Goal: Task Accomplishment & Management: Manage account settings

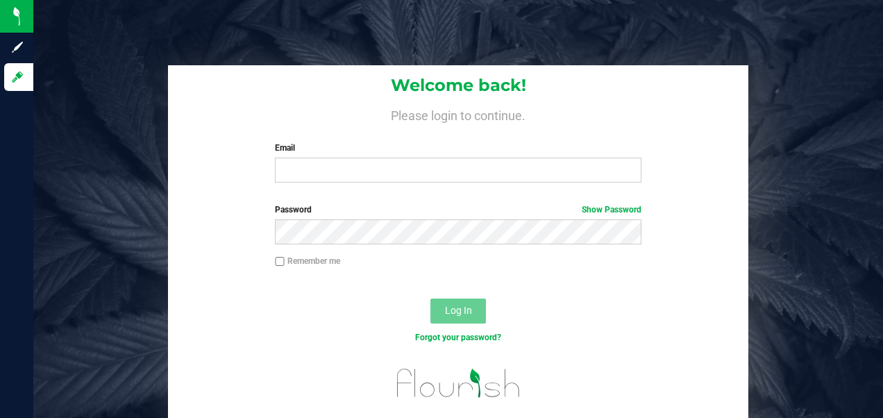
drag, startPoint x: 326, startPoint y: 150, endPoint x: 314, endPoint y: 127, distance: 25.8
click at [326, 149] on label "Email" at bounding box center [458, 148] width 366 height 12
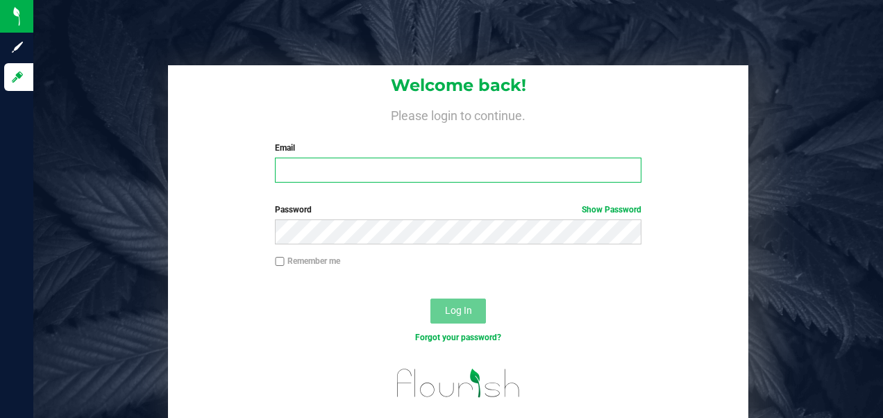
click at [326, 158] on input "Email" at bounding box center [458, 170] width 366 height 25
click at [318, 169] on input "Email" at bounding box center [458, 170] width 366 height 25
type input "[EMAIL_ADDRESS][DOMAIN_NAME]"
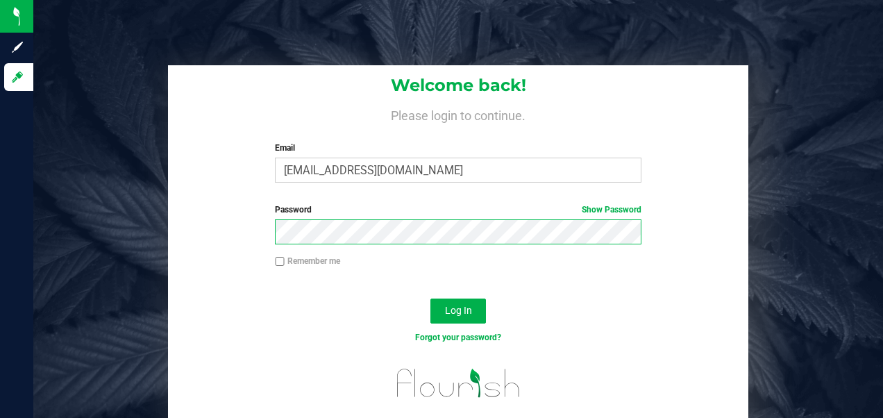
click at [431, 299] on button "Log In" at bounding box center [459, 311] width 56 height 25
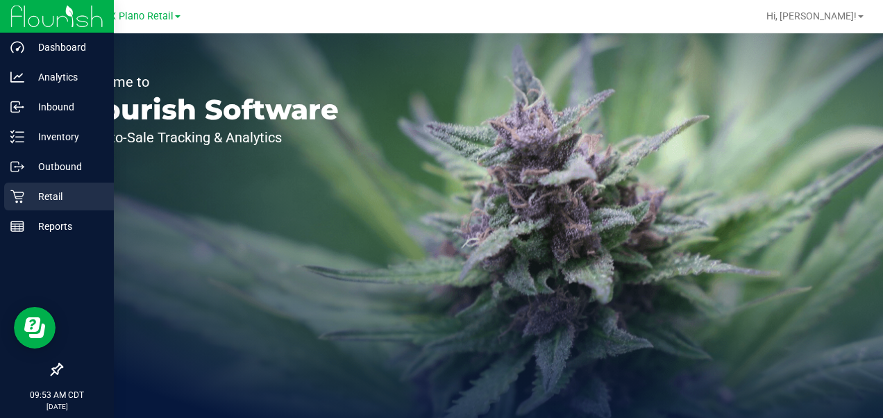
click at [36, 197] on p "Retail" at bounding box center [65, 196] width 83 height 17
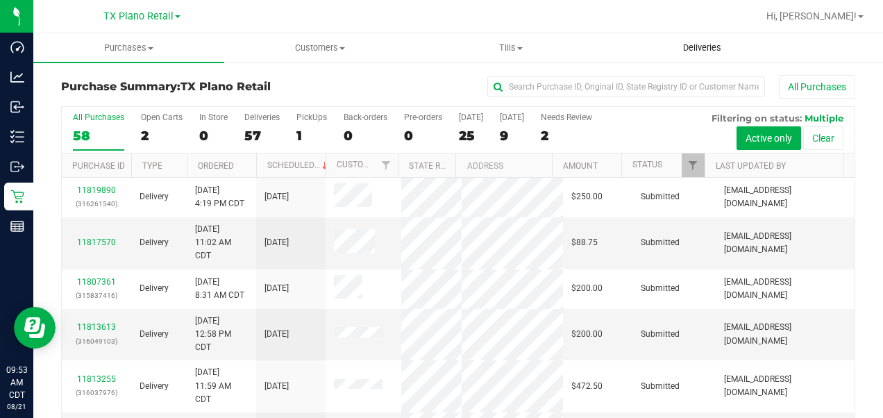
click at [716, 47] on span "Deliveries" at bounding box center [703, 48] width 76 height 12
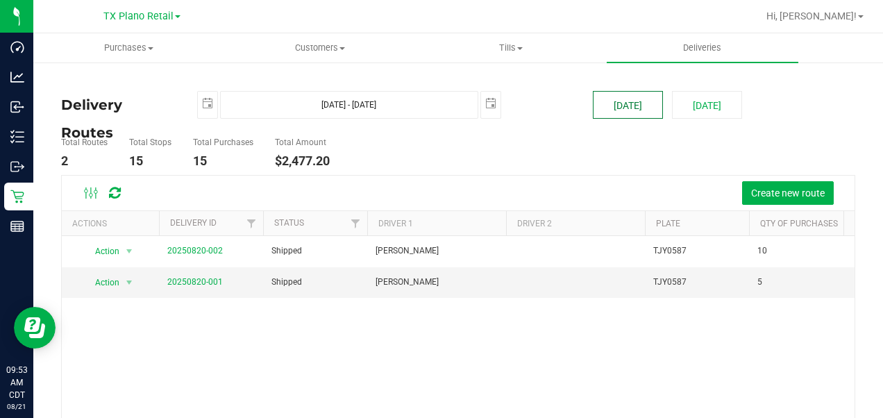
click at [610, 118] on button "Today" at bounding box center [628, 105] width 70 height 28
click at [608, 106] on button "Today" at bounding box center [628, 105] width 70 height 28
click at [556, 154] on ul "Total Routes 2 Total Stops 15 Total Purchases 15 Total Amount $2,477.20" at bounding box center [321, 153] width 526 height 44
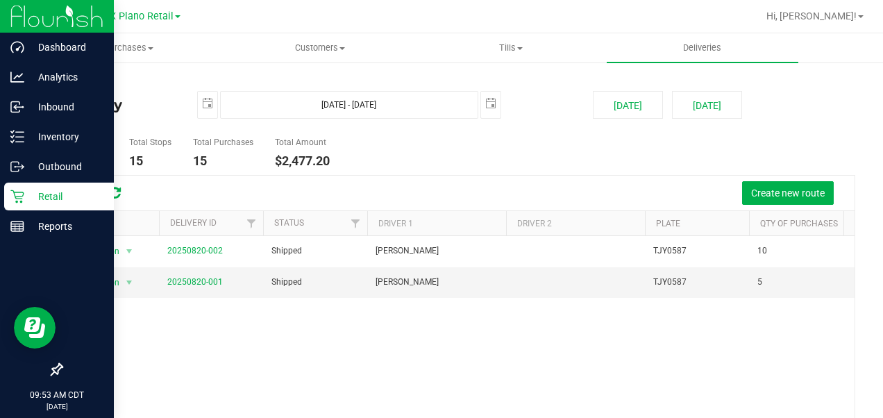
click at [31, 194] on p "Retail" at bounding box center [65, 196] width 83 height 17
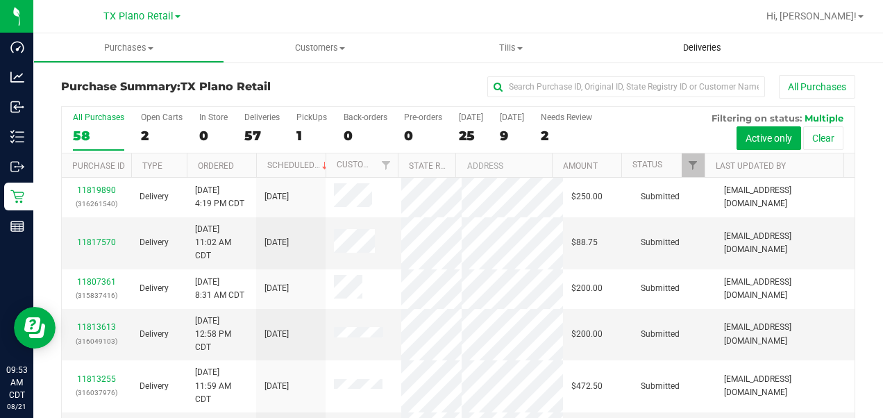
click at [707, 44] on span "Deliveries" at bounding box center [703, 48] width 76 height 12
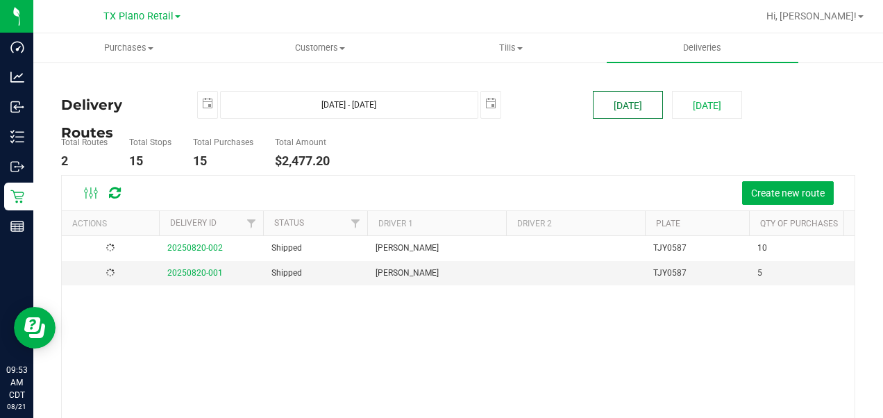
click at [634, 110] on button "[DATE]" at bounding box center [628, 105] width 70 height 28
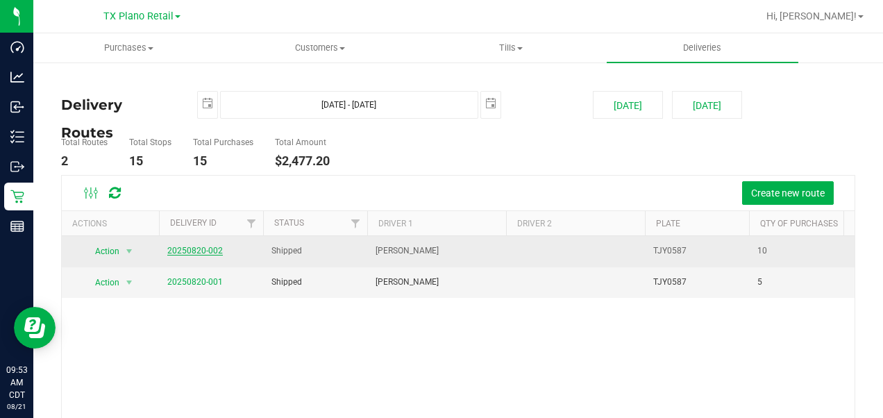
click at [176, 249] on link "20250820-002" at bounding box center [195, 251] width 56 height 10
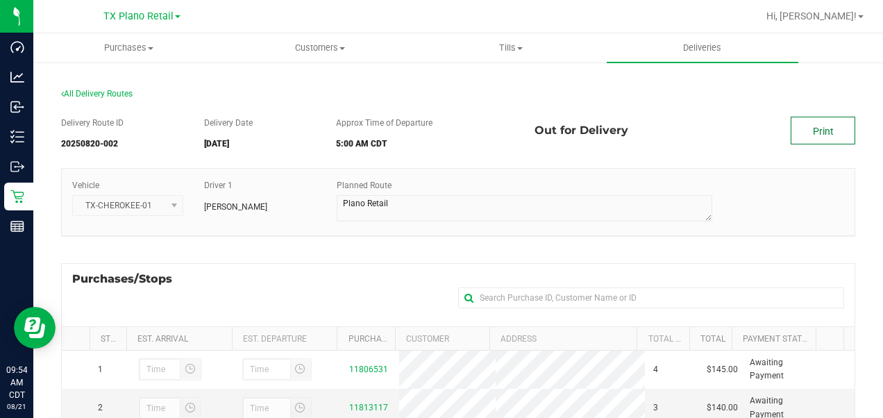
click at [807, 142] on link "Print" at bounding box center [823, 131] width 65 height 28
click at [804, 126] on link "Print" at bounding box center [823, 131] width 65 height 28
click at [671, 105] on div "All Delivery Routes" at bounding box center [458, 96] width 794 height 19
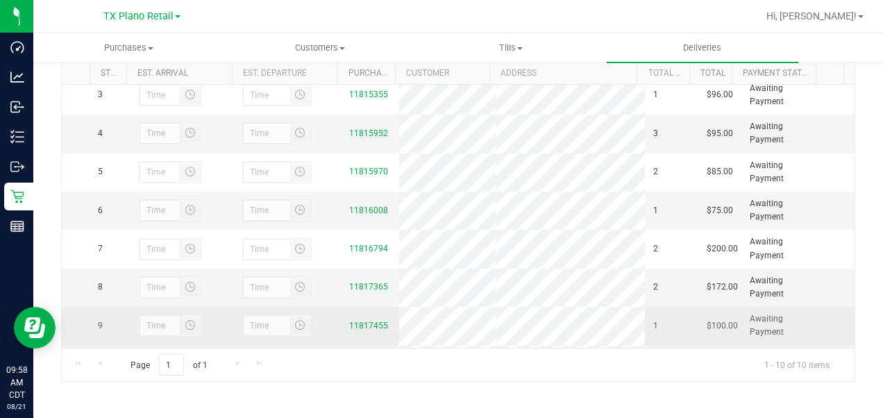
scroll to position [118, 0]
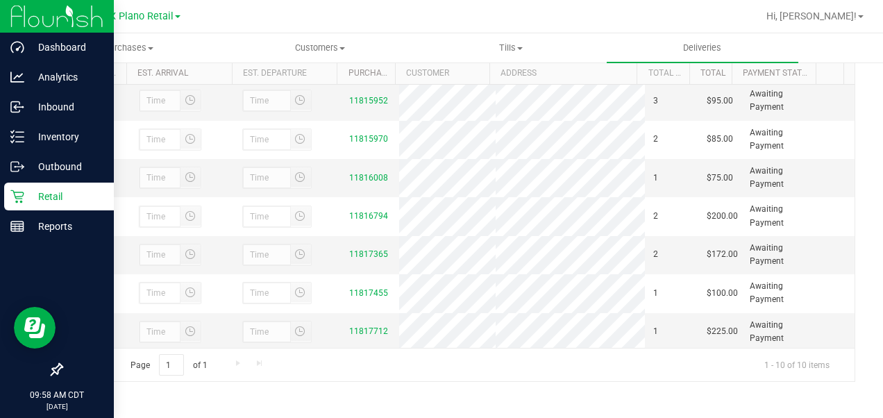
click at [15, 195] on icon at bounding box center [17, 197] width 14 height 14
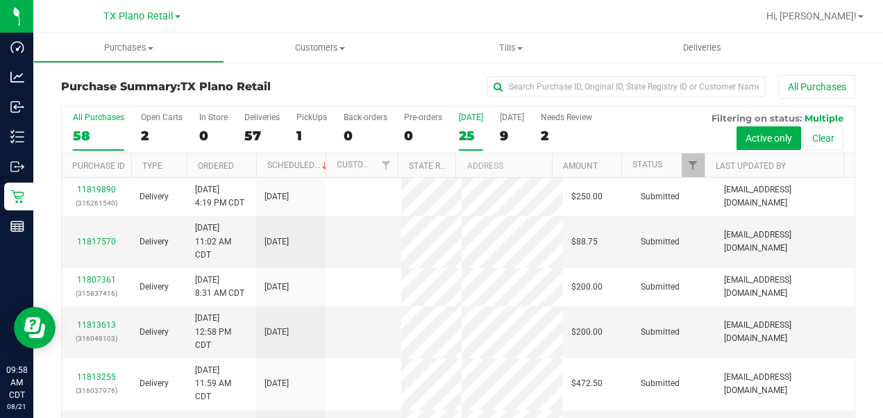
click at [465, 135] on div "25" at bounding box center [471, 136] width 24 height 16
click at [0, 0] on input "Today 25" at bounding box center [0, 0] width 0 height 0
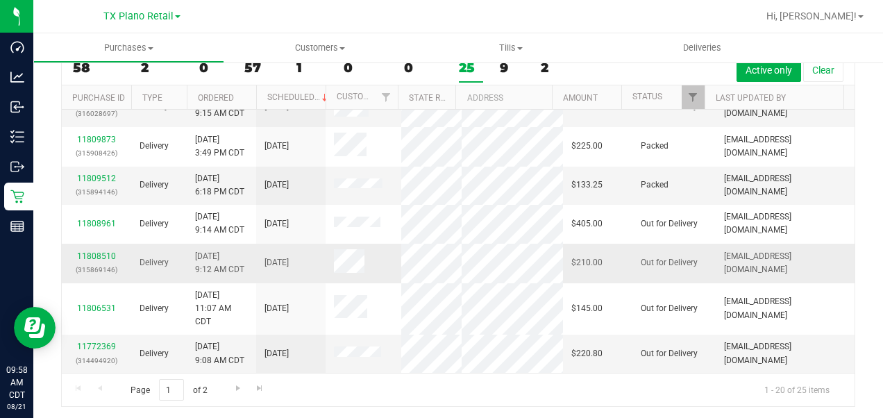
scroll to position [767, 0]
click at [237, 383] on span "Go to the next page" at bounding box center [238, 388] width 11 height 11
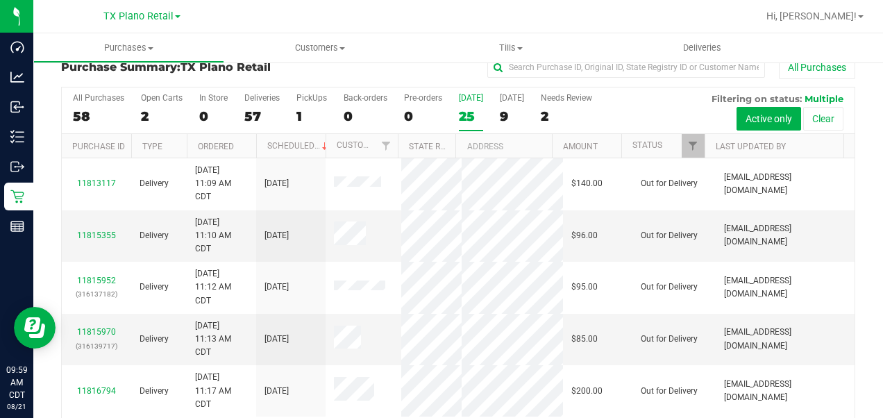
scroll to position [0, 0]
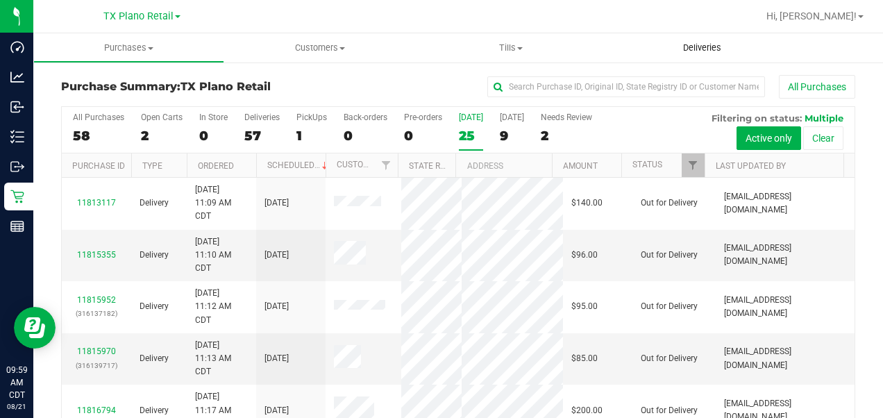
click at [701, 49] on span "Deliveries" at bounding box center [703, 48] width 76 height 12
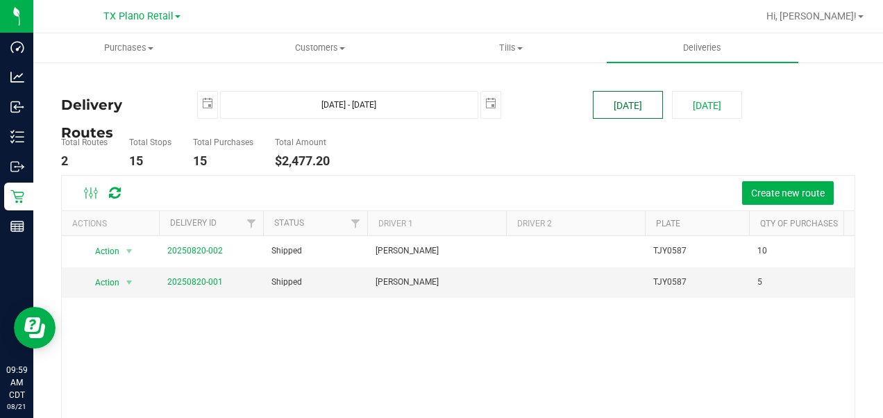
click at [621, 108] on button "[DATE]" at bounding box center [628, 105] width 70 height 28
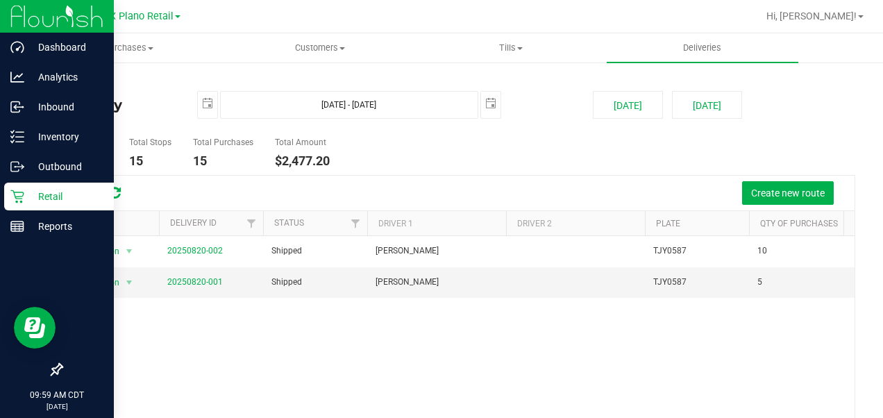
click at [15, 201] on icon at bounding box center [17, 197] width 14 height 14
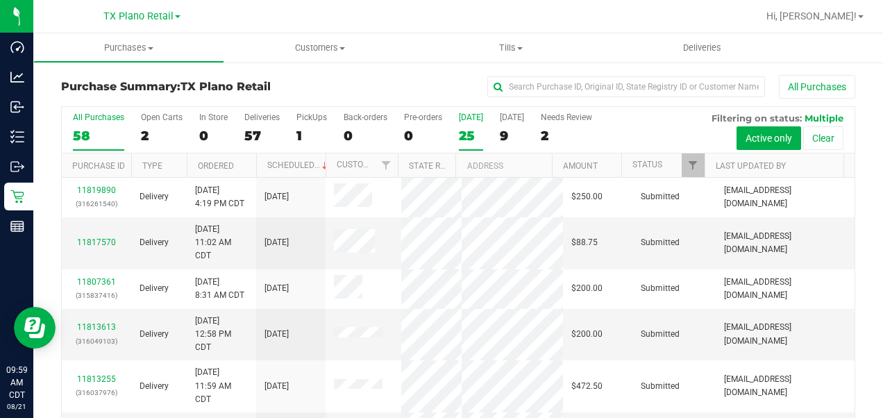
click at [472, 122] on div "[DATE]" at bounding box center [471, 117] width 24 height 10
click at [0, 0] on input "Today 25" at bounding box center [0, 0] width 0 height 0
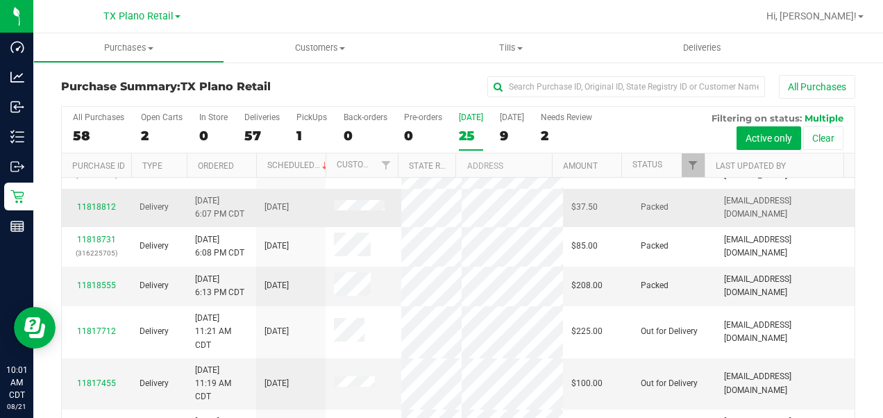
scroll to position [278, 0]
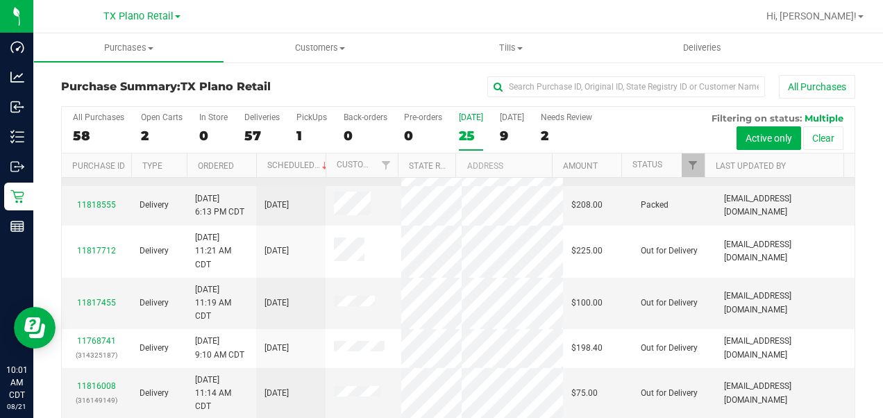
click at [94, 164] on link "11818731" at bounding box center [96, 159] width 39 height 10
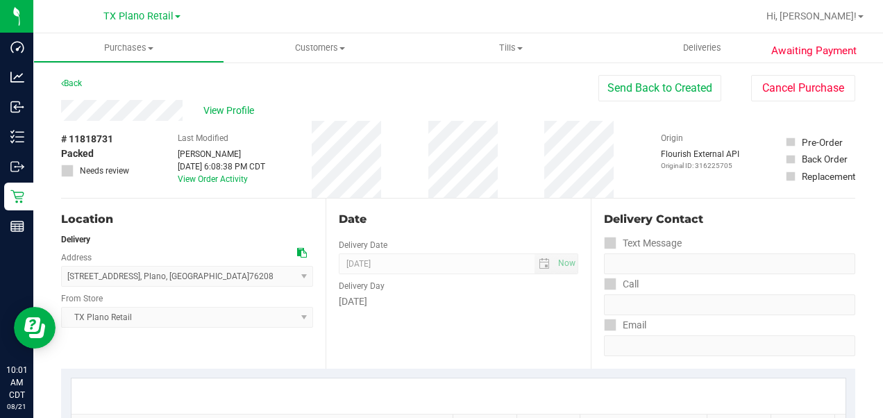
click at [492, 308] on div "Date Delivery Date 08/21/2025 Now 08/21/2025 07:00 AM Now Delivery Day Thursday" at bounding box center [458, 284] width 265 height 170
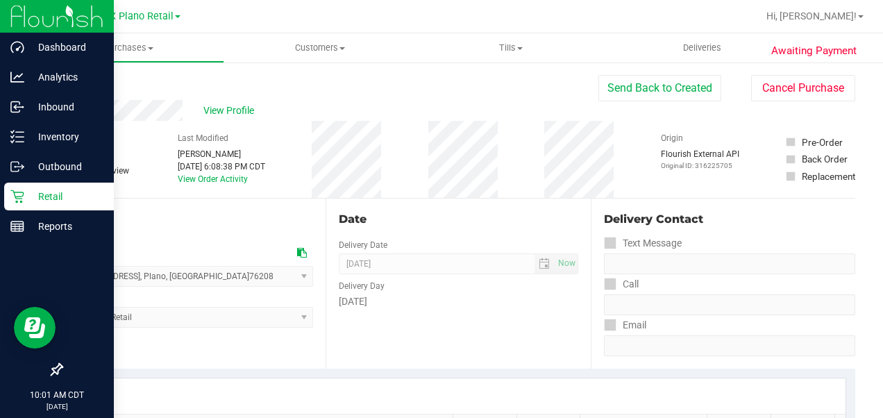
click at [19, 192] on icon at bounding box center [16, 196] width 13 height 13
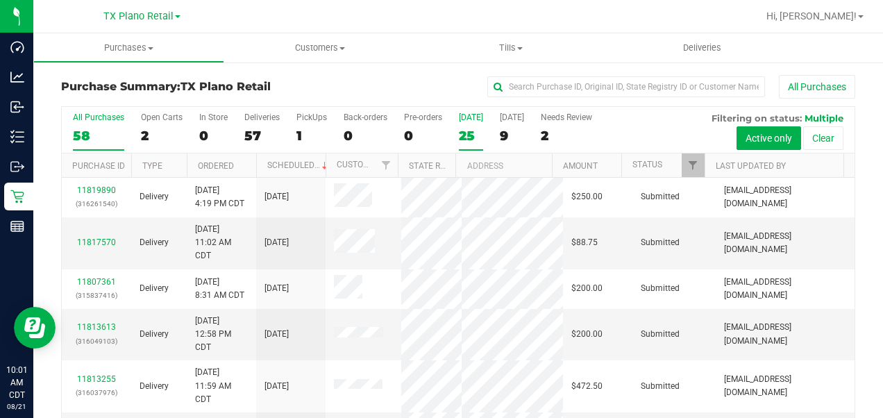
click at [462, 140] on div "25" at bounding box center [471, 136] width 24 height 16
click at [0, 0] on input "Today 25" at bounding box center [0, 0] width 0 height 0
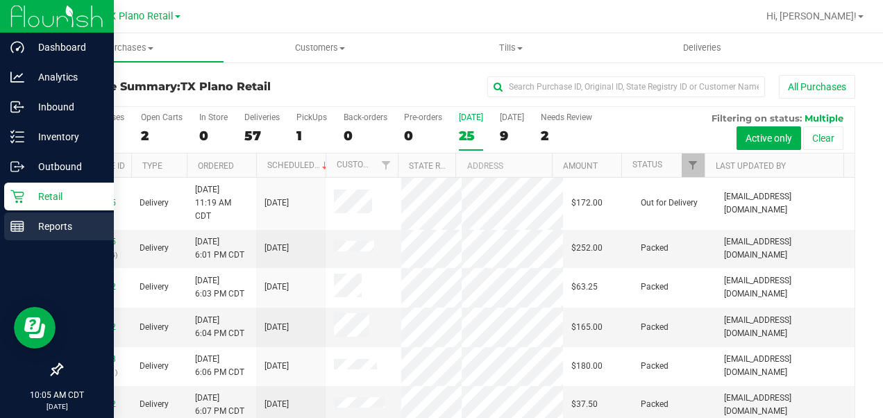
drag, startPoint x: 57, startPoint y: 224, endPoint x: 67, endPoint y: 223, distance: 10.4
click at [57, 224] on p "Reports" at bounding box center [65, 226] width 83 height 17
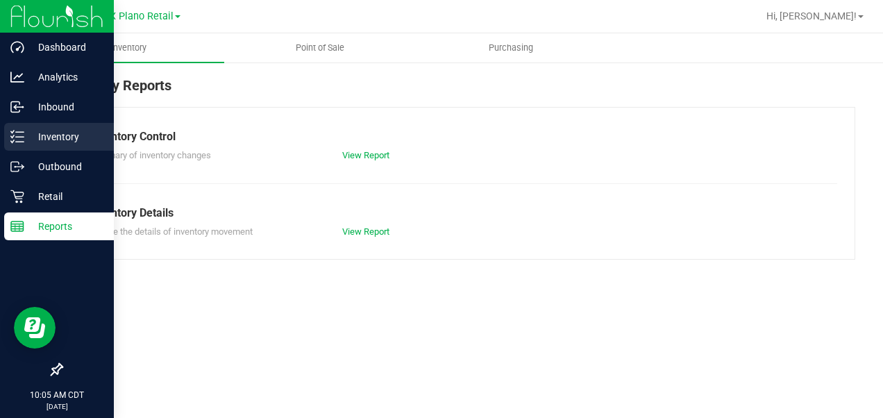
click at [42, 137] on p "Inventory" at bounding box center [65, 136] width 83 height 17
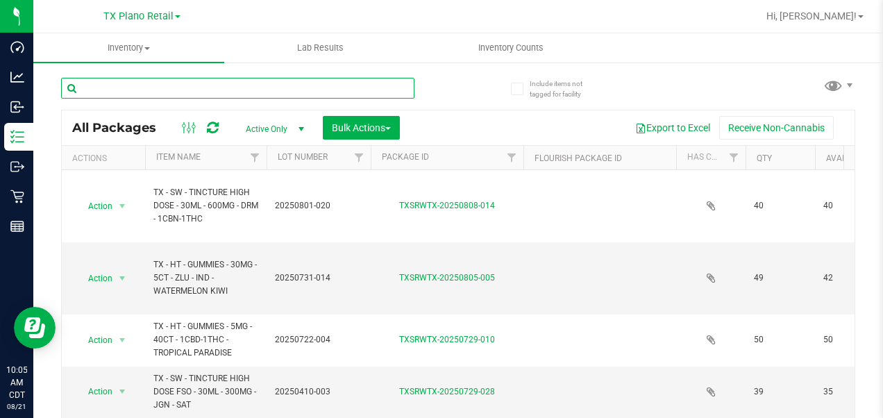
click at [151, 85] on input "text" at bounding box center [237, 88] width 353 height 21
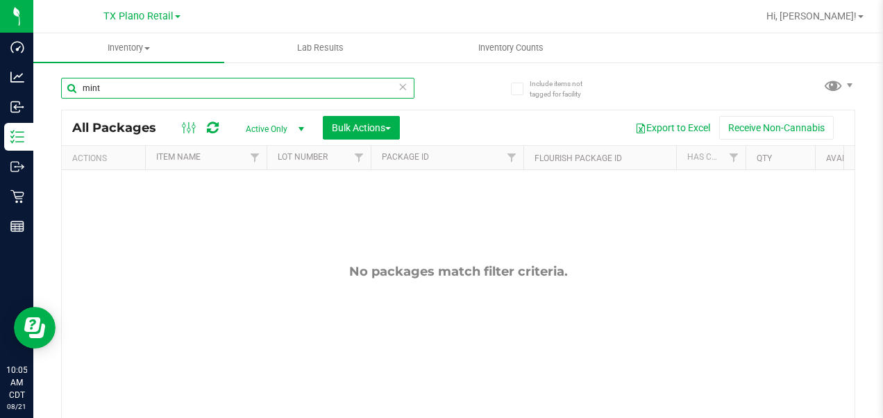
click at [93, 82] on input "mint" at bounding box center [237, 88] width 353 height 21
click at [93, 81] on input "mint" at bounding box center [237, 88] width 353 height 21
type input "v"
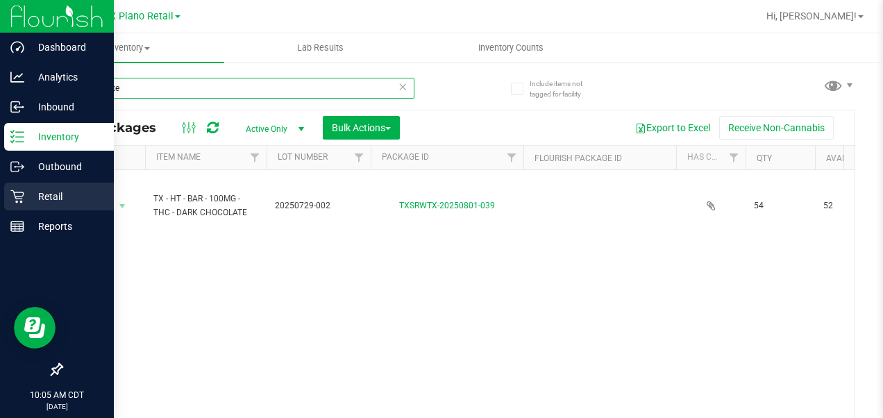
type input "chocolate"
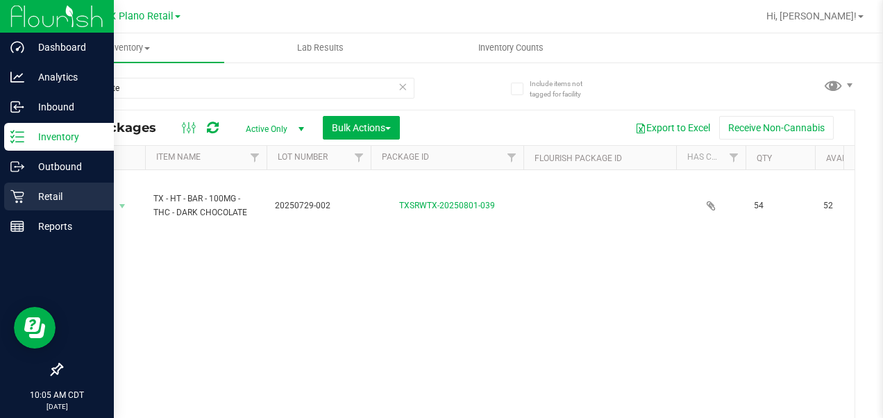
click at [26, 192] on p "Retail" at bounding box center [65, 196] width 83 height 17
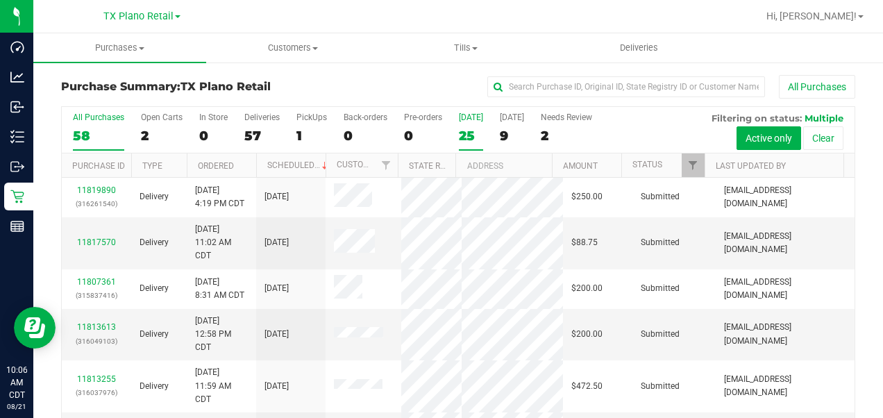
click at [474, 139] on div "25" at bounding box center [471, 136] width 24 height 16
click at [0, 0] on input "Today 25" at bounding box center [0, 0] width 0 height 0
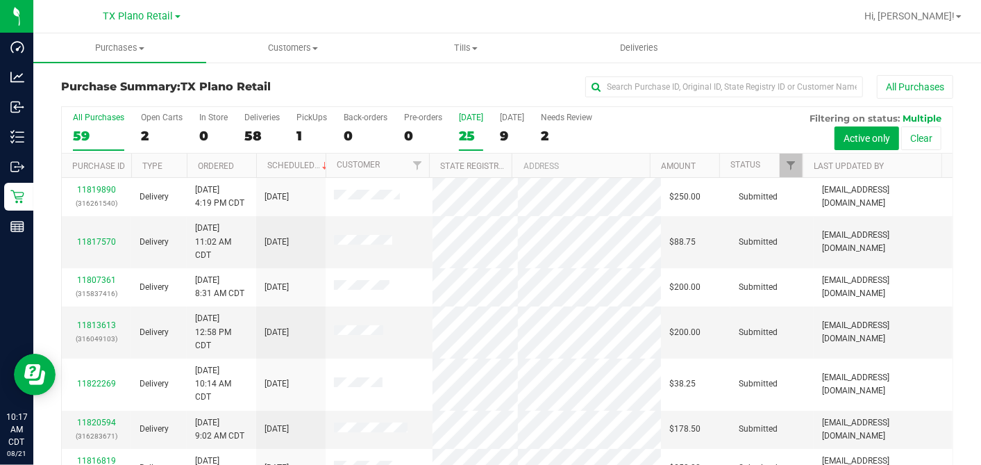
click at [467, 134] on div "25" at bounding box center [471, 136] width 24 height 16
click at [0, 0] on input "Today 25" at bounding box center [0, 0] width 0 height 0
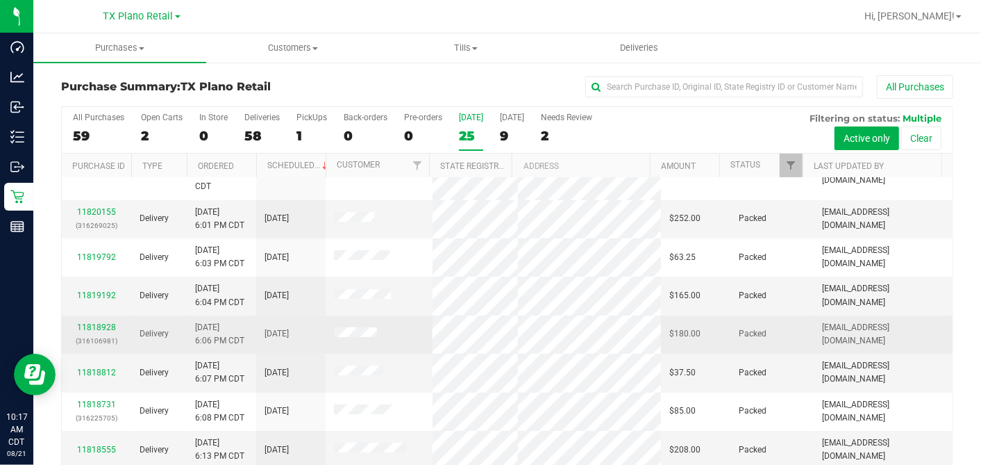
scroll to position [77, 0]
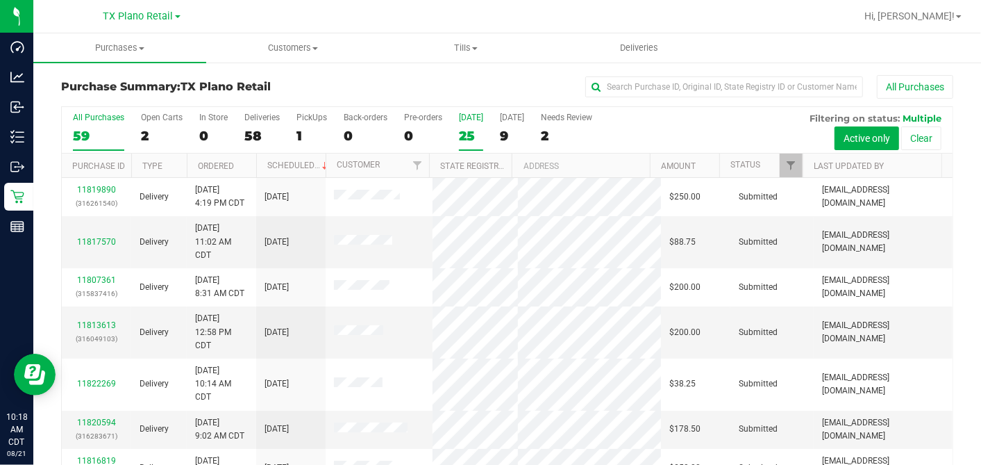
click at [465, 132] on div "25" at bounding box center [471, 136] width 24 height 16
click at [0, 0] on input "Today 25" at bounding box center [0, 0] width 0 height 0
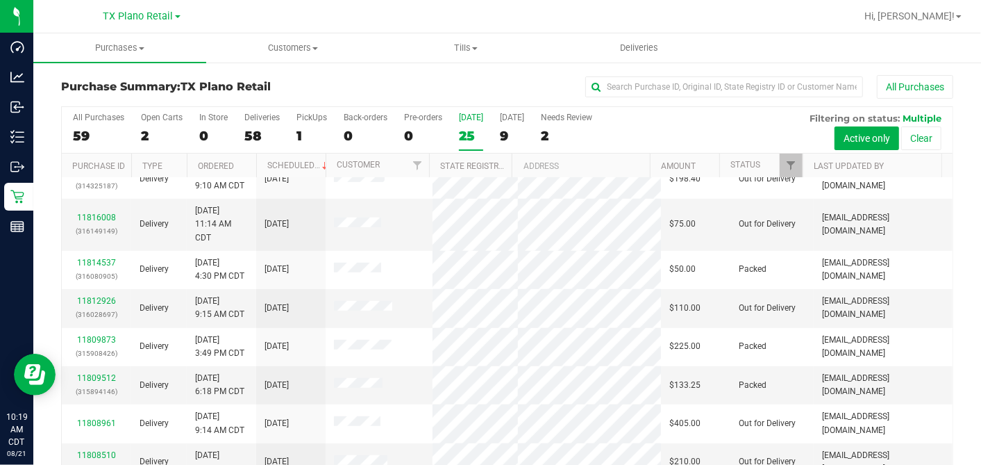
scroll to position [462, 0]
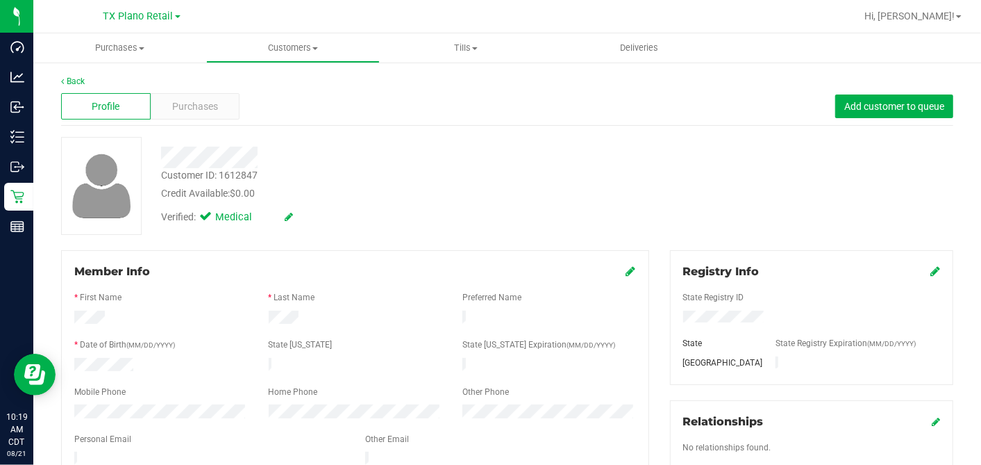
scroll to position [154, 0]
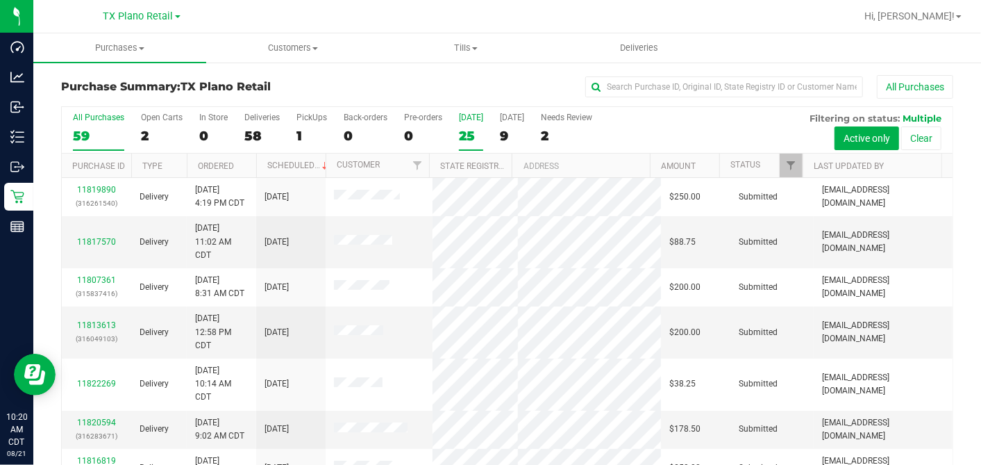
click at [462, 136] on div "25" at bounding box center [471, 136] width 24 height 16
click at [0, 0] on input "Today 25" at bounding box center [0, 0] width 0 height 0
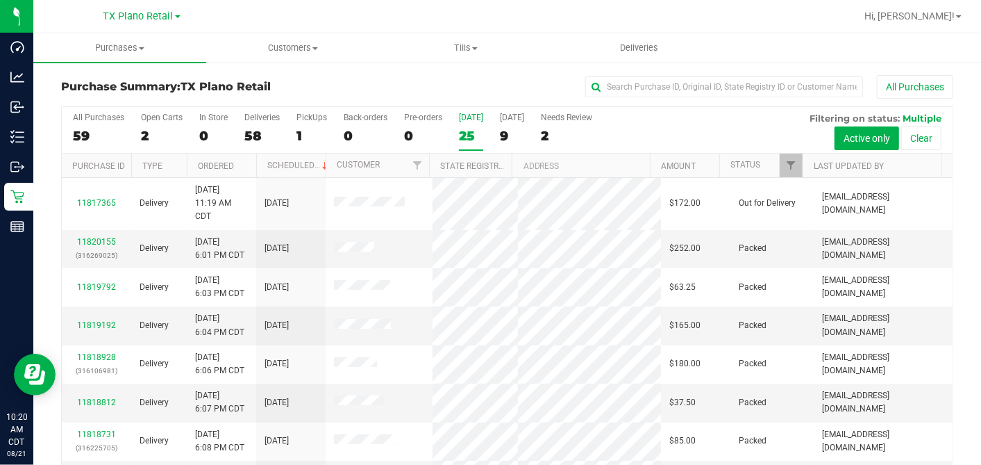
scroll to position [540, 0]
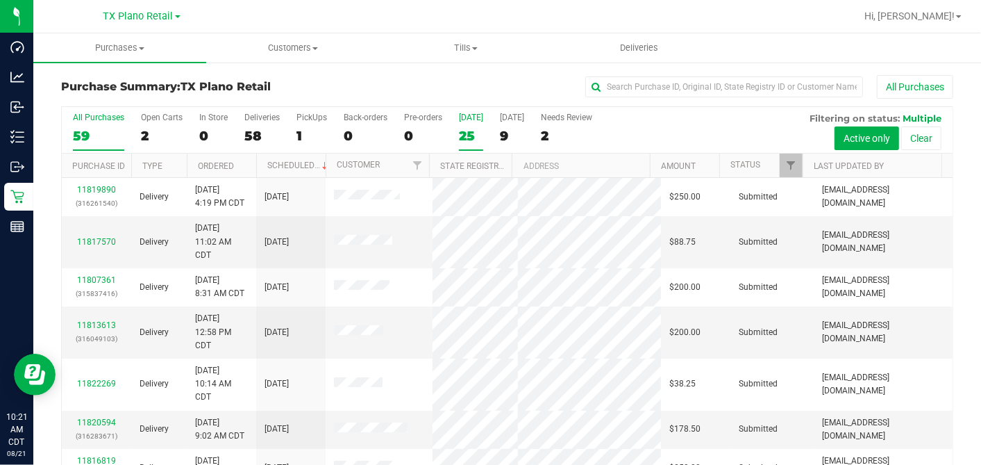
click at [475, 126] on label "Today 25" at bounding box center [471, 131] width 24 height 38
click at [0, 0] on input "Today 25" at bounding box center [0, 0] width 0 height 0
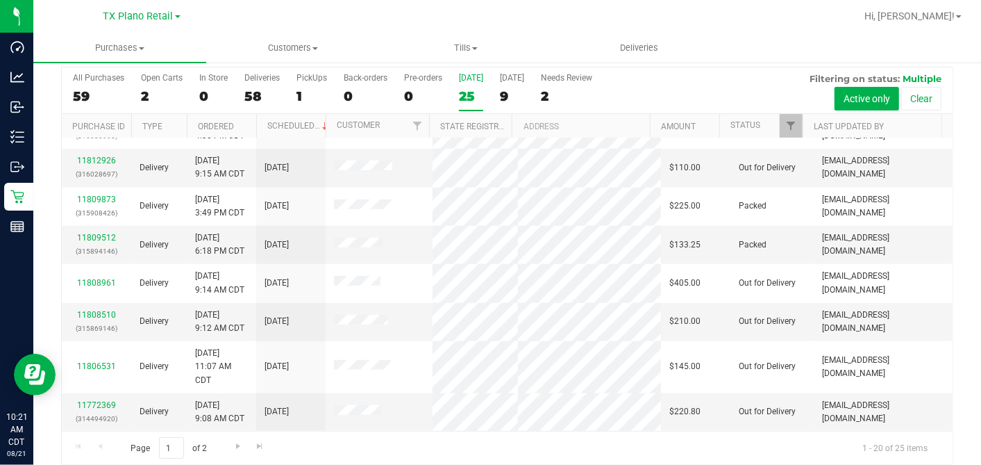
scroll to position [51, 0]
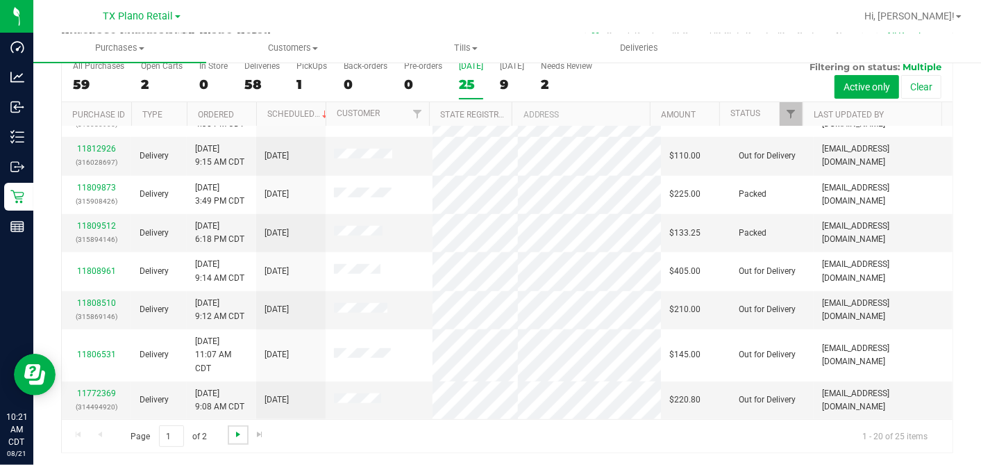
click at [234, 397] on span "Go to the next page" at bounding box center [238, 433] width 11 height 11
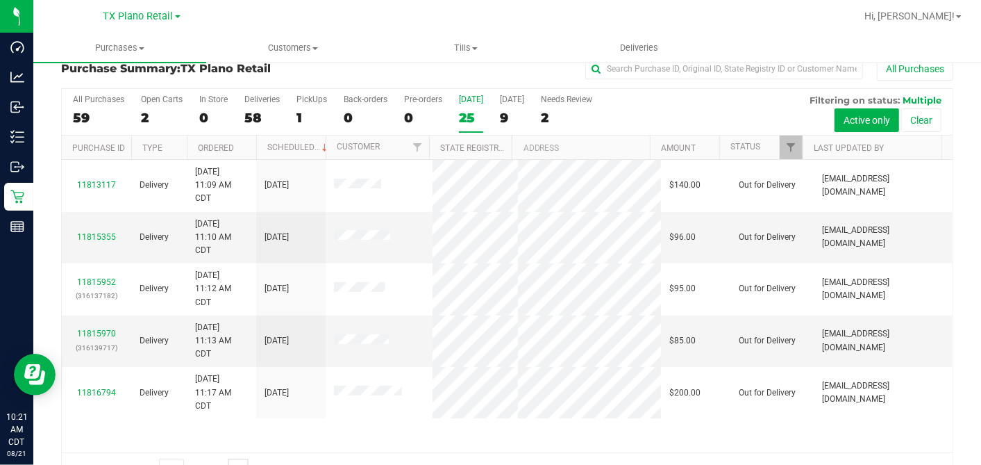
scroll to position [0, 0]
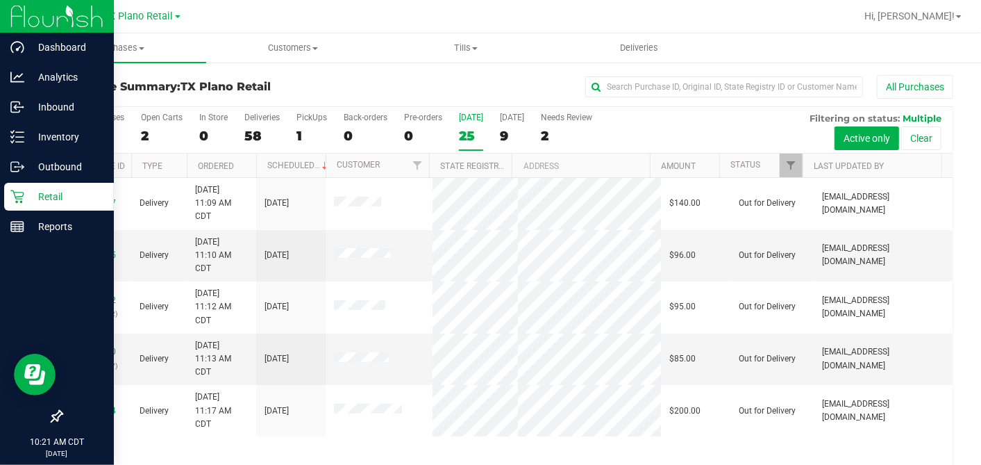
click at [26, 194] on p "Retail" at bounding box center [65, 196] width 83 height 17
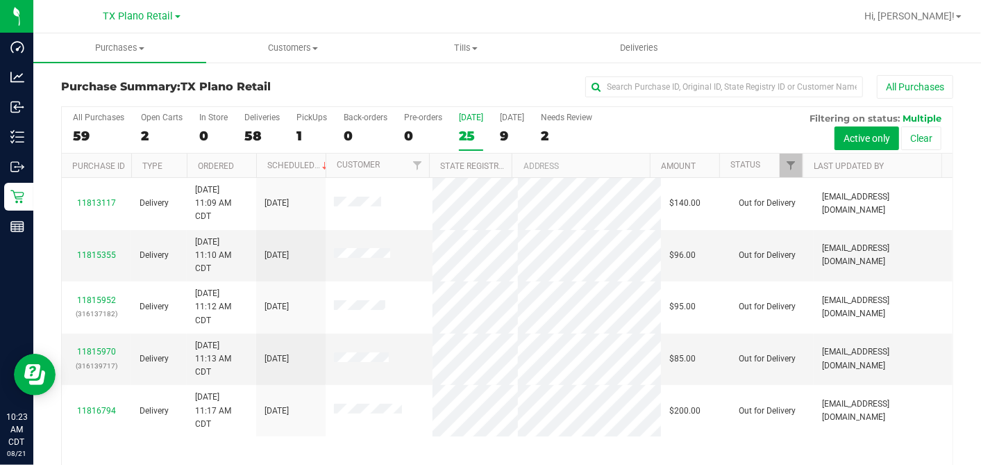
click at [471, 134] on div "25" at bounding box center [471, 136] width 24 height 16
click at [0, 0] on input "Today 25" at bounding box center [0, 0] width 0 height 0
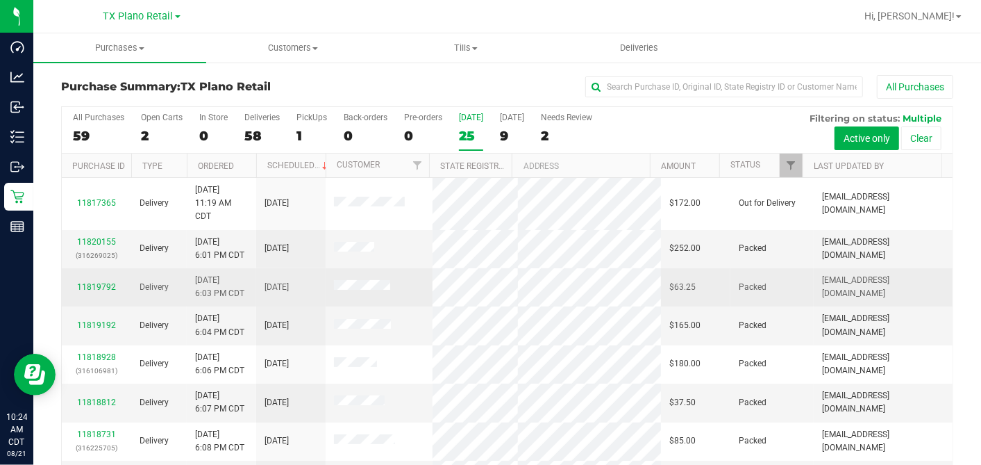
click at [412, 279] on td at bounding box center [379, 287] width 107 height 38
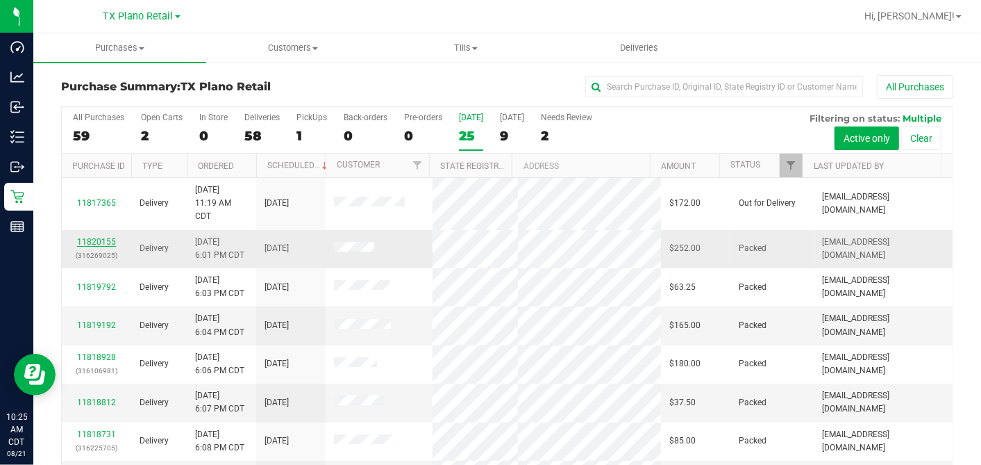
click at [108, 237] on link "11820155" at bounding box center [96, 242] width 39 height 10
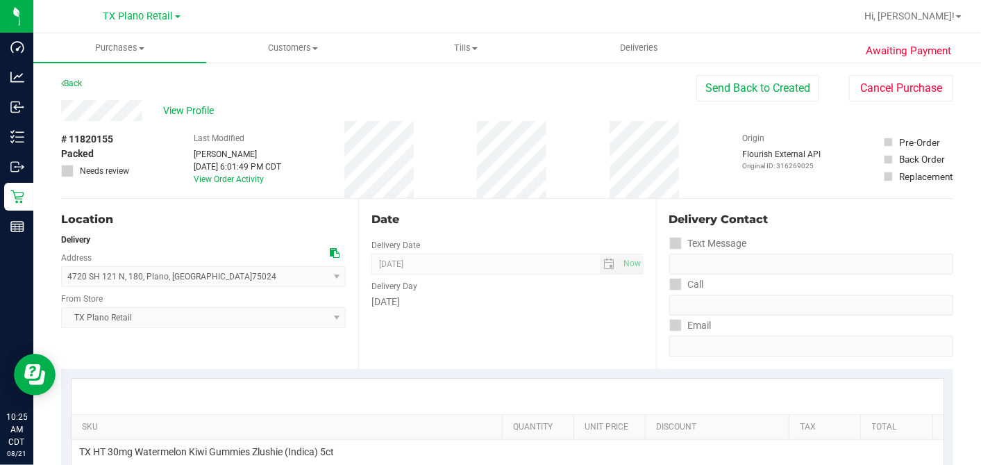
click at [345, 201] on div "Location Delivery Address 4720 SH 121 N , 180 , Plano , TX 75024 Select address…" at bounding box center [209, 284] width 297 height 170
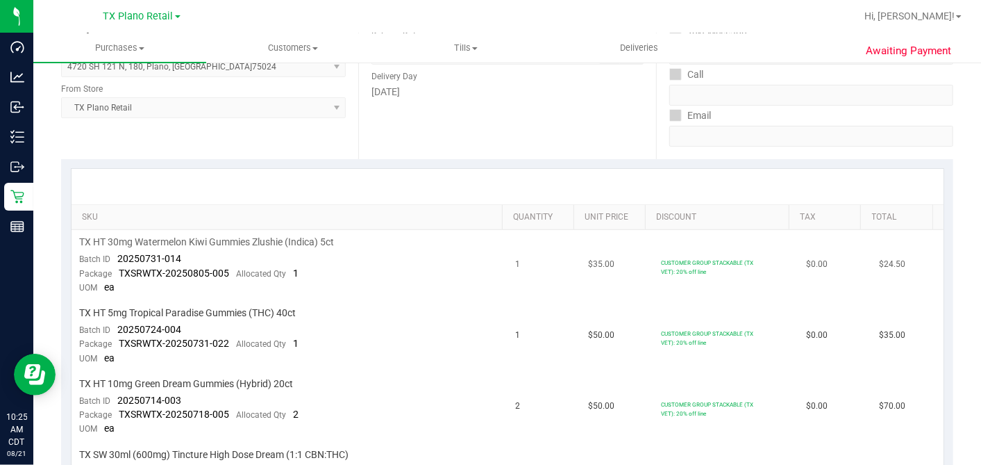
scroll to position [231, 0]
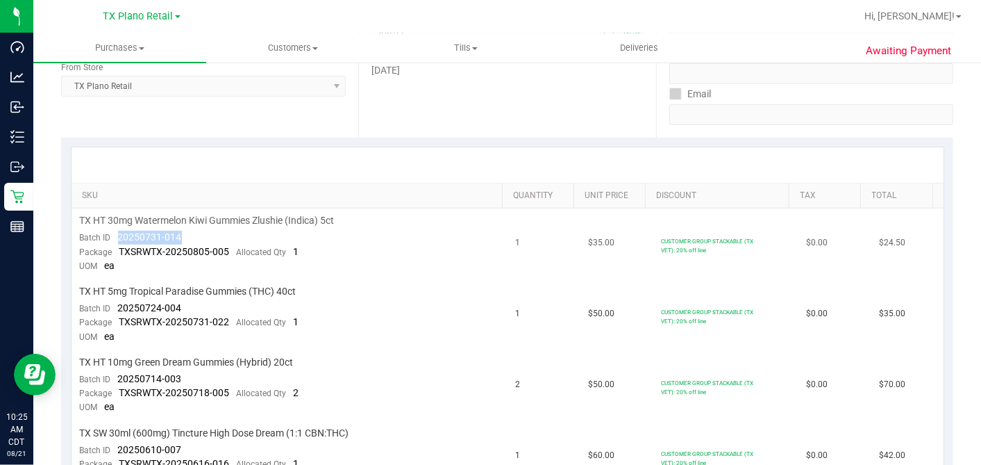
drag, startPoint x: 200, startPoint y: 233, endPoint x: 115, endPoint y: 234, distance: 85.4
click at [115, 234] on td "TX HT 30mg Watermelon Kiwi Gummies Zlushie (Indica) 5ct Batch ID 20250731-014 P…" at bounding box center [290, 243] width 436 height 71
copy span "20250731-014"
drag, startPoint x: 190, startPoint y: 306, endPoint x: 115, endPoint y: 308, distance: 75.0
click at [115, 308] on td "TX HT 5mg Tropical Paradise Gummies (THC) 40ct Batch ID 20250724-004 Package TX…" at bounding box center [290, 314] width 436 height 71
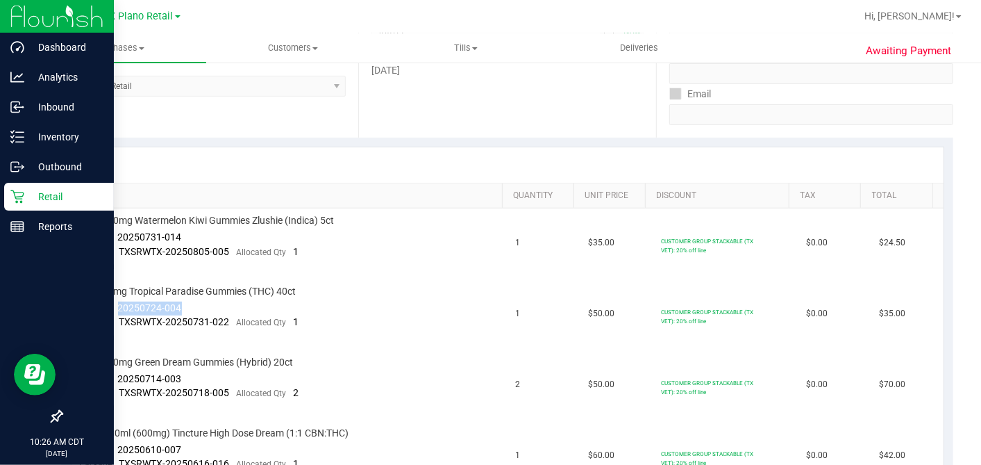
copy span "20250724-004"
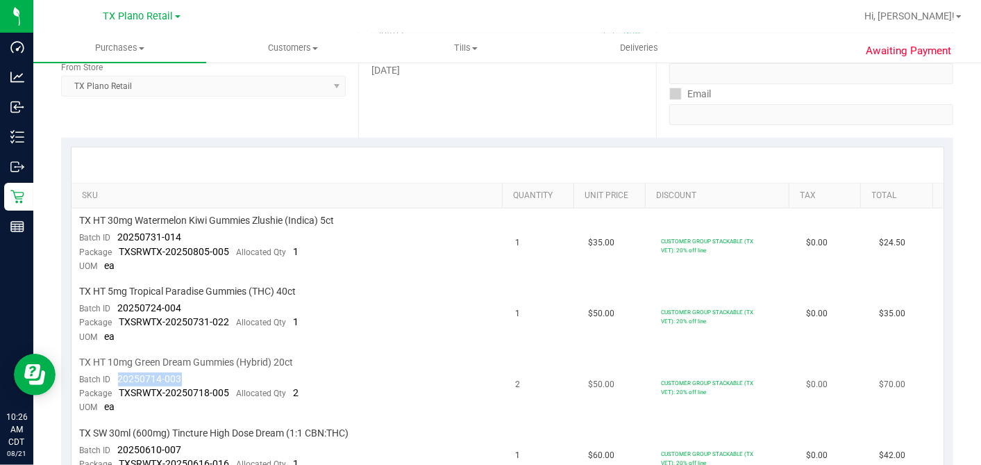
drag, startPoint x: 196, startPoint y: 375, endPoint x: 117, endPoint y: 374, distance: 79.2
click at [117, 374] on td "TX HT 10mg Green Dream Gummies (Hybrid) 20ct Batch ID 20250714-003 Package TXSR…" at bounding box center [290, 385] width 436 height 71
copy span "20250714-003"
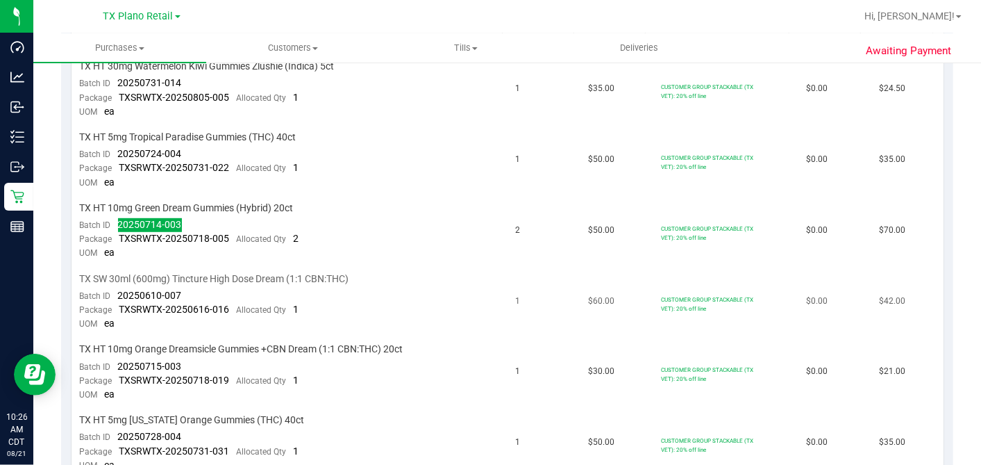
scroll to position [462, 0]
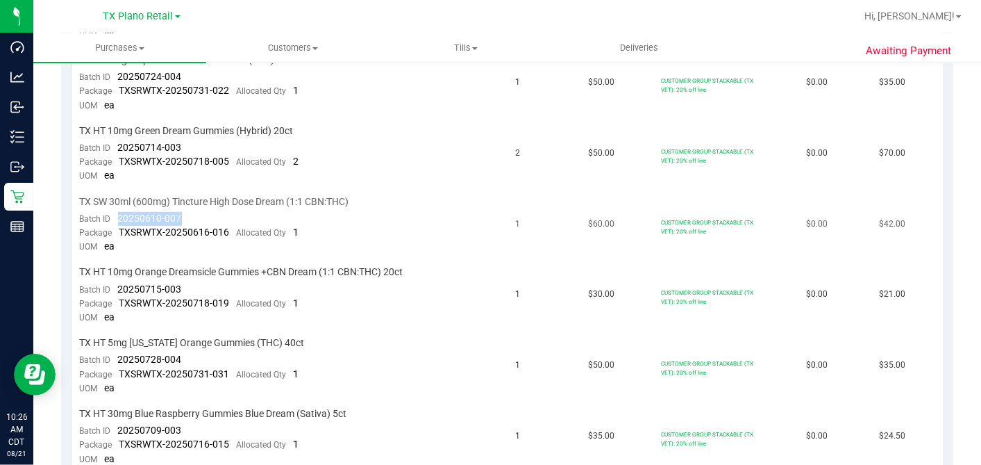
drag, startPoint x: 186, startPoint y: 215, endPoint x: 117, endPoint y: 210, distance: 69.6
click at [117, 210] on td "TX SW 30ml (600mg) Tincture High Dose Dream (1:1 CBN:THC) Batch ID 20250610-007…" at bounding box center [290, 225] width 436 height 71
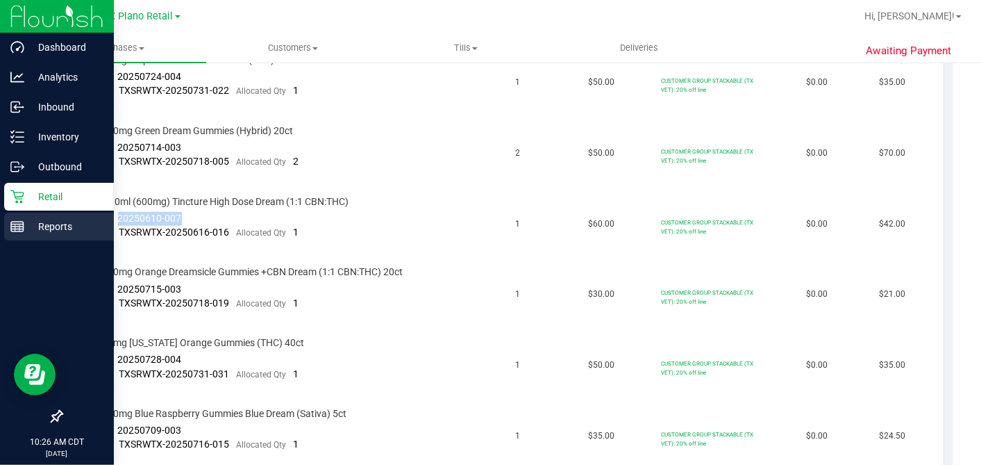
copy span "20250610-007"
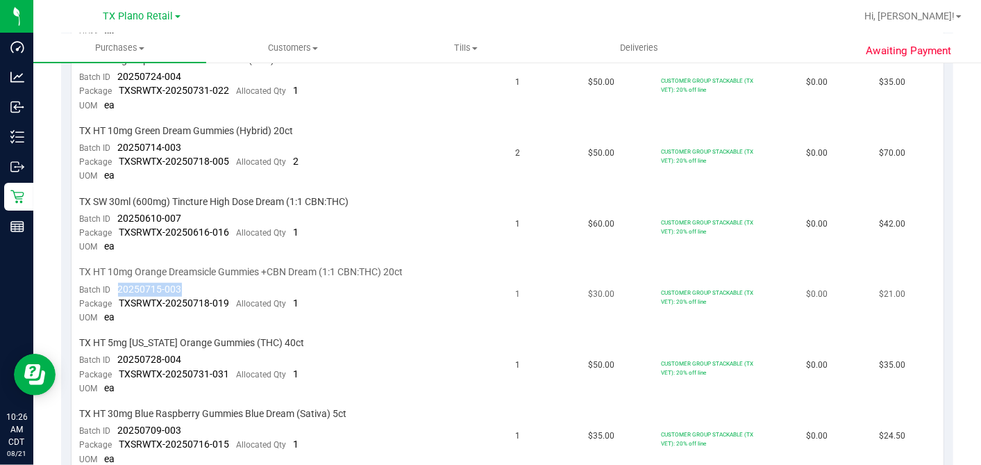
drag, startPoint x: 183, startPoint y: 287, endPoint x: 112, endPoint y: 287, distance: 70.1
click at [112, 287] on td "TX HT 10mg Orange Dreamsicle Gummies +CBN Dream (1:1 CBN:THC) 20ct Batch ID 202…" at bounding box center [290, 295] width 436 height 71
copy span "20250715-003"
drag, startPoint x: 187, startPoint y: 356, endPoint x: 117, endPoint y: 355, distance: 70.8
click at [117, 355] on td "TX HT 5mg Texas Orange Gummies (THC) 40ct Batch ID 20250728-004 Package TXSRWTX…" at bounding box center [290, 366] width 436 height 71
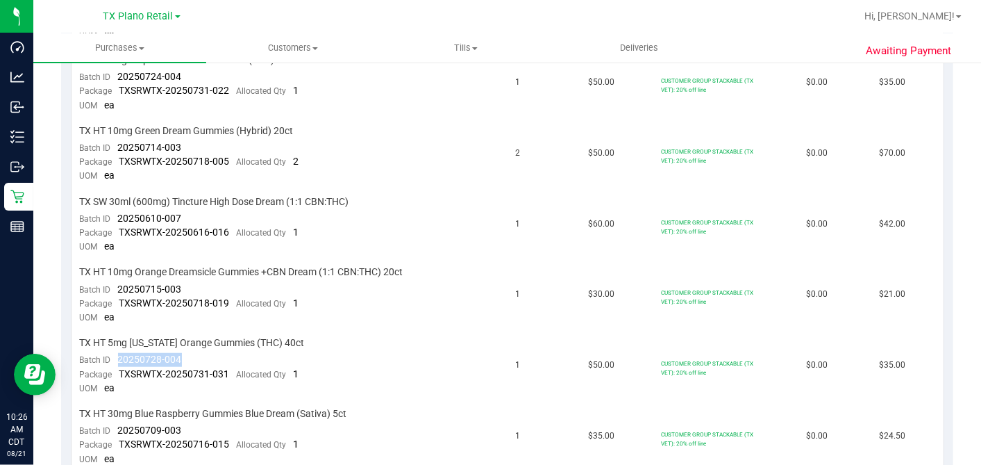
copy span "20250728-004"
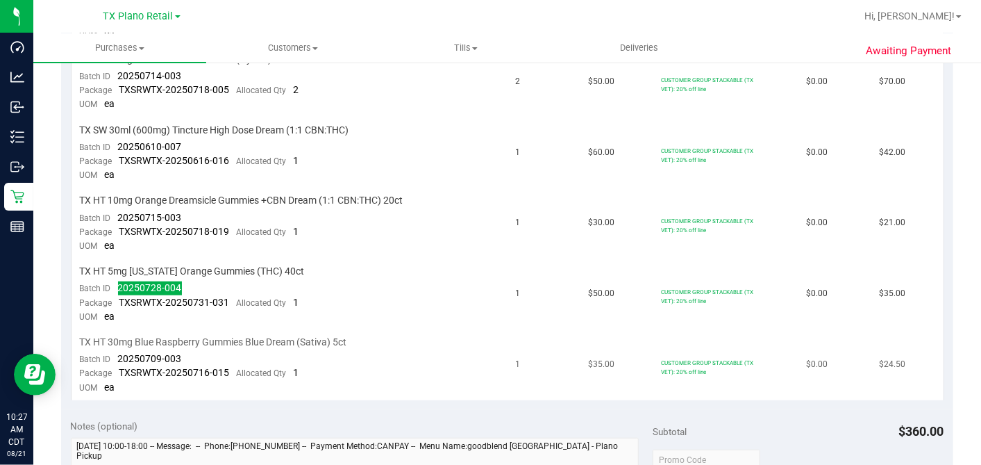
scroll to position [617, 0]
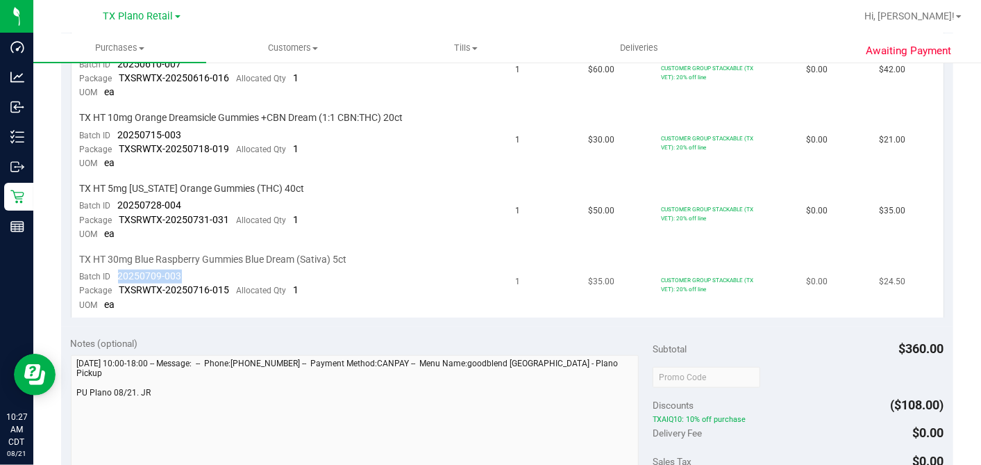
drag, startPoint x: 182, startPoint y: 274, endPoint x: 116, endPoint y: 264, distance: 66.7
click at [116, 264] on td "TX HT 30mg Blue Raspberry Gummies Blue Dream (Sativa) 5ct Batch ID 20250709-003…" at bounding box center [290, 282] width 436 height 70
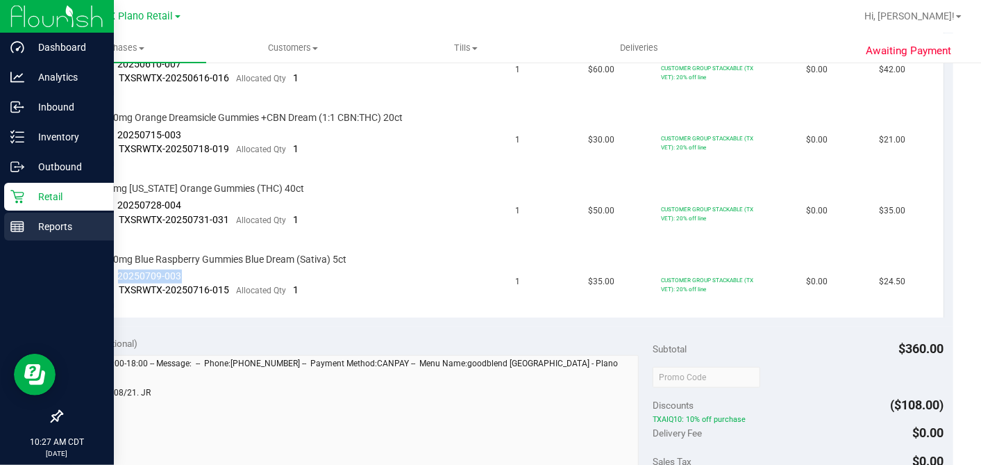
copy span "20250709-003"
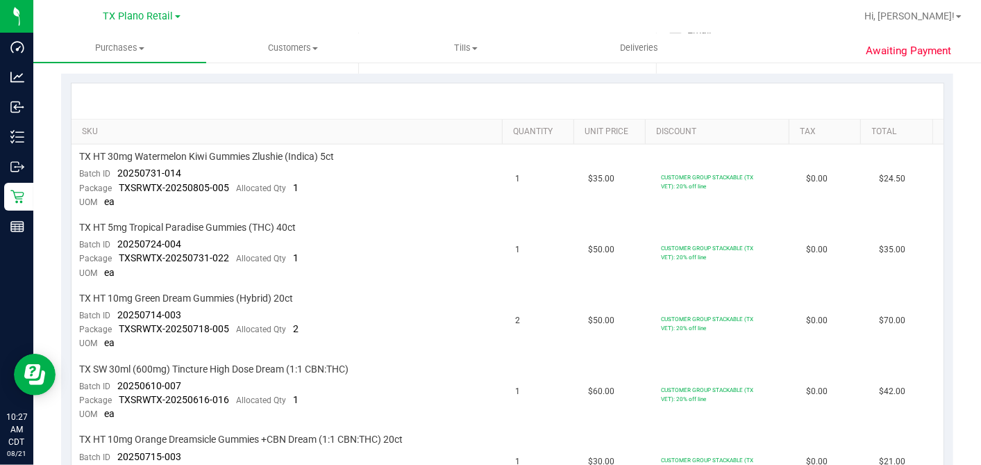
scroll to position [0, 0]
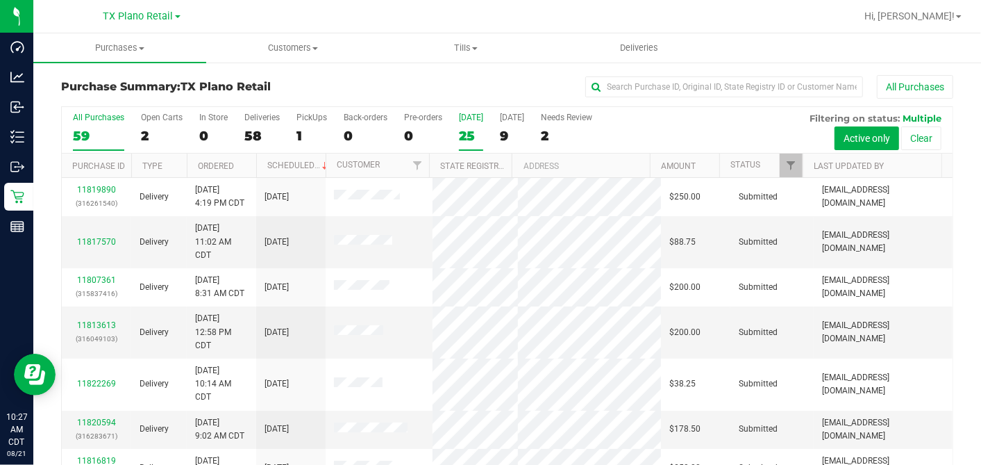
click at [468, 134] on div "25" at bounding box center [471, 136] width 24 height 16
click at [0, 0] on input "Today 25" at bounding box center [0, 0] width 0 height 0
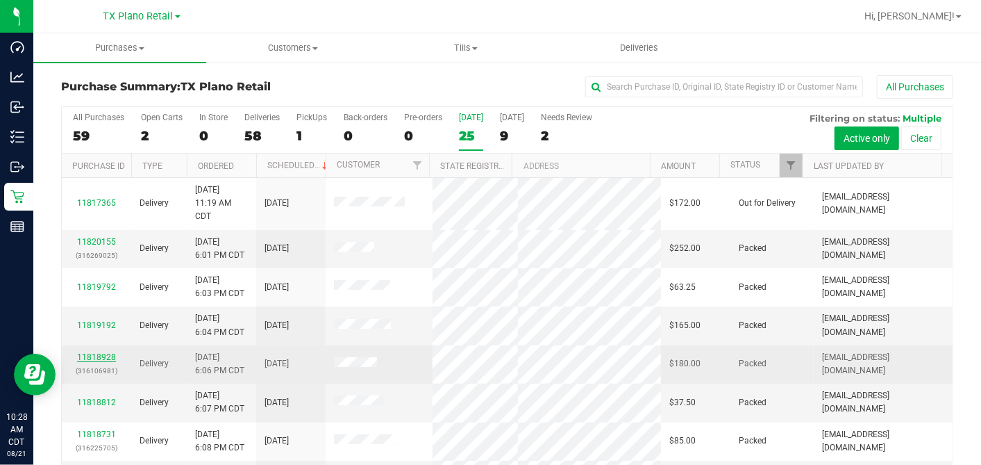
click at [108, 362] on link "11818928" at bounding box center [96, 357] width 39 height 10
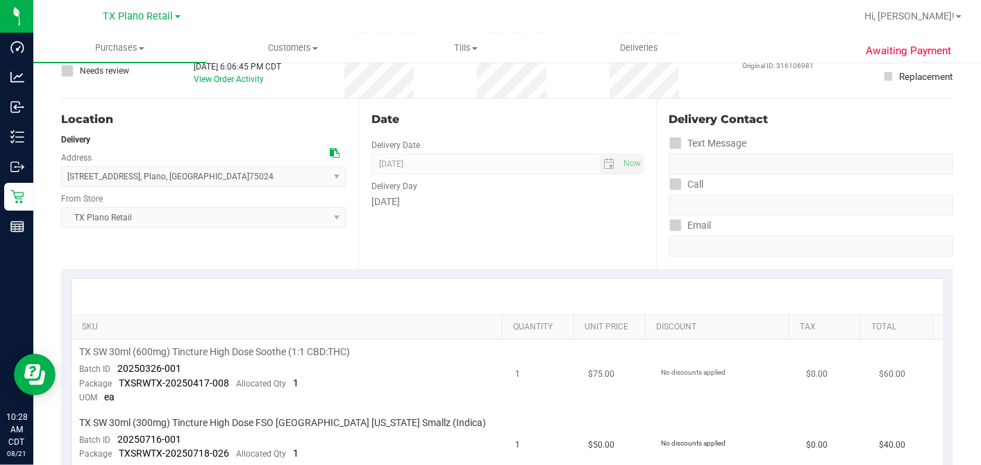
scroll to position [231, 0]
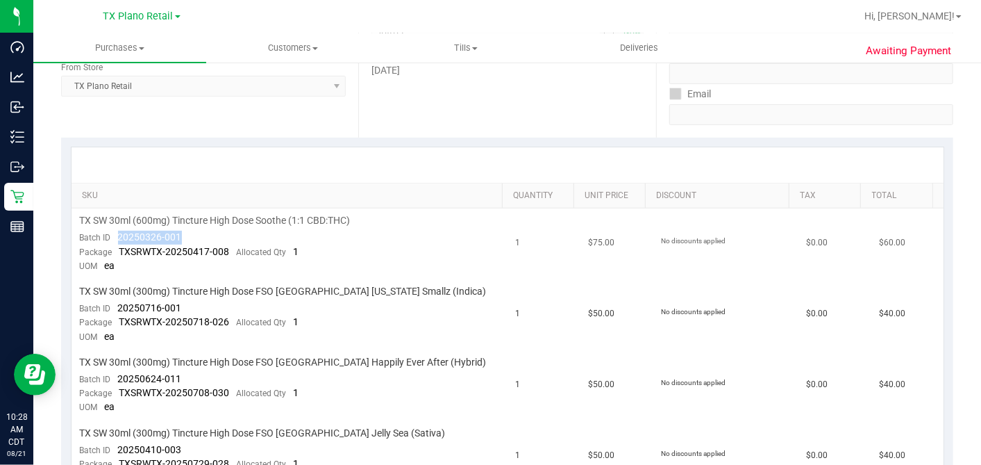
drag, startPoint x: 202, startPoint y: 240, endPoint x: 113, endPoint y: 235, distance: 89.0
click at [113, 235] on td "TX SW 30ml (600mg) Tincture High Dose Soothe (1:1 CBD:THC) Batch ID 20250326-00…" at bounding box center [290, 243] width 436 height 71
copy span "20250326-001"
drag, startPoint x: 181, startPoint y: 304, endPoint x: 119, endPoint y: 304, distance: 61.8
click at [119, 304] on td "TX SW 30ml (300mg) Tincture High Dose FSO TX Georgia Smallz (Indica) Batch ID 2…" at bounding box center [290, 314] width 436 height 71
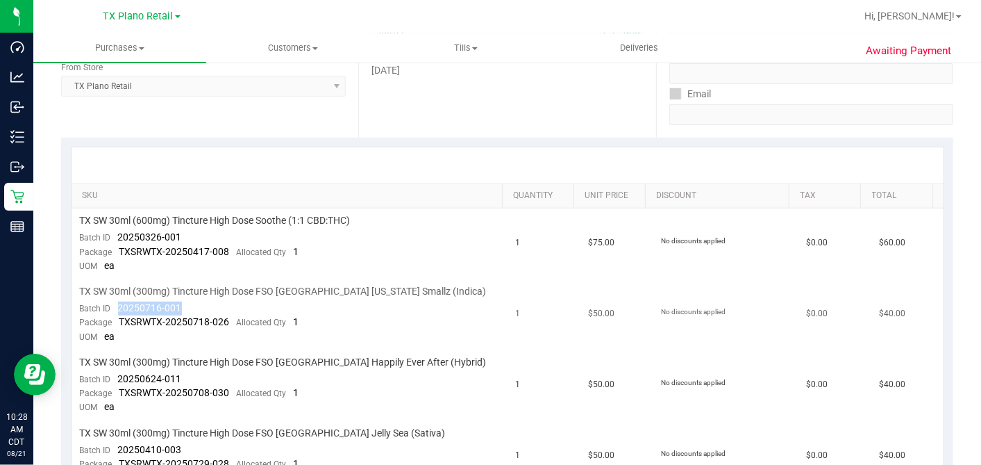
copy span "20250716-001"
drag, startPoint x: 184, startPoint y: 372, endPoint x: 118, endPoint y: 374, distance: 66.0
click at [118, 374] on td "TX SW 30ml (300mg) Tincture High Dose FSO TX Happily Ever After (Hybrid) Batch …" at bounding box center [290, 385] width 436 height 71
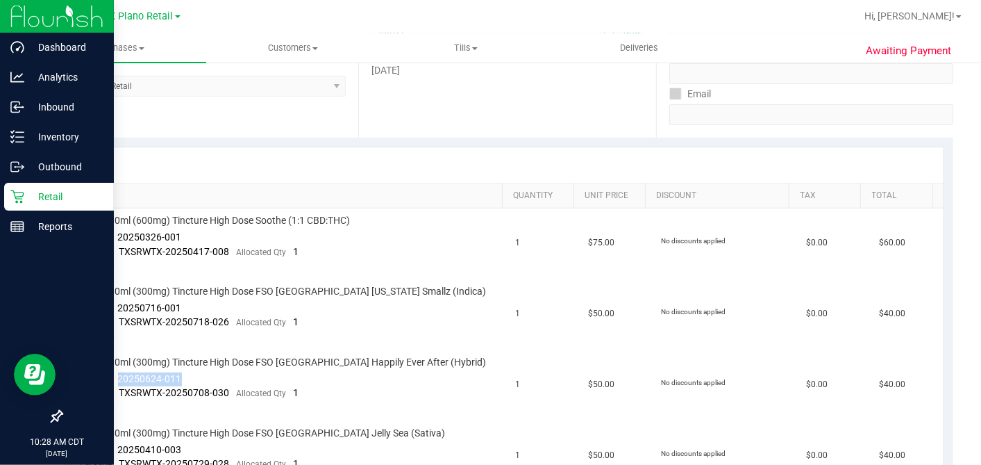
copy span "20250624-011"
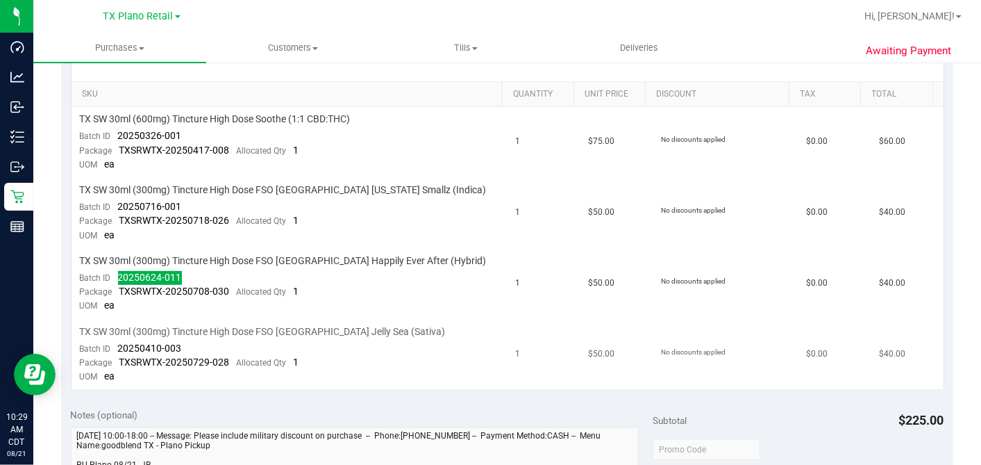
scroll to position [308, 0]
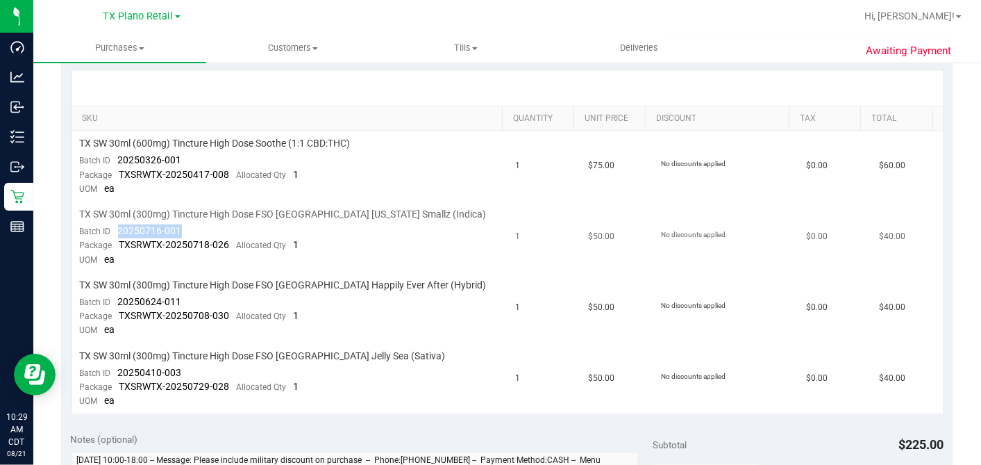
drag, startPoint x: 186, startPoint y: 231, endPoint x: 118, endPoint y: 228, distance: 68.1
click at [118, 228] on td "TX SW 30ml (300mg) Tincture High Dose FSO TX Georgia Smallz (Indica) Batch ID 2…" at bounding box center [290, 237] width 436 height 71
drag, startPoint x: 176, startPoint y: 299, endPoint x: 119, endPoint y: 292, distance: 56.8
click at [119, 295] on div "Batch ID 20250624-011" at bounding box center [131, 302] width 102 height 14
click at [121, 292] on td "TX SW 30ml (300mg) Tincture High Dose FSO TX Happily Ever After (Hybrid) Batch …" at bounding box center [290, 308] width 436 height 71
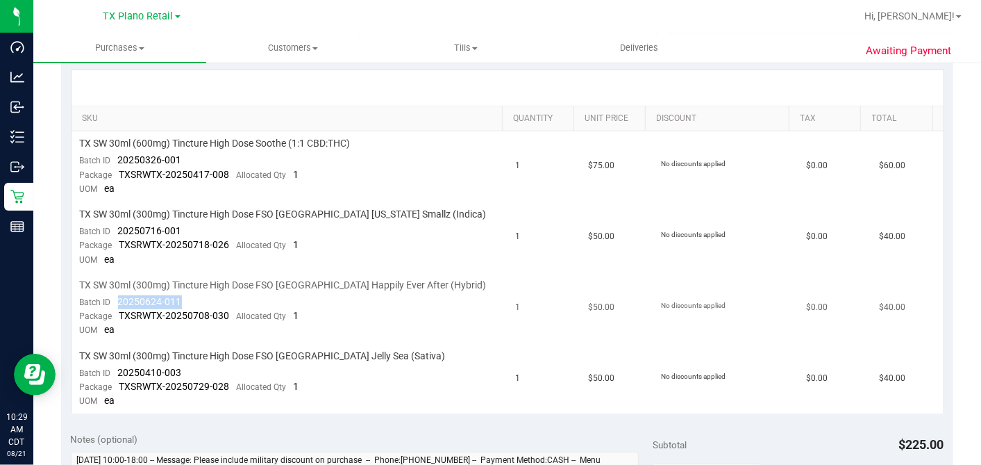
drag, startPoint x: 125, startPoint y: 298, endPoint x: 204, endPoint y: 306, distance: 79.5
click at [204, 306] on td "TX SW 30ml (300mg) Tincture High Dose FSO TX Happily Ever After (Hybrid) Batch …" at bounding box center [290, 308] width 436 height 71
drag, startPoint x: 187, startPoint y: 369, endPoint x: 113, endPoint y: 365, distance: 73.7
click at [113, 365] on td "TX SW 30ml (300mg) Tincture High Dose FSO TX Jelly Sea (Sativa) Batch ID 202504…" at bounding box center [290, 379] width 436 height 70
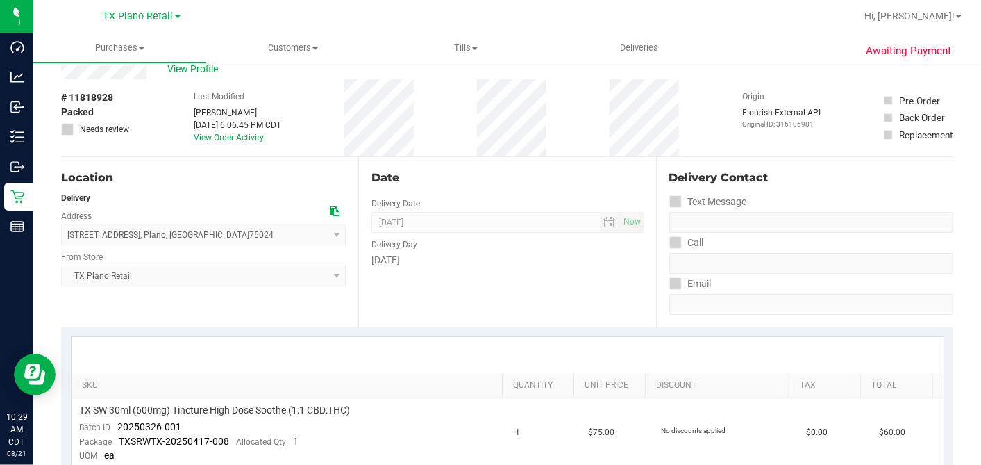
scroll to position [0, 0]
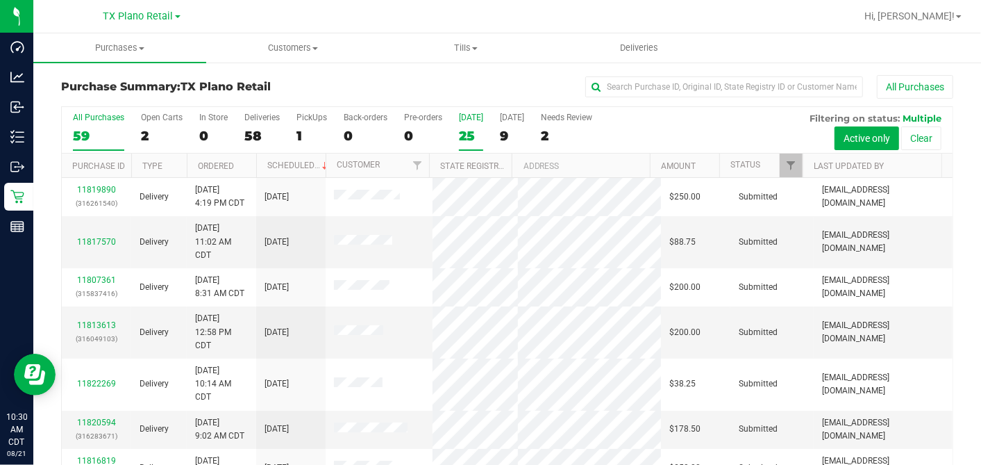
click at [463, 137] on div "25" at bounding box center [471, 136] width 24 height 16
click at [0, 0] on input "Today 25" at bounding box center [0, 0] width 0 height 0
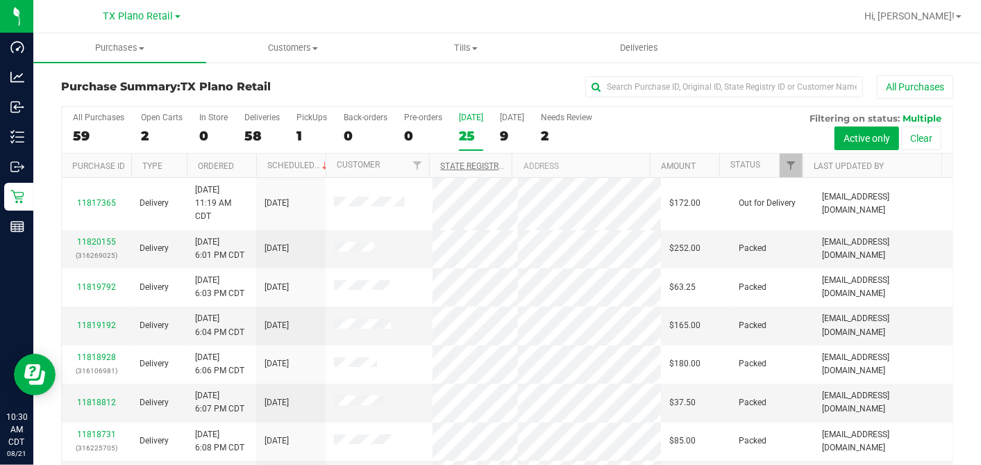
scroll to position [77, 0]
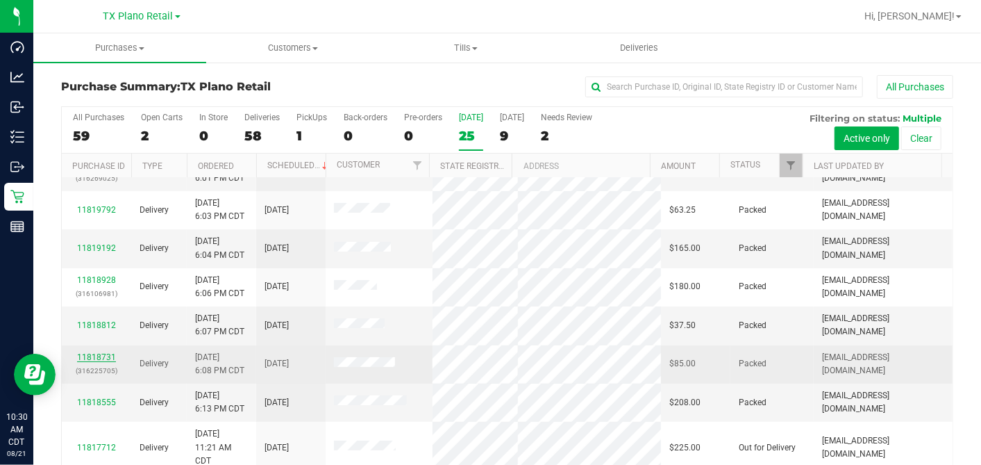
click at [101, 362] on link "11818731" at bounding box center [96, 357] width 39 height 10
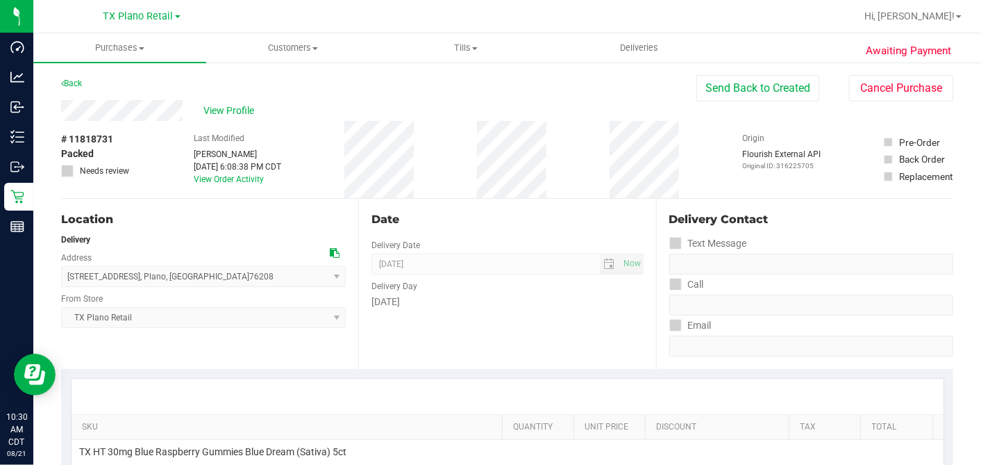
click at [353, 199] on div "Location Delivery Address 4720 state hwy 121 N Suite 180 , Plano , TX 76208 Sel…" at bounding box center [209, 284] width 297 height 170
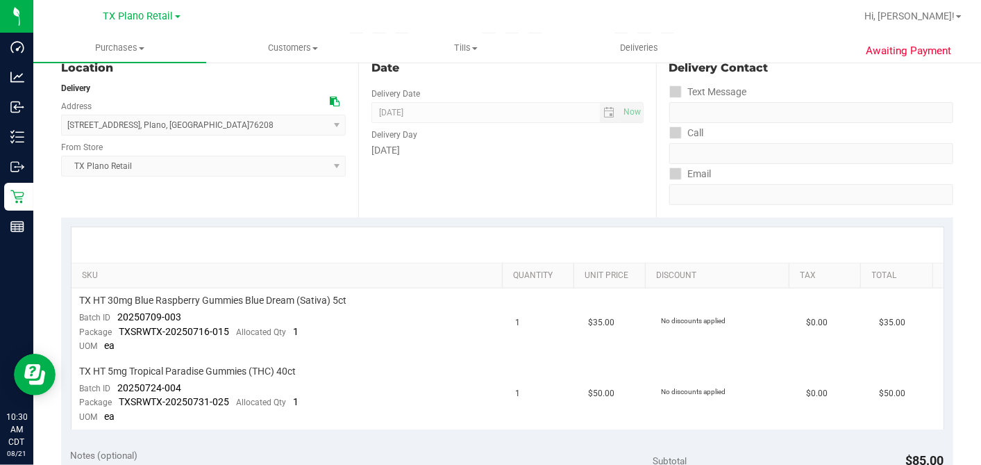
scroll to position [154, 0]
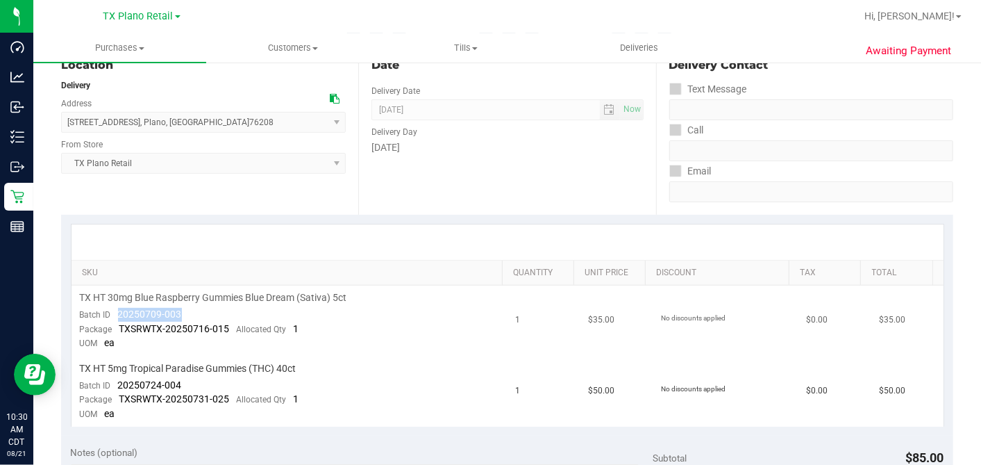
drag, startPoint x: 196, startPoint y: 312, endPoint x: 117, endPoint y: 311, distance: 79.2
click at [117, 311] on td "TX HT 30mg Blue Raspberry Gummies Blue Dream (Sativa) 5ct Batch ID 20250709-003…" at bounding box center [290, 320] width 436 height 71
drag, startPoint x: 148, startPoint y: 381, endPoint x: 112, endPoint y: 381, distance: 35.4
click at [112, 381] on td "TX HT 5mg Tropical Paradise Gummies (THC) 40ct Batch ID 20250724-004 Package TX…" at bounding box center [290, 391] width 436 height 70
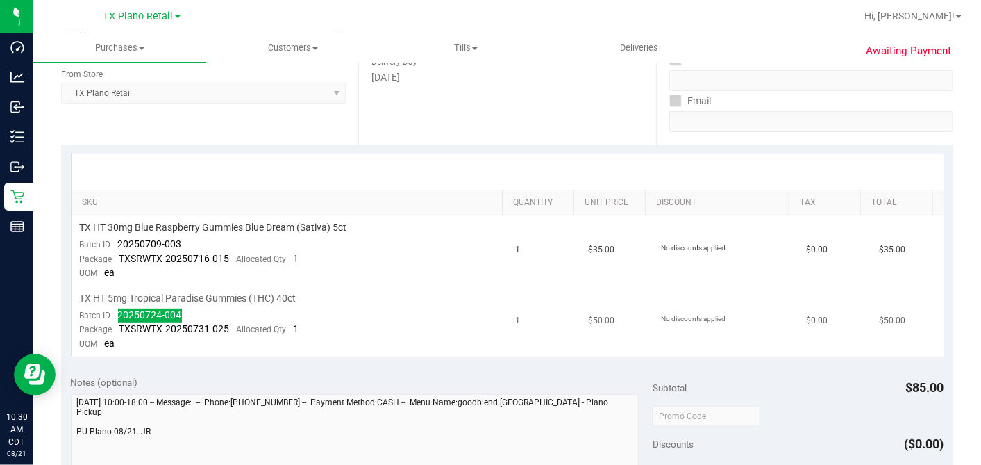
scroll to position [308, 0]
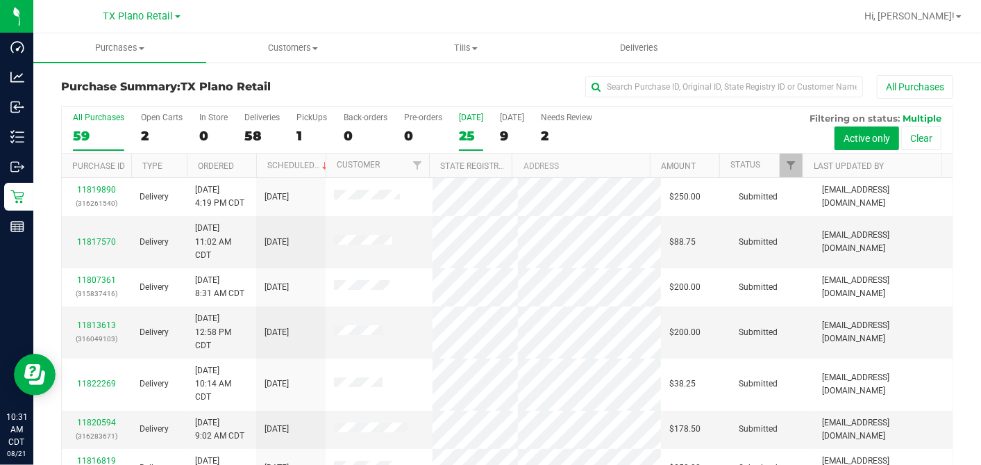
click at [468, 133] on div "25" at bounding box center [471, 136] width 24 height 16
click at [0, 0] on input "Today 25" at bounding box center [0, 0] width 0 height 0
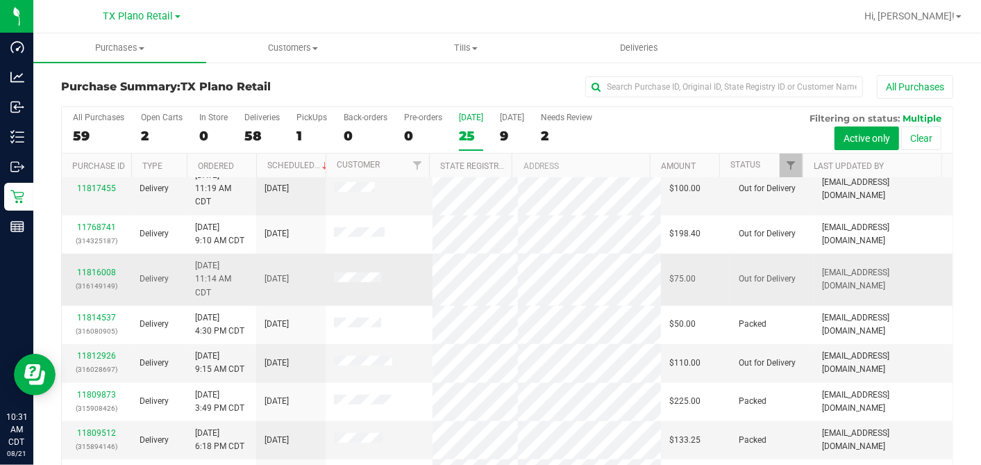
scroll to position [233, 0]
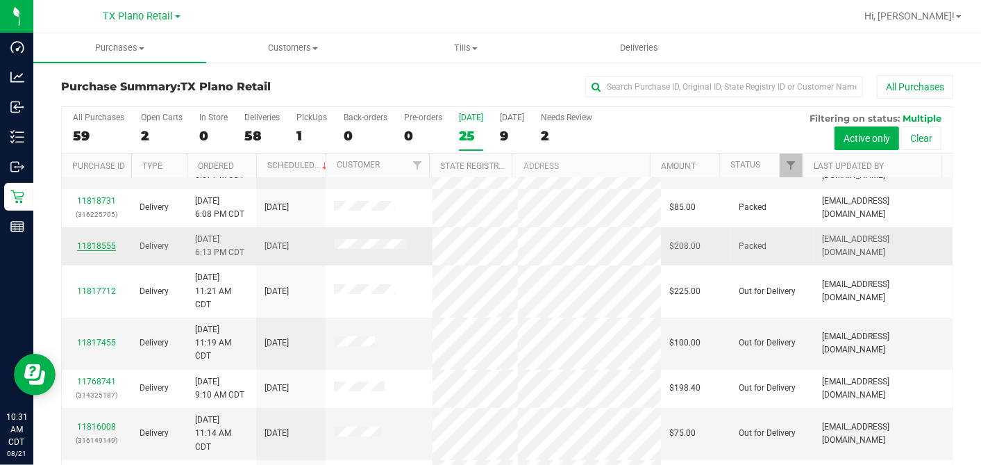
click at [108, 251] on link "11818555" at bounding box center [96, 246] width 39 height 10
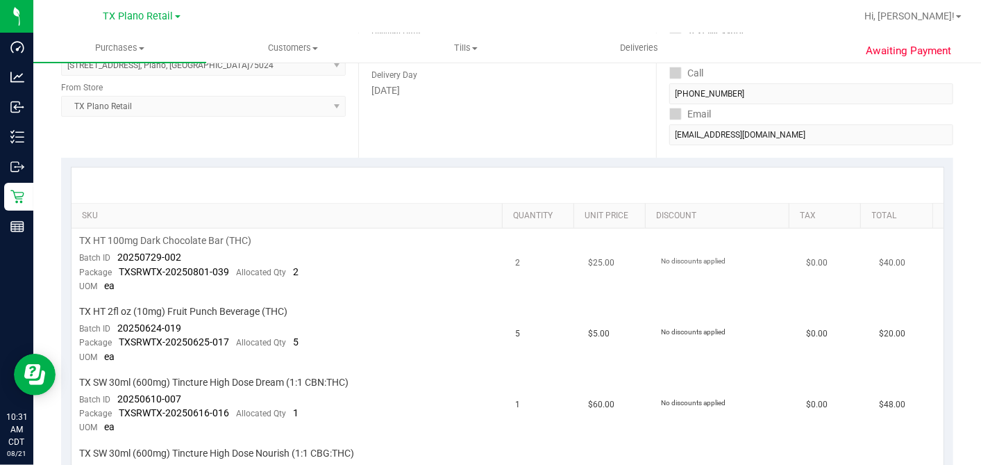
scroll to position [231, 0]
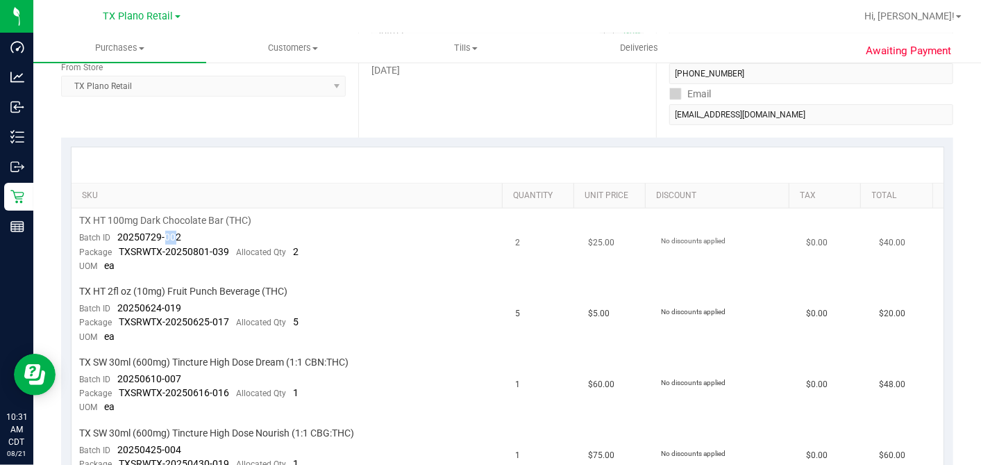
drag, startPoint x: 172, startPoint y: 231, endPoint x: 165, endPoint y: 231, distance: 7.0
click at [165, 231] on span "20250729-002" at bounding box center [150, 236] width 64 height 11
drag, startPoint x: 165, startPoint y: 231, endPoint x: 116, endPoint y: 241, distance: 50.3
click at [116, 241] on div "Batch ID 20250729-002" at bounding box center [131, 238] width 102 height 14
drag, startPoint x: 186, startPoint y: 305, endPoint x: 118, endPoint y: 308, distance: 68.1
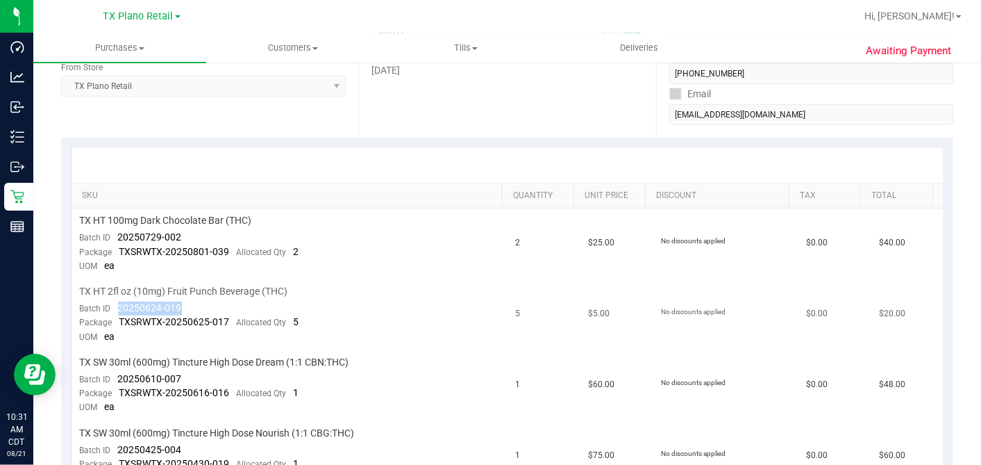
click at [118, 308] on td "TX HT 2fl oz (10mg) Fruit Punch Beverage (THC) Batch ID 20250624-019 Package TX…" at bounding box center [290, 314] width 436 height 71
drag, startPoint x: 206, startPoint y: 373, endPoint x: 115, endPoint y: 375, distance: 90.3
click at [115, 375] on td "TX SW 30ml (600mg) Tincture High Dose Dream (1:1 CBN:THC) Batch ID 20250610-007…" at bounding box center [290, 385] width 436 height 71
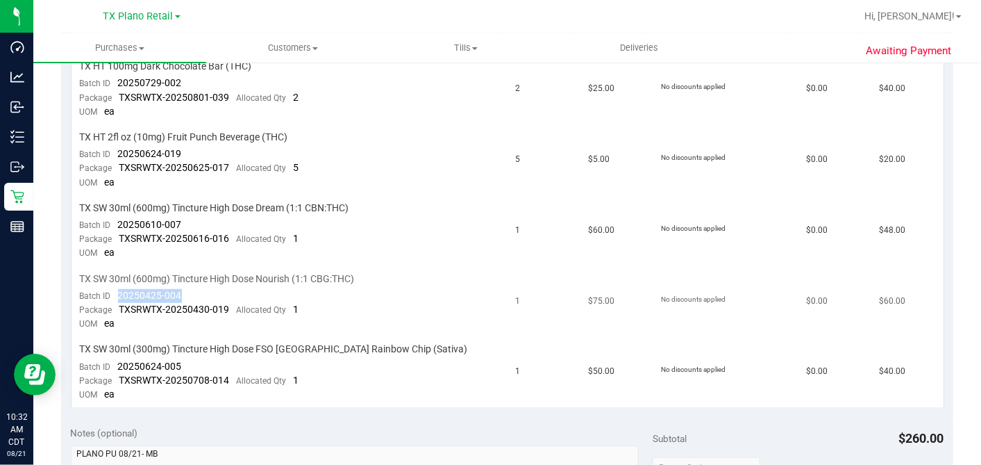
drag, startPoint x: 185, startPoint y: 292, endPoint x: 117, endPoint y: 292, distance: 68.7
click at [117, 292] on td "TX SW 30ml (600mg) Tincture High Dose Nourish (1:1 CBG:THC) Batch ID 20250425-0…" at bounding box center [290, 302] width 436 height 71
drag, startPoint x: 181, startPoint y: 362, endPoint x: 115, endPoint y: 357, distance: 66.1
click at [115, 357] on td "TX SW 30ml (300mg) Tincture High Dose FSO TX Rainbow Chip (Sativa) Batch ID 202…" at bounding box center [290, 372] width 436 height 70
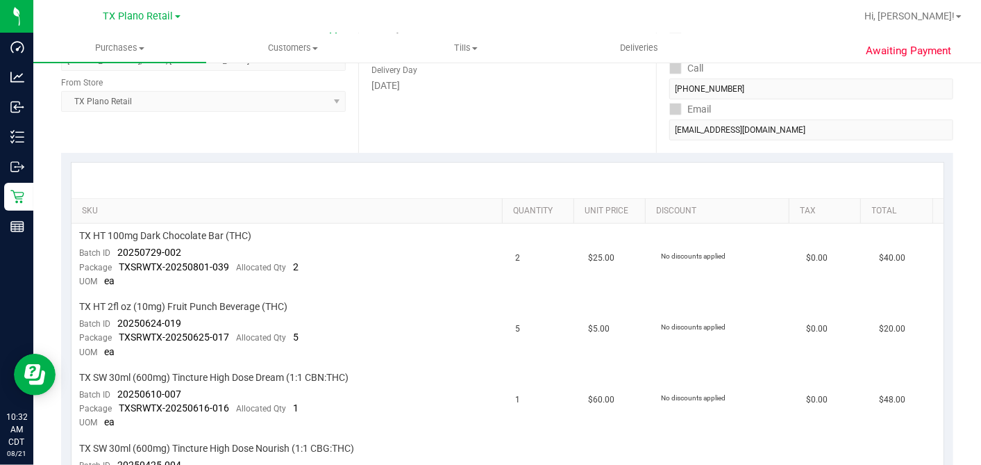
scroll to position [0, 0]
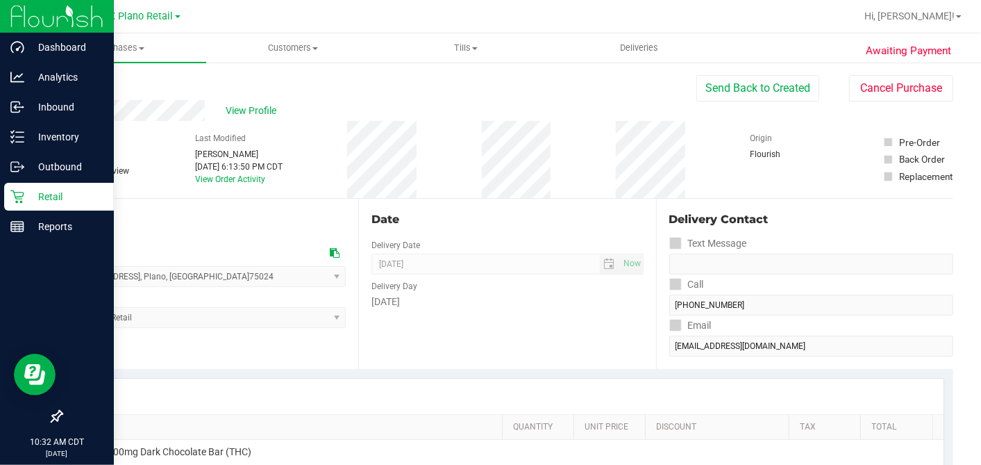
drag, startPoint x: 28, startPoint y: 192, endPoint x: 99, endPoint y: 202, distance: 71.5
click at [28, 193] on p "Retail" at bounding box center [65, 196] width 83 height 17
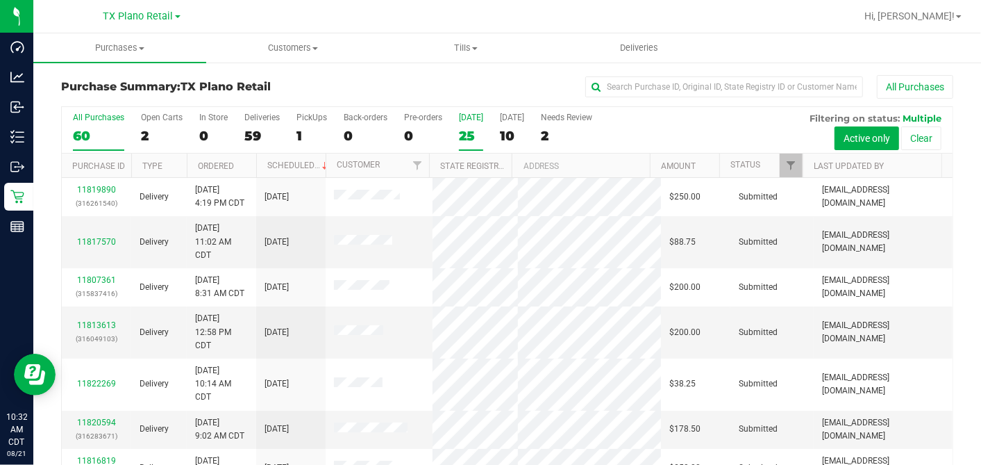
click at [468, 133] on div "25" at bounding box center [471, 136] width 24 height 16
click at [0, 0] on input "Today 25" at bounding box center [0, 0] width 0 height 0
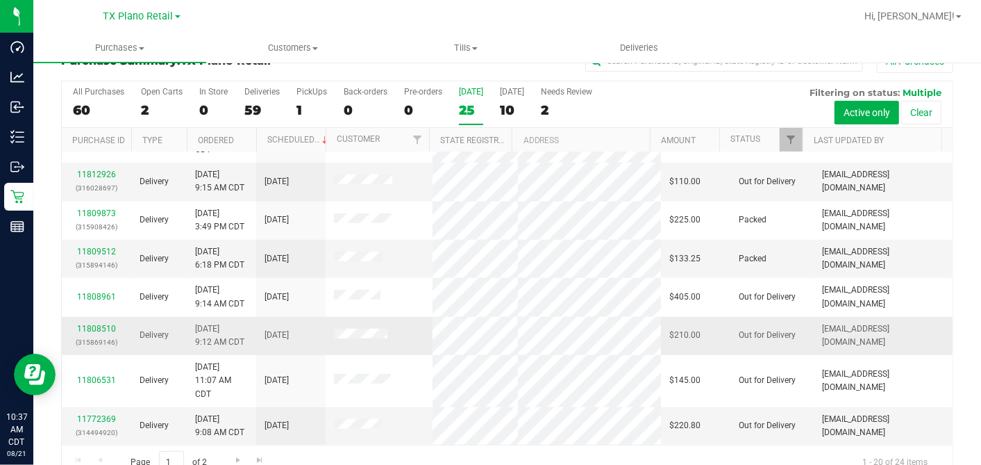
scroll to position [51, 0]
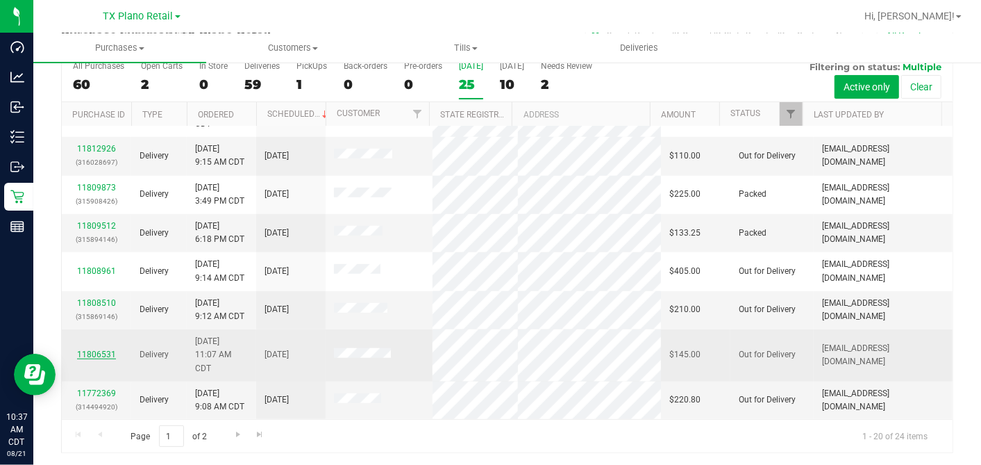
click at [104, 351] on link "11806531" at bounding box center [96, 354] width 39 height 10
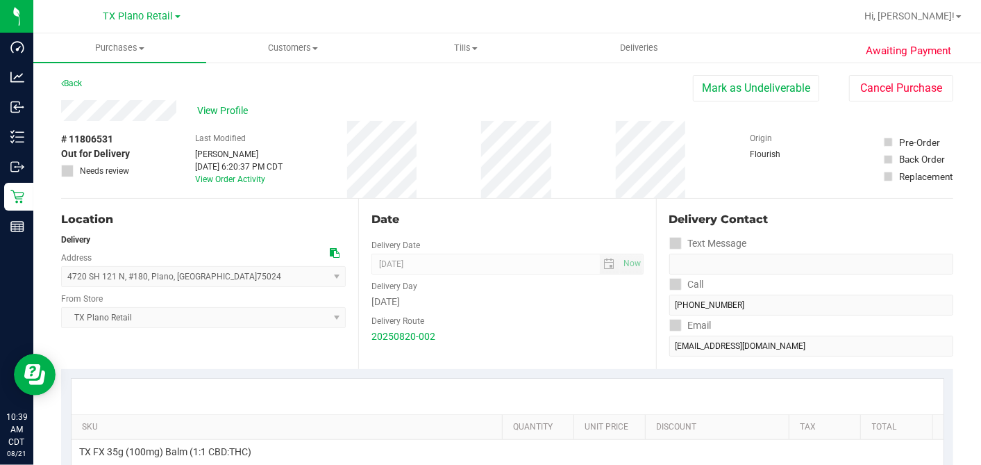
click at [99, 133] on span "# 11806531" at bounding box center [87, 139] width 52 height 15
click at [226, 112] on span "View Profile" at bounding box center [225, 110] width 56 height 15
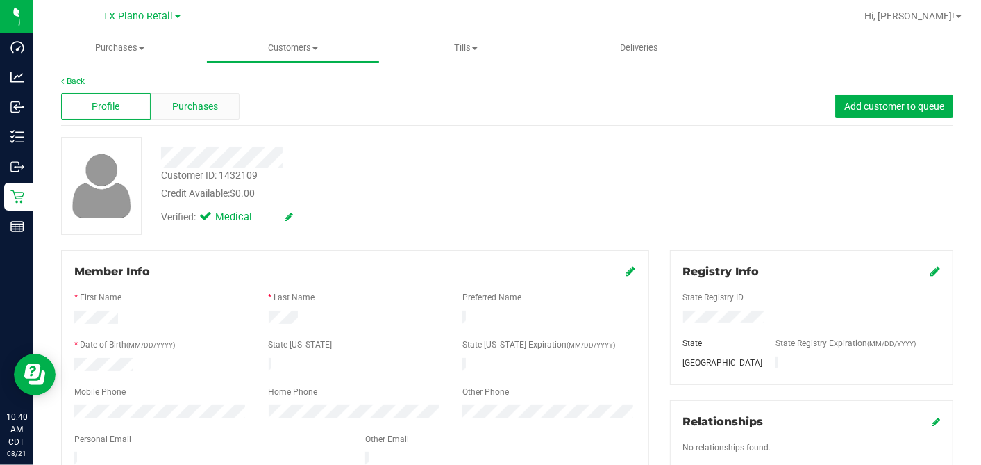
click at [172, 100] on span "Purchases" at bounding box center [195, 106] width 46 height 15
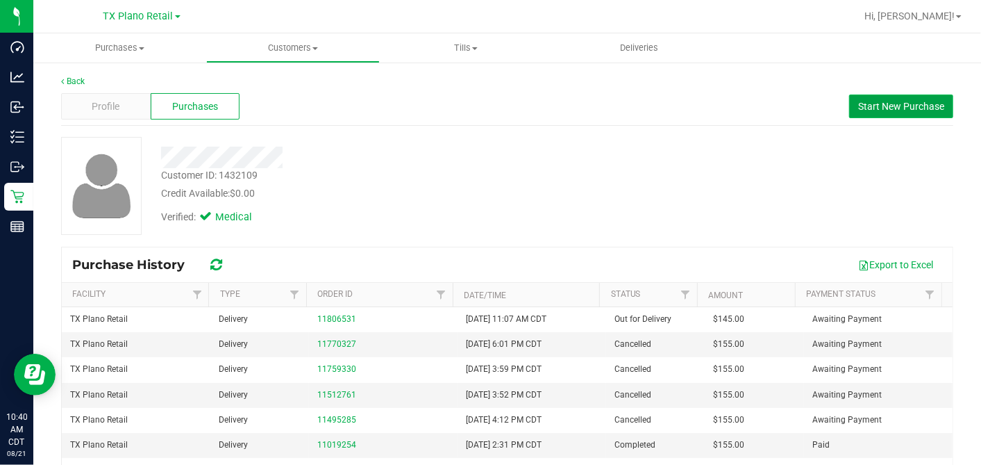
click at [878, 105] on span "Start New Purchase" at bounding box center [901, 106] width 86 height 11
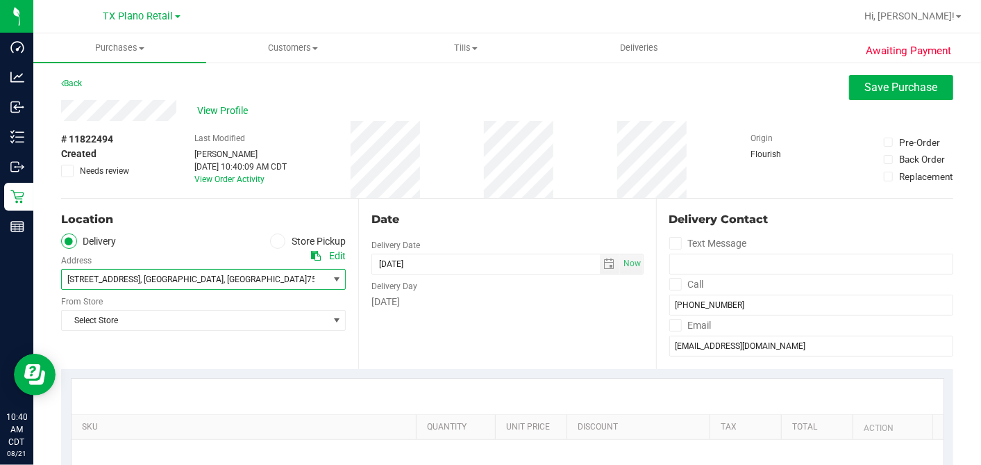
click at [124, 278] on span "16633 Dallas Parkway #125" at bounding box center [103, 279] width 73 height 10
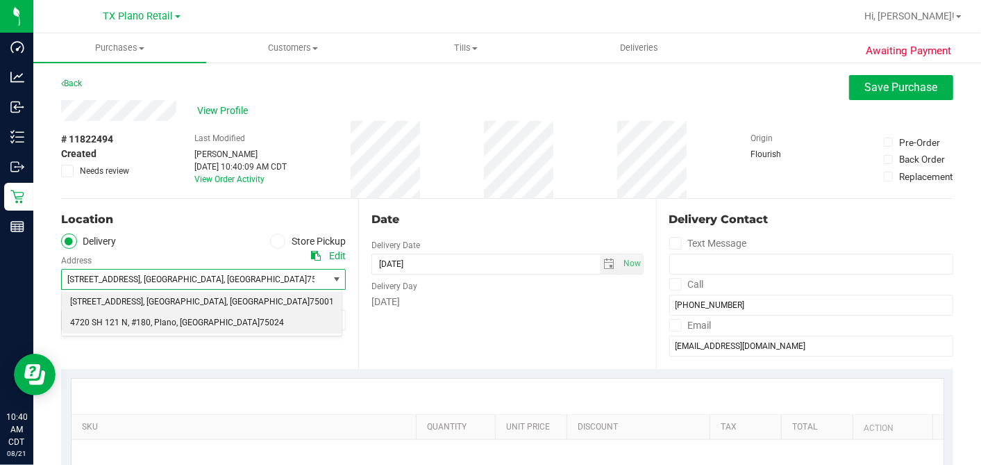
click at [131, 320] on span ", #180" at bounding box center [139, 323] width 23 height 18
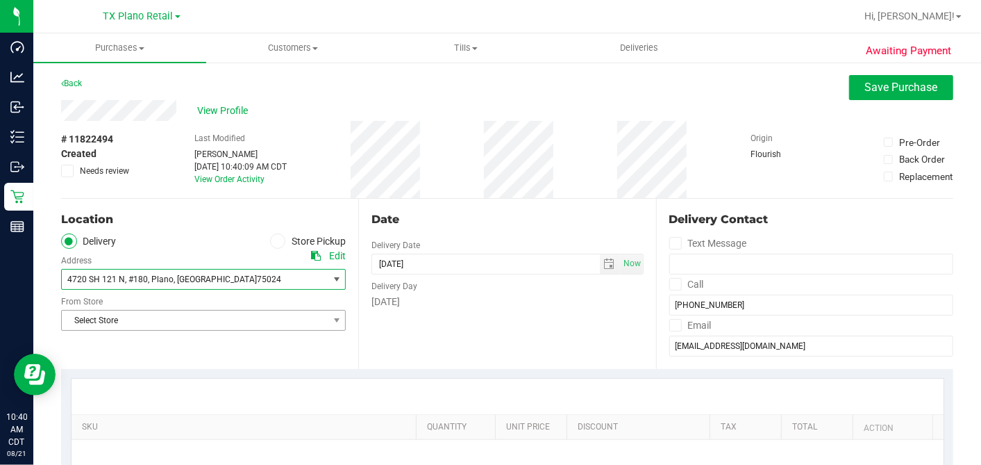
click at [139, 321] on span "Select Store" at bounding box center [195, 319] width 266 height 19
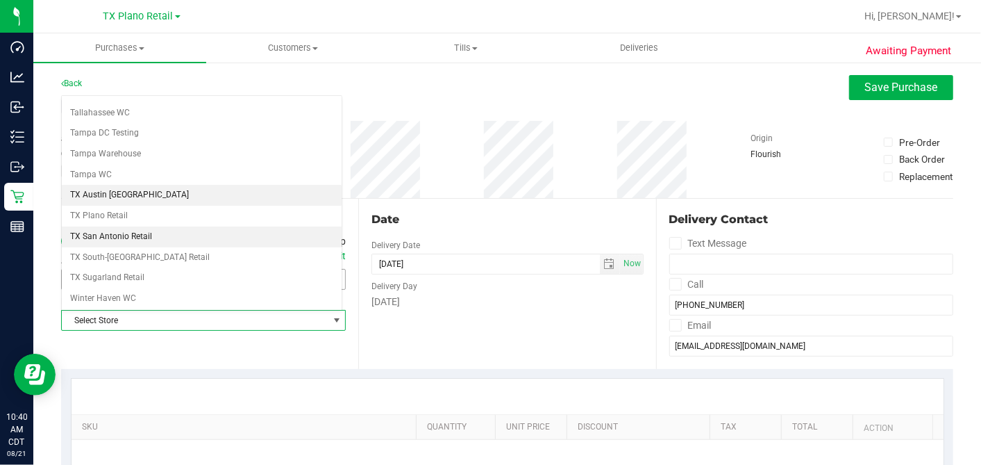
scroll to position [987, 0]
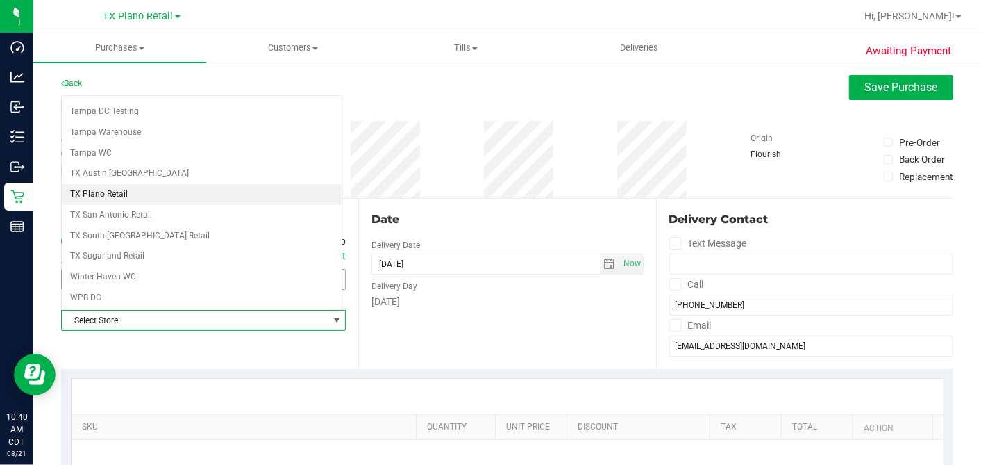
click at [106, 184] on li "TX Plano Retail" at bounding box center [202, 194] width 280 height 21
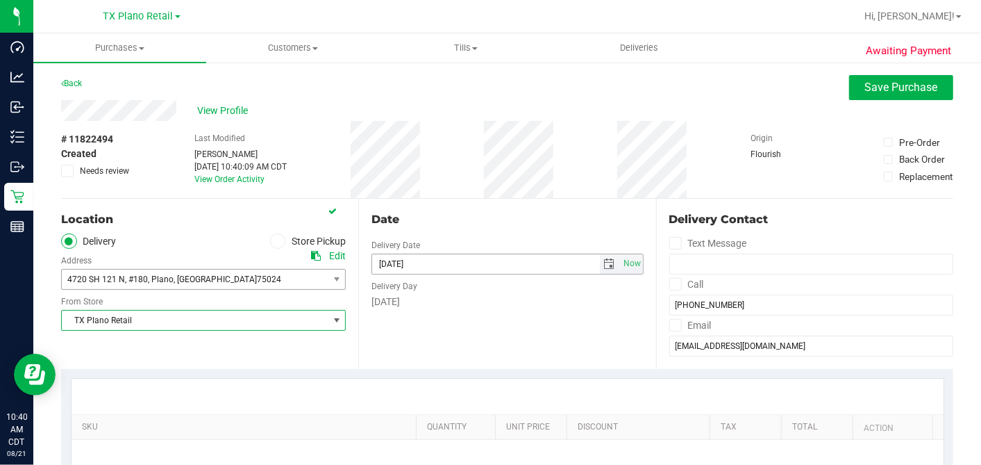
click at [610, 265] on span "08/21/2025 Now" at bounding box center [508, 263] width 272 height 21
click at [604, 264] on span "select" at bounding box center [609, 263] width 11 height 11
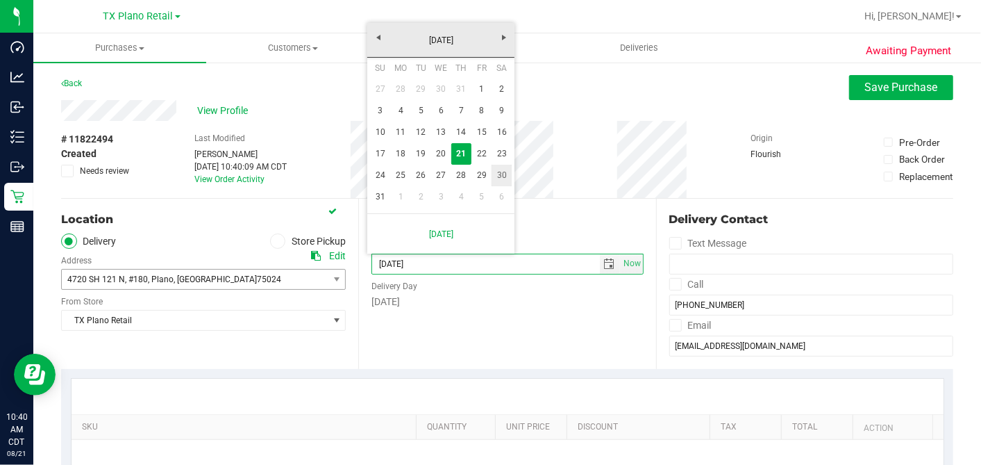
click at [501, 178] on link "30" at bounding box center [502, 176] width 20 height 22
type input "08/30/2025"
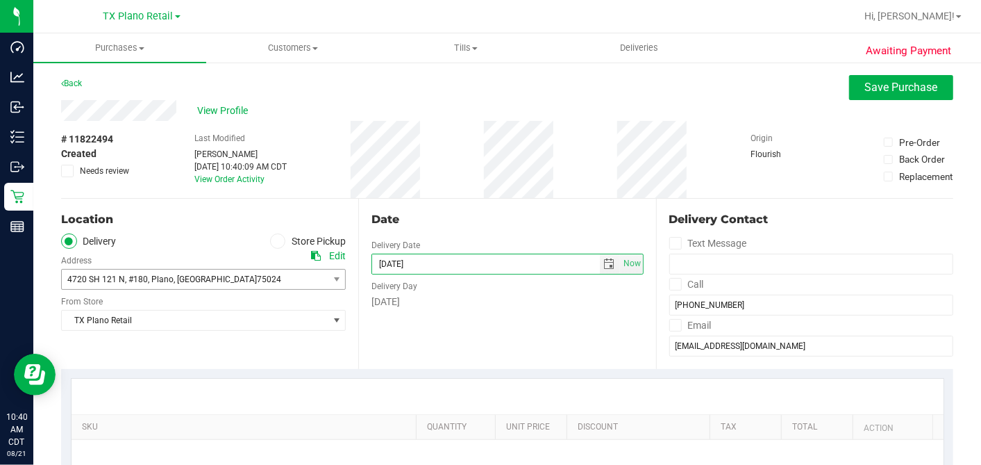
click at [533, 212] on div "Date" at bounding box center [508, 219] width 272 height 17
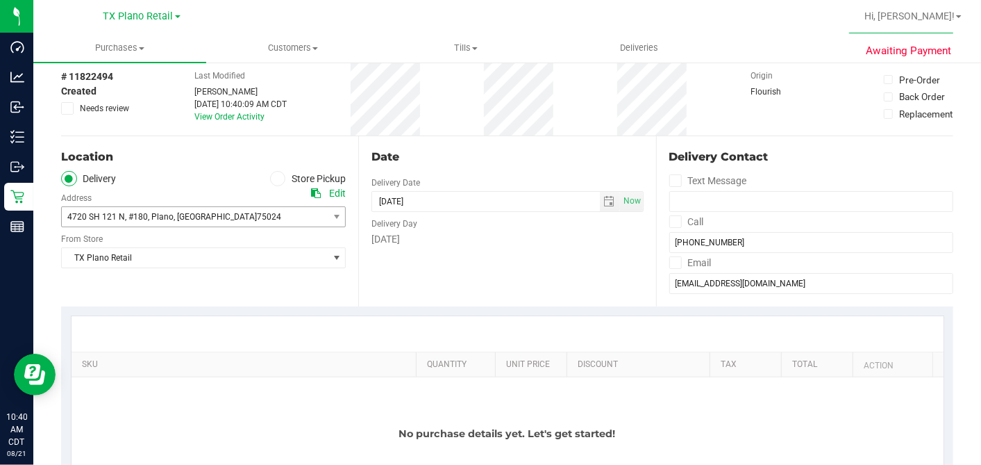
scroll to position [231, 0]
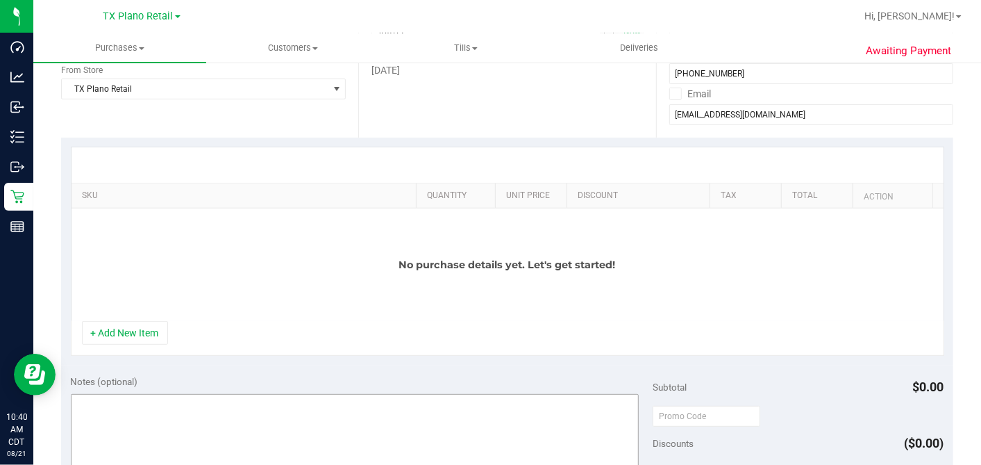
click at [132, 343] on button "+ Add New Item" at bounding box center [125, 333] width 86 height 24
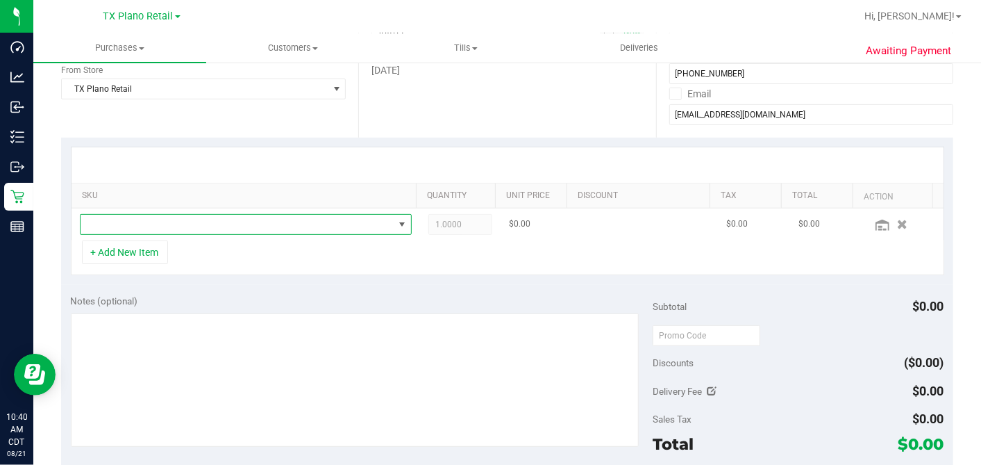
click at [158, 222] on span "NO DATA FOUND" at bounding box center [237, 224] width 313 height 19
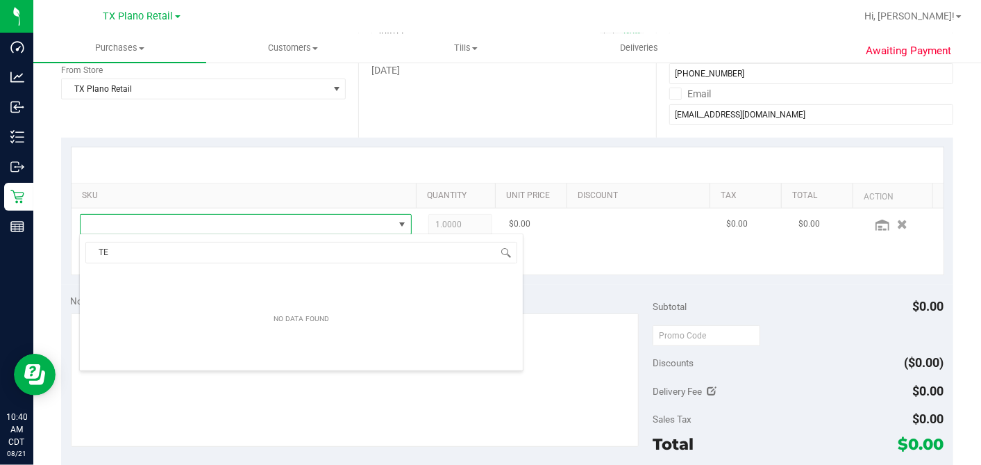
scroll to position [20, 318]
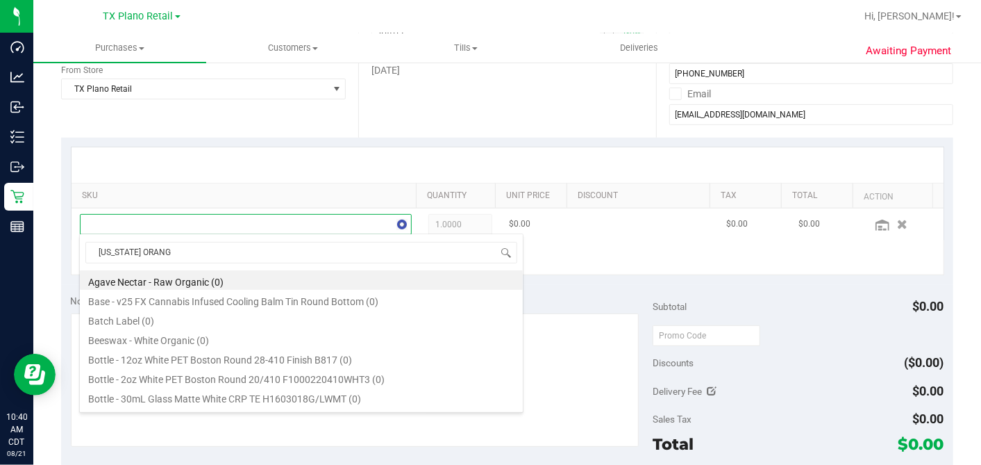
type input "TEXAS ORANGE"
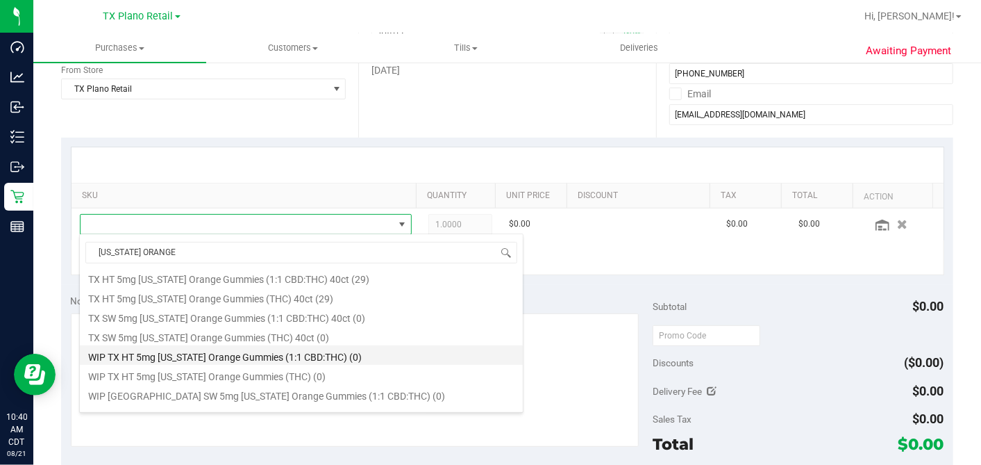
scroll to position [230, 0]
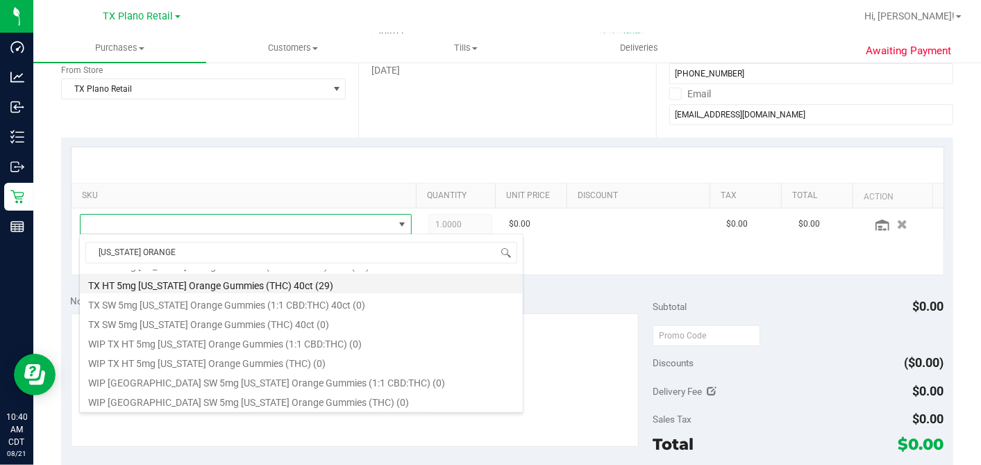
click at [226, 285] on li "TX HT 5mg Texas Orange Gummies (THC) 40ct (29)" at bounding box center [301, 283] width 443 height 19
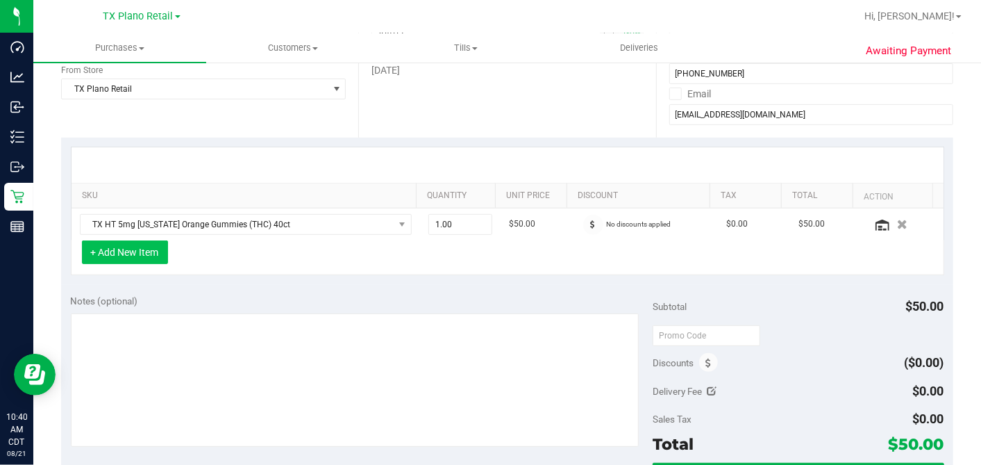
click at [136, 258] on button "+ Add New Item" at bounding box center [125, 252] width 86 height 24
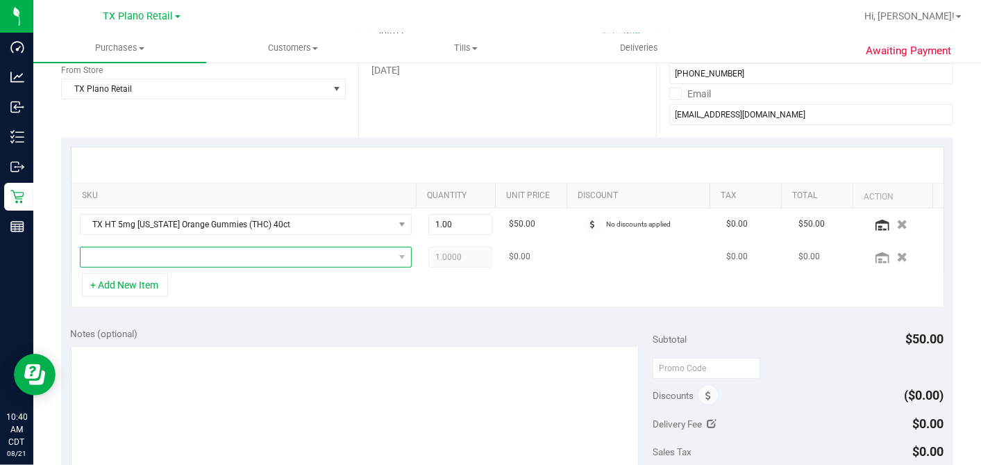
click at [140, 258] on span "NO DATA FOUND" at bounding box center [237, 256] width 313 height 19
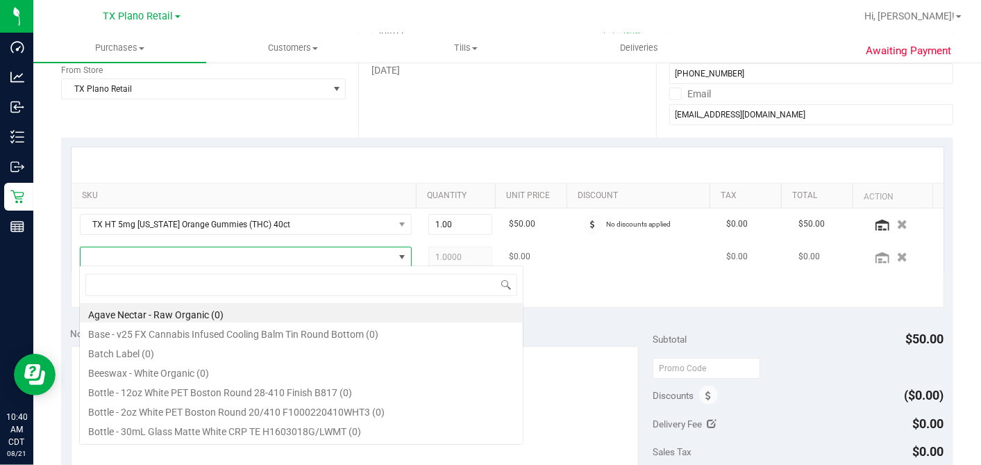
scroll to position [20, 318]
type input "TROPICAL"
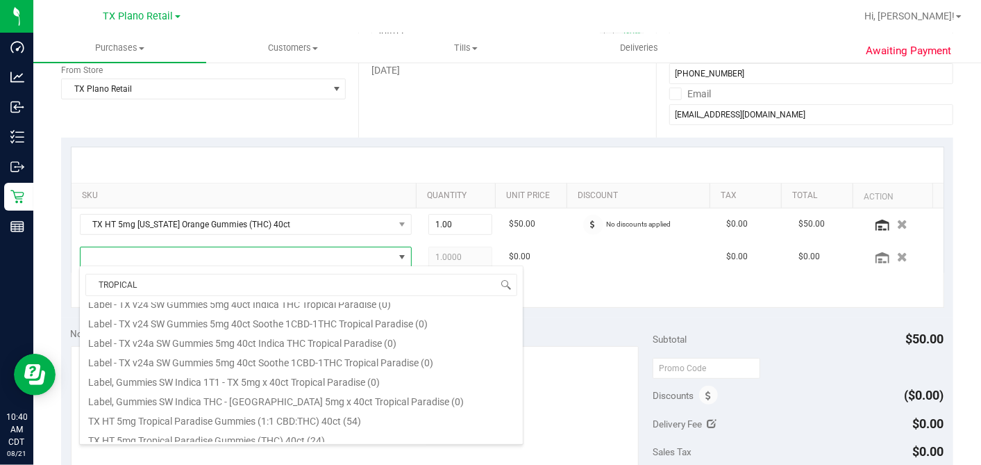
scroll to position [231, 0]
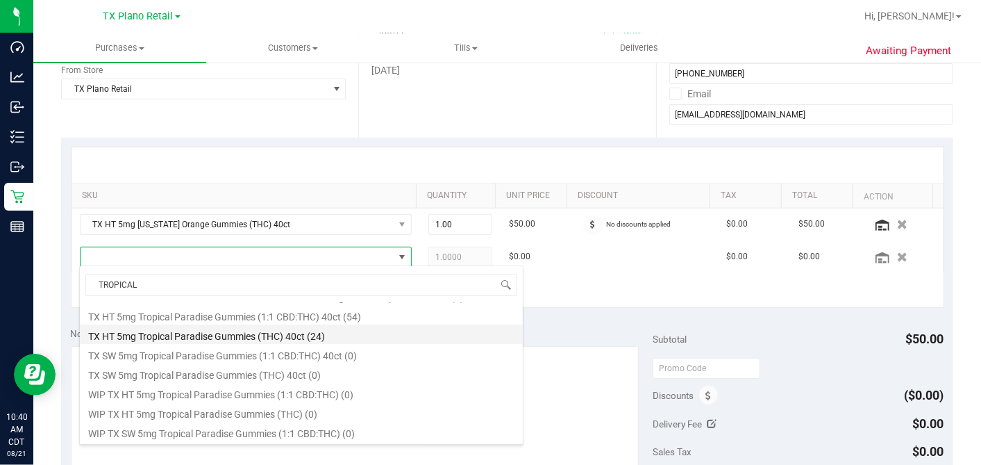
click at [247, 335] on li "TX HT 5mg Tropical Paradise Gummies (THC) 40ct (24)" at bounding box center [301, 333] width 443 height 19
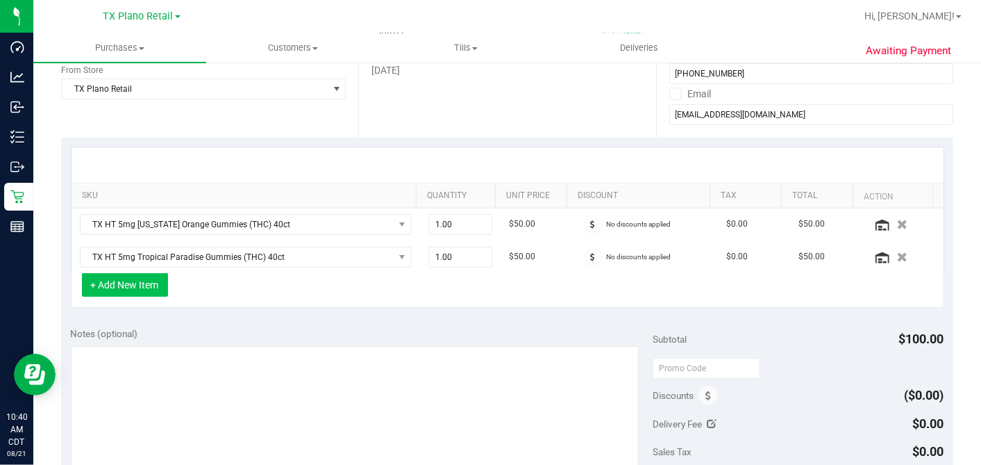
click at [147, 285] on button "+ Add New Item" at bounding box center [125, 285] width 86 height 24
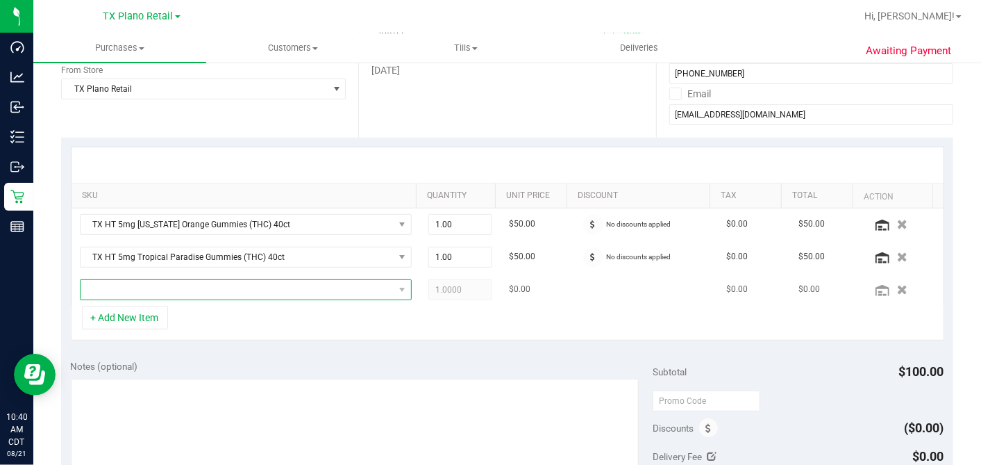
click at [155, 287] on span "NO DATA FOUND" at bounding box center [237, 289] width 313 height 19
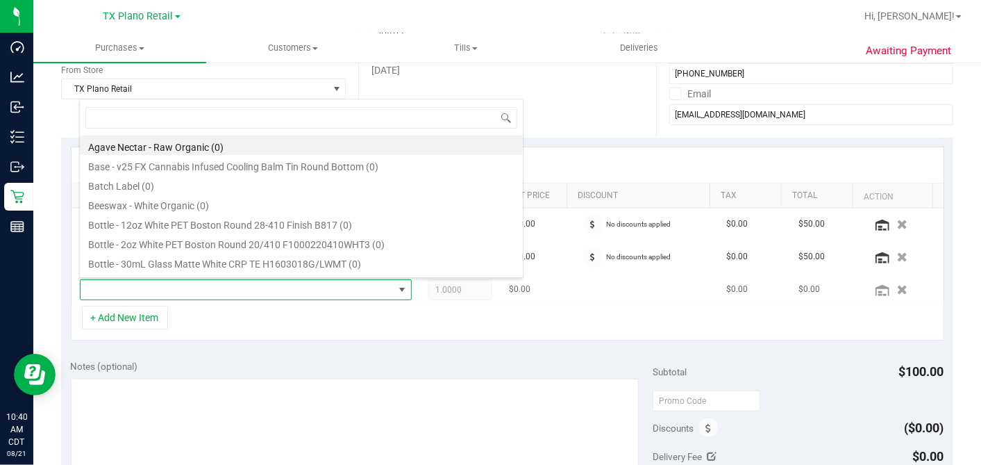
scroll to position [20, 318]
type input "ORANGE DREAMSICLE"
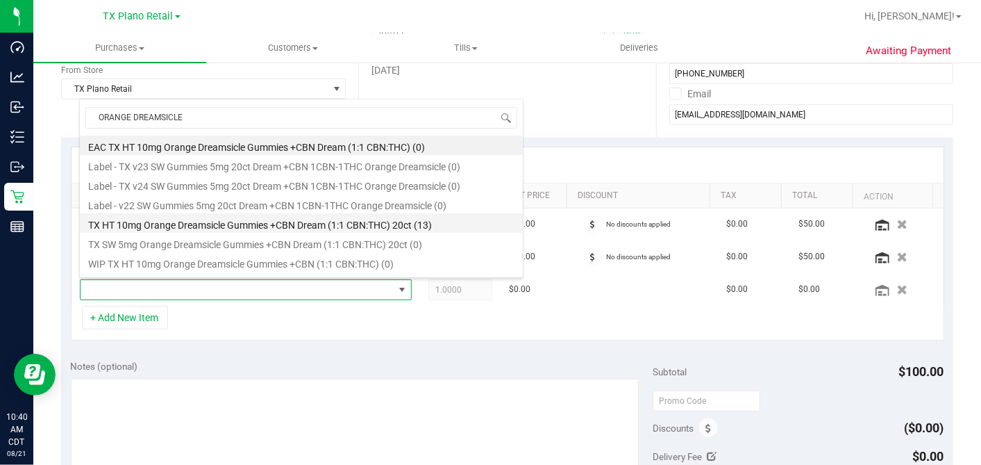
click at [258, 222] on li "TX HT 10mg Orange Dreamsicle Gummies +CBN Dream (1:1 CBN:THC) 20ct (13)" at bounding box center [301, 222] width 443 height 19
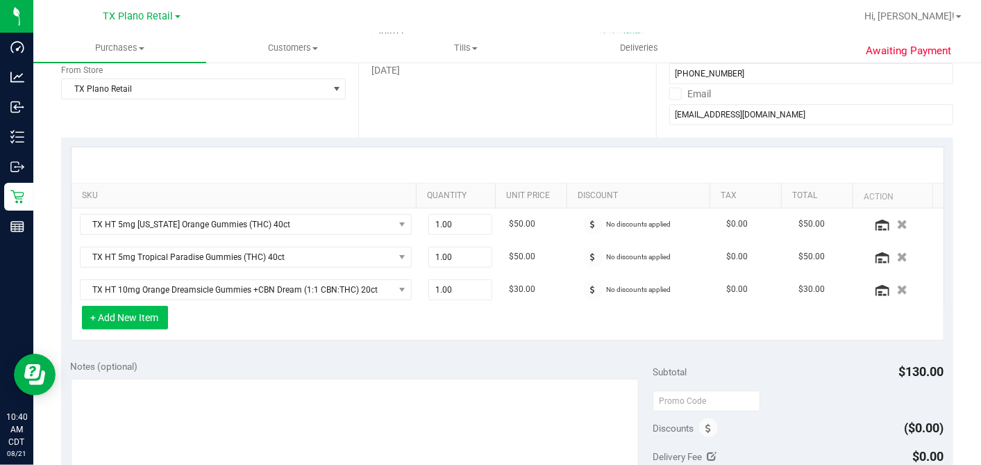
click at [148, 317] on button "+ Add New Item" at bounding box center [125, 318] width 86 height 24
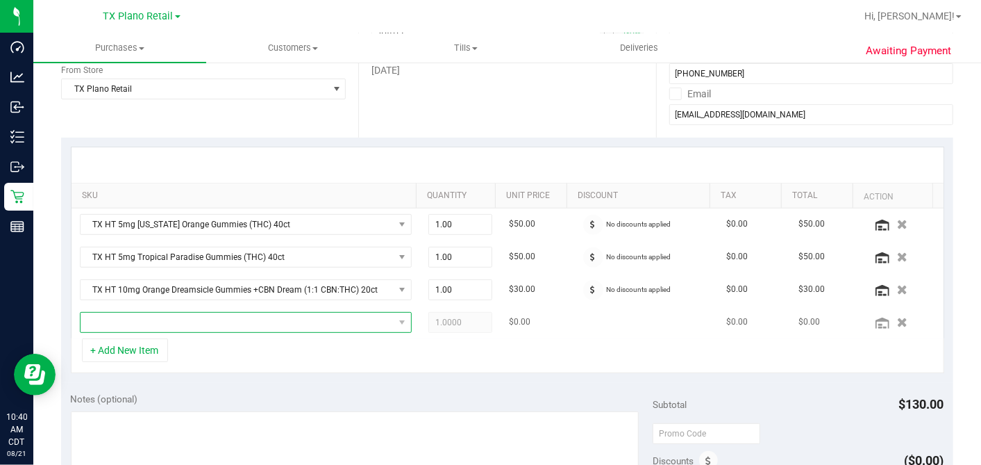
click at [154, 317] on span "NO DATA FOUND" at bounding box center [237, 321] width 313 height 19
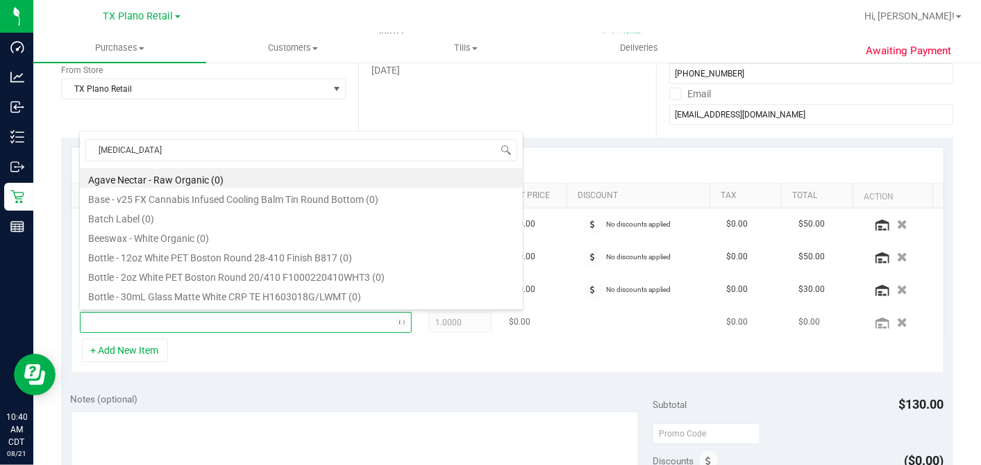
type input "BALM"
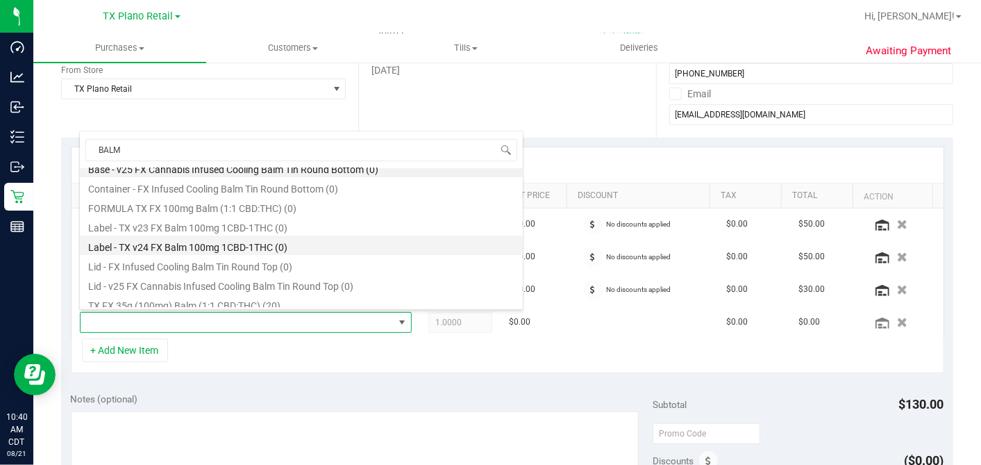
scroll to position [16, 0]
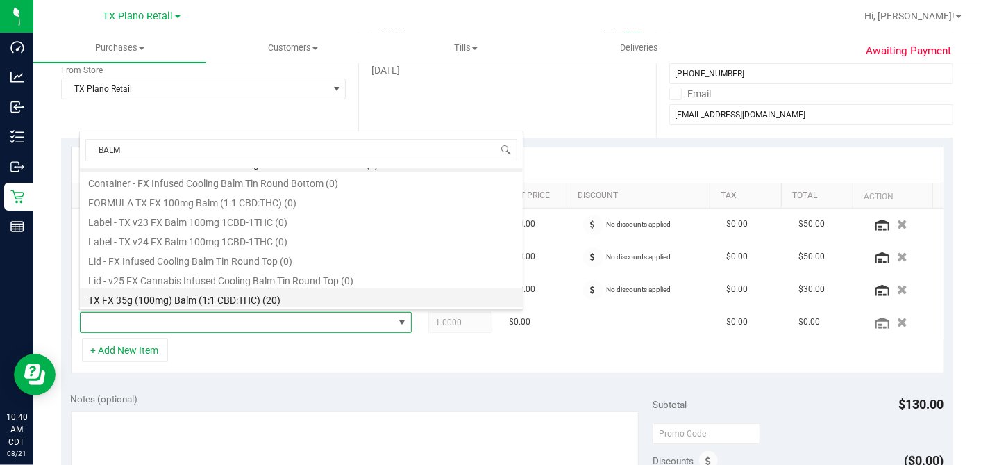
click at [212, 296] on li "TX FX 35g (100mg) Balm (1:1 CBD:THC) (20)" at bounding box center [301, 297] width 443 height 19
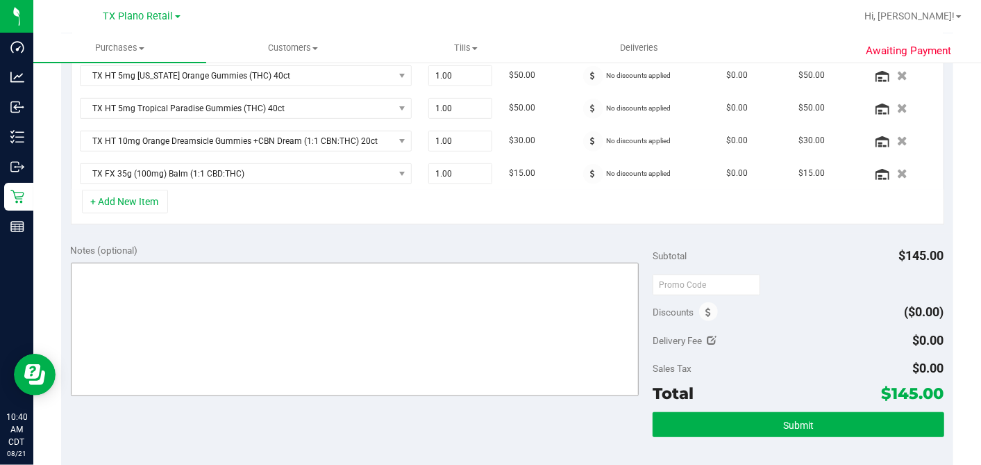
scroll to position [385, 0]
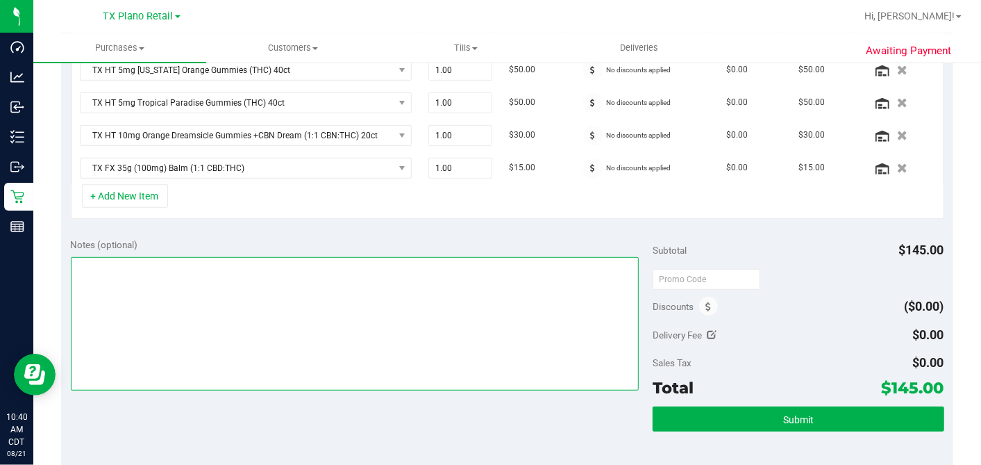
click at [353, 293] on textarea at bounding box center [355, 323] width 569 height 133
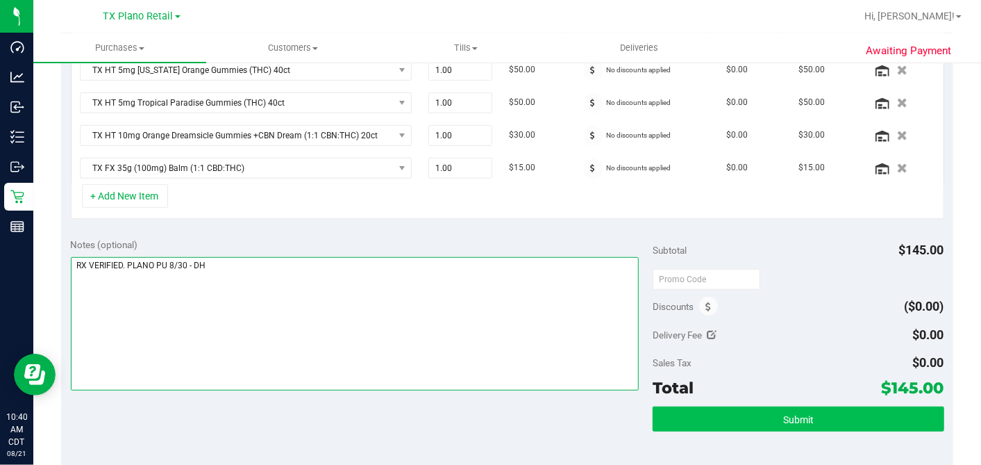
type textarea "RX VERIFIED. PLANO PU 8/30 - DH"
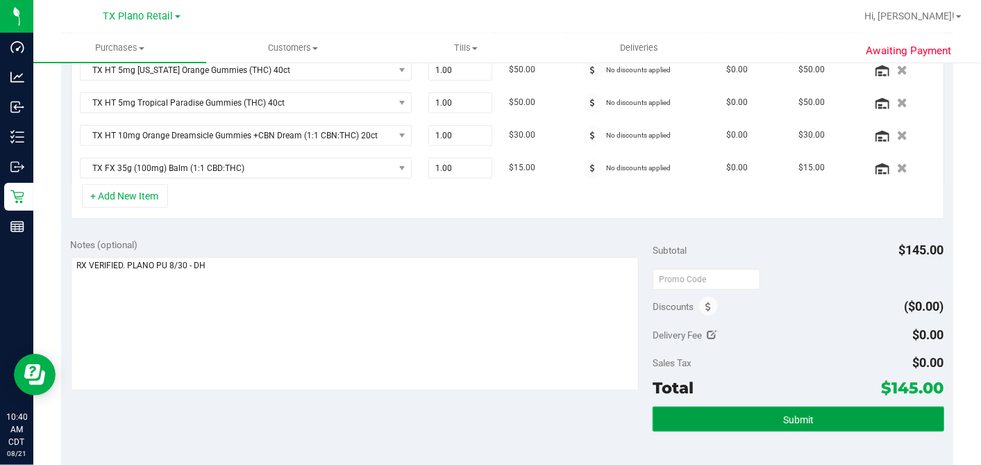
click at [758, 397] on button "Submit" at bounding box center [798, 418] width 291 height 25
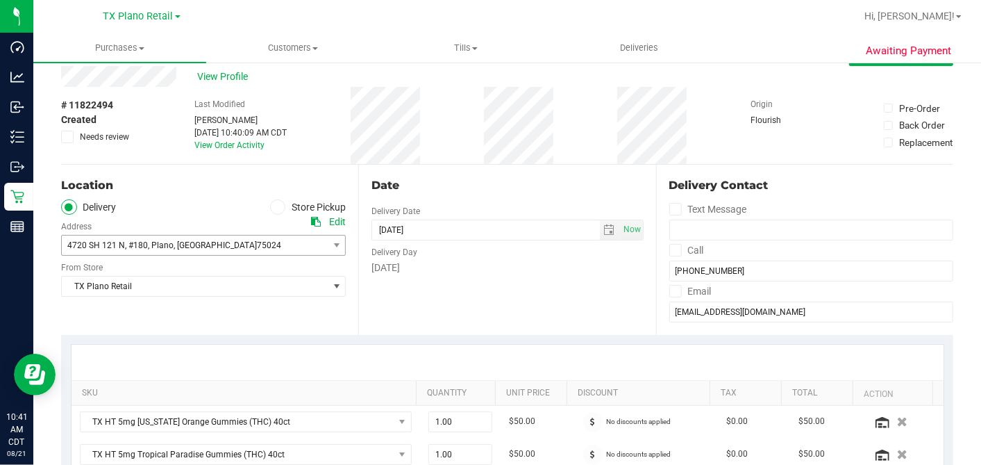
scroll to position [0, 0]
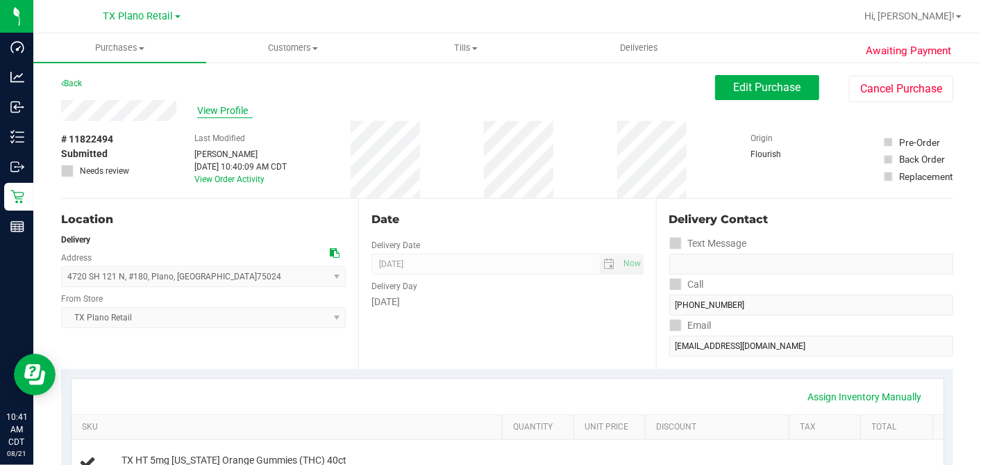
click at [221, 114] on span "View Profile" at bounding box center [225, 110] width 56 height 15
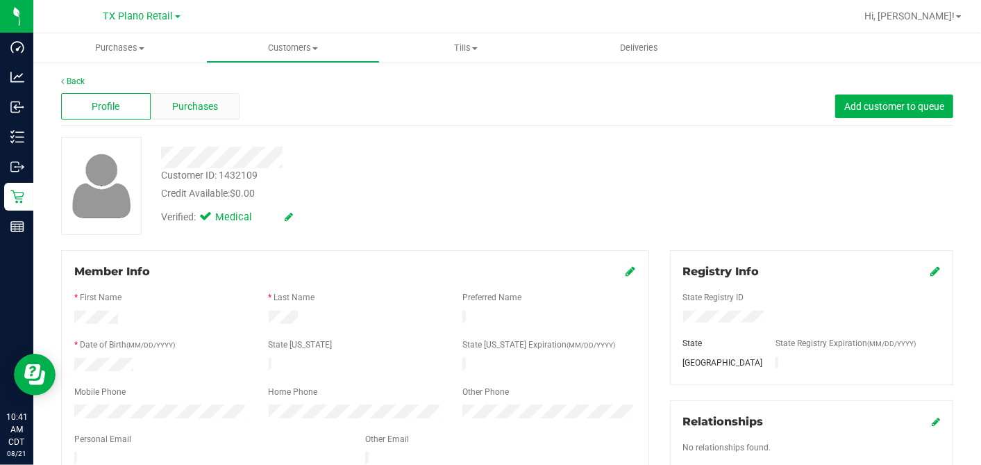
click at [216, 110] on div "Purchases" at bounding box center [196, 106] width 90 height 26
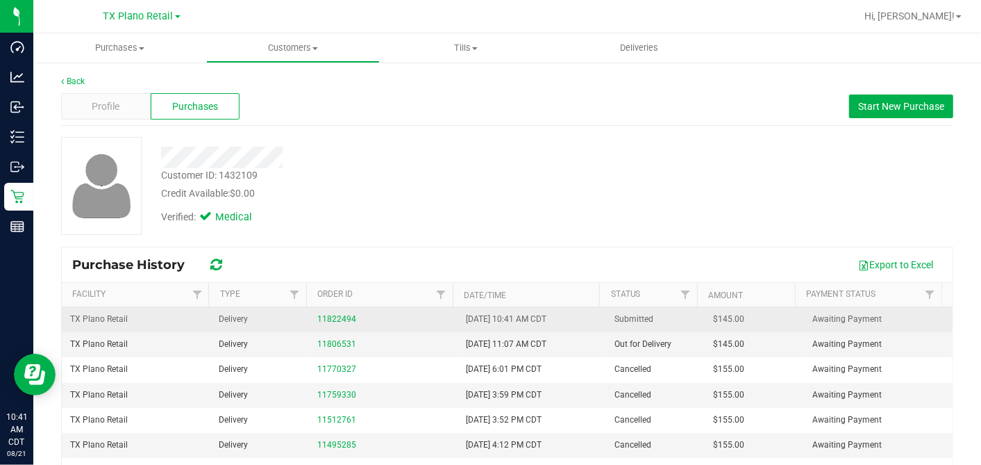
click at [714, 315] on span "$145.00" at bounding box center [729, 318] width 31 height 13
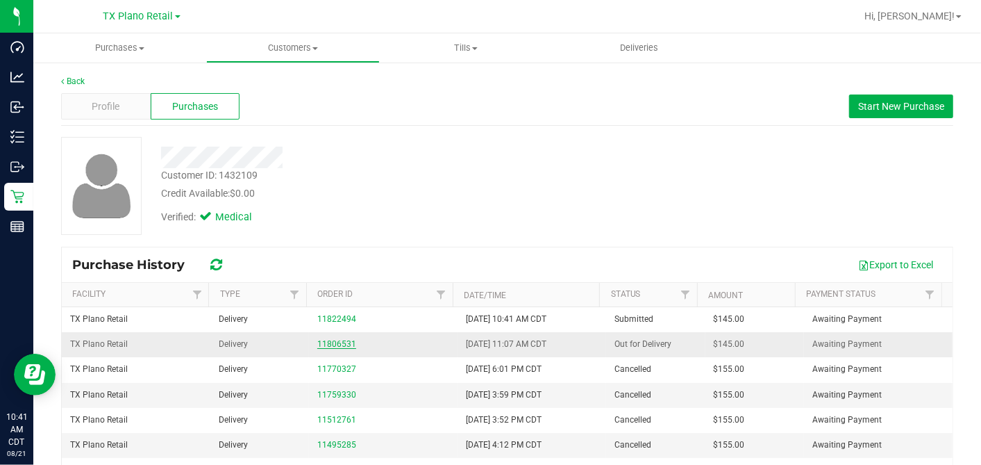
click at [329, 343] on link "11806531" at bounding box center [336, 344] width 39 height 10
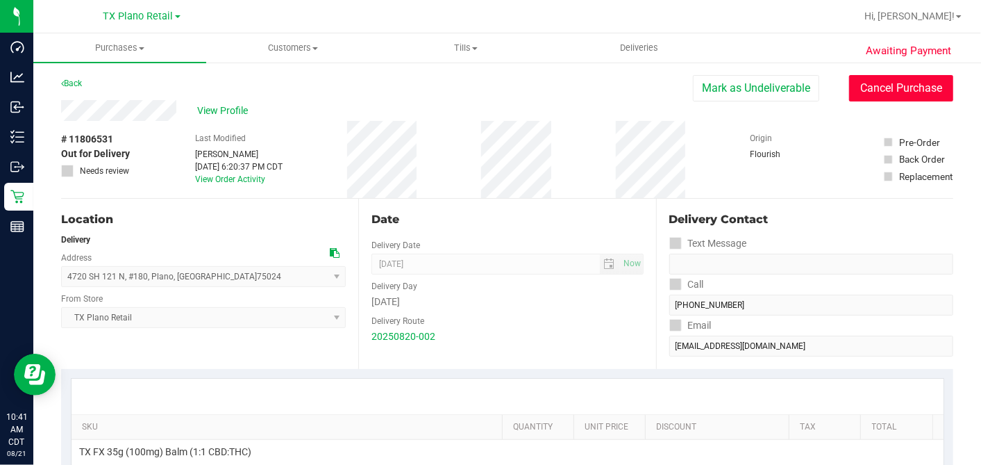
click at [867, 76] on button "Cancel Purchase" at bounding box center [901, 88] width 104 height 26
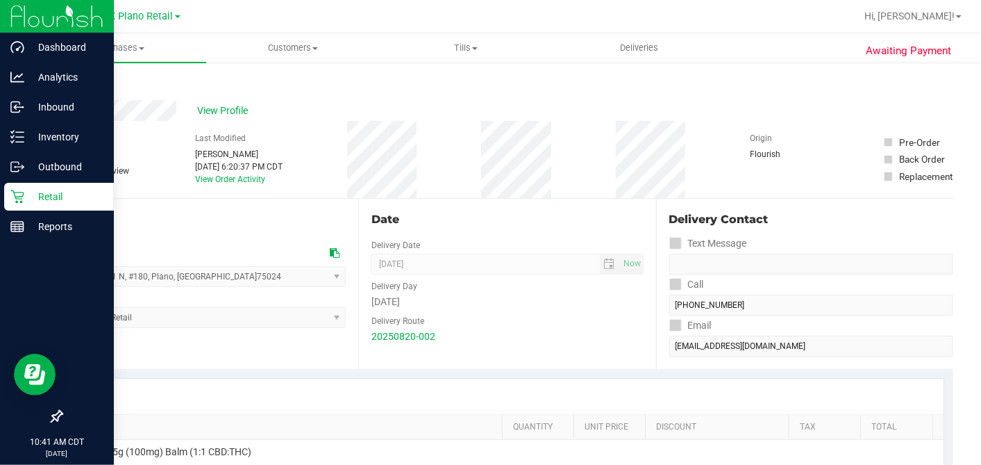
click at [18, 193] on icon at bounding box center [17, 197] width 14 height 14
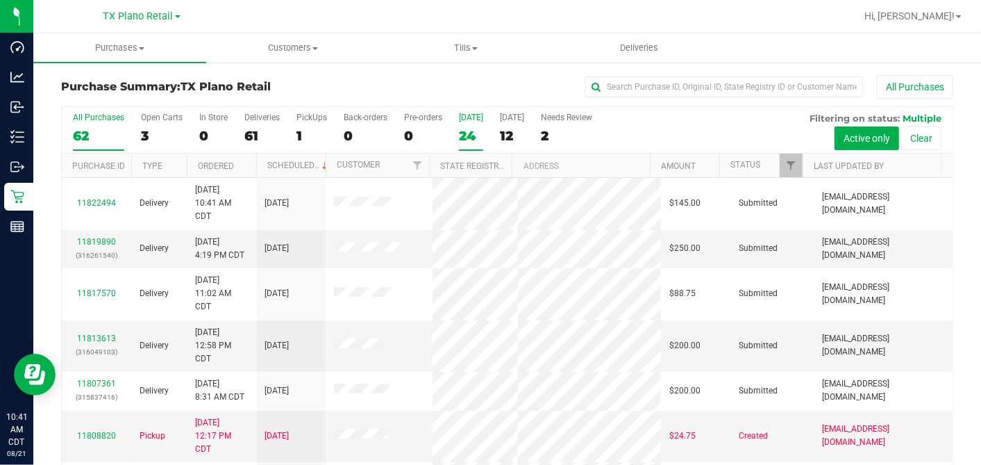
click at [460, 133] on div "24" at bounding box center [471, 136] width 24 height 16
click at [0, 0] on input "Today 24" at bounding box center [0, 0] width 0 height 0
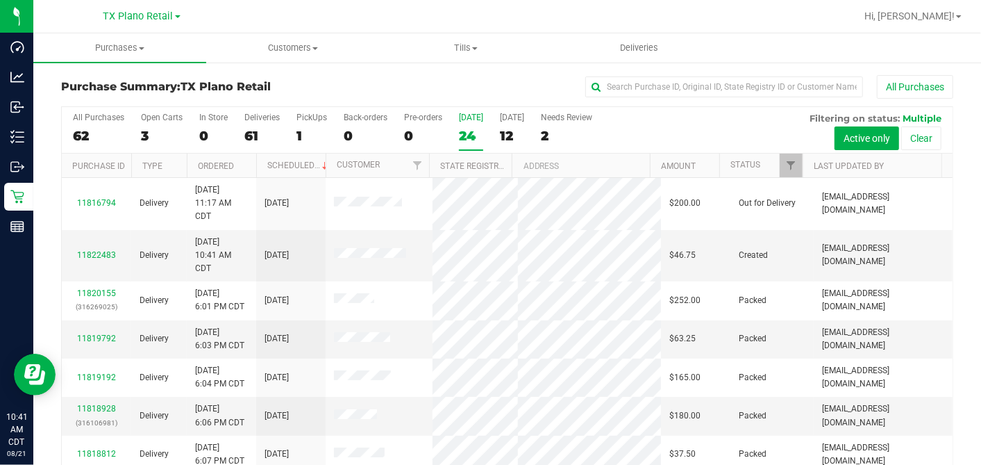
click at [510, 95] on div "All Purchases" at bounding box center [655, 87] width 595 height 24
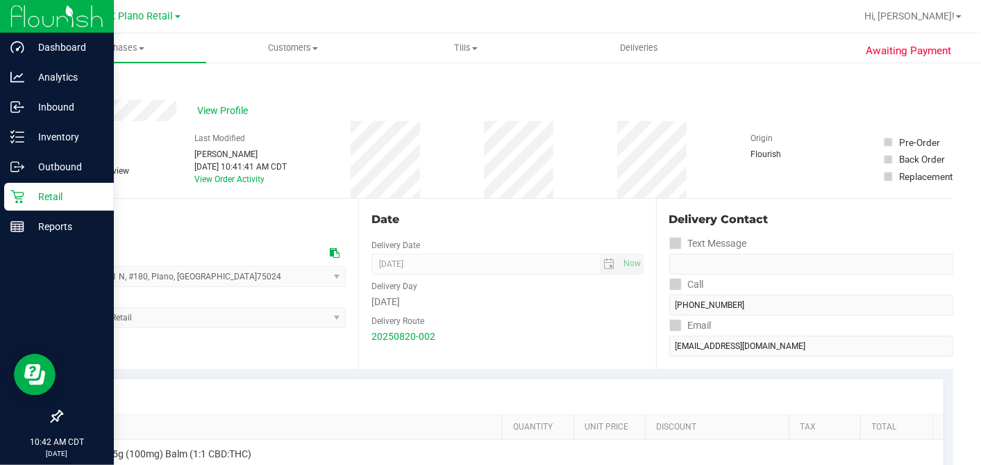
click at [15, 200] on icon at bounding box center [17, 197] width 14 height 14
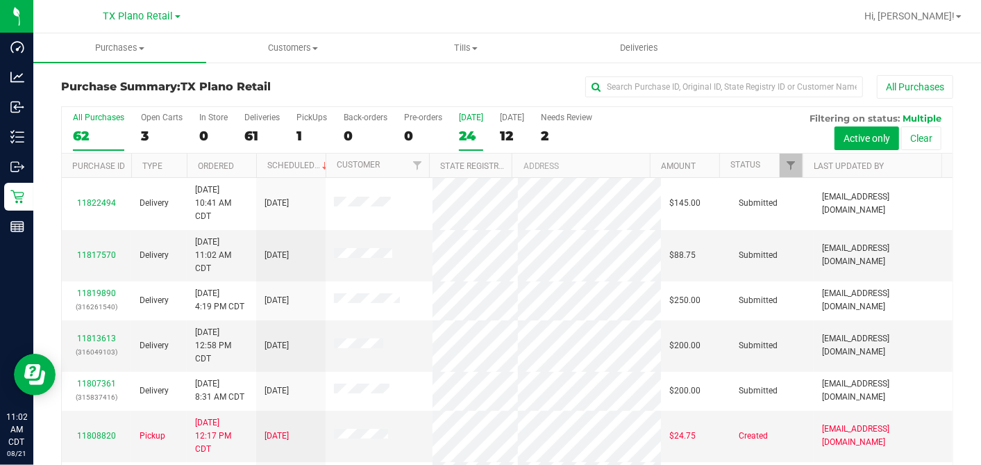
click at [462, 126] on label "Today 24" at bounding box center [471, 131] width 24 height 38
click at [0, 0] on input "Today 24" at bounding box center [0, 0] width 0 height 0
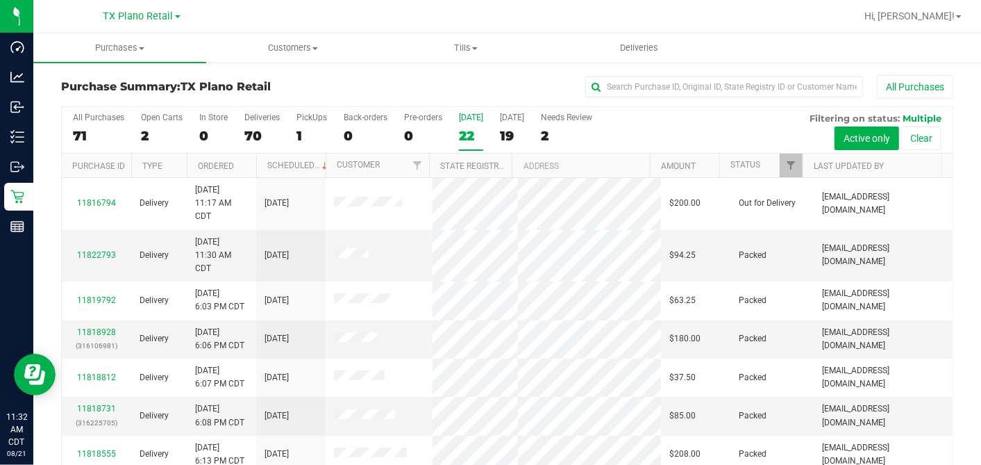
click at [477, 136] on div "22" at bounding box center [471, 136] width 24 height 16
click at [0, 0] on input "Today 22" at bounding box center [0, 0] width 0 height 0
click at [501, 125] on label "Tomorrow 22" at bounding box center [512, 131] width 24 height 38
click at [0, 0] on input "Tomorrow 22" at bounding box center [0, 0] width 0 height 0
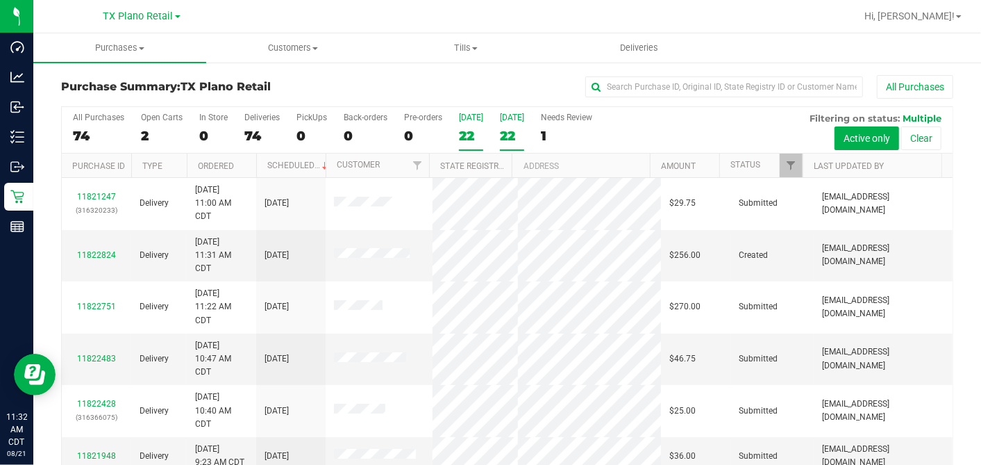
click at [466, 130] on div "22" at bounding box center [471, 136] width 24 height 16
click at [0, 0] on input "Today 22" at bounding box center [0, 0] width 0 height 0
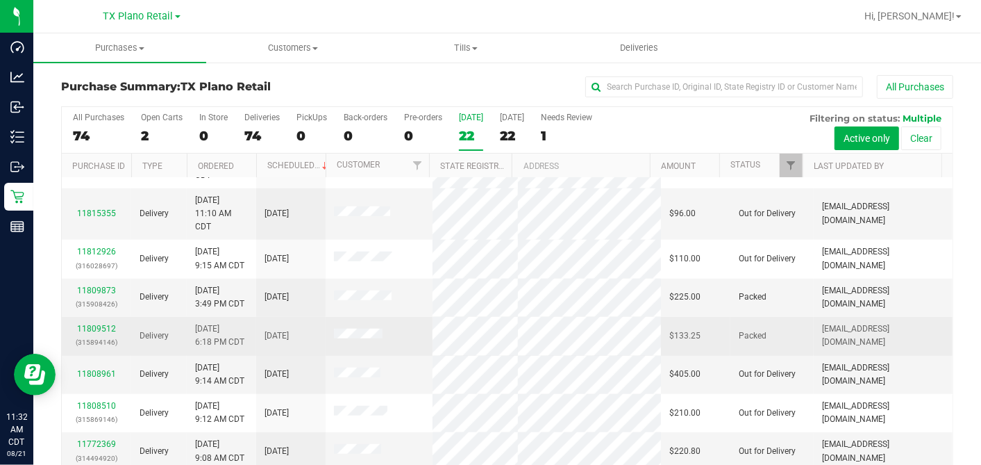
scroll to position [51, 0]
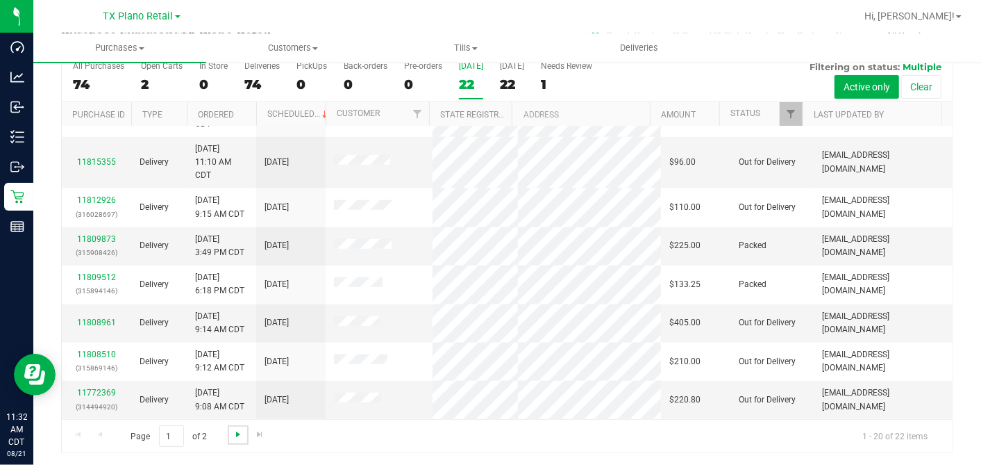
click at [237, 397] on span "Go to the next page" at bounding box center [238, 433] width 11 height 11
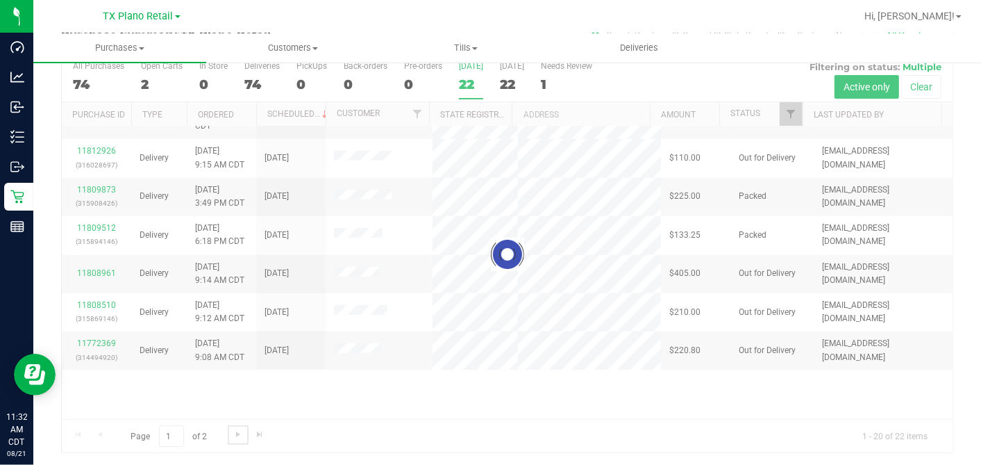
scroll to position [0, 0]
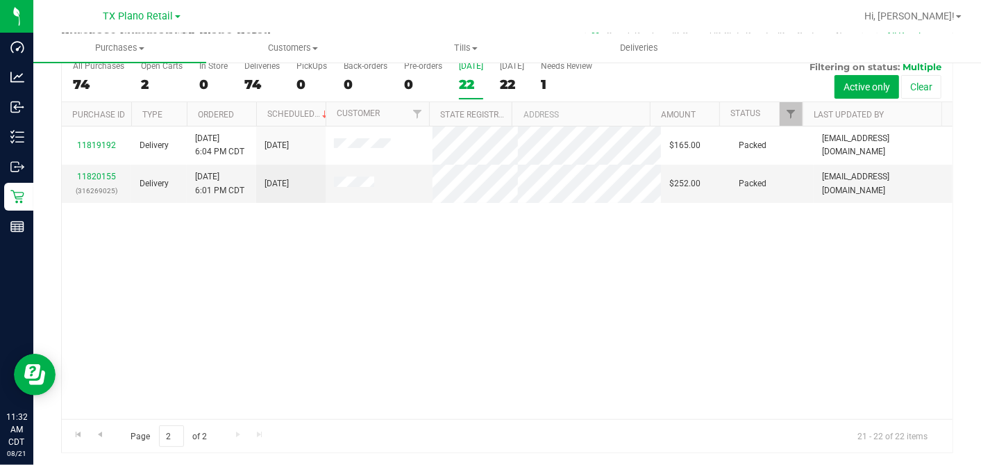
click at [467, 80] on div "22" at bounding box center [471, 84] width 24 height 16
click at [0, 0] on input "Today 22" at bounding box center [0, 0] width 0 height 0
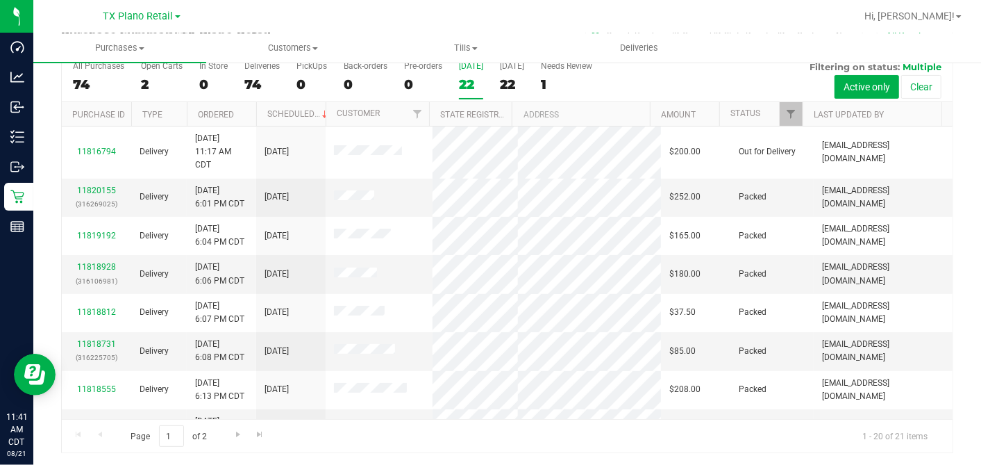
click at [465, 81] on div "22" at bounding box center [471, 84] width 24 height 16
click at [0, 0] on input "Today 22" at bounding box center [0, 0] width 0 height 0
click at [465, 81] on div "21" at bounding box center [471, 84] width 24 height 16
click at [0, 0] on input "Today 21" at bounding box center [0, 0] width 0 height 0
click at [293, 47] on span "Customers" at bounding box center [293, 48] width 172 height 12
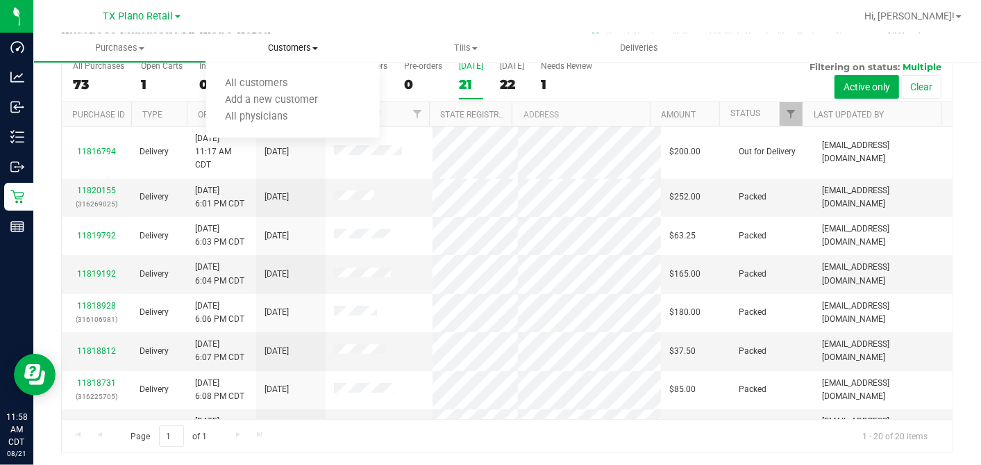
click at [281, 67] on ul "All customers Add a new customer All physicians" at bounding box center [292, 100] width 173 height 75
click at [265, 81] on span "All customers" at bounding box center [256, 84] width 100 height 12
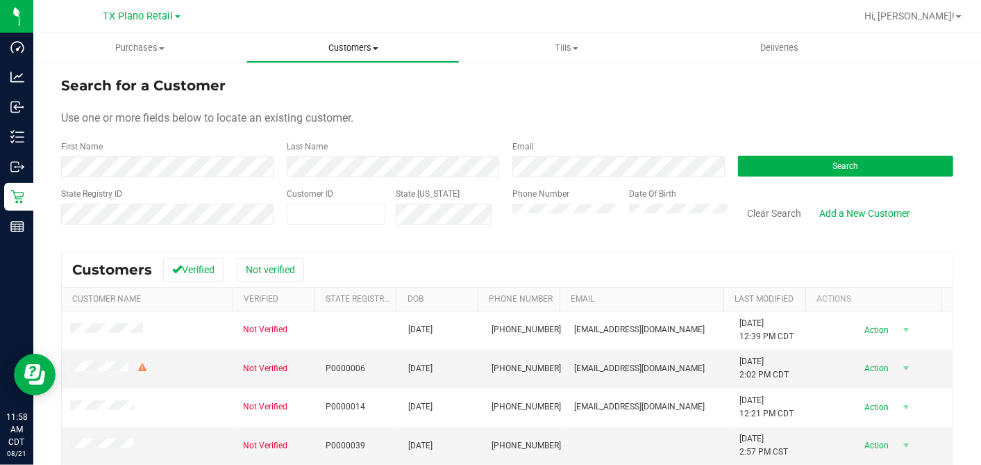
click at [347, 42] on span "Customers" at bounding box center [353, 48] width 212 height 12
click at [306, 81] on span "All customers" at bounding box center [297, 84] width 100 height 12
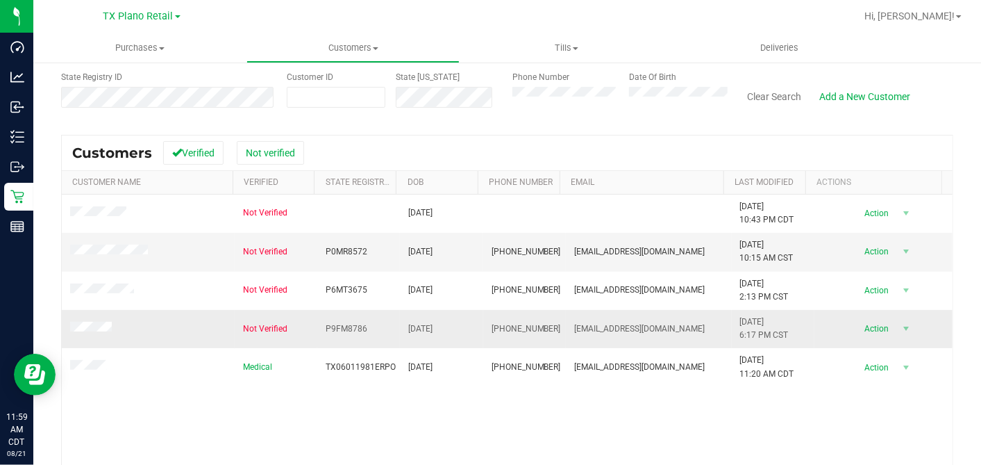
scroll to position [185, 0]
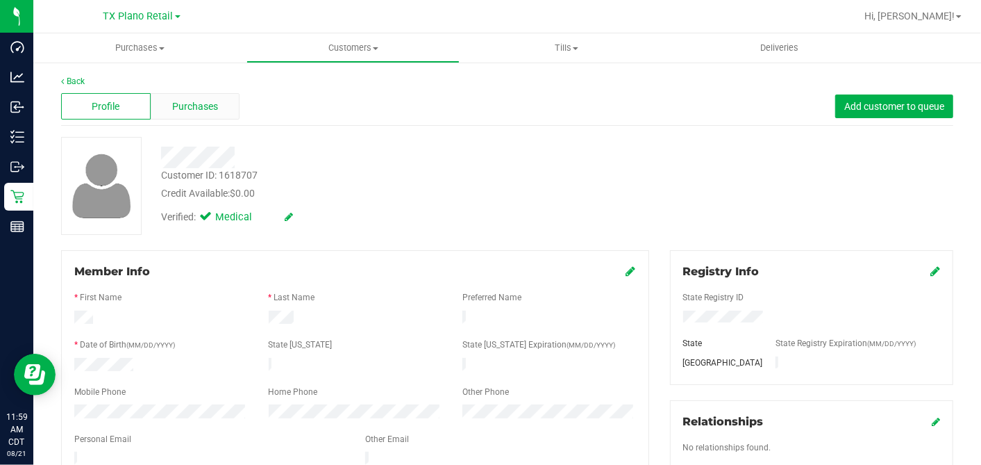
click at [192, 101] on span "Purchases" at bounding box center [195, 106] width 46 height 15
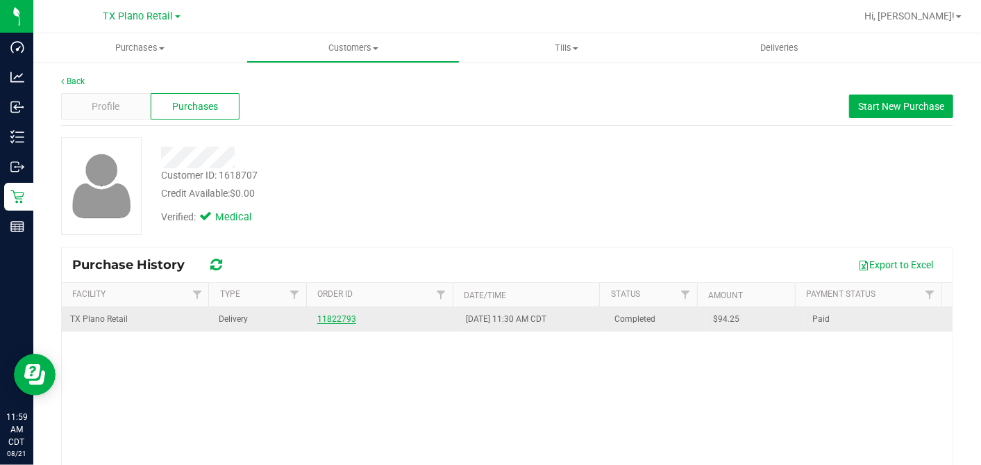
click at [323, 317] on link "11822793" at bounding box center [336, 319] width 39 height 10
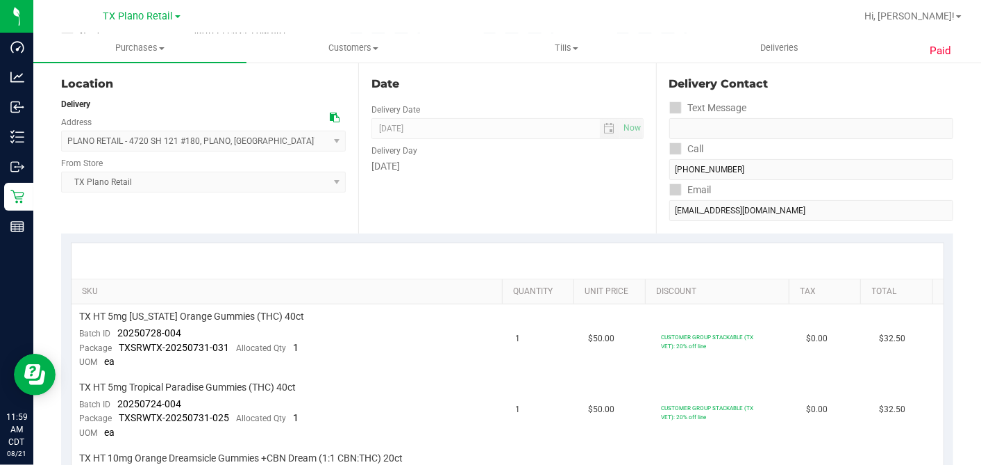
scroll to position [154, 0]
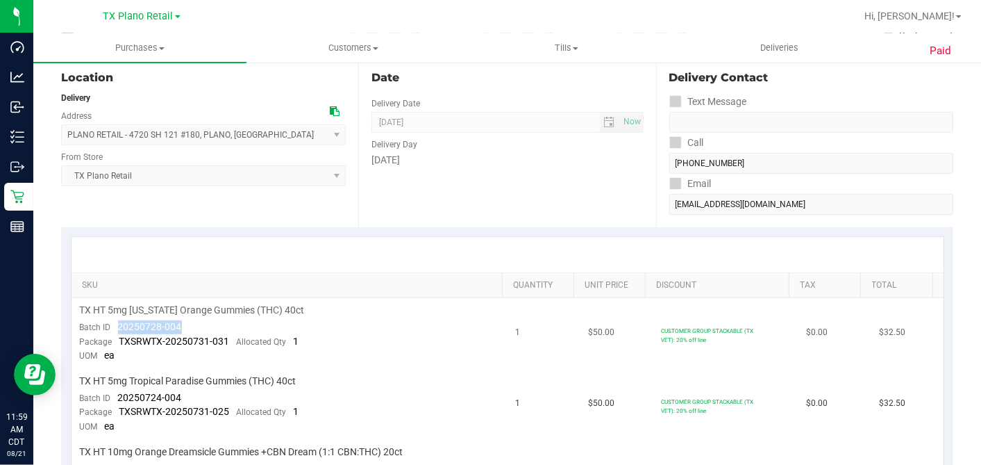
drag, startPoint x: 194, startPoint y: 326, endPoint x: 112, endPoint y: 319, distance: 82.2
click at [112, 319] on td "TX HT 5mg Texas Orange Gummies (THC) 40ct Batch ID 20250728-004 Package TXSRWTX…" at bounding box center [290, 333] width 436 height 71
drag, startPoint x: 185, startPoint y: 394, endPoint x: 119, endPoint y: 391, distance: 66.0
click at [119, 391] on td "TX HT 5mg Tropical Paradise Gummies (THC) 40ct Batch ID 20250724-004 Package TX…" at bounding box center [290, 404] width 436 height 71
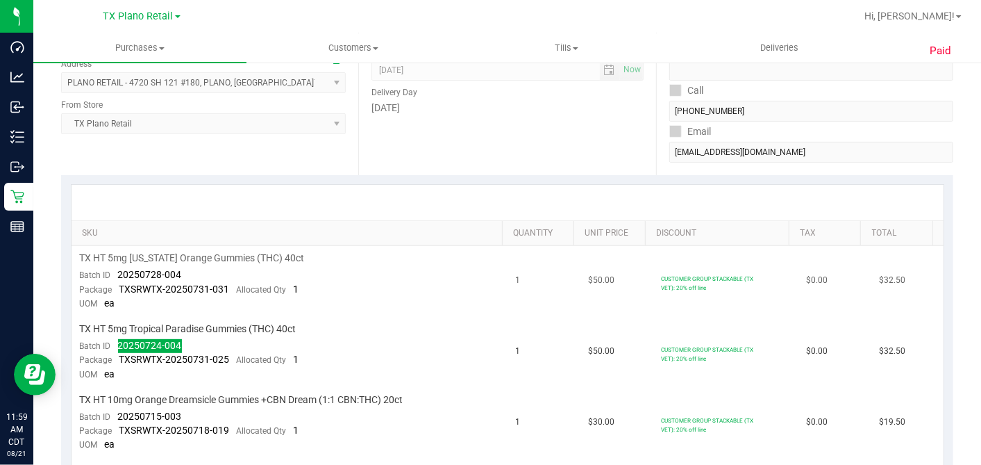
scroll to position [231, 0]
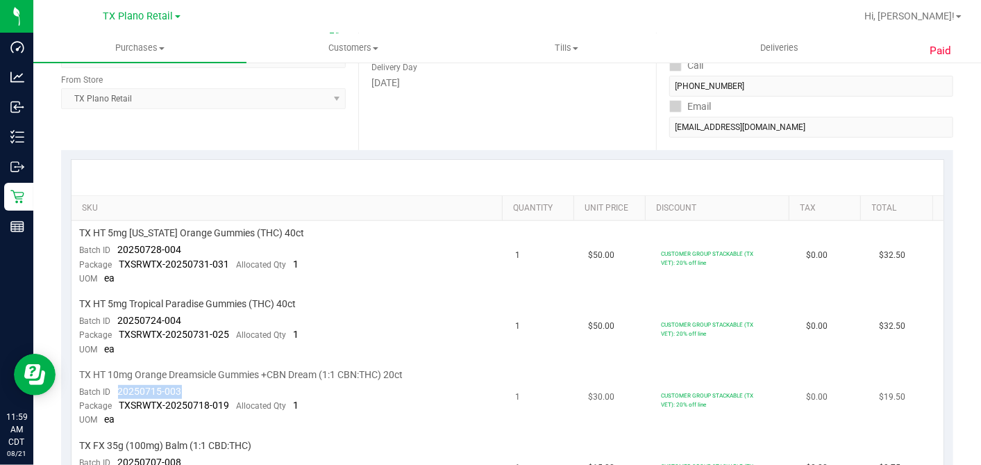
drag, startPoint x: 181, startPoint y: 387, endPoint x: 114, endPoint y: 390, distance: 66.7
click at [114, 390] on td "TX HT 10mg Orange Dreamsicle Gummies +CBN Dream (1:1 CBN:THC) 20ct Batch ID 202…" at bounding box center [290, 397] width 436 height 71
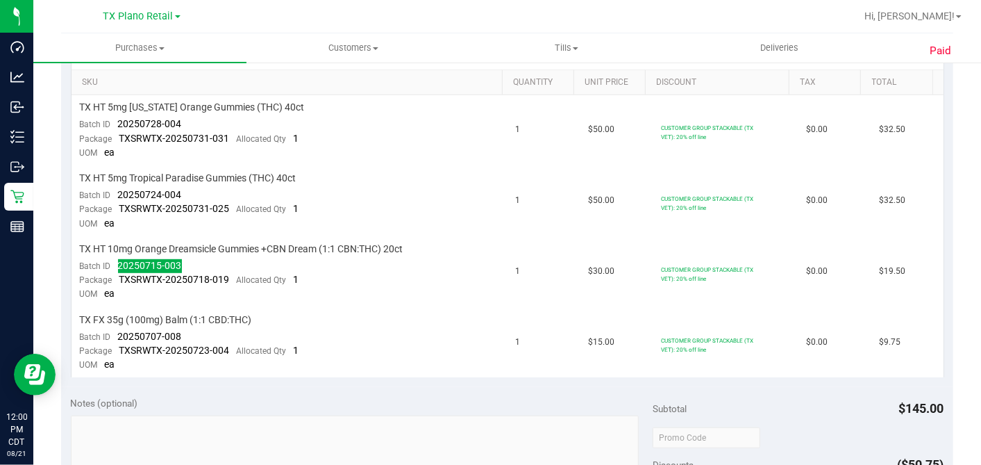
scroll to position [540, 0]
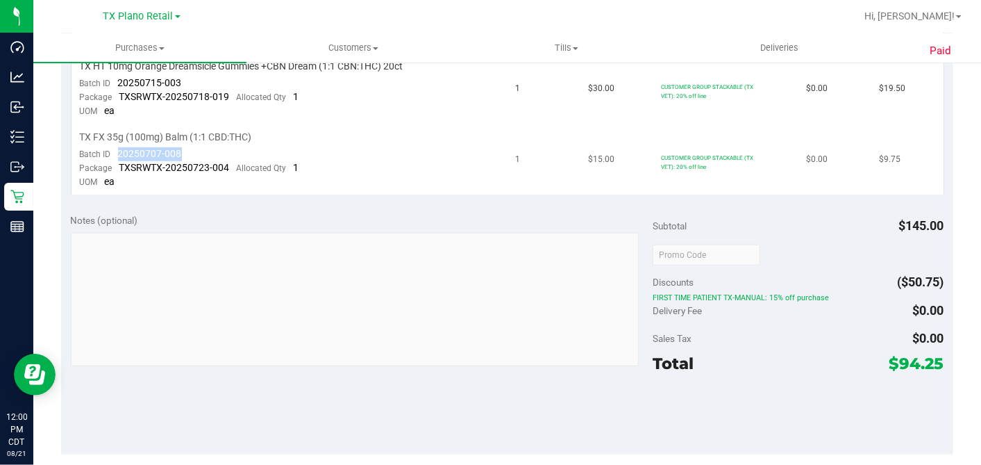
drag, startPoint x: 192, startPoint y: 148, endPoint x: 119, endPoint y: 149, distance: 72.9
click at [119, 149] on td "TX FX 35g (100mg) Balm (1:1 CBD:THC) Batch ID 20250707-008 Package TXSRWTX-2025…" at bounding box center [290, 160] width 436 height 70
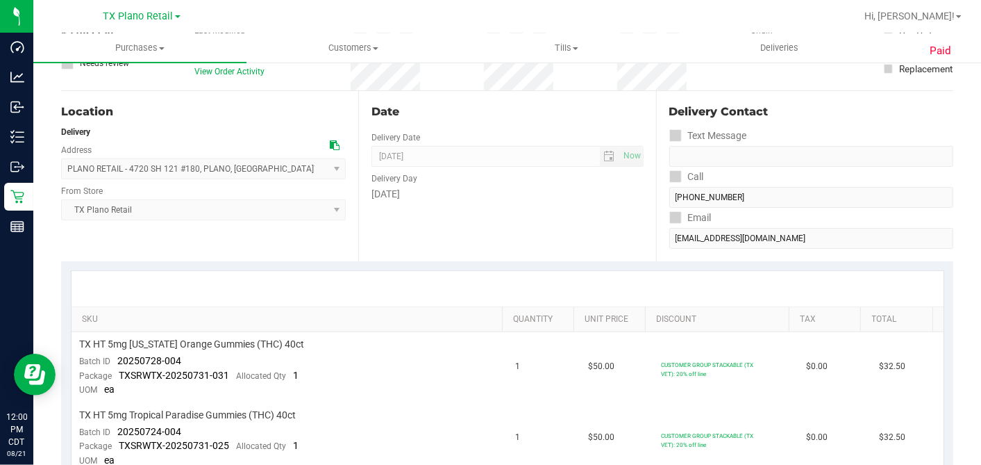
scroll to position [0, 0]
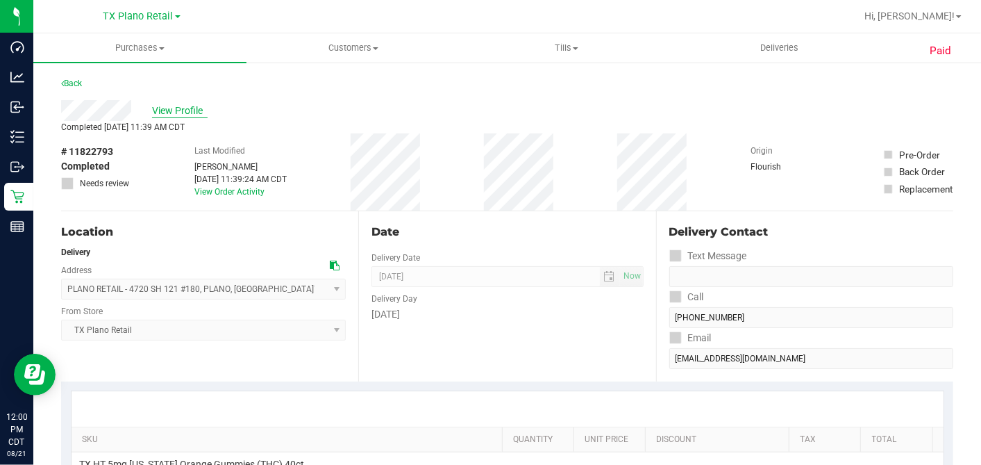
click at [184, 104] on span "View Profile" at bounding box center [180, 110] width 56 height 15
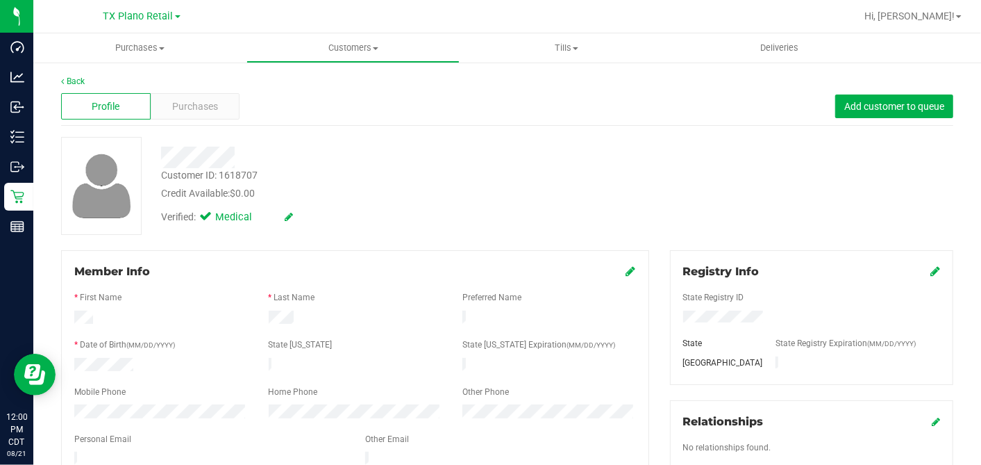
click at [626, 275] on icon at bounding box center [631, 270] width 10 height 11
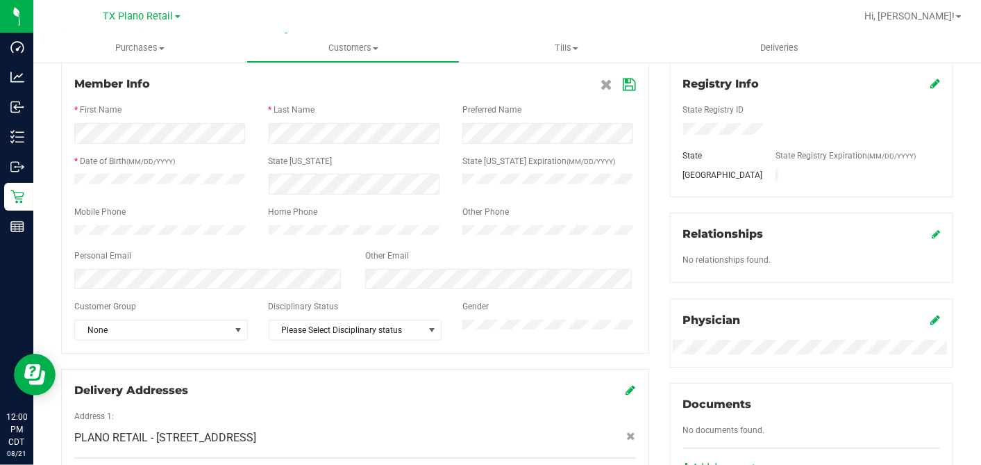
scroll to position [231, 0]
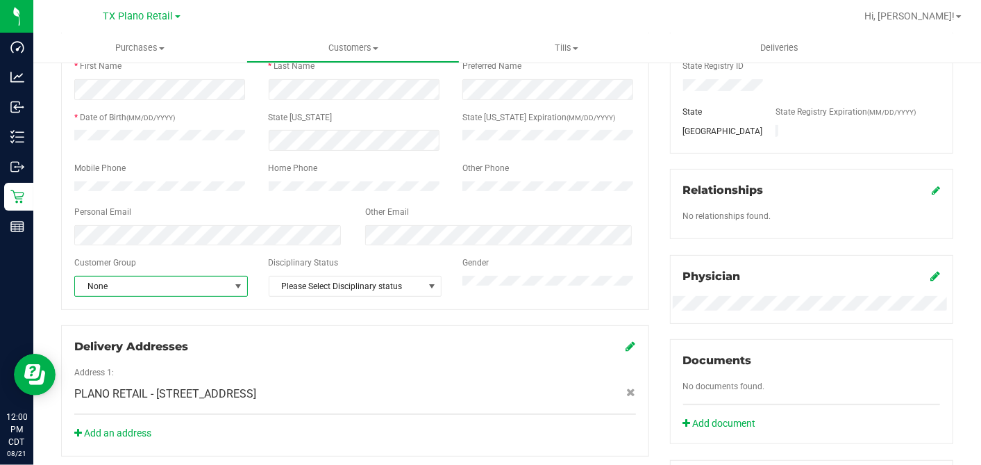
click at [178, 287] on span "None" at bounding box center [152, 285] width 155 height 19
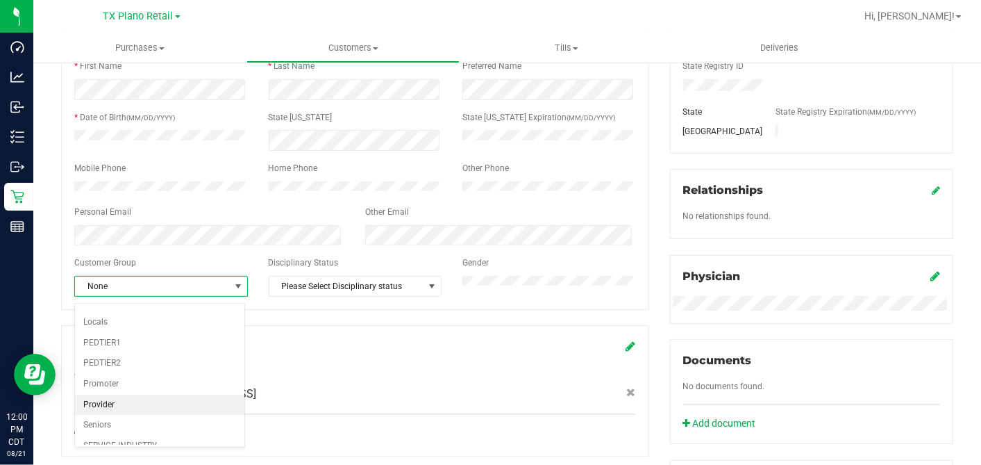
scroll to position [165, 0]
click at [121, 397] on li "Veteran" at bounding box center [159, 440] width 169 height 21
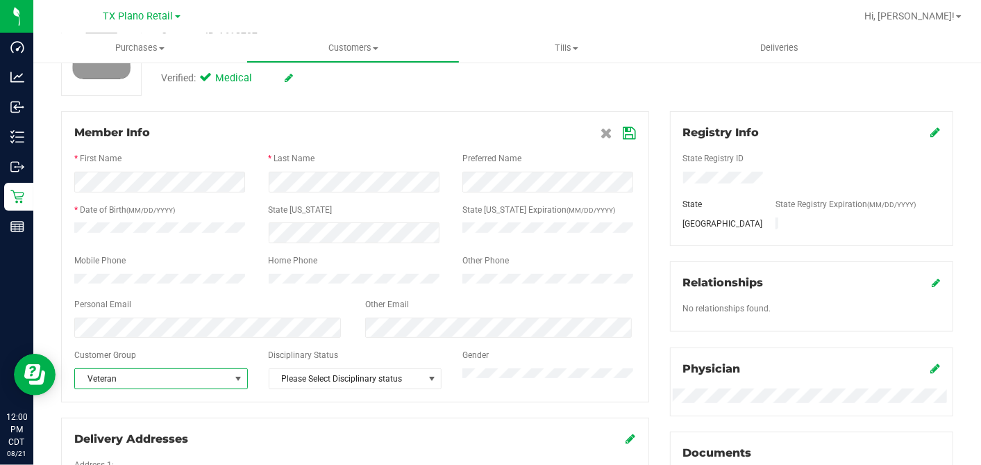
scroll to position [0, 0]
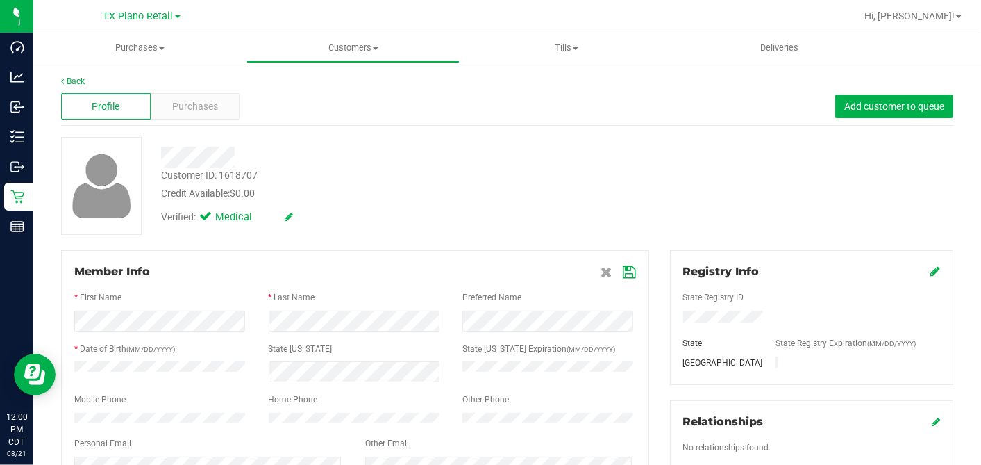
click at [624, 278] on icon at bounding box center [630, 272] width 12 height 11
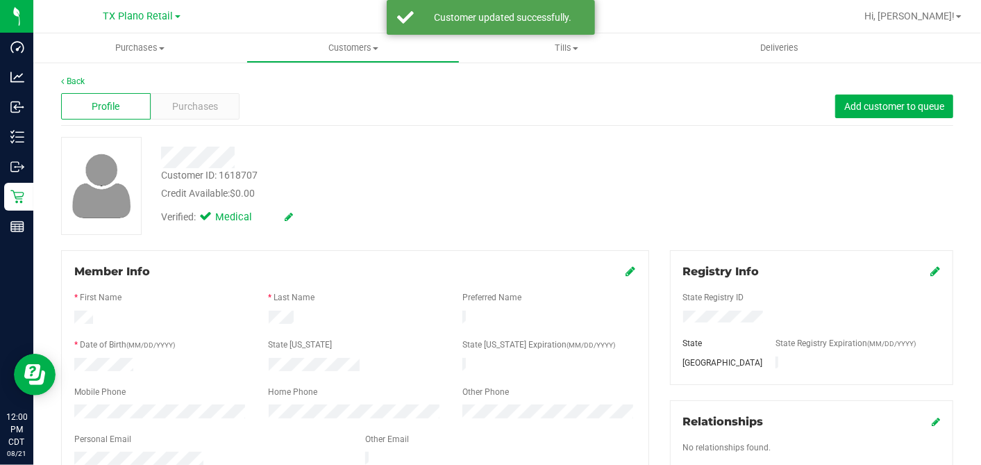
click at [548, 188] on div "Credit Available: $0.00" at bounding box center [379, 193] width 436 height 15
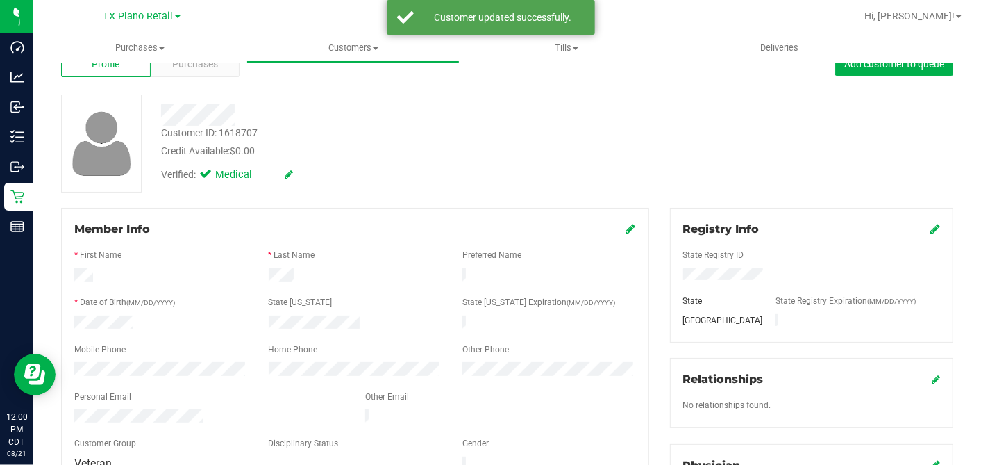
scroll to position [308, 0]
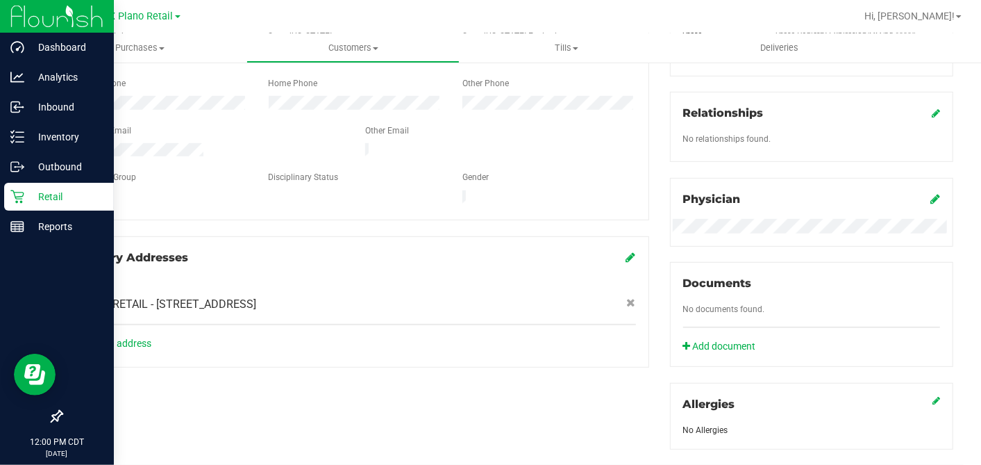
click at [22, 199] on icon at bounding box center [17, 197] width 14 height 14
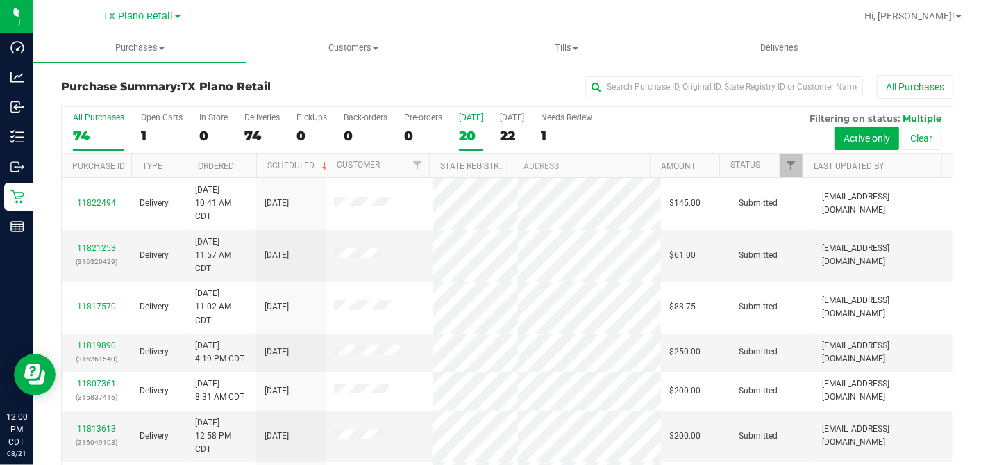
click at [469, 135] on div "20" at bounding box center [471, 136] width 24 height 16
click at [0, 0] on input "Today 20" at bounding box center [0, 0] width 0 height 0
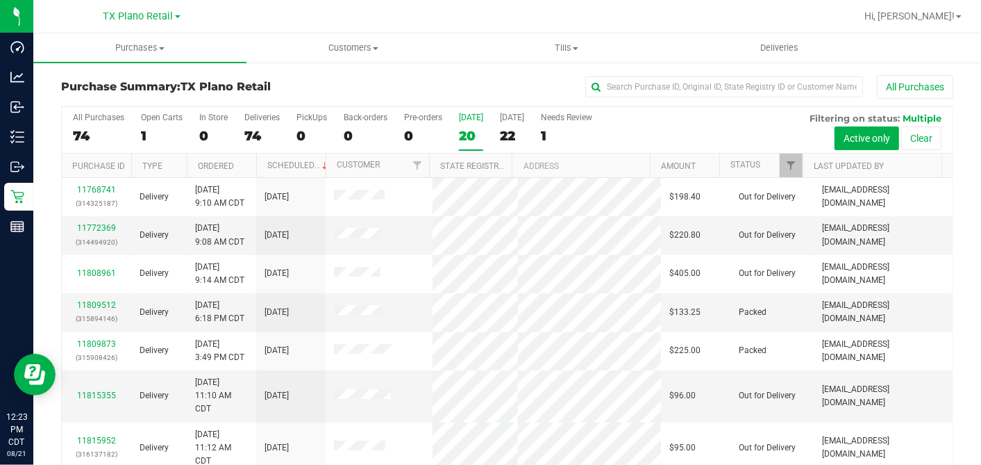
click at [468, 133] on div "20" at bounding box center [471, 136] width 24 height 16
click at [0, 0] on input "Today 20" at bounding box center [0, 0] width 0 height 0
click at [512, 128] on div "25" at bounding box center [512, 136] width 24 height 16
click at [0, 0] on input "Tomorrow 25" at bounding box center [0, 0] width 0 height 0
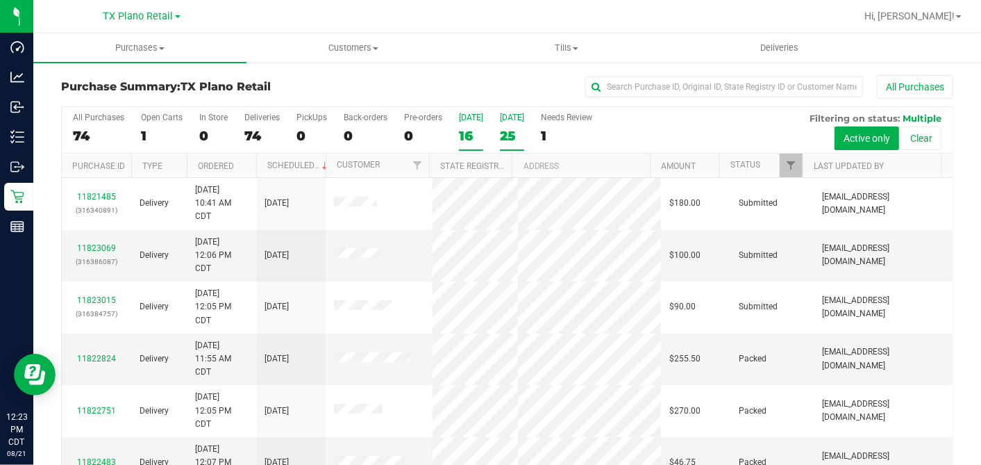
click at [461, 133] on div "16" at bounding box center [471, 136] width 24 height 16
click at [0, 0] on input "Today 16" at bounding box center [0, 0] width 0 height 0
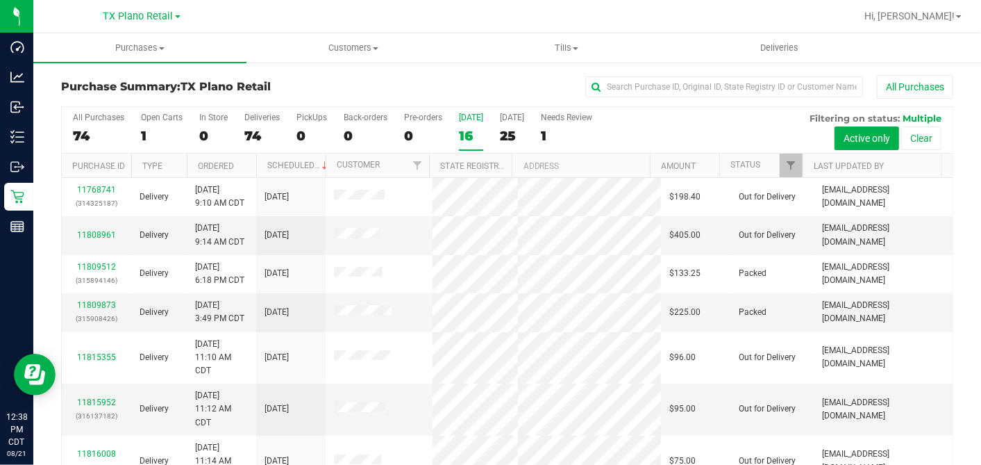
click at [447, 87] on div "All Purchases" at bounding box center [655, 87] width 595 height 24
click at [476, 89] on div "All Purchases" at bounding box center [655, 87] width 595 height 24
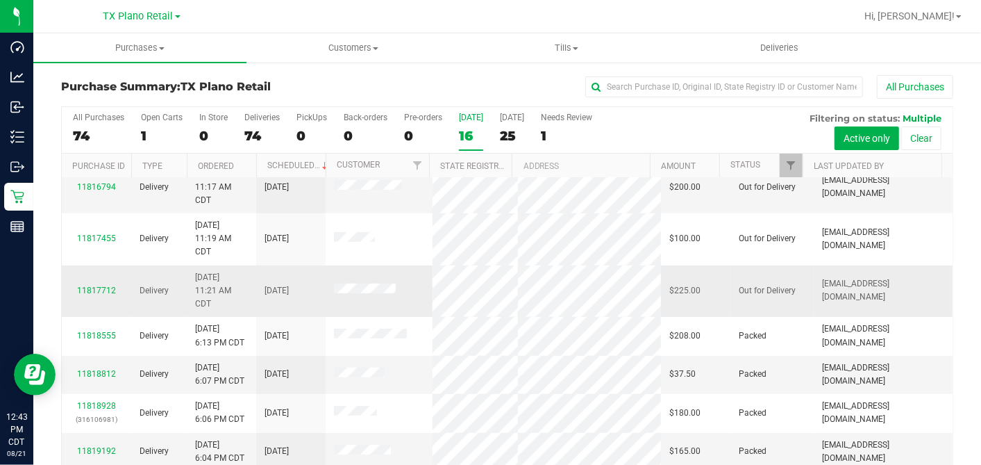
scroll to position [362, 0]
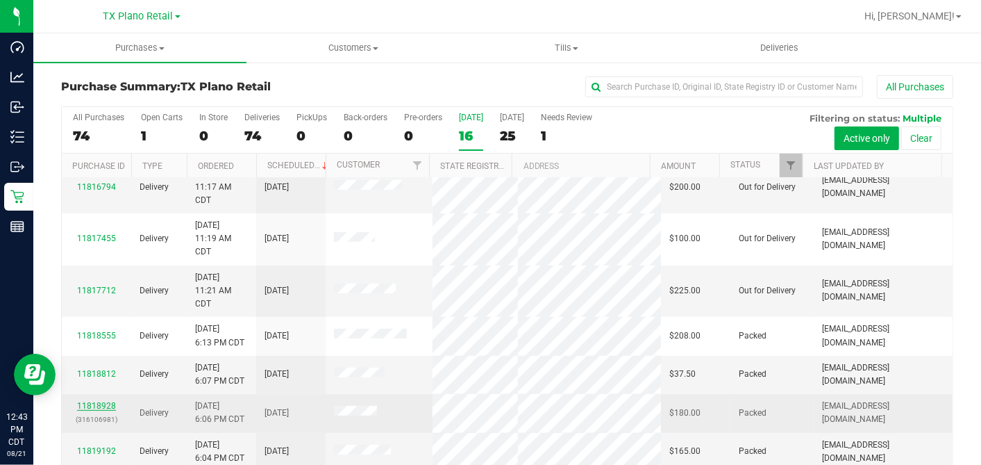
click at [104, 397] on link "11818928" at bounding box center [96, 406] width 39 height 10
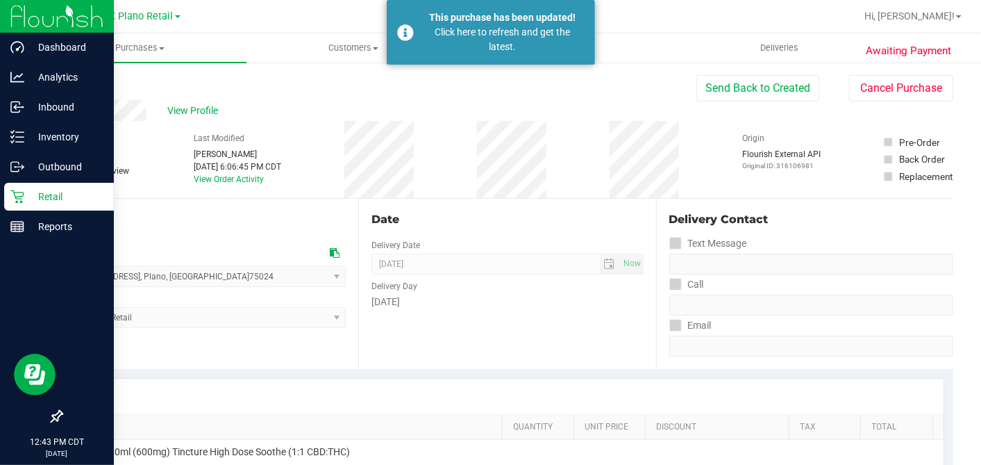
click at [22, 190] on icon at bounding box center [17, 197] width 14 height 14
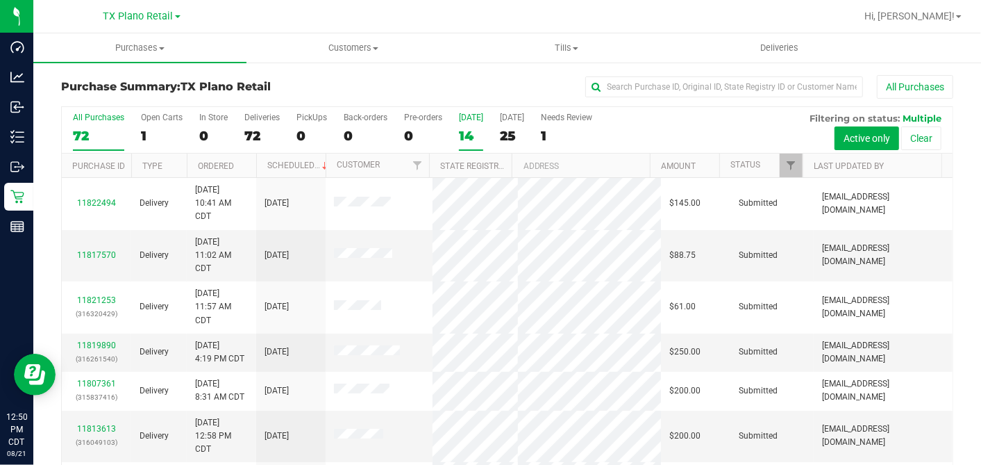
click at [472, 132] on div "14" at bounding box center [471, 136] width 24 height 16
click at [0, 0] on input "Today 14" at bounding box center [0, 0] width 0 height 0
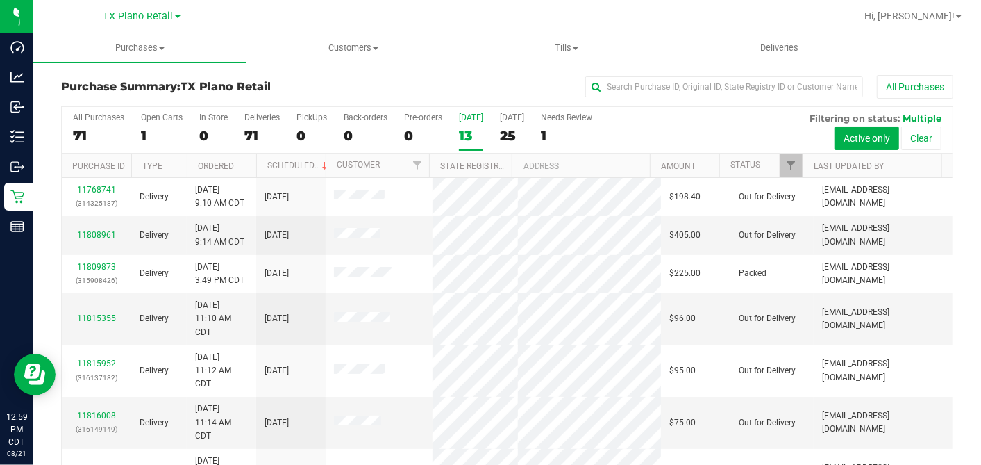
click at [464, 139] on div "13" at bounding box center [471, 136] width 24 height 16
click at [0, 0] on input "Today 13" at bounding box center [0, 0] width 0 height 0
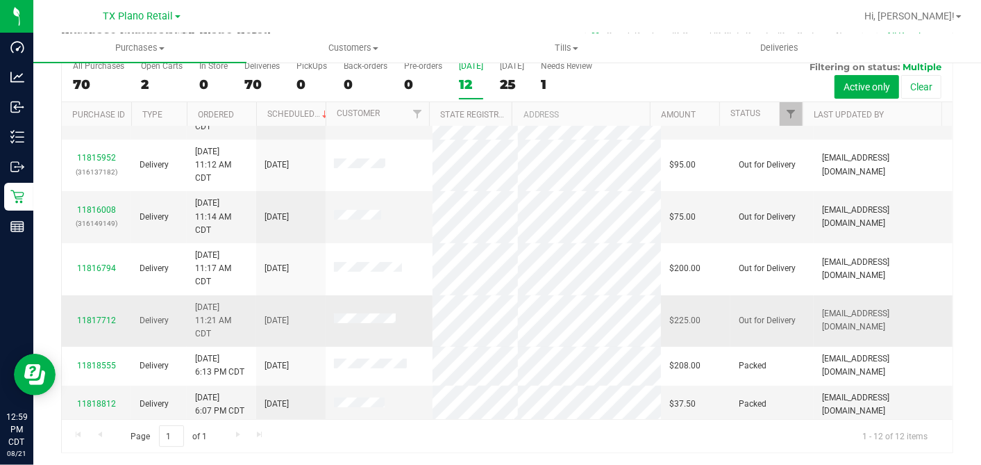
scroll to position [231, 0]
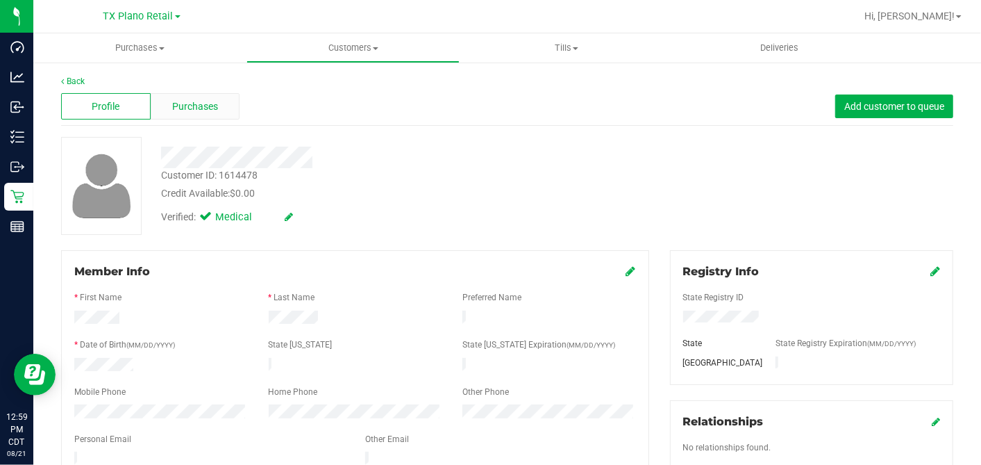
click at [204, 110] on span "Purchases" at bounding box center [195, 106] width 46 height 15
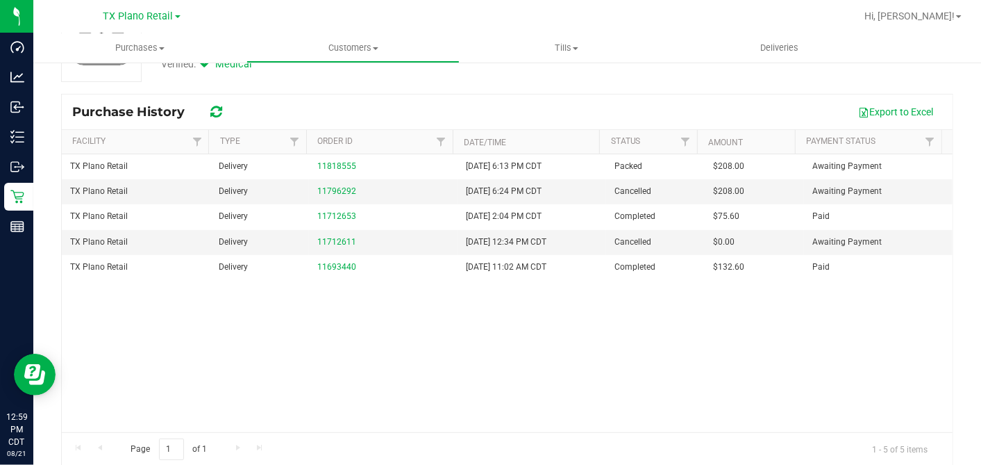
scroll to position [154, 0]
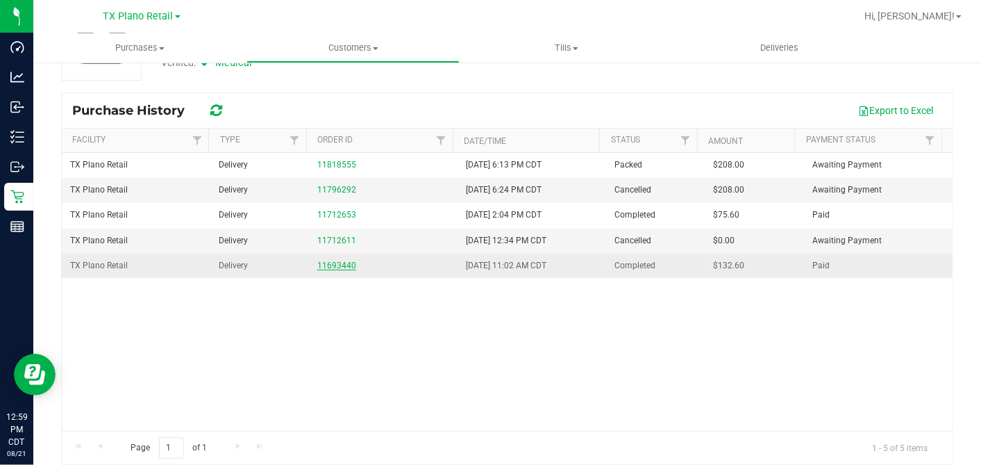
click at [340, 260] on link "11693440" at bounding box center [336, 265] width 39 height 10
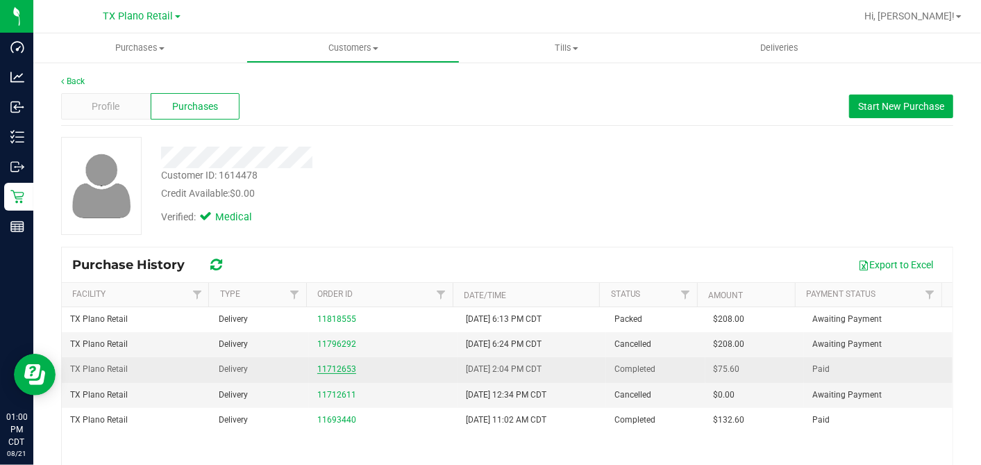
click at [335, 365] on link "11712653" at bounding box center [336, 369] width 39 height 10
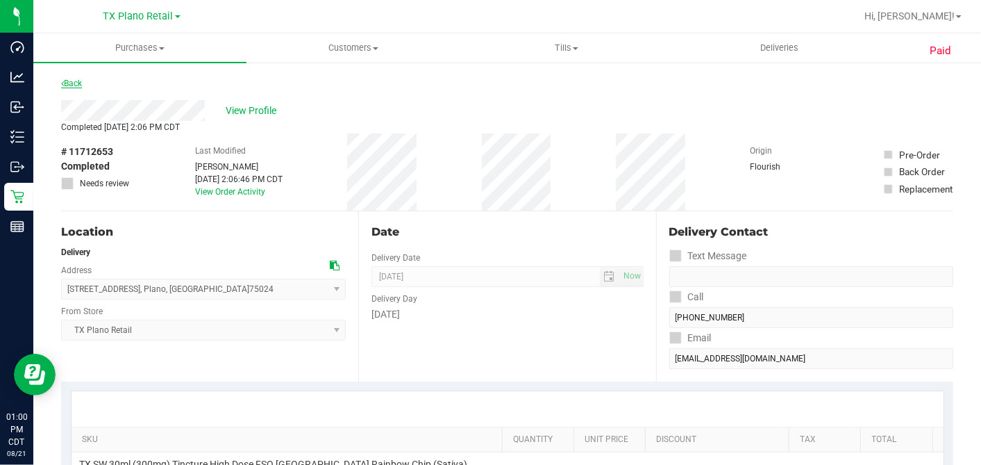
click at [73, 84] on link "Back" at bounding box center [71, 83] width 21 height 10
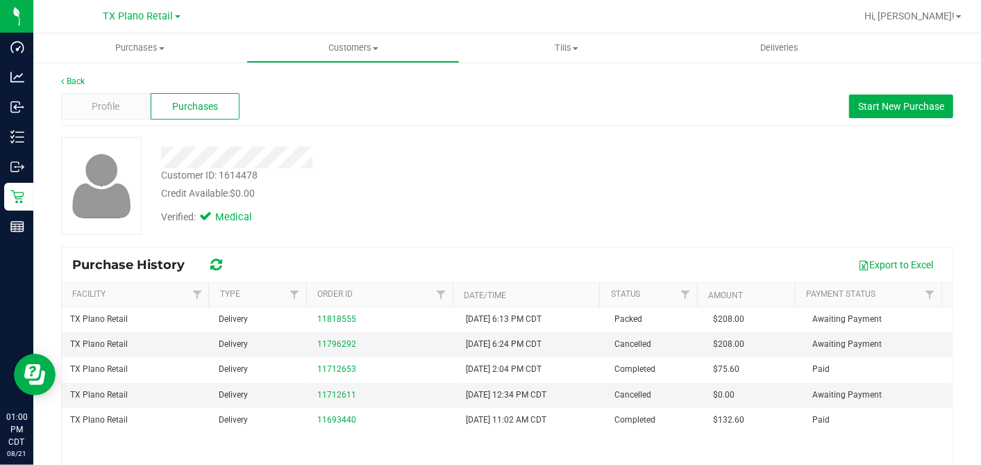
click at [418, 199] on div "Customer ID: 1614478 Credit Available: $0.00 Verified: Medical" at bounding box center [379, 184] width 457 height 94
drag, startPoint x: 418, startPoint y: 199, endPoint x: 374, endPoint y: 222, distance: 49.4
click at [374, 222] on div "Verified: Medical" at bounding box center [379, 216] width 457 height 31
click at [104, 103] on span "Profile" at bounding box center [106, 106] width 28 height 15
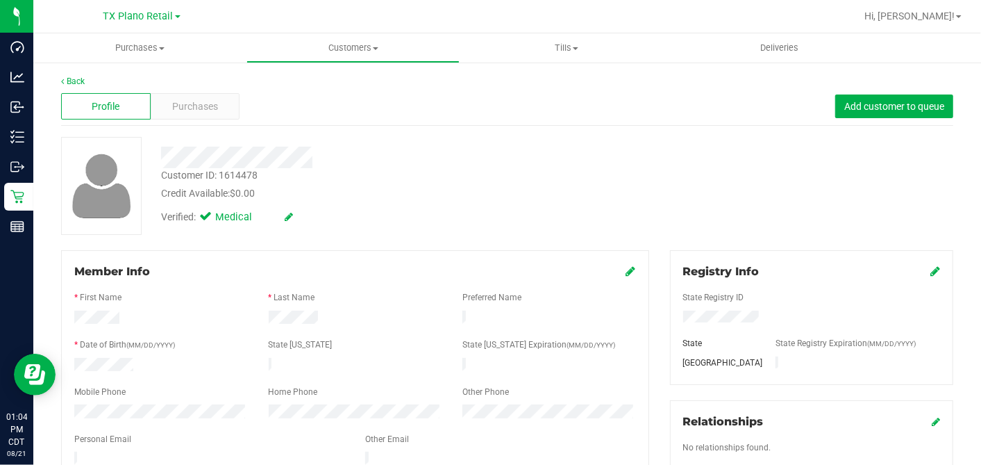
click at [640, 219] on div "Customer ID: 1614478 Credit Available: $0.00 Verified: Medical" at bounding box center [507, 186] width 913 height 98
click at [584, 210] on div "Verified: Medical" at bounding box center [379, 216] width 457 height 31
click at [658, 397] on html "Dashboard Analytics Inbound Inventory Outbound Retail Reports 01:04 PM CDT 08/2…" at bounding box center [490, 232] width 981 height 465
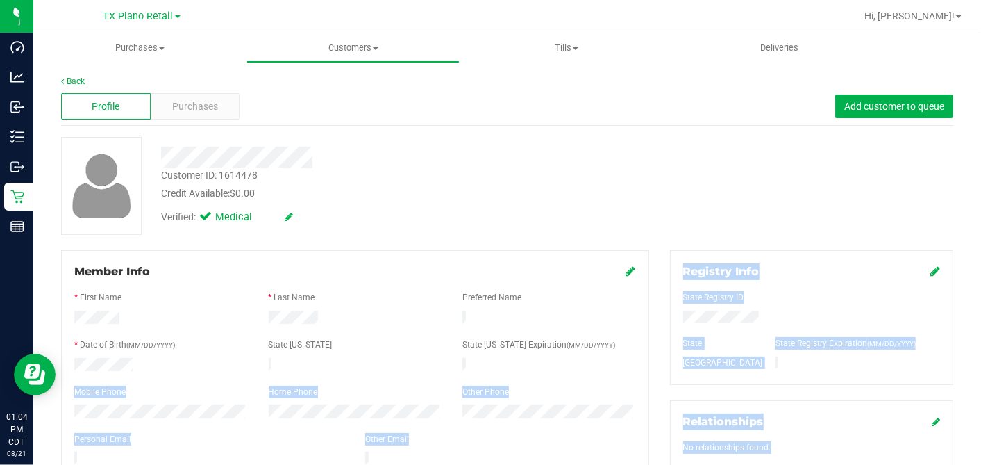
scroll to position [14, 0]
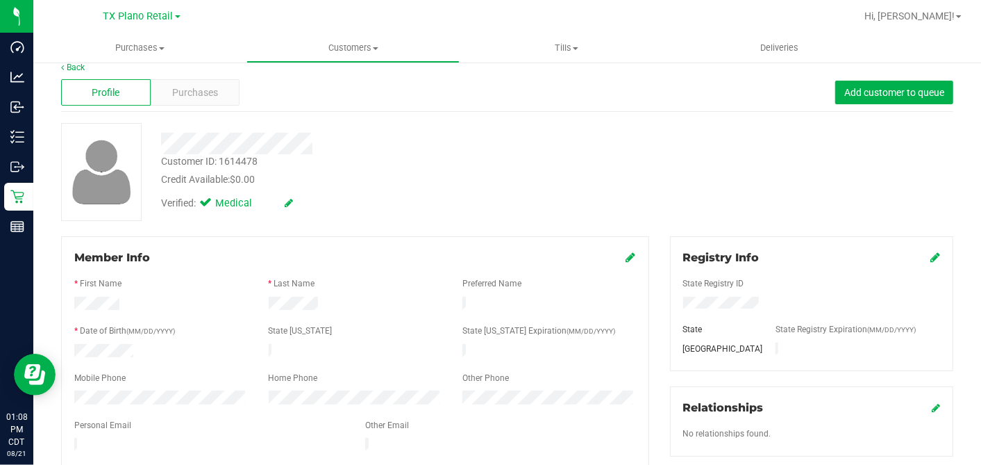
click at [387, 212] on div "Verified: Medical" at bounding box center [379, 202] width 457 height 31
click at [393, 198] on div "Verified: Medical" at bounding box center [379, 202] width 457 height 31
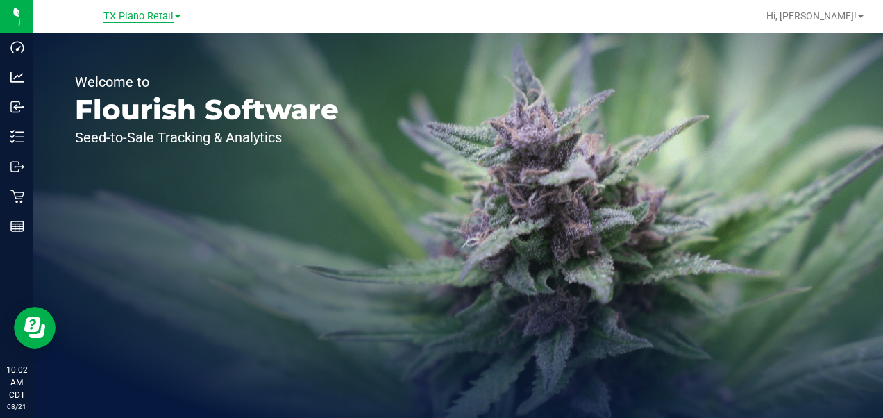
click at [151, 21] on span "TX Plano Retail" at bounding box center [138, 16] width 70 height 12
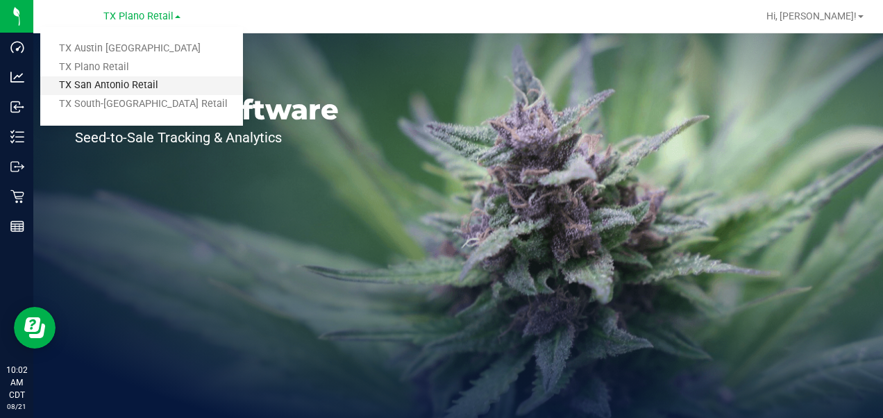
click at [108, 84] on link "TX San Antonio Retail" at bounding box center [141, 85] width 203 height 19
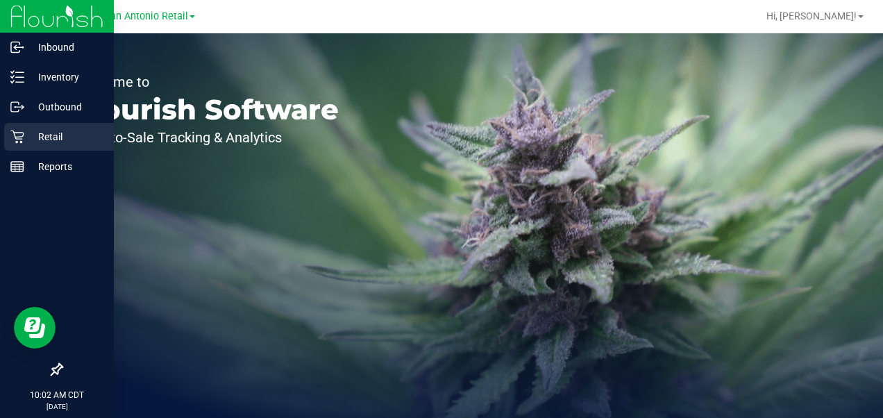
click at [21, 131] on icon at bounding box center [17, 137] width 14 height 14
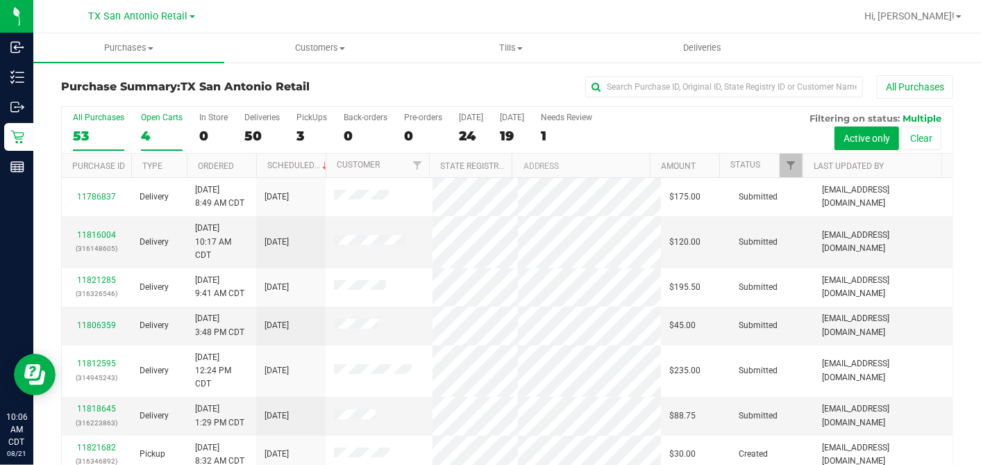
click at [147, 128] on div "4" at bounding box center [162, 136] width 42 height 16
click at [0, 0] on input "Open Carts 4" at bounding box center [0, 0] width 0 height 0
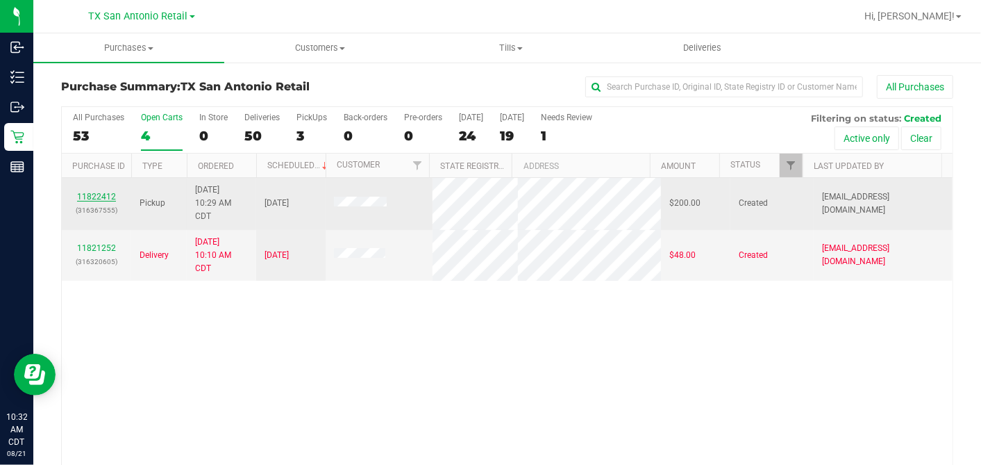
click at [97, 192] on link "11822412" at bounding box center [96, 197] width 39 height 10
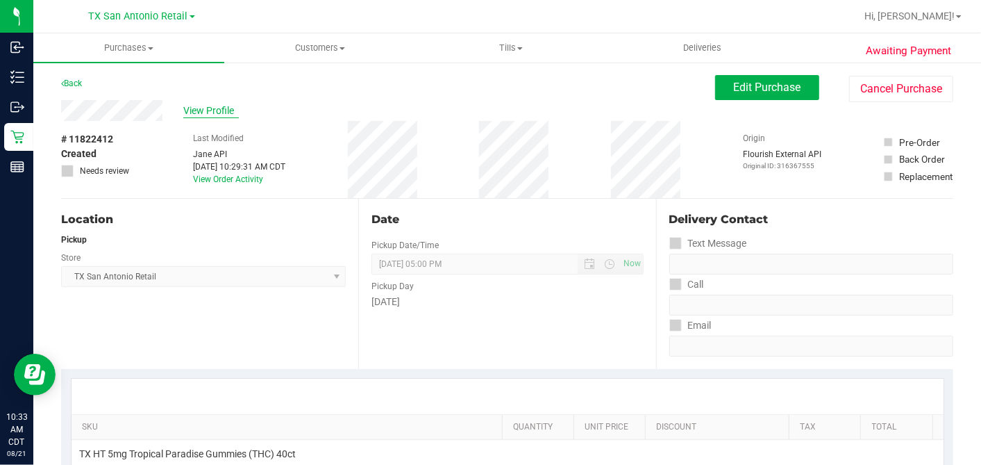
click at [208, 109] on span "View Profile" at bounding box center [211, 110] width 56 height 15
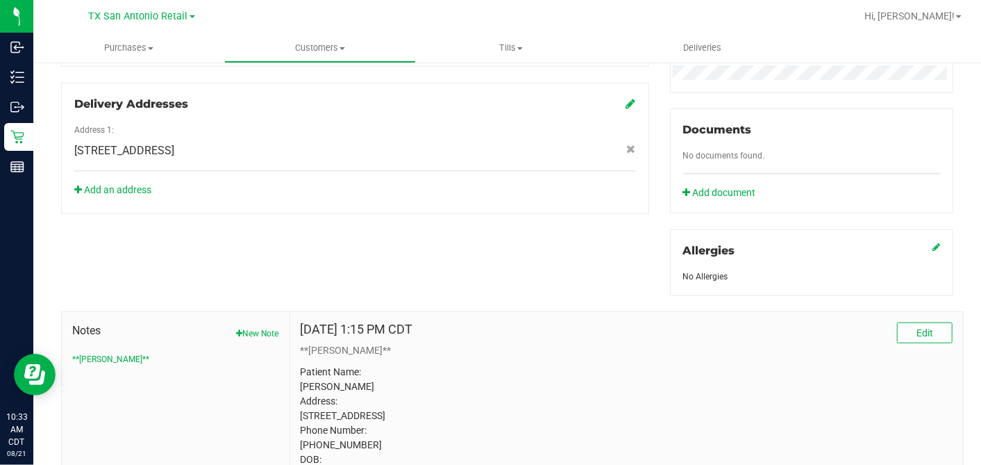
scroll to position [574, 0]
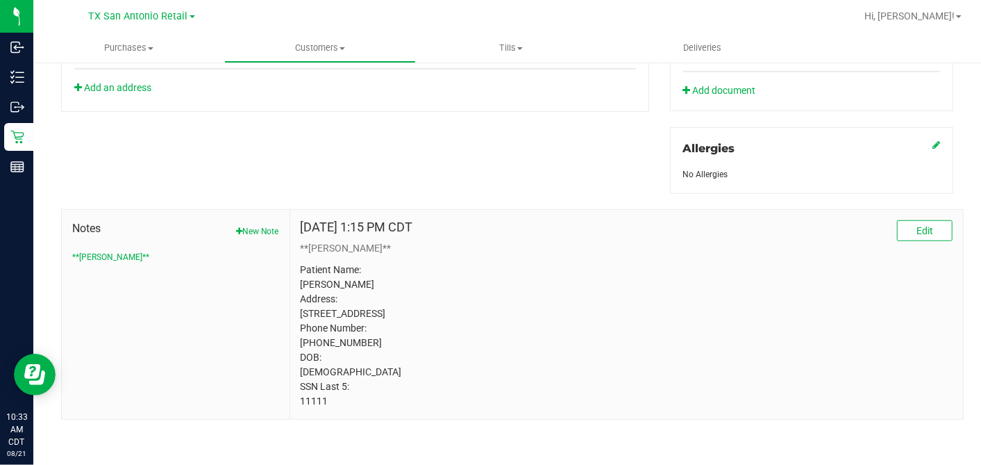
click at [313, 397] on p "Patient Name: Jana Johnson Address: 15357 CADILLAC DR SAN ANTONIO, TX, 78248 Ph…" at bounding box center [627, 335] width 652 height 146
copy p "11111"
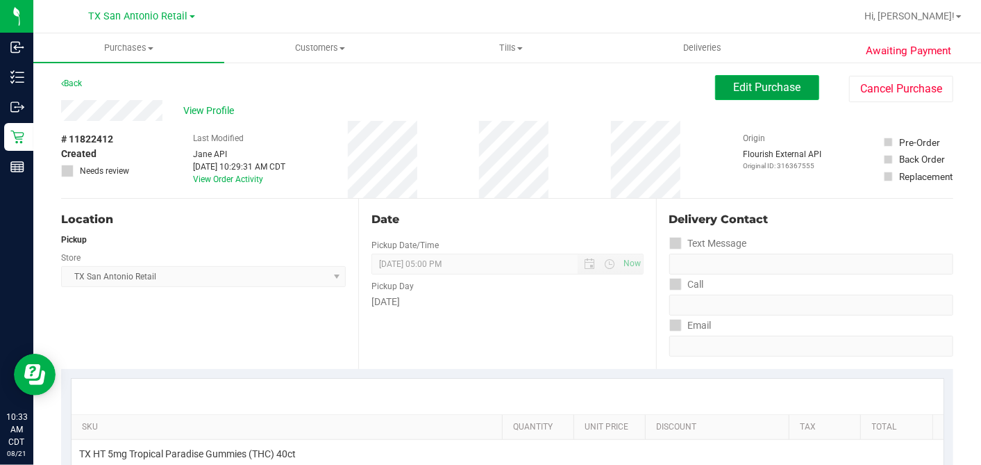
click at [734, 91] on span "Edit Purchase" at bounding box center [767, 87] width 67 height 13
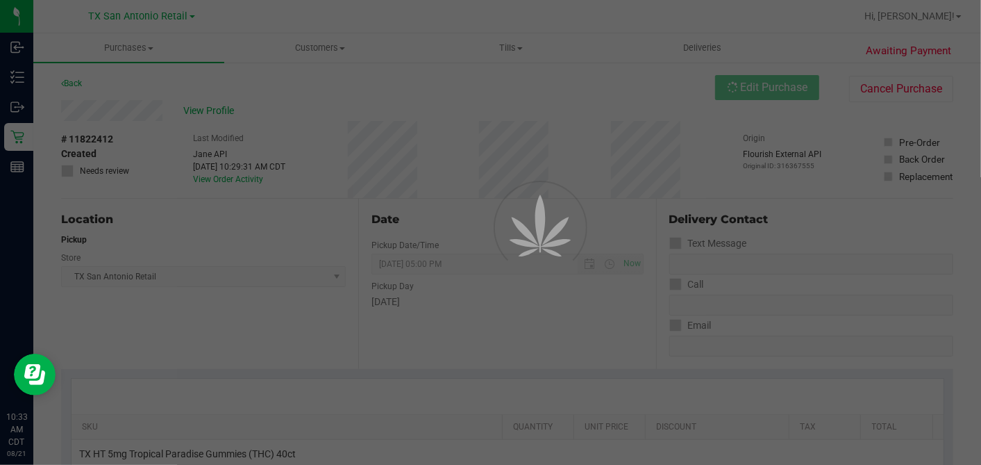
click at [78, 242] on div at bounding box center [490, 232] width 981 height 465
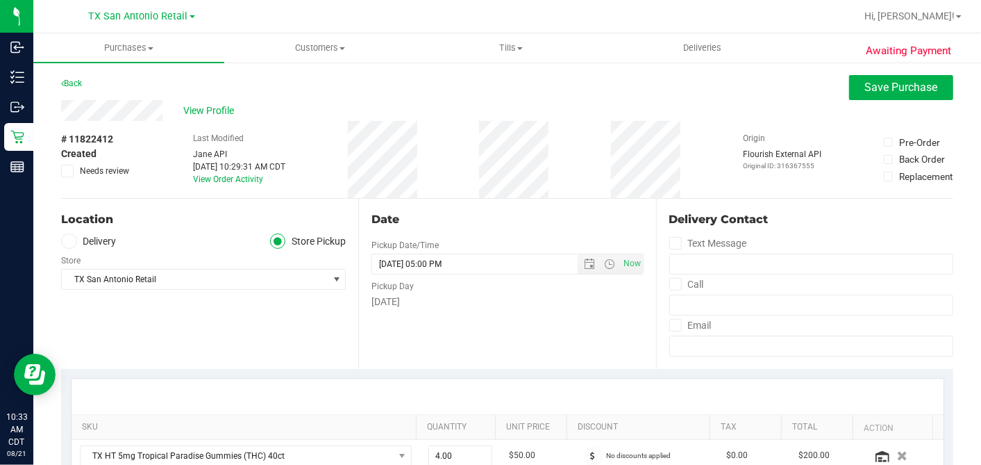
click at [78, 247] on label "Delivery" at bounding box center [89, 241] width 56 height 16
click at [0, 0] on input "Delivery" at bounding box center [0, 0] width 0 height 0
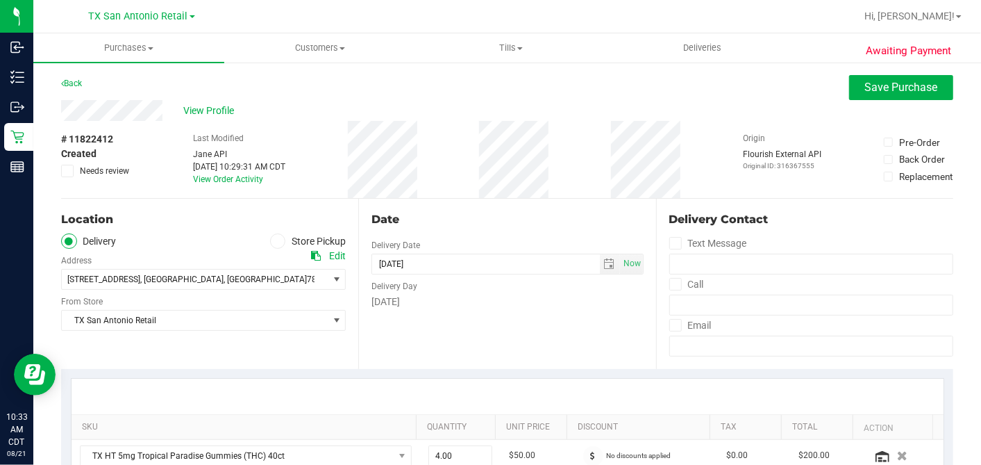
click at [514, 303] on div "[DATE]" at bounding box center [508, 301] width 272 height 15
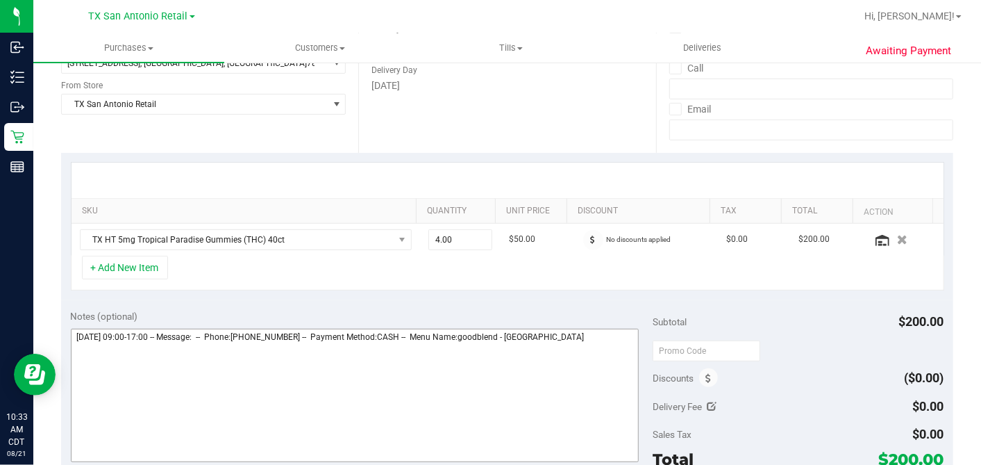
scroll to position [308, 0]
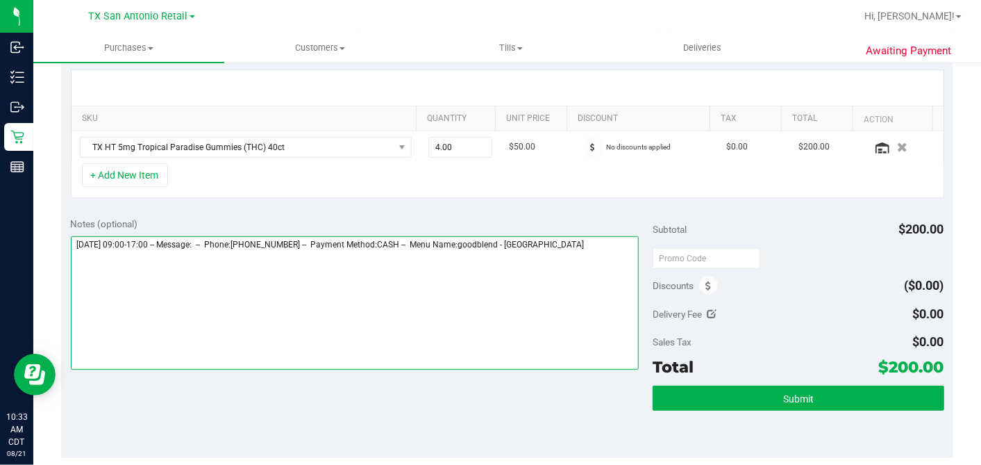
click at [579, 251] on textarea at bounding box center [355, 302] width 569 height 133
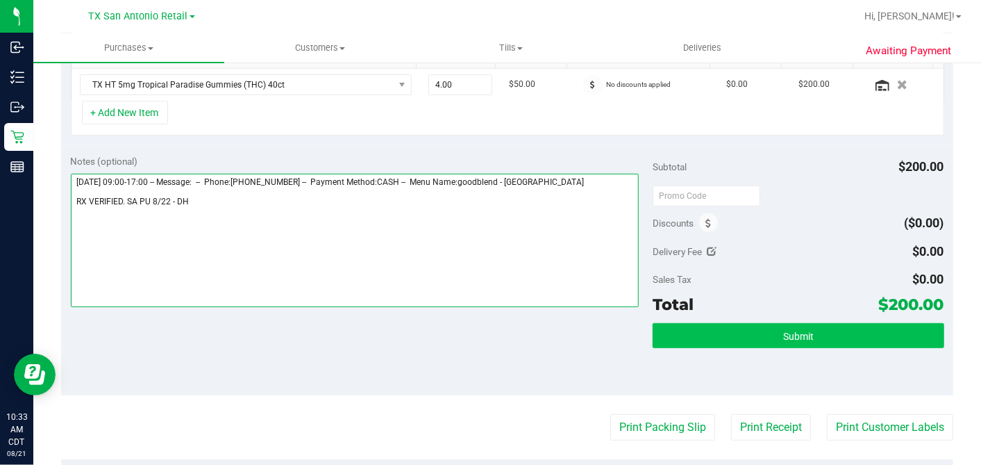
scroll to position [385, 0]
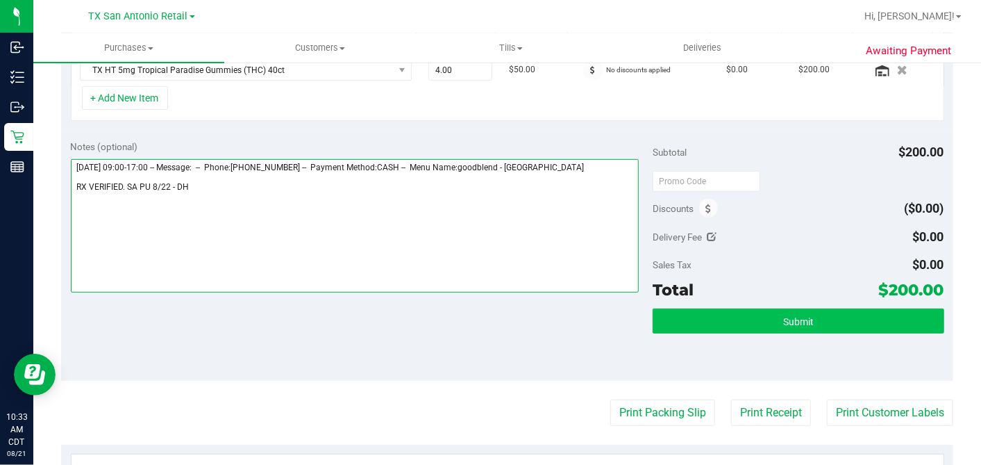
type textarea "Friday 08/22/2025 09:00-17:00 -- Message: -- Phone:2103647592 -- Payment Method…"
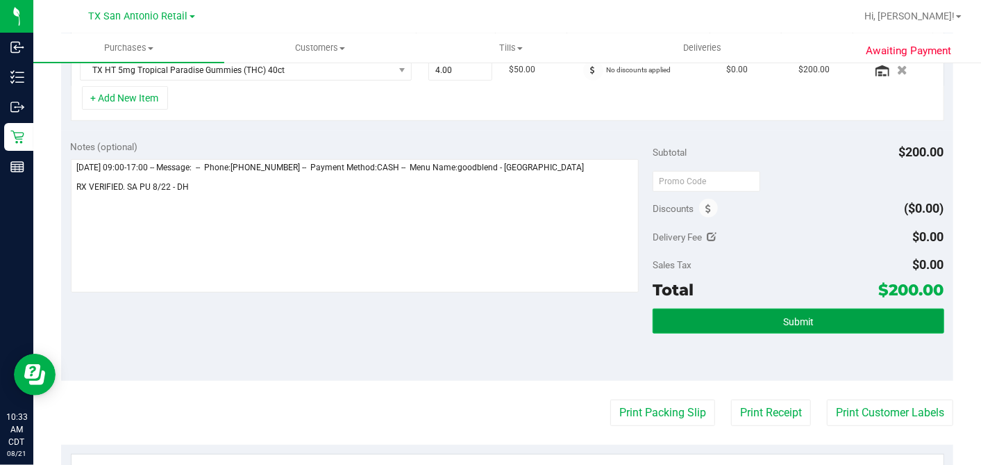
click at [766, 319] on button "Submit" at bounding box center [798, 320] width 291 height 25
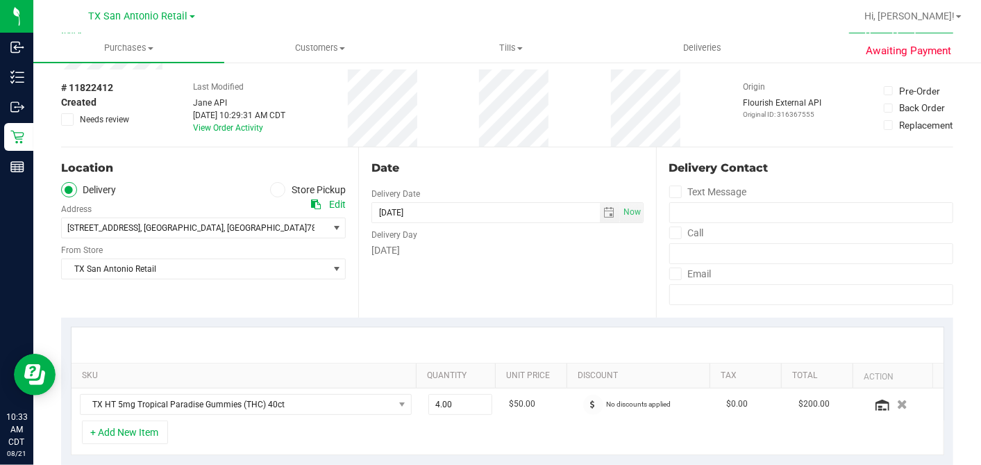
scroll to position [0, 0]
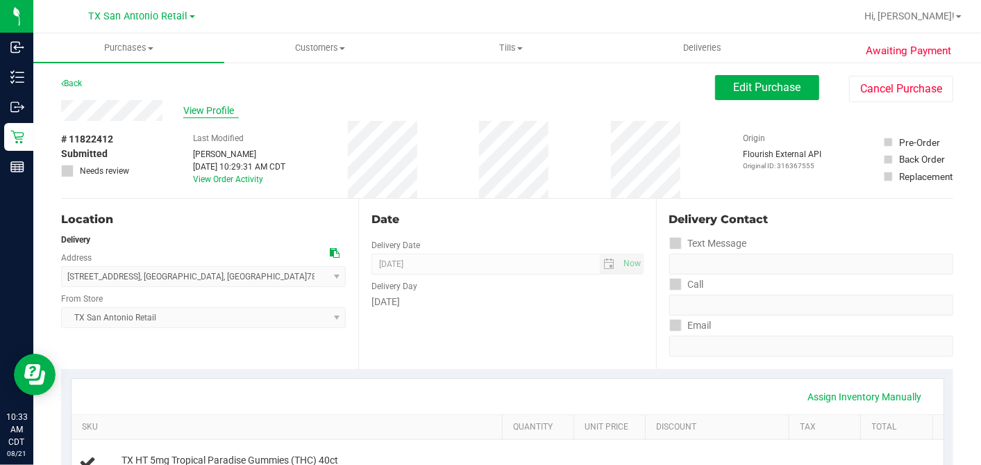
click at [199, 109] on span "View Profile" at bounding box center [211, 110] width 56 height 15
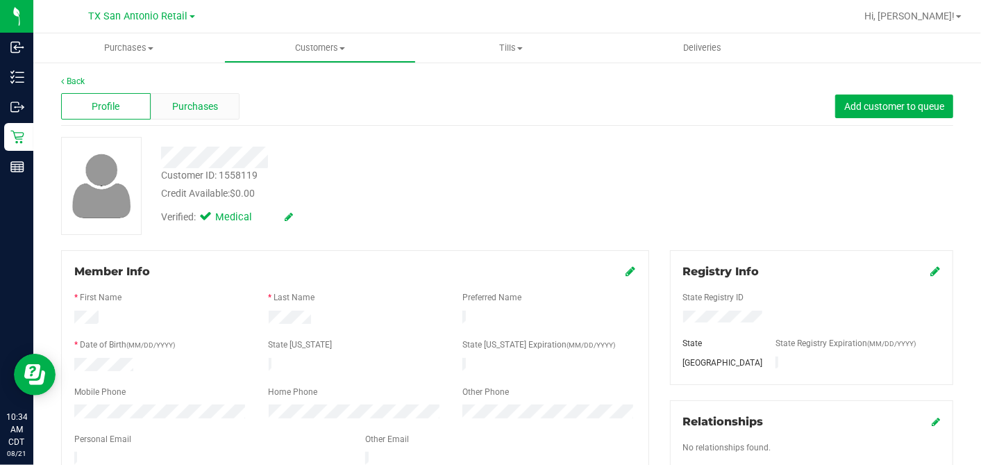
click at [208, 114] on div "Purchases" at bounding box center [196, 106] width 90 height 26
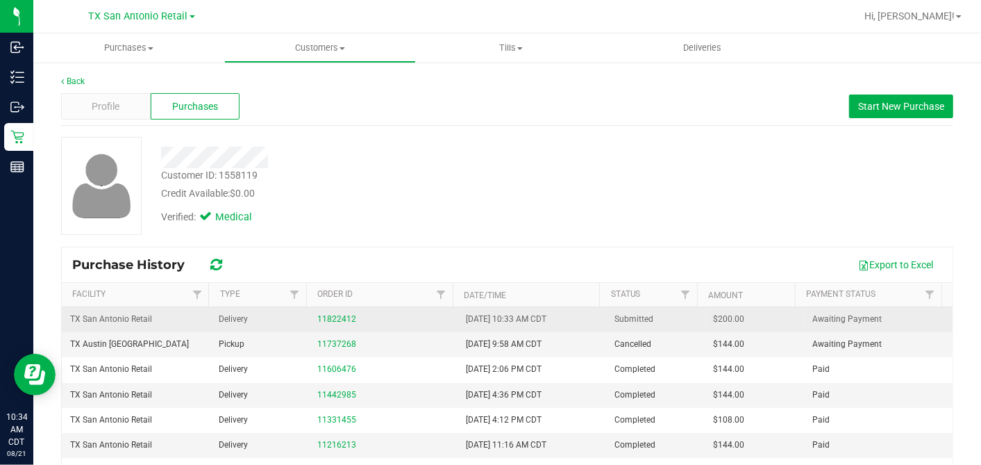
click at [714, 320] on span "$200.00" at bounding box center [729, 318] width 31 height 13
copy span "200.00"
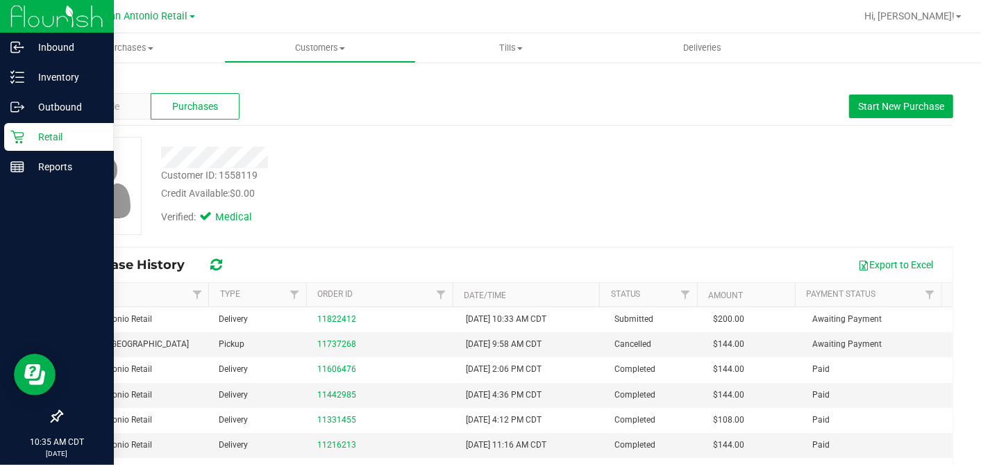
click at [26, 133] on p "Retail" at bounding box center [65, 136] width 83 height 17
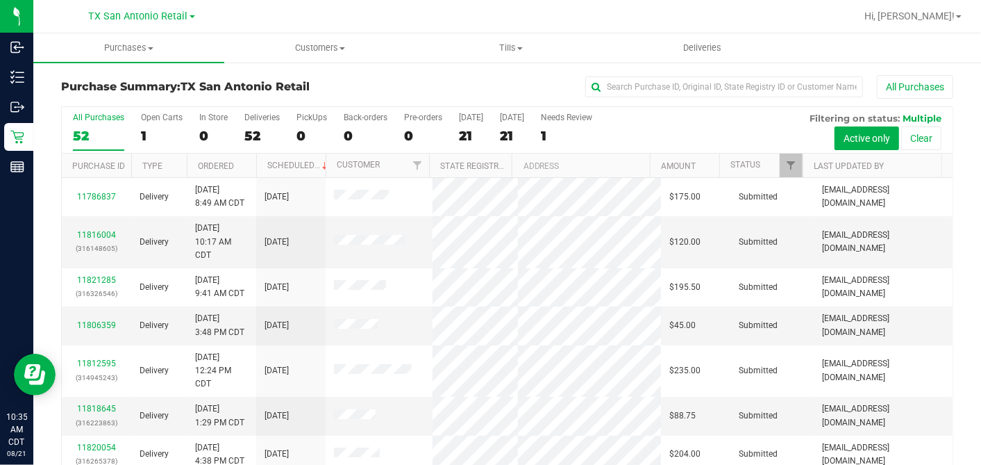
click at [137, 141] on div "All Purchases 52 Open Carts 1 In Store 0 Deliveries 52 PickUps 0 Back-orders 0 …" at bounding box center [507, 130] width 891 height 47
click at [138, 135] on div "All Purchases 52 Open Carts 1 In Store 0 Deliveries 52 PickUps 0 Back-orders 0 …" at bounding box center [507, 130] width 891 height 47
click at [145, 134] on div "1" at bounding box center [162, 136] width 42 height 16
click at [0, 0] on input "Open Carts 1" at bounding box center [0, 0] width 0 height 0
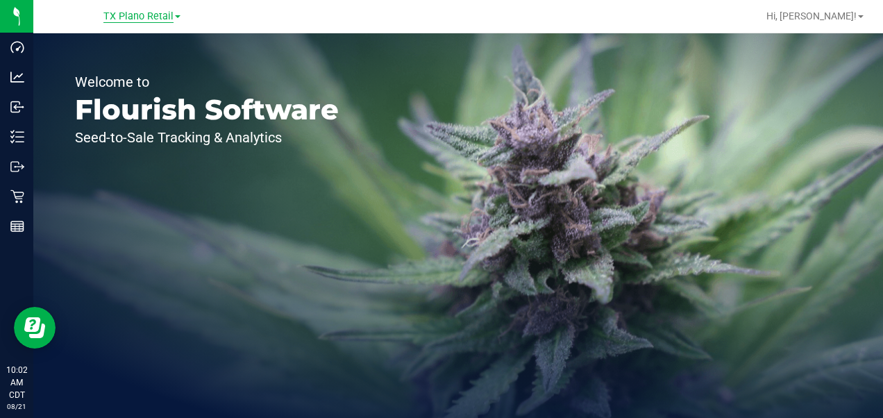
click at [142, 18] on span "TX Plano Retail" at bounding box center [138, 16] width 70 height 12
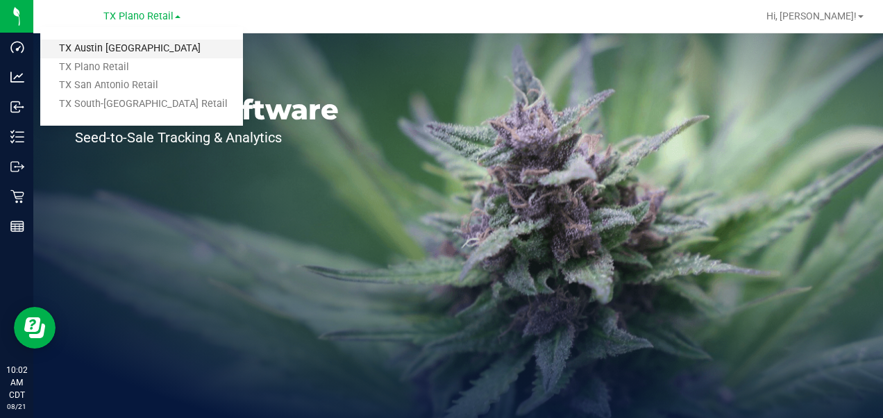
click at [105, 49] on link "TX Austin [GEOGRAPHIC_DATA]" at bounding box center [141, 49] width 203 height 19
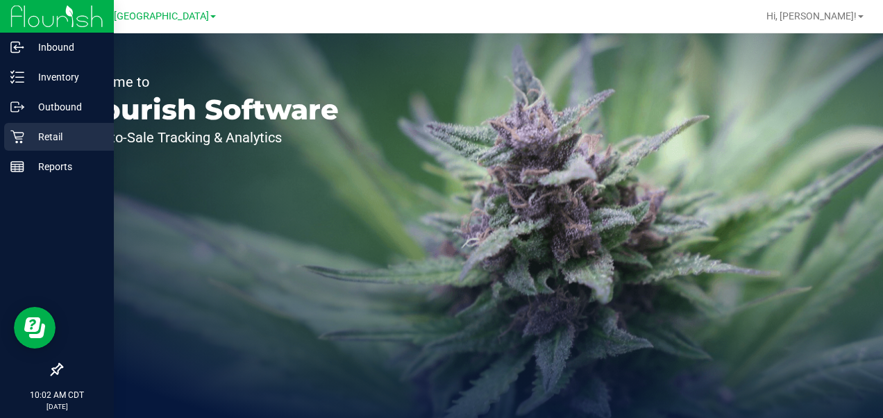
click at [15, 135] on icon at bounding box center [16, 137] width 13 height 13
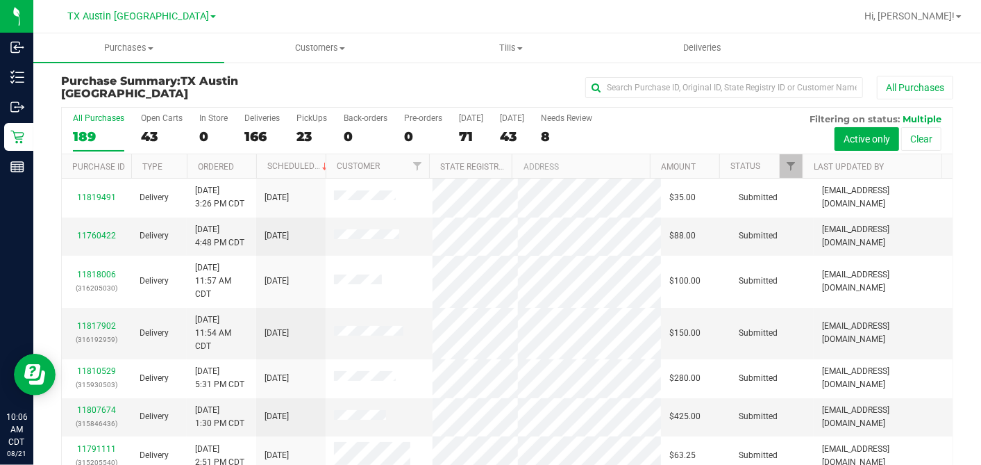
click at [456, 134] on div "All Purchases 189 Open Carts 43 In Store 0 Deliveries 166 PickUps 23 Back-order…" at bounding box center [507, 131] width 891 height 47
click at [468, 130] on div "71" at bounding box center [471, 136] width 24 height 16
click at [0, 0] on input "[DATE] 71" at bounding box center [0, 0] width 0 height 0
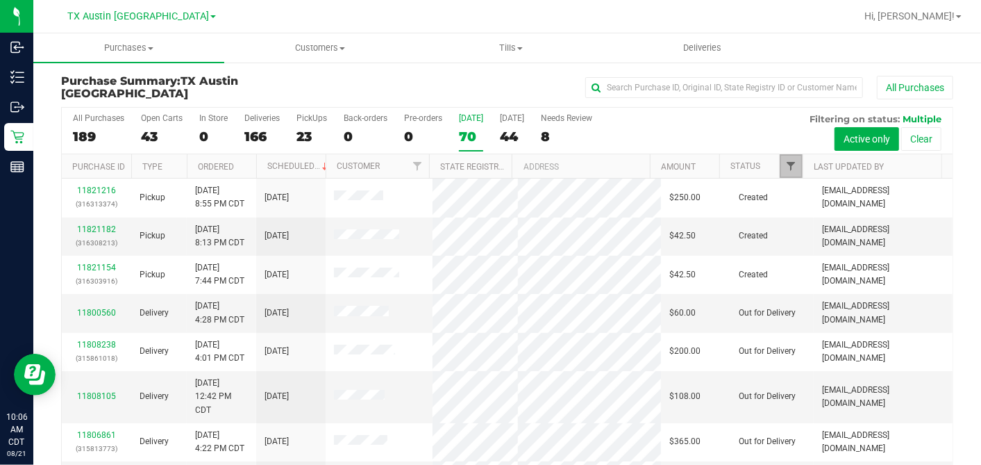
click at [785, 163] on span "Filter" at bounding box center [790, 165] width 11 height 11
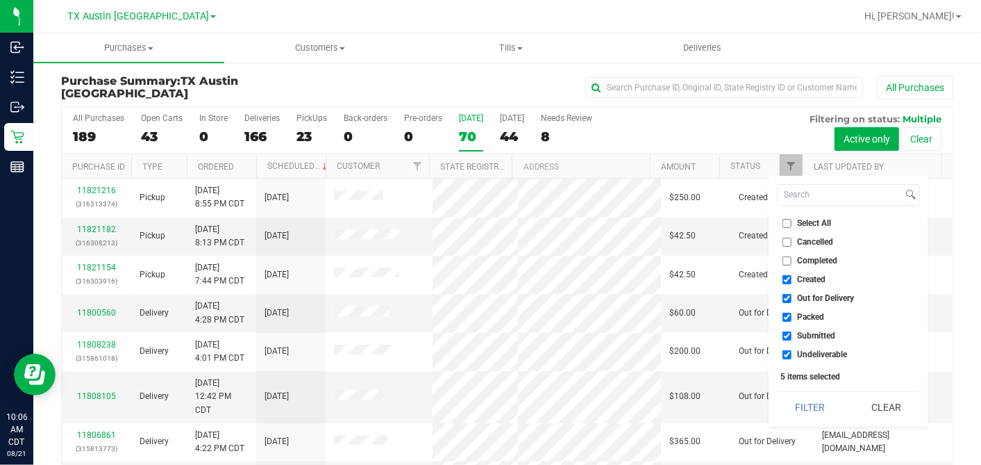
click at [784, 220] on input "Select All" at bounding box center [787, 223] width 9 height 9
checkbox input "true"
click at [784, 220] on input "Select All" at bounding box center [787, 223] width 9 height 9
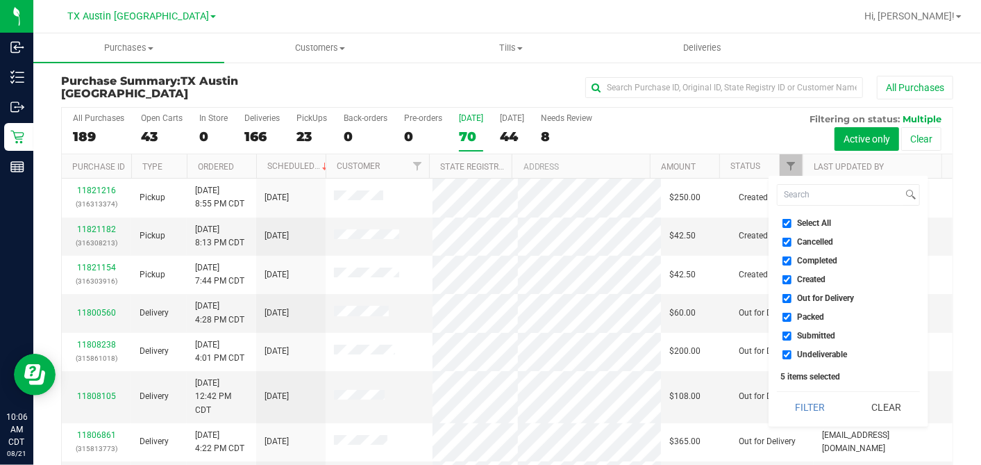
checkbox input "false"
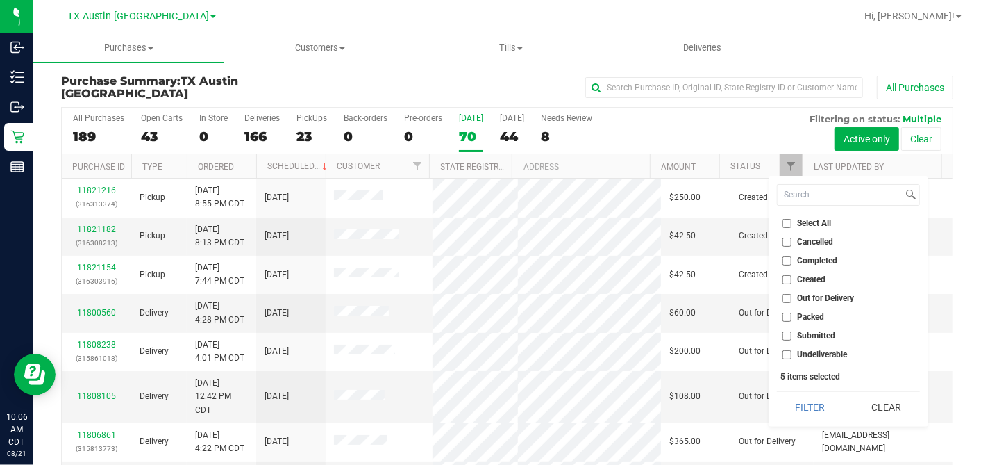
checkbox input "false"
drag, startPoint x: 787, startPoint y: 278, endPoint x: 793, endPoint y: 290, distance: 13.0
click at [787, 277] on input "Created" at bounding box center [787, 279] width 9 height 9
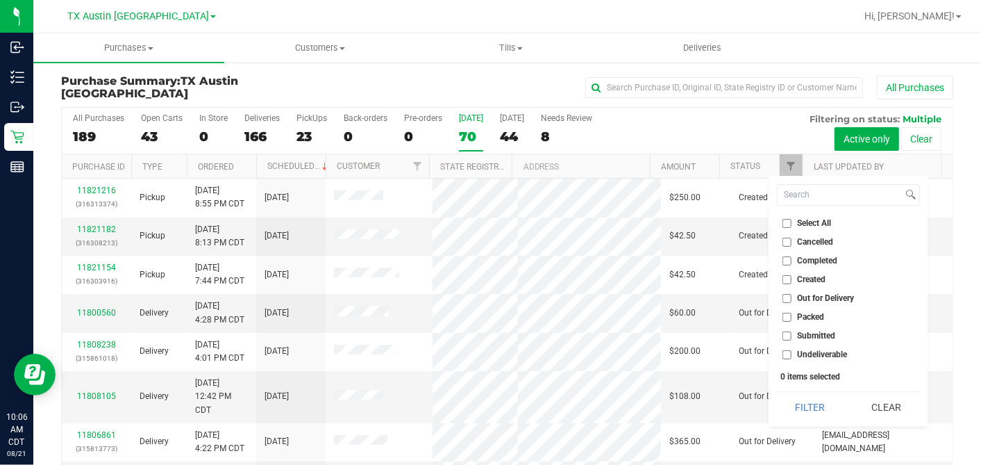
checkbox input "true"
click at [815, 397] on button "Filter" at bounding box center [810, 407] width 67 height 31
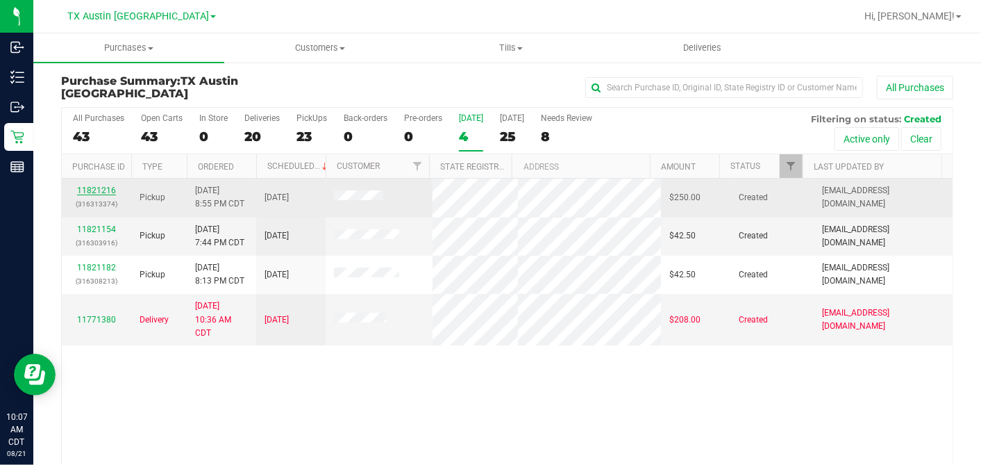
click at [89, 185] on link "11821216" at bounding box center [96, 190] width 39 height 10
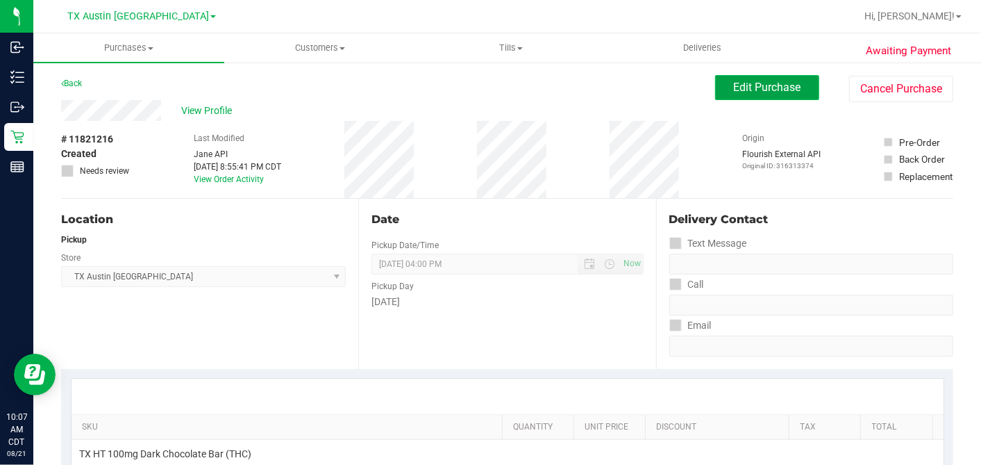
click at [734, 90] on span "Edit Purchase" at bounding box center [767, 87] width 67 height 13
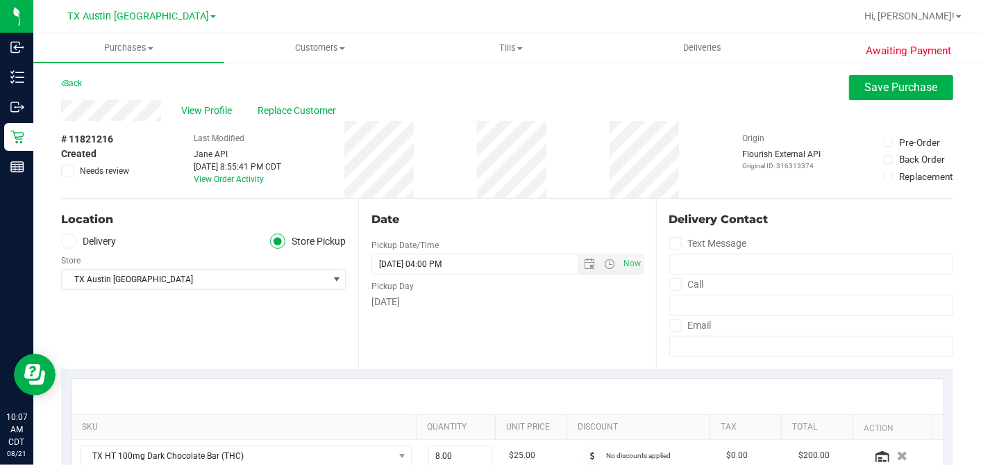
click at [73, 171] on span at bounding box center [67, 171] width 12 height 12
click at [0, 0] on input "Needs review" at bounding box center [0, 0] width 0 height 0
click at [535, 206] on div "Date Pickup Date/Time 08/21/2025 Now 08/21/2025 04:00 PM Now Pickup Day Thursday" at bounding box center [506, 284] width 297 height 170
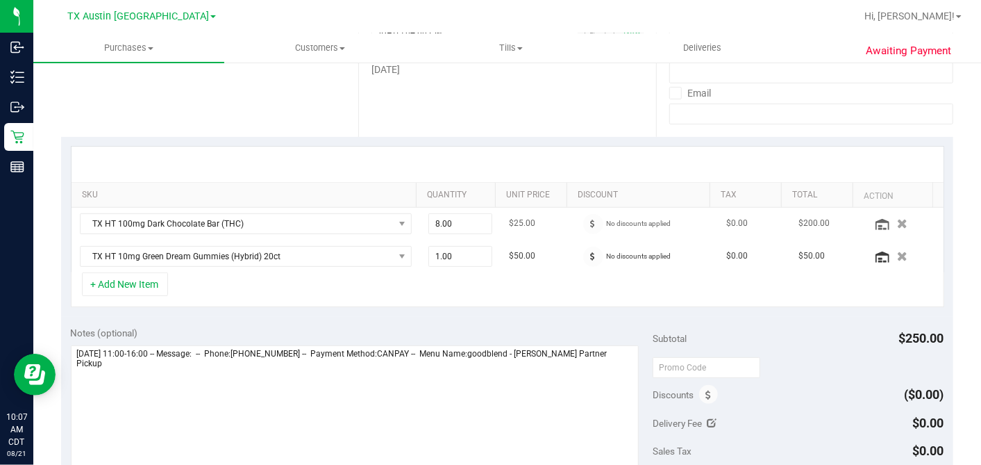
scroll to position [385, 0]
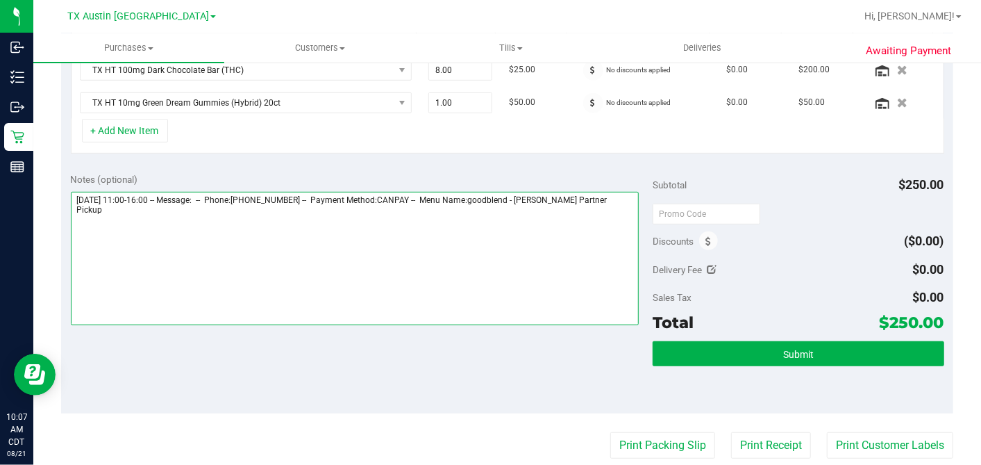
click at [628, 197] on textarea at bounding box center [355, 258] width 569 height 133
click at [279, 217] on textarea at bounding box center [355, 258] width 569 height 133
click at [351, 223] on textarea at bounding box center [355, 258] width 569 height 133
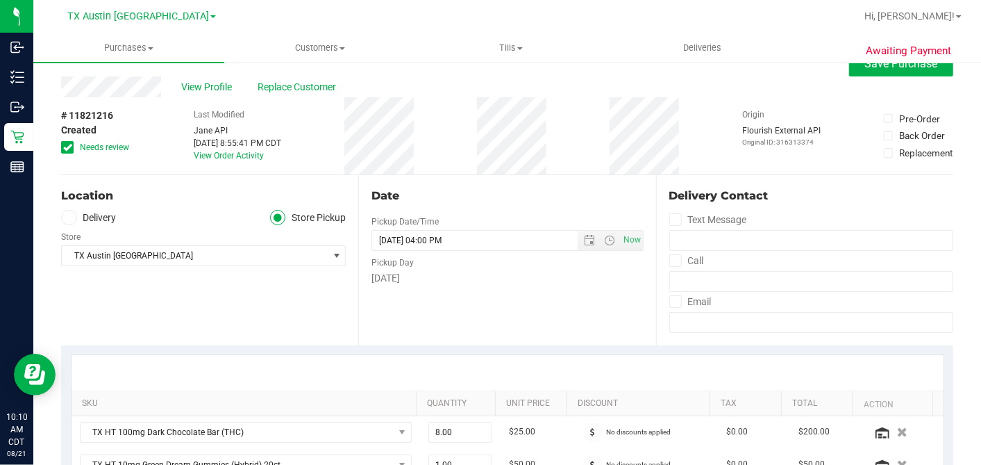
scroll to position [0, 0]
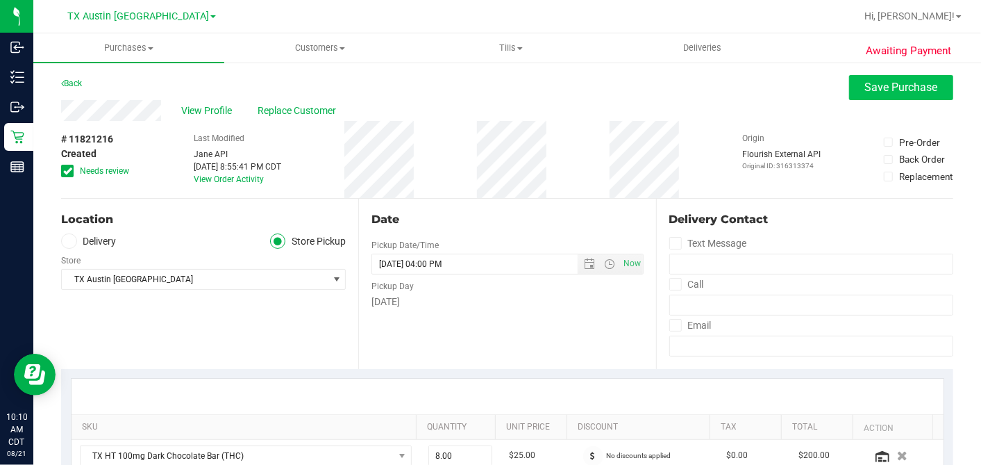
type textarea "Thursday 08/21/2025 11:00-16:00 -- Message: -- Phone:6825534895 -- Payment Meth…"
click at [883, 88] on span "Save Purchase" at bounding box center [901, 87] width 73 height 13
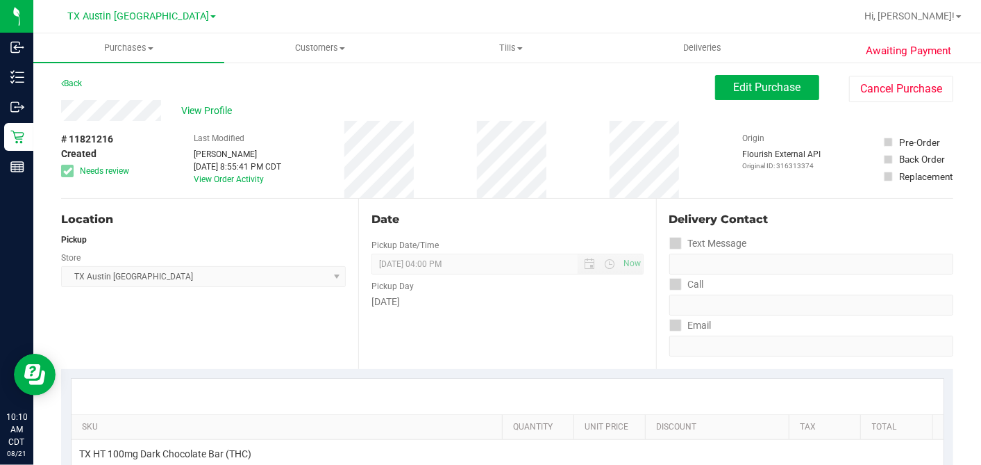
click at [234, 110] on span "View Profile" at bounding box center [210, 110] width 56 height 15
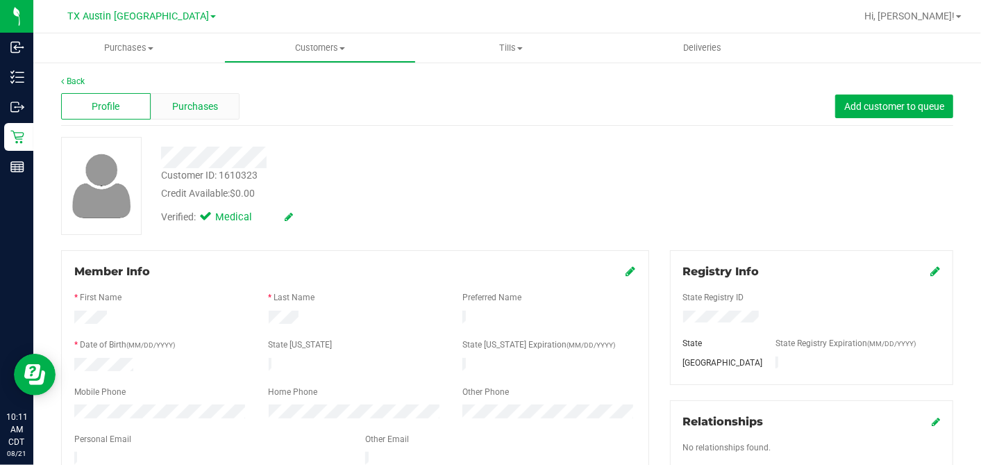
click at [216, 114] on div "Purchases" at bounding box center [196, 106] width 90 height 26
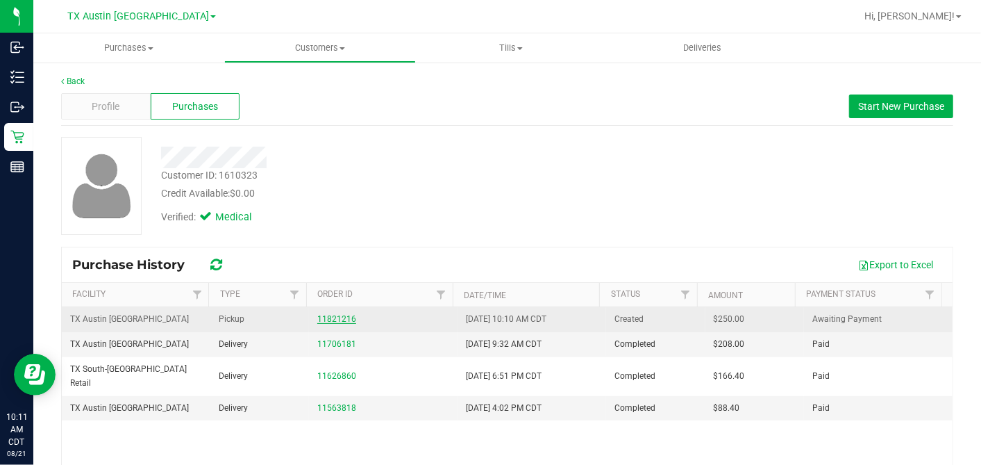
click at [329, 317] on link "11821216" at bounding box center [336, 319] width 39 height 10
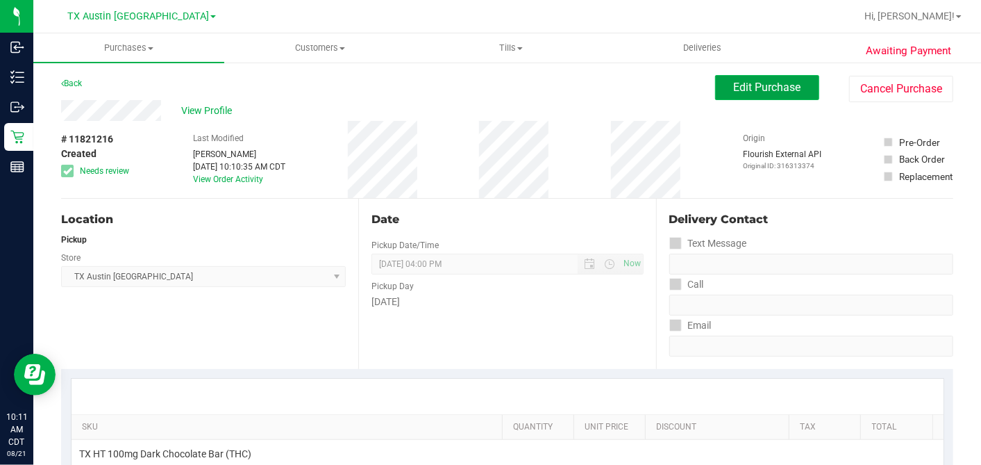
click at [734, 91] on span "Edit Purchase" at bounding box center [767, 87] width 67 height 13
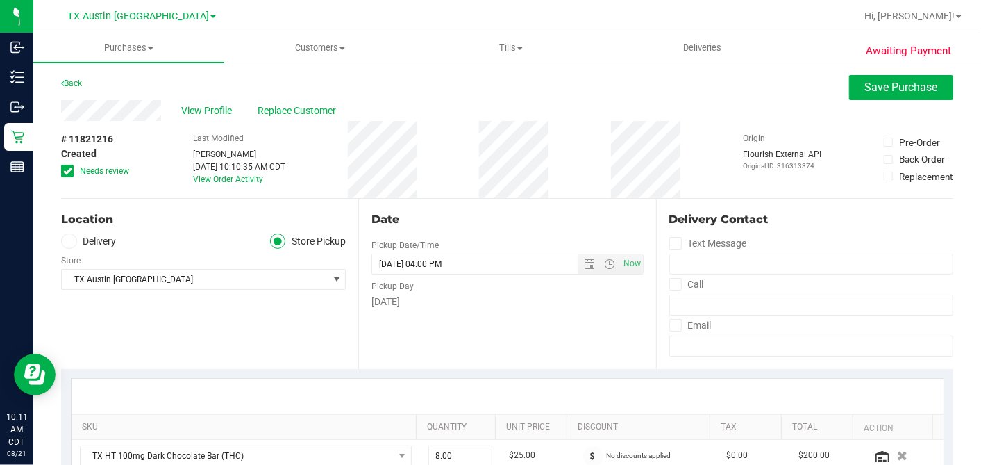
click at [482, 178] on div "# 11821216 Created Needs review Last Modified Dane Hawkins Aug 21, 2025 10:10:3…" at bounding box center [507, 159] width 892 height 77
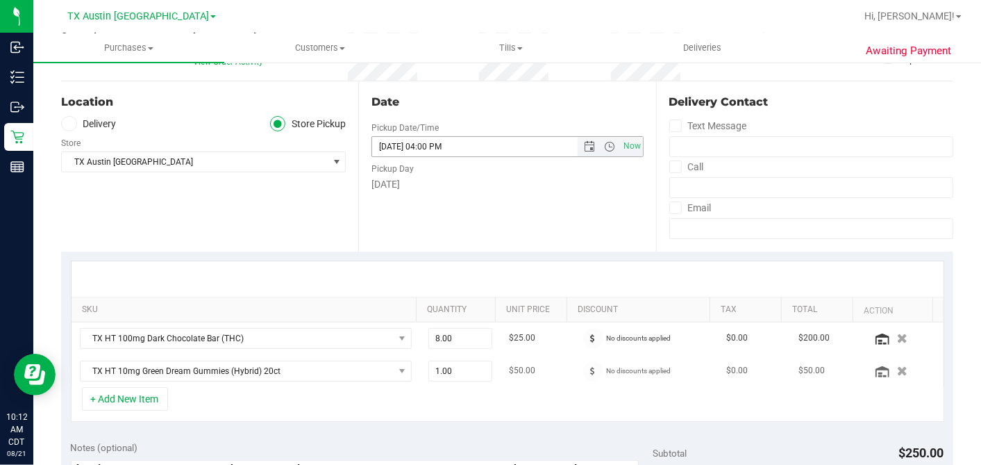
scroll to position [231, 0]
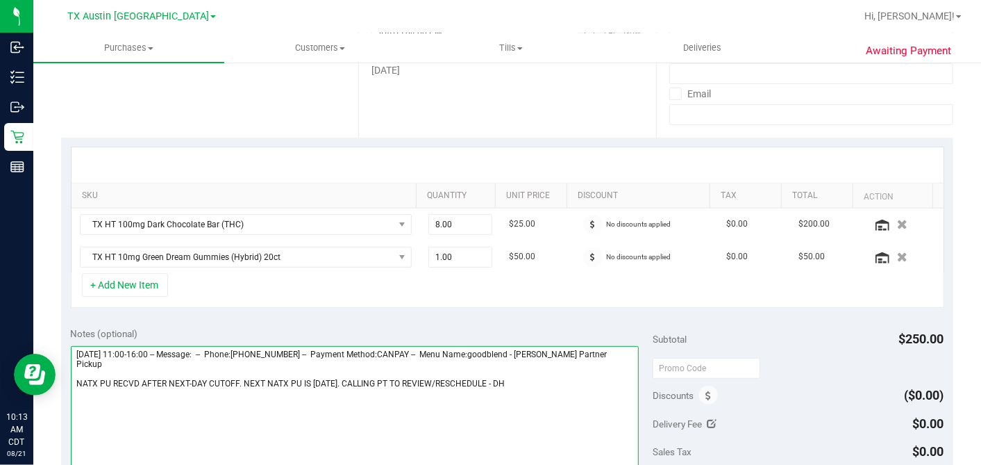
click at [490, 369] on textarea at bounding box center [355, 412] width 569 height 133
click at [569, 375] on textarea at bounding box center [355, 412] width 569 height 133
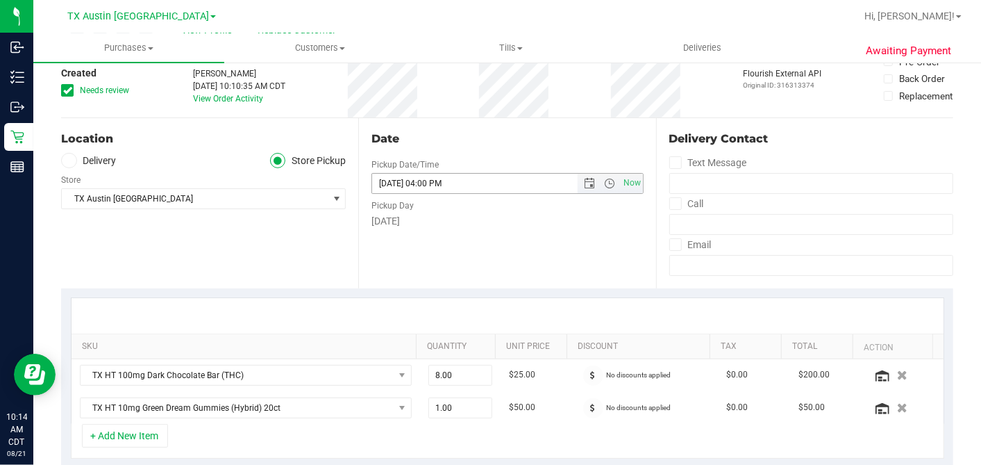
scroll to position [0, 0]
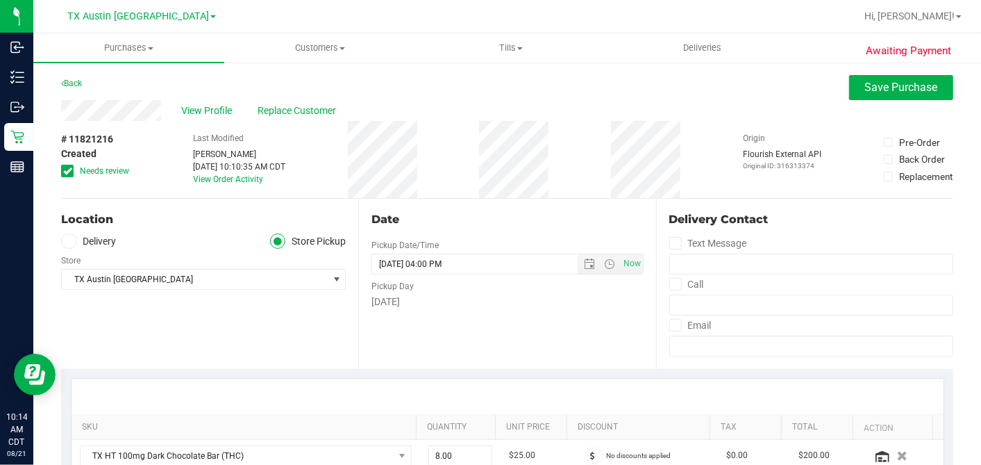
type textarea "Thursday 08/21/2025 11:00-16:00 -- Message: -- Phone:6825534895 -- Payment Meth…"
click at [72, 162] on div "# 11821216 Created Needs review" at bounding box center [95, 154] width 69 height 45
click at [63, 171] on icon at bounding box center [67, 171] width 9 height 0
click at [0, 0] on input "Needs review" at bounding box center [0, 0] width 0 height 0
click at [585, 262] on span "Open the date view" at bounding box center [590, 263] width 11 height 11
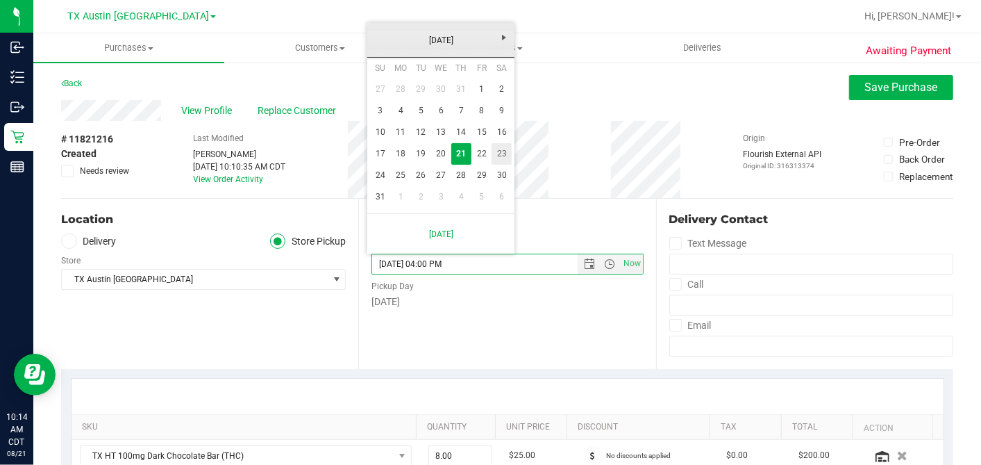
click at [494, 157] on link "23" at bounding box center [502, 154] width 20 height 22
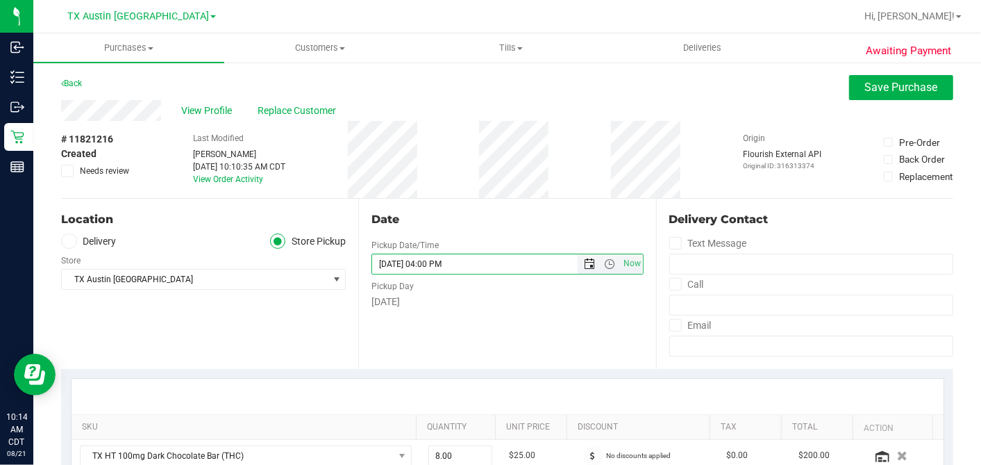
click at [585, 258] on span "Open the date view" at bounding box center [590, 263] width 11 height 11
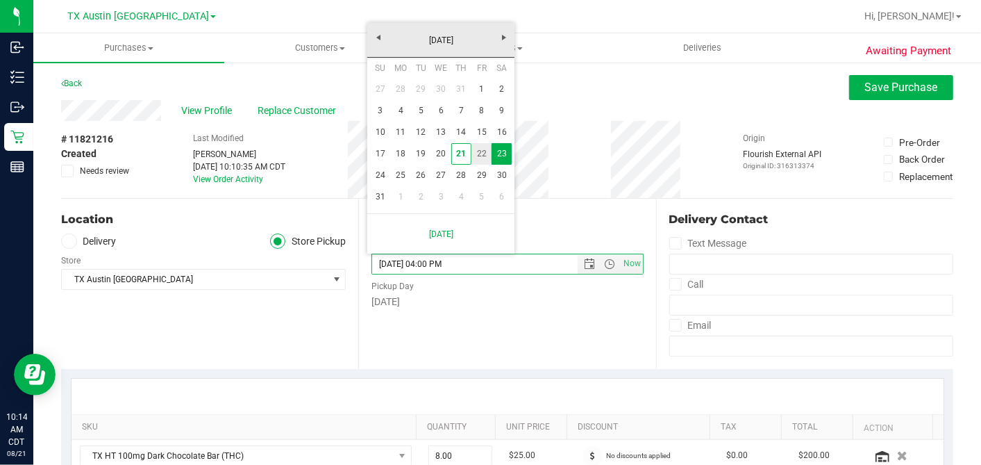
click at [480, 157] on link "22" at bounding box center [482, 154] width 20 height 22
type input "[DATE] 04:00 PM"
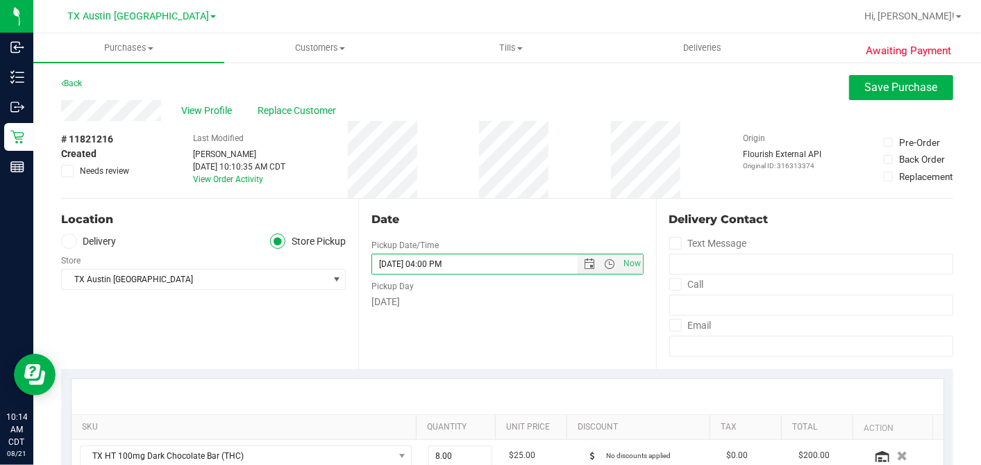
click at [551, 212] on div "Date" at bounding box center [508, 219] width 272 height 17
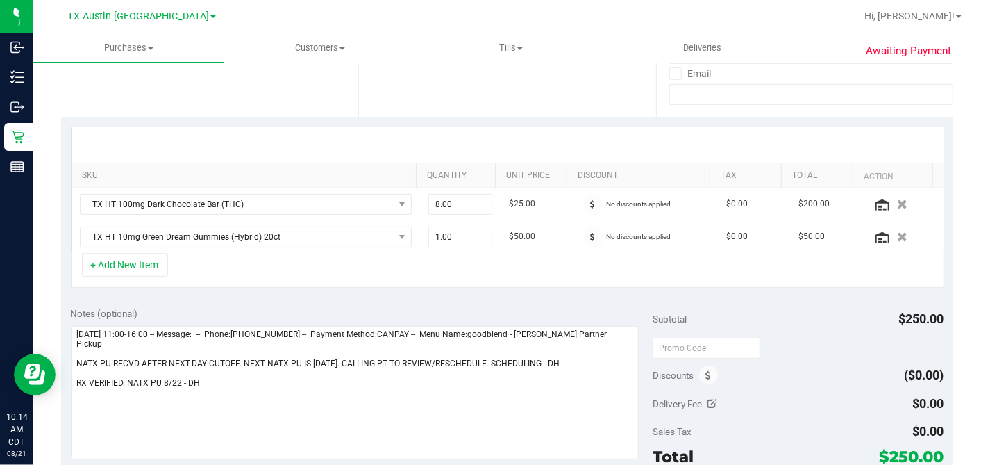
scroll to position [308, 0]
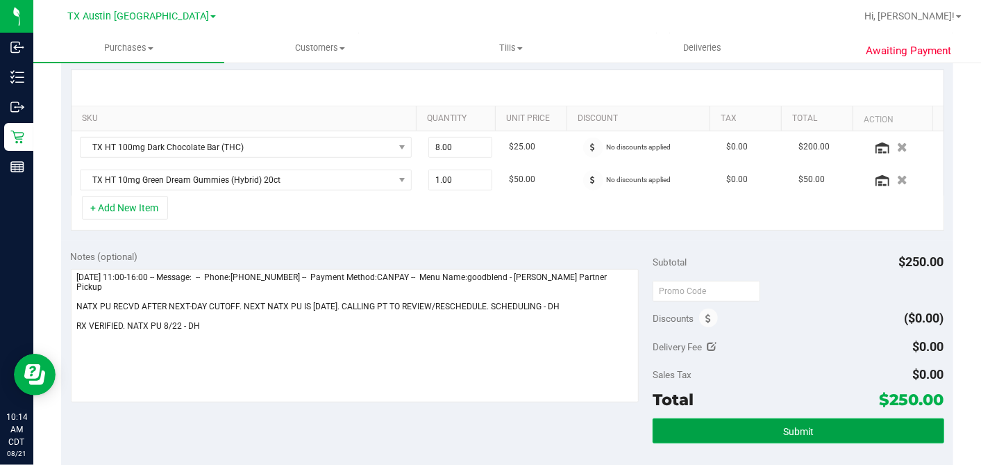
click at [783, 397] on span "Submit" at bounding box center [798, 431] width 31 height 11
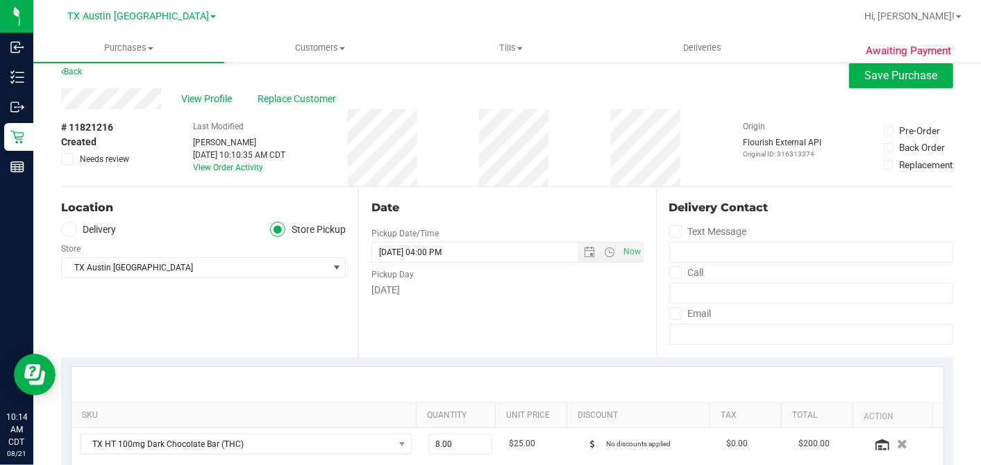
scroll to position [0, 0]
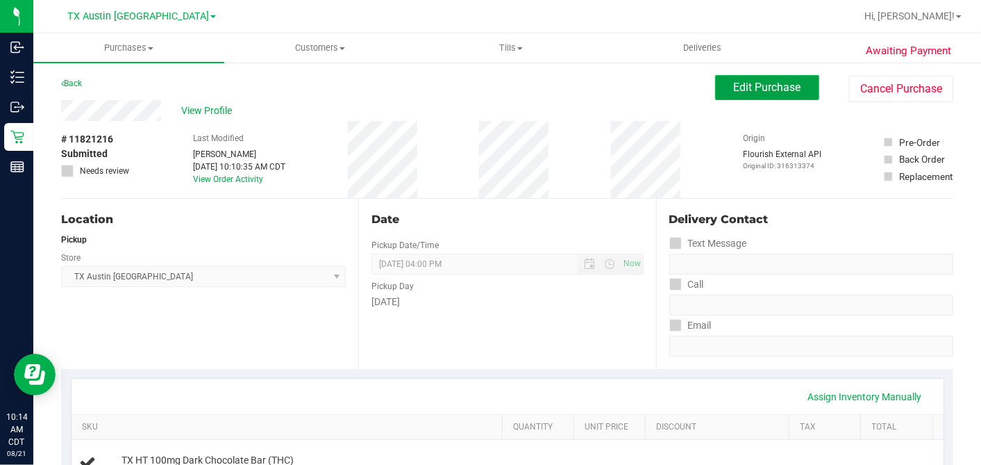
click at [754, 78] on button "Edit Purchase" at bounding box center [767, 87] width 104 height 25
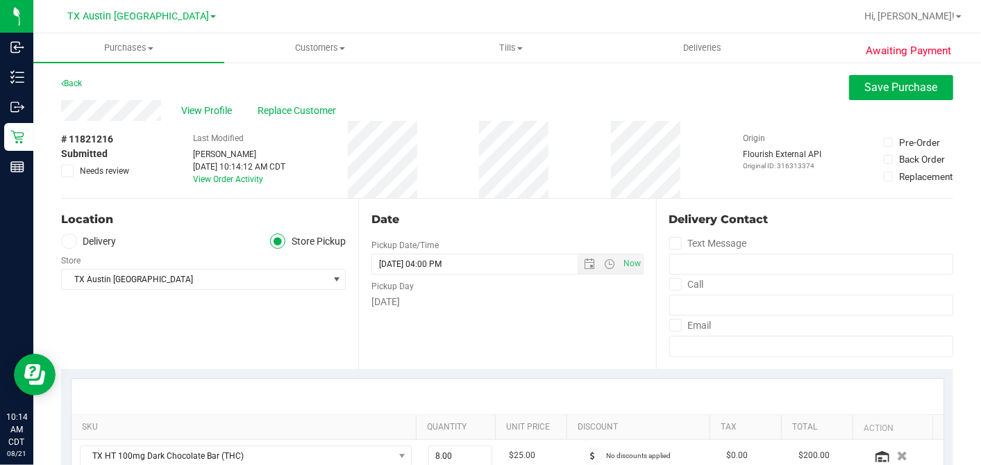
click at [73, 238] on span at bounding box center [69, 241] width 16 height 16
click at [0, 0] on input "Delivery" at bounding box center [0, 0] width 0 height 0
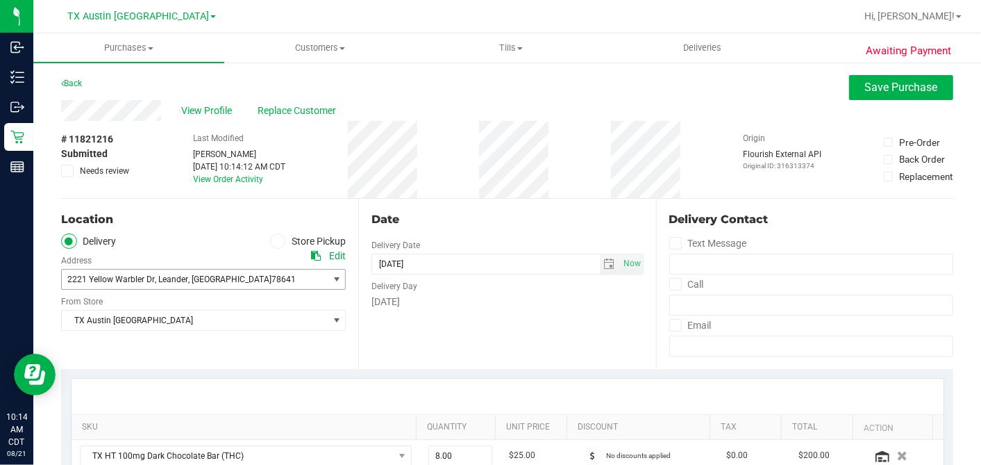
click at [130, 281] on span "2221 Yellow Warbler Dr" at bounding box center [110, 279] width 87 height 10
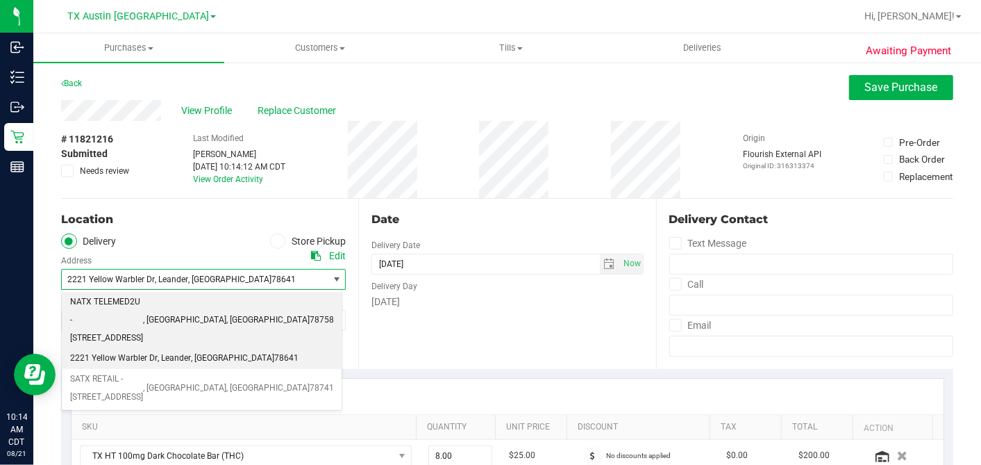
click at [143, 298] on span "NATX TELEMED2U - 2217 PARK BEND DRIVE #300" at bounding box center [106, 319] width 73 height 53
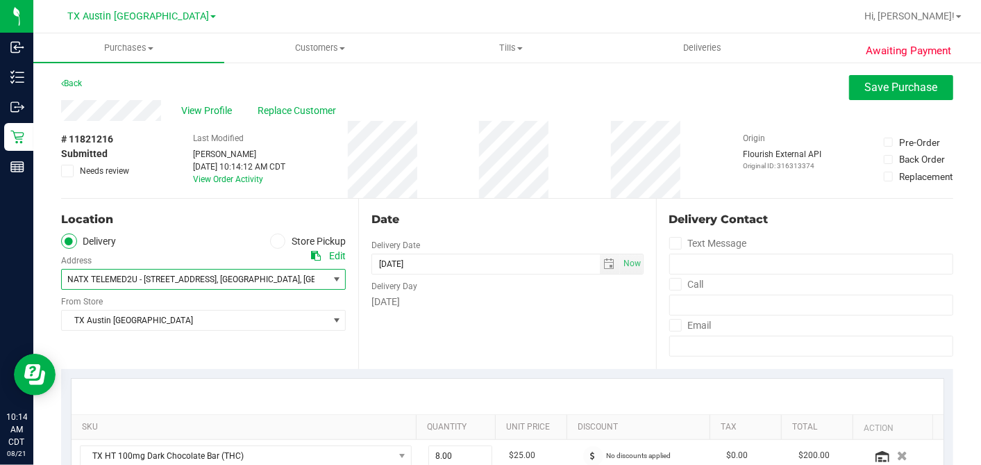
click at [468, 322] on div "Date Delivery Date [DATE] Now [DATE] 04:00 PM Now Delivery Day [DATE]" at bounding box center [506, 284] width 297 height 170
click at [883, 84] on span "Save Purchase" at bounding box center [901, 87] width 73 height 13
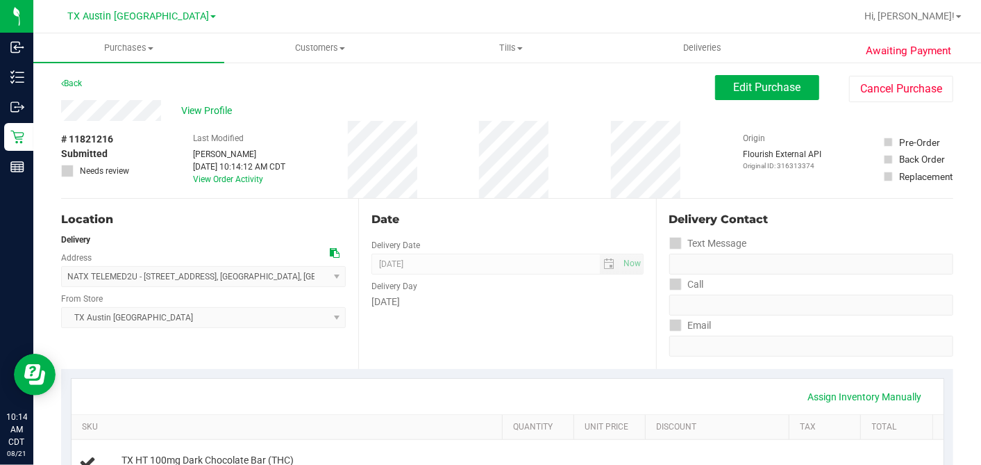
click at [477, 181] on div "# 11821216 Submitted Needs review Last Modified Dane Hawkins Aug 21, 2025 10:14…" at bounding box center [507, 159] width 892 height 77
click at [469, 190] on div "# 11821216 Submitted Needs review Last Modified Dane Hawkins Aug 21, 2025 10:14…" at bounding box center [507, 159] width 892 height 77
click at [228, 112] on span "View Profile" at bounding box center [210, 110] width 56 height 15
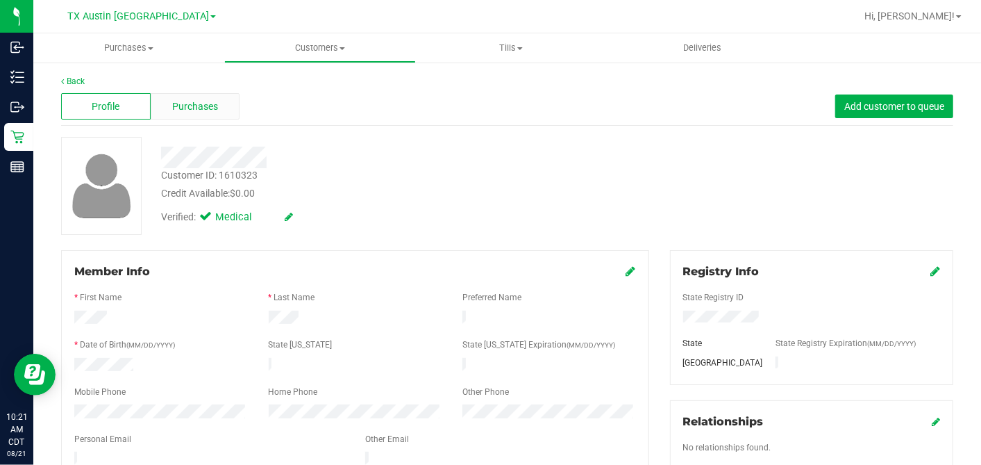
click at [201, 109] on span "Purchases" at bounding box center [195, 106] width 46 height 15
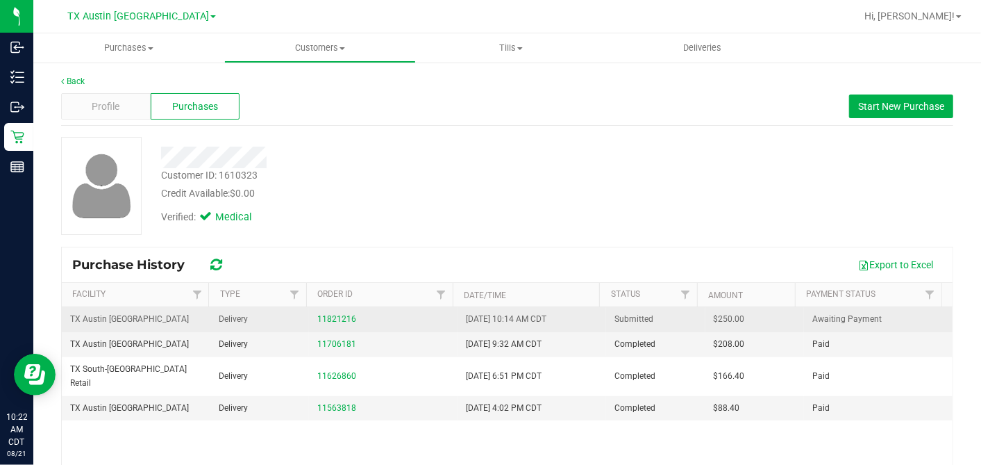
click at [714, 318] on span "$250.00" at bounding box center [729, 318] width 31 height 13
copy span "250.00"
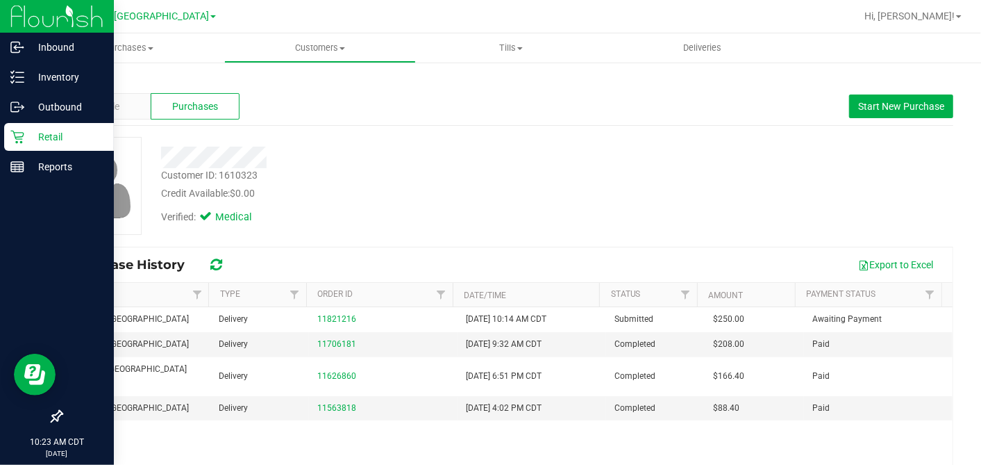
click at [22, 131] on icon at bounding box center [17, 137] width 14 height 14
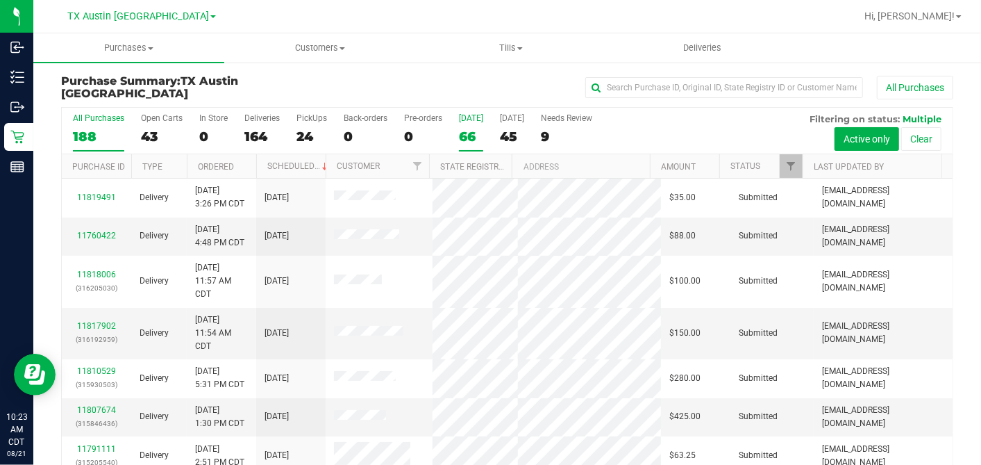
click at [467, 133] on div "66" at bounding box center [471, 136] width 24 height 16
click at [0, 0] on input "Today 66" at bounding box center [0, 0] width 0 height 0
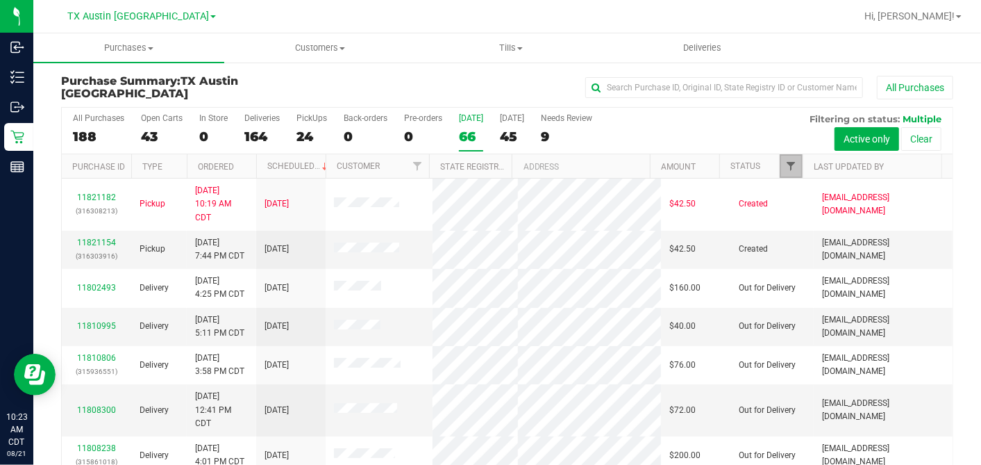
click at [785, 165] on span "Filter" at bounding box center [790, 165] width 11 height 11
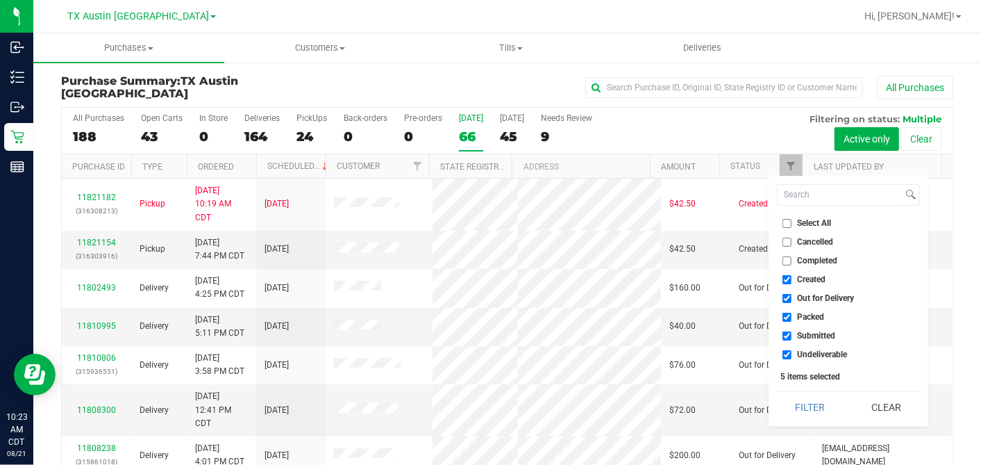
click at [787, 224] on input "Select All" at bounding box center [787, 223] width 9 height 9
checkbox input "true"
click at [787, 224] on input "Select All" at bounding box center [787, 223] width 9 height 9
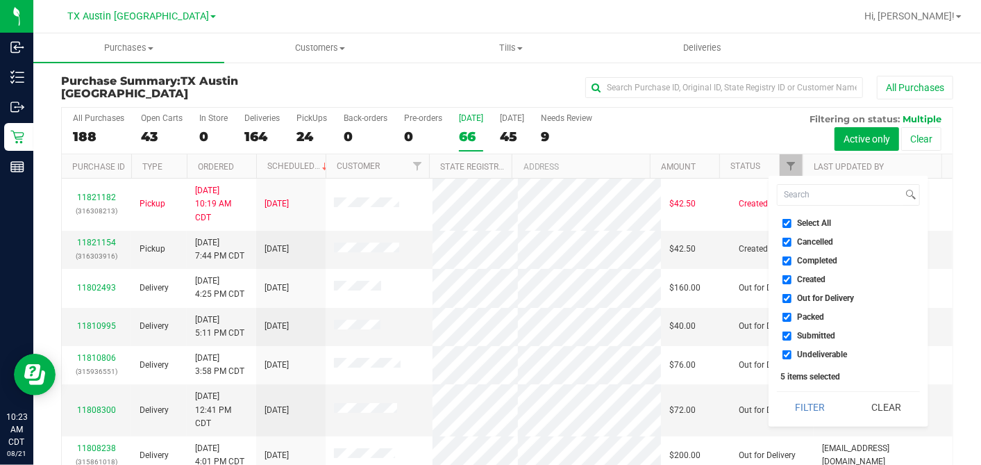
checkbox input "false"
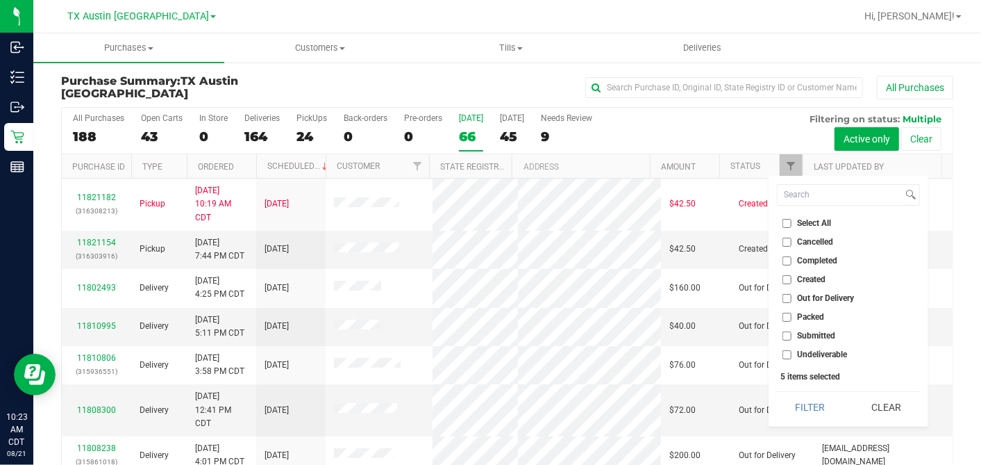
checkbox input "false"
click at [788, 275] on input "Created" at bounding box center [787, 279] width 9 height 9
checkbox input "true"
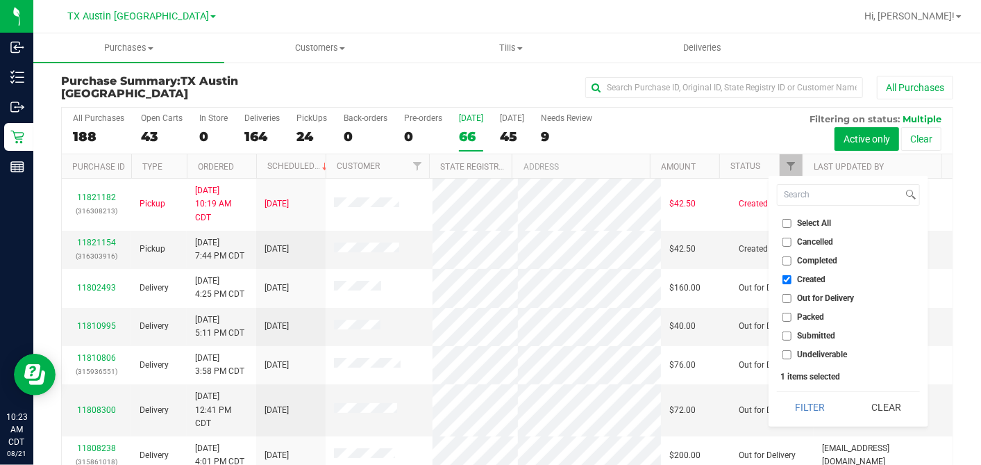
click at [811, 392] on button "Filter" at bounding box center [810, 407] width 67 height 31
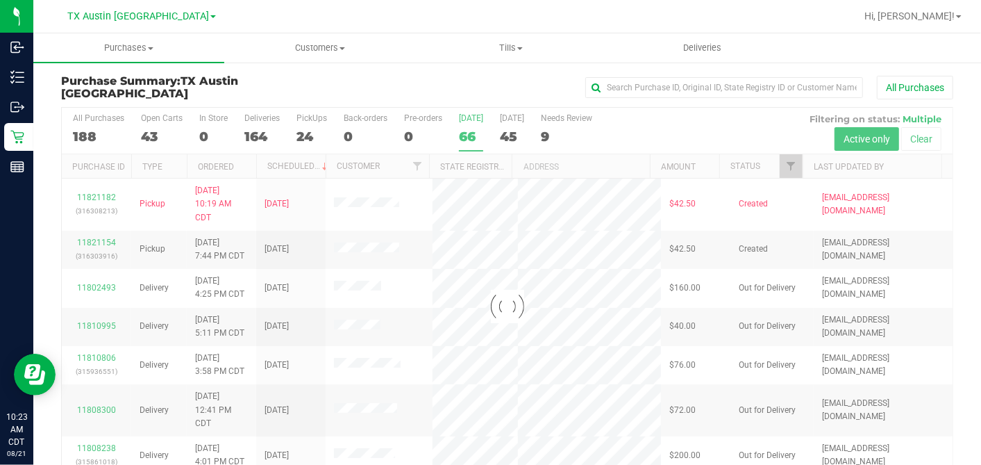
click at [809, 397] on div at bounding box center [507, 306] width 891 height 397
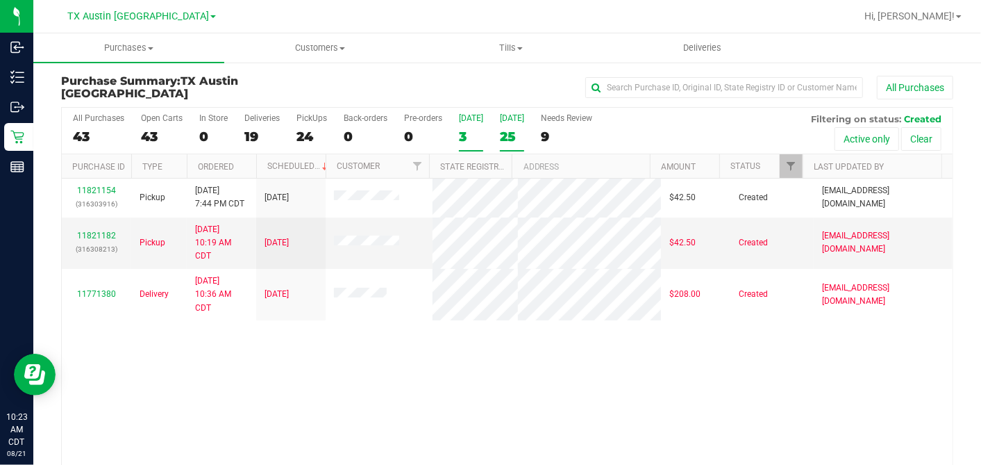
click at [512, 128] on div "25" at bounding box center [512, 136] width 24 height 16
click at [0, 0] on input "Tomorrow 25" at bounding box center [0, 0] width 0 height 0
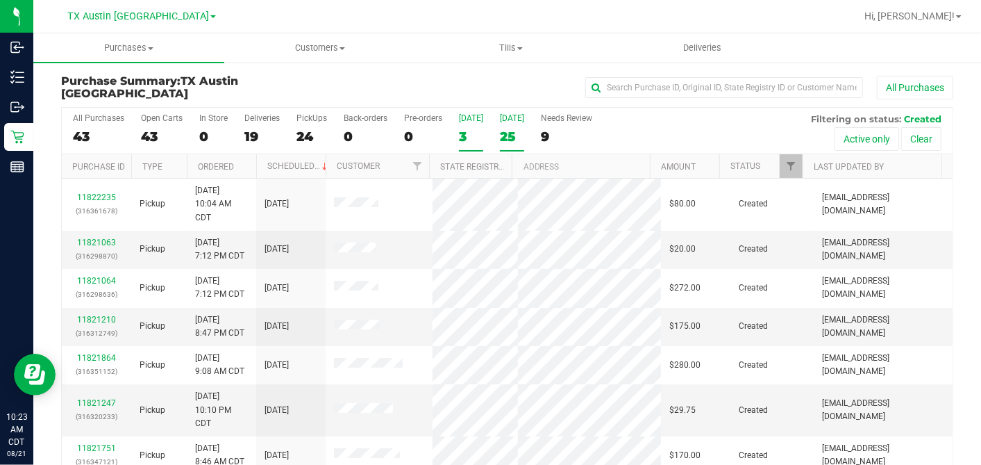
click at [464, 128] on div "3" at bounding box center [471, 136] width 24 height 16
click at [0, 0] on input "Today 3" at bounding box center [0, 0] width 0 height 0
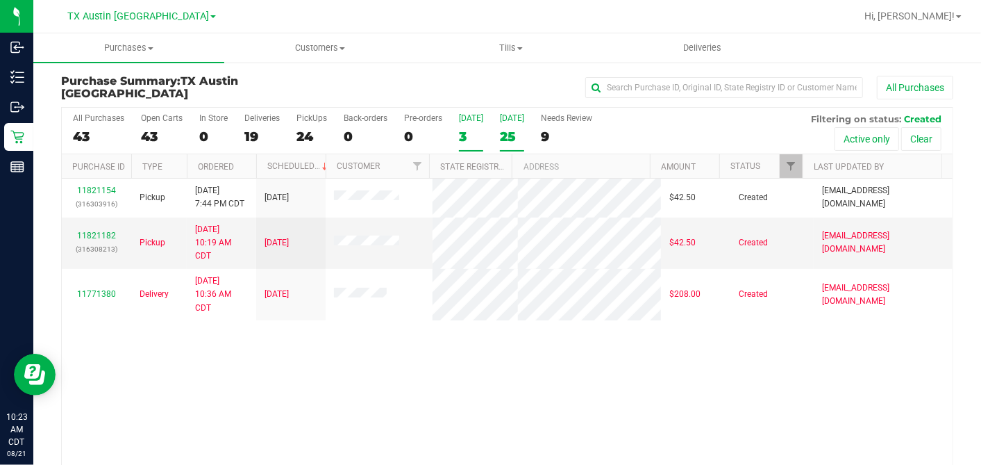
click at [508, 133] on div "25" at bounding box center [512, 136] width 24 height 16
click at [0, 0] on input "Tomorrow 25" at bounding box center [0, 0] width 0 height 0
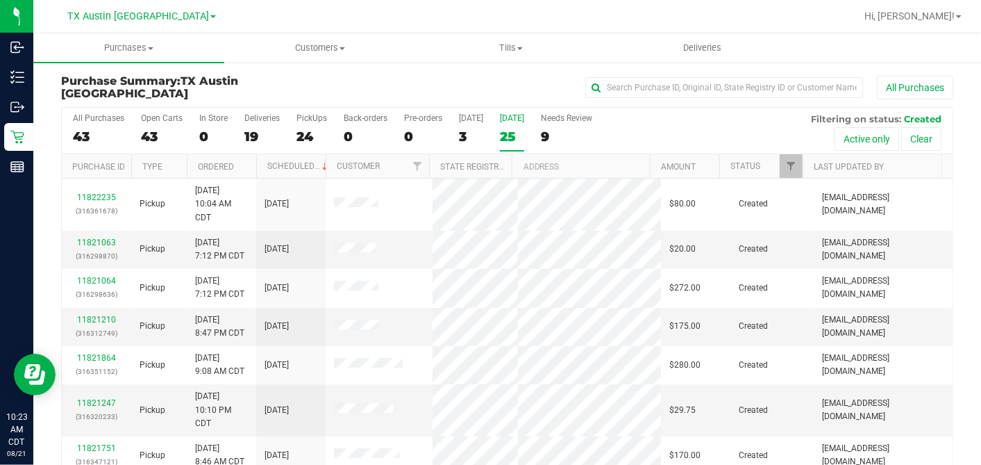
click at [246, 162] on th "Ordered" at bounding box center [221, 166] width 69 height 24
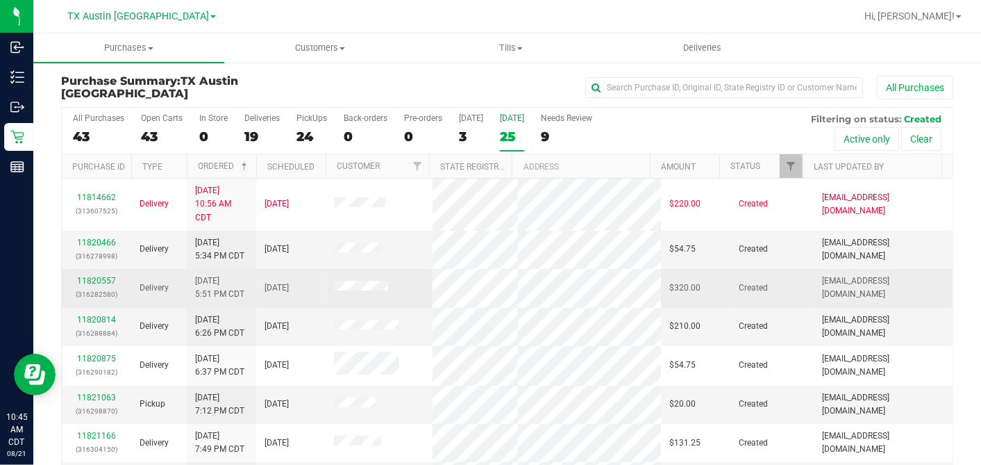
scroll to position [77, 0]
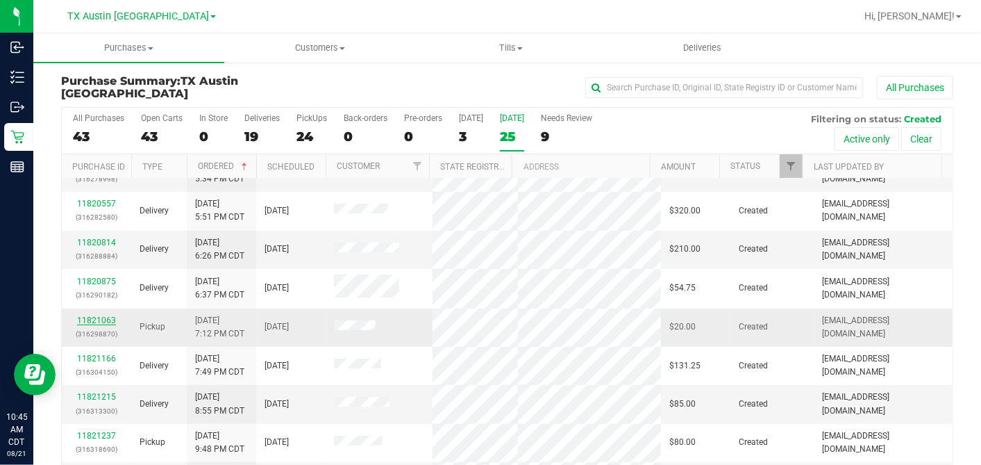
click at [91, 316] on link "11821063" at bounding box center [96, 320] width 39 height 10
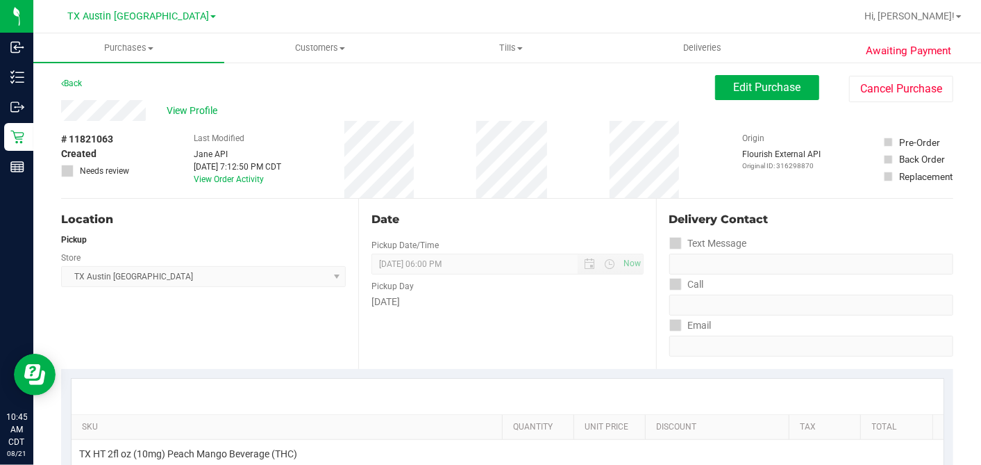
drag, startPoint x: 140, startPoint y: 137, endPoint x: 136, endPoint y: 126, distance: 11.2
click at [140, 137] on div "# 11821063 Created Needs review Last Modified Jane API Aug 20, 2025 7:12:50 PM …" at bounding box center [507, 159] width 892 height 77
click at [198, 109] on span "View Profile" at bounding box center [195, 110] width 56 height 15
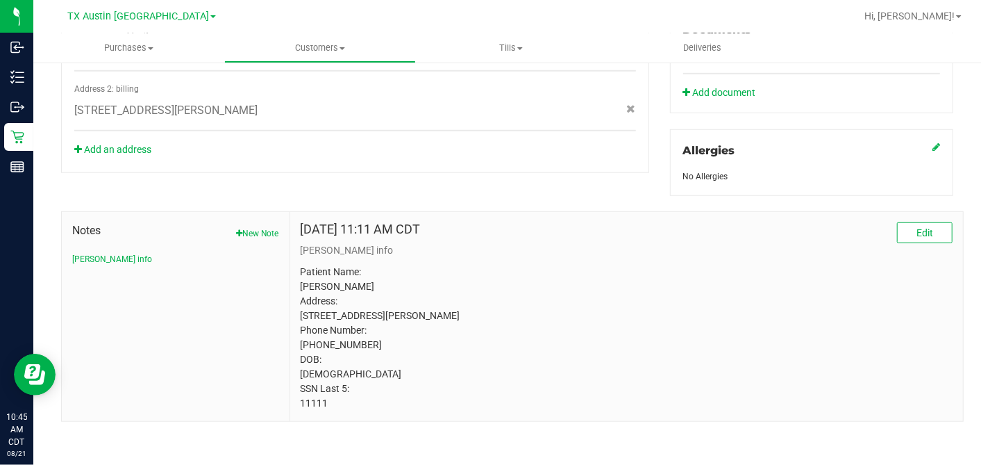
scroll to position [574, 0]
click at [311, 397] on p "Patient Name: Philip Hake Address: 4513 KINGSWAY LN MCKINNEY, TX, 75070 Phone N…" at bounding box center [627, 335] width 652 height 146
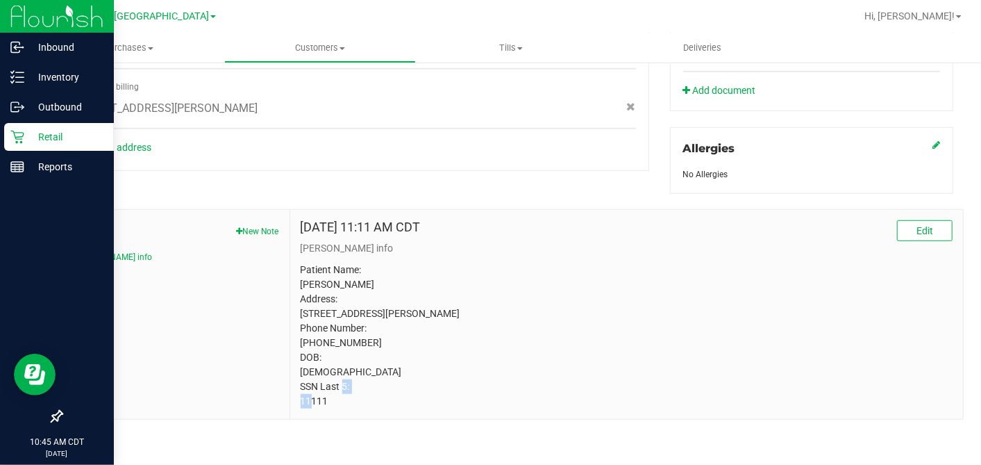
copy p "11111"
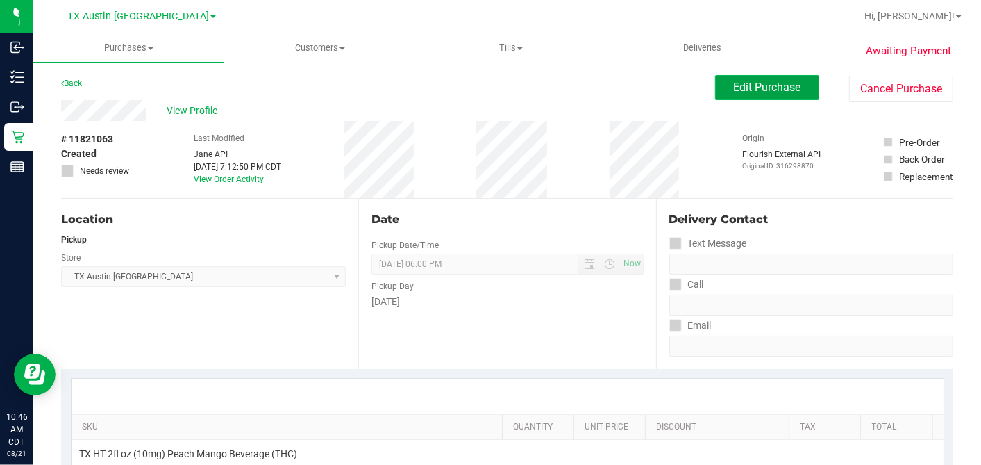
click at [753, 90] on span "Edit Purchase" at bounding box center [767, 87] width 67 height 13
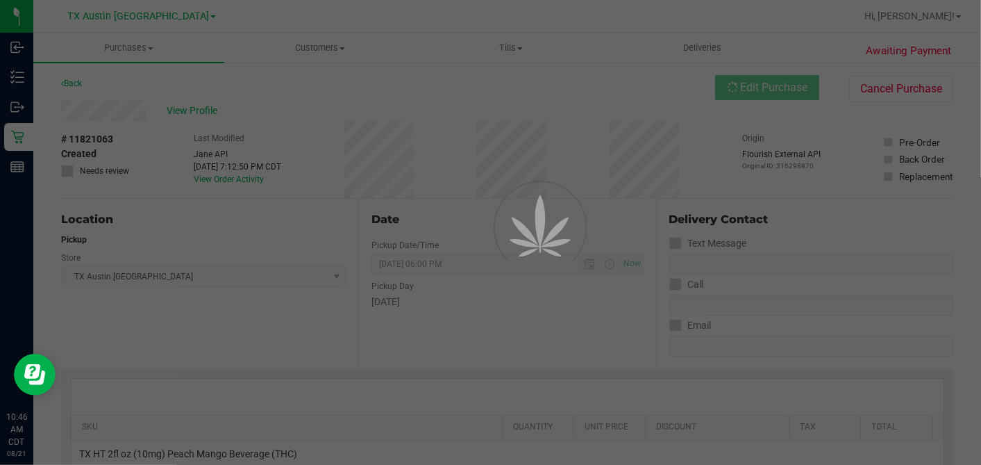
click at [69, 245] on div at bounding box center [490, 232] width 981 height 465
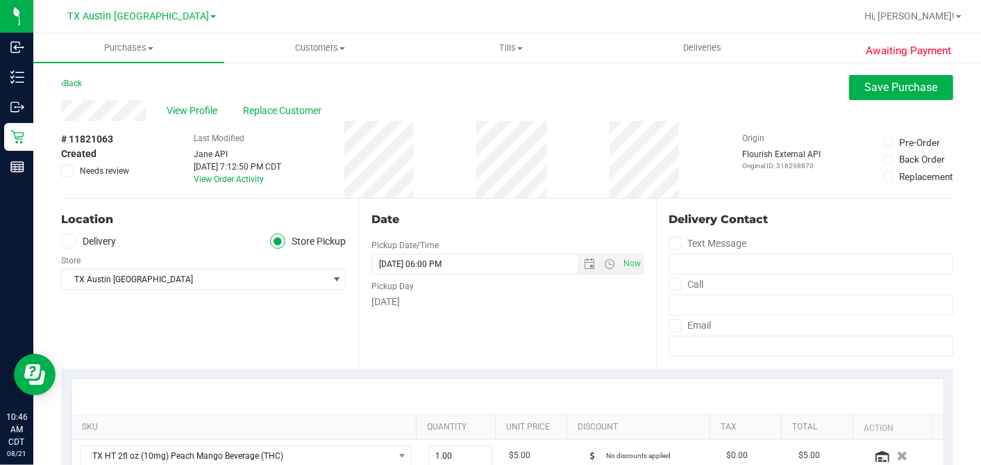
click at [69, 245] on span at bounding box center [69, 241] width 16 height 16
click at [0, 0] on input "Delivery" at bounding box center [0, 0] width 0 height 0
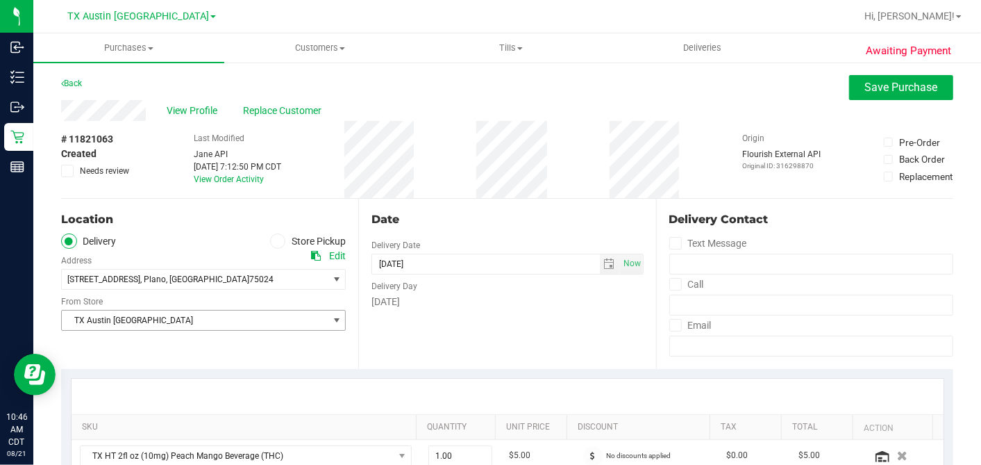
click at [137, 319] on span "TX Austin [GEOGRAPHIC_DATA]" at bounding box center [195, 319] width 266 height 19
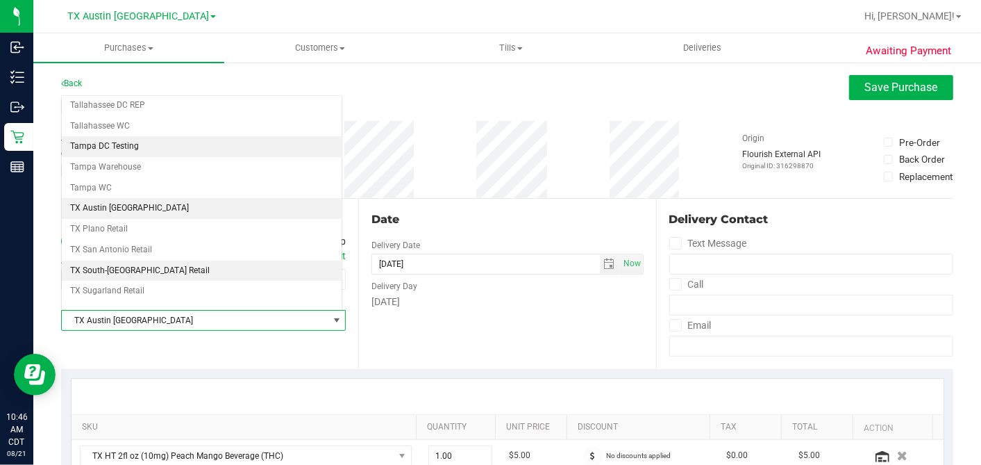
scroll to position [987, 0]
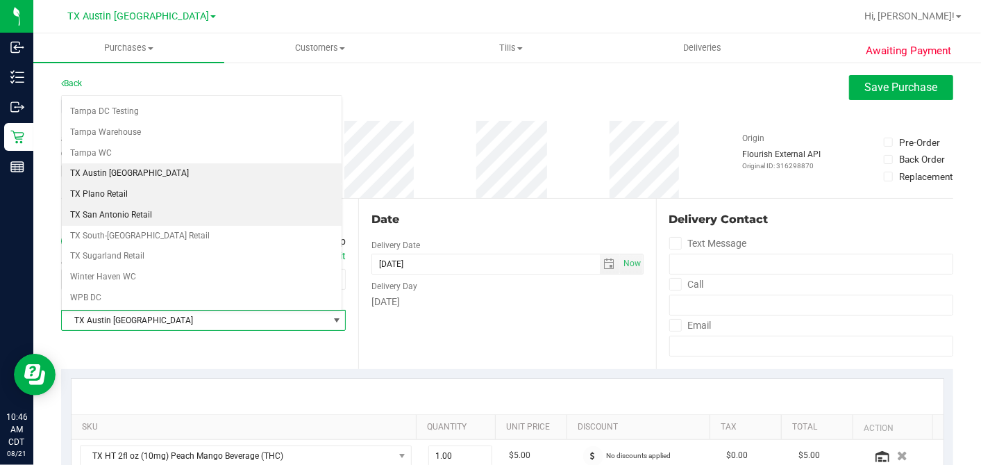
drag, startPoint x: 111, startPoint y: 176, endPoint x: 160, endPoint y: 188, distance: 50.7
click at [111, 184] on li "TX Plano Retail" at bounding box center [202, 194] width 280 height 21
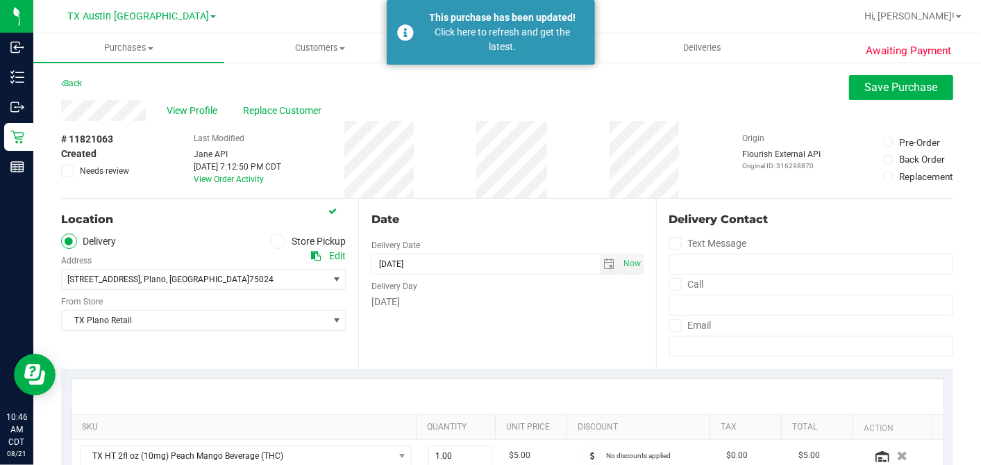
scroll to position [231, 0]
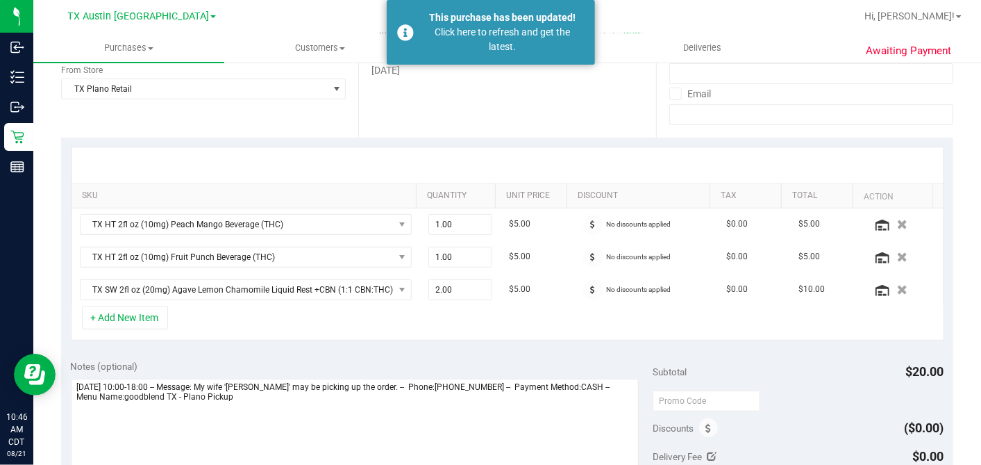
click at [515, 109] on div "Date Delivery Date 08/22/2025 Now 08/22/2025 06:00 PM Now Delivery Day Friday" at bounding box center [506, 52] width 297 height 170
click at [496, 41] on div "Click here to refresh and get the latest." at bounding box center [503, 39] width 163 height 29
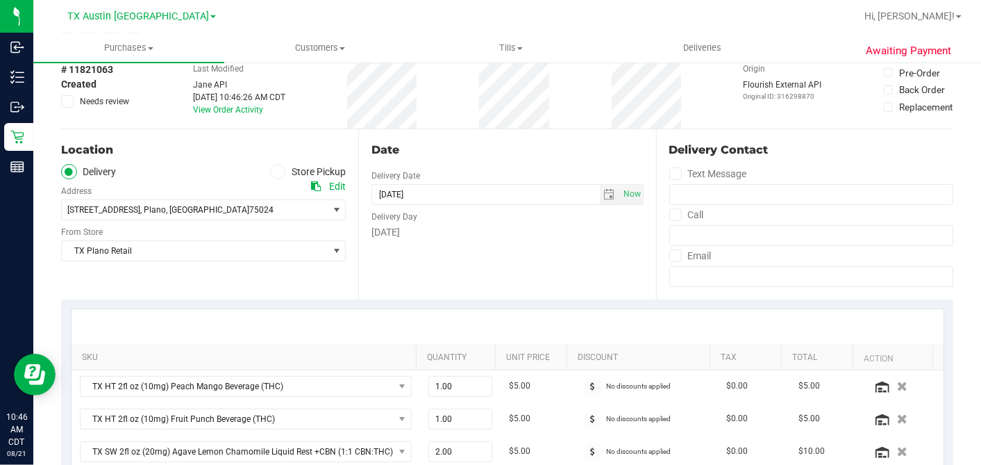
scroll to position [154, 0]
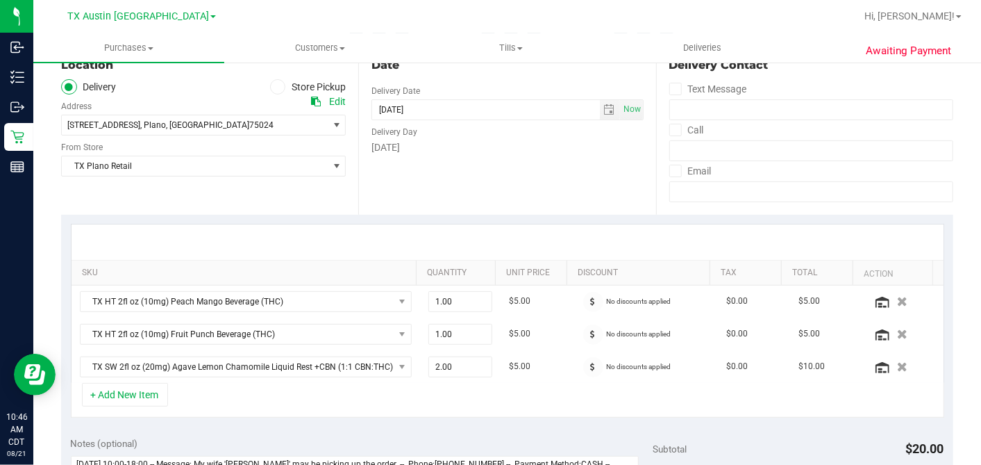
click at [419, 169] on div "Date Delivery Date 08/22/2025 Now 08/22/2025 07:00 AM Now Delivery Day Friday" at bounding box center [506, 129] width 297 height 170
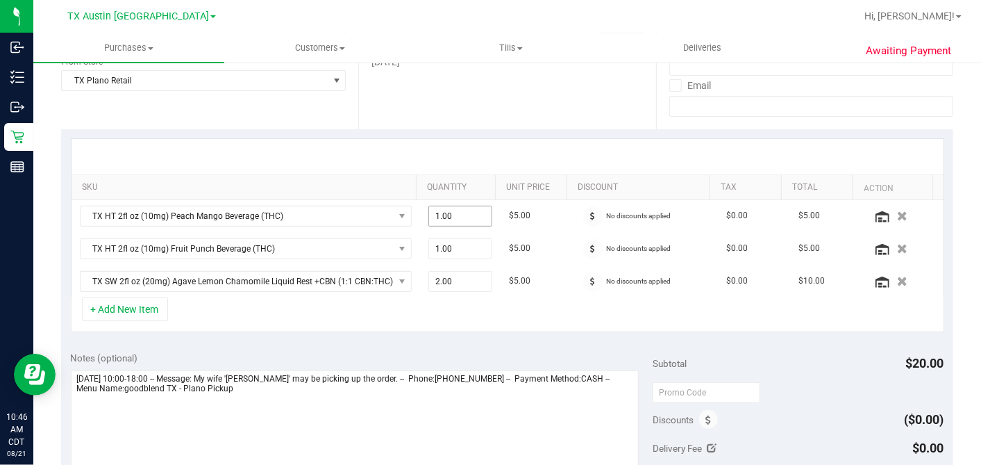
scroll to position [308, 0]
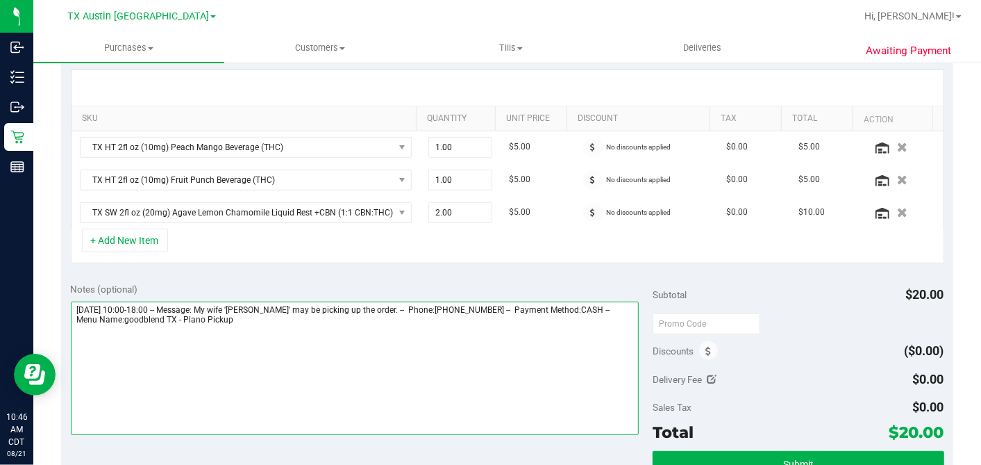
click at [390, 319] on textarea at bounding box center [355, 367] width 569 height 133
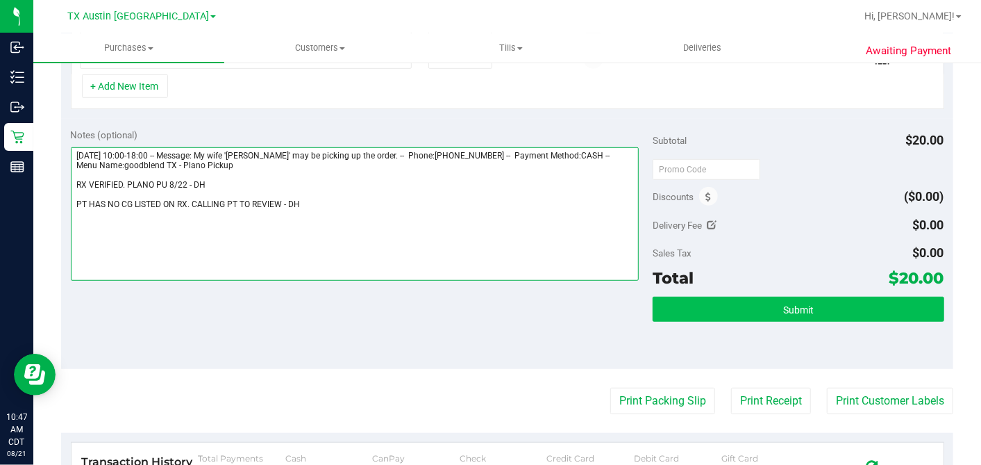
type textarea "Friday 08/22/2025 10:00-18:00 -- Message: My wife 'Amanda Warner' may be pickin…"
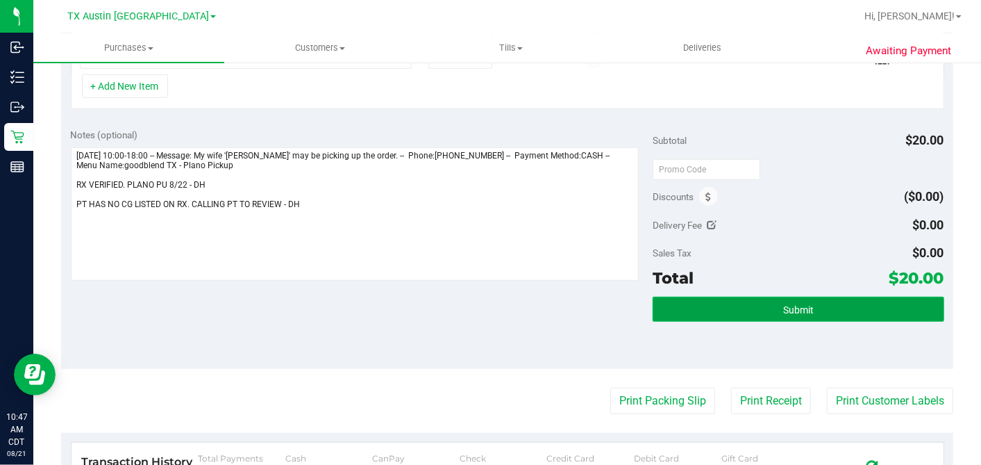
click at [749, 309] on button "Submit" at bounding box center [798, 309] width 291 height 25
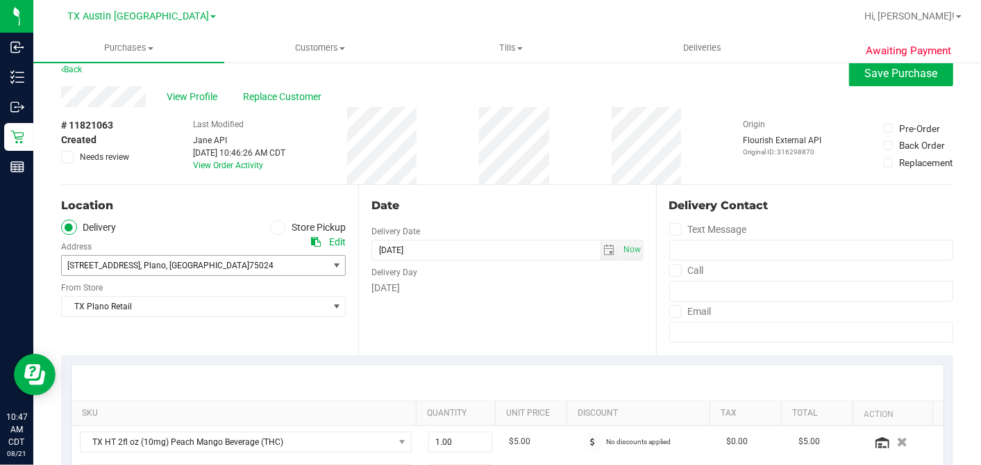
scroll to position [0, 0]
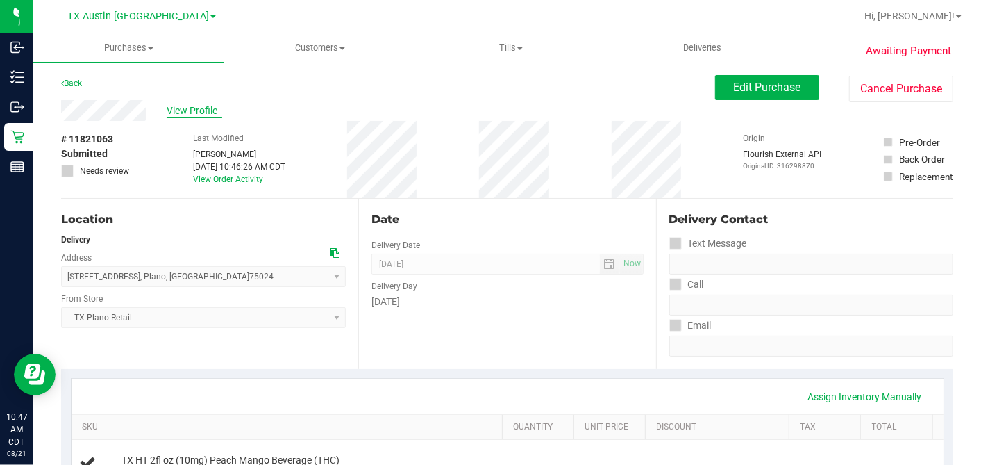
click at [196, 109] on span "View Profile" at bounding box center [195, 110] width 56 height 15
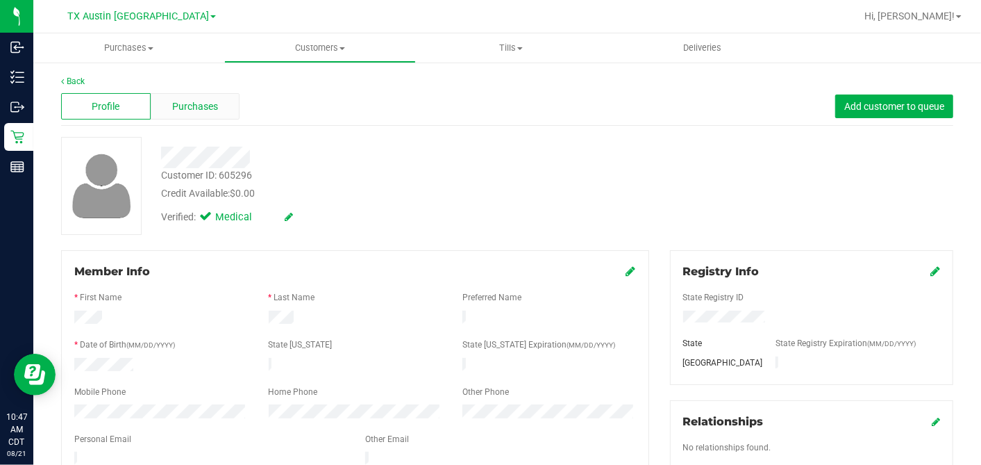
drag, startPoint x: 194, startPoint y: 111, endPoint x: 17, endPoint y: 106, distance: 177.1
click at [194, 111] on span "Purchases" at bounding box center [195, 106] width 46 height 15
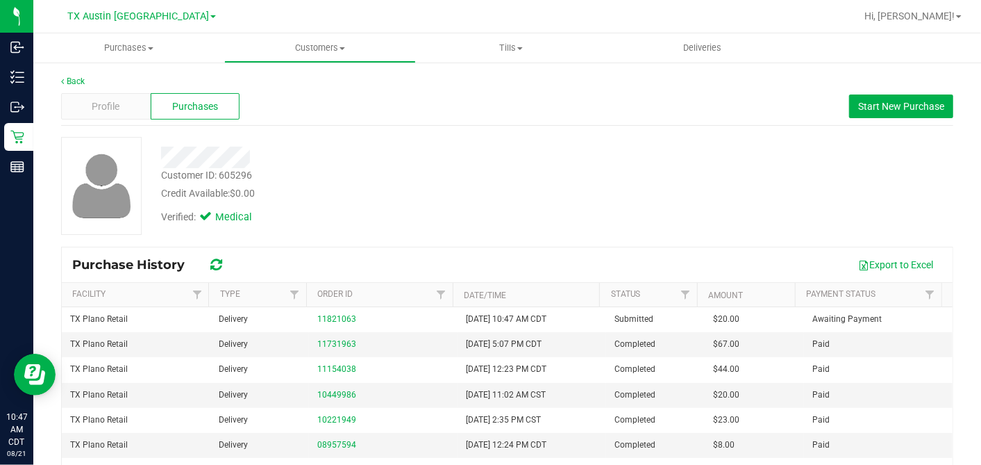
click at [500, 196] on div "Credit Available: $0.00" at bounding box center [379, 193] width 436 height 15
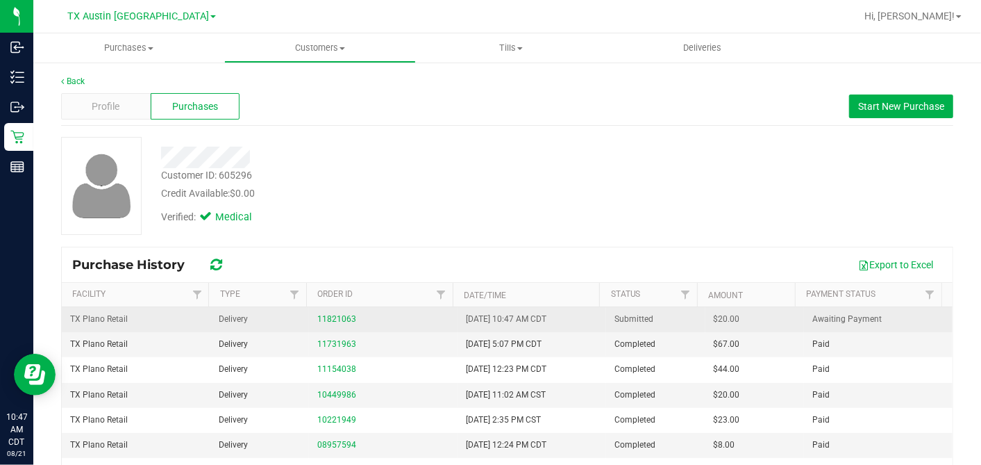
click at [714, 319] on span "$20.00" at bounding box center [727, 318] width 26 height 13
copy span "20.00"
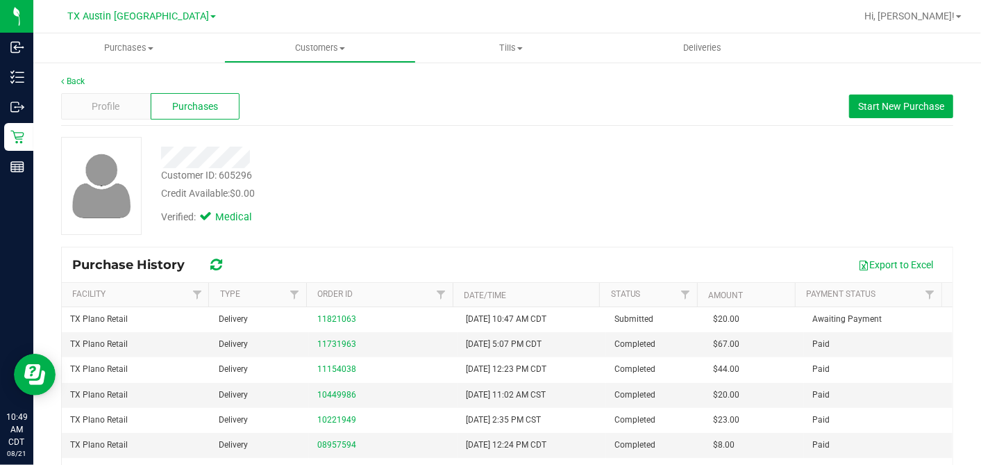
click at [566, 221] on div "Verified: Medical" at bounding box center [379, 216] width 457 height 31
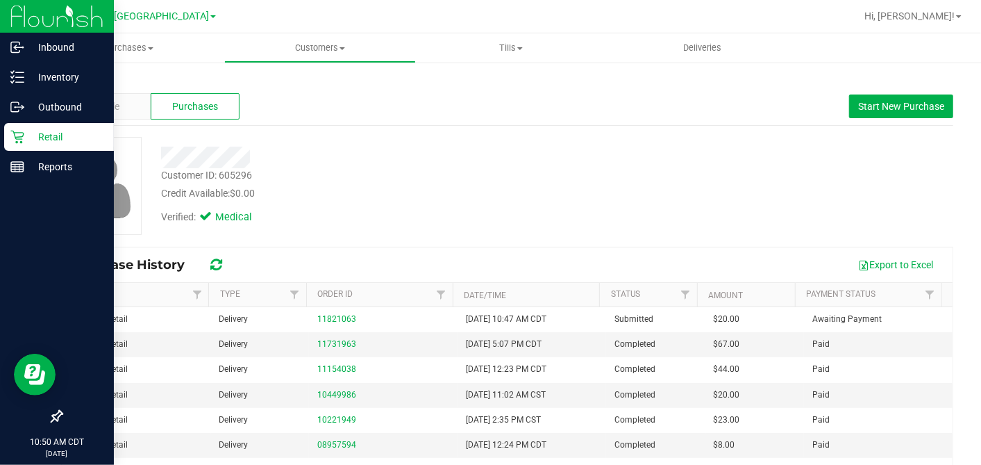
click at [9, 139] on div "Retail" at bounding box center [59, 137] width 110 height 28
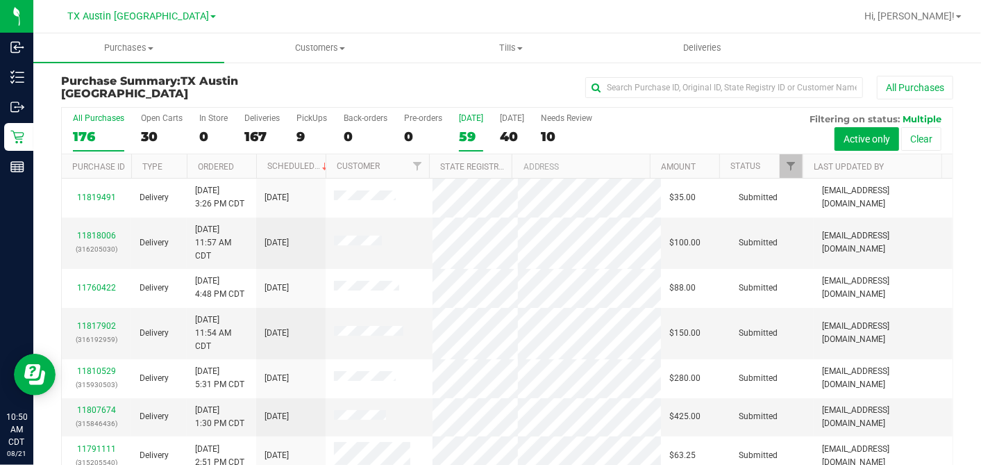
click at [476, 128] on div "59" at bounding box center [471, 136] width 24 height 16
click at [0, 0] on input "Today 59" at bounding box center [0, 0] width 0 height 0
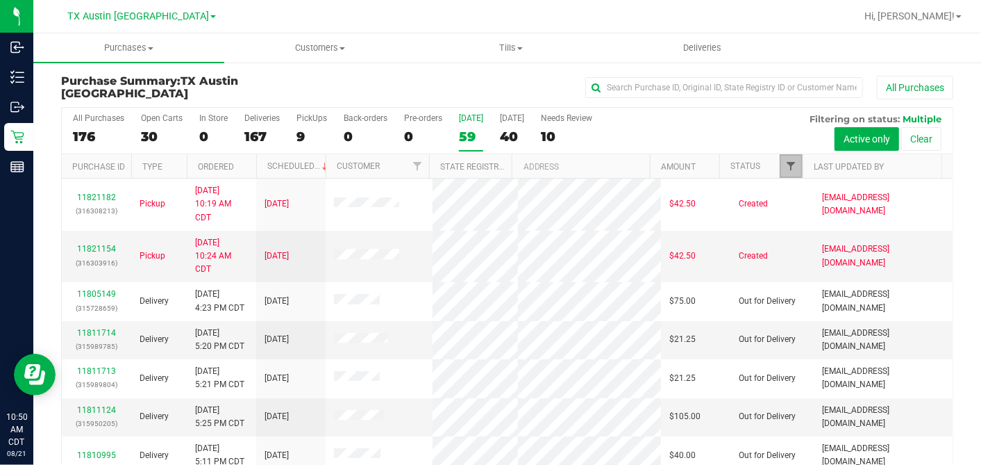
click at [785, 161] on span "Filter" at bounding box center [790, 165] width 11 height 11
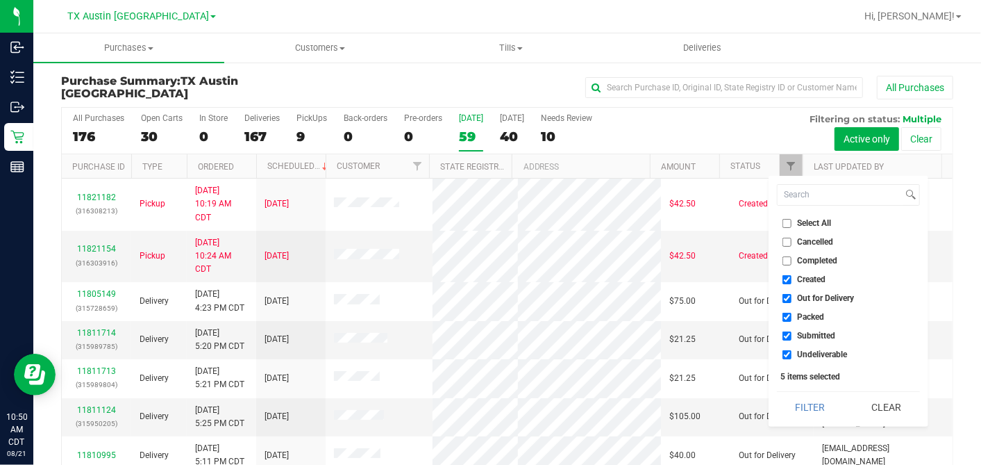
click at [785, 220] on input "Select All" at bounding box center [787, 223] width 9 height 9
checkbox input "true"
drag, startPoint x: 785, startPoint y: 220, endPoint x: 787, endPoint y: 236, distance: 16.1
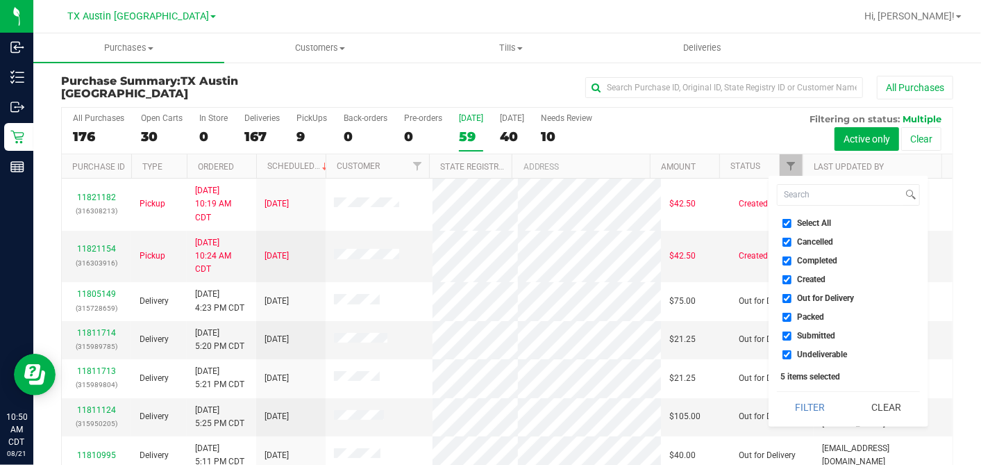
click at [786, 222] on input "Select All" at bounding box center [787, 223] width 9 height 9
checkbox input "false"
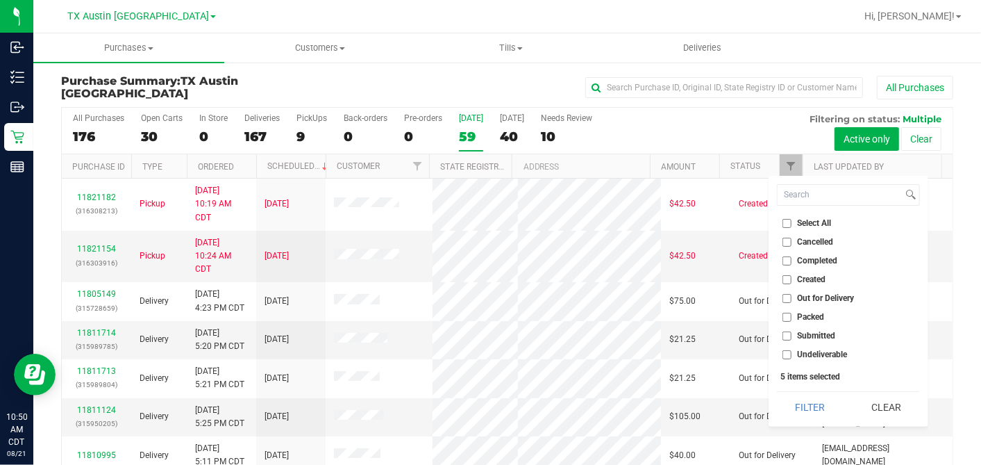
checkbox input "false"
click at [783, 275] on input "Created" at bounding box center [787, 279] width 9 height 9
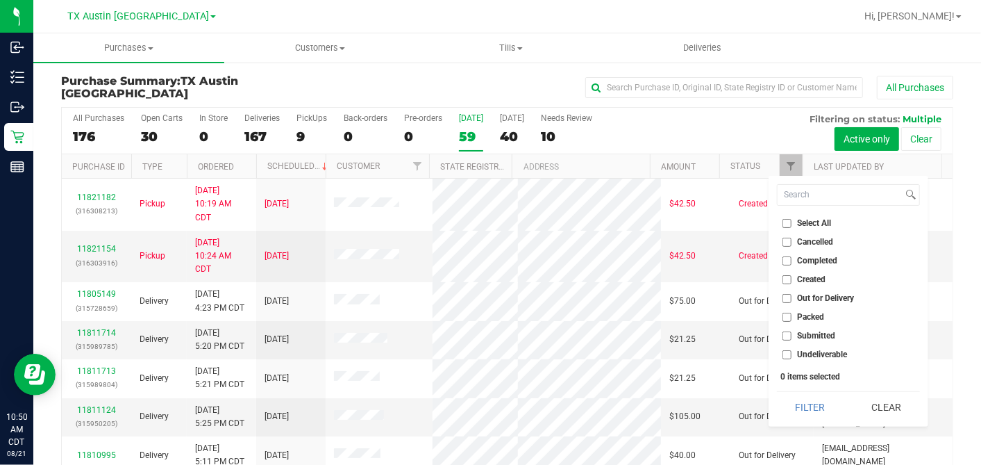
checkbox input "true"
click at [801, 395] on button "Filter" at bounding box center [810, 407] width 67 height 31
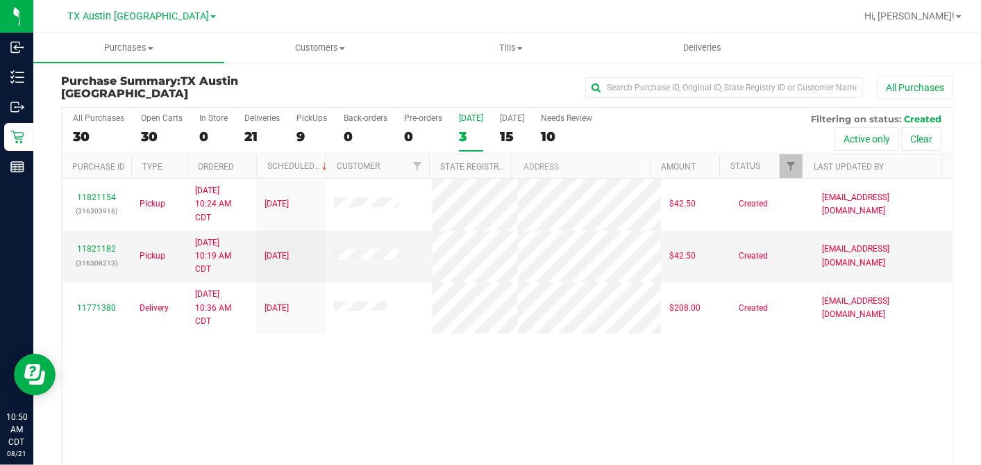
click at [496, 135] on div "All Purchases 30 Open Carts 30 In Store 0 Deliveries 21 PickUps 9 Back-orders 0…" at bounding box center [507, 131] width 891 height 47
click at [501, 132] on div "15" at bounding box center [512, 136] width 24 height 16
click at [0, 0] on input "Tomorrow 15" at bounding box center [0, 0] width 0 height 0
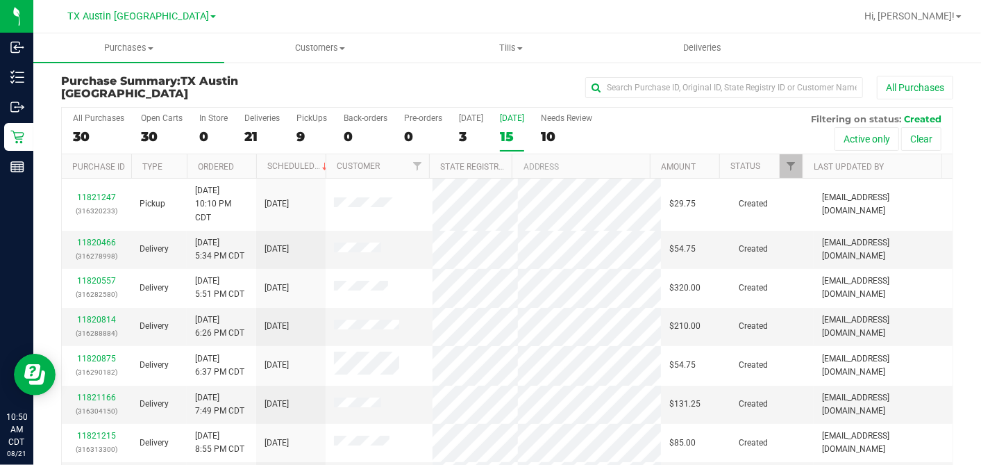
click at [241, 163] on th "Ordered" at bounding box center [221, 166] width 69 height 24
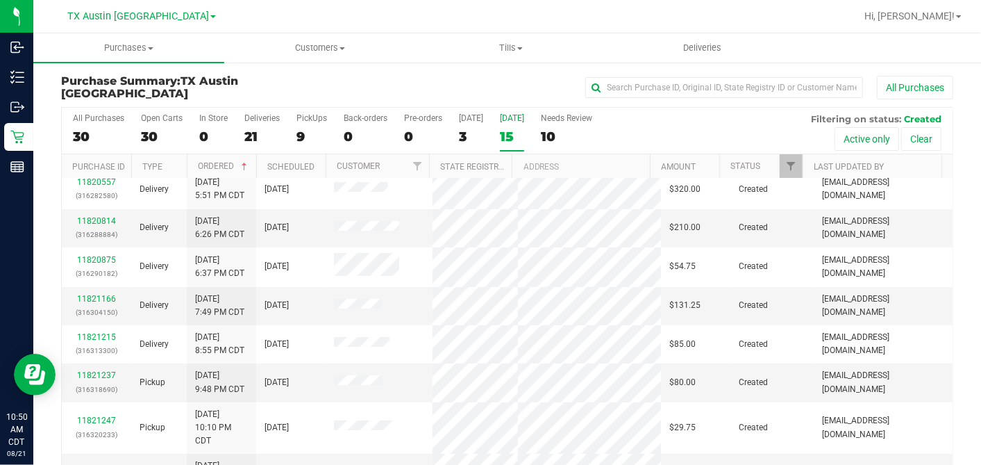
scroll to position [154, 0]
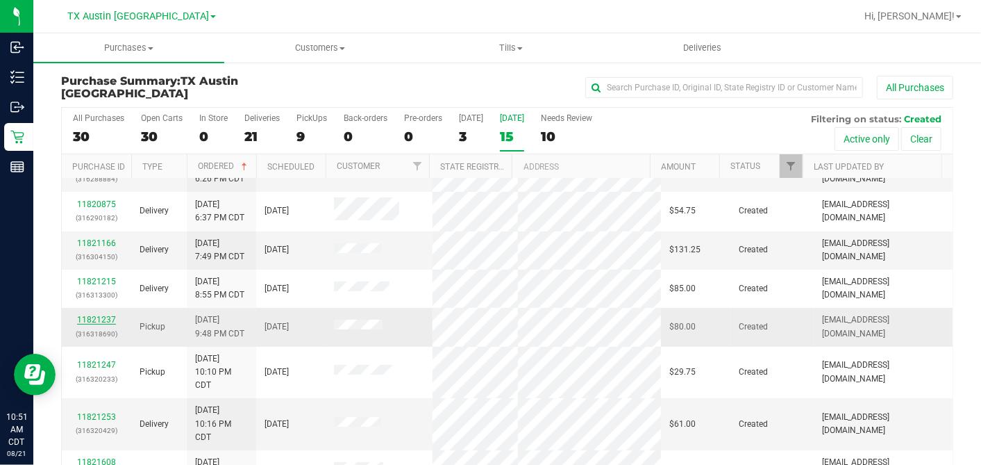
click at [101, 315] on link "11821237" at bounding box center [96, 320] width 39 height 10
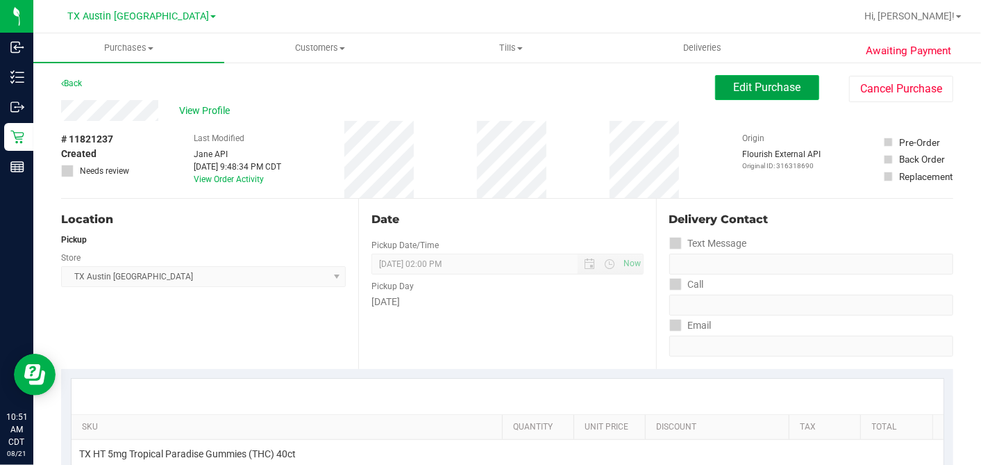
click at [746, 97] on button "Edit Purchase" at bounding box center [767, 87] width 104 height 25
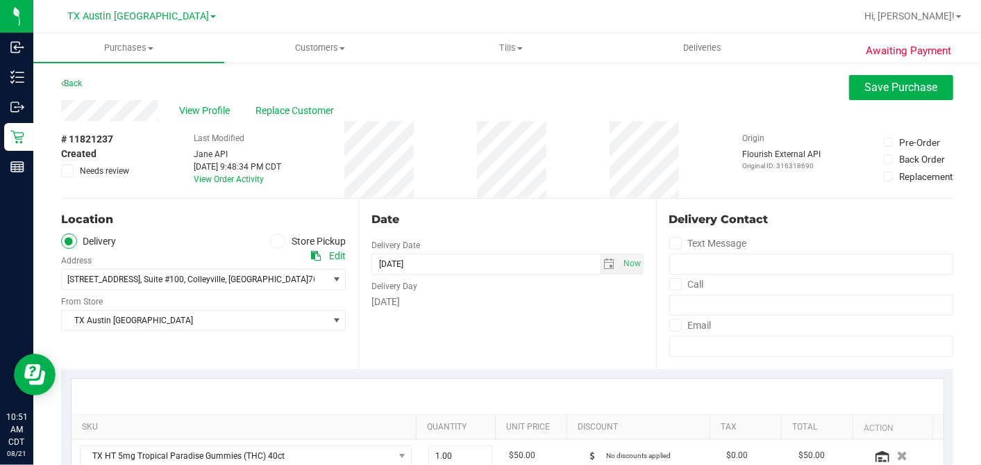
click at [485, 342] on div "Date Delivery Date 08/22/2025 Now 08/22/2025 02:00 PM Now Delivery Day Friday" at bounding box center [506, 284] width 297 height 170
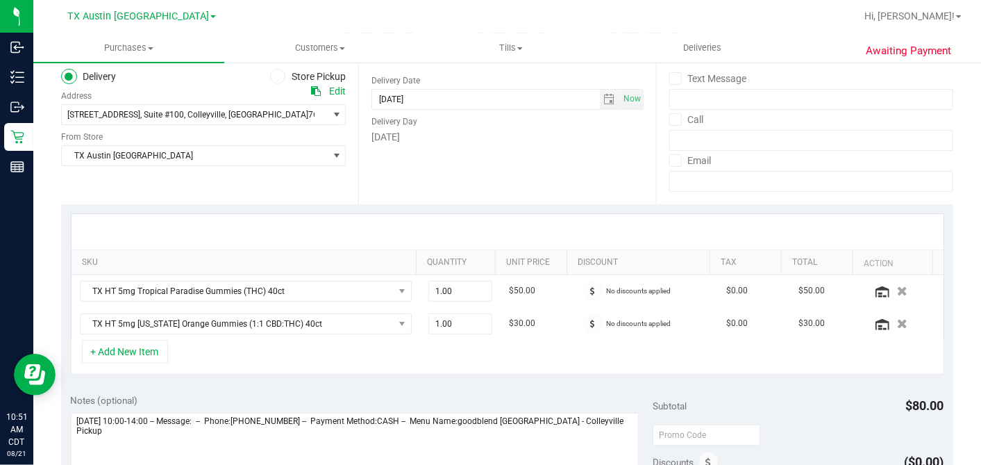
scroll to position [308, 0]
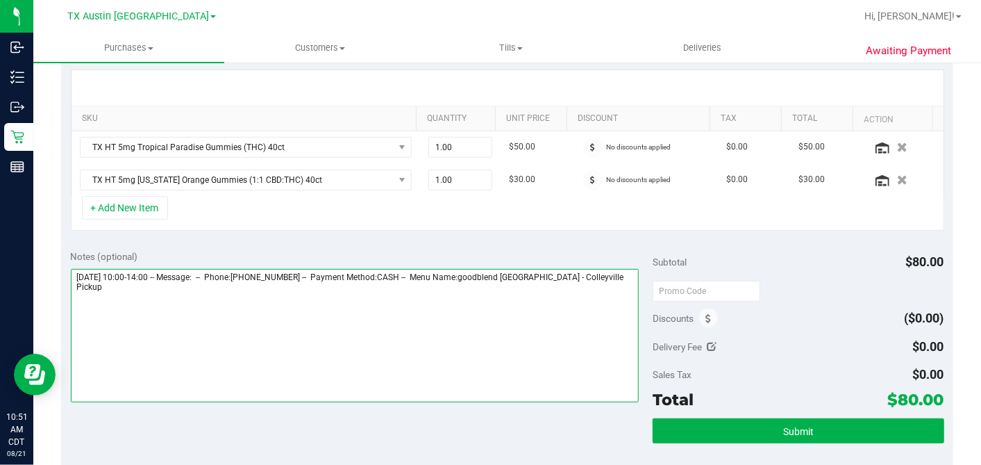
click at [609, 272] on textarea at bounding box center [355, 335] width 569 height 133
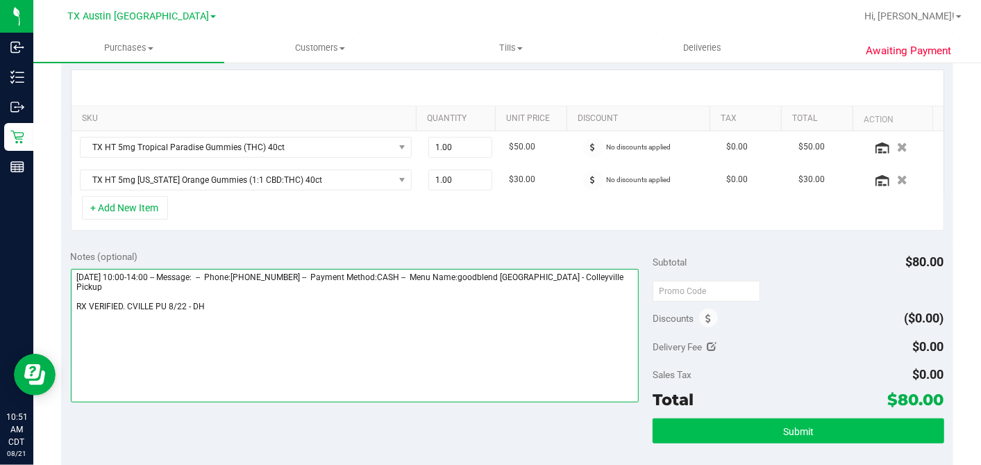
type textarea "Friday 08/22/2025 10:00-14:00 -- Message: -- Phone:9107471991 -- Payment Method…"
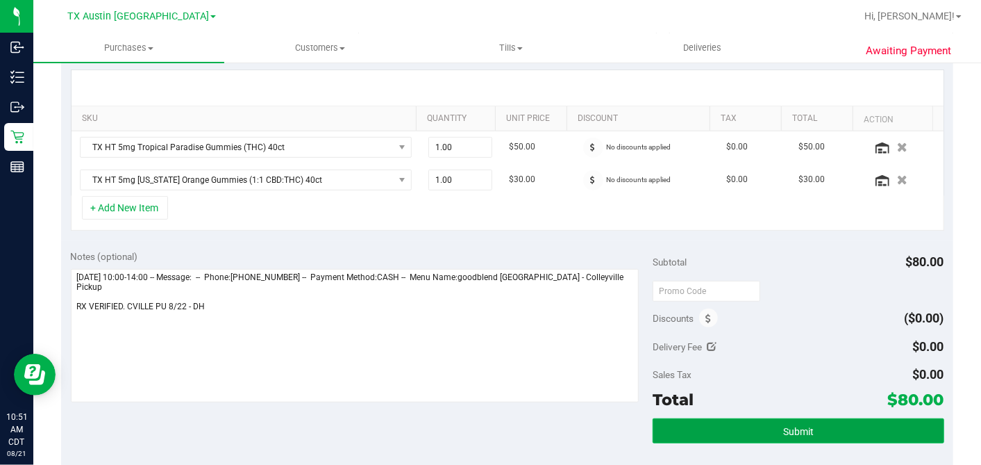
click at [815, 397] on button "Submit" at bounding box center [798, 430] width 291 height 25
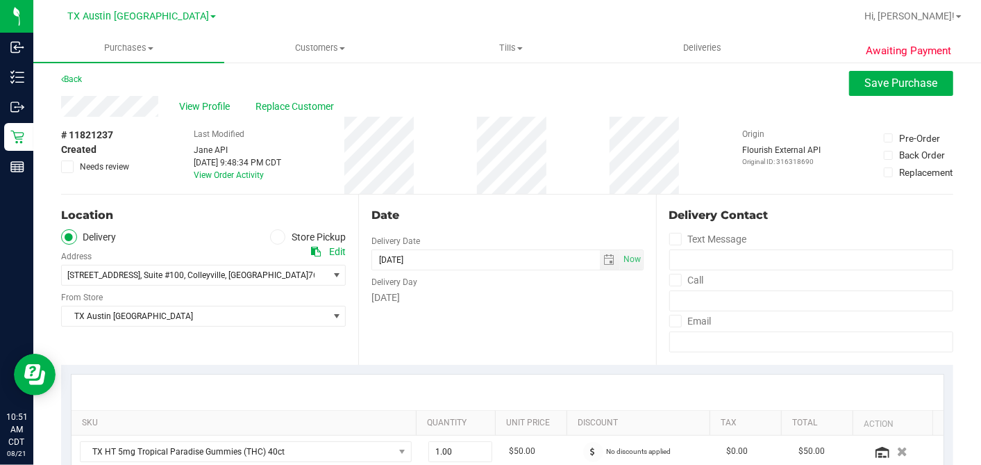
scroll to position [0, 0]
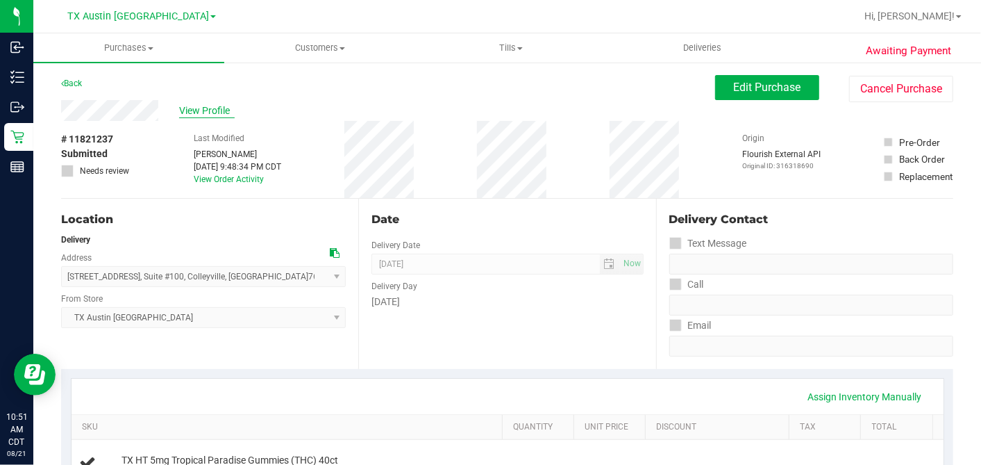
click at [208, 112] on span "View Profile" at bounding box center [207, 110] width 56 height 15
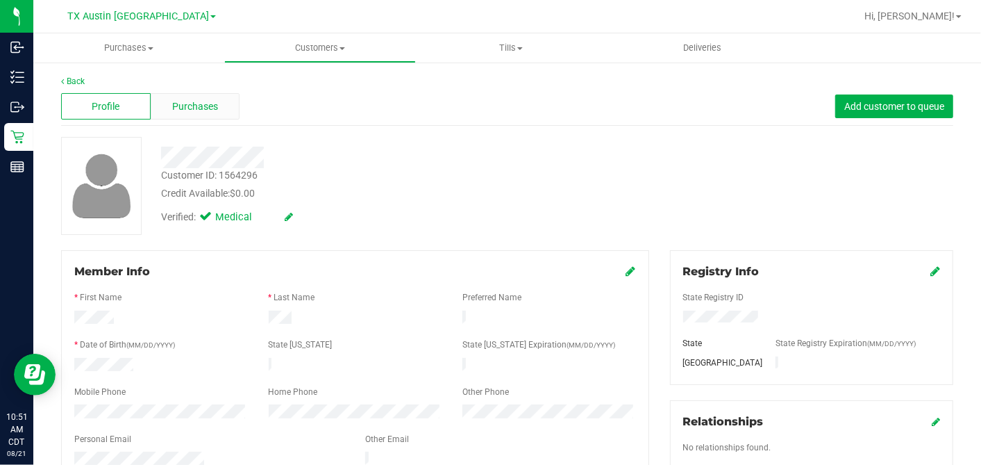
click at [208, 101] on span "Purchases" at bounding box center [195, 106] width 46 height 15
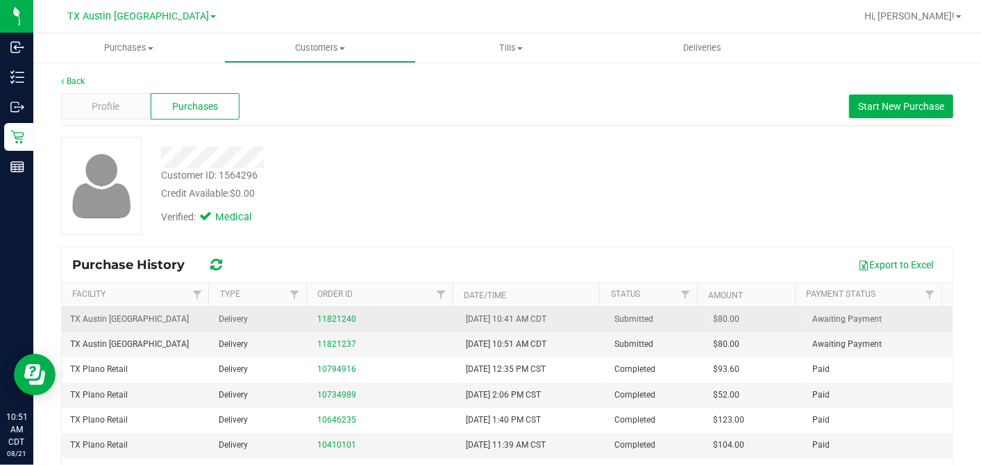
click at [714, 322] on span "$80.00" at bounding box center [727, 318] width 26 height 13
copy span "80.00"
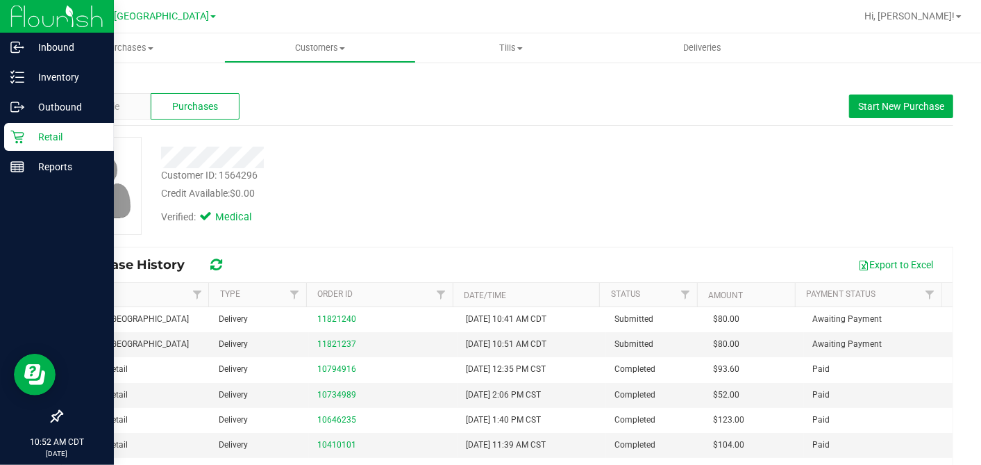
click at [17, 140] on icon at bounding box center [17, 137] width 14 height 14
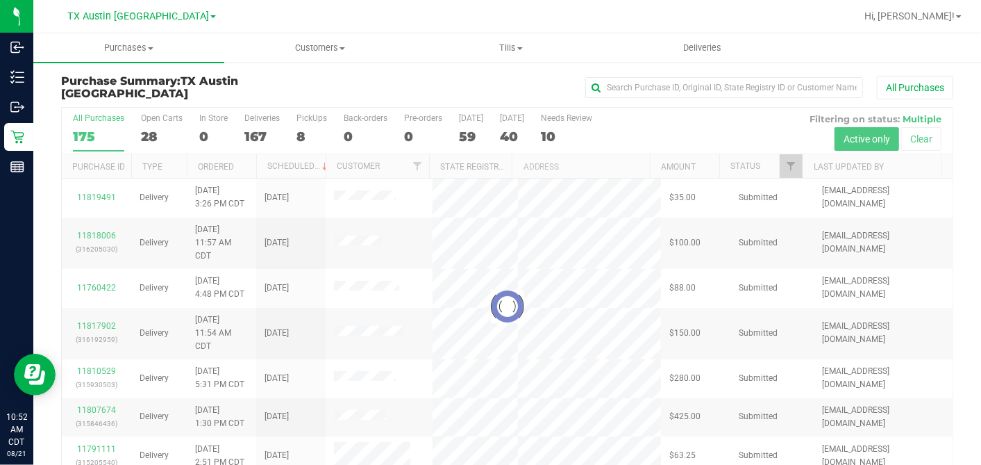
click at [472, 135] on div at bounding box center [507, 306] width 891 height 397
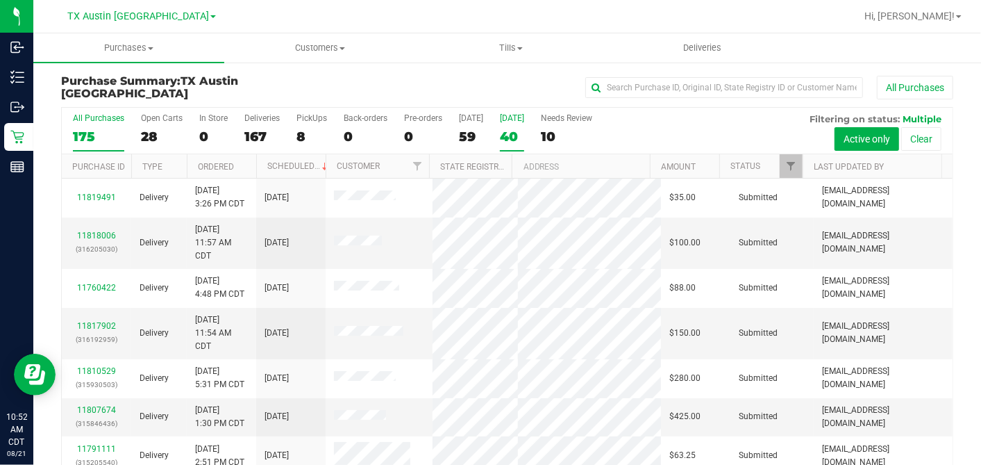
click at [514, 131] on div "40" at bounding box center [512, 136] width 24 height 16
click at [0, 0] on input "Tomorrow 40" at bounding box center [0, 0] width 0 height 0
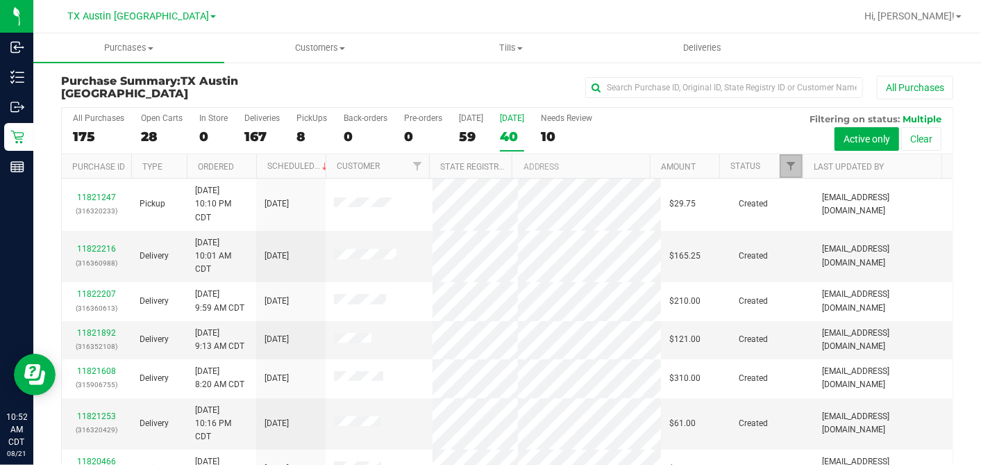
click at [785, 167] on span "Filter" at bounding box center [790, 165] width 11 height 11
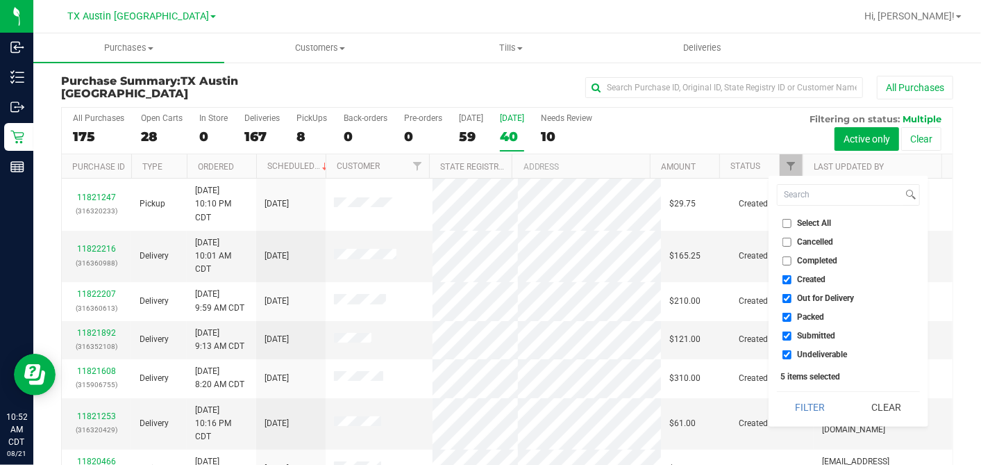
click at [787, 225] on input "Select All" at bounding box center [787, 223] width 9 height 9
checkbox input "true"
click at [787, 225] on input "Select All" at bounding box center [787, 223] width 9 height 9
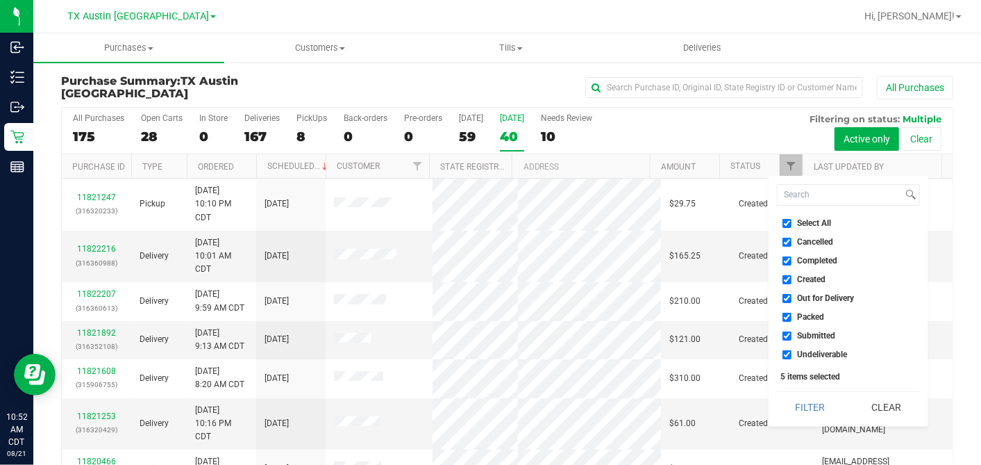
checkbox input "false"
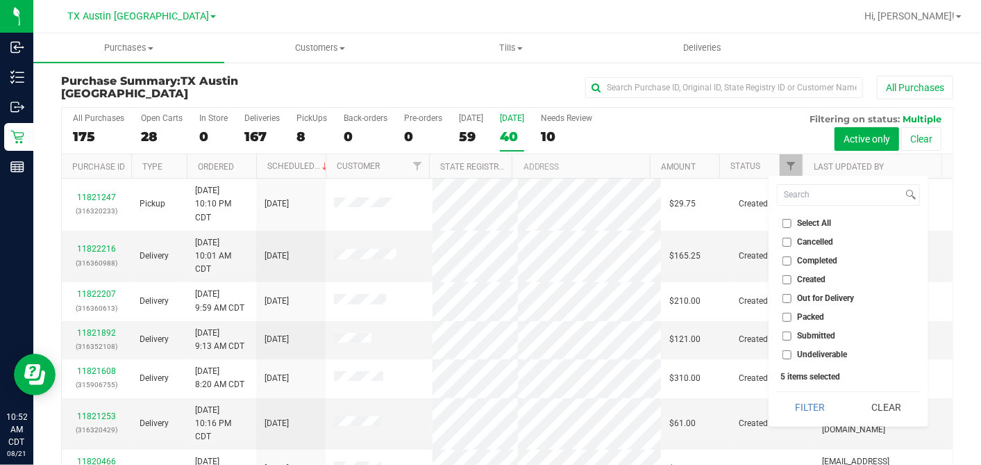
checkbox input "false"
click at [786, 275] on input "Created" at bounding box center [787, 279] width 9 height 9
checkbox input "true"
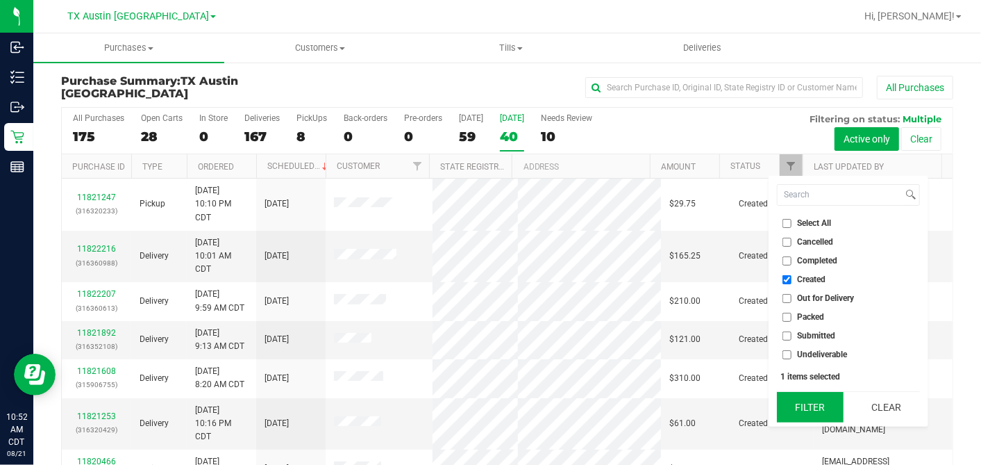
click at [824, 397] on button "Filter" at bounding box center [810, 407] width 67 height 31
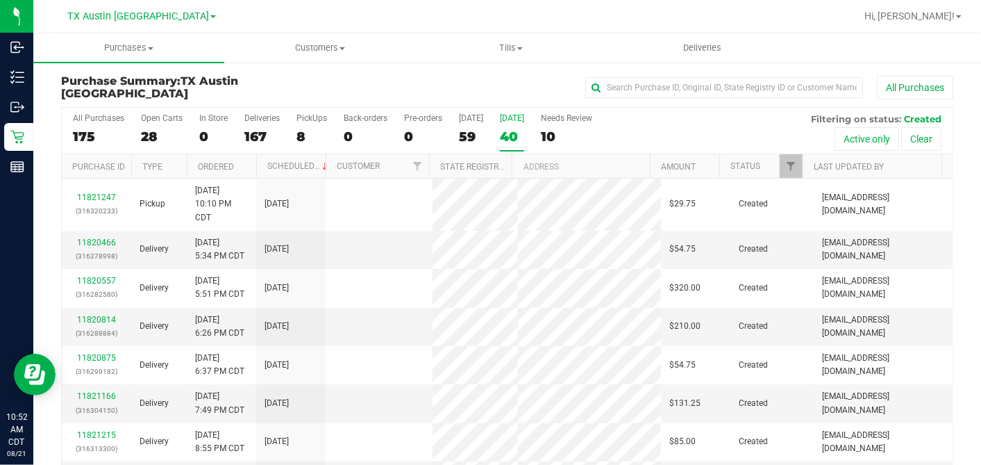
click at [243, 163] on th "Ordered" at bounding box center [221, 166] width 69 height 24
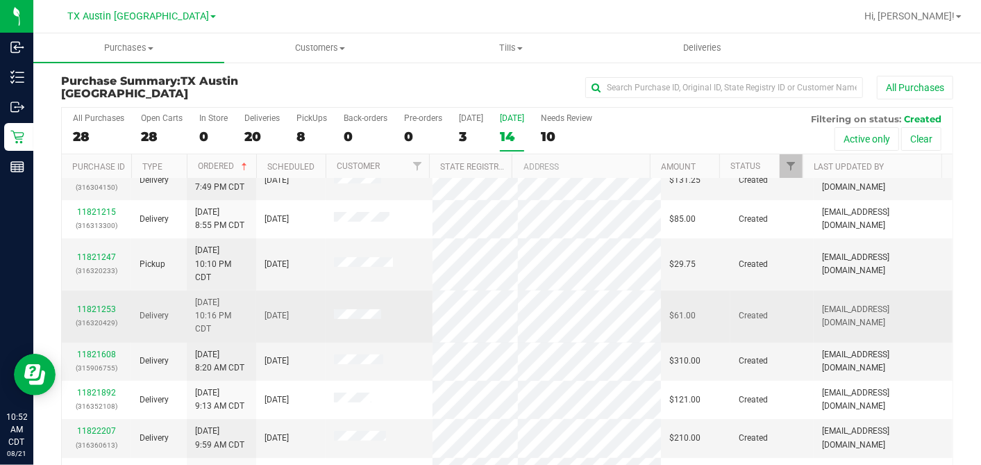
scroll to position [231, 0]
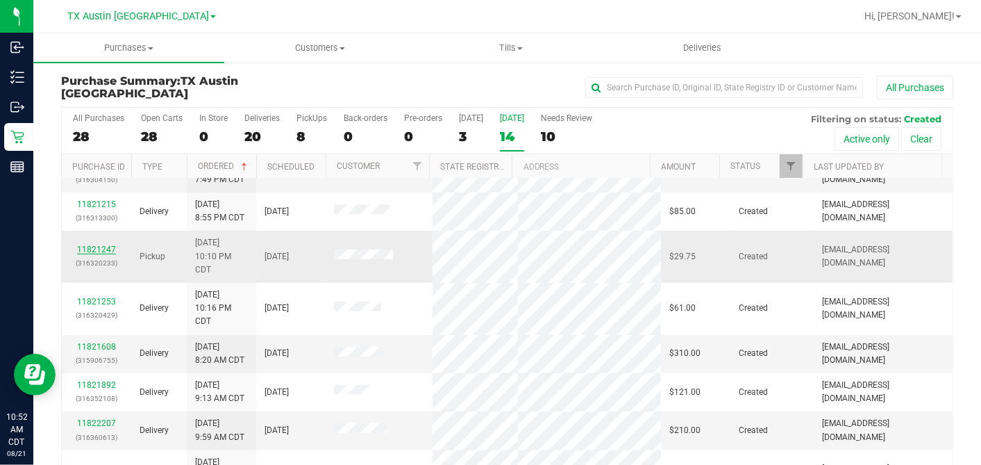
click at [96, 244] on link "11821247" at bounding box center [96, 249] width 39 height 10
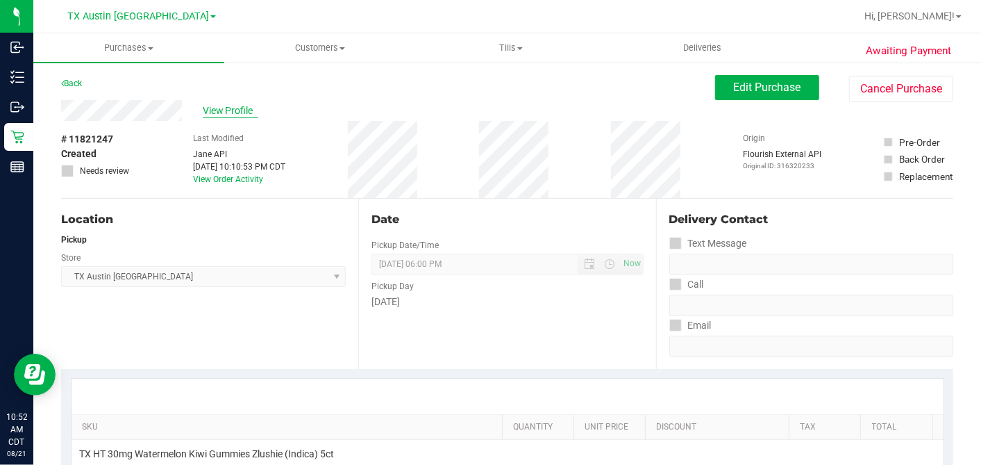
click at [249, 109] on span "View Profile" at bounding box center [231, 110] width 56 height 15
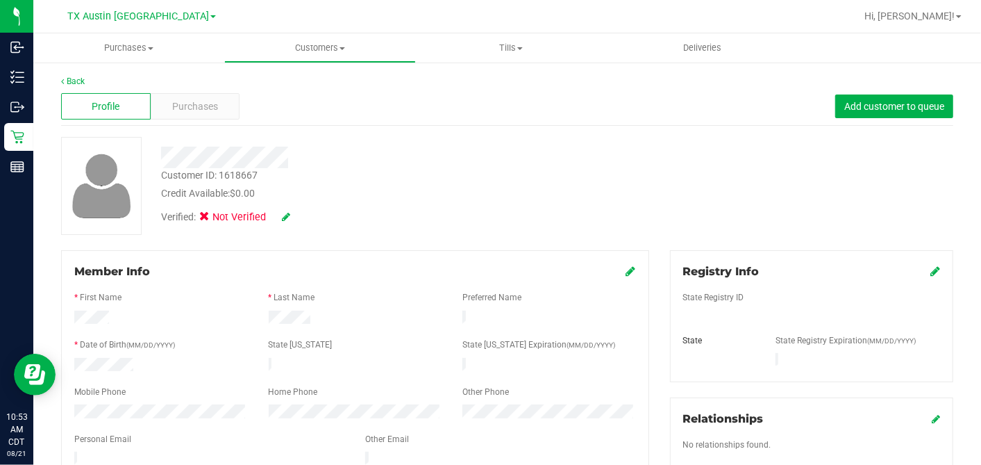
click at [505, 222] on div "Verified: Not Verified" at bounding box center [379, 216] width 457 height 31
click at [220, 106] on div "Purchases" at bounding box center [196, 106] width 90 height 26
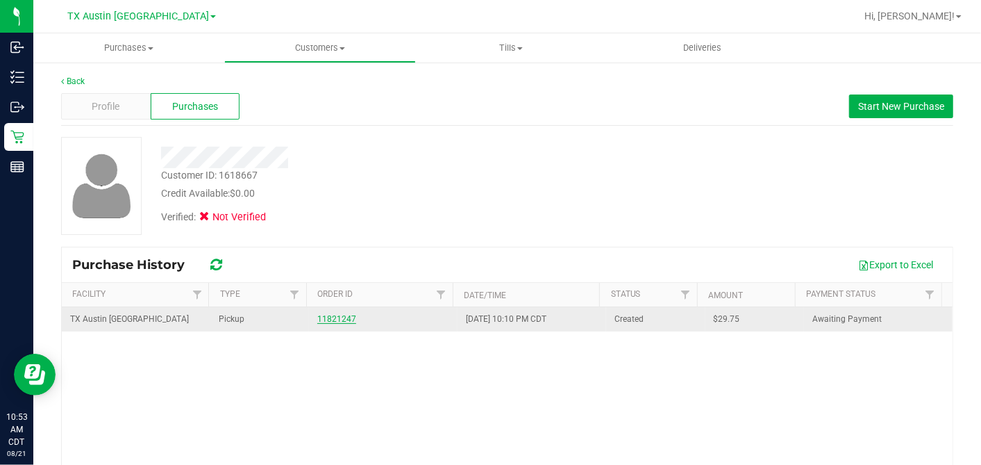
click at [331, 314] on link "11821247" at bounding box center [336, 319] width 39 height 10
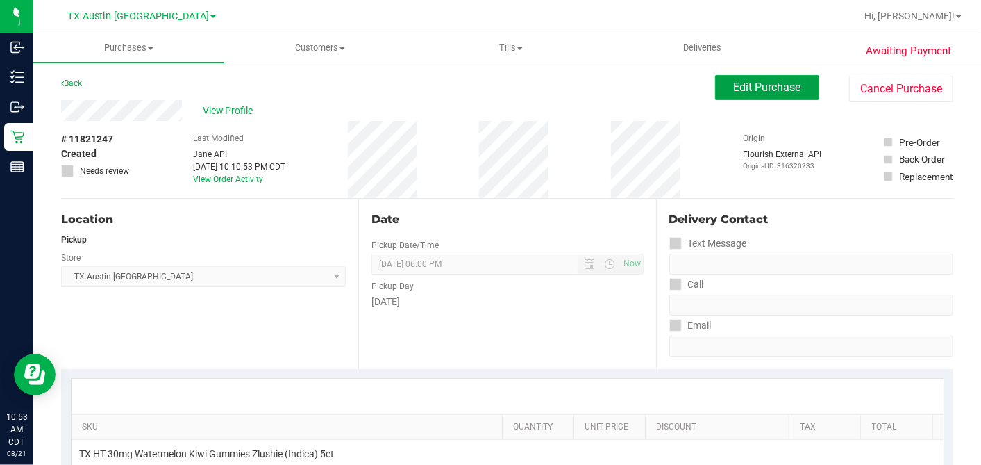
click at [728, 97] on button "Edit Purchase" at bounding box center [767, 87] width 104 height 25
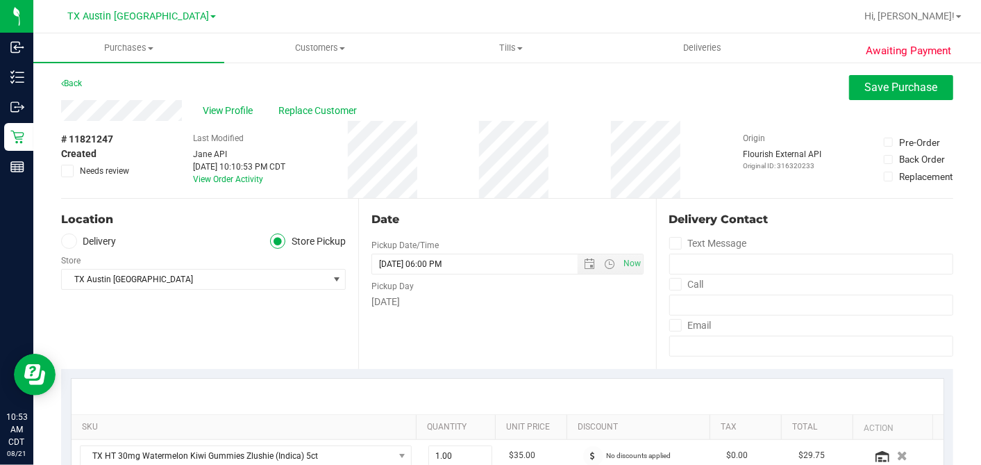
click at [66, 171] on icon at bounding box center [67, 171] width 9 height 0
click at [0, 0] on input "Needs review" at bounding box center [0, 0] width 0 height 0
click at [464, 178] on div "# 11821247 Created Needs review Last Modified Jane API Aug 20, 2025 10:10:53 PM…" at bounding box center [507, 159] width 892 height 77
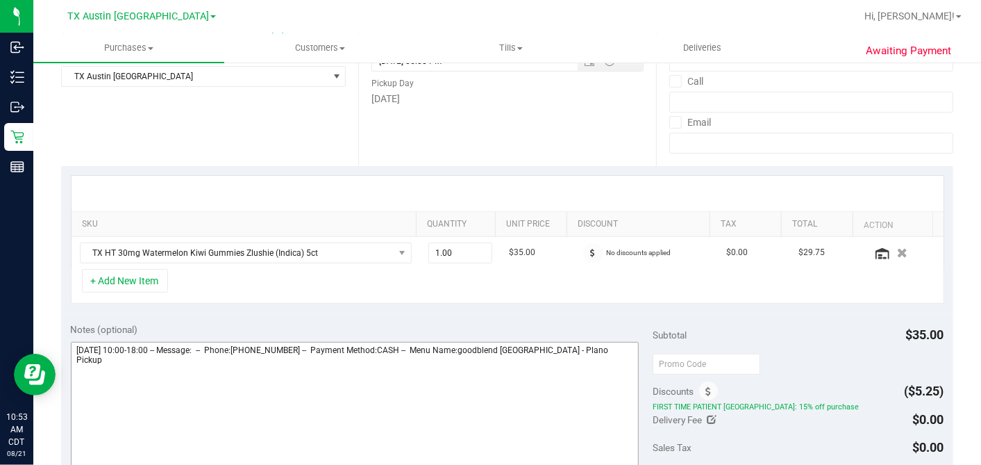
scroll to position [308, 0]
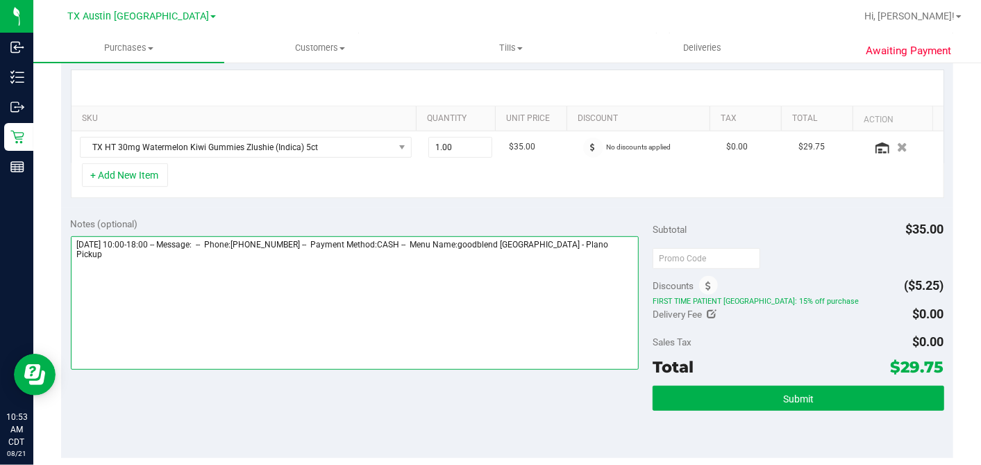
click at [601, 237] on textarea at bounding box center [355, 302] width 569 height 133
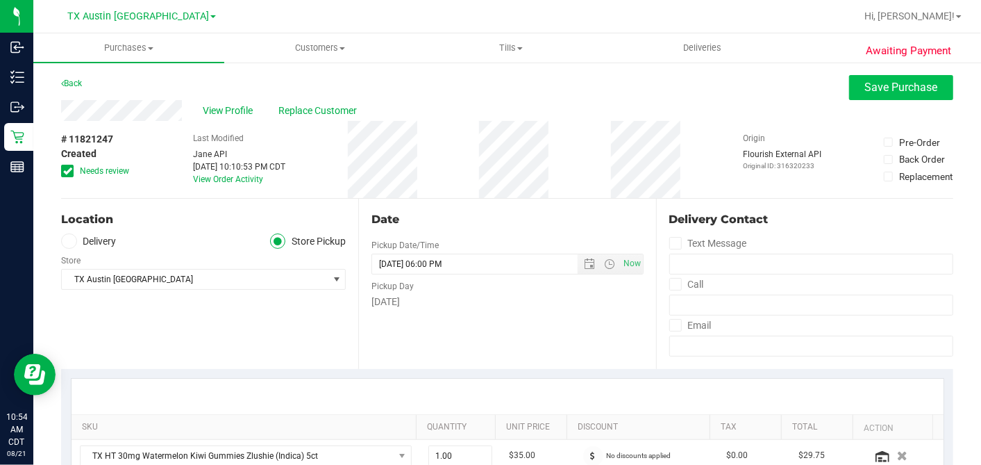
type textarea "Friday 08/22/2025 10:00-18:00 -- Message: -- Phone:4692646410 -- Payment Method…"
click at [868, 90] on span "Save Purchase" at bounding box center [901, 87] width 73 height 13
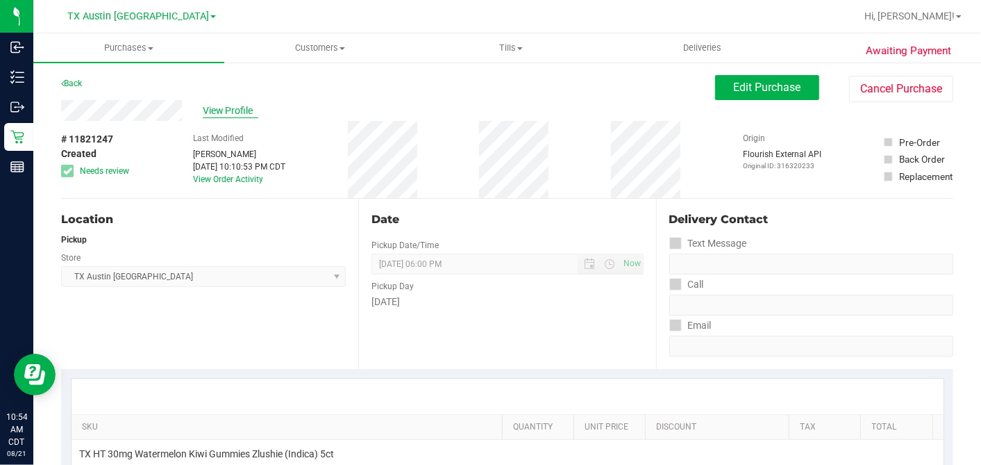
click at [231, 112] on span "View Profile" at bounding box center [231, 110] width 56 height 15
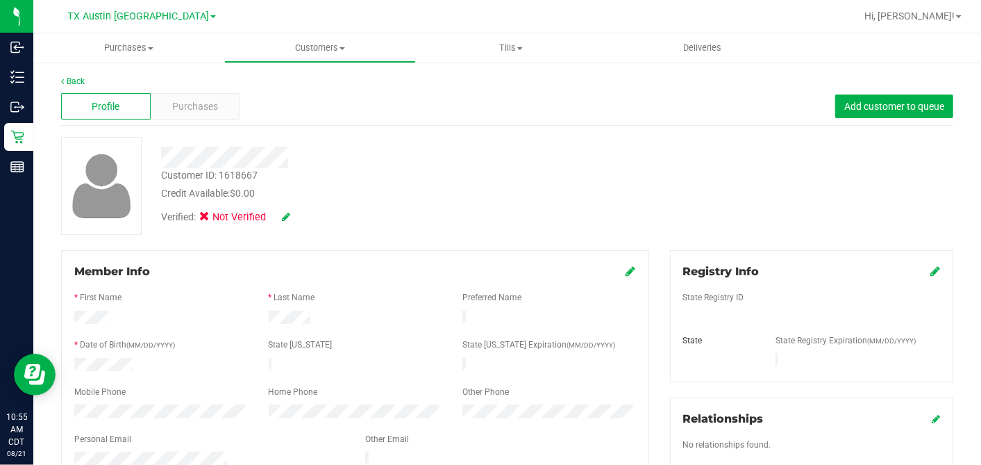
click at [415, 178] on div "Customer ID: 1618667 Credit Available: $0.00" at bounding box center [379, 184] width 457 height 33
click at [540, 196] on div "Credit Available: $0.00" at bounding box center [379, 193] width 436 height 15
drag, startPoint x: 234, startPoint y: 167, endPoint x: 440, endPoint y: 195, distance: 208.1
click at [440, 195] on div "Credit Available: $0.00" at bounding box center [379, 193] width 436 height 15
click at [425, 187] on div "Credit Available: $0.00" at bounding box center [379, 193] width 436 height 15
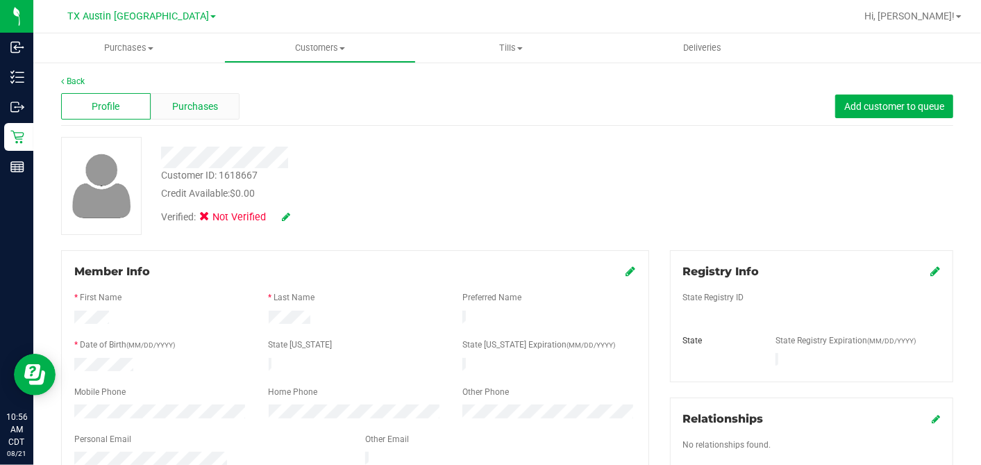
click at [225, 103] on div "Purchases" at bounding box center [196, 106] width 90 height 26
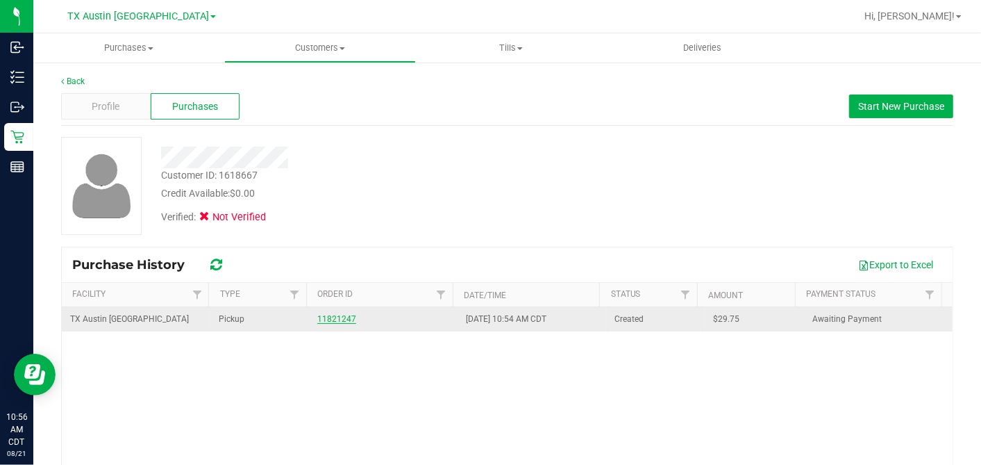
click at [319, 318] on link "11821247" at bounding box center [336, 319] width 39 height 10
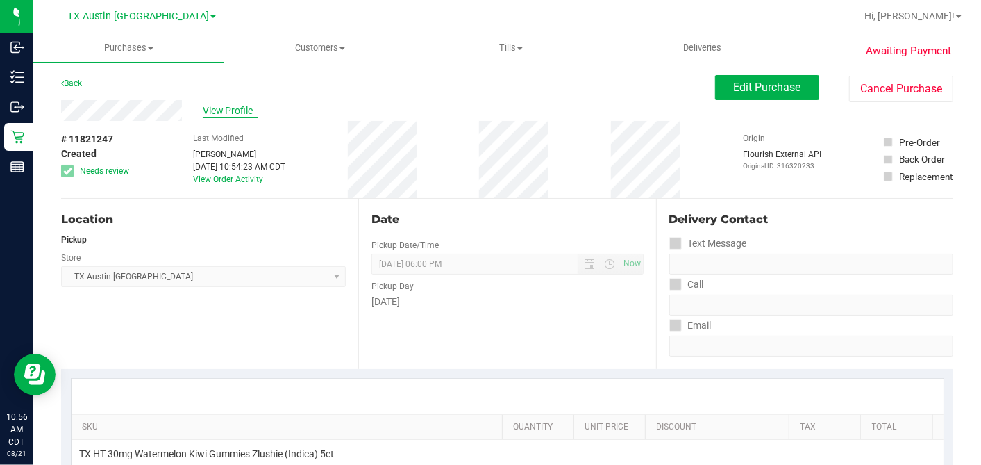
click at [236, 112] on span "View Profile" at bounding box center [231, 110] width 56 height 15
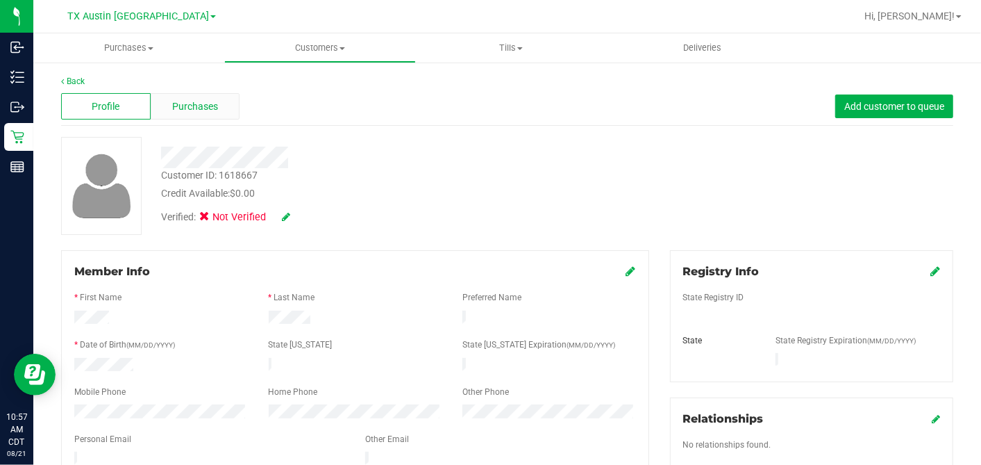
click at [224, 110] on div "Purchases" at bounding box center [196, 106] width 90 height 26
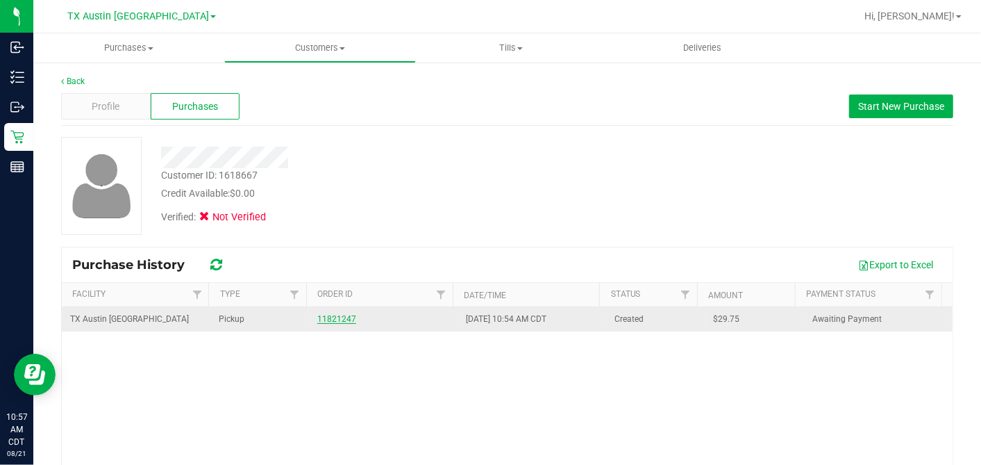
click at [327, 315] on link "11821247" at bounding box center [336, 319] width 39 height 10
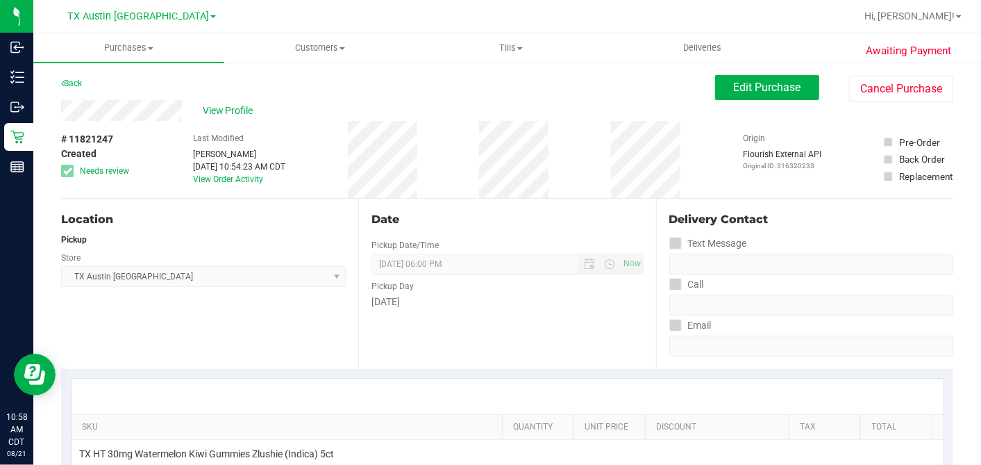
click at [485, 298] on div "[DATE]" at bounding box center [508, 301] width 272 height 15
click at [240, 107] on span "View Profile" at bounding box center [231, 110] width 56 height 15
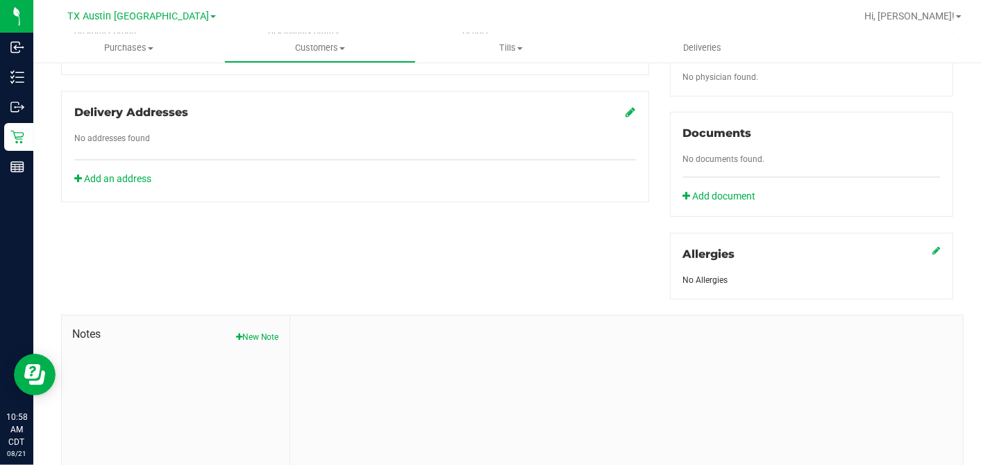
scroll to position [521, 0]
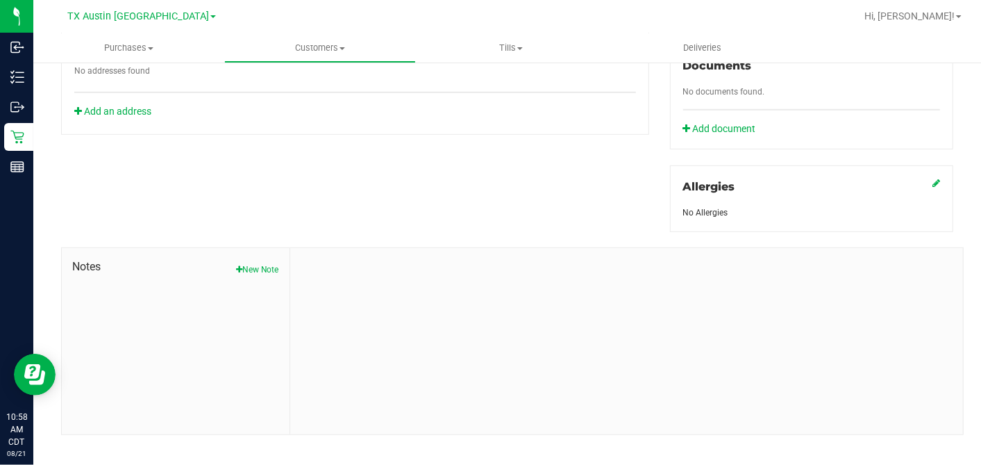
click at [266, 261] on div "Notes New Note" at bounding box center [176, 341] width 228 height 186
click at [265, 263] on button "New Note" at bounding box center [257, 269] width 43 height 12
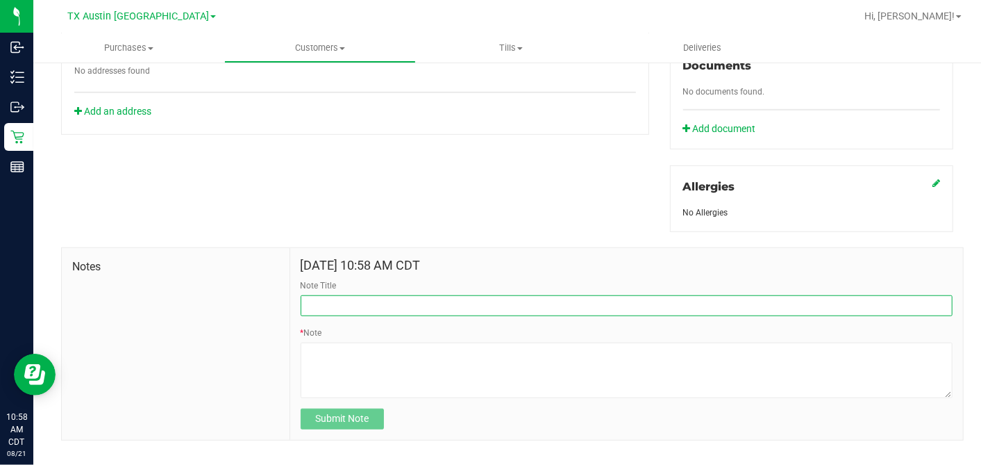
click at [364, 295] on input "Note Title" at bounding box center [627, 305] width 652 height 21
type input "CURT"
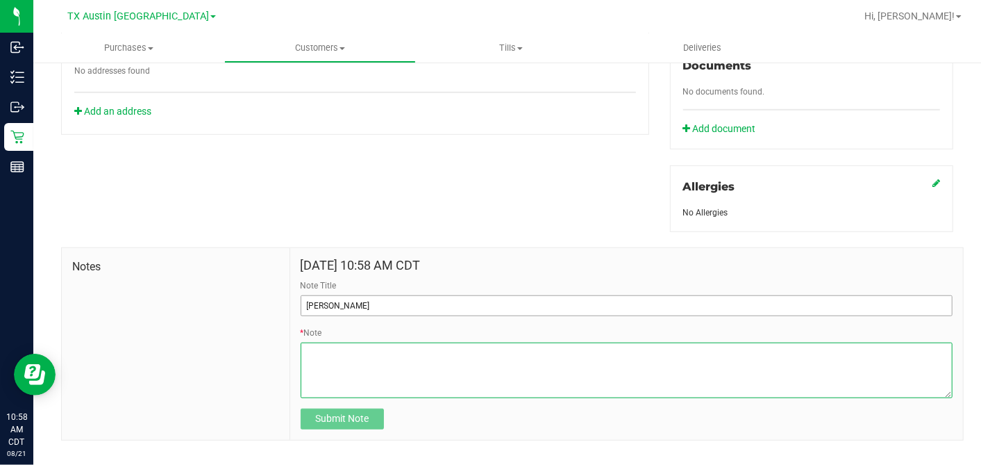
paste textarea "Patient Name: Robert Albarran Address: 406 ER ELLIS ROCKWALL, TX, 75087 Phone N…"
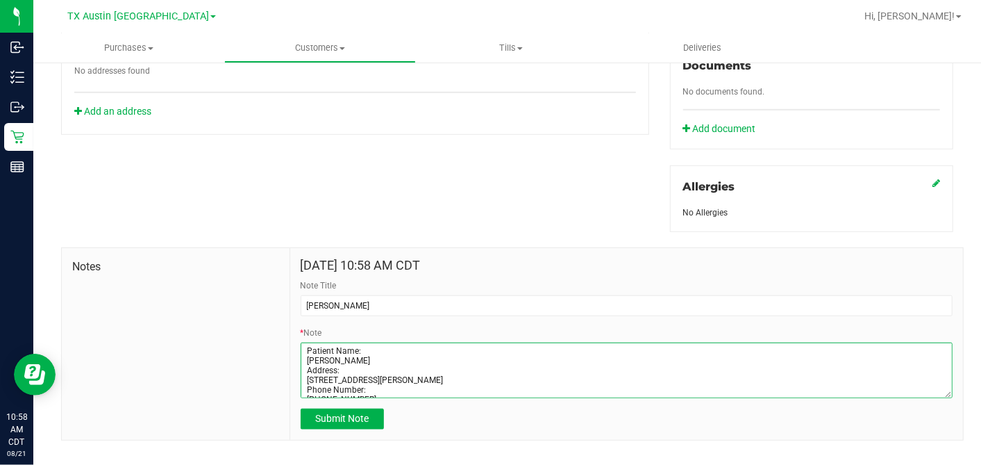
scroll to position [56, 0]
type textarea "Patient Name: Robert Albarran Address: 406 ER ELLIS ROCKWALL, TX, 75087 Phone N…"
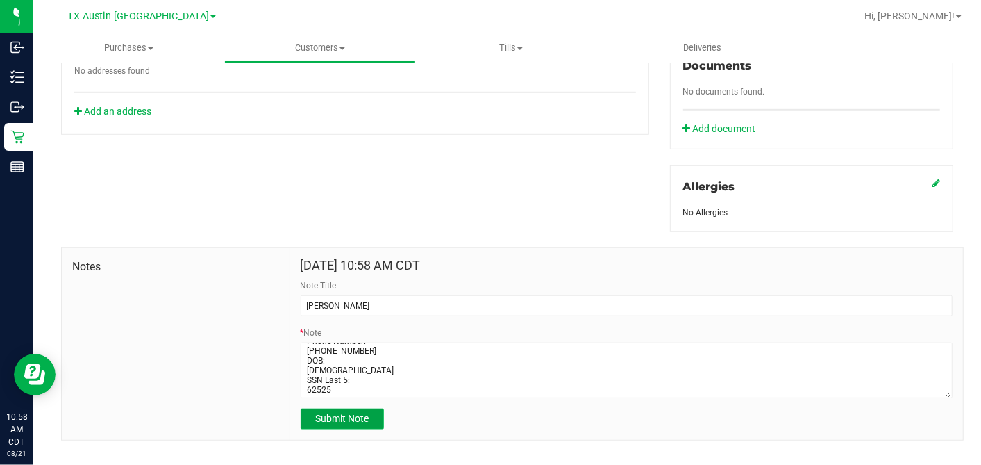
click at [331, 397] on span "Submit Note" at bounding box center [341, 417] width 53 height 11
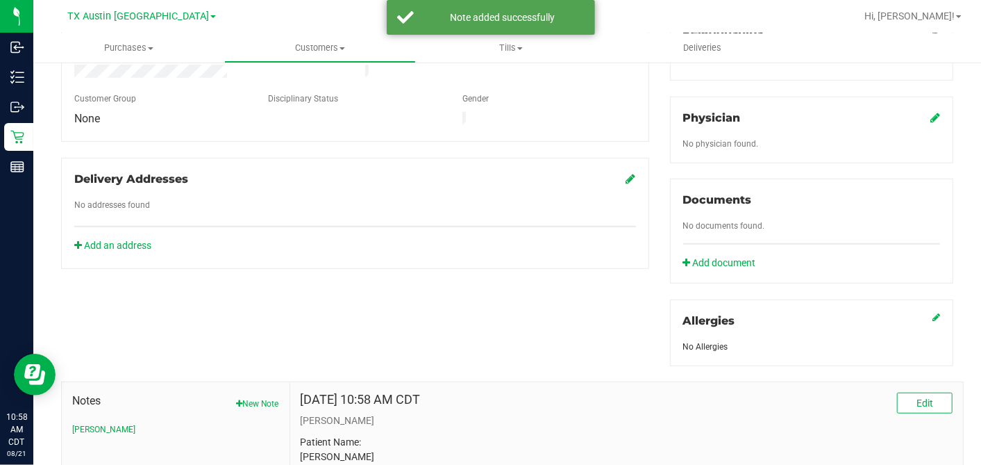
scroll to position [212, 0]
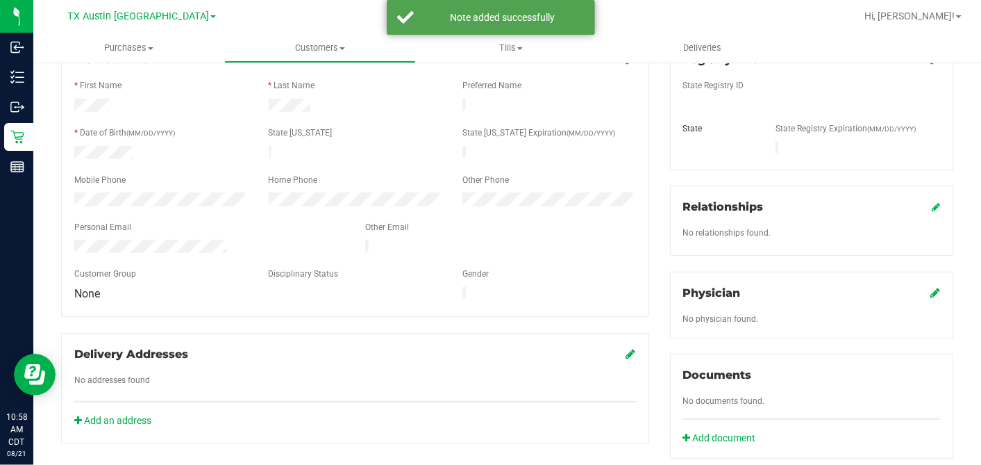
click at [883, 276] on div "Physician No physician found." at bounding box center [811, 305] width 283 height 67
click at [883, 287] on icon at bounding box center [936, 292] width 10 height 11
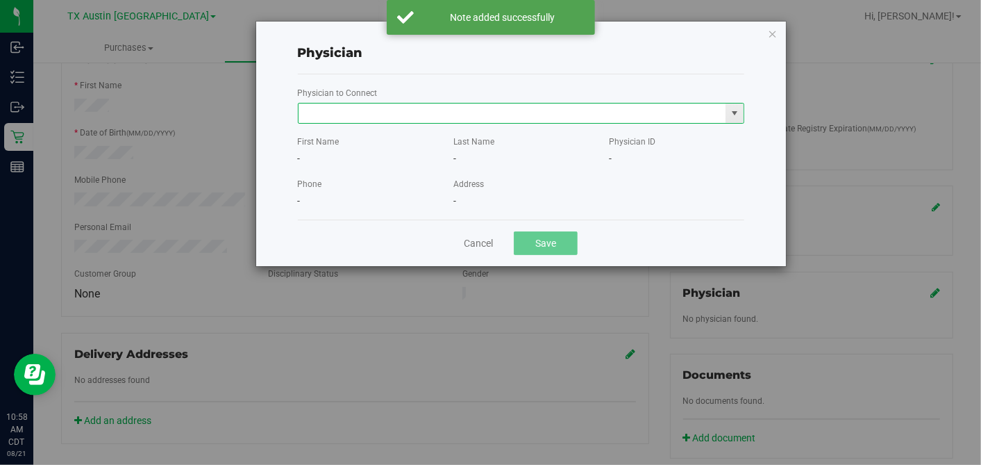
click at [547, 111] on input "text" at bounding box center [513, 112] width 428 height 19
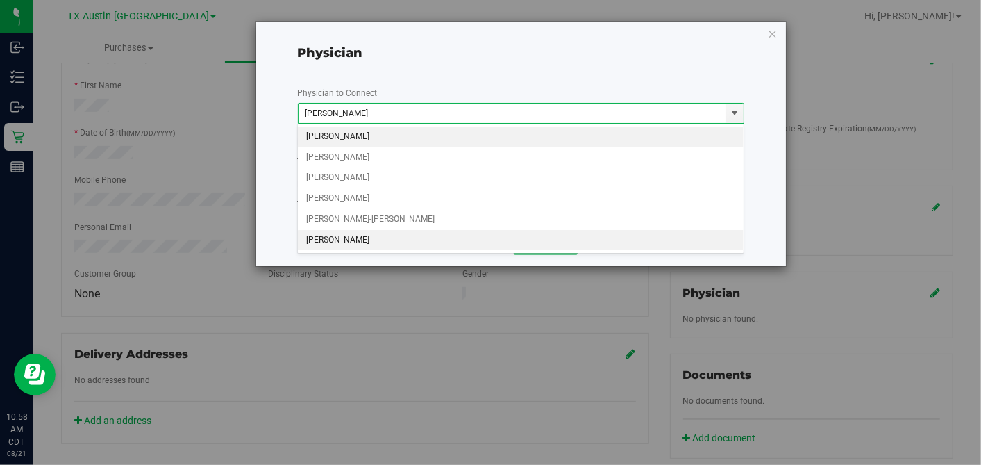
click at [464, 236] on li "An Chen" at bounding box center [521, 240] width 446 height 21
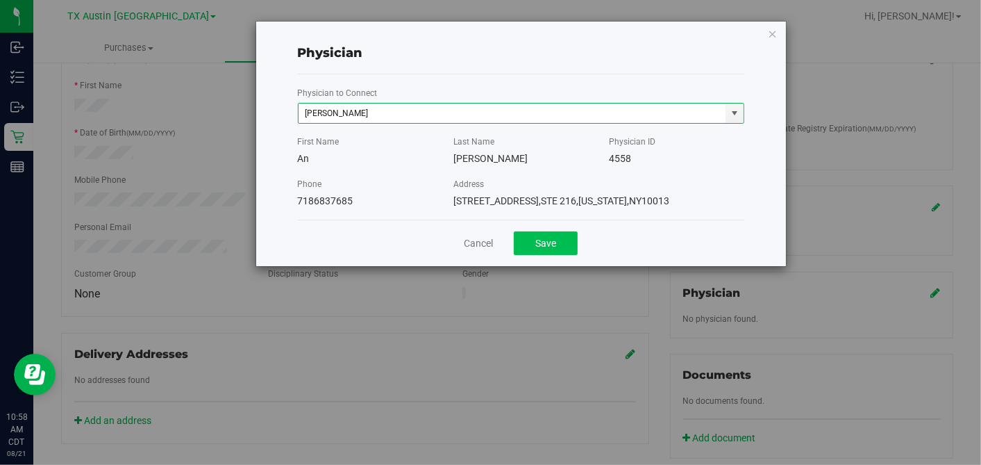
type input "An Chen"
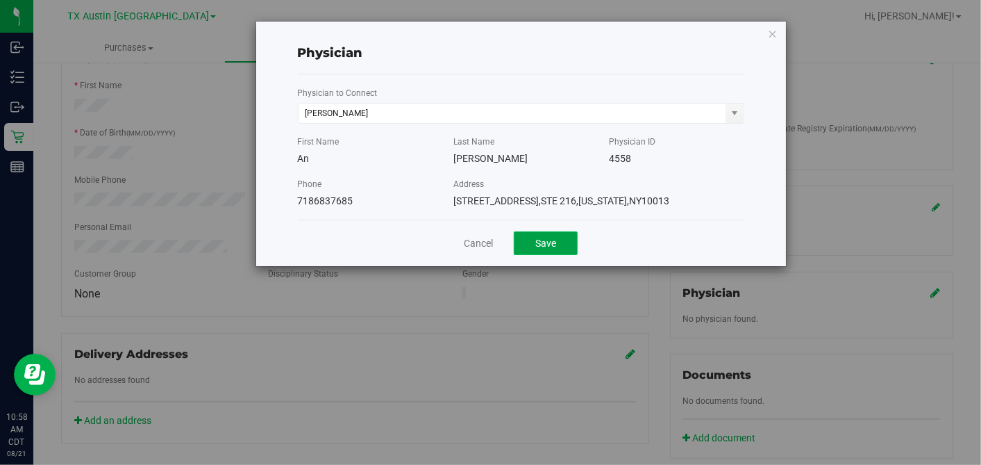
click at [551, 239] on button "Save" at bounding box center [546, 243] width 64 height 24
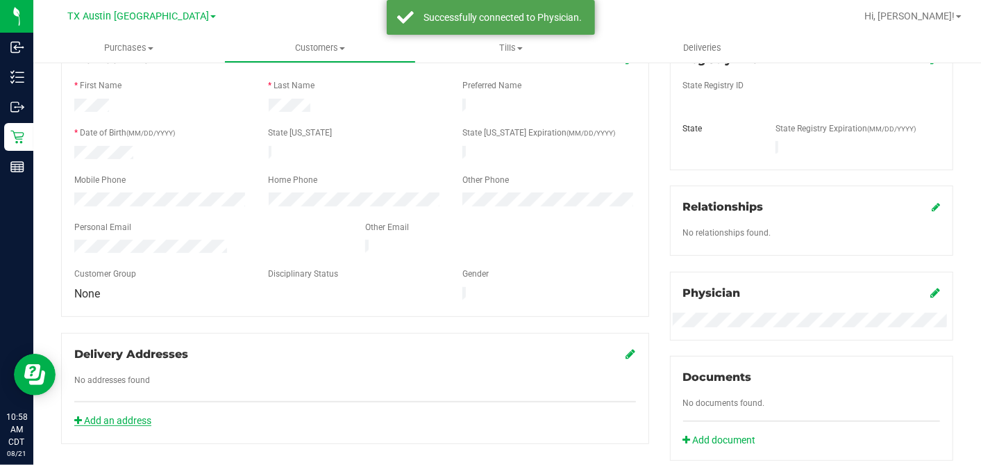
click at [133, 397] on link "Add an address" at bounding box center [112, 420] width 77 height 11
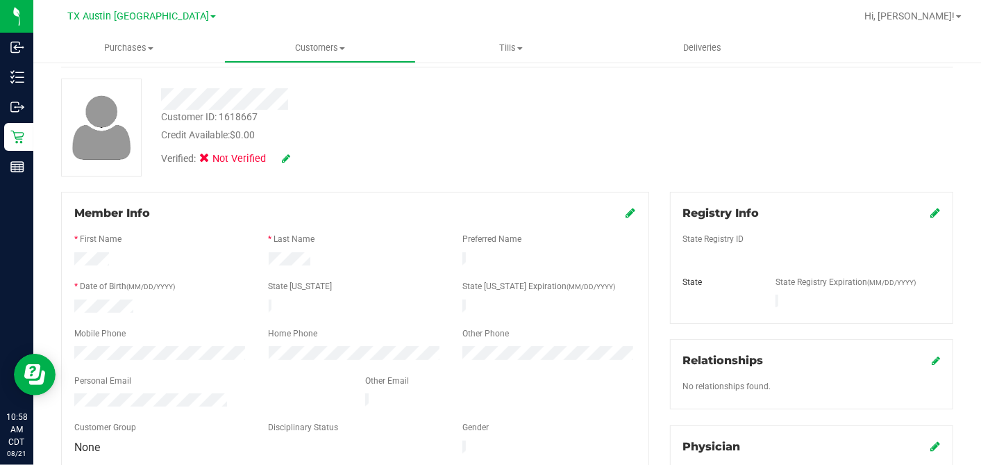
scroll to position [58, 0]
click at [883, 212] on icon at bounding box center [936, 213] width 10 height 11
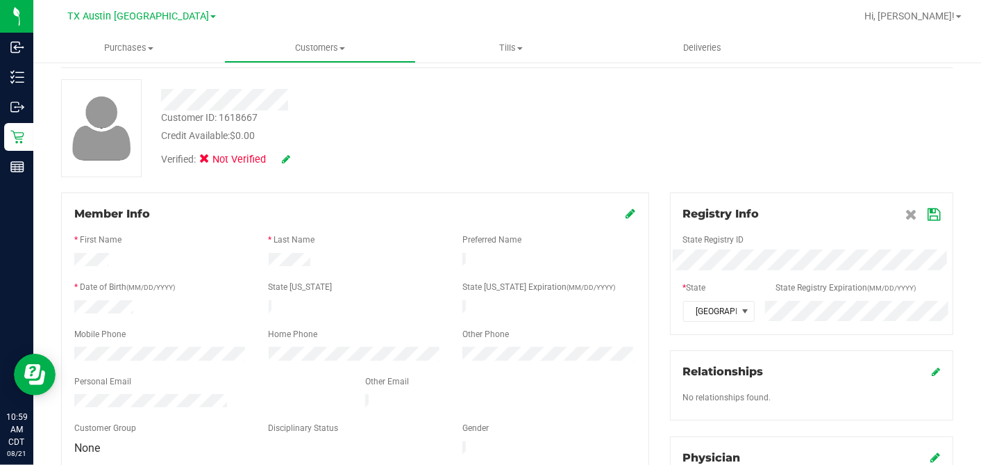
click at [883, 217] on icon at bounding box center [934, 214] width 12 height 11
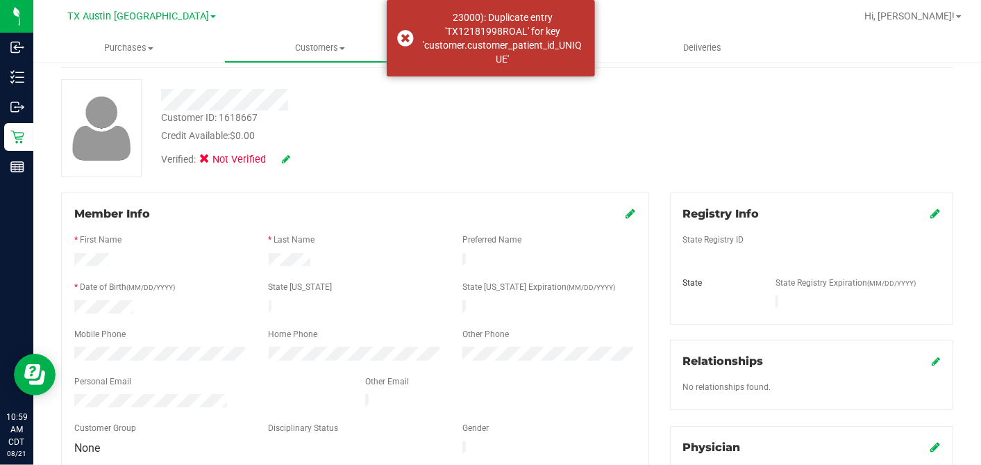
click at [282, 158] on icon at bounding box center [286, 159] width 8 height 10
click at [202, 160] on span at bounding box center [208, 161] width 12 height 12
click at [0, 0] on input "Medical" at bounding box center [0, 0] width 0 height 0
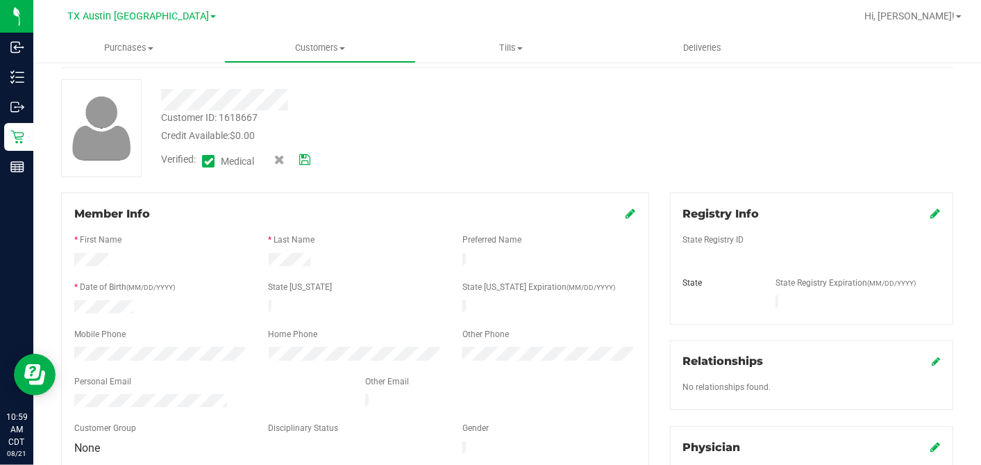
click at [301, 158] on icon at bounding box center [304, 160] width 11 height 10
click at [373, 160] on div at bounding box center [507, 128] width 913 height 98
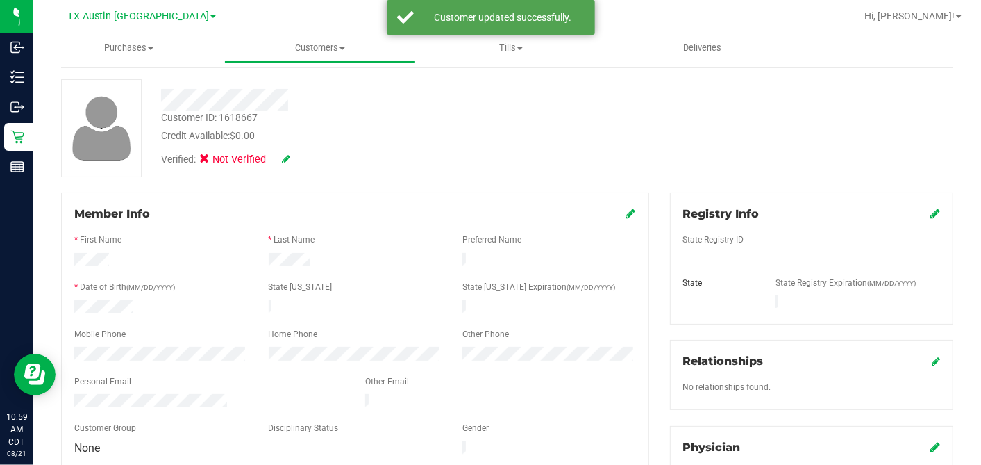
click at [883, 211] on icon at bounding box center [936, 213] width 10 height 11
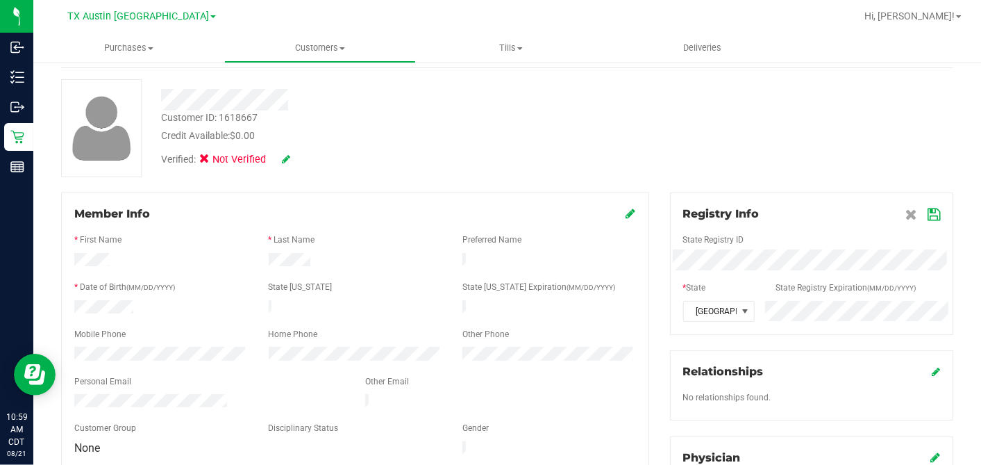
click at [883, 210] on icon at bounding box center [934, 214] width 12 height 11
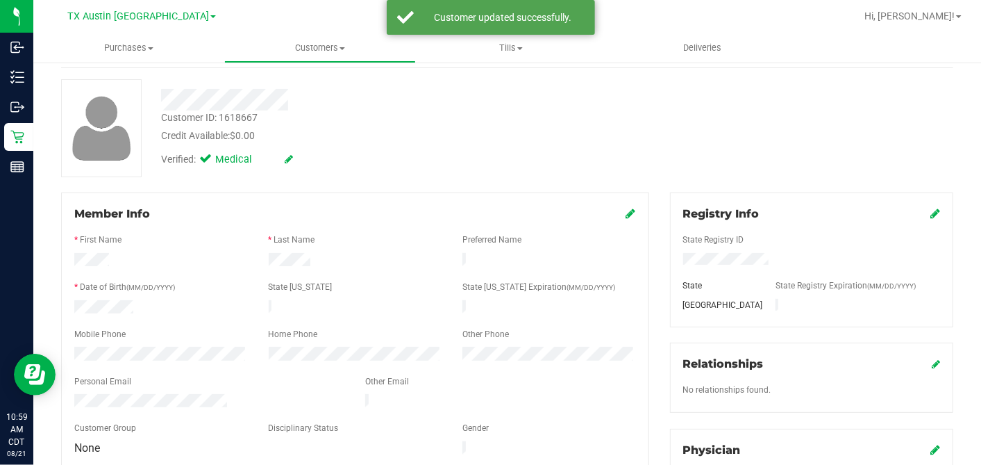
click at [626, 216] on icon at bounding box center [631, 213] width 10 height 11
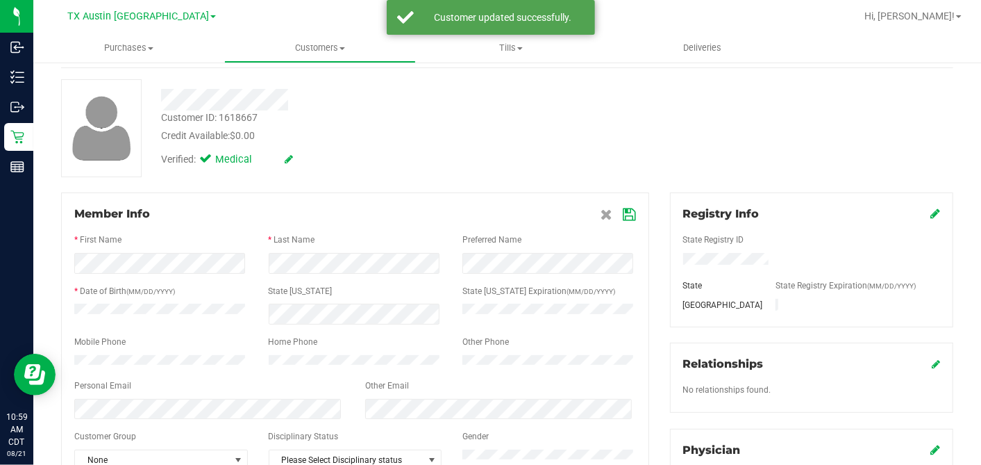
click at [624, 216] on icon at bounding box center [630, 214] width 12 height 11
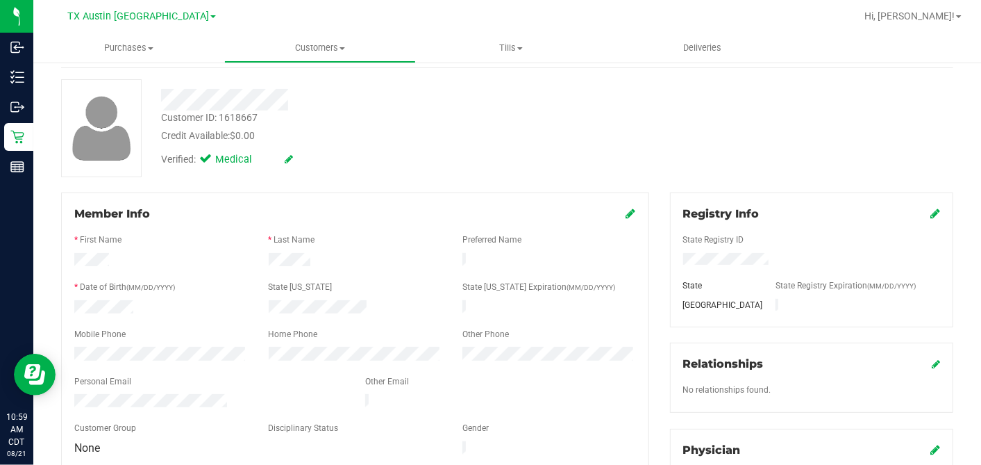
click at [474, 181] on div "Back Profile Purchases Add customer to queue Customer ID: 1618667 Credit Availa…" at bounding box center [507, 471] width 892 height 908
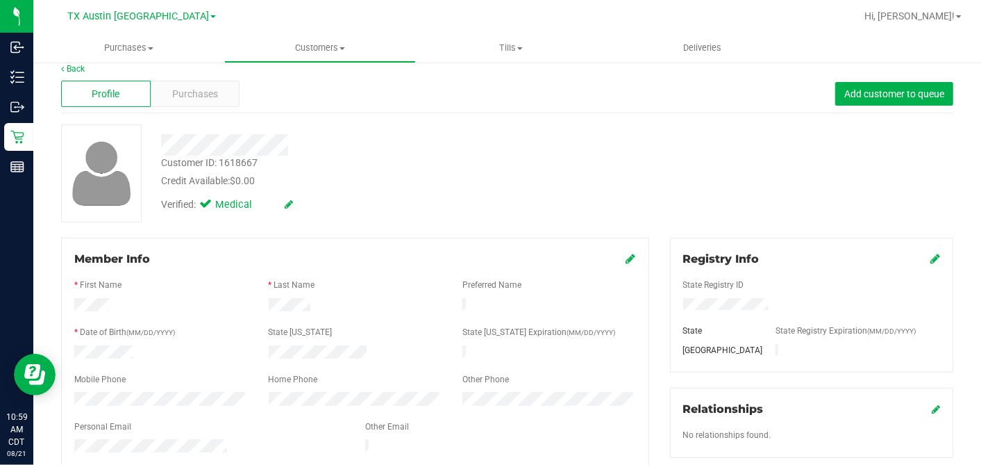
scroll to position [0, 0]
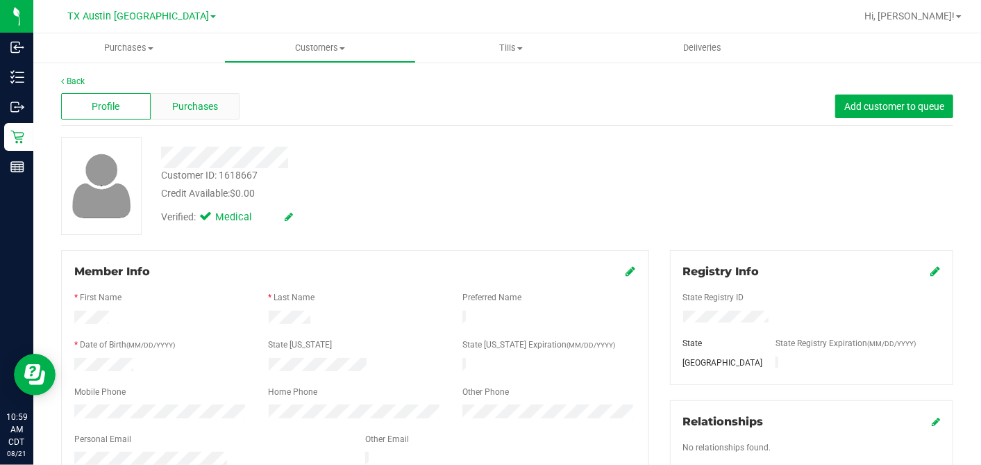
click at [210, 105] on span "Purchases" at bounding box center [195, 106] width 46 height 15
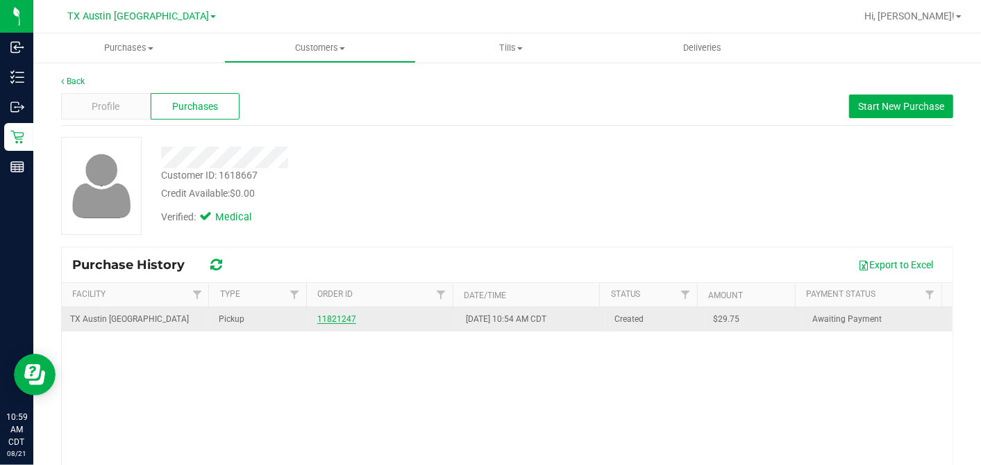
click at [337, 315] on link "11821247" at bounding box center [336, 319] width 39 height 10
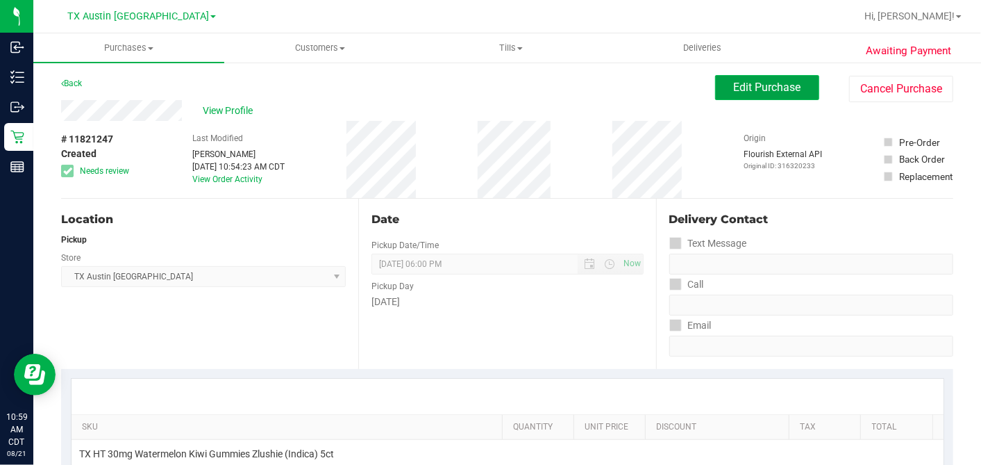
click at [737, 95] on button "Edit Purchase" at bounding box center [767, 87] width 104 height 25
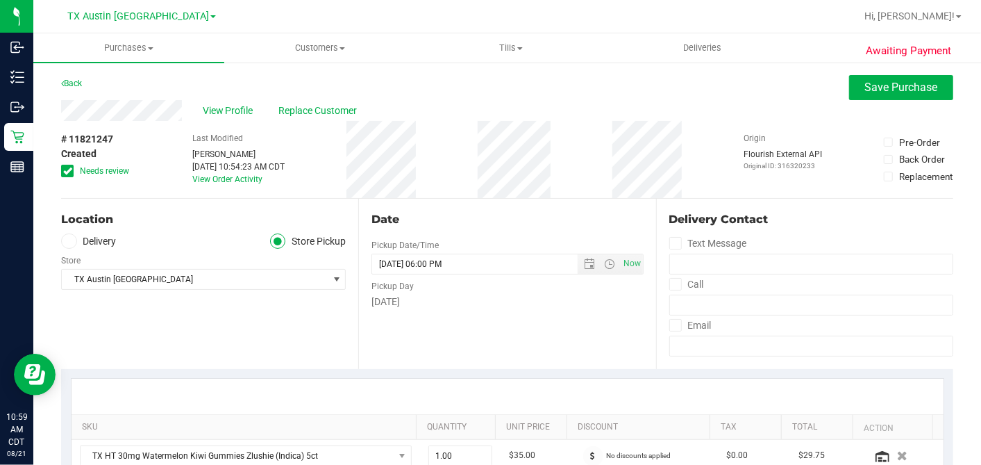
click at [70, 171] on icon at bounding box center [67, 171] width 9 height 0
click at [0, 0] on input "Needs review" at bounding box center [0, 0] width 0 height 0
drag, startPoint x: 71, startPoint y: 242, endPoint x: 77, endPoint y: 246, distance: 7.5
click at [72, 241] on icon at bounding box center [69, 241] width 8 height 0
click at [0, 0] on input "Delivery" at bounding box center [0, 0] width 0 height 0
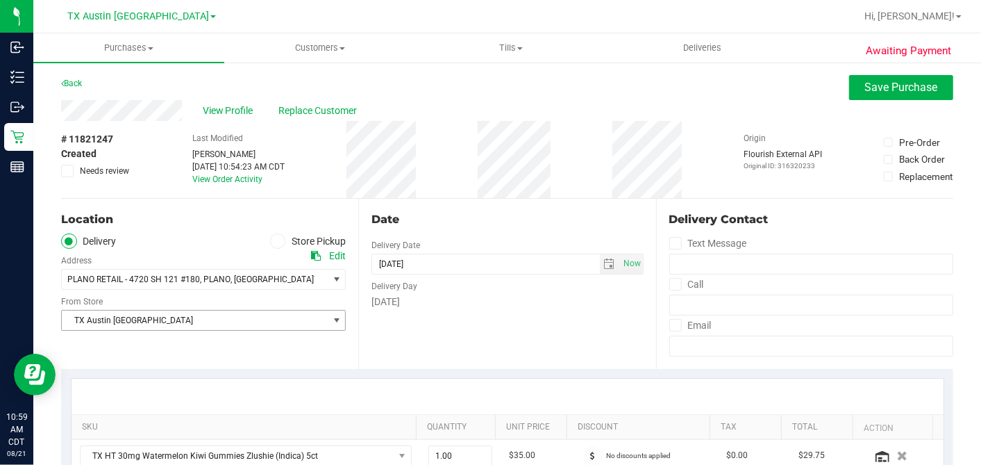
click at [174, 310] on span "TX Austin [GEOGRAPHIC_DATA]" at bounding box center [195, 319] width 266 height 19
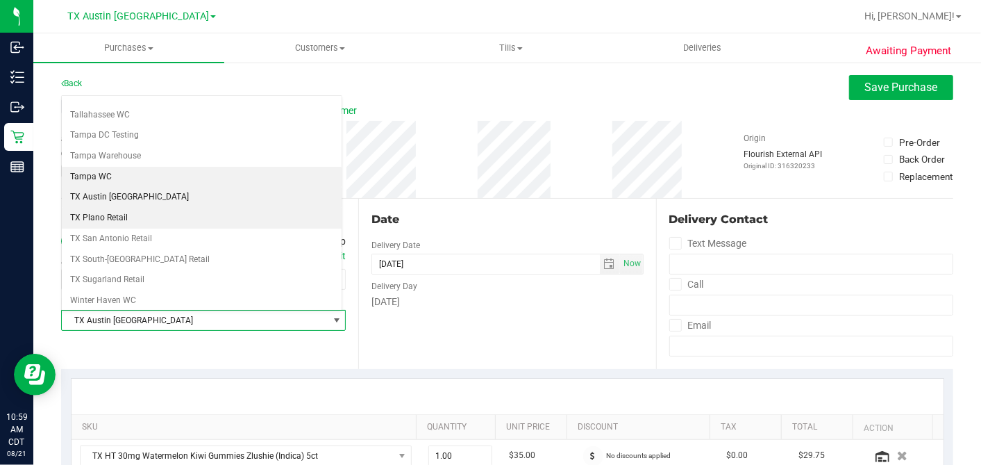
scroll to position [987, 0]
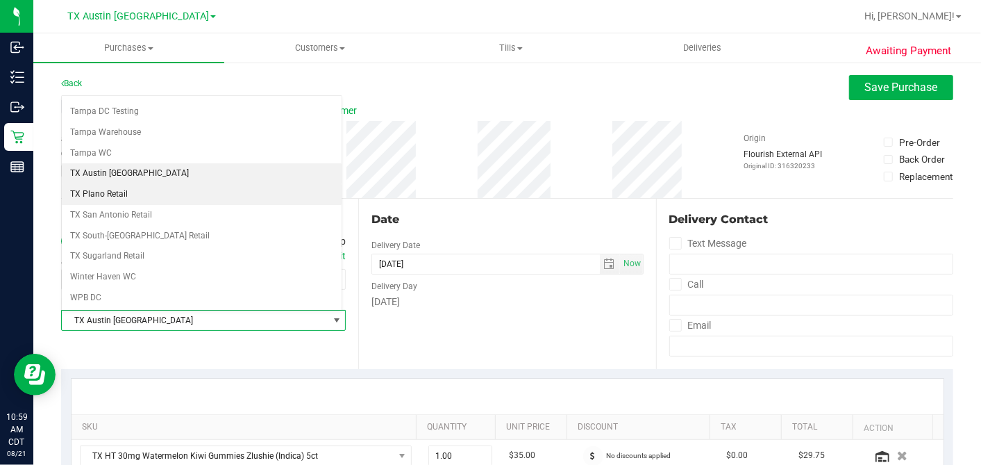
drag, startPoint x: 125, startPoint y: 172, endPoint x: 153, endPoint y: 181, distance: 29.2
click at [125, 184] on li "TX Plano Retail" at bounding box center [202, 194] width 280 height 21
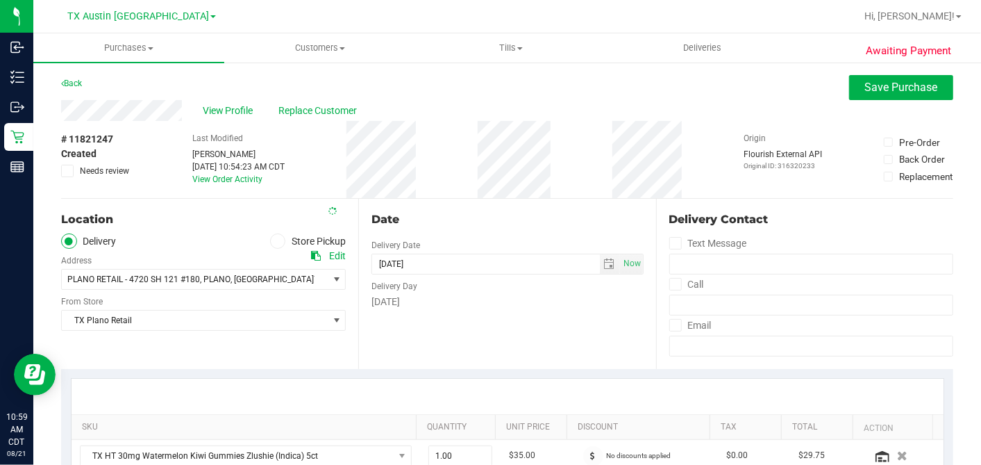
click at [472, 182] on div "# 11821247 Created Needs review Last Modified Dane Hawkins Aug 21, 2025 10:54:2…" at bounding box center [507, 159] width 892 height 77
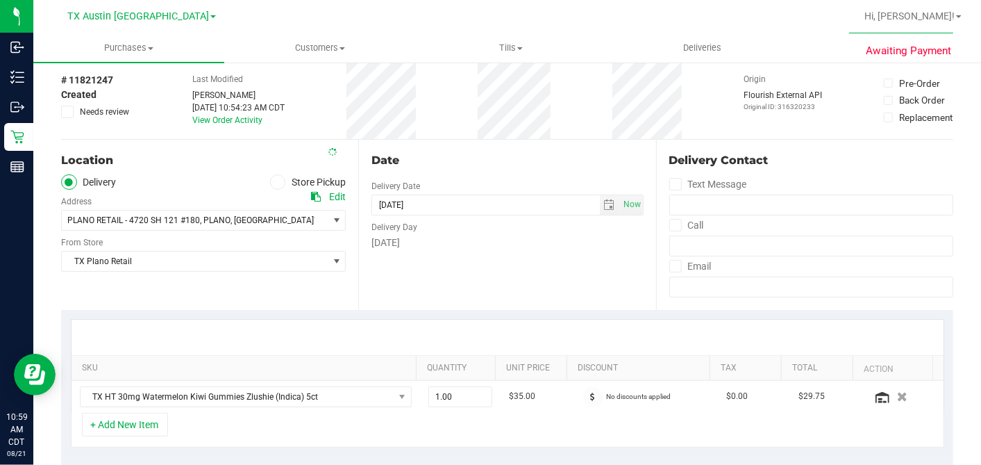
scroll to position [388, 0]
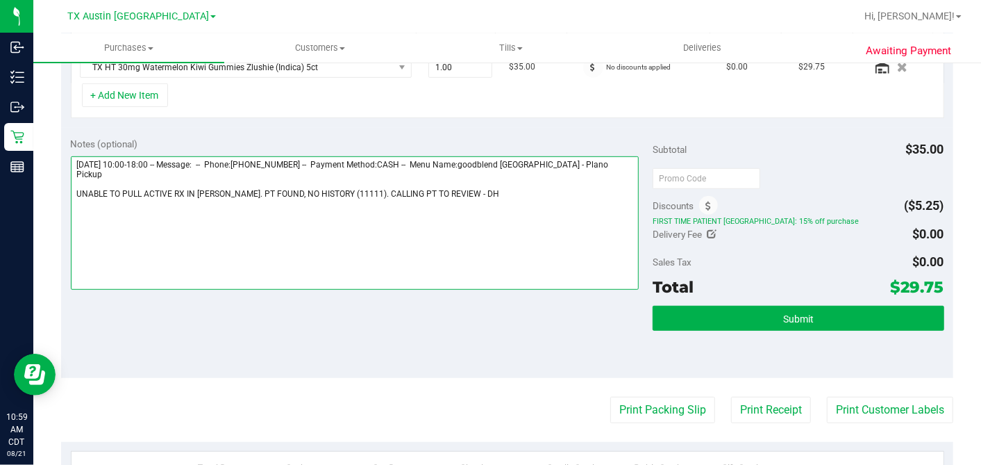
click at [506, 186] on textarea at bounding box center [355, 222] width 569 height 133
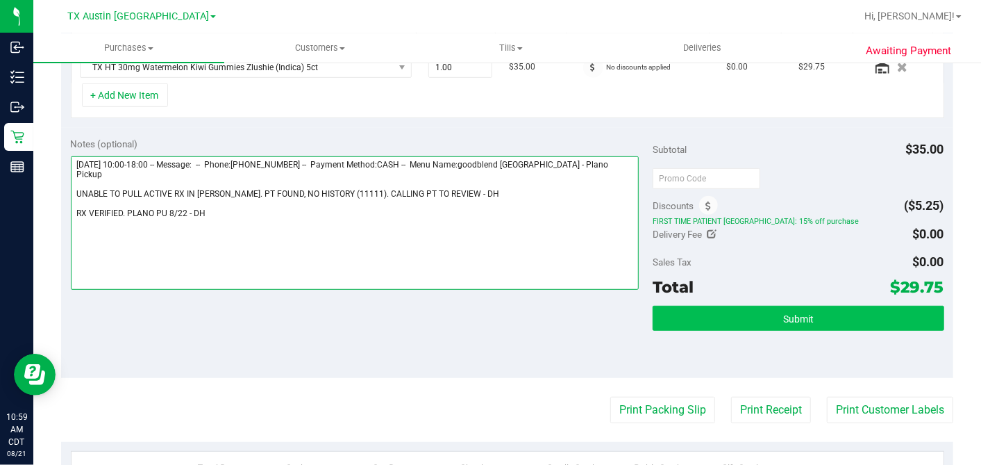
type textarea "Friday 08/22/2025 10:00-18:00 -- Message: -- Phone:4692646410 -- Payment Method…"
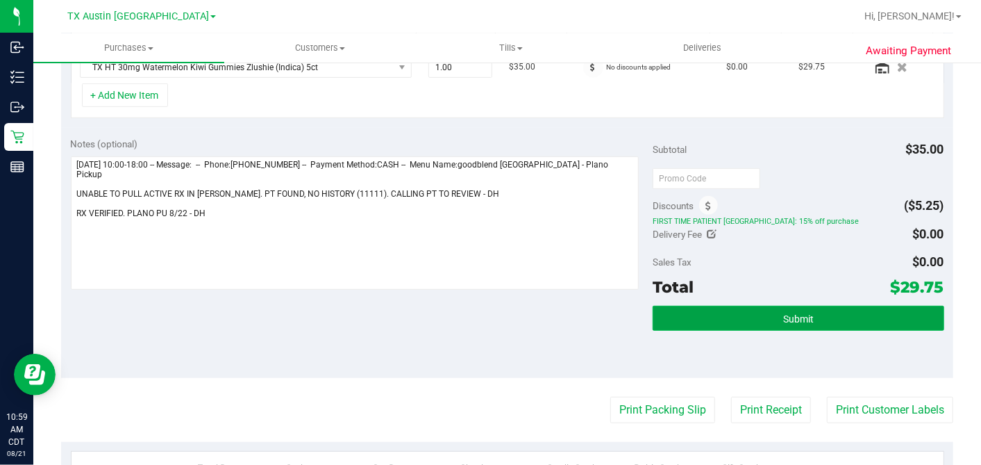
click at [735, 316] on button "Submit" at bounding box center [798, 318] width 291 height 25
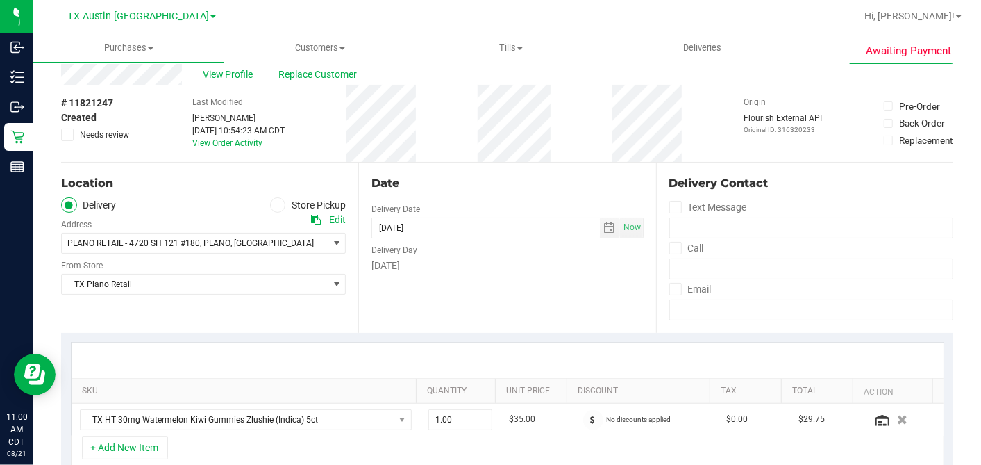
scroll to position [0, 0]
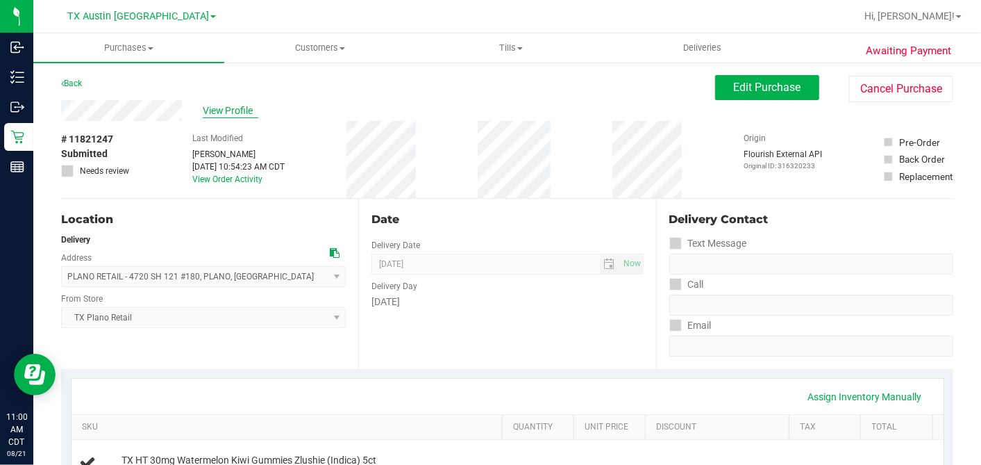
click at [228, 109] on span "View Profile" at bounding box center [231, 110] width 56 height 15
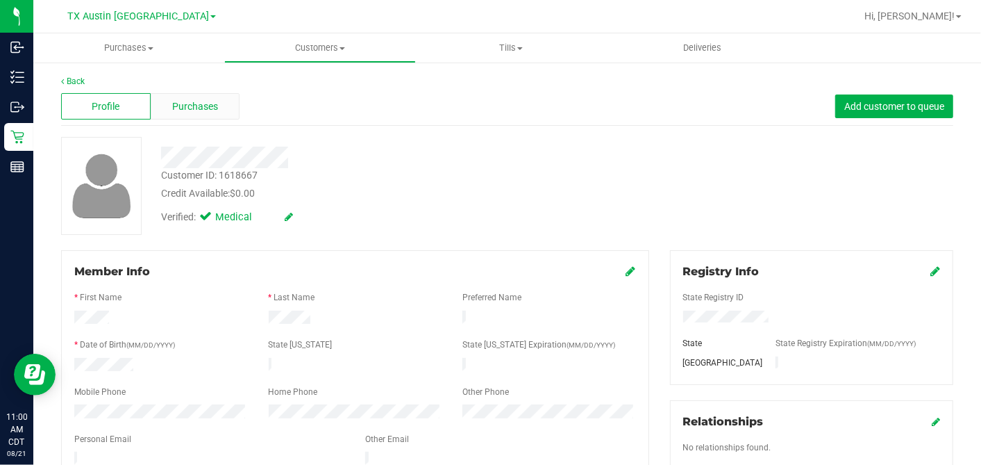
click at [181, 115] on div "Purchases" at bounding box center [196, 106] width 90 height 26
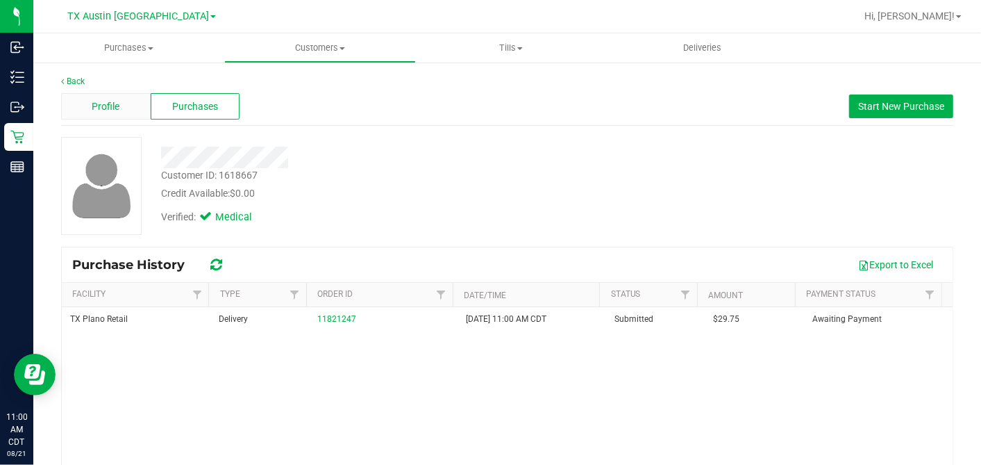
click at [124, 109] on div "Profile" at bounding box center [106, 106] width 90 height 26
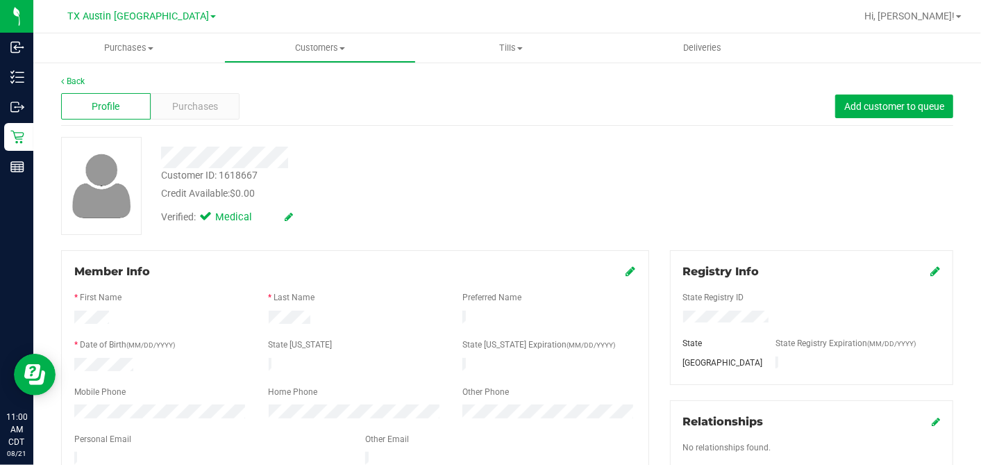
click at [333, 228] on div "Verified: Medical" at bounding box center [379, 216] width 457 height 31
click at [222, 105] on div "Purchases" at bounding box center [196, 106] width 90 height 26
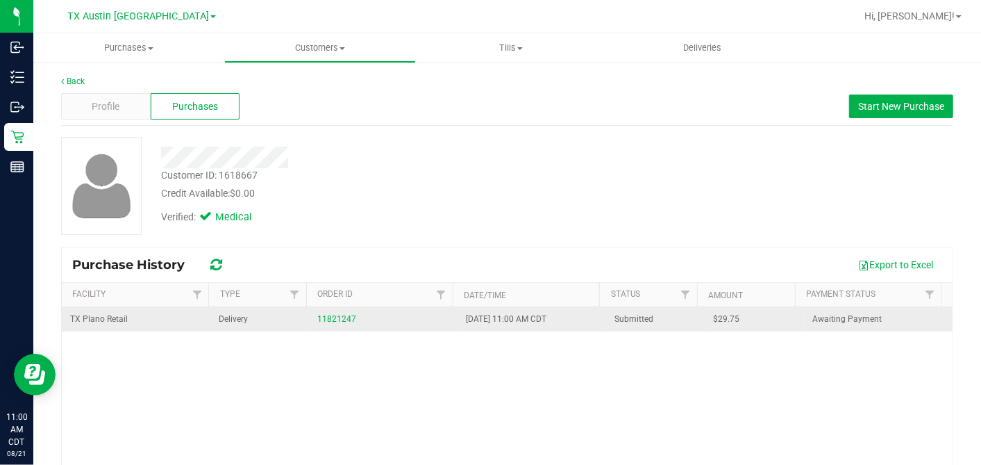
click at [714, 322] on span "$29.75" at bounding box center [727, 318] width 26 height 13
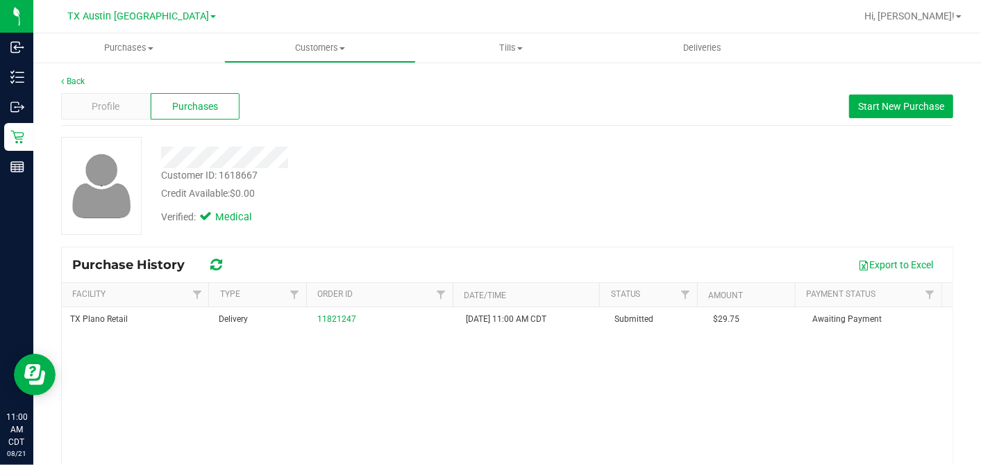
copy span "29.75"
click at [426, 201] on div "Verified: Medical" at bounding box center [379, 216] width 457 height 31
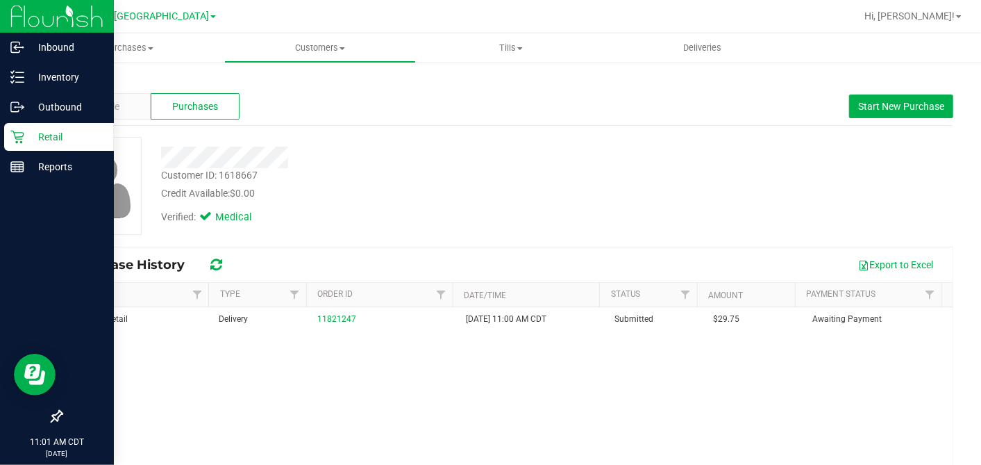
click at [25, 132] on p "Retail" at bounding box center [65, 136] width 83 height 17
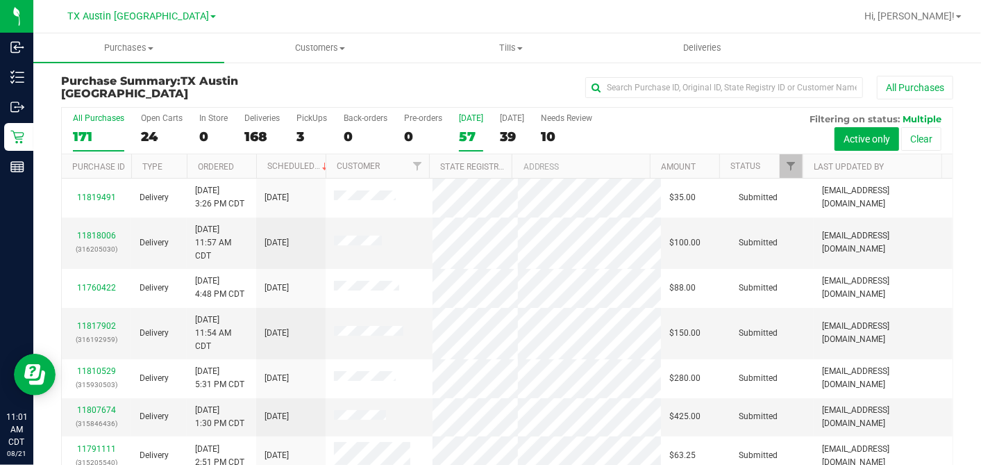
click at [468, 121] on div "[DATE]" at bounding box center [471, 118] width 24 height 10
click at [0, 0] on input "Today 57" at bounding box center [0, 0] width 0 height 0
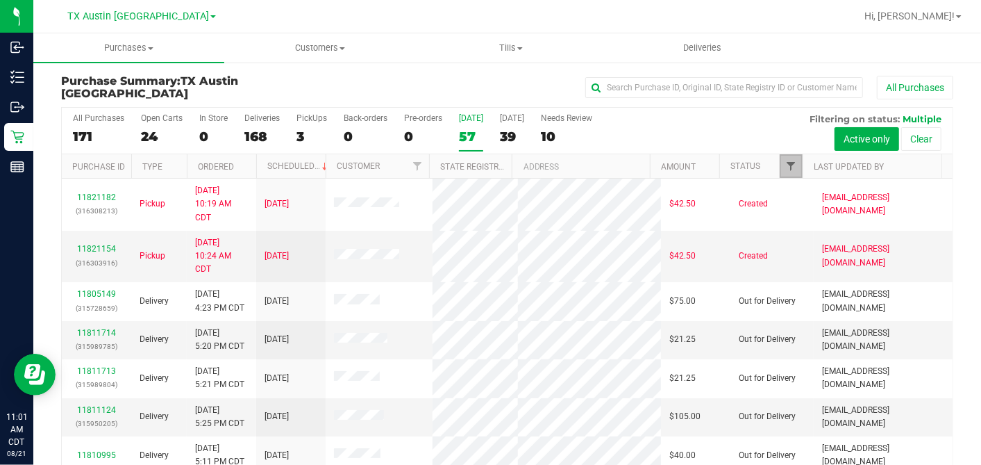
click at [785, 168] on span "Filter" at bounding box center [790, 165] width 11 height 11
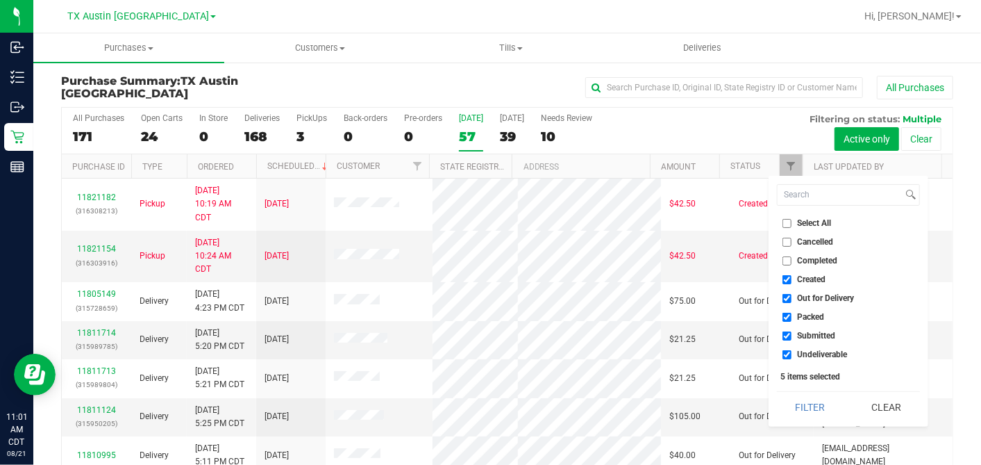
click at [786, 217] on li "Select All" at bounding box center [848, 223] width 143 height 15
click at [785, 220] on input "Select All" at bounding box center [787, 223] width 9 height 9
checkbox input "true"
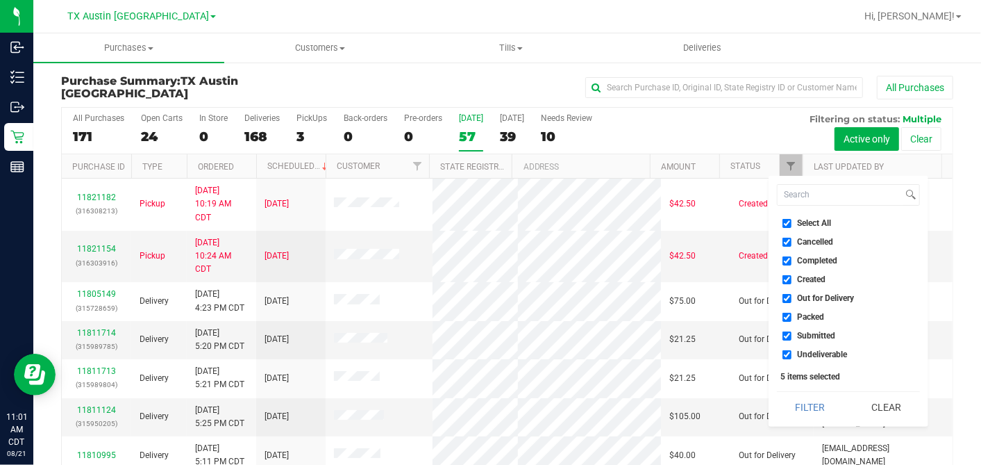
checkbox input "true"
click at [785, 220] on input "Select All" at bounding box center [787, 223] width 9 height 9
checkbox input "false"
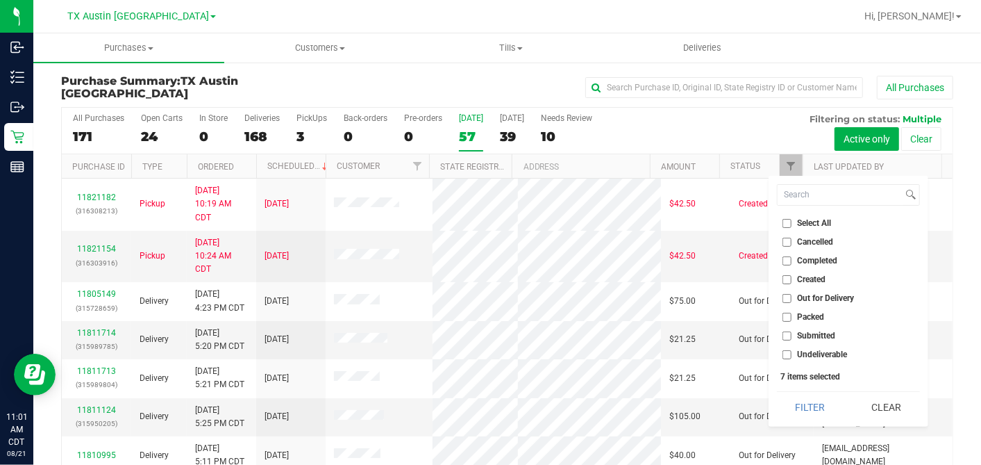
checkbox input "false"
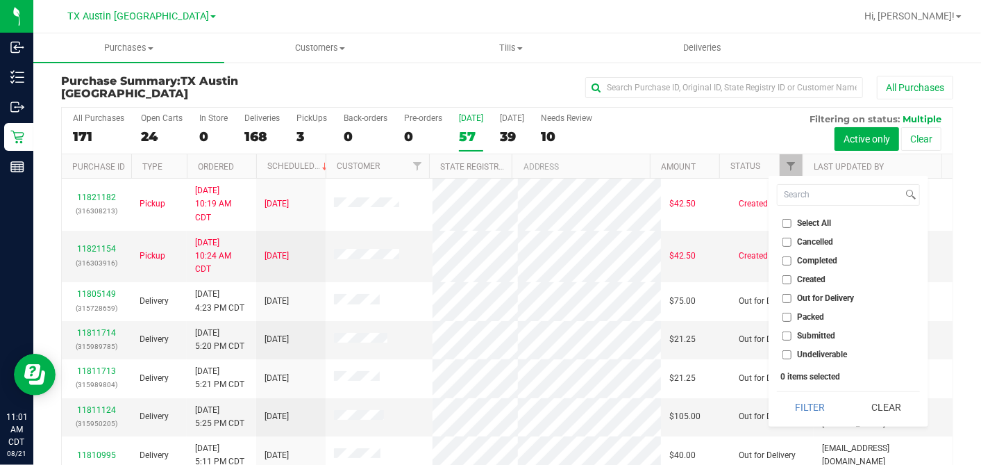
drag, startPoint x: 785, startPoint y: 220, endPoint x: 785, endPoint y: 282, distance: 61.8
click at [785, 278] on input "Created" at bounding box center [787, 279] width 9 height 9
checkbox input "true"
click at [805, 397] on button "Filter" at bounding box center [810, 407] width 67 height 31
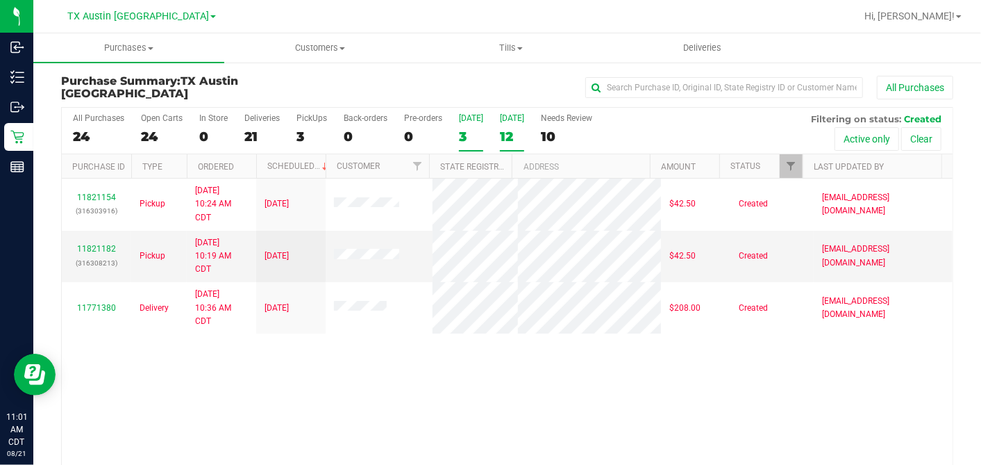
click at [507, 130] on div "12" at bounding box center [512, 136] width 24 height 16
click at [0, 0] on input "Tomorrow 12" at bounding box center [0, 0] width 0 height 0
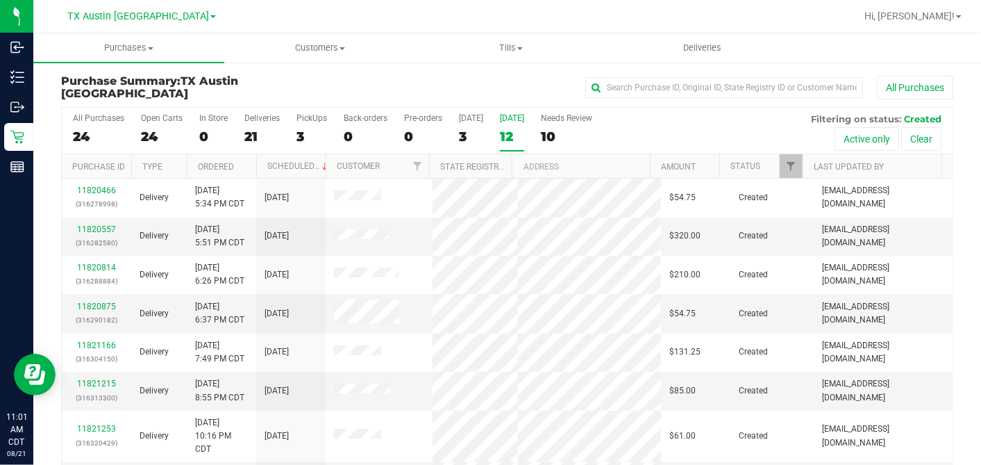
click at [256, 162] on div at bounding box center [256, 166] width 6 height 24
click at [244, 162] on th "Ordered" at bounding box center [221, 166] width 69 height 24
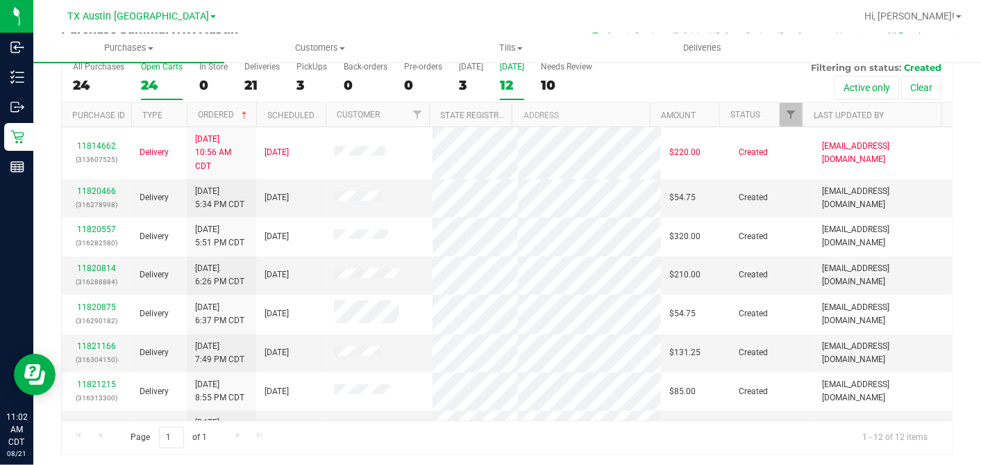
click at [144, 77] on div "24" at bounding box center [162, 85] width 42 height 16
click at [0, 0] on input "Open Carts 24" at bounding box center [0, 0] width 0 height 0
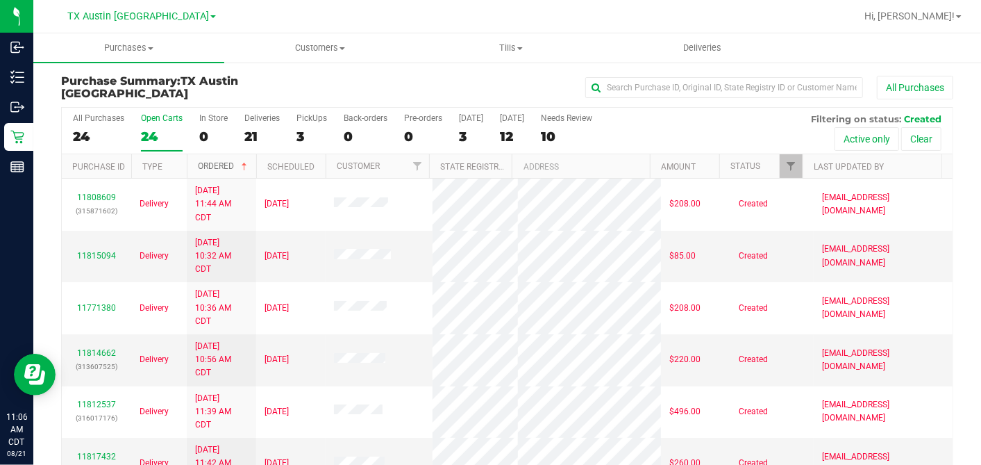
click at [245, 161] on span at bounding box center [244, 166] width 11 height 11
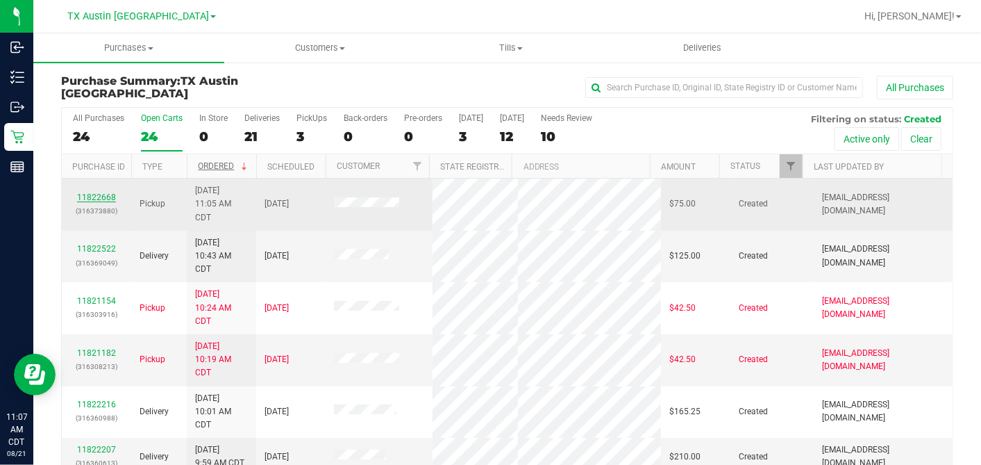
click at [106, 194] on link "11822668" at bounding box center [96, 197] width 39 height 10
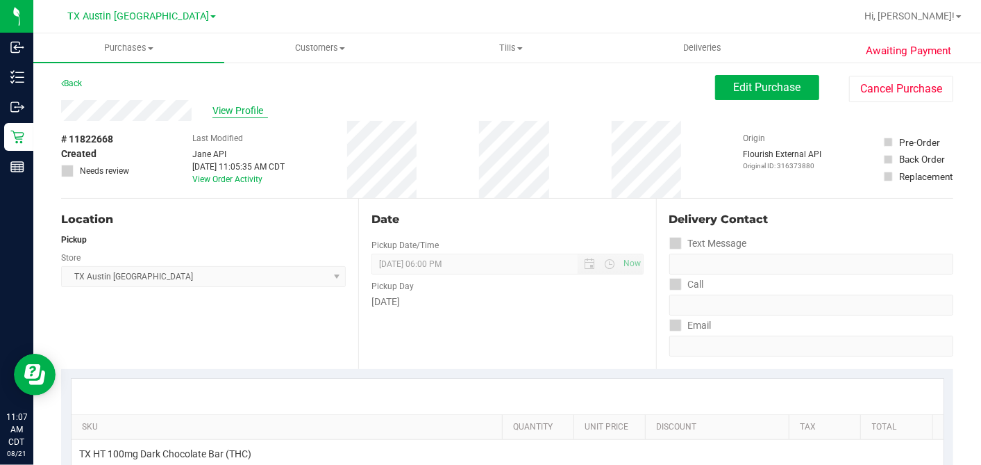
click at [251, 112] on span "View Profile" at bounding box center [240, 110] width 56 height 15
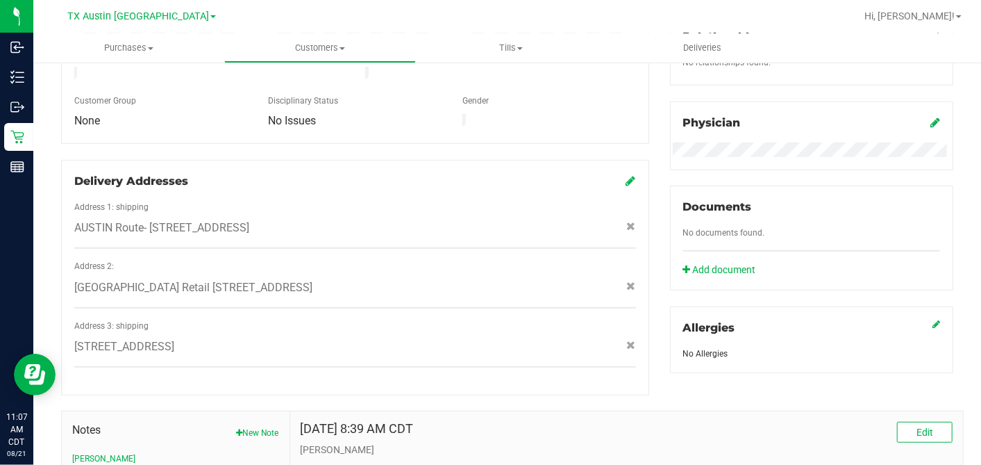
scroll to position [587, 0]
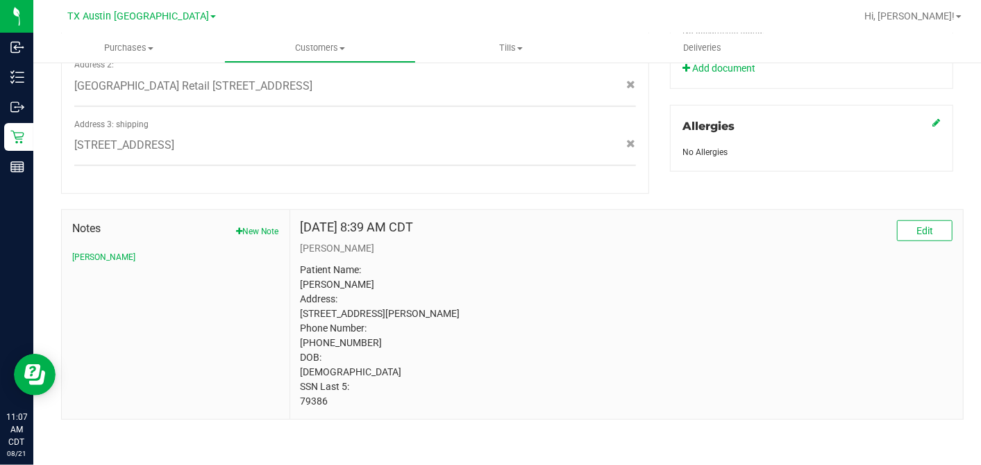
click at [309, 397] on p "Patient Name: Emmanuel Garcia Address: 6820 Baythorne Dr Austin, TX, 78747 Phon…" at bounding box center [627, 335] width 652 height 146
click at [306, 397] on p "Patient Name: Emmanuel Garcia Address: 6820 Baythorne Dr Austin, TX, 78747 Phon…" at bounding box center [627, 335] width 652 height 146
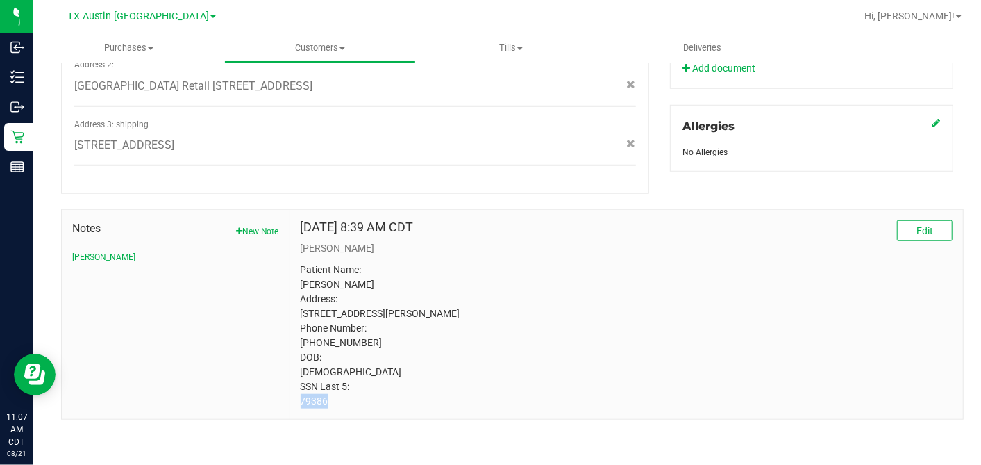
click at [306, 397] on p "Patient Name: Emmanuel Garcia Address: 6820 Baythorne Dr Austin, TX, 78747 Phon…" at bounding box center [627, 335] width 652 height 146
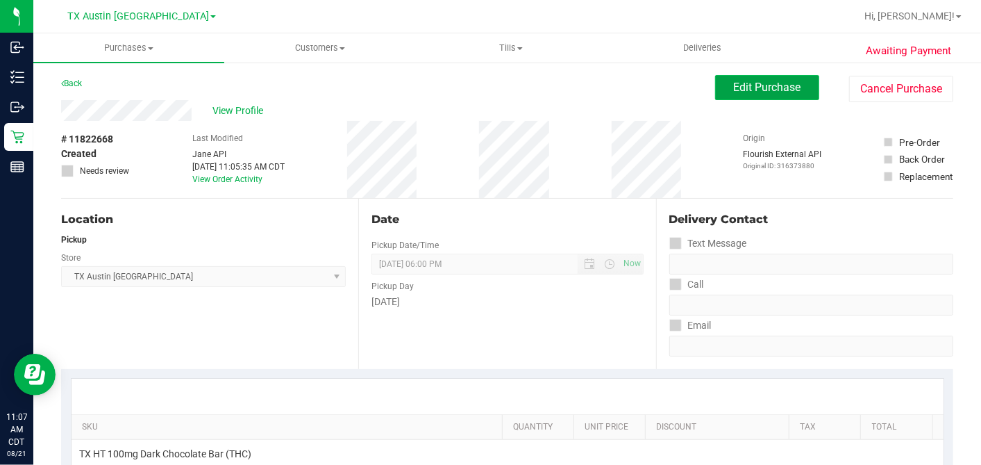
click at [746, 85] on span "Edit Purchase" at bounding box center [767, 87] width 67 height 13
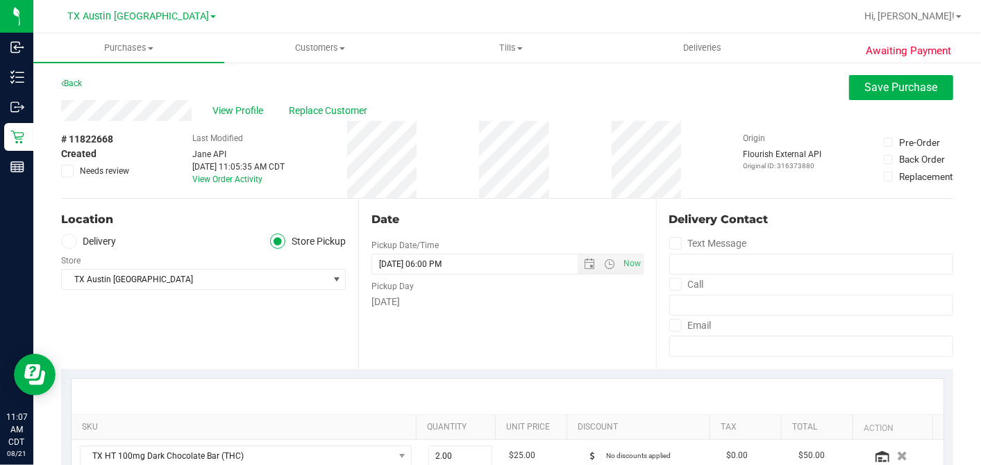
click at [81, 240] on label "Delivery" at bounding box center [89, 241] width 56 height 16
click at [0, 0] on input "Delivery" at bounding box center [0, 0] width 0 height 0
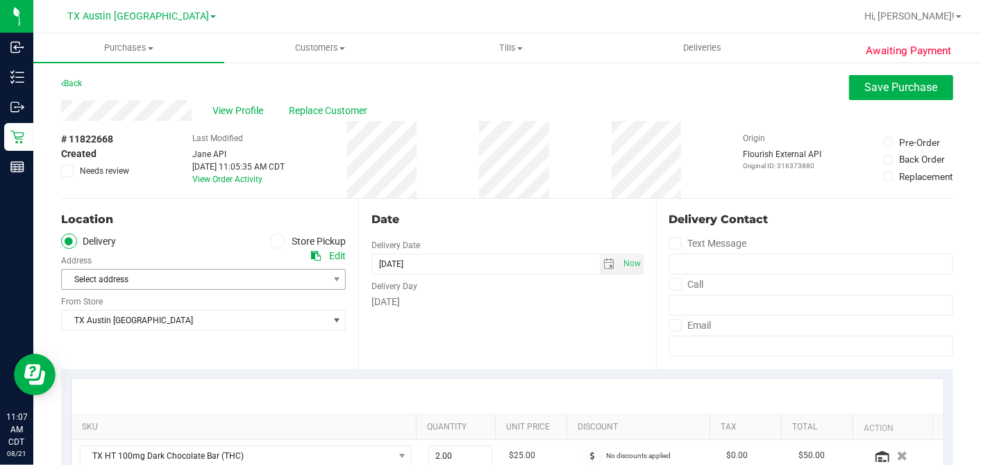
click at [174, 283] on span "Select address" at bounding box center [188, 278] width 253 height 19
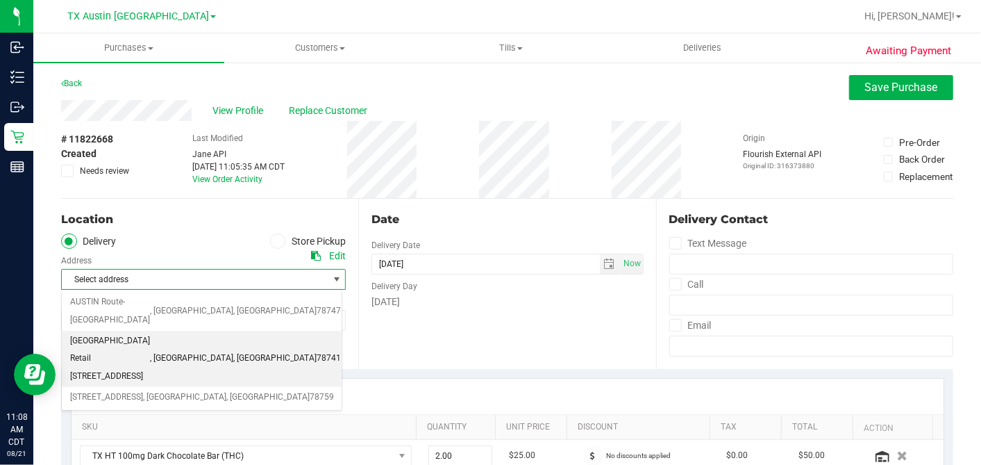
click at [150, 332] on span "South Austin Retail 7105 E. Riverside Dr. Austin, TX 78741" at bounding box center [110, 358] width 80 height 53
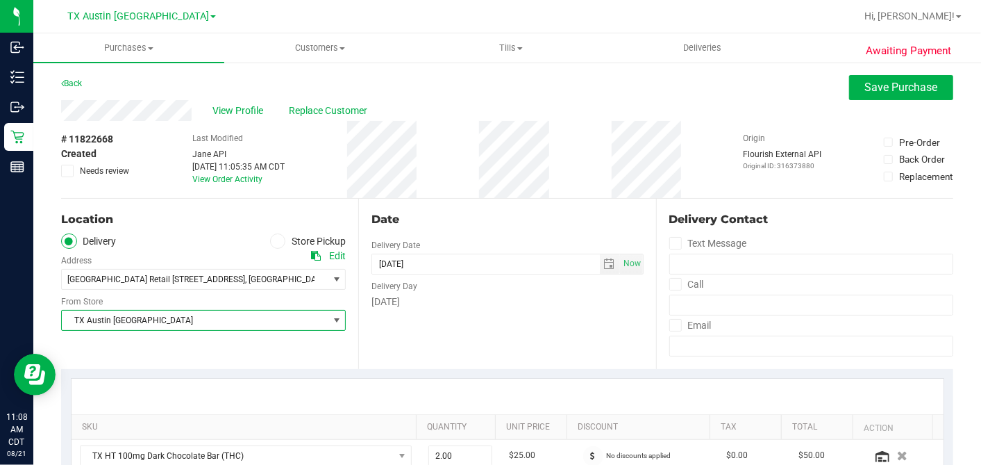
click at [165, 323] on span "TX Austin [GEOGRAPHIC_DATA]" at bounding box center [195, 319] width 266 height 19
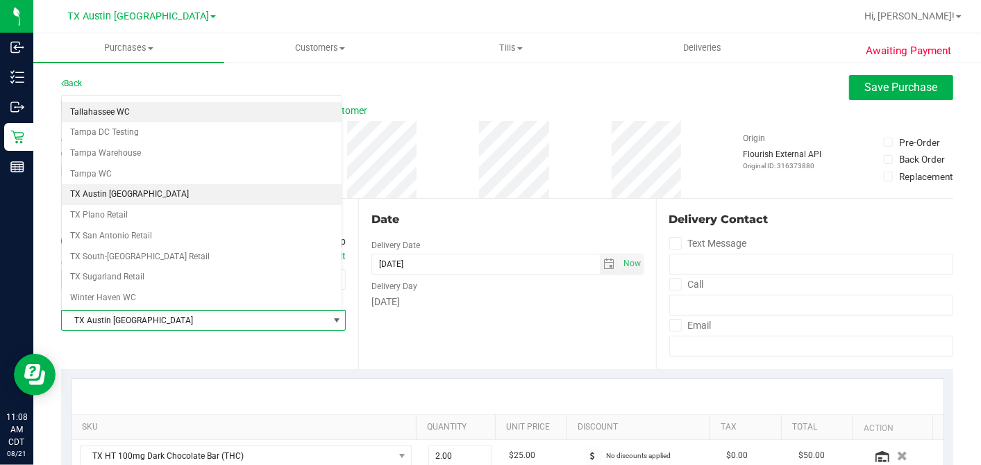
scroll to position [987, 0]
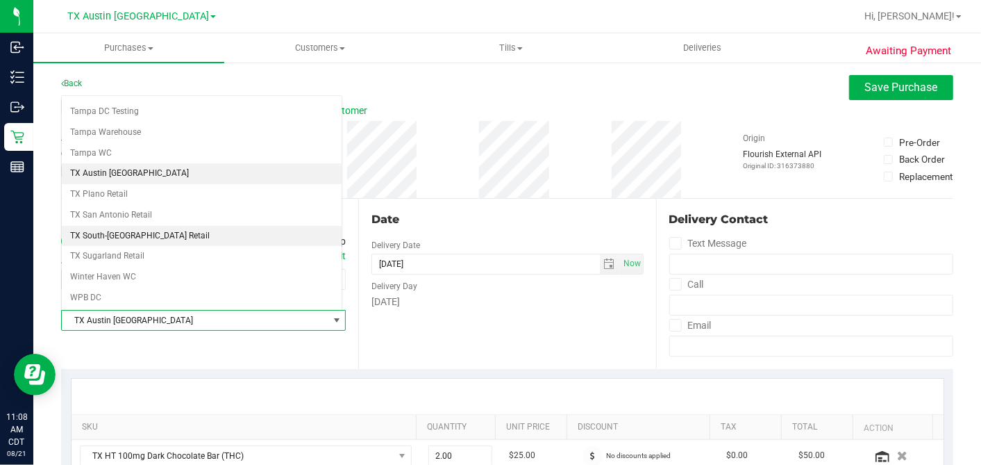
click at [140, 226] on li "TX South-[GEOGRAPHIC_DATA] Retail" at bounding box center [202, 236] width 280 height 21
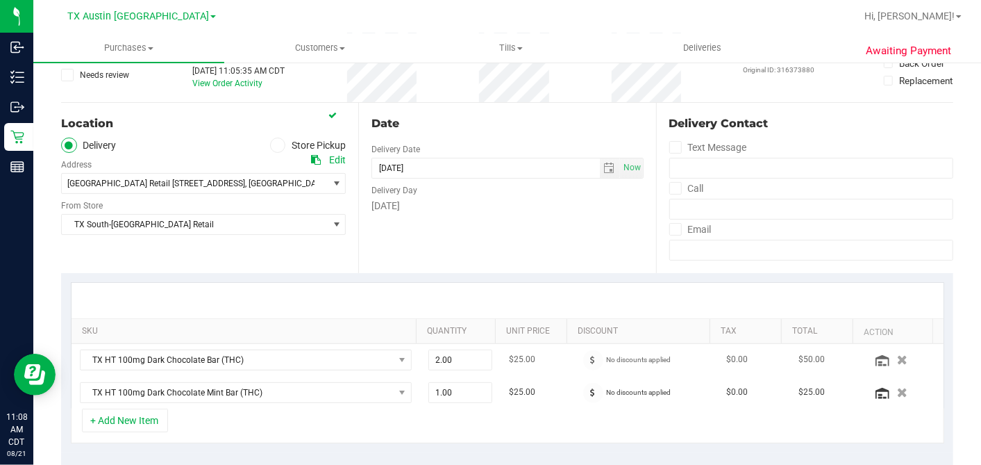
scroll to position [231, 0]
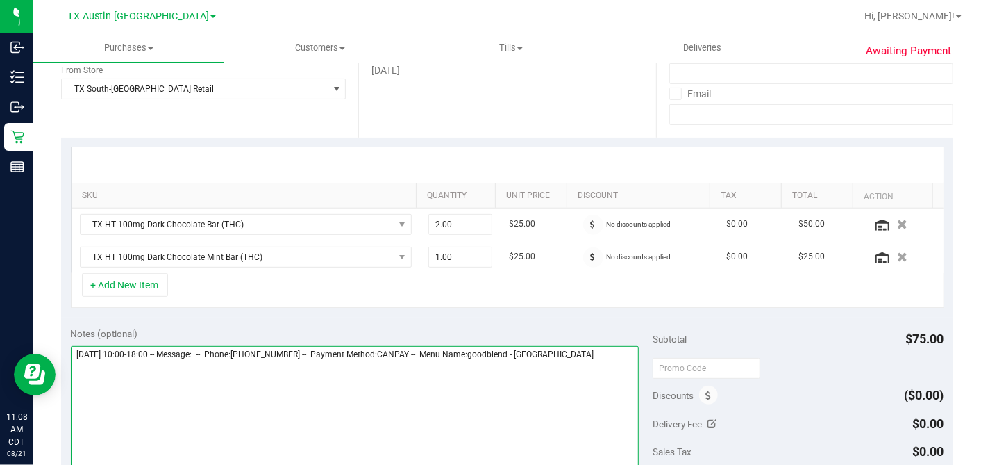
click at [603, 361] on textarea at bounding box center [355, 412] width 569 height 133
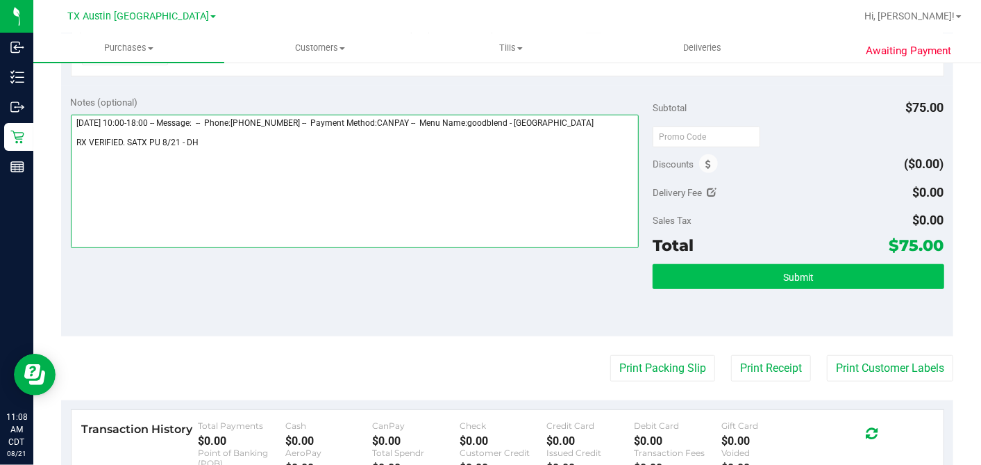
type textarea "Thursday 08/21/2025 10:00-18:00 -- Message: -- Phone:9564598498 -- Payment Meth…"
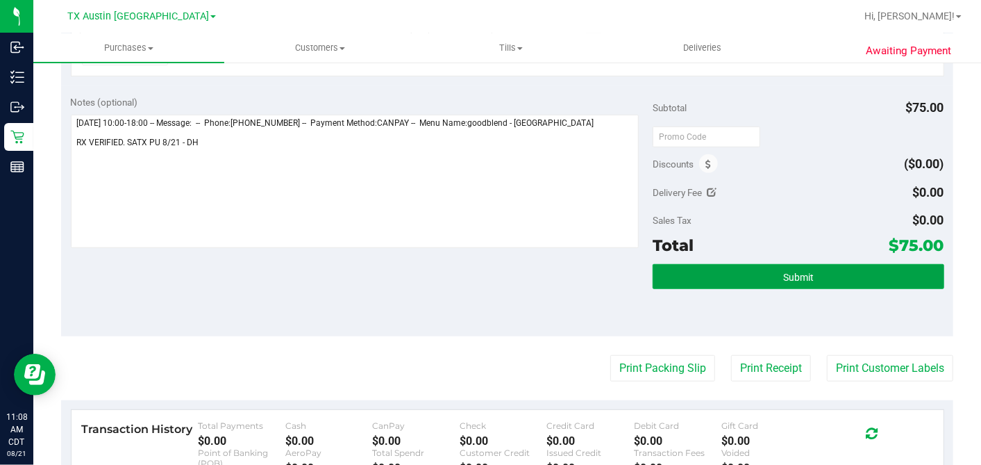
drag, startPoint x: 724, startPoint y: 272, endPoint x: 605, endPoint y: 324, distance: 129.4
click at [724, 272] on button "Submit" at bounding box center [798, 276] width 291 height 25
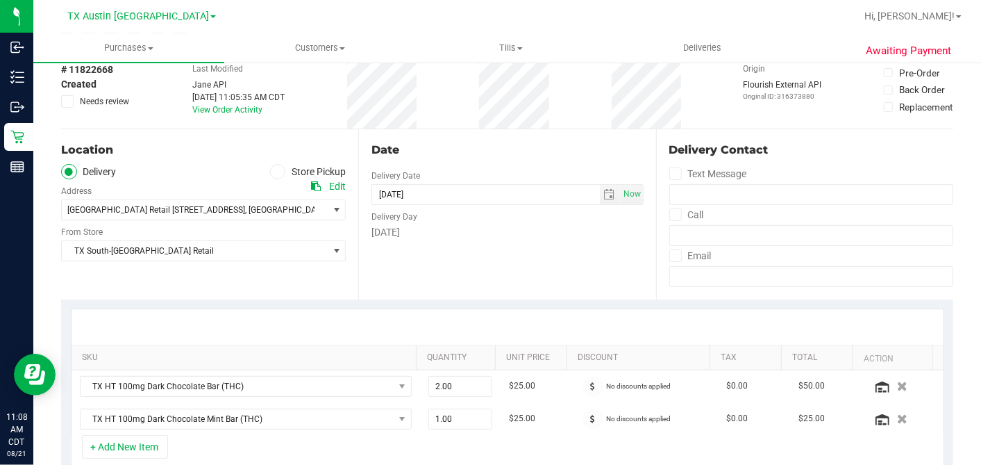
scroll to position [0, 0]
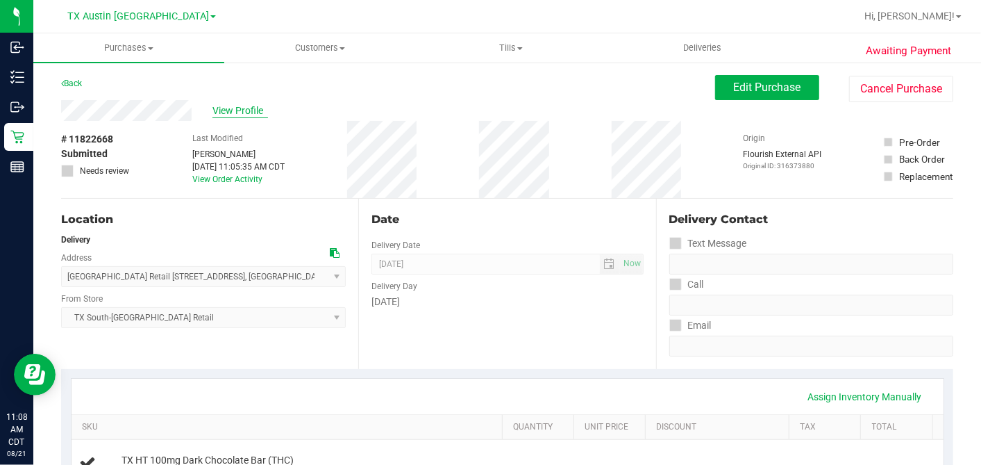
click at [256, 113] on span "View Profile" at bounding box center [240, 110] width 56 height 15
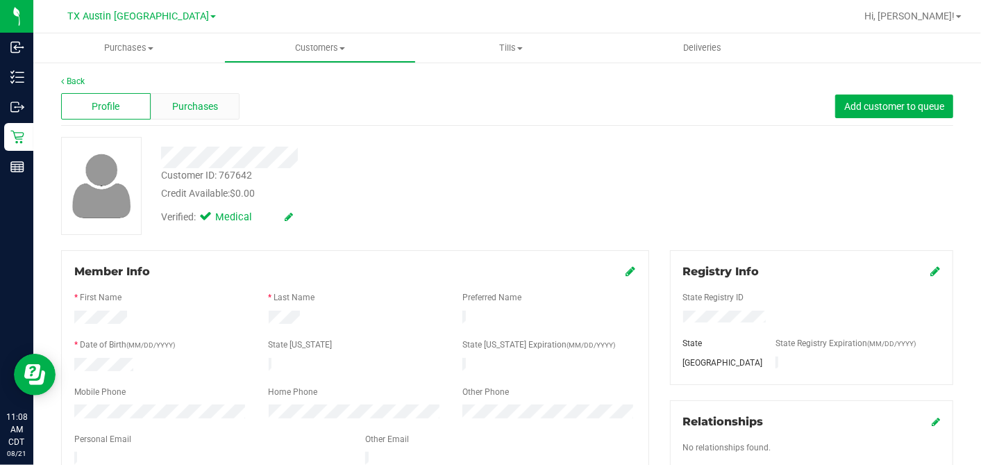
click at [191, 103] on span "Purchases" at bounding box center [195, 106] width 46 height 15
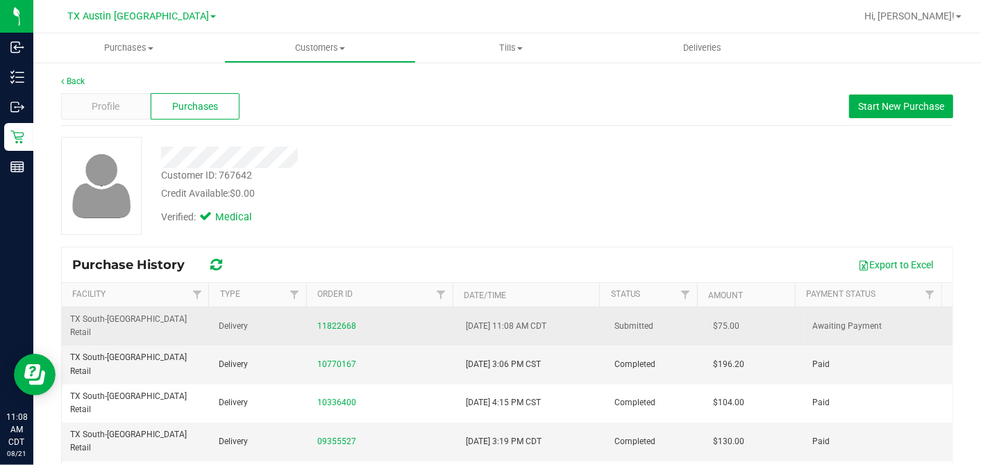
click at [714, 323] on span "$75.00" at bounding box center [727, 325] width 26 height 13
click at [714, 319] on span "$75.00" at bounding box center [727, 325] width 26 height 13
copy span "75.00"
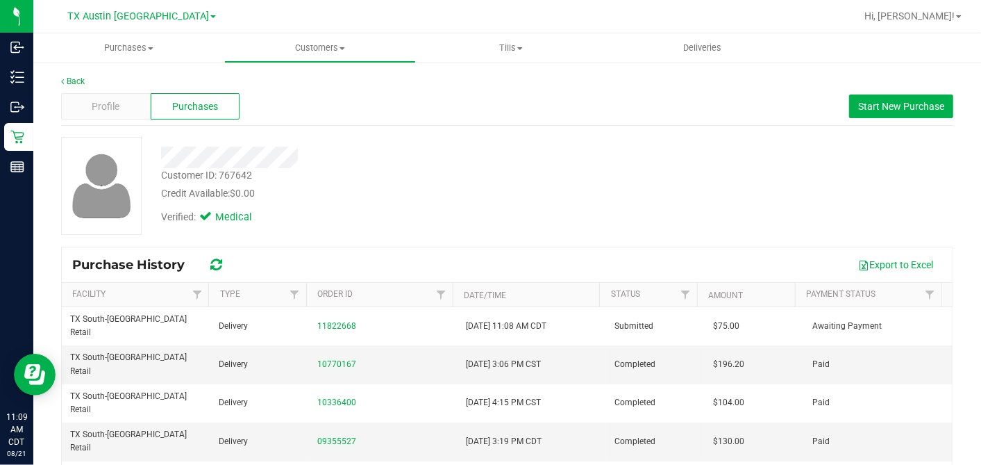
click at [533, 192] on div "Credit Available: $0.00" at bounding box center [379, 193] width 436 height 15
click at [478, 198] on div "Credit Available: $0.00" at bounding box center [379, 193] width 436 height 15
click at [389, 169] on div "Customer ID: 767642 Credit Available: $0.00" at bounding box center [379, 184] width 457 height 33
click at [321, 46] on span "Customers" at bounding box center [320, 48] width 190 height 12
click at [274, 79] on span "All customers" at bounding box center [274, 84] width 100 height 12
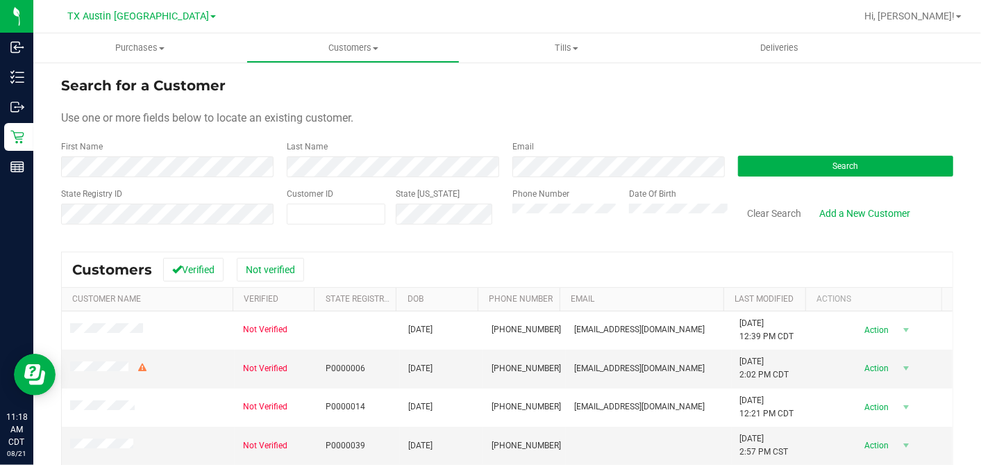
click at [197, 153] on div "First Name" at bounding box center [168, 158] width 215 height 37
click at [351, 41] on uib-tab-heading "Customers All customers Add a new customer All physicians" at bounding box center [353, 48] width 212 height 28
click at [295, 101] on span "Add a new customer" at bounding box center [312, 100] width 131 height 12
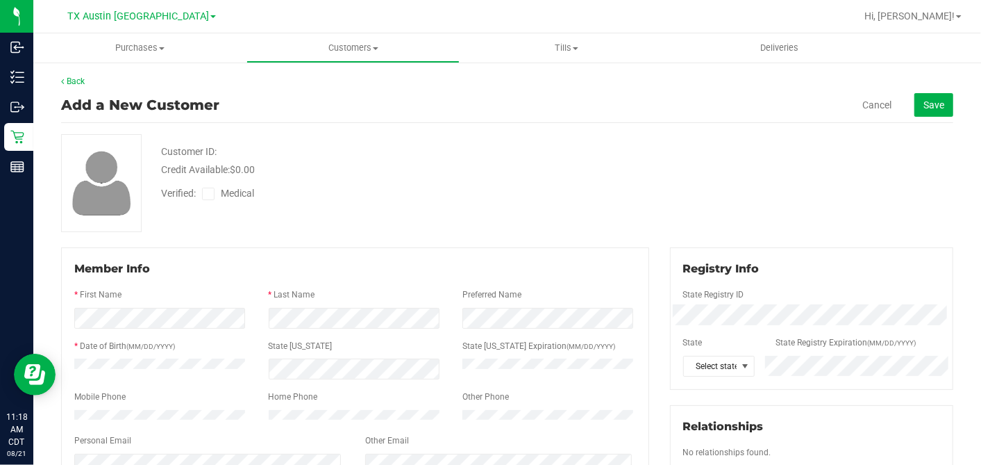
click at [598, 219] on div "Customer ID: Credit Available: $0.00 Verified: Medical" at bounding box center [507, 183] width 913 height 98
drag, startPoint x: 349, startPoint y: 156, endPoint x: 426, endPoint y: 222, distance: 101.5
click at [349, 156] on div "Customer ID: Credit Available: $0.00" at bounding box center [379, 160] width 457 height 33
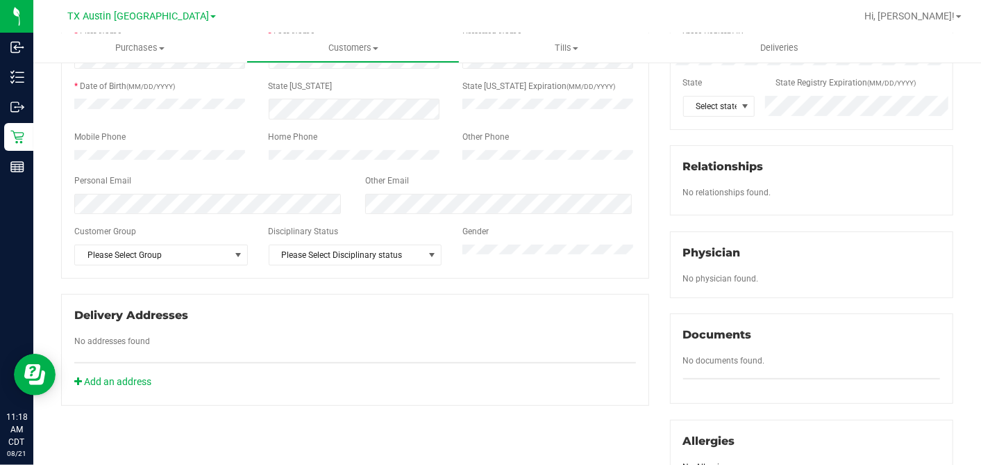
scroll to position [462, 0]
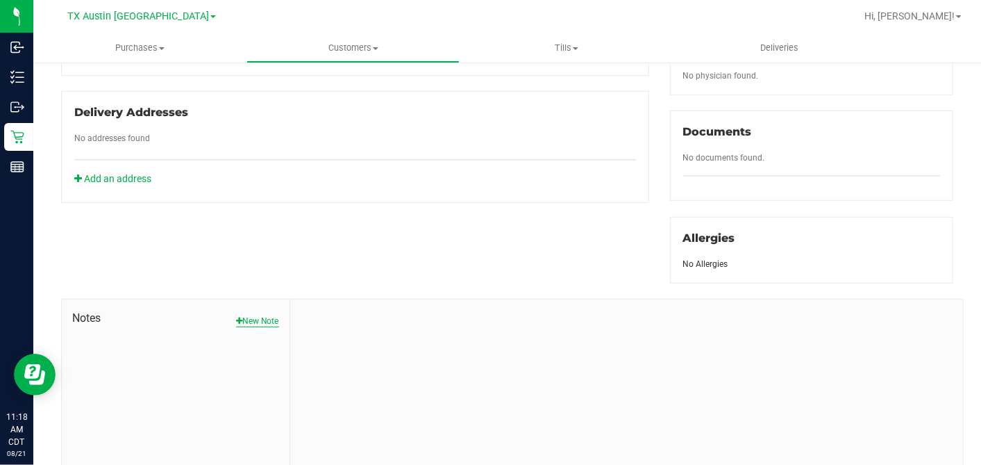
click at [265, 315] on button "New Note" at bounding box center [257, 321] width 43 height 12
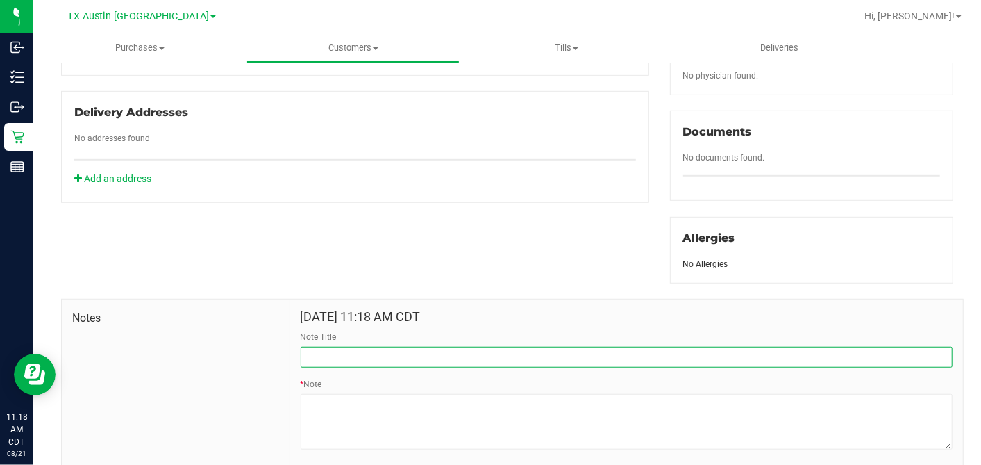
click at [365, 353] on input "Note Title" at bounding box center [627, 357] width 652 height 21
type input "CURT"
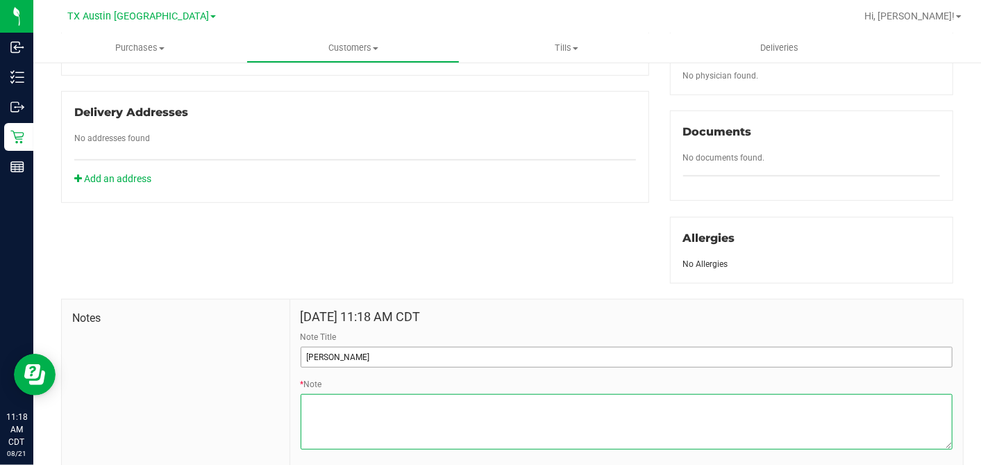
paste textarea "Patient Name: Eric Pope Address: 1307 S Westador Drive Arlington, TX, 76015 Pho…"
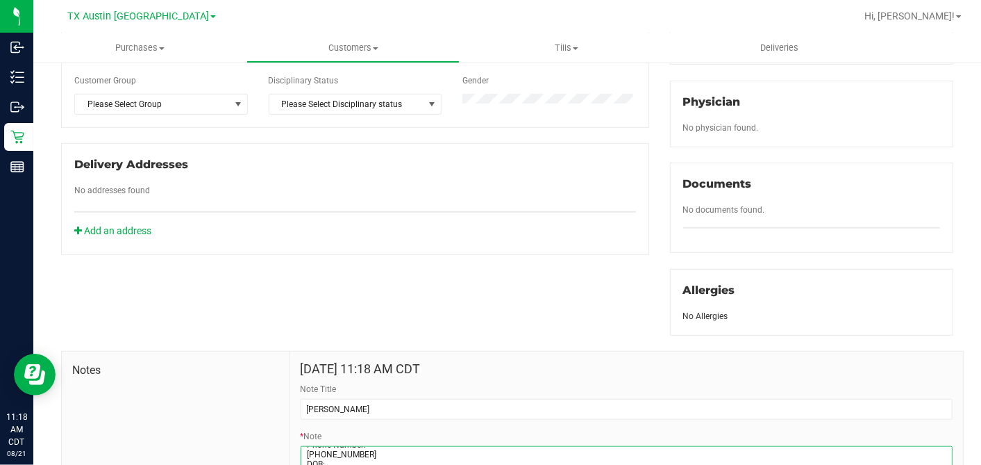
scroll to position [385, 0]
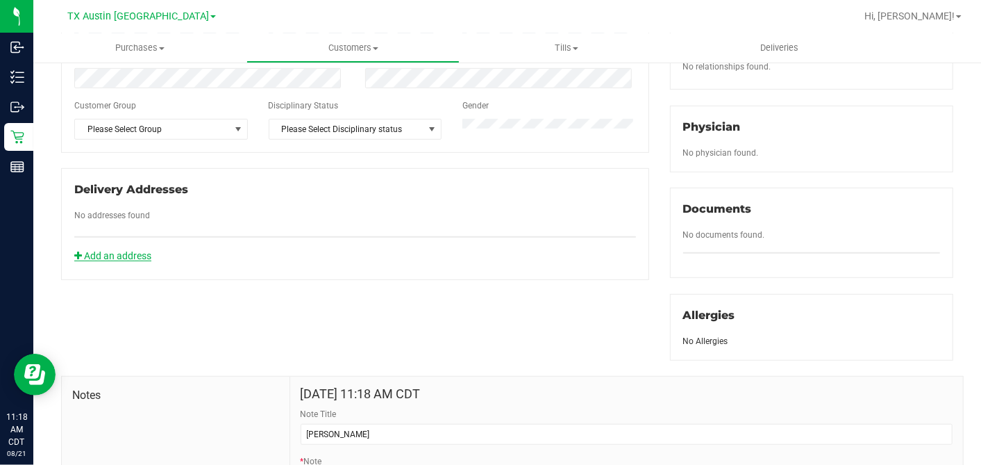
type textarea "Patient Name: Eric Pope Address: 1307 S Westador Drive Arlington, TX, 76015 Pho…"
click at [105, 260] on link "Add an address" at bounding box center [112, 255] width 77 height 11
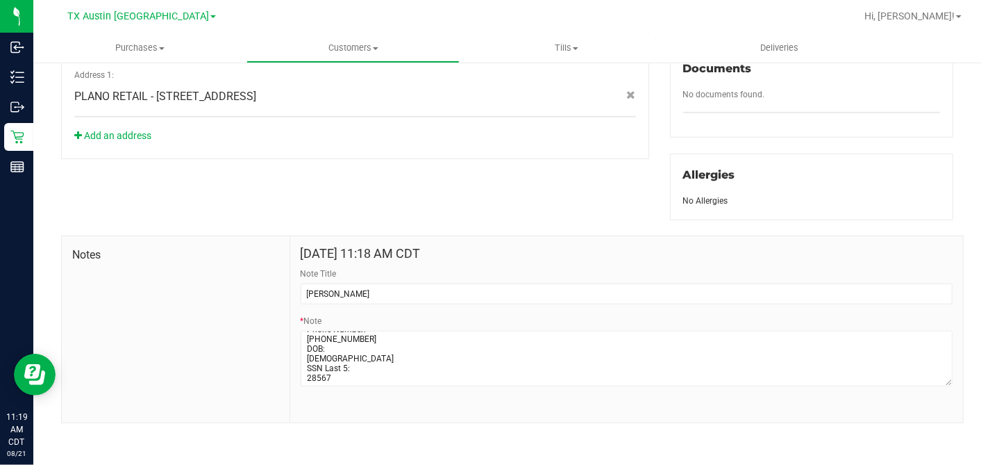
scroll to position [0, 0]
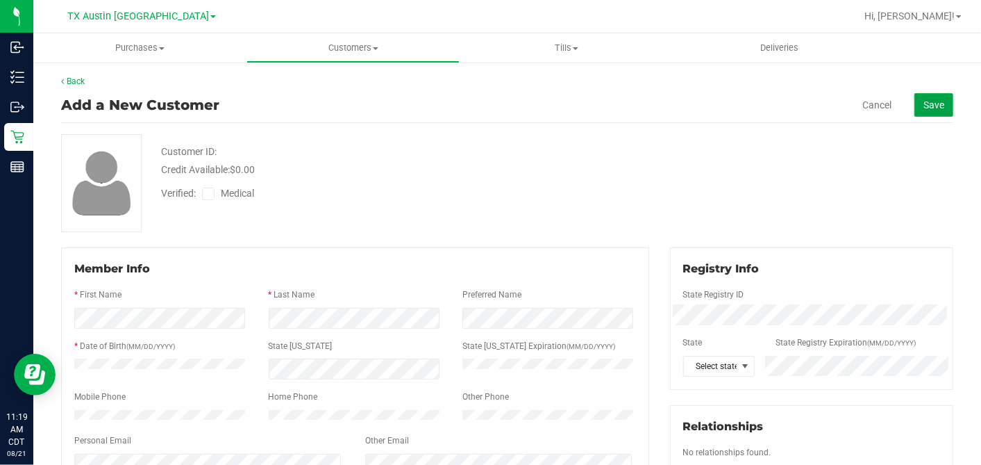
click at [883, 107] on span "Save" at bounding box center [934, 104] width 21 height 11
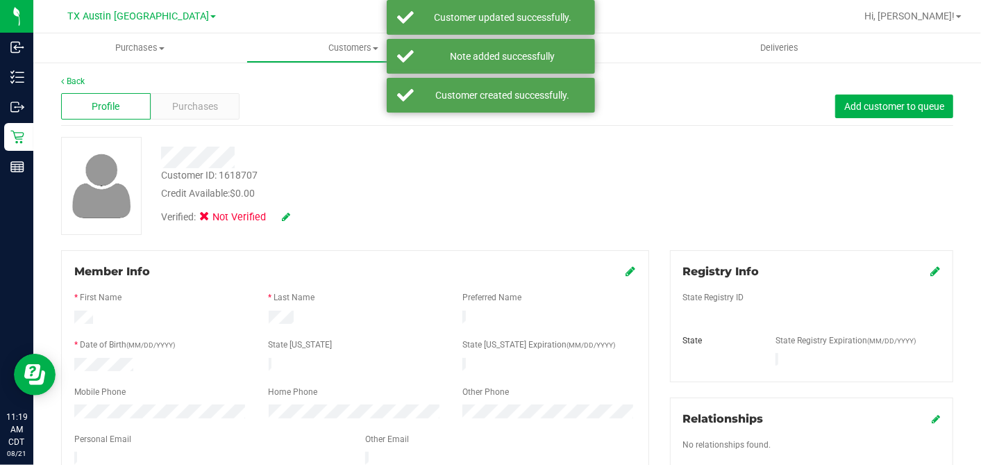
click at [521, 203] on div "Verified: Not Verified" at bounding box center [379, 216] width 457 height 31
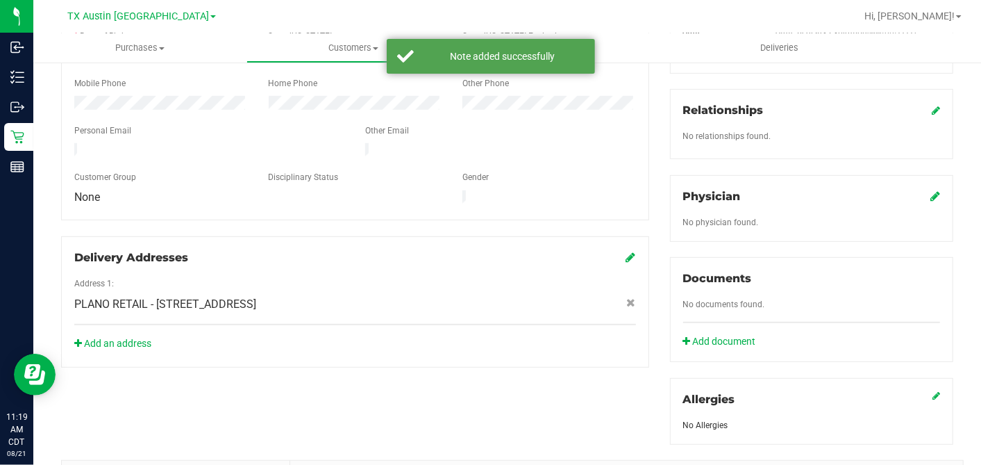
scroll to position [154, 0]
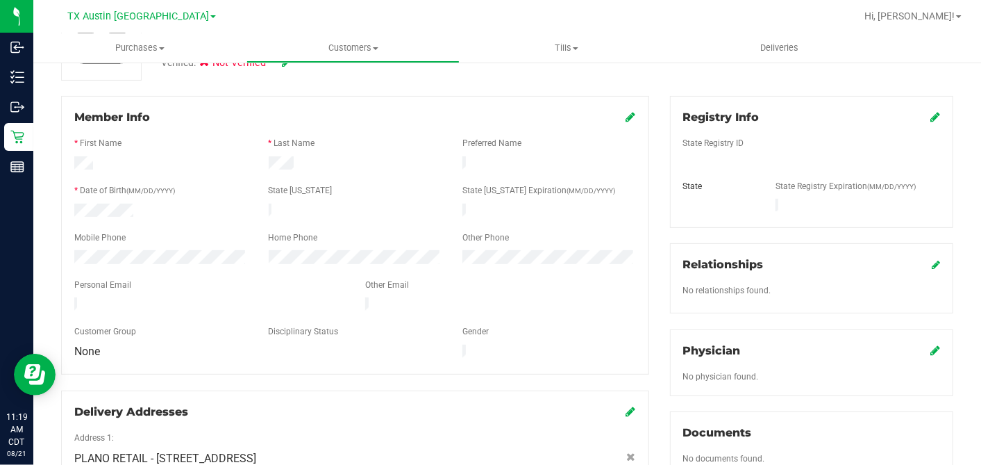
click at [626, 121] on icon at bounding box center [631, 116] width 10 height 11
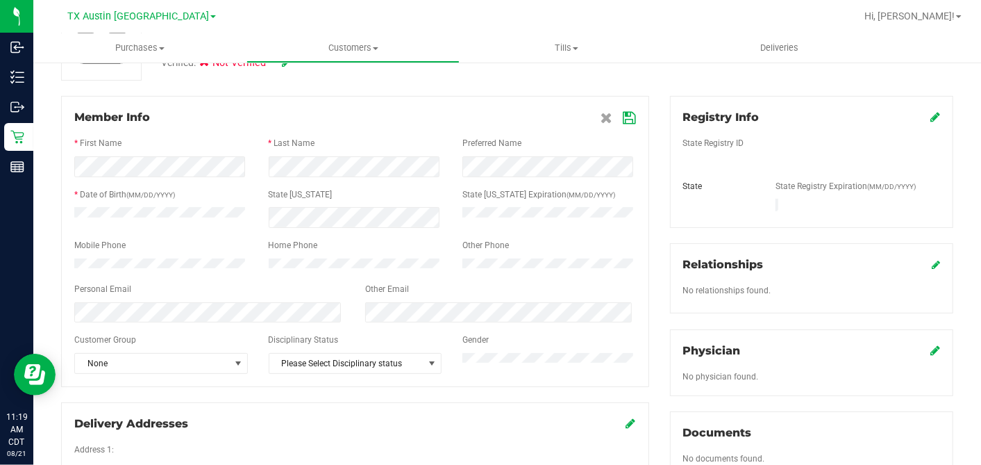
click at [883, 115] on icon at bounding box center [936, 116] width 10 height 11
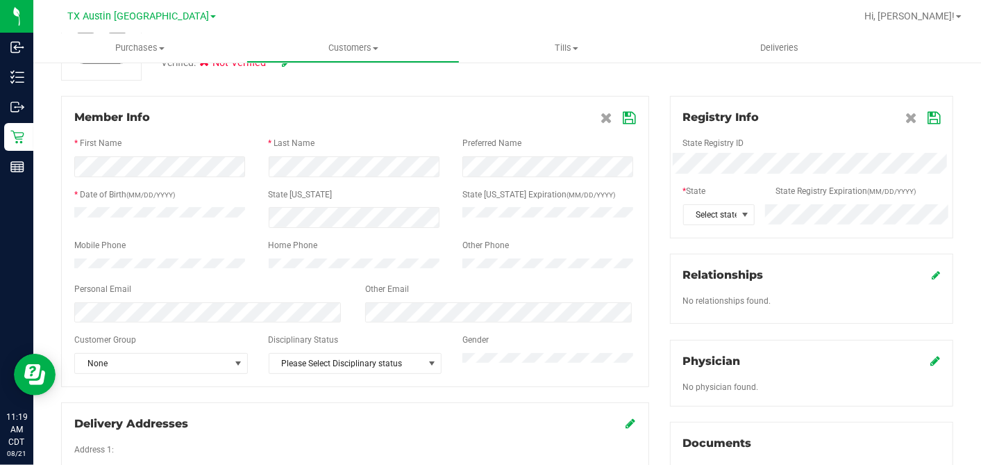
click at [883, 112] on icon at bounding box center [934, 117] width 12 height 11
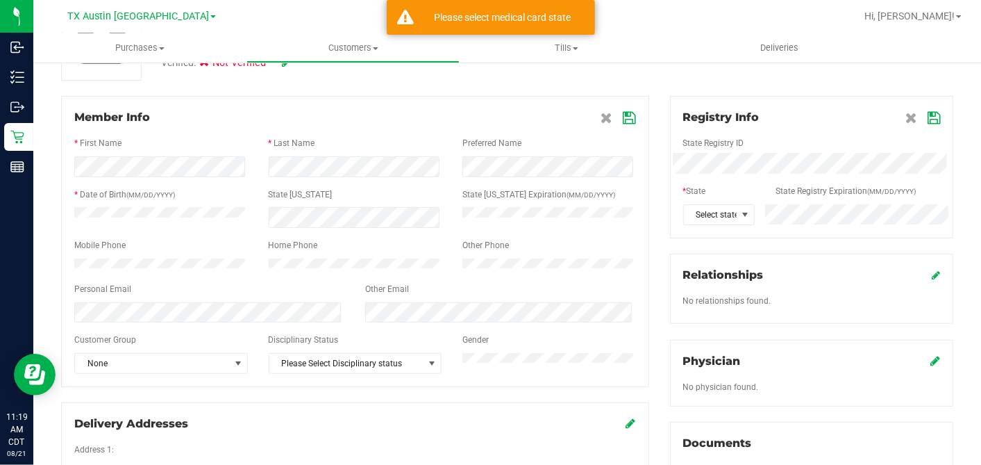
click at [514, 167] on div "Member Info * First Name * Last Name Preferred Name * Date of Birth (MM/DD/YYYY…" at bounding box center [507, 465] width 913 height 739
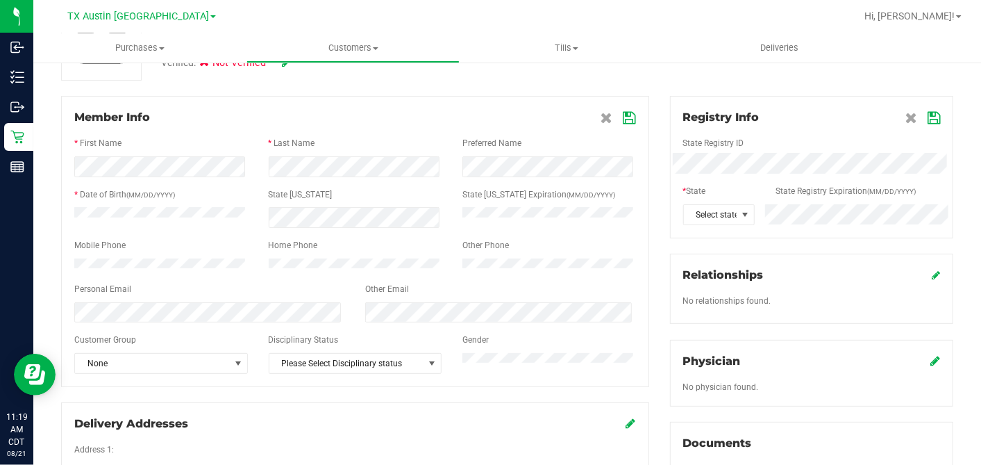
click at [531, 170] on div "Member Info * First Name * Last Name Preferred Name * Date of Birth (MM/DD/YYYY…" at bounding box center [507, 465] width 913 height 739
click at [883, 113] on icon at bounding box center [934, 117] width 12 height 11
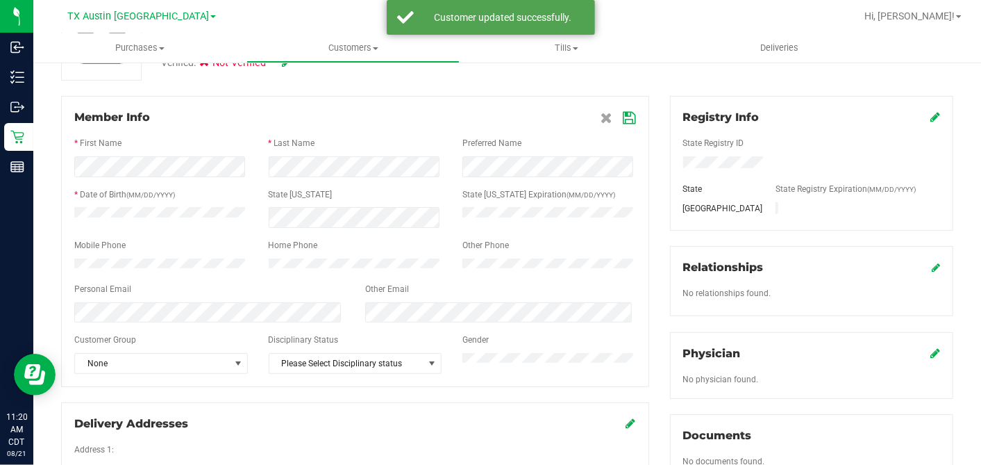
click at [625, 114] on icon at bounding box center [630, 117] width 12 height 11
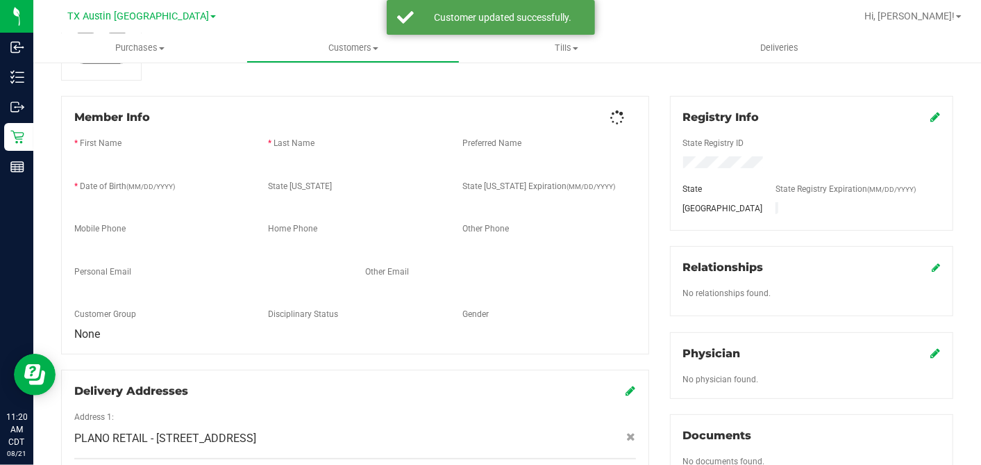
click at [646, 95] on div "Back Profile Purchases Add customer to queue Member Info * First Name * Last Na…" at bounding box center [507, 374] width 892 height 906
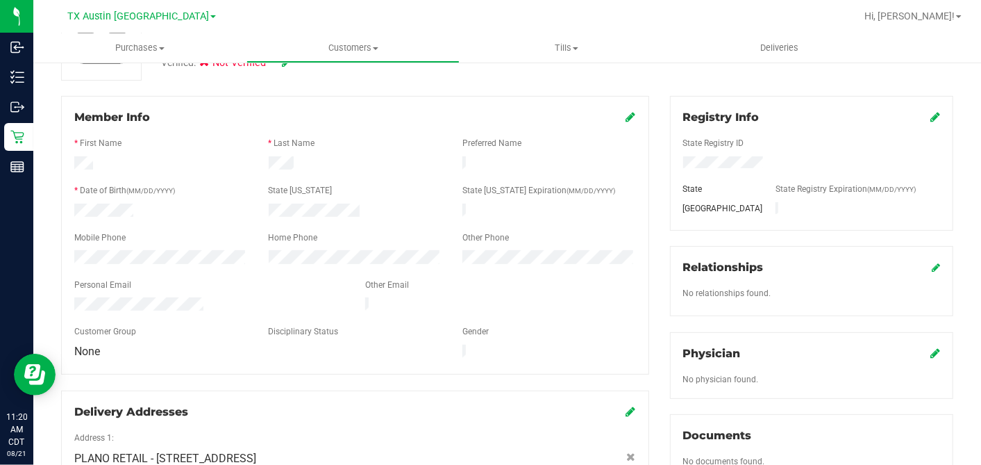
click at [660, 101] on div "Registry Info State Registry ID State State Registry Expiration (MM/DD/YYYY) TX…" at bounding box center [812, 348] width 304 height 505
click at [642, 95] on div "Back Profile Purchases Add customer to queue Customer ID: 1618707 Credit Availa…" at bounding box center [507, 374] width 892 height 906
click at [651, 95] on div "Back Profile Purchases Add customer to queue Customer ID: 1618707 Credit Availa…" at bounding box center [507, 374] width 892 height 906
click at [649, 94] on div "Back Profile Purchases Add customer to queue Customer ID: 1618707 Credit Availa…" at bounding box center [507, 374] width 892 height 906
click at [647, 91] on div "Back Profile Purchases Add customer to queue Customer ID: 1618707 Credit Availa…" at bounding box center [507, 374] width 892 height 906
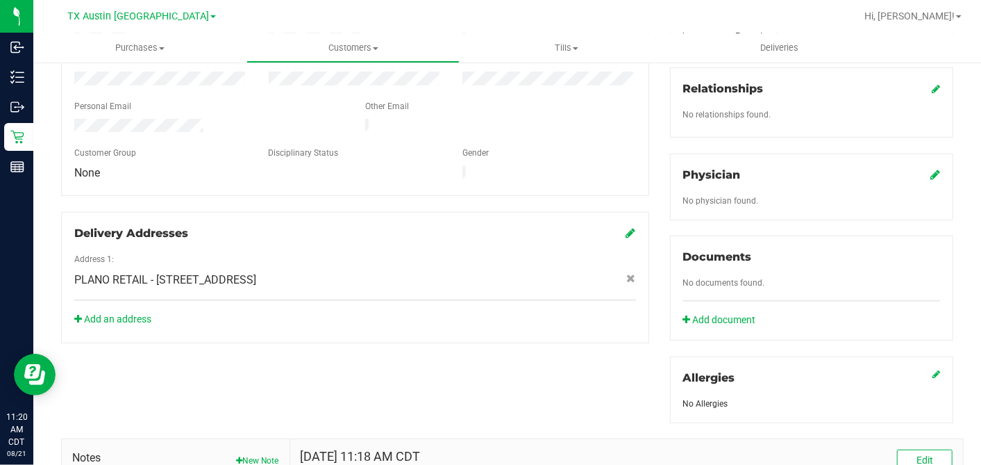
scroll to position [308, 0]
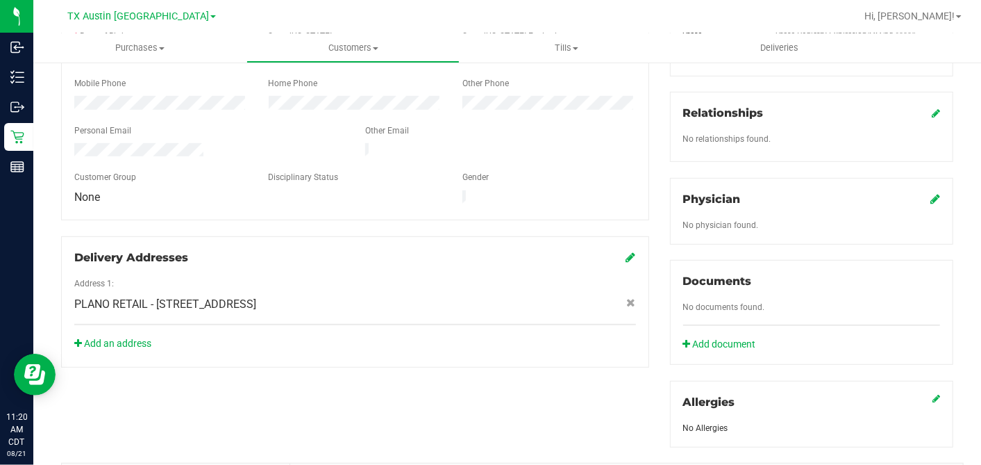
click at [651, 178] on div "Member Info * First Name * Last Name Preferred Name * Date of Birth (MM/DD/YYYY…" at bounding box center [355, 154] width 609 height 425
click at [648, 156] on div "Member Info * First Name * Last Name Preferred Name * Date of Birth (MM/DD/YYYY…" at bounding box center [355, 154] width 609 height 425
click at [883, 196] on icon at bounding box center [936, 198] width 10 height 11
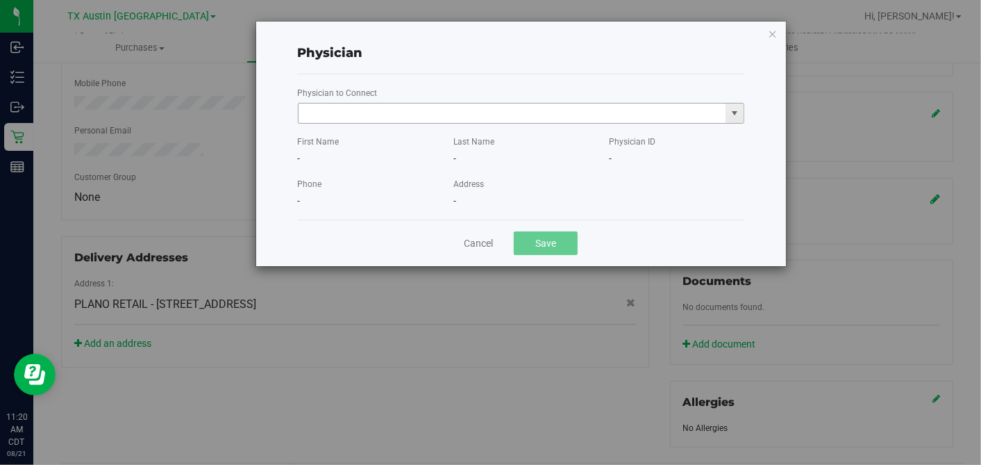
click at [500, 112] on input "text" at bounding box center [513, 112] width 428 height 19
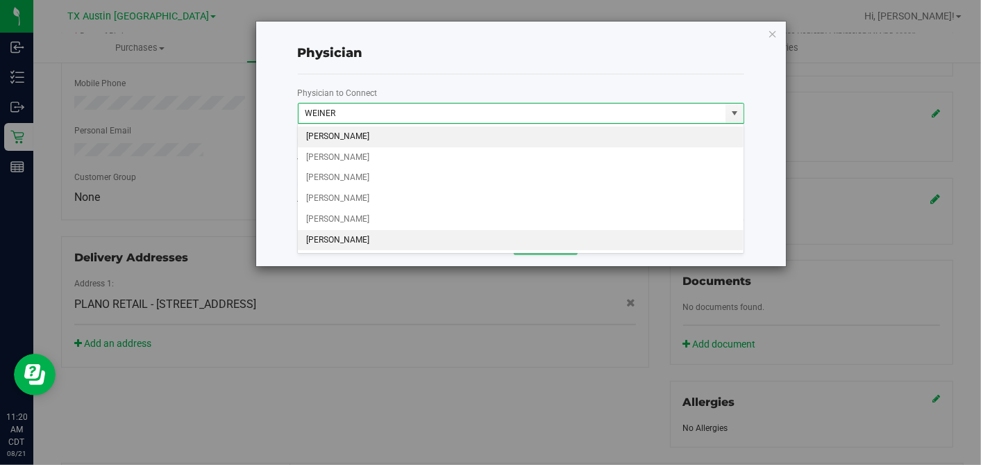
click at [407, 240] on li "ALAN WEINER" at bounding box center [521, 240] width 446 height 21
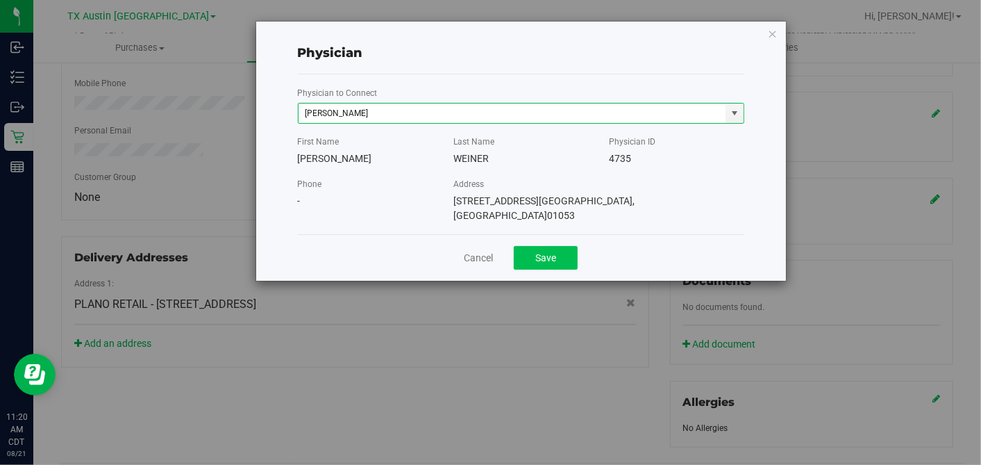
type input "ALAN WEINER"
click at [559, 248] on button "Save" at bounding box center [546, 258] width 64 height 24
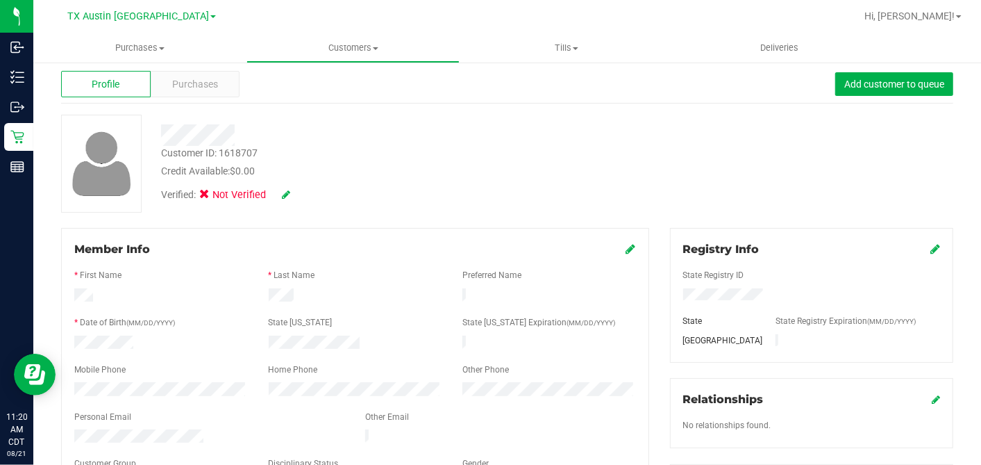
scroll to position [0, 0]
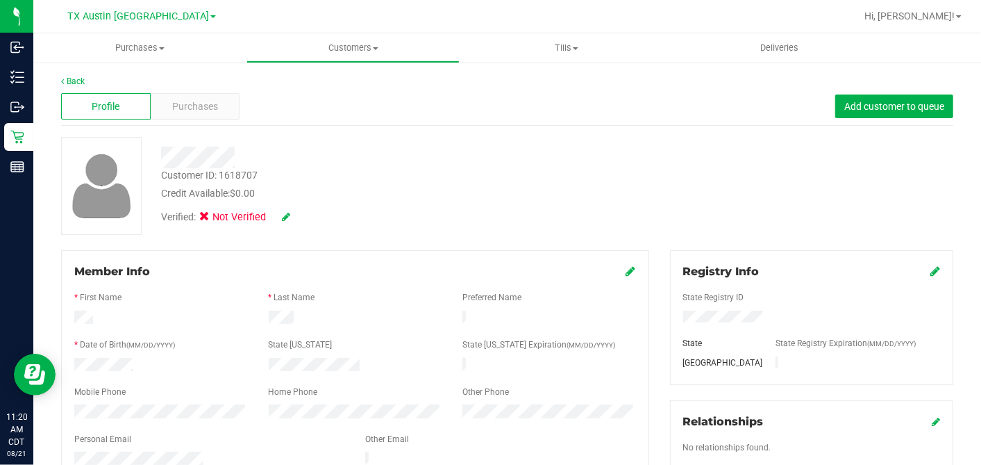
click at [285, 214] on icon at bounding box center [286, 217] width 8 height 10
click at [211, 219] on icon at bounding box center [208, 219] width 9 height 0
click at [0, 0] on input "Medical" at bounding box center [0, 0] width 0 height 0
click at [308, 218] on icon at bounding box center [304, 217] width 11 height 10
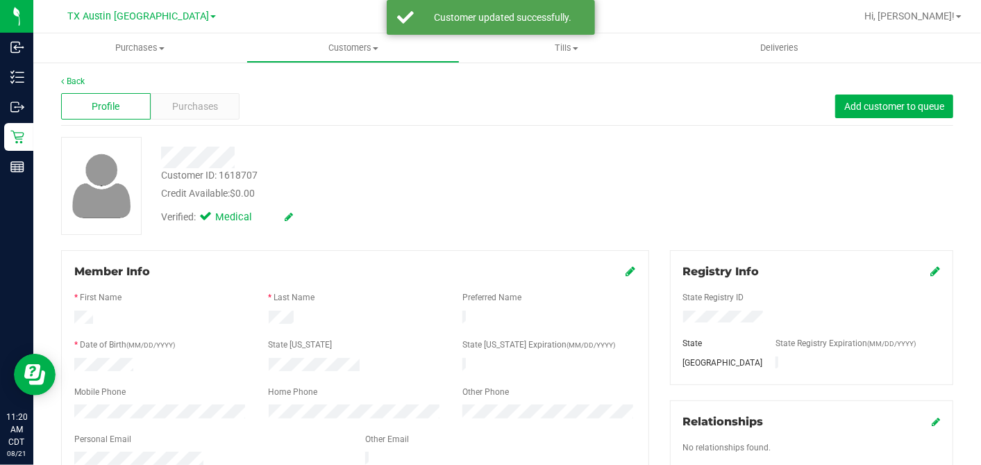
click at [383, 201] on div "Verified: Medical" at bounding box center [379, 216] width 457 height 31
click at [696, 160] on div "Customer ID: 1618707 Credit Available: $0.00 Verified: Medical" at bounding box center [507, 186] width 913 height 98
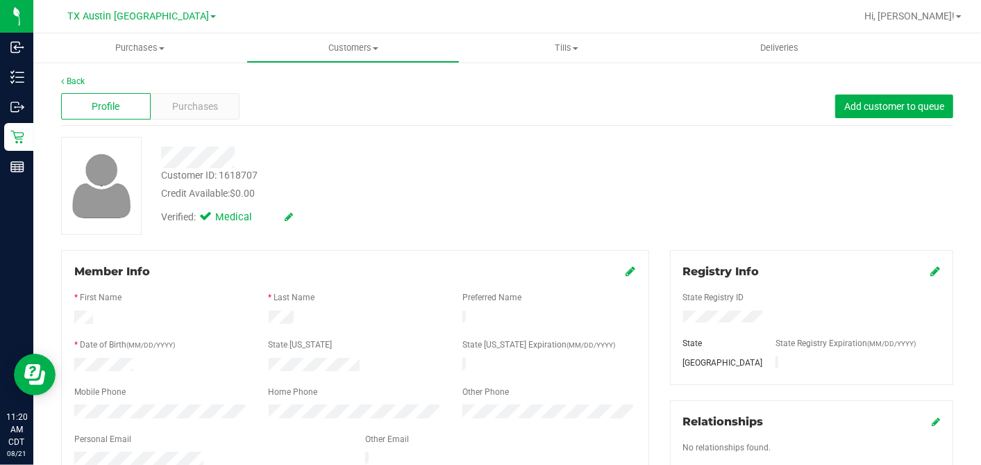
click at [639, 149] on div "Customer ID: 1618707 Credit Available: $0.00 Verified: Medical" at bounding box center [507, 186] width 913 height 98
click at [621, 178] on div "Customer ID: 1618707 Credit Available: $0.00 Verified: Medical" at bounding box center [507, 186] width 913 height 98
click at [431, 154] on div at bounding box center [379, 158] width 457 height 22
click at [218, 109] on div "Purchases" at bounding box center [196, 106] width 90 height 26
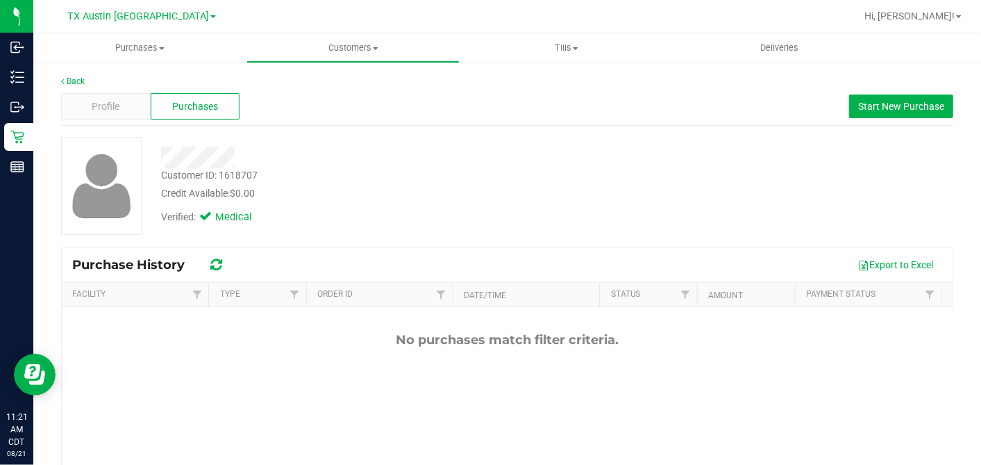
click at [490, 204] on div "Verified: Medical" at bounding box center [379, 216] width 457 height 31
click at [389, 194] on div "Credit Available: $0.00" at bounding box center [379, 193] width 436 height 15
drag, startPoint x: 860, startPoint y: 112, endPoint x: 684, endPoint y: 143, distance: 179.0
click at [860, 113] on button "Start New Purchase" at bounding box center [901, 106] width 104 height 24
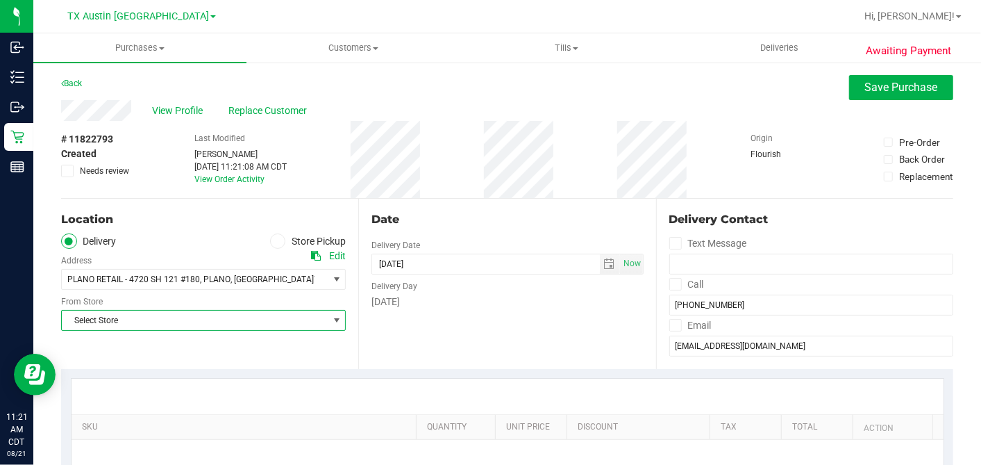
click at [198, 317] on span "Select Store" at bounding box center [195, 319] width 266 height 19
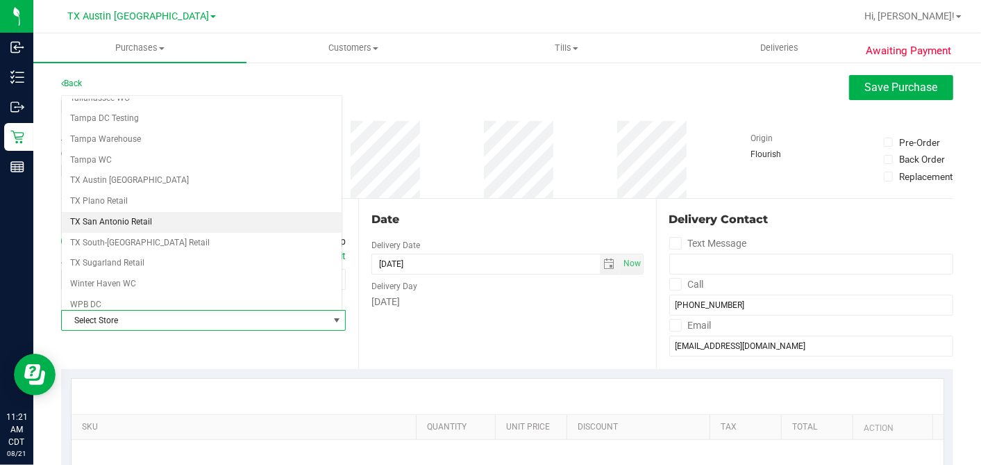
scroll to position [987, 0]
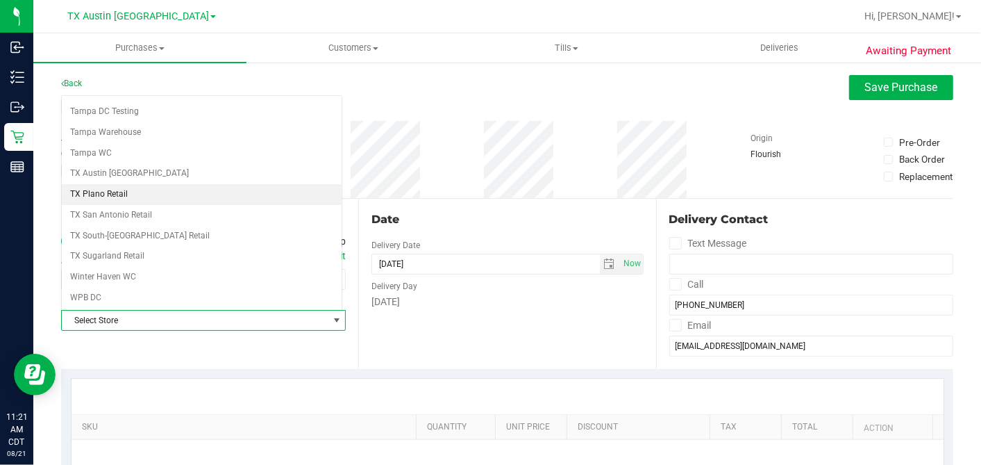
click at [127, 184] on li "TX Plano Retail" at bounding box center [202, 194] width 280 height 21
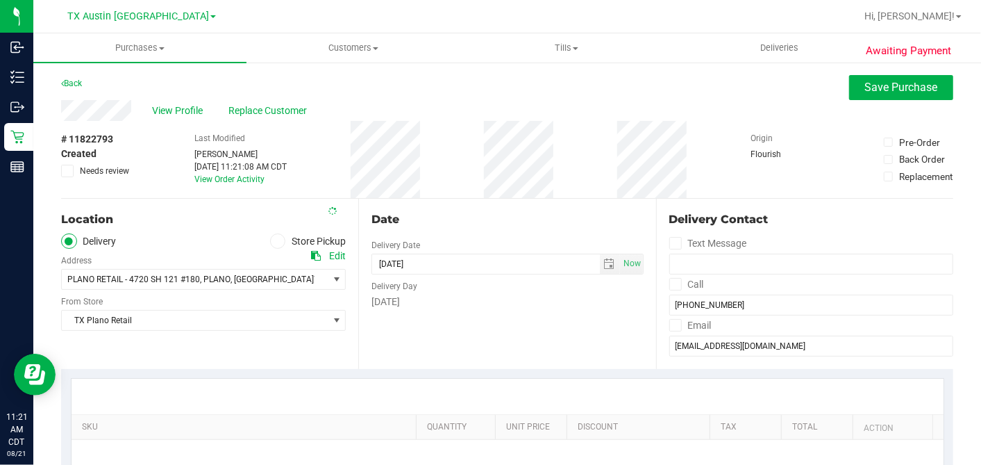
click at [480, 188] on div "# 11822793 Created Needs review Last Modified Dane Hawkins Aug 21, 2025 11:21:0…" at bounding box center [507, 159] width 892 height 77
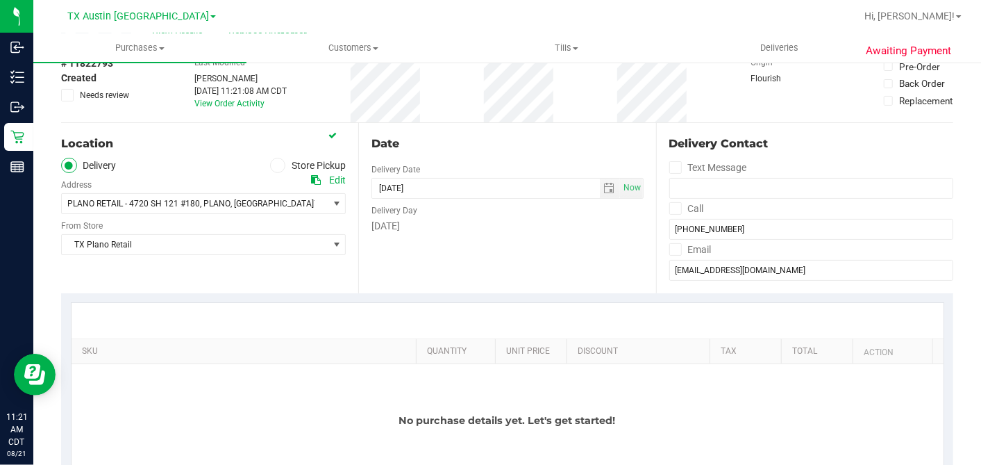
scroll to position [231, 0]
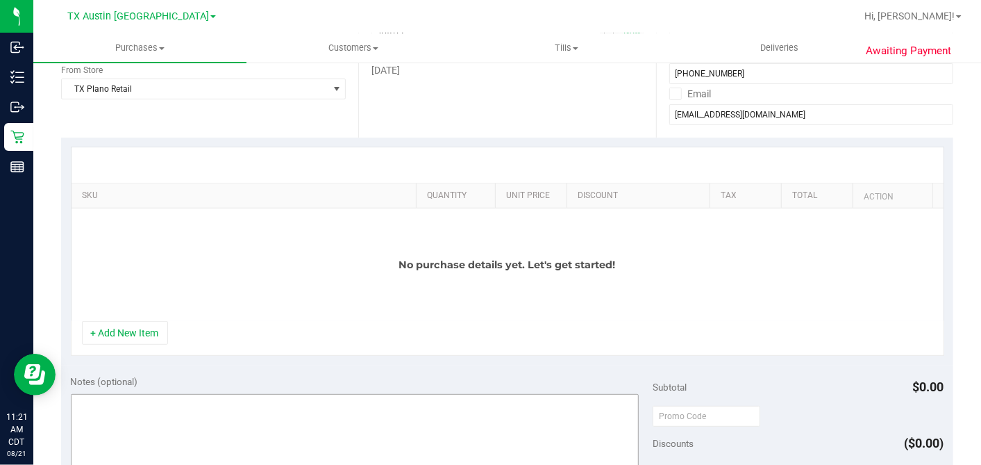
click at [146, 332] on button "+ Add New Item" at bounding box center [125, 333] width 86 height 24
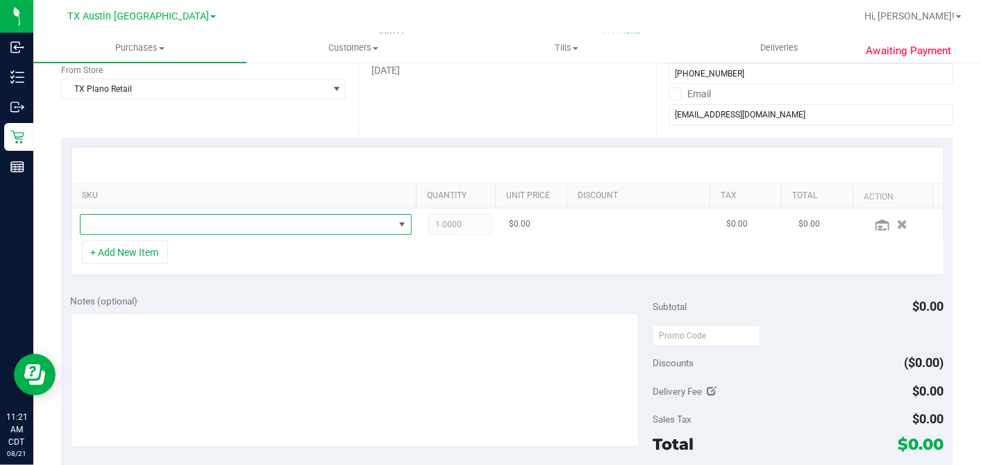
click at [164, 224] on span "NO DATA FOUND" at bounding box center [237, 224] width 313 height 19
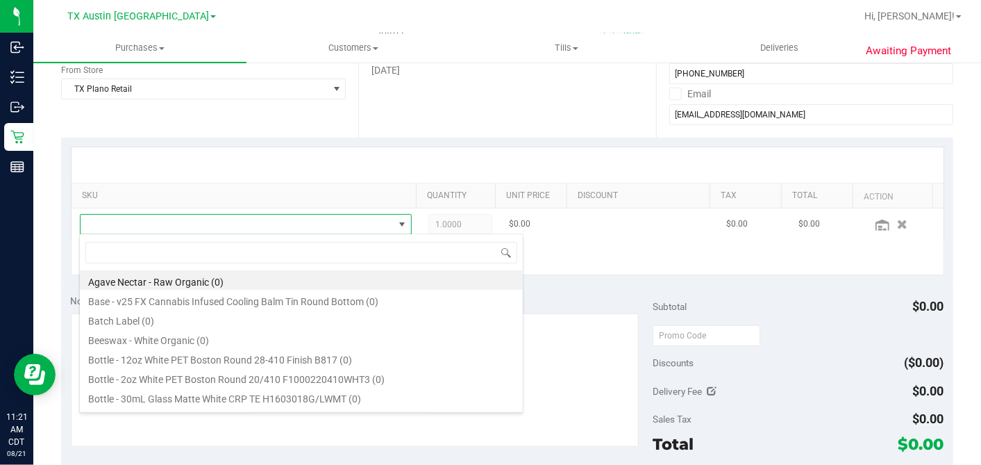
scroll to position [20, 318]
type input "TEXAS ORANGE"
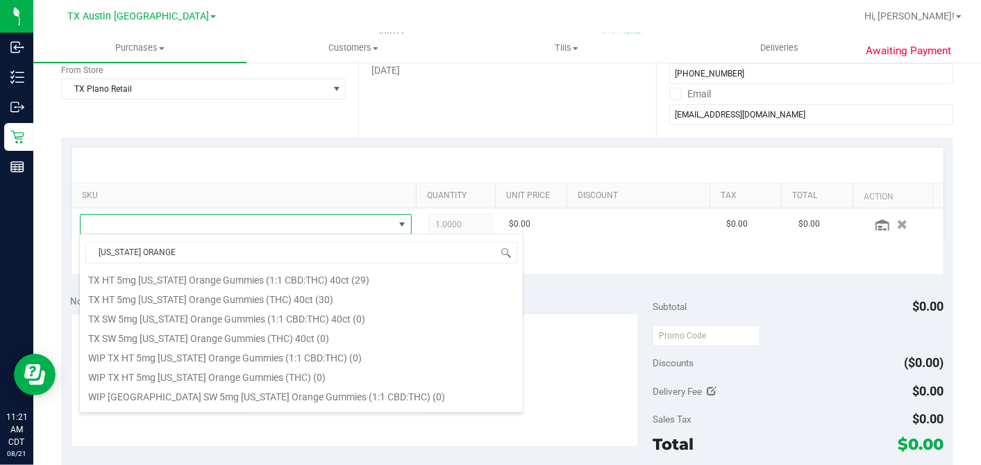
scroll to position [230, 0]
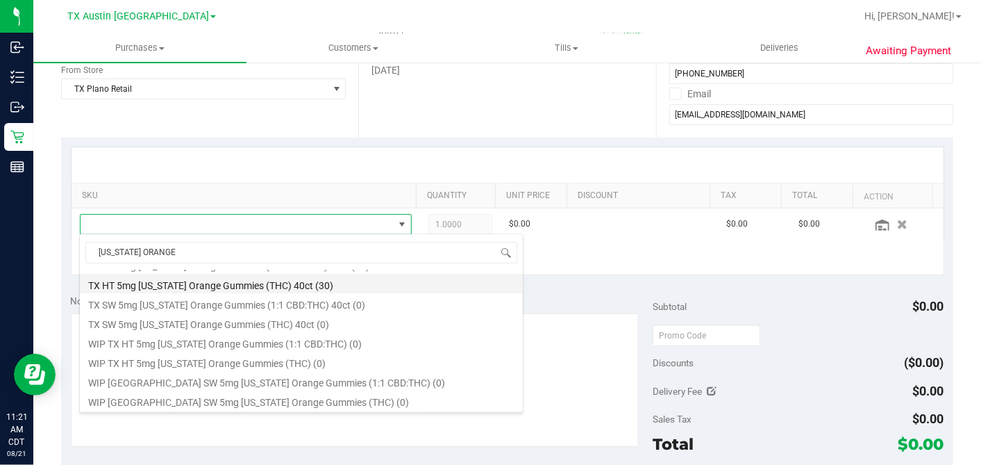
click at [269, 284] on li "TX HT 5mg Texas Orange Gummies (THC) 40ct (30)" at bounding box center [301, 283] width 443 height 19
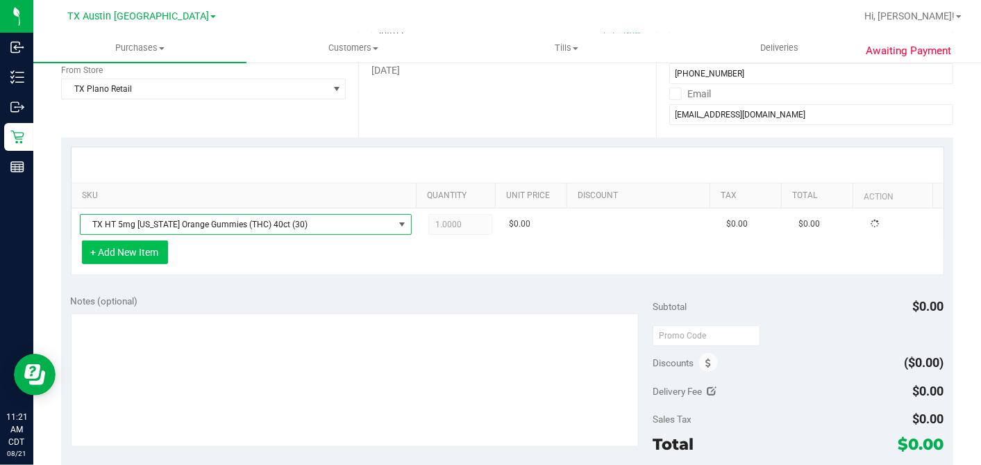
click at [144, 246] on button "+ Add New Item" at bounding box center [125, 252] width 86 height 24
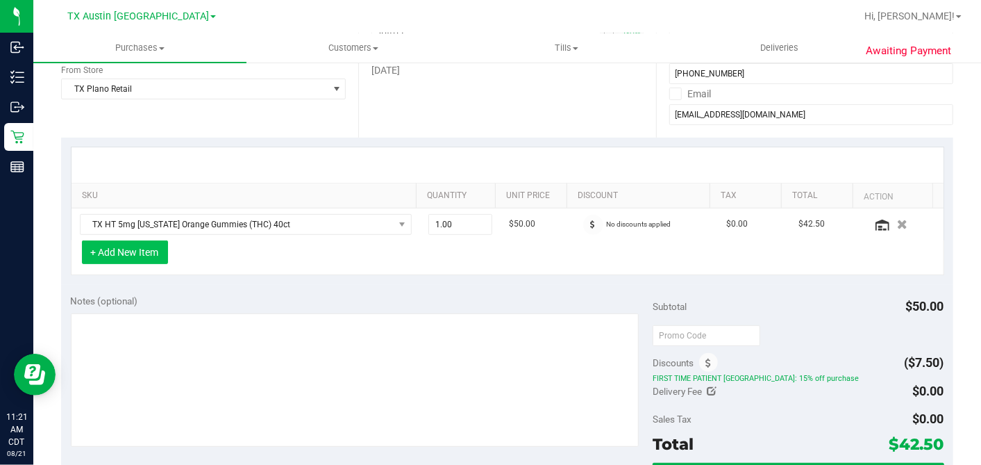
click at [158, 253] on button "+ Add New Item" at bounding box center [125, 252] width 86 height 24
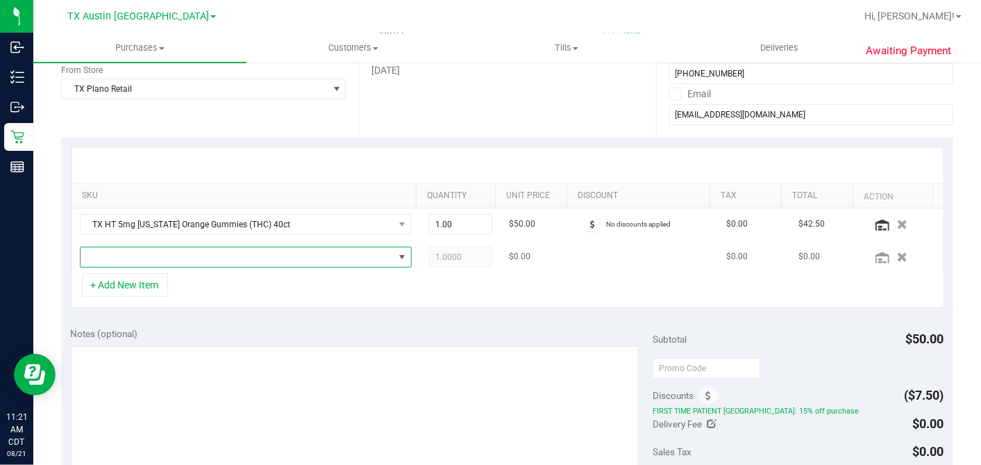
click at [162, 258] on span "NO DATA FOUND" at bounding box center [237, 256] width 313 height 19
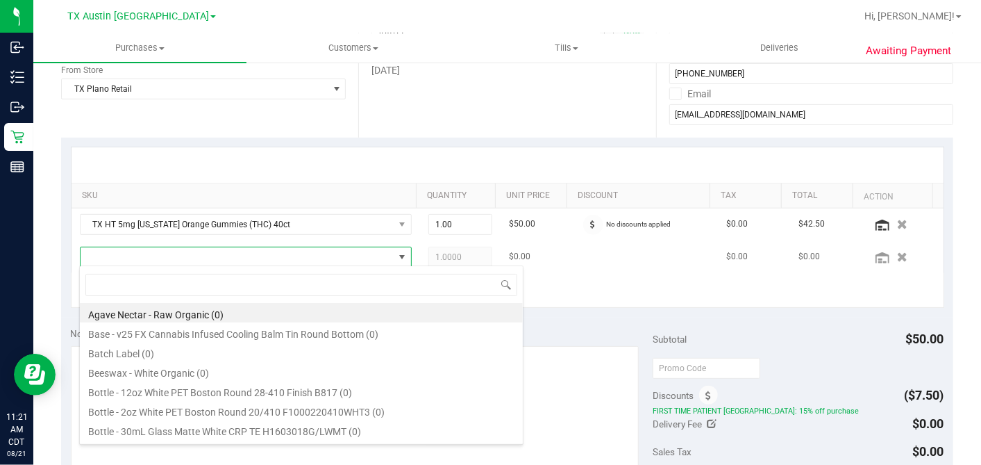
scroll to position [20, 318]
type input "TROPICAL"
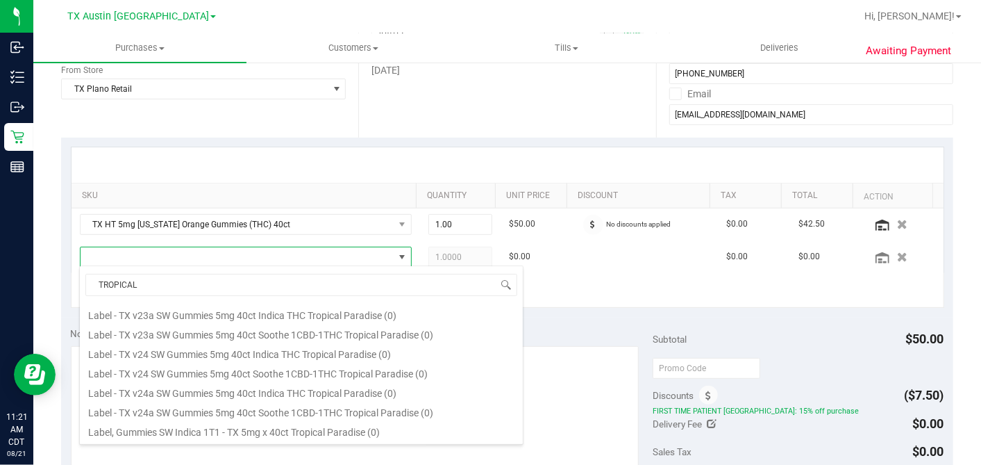
scroll to position [250, 0]
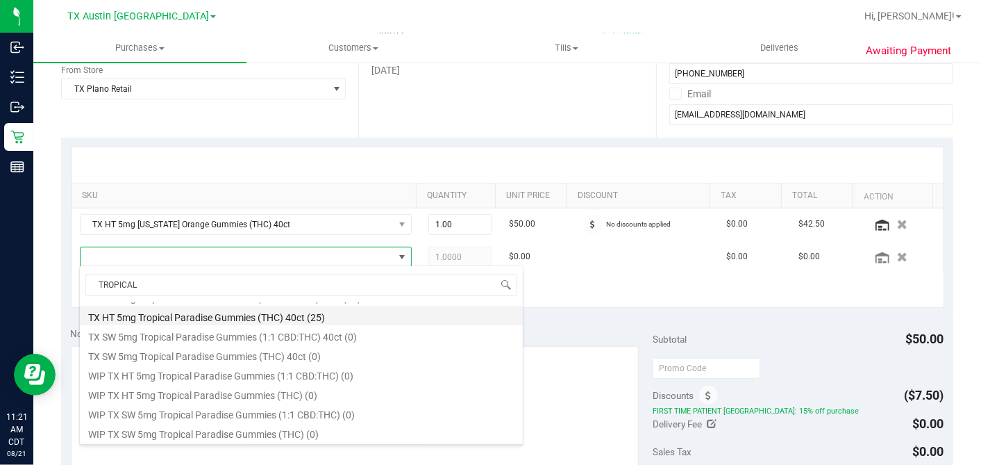
click at [226, 318] on li "TX HT 5mg Tropical Paradise Gummies (THC) 40ct (25)" at bounding box center [301, 315] width 443 height 19
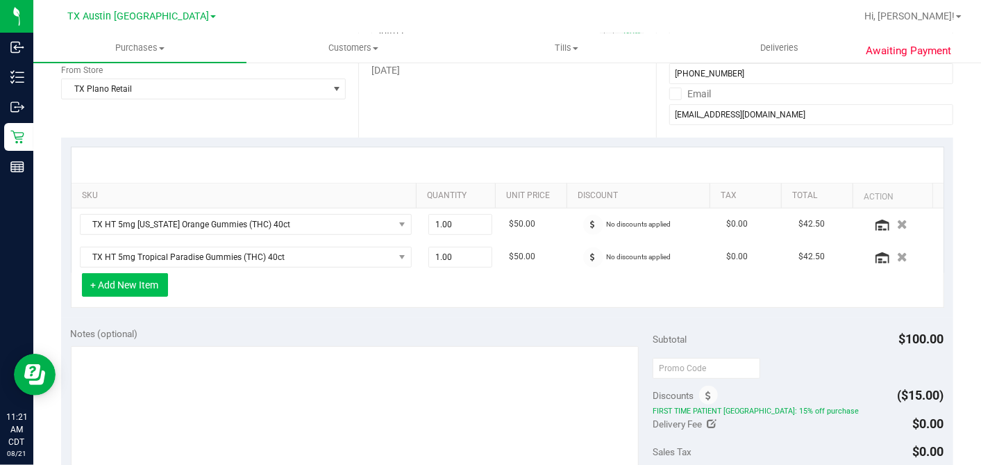
click at [135, 285] on button "+ Add New Item" at bounding box center [125, 285] width 86 height 24
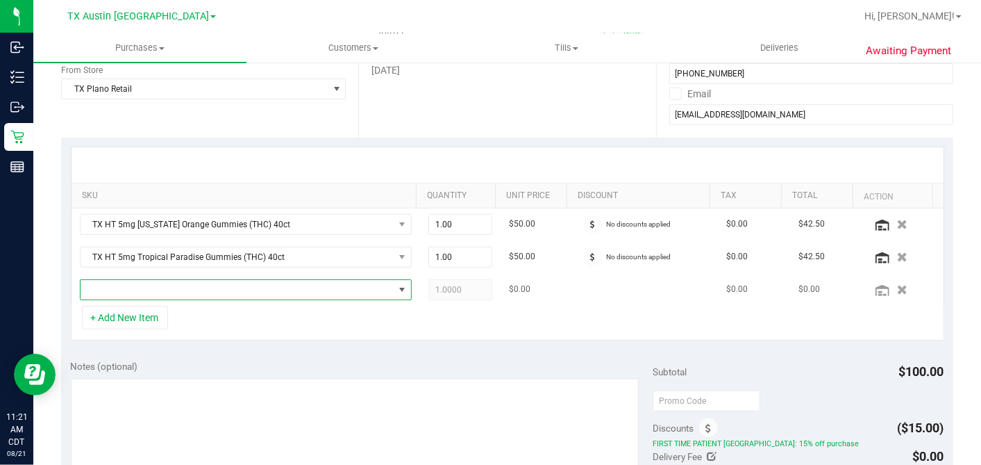
click at [156, 291] on span "NO DATA FOUND" at bounding box center [237, 289] width 313 height 19
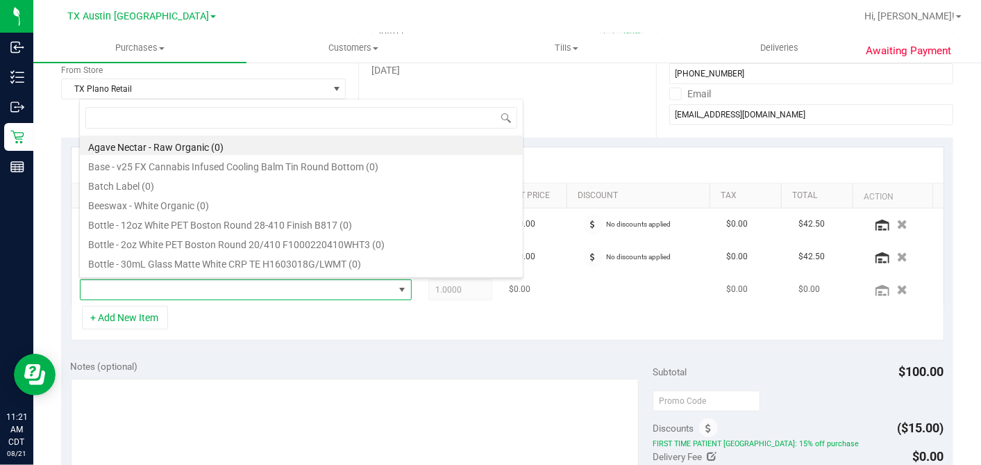
scroll to position [20, 318]
type input "DREAMSICLE"
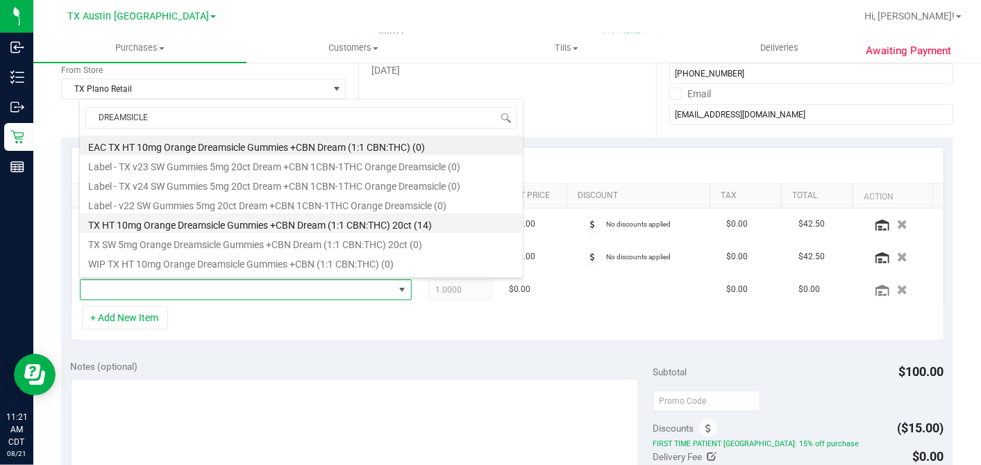
click at [276, 228] on li "TX HT 10mg Orange Dreamsicle Gummies +CBN Dream (1:1 CBN:THC) 20ct (14)" at bounding box center [301, 222] width 443 height 19
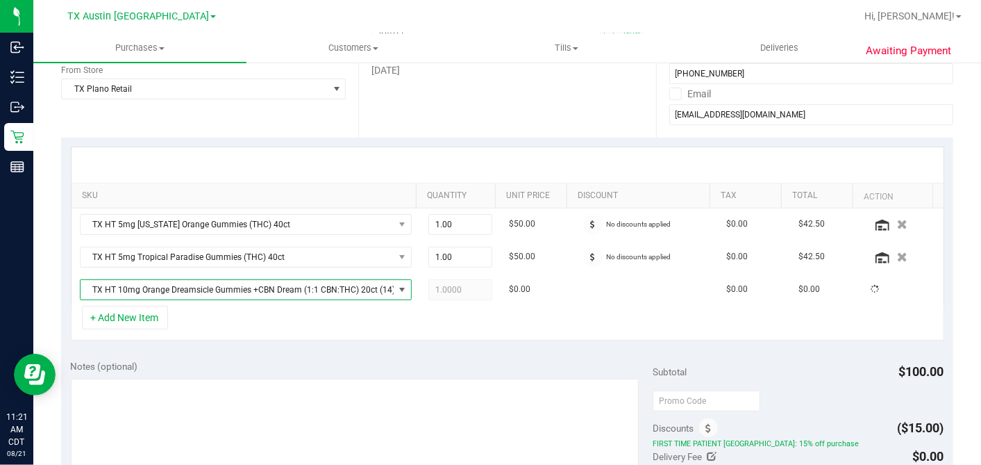
click at [140, 327] on div "+ Add New Item" at bounding box center [508, 323] width 874 height 35
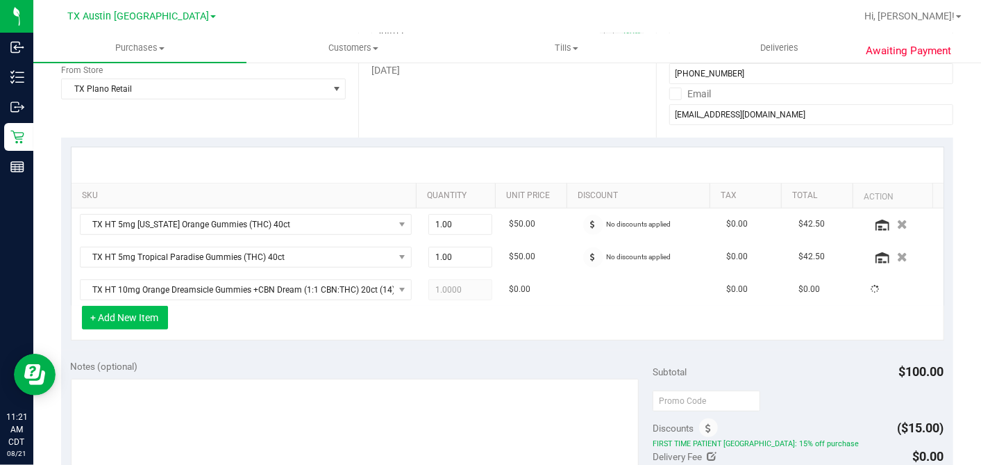
click at [144, 309] on button "+ Add New Item" at bounding box center [125, 318] width 86 height 24
click at [144, 315] on button "+ Add New Item" at bounding box center [125, 318] width 86 height 24
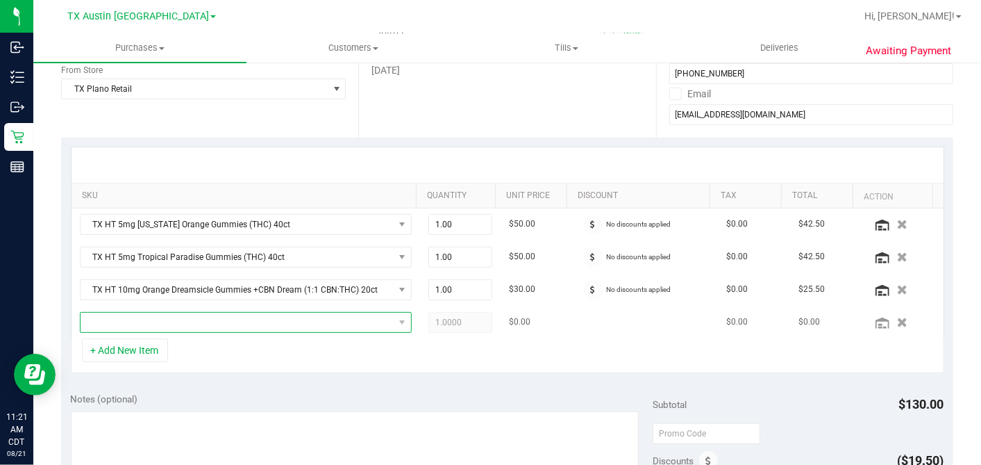
click at [141, 315] on span "NO DATA FOUND" at bounding box center [237, 321] width 313 height 19
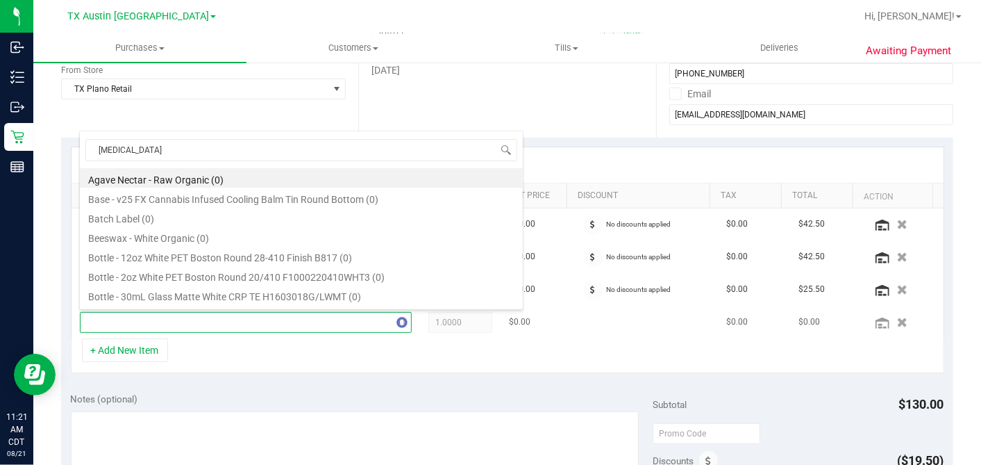
type input "BALM"
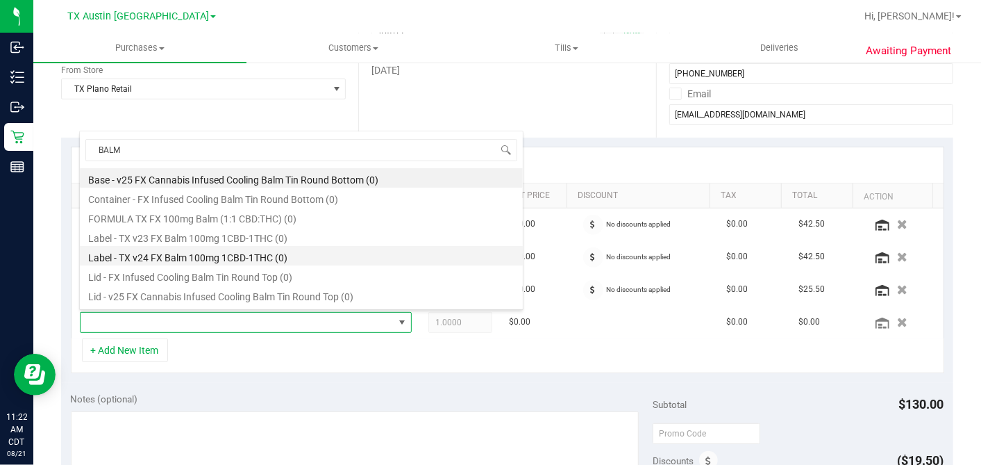
scroll to position [16, 0]
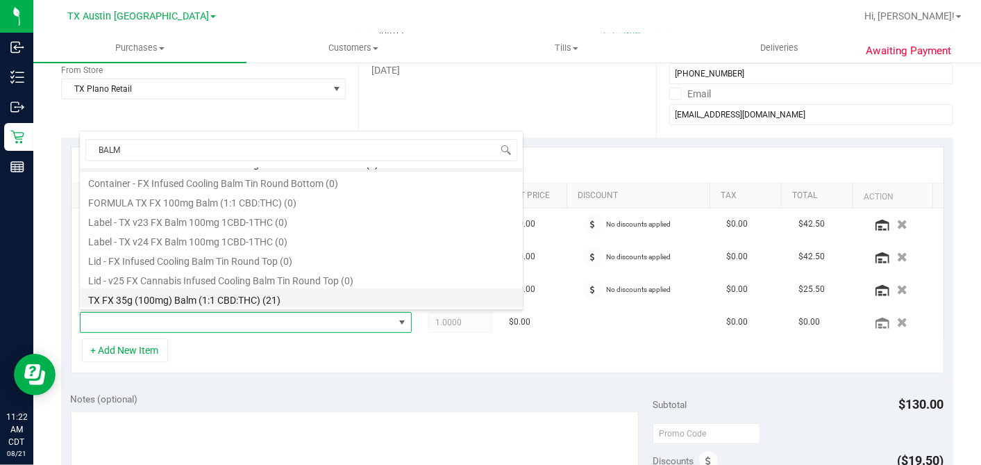
click at [239, 301] on li "TX FX 35g (100mg) Balm (1:1 CBD:THC) (21)" at bounding box center [301, 297] width 443 height 19
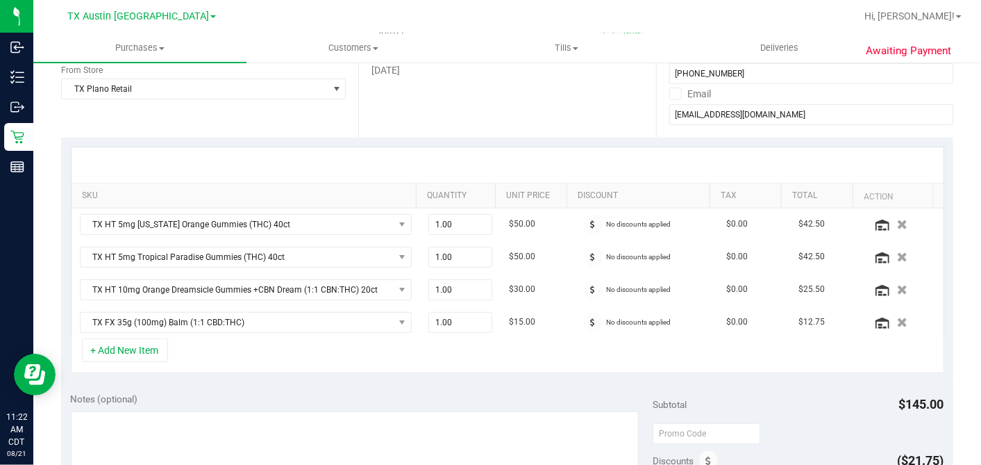
click at [470, 137] on div "SKU Quantity Unit Price Discount Tax Total Action TX HT 5mg Texas Orange Gummie…" at bounding box center [507, 259] width 892 height 245
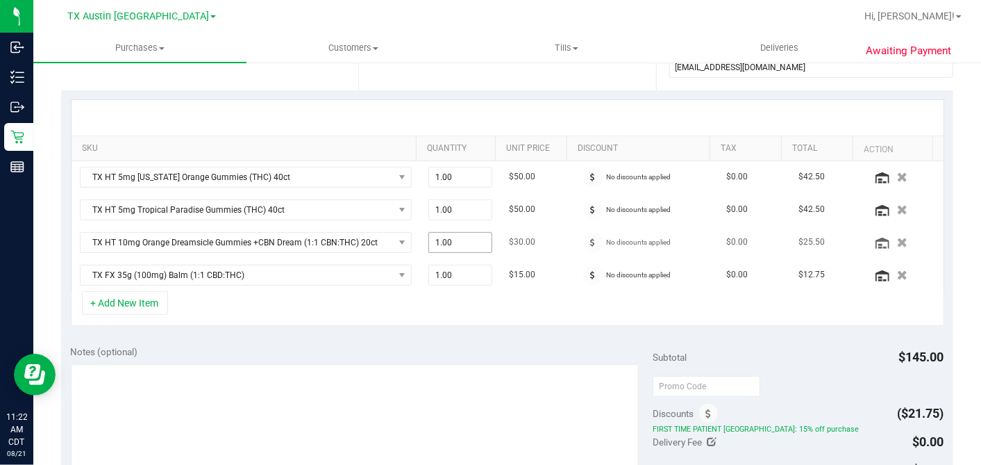
click at [478, 282] on tbody "TX HT 5mg Texas Orange Gummies (THC) 40ct 1.00 1 $50.00 No discounts applied $0…" at bounding box center [508, 226] width 872 height 130
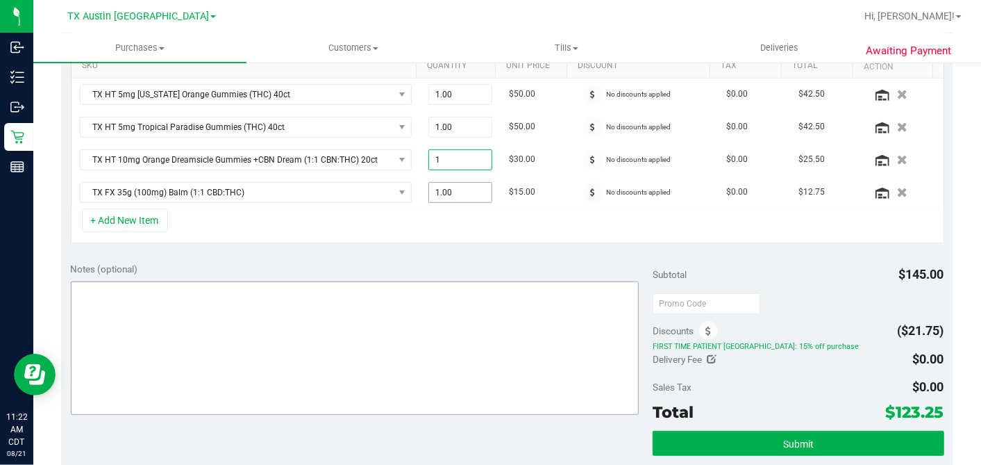
scroll to position [385, 0]
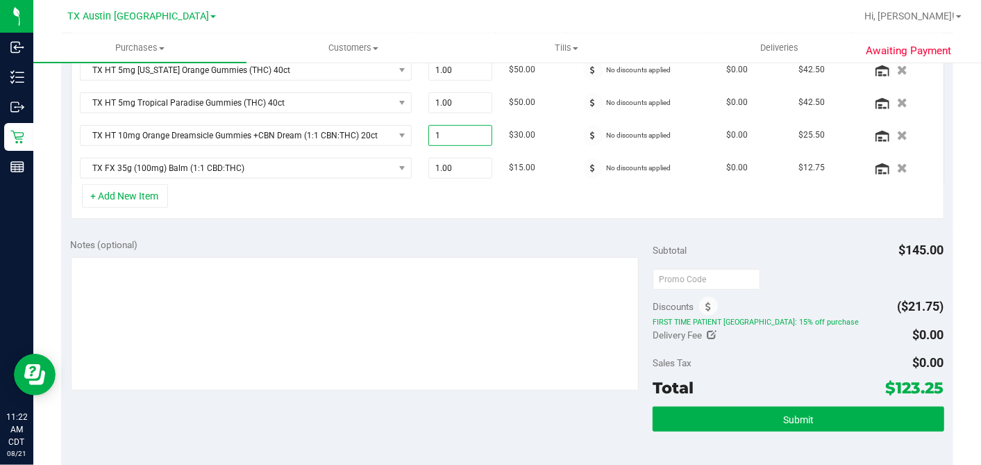
click at [452, 195] on div "+ Add New Item" at bounding box center [508, 201] width 874 height 35
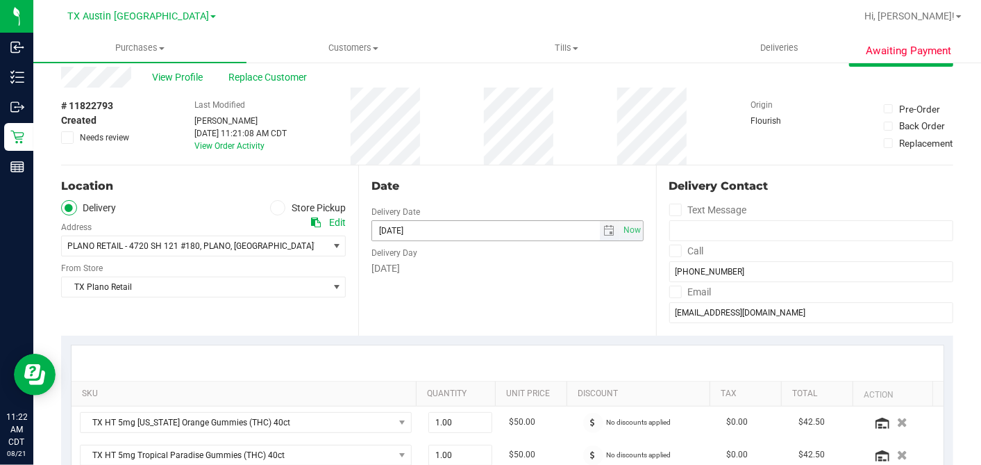
scroll to position [0, 0]
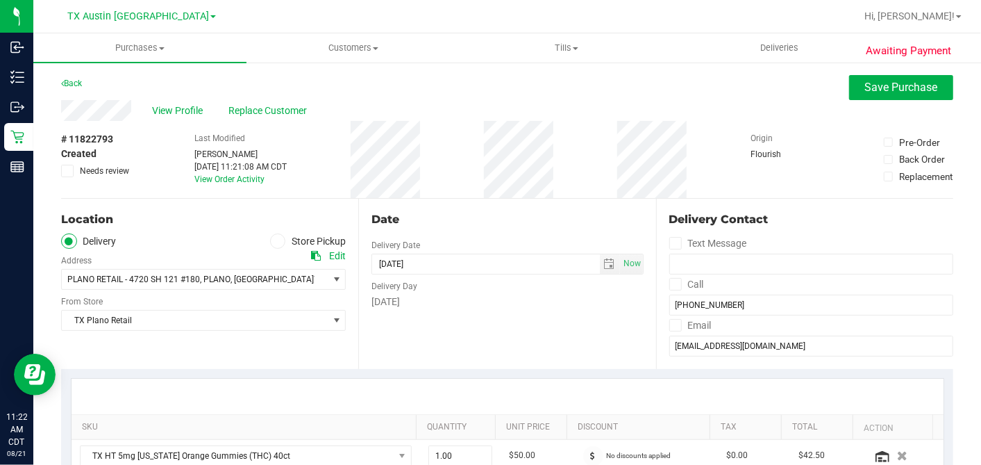
click at [453, 211] on div "Date" at bounding box center [508, 219] width 272 height 17
click at [591, 101] on div "View Profile Replace Customer" at bounding box center [507, 110] width 892 height 21
click at [865, 91] on span "Save Purchase" at bounding box center [901, 87] width 73 height 13
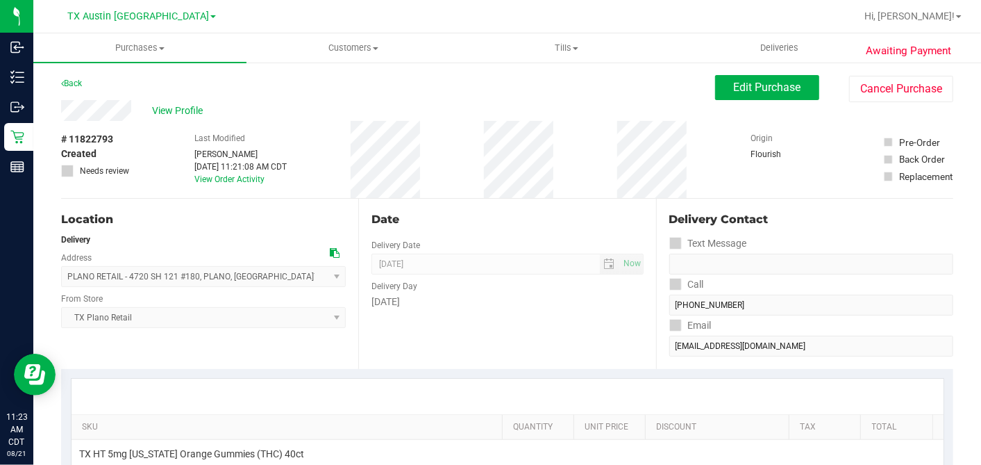
click at [580, 119] on div "View Profile" at bounding box center [388, 110] width 654 height 21
click at [578, 132] on div "# 11822793 Created Needs review Last Modified Dane Hawkins Aug 21, 2025 11:21:0…" at bounding box center [507, 159] width 892 height 77
click at [559, 118] on div "View Profile" at bounding box center [388, 110] width 654 height 21
click at [468, 177] on div "# 11822793 Created Needs review Last Modified Dane Hawkins Aug 21, 2025 11:21:0…" at bounding box center [507, 159] width 892 height 77
click at [466, 145] on div "# 11822793 Created Needs review Last Modified Dane Hawkins Aug 21, 2025 11:21:0…" at bounding box center [507, 159] width 892 height 77
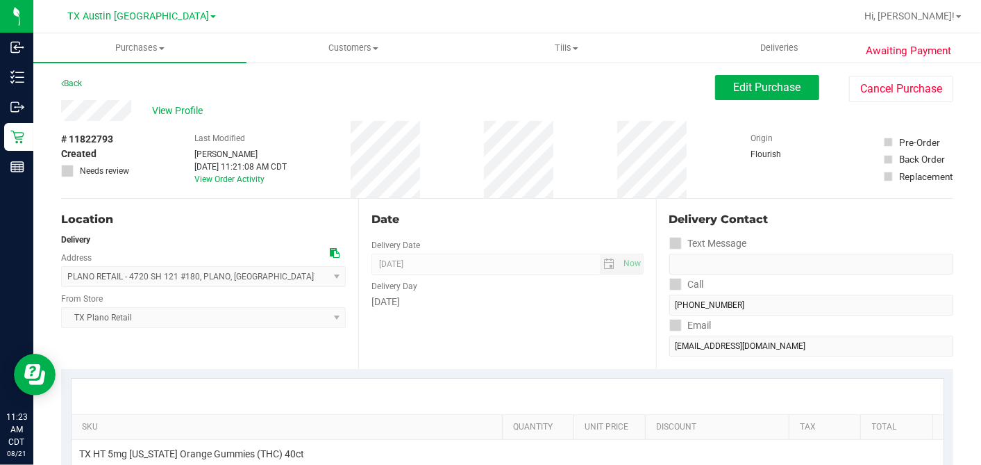
click at [474, 126] on div "# 11822793 Created Needs review Last Modified Dane Hawkins Aug 21, 2025 11:21:0…" at bounding box center [507, 159] width 892 height 77
click at [460, 145] on div "# 11822793 Created Needs review Last Modified Dane Hawkins Aug 21, 2025 11:21:0…" at bounding box center [507, 159] width 892 height 77
click at [447, 147] on div "# 11822793 Created Needs review Last Modified Dane Hawkins Aug 21, 2025 11:21:0…" at bounding box center [507, 159] width 892 height 77
click at [448, 142] on div "# 11822793 Created Needs review Last Modified Dane Hawkins Aug 21, 2025 11:21:0…" at bounding box center [507, 159] width 892 height 77
click at [452, 151] on div "# 11822793 Created Needs review Last Modified Dane Hawkins Aug 21, 2025 11:21:0…" at bounding box center [507, 159] width 892 height 77
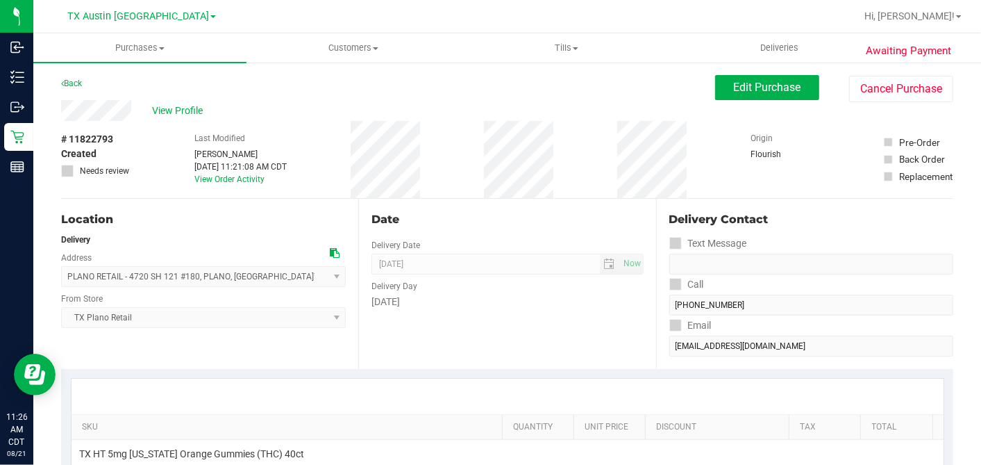
click at [480, 211] on div "Date" at bounding box center [508, 219] width 272 height 17
click at [753, 91] on span "Edit Purchase" at bounding box center [767, 87] width 67 height 13
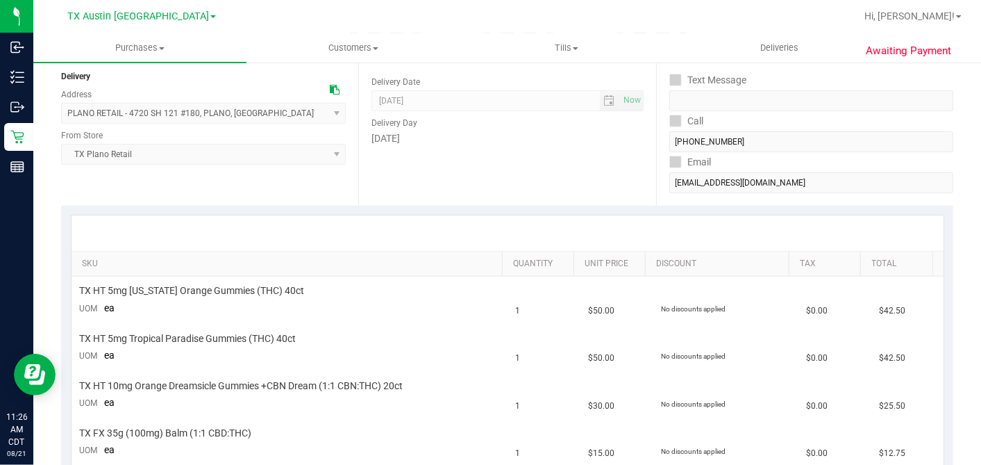
scroll to position [231, 0]
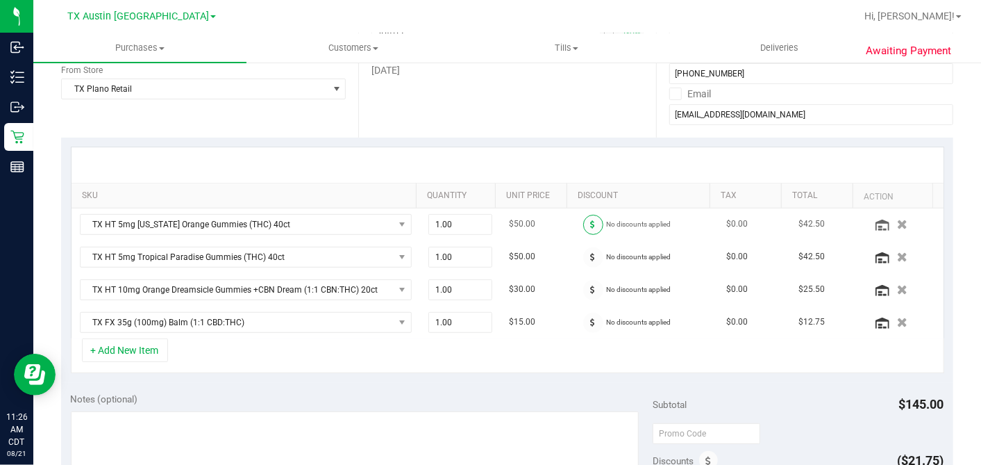
click at [583, 222] on span at bounding box center [593, 225] width 20 height 20
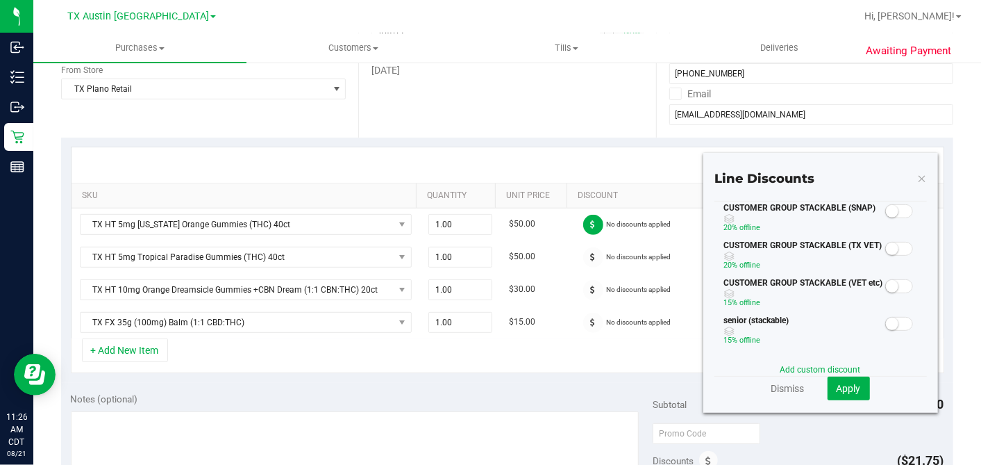
click at [883, 248] on small at bounding box center [892, 248] width 12 height 12
click at [840, 381] on button "Apply" at bounding box center [849, 388] width 42 height 24
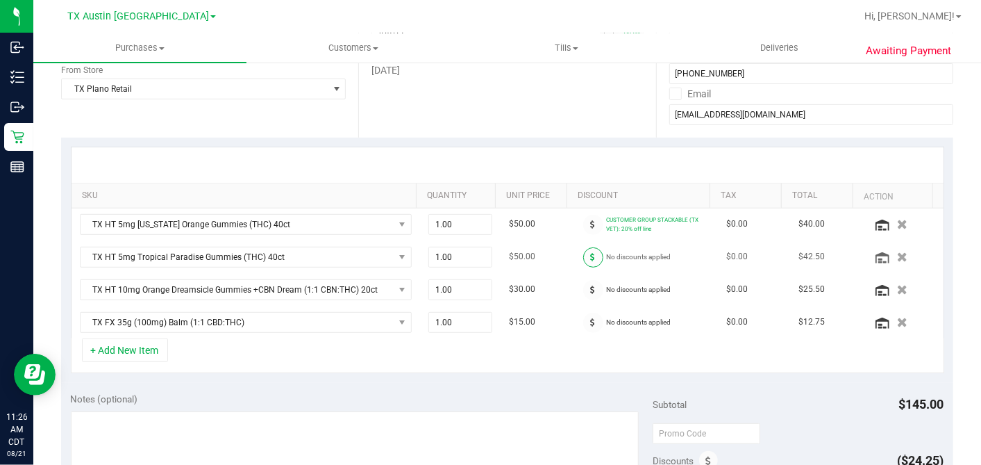
click at [591, 257] on icon at bounding box center [593, 257] width 5 height 8
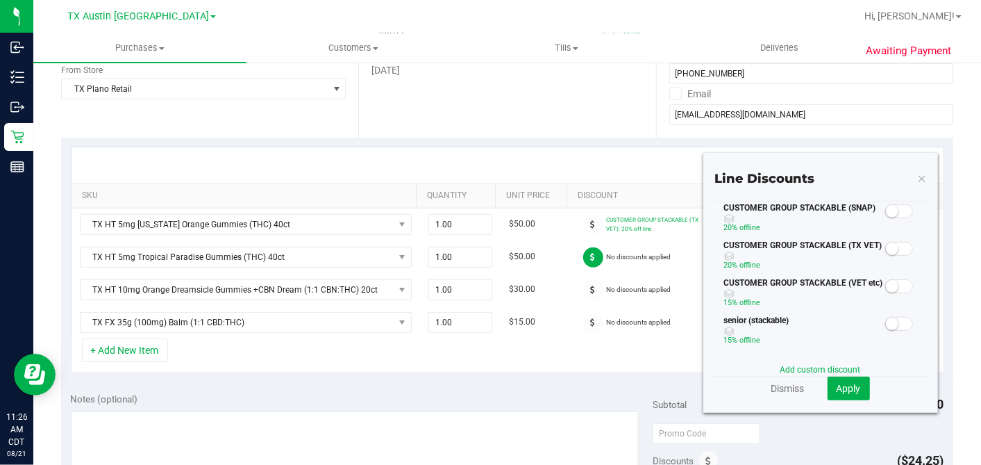
click at [883, 249] on small at bounding box center [892, 248] width 12 height 12
click at [837, 385] on span "Apply" at bounding box center [849, 388] width 24 height 11
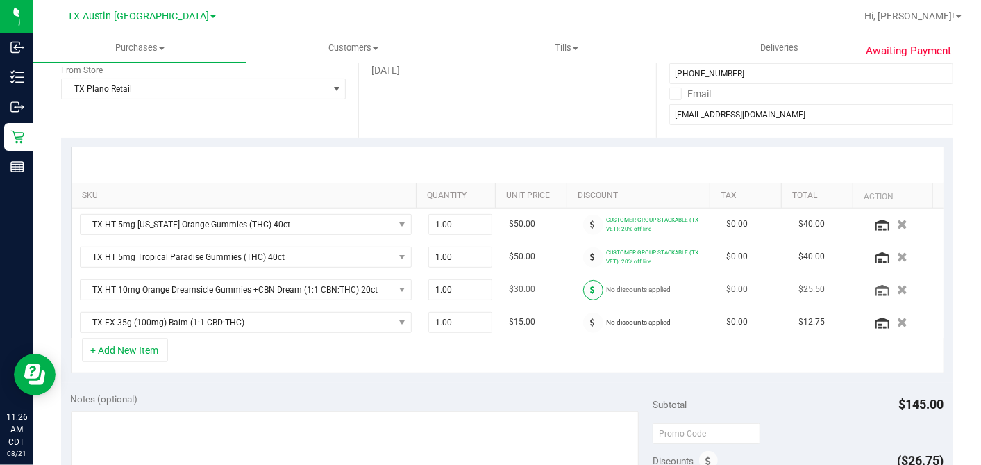
click at [591, 287] on icon at bounding box center [593, 289] width 5 height 8
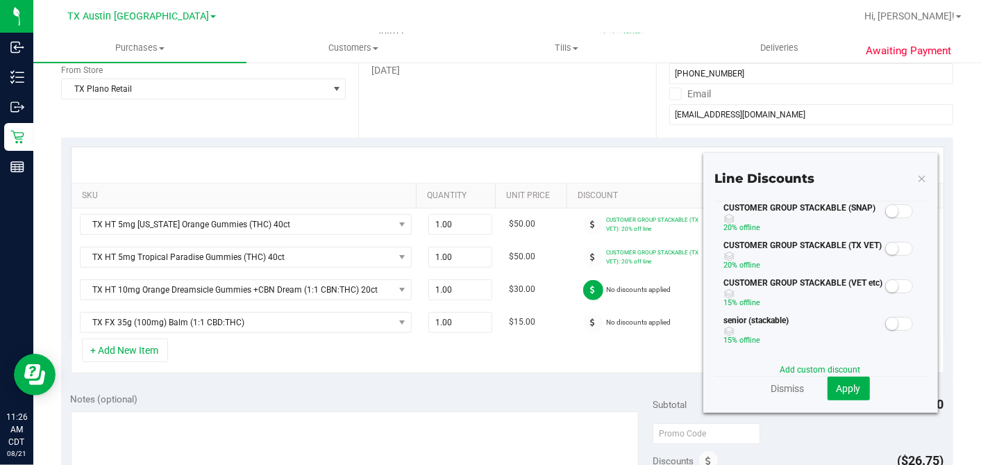
click at [883, 249] on span at bounding box center [899, 249] width 28 height 14
click at [851, 381] on button "Apply" at bounding box center [849, 388] width 42 height 24
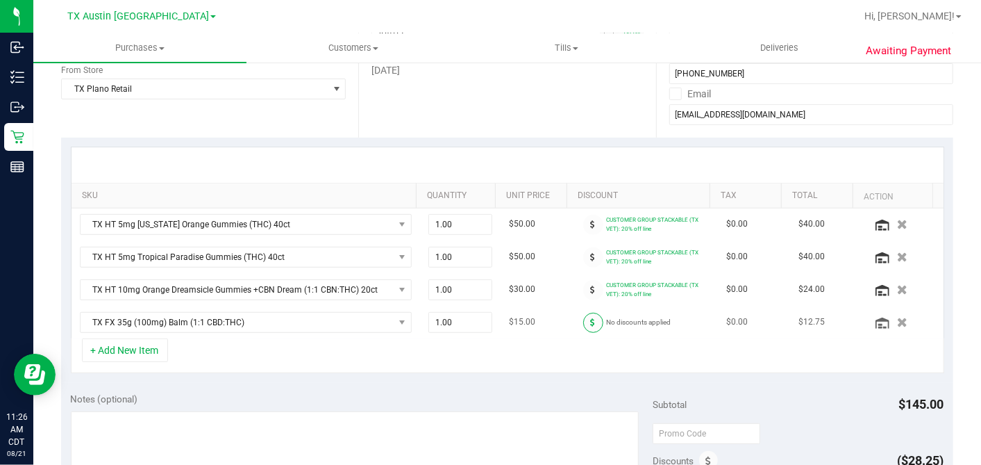
click at [583, 323] on span at bounding box center [593, 322] width 20 height 20
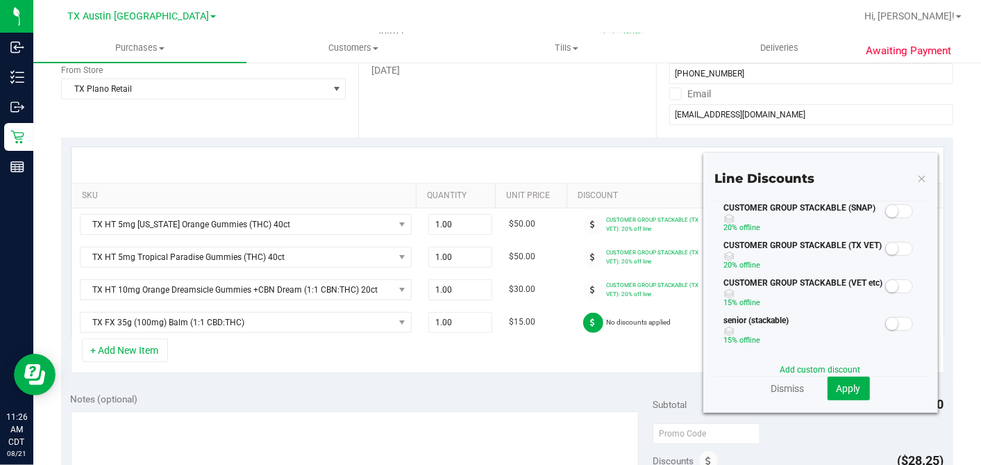
click at [883, 247] on small at bounding box center [892, 248] width 12 height 12
click at [846, 385] on span "Apply" at bounding box center [849, 388] width 24 height 11
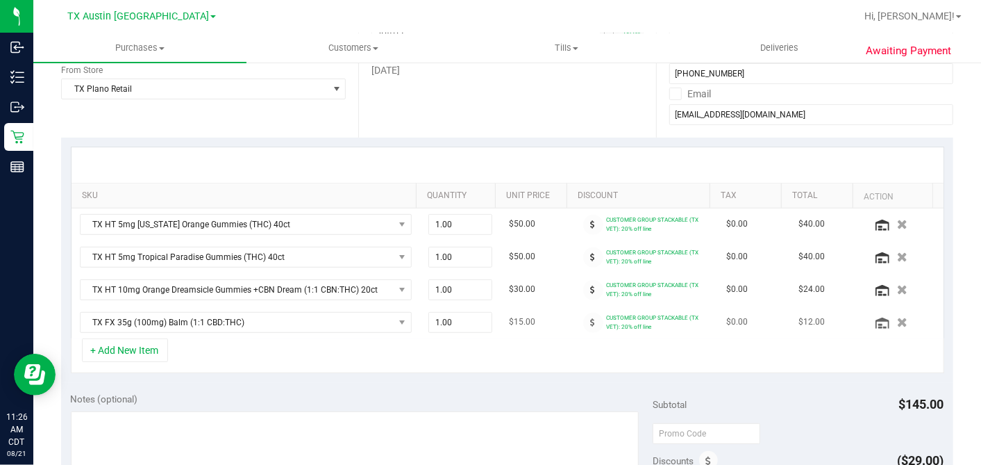
scroll to position [385, 0]
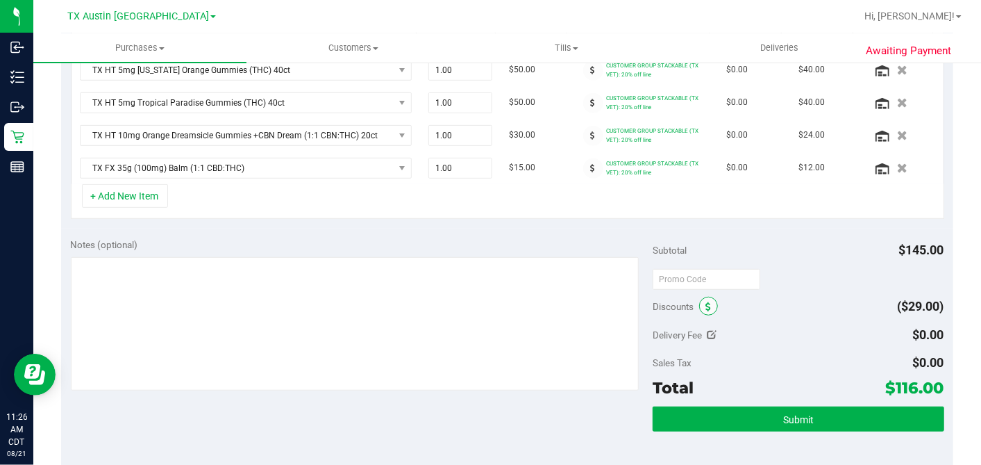
click at [706, 302] on icon at bounding box center [709, 307] width 6 height 10
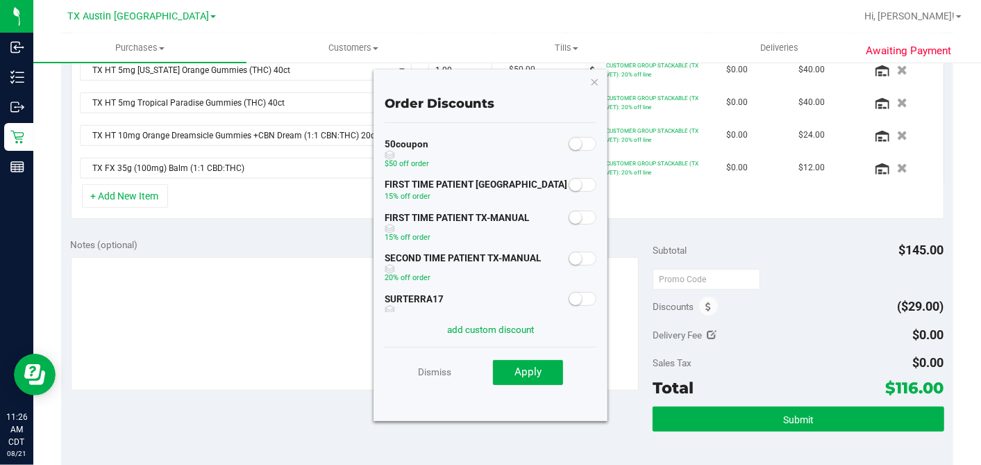
click at [569, 217] on small at bounding box center [575, 217] width 12 height 12
click at [537, 365] on span "Apply" at bounding box center [528, 371] width 27 height 12
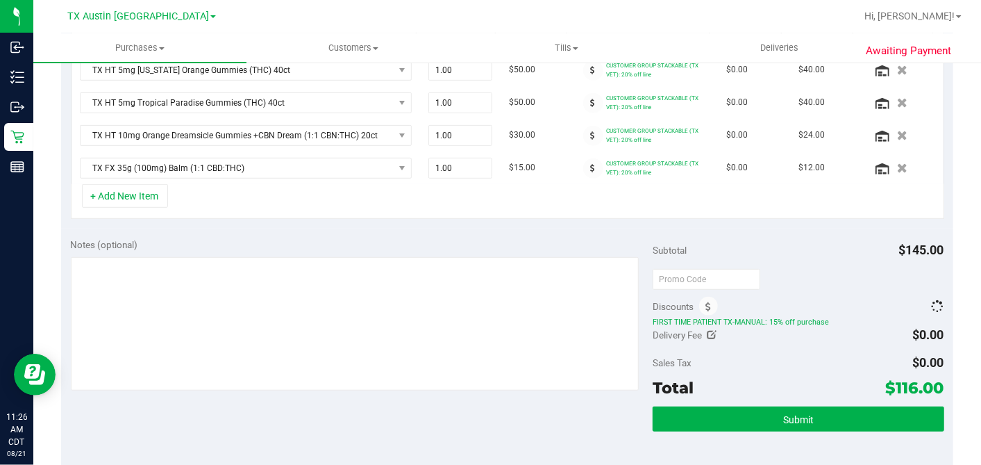
scroll to position [388, 0]
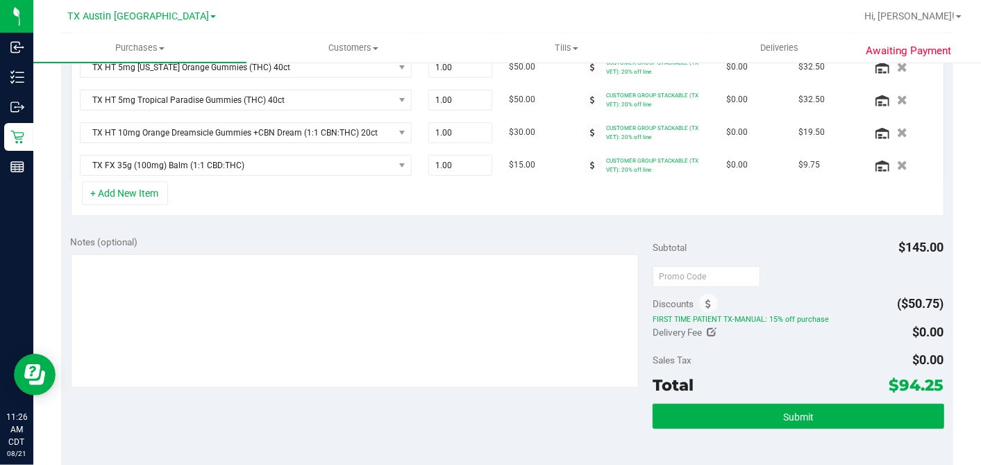
click at [776, 337] on div "Delivery Fee $0.00" at bounding box center [798, 331] width 291 height 25
click at [721, 198] on div "+ Add New Item" at bounding box center [508, 198] width 874 height 35
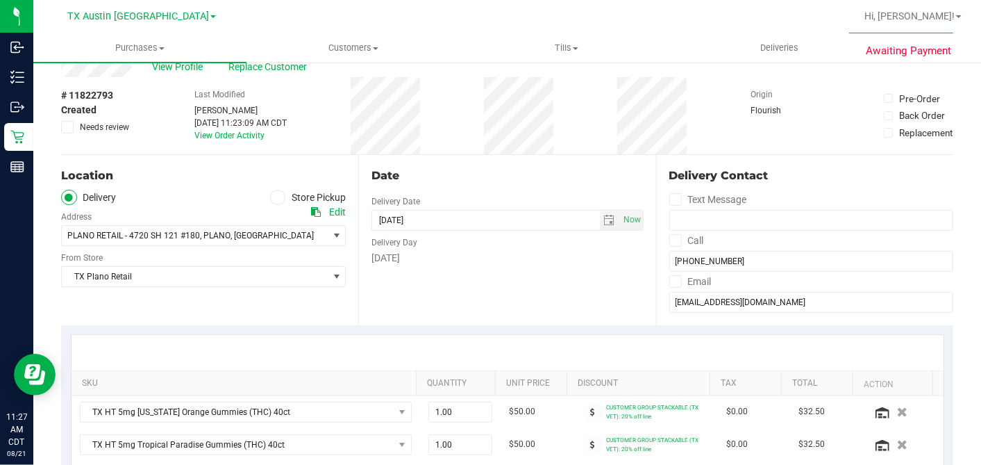
scroll to position [0, 0]
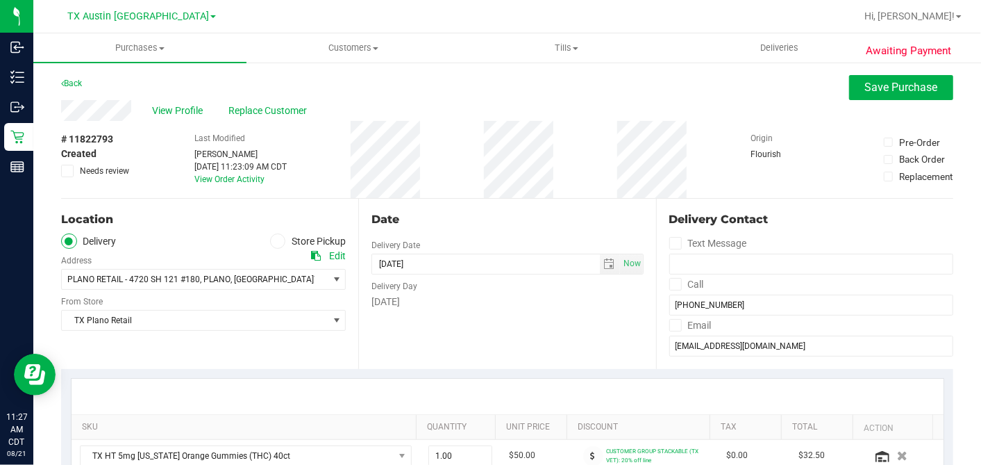
click at [570, 222] on div "Date" at bounding box center [508, 219] width 272 height 17
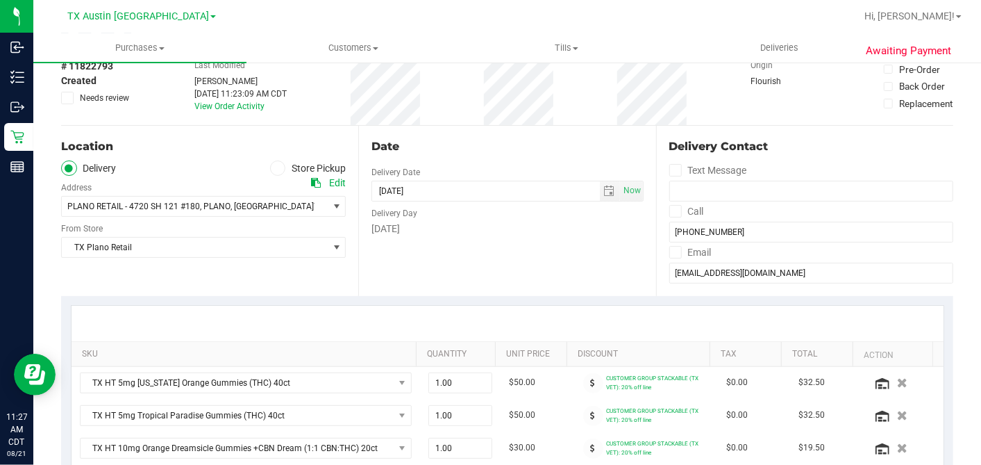
scroll to position [154, 0]
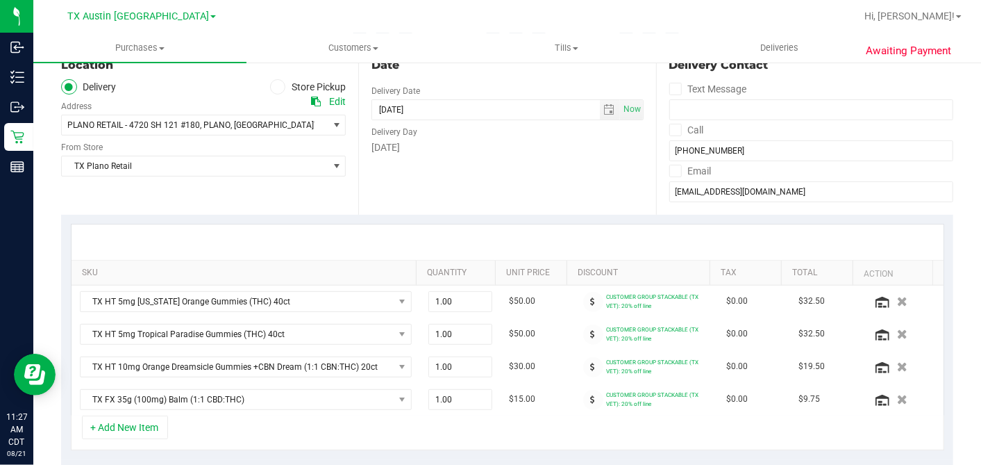
click at [294, 192] on div "Location Delivery Store Pickup Address Edit PLANO RETAIL - 4720 SH 121 #180 , P…" at bounding box center [209, 129] width 297 height 170
click at [498, 181] on div "Date Delivery Date 08/21/2025 Now 08/21/2025 07:00 AM Now Delivery Day Thursday" at bounding box center [506, 129] width 297 height 170
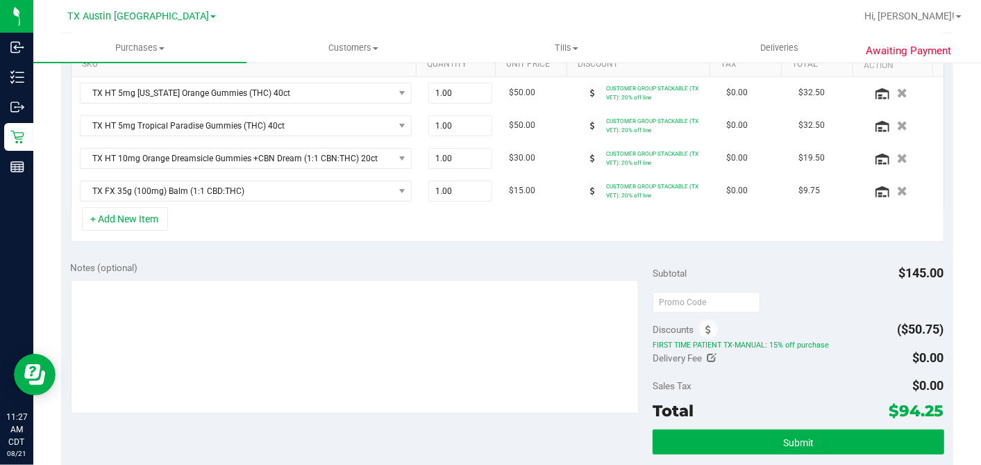
scroll to position [540, 0]
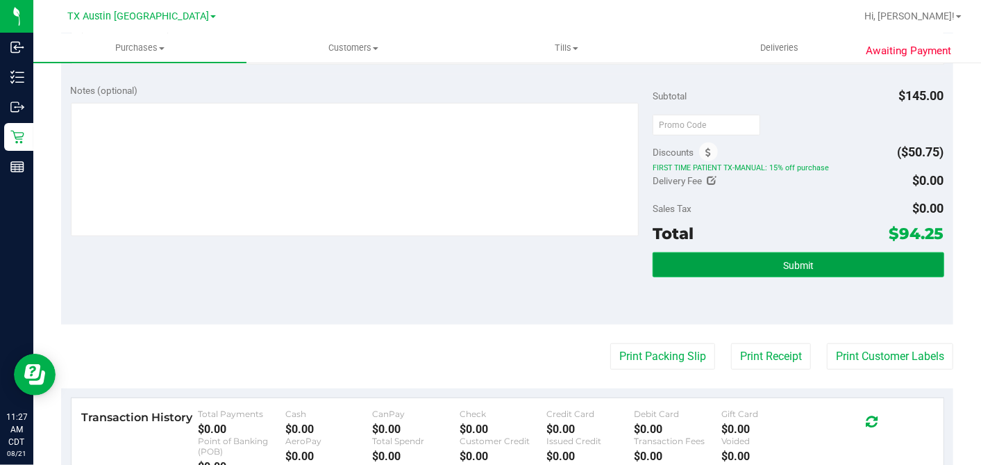
click at [783, 260] on span "Submit" at bounding box center [798, 265] width 31 height 11
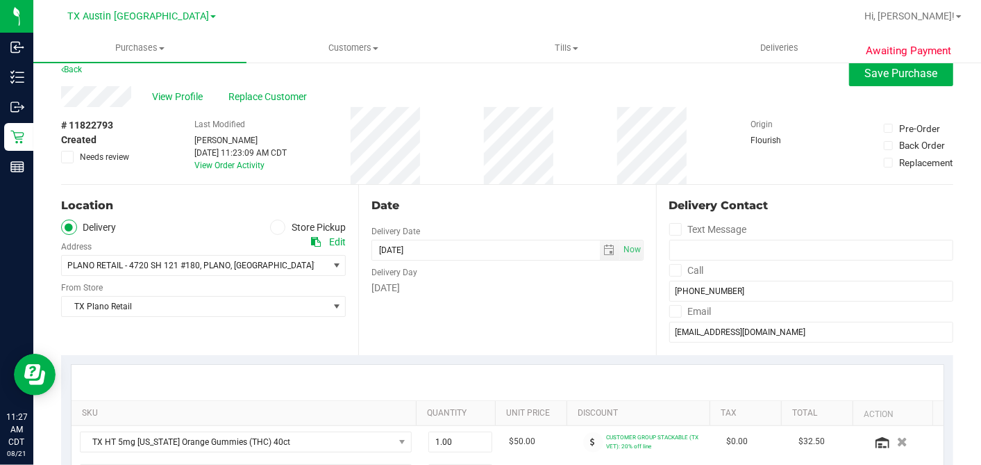
scroll to position [0, 0]
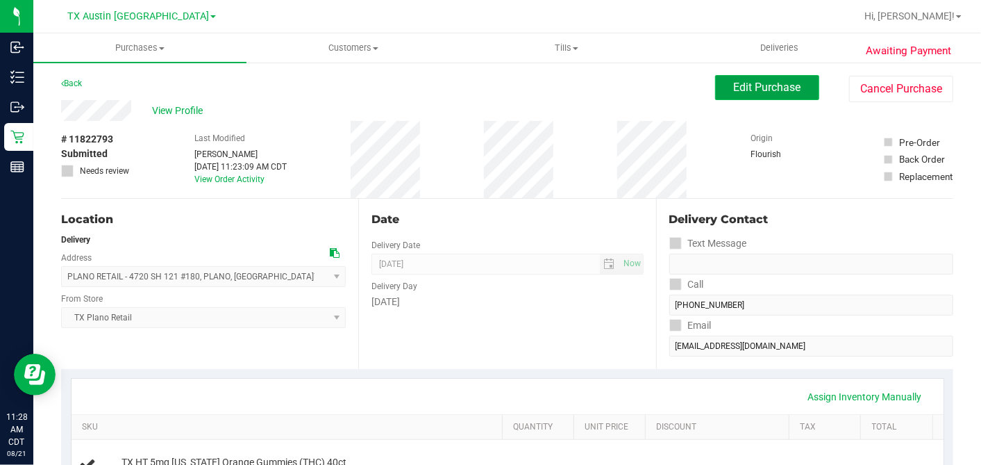
click at [735, 94] on button "Edit Purchase" at bounding box center [767, 87] width 104 height 25
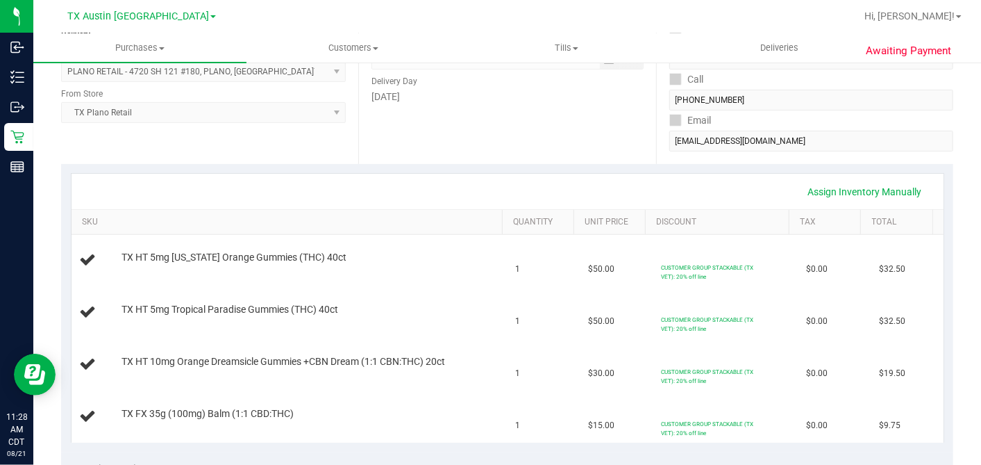
scroll to position [231, 0]
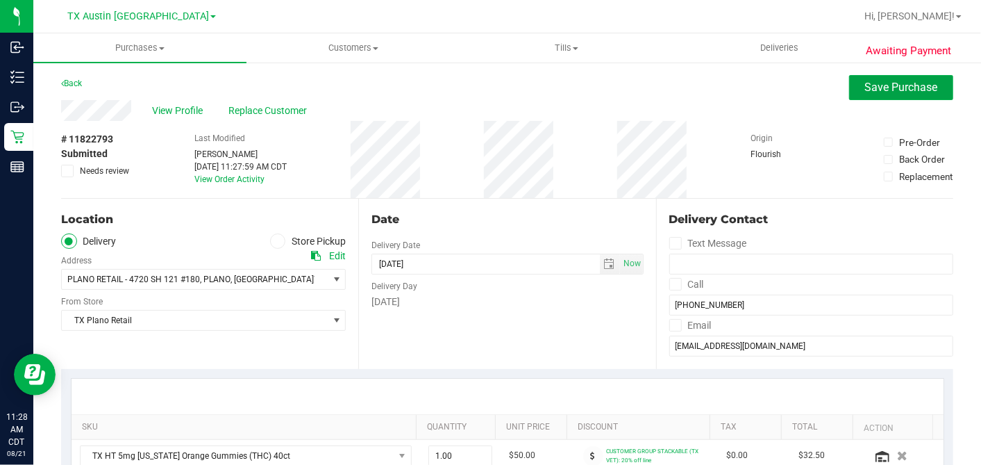
drag, startPoint x: 853, startPoint y: 93, endPoint x: 836, endPoint y: 106, distance: 21.4
click at [865, 93] on span "Save Purchase" at bounding box center [901, 87] width 73 height 13
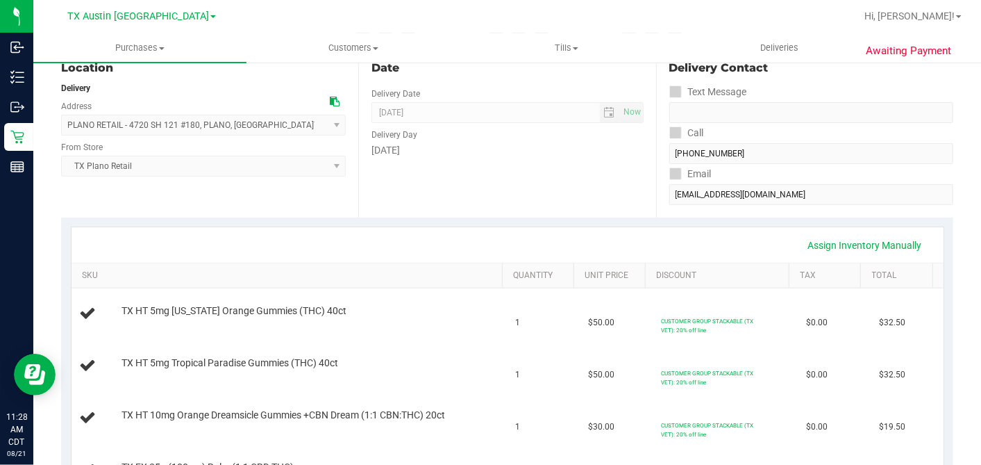
scroll to position [154, 0]
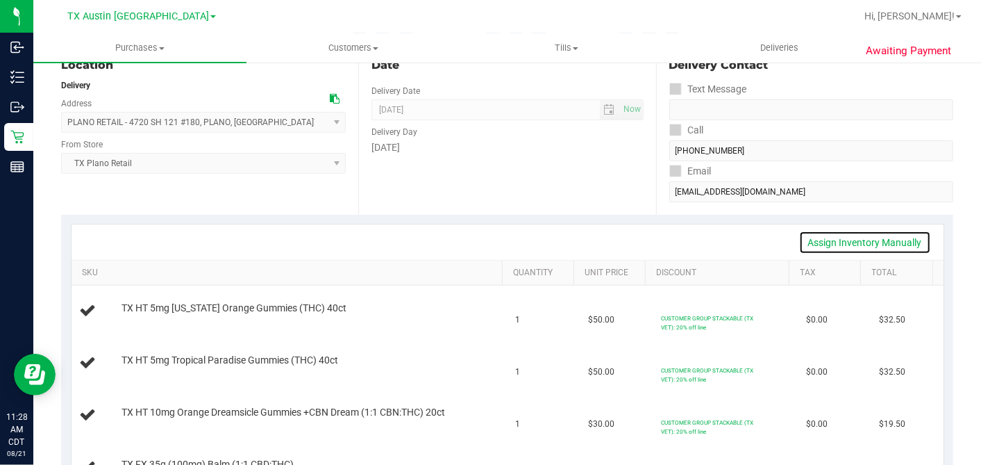
click at [825, 245] on link "Assign Inventory Manually" at bounding box center [865, 243] width 132 height 24
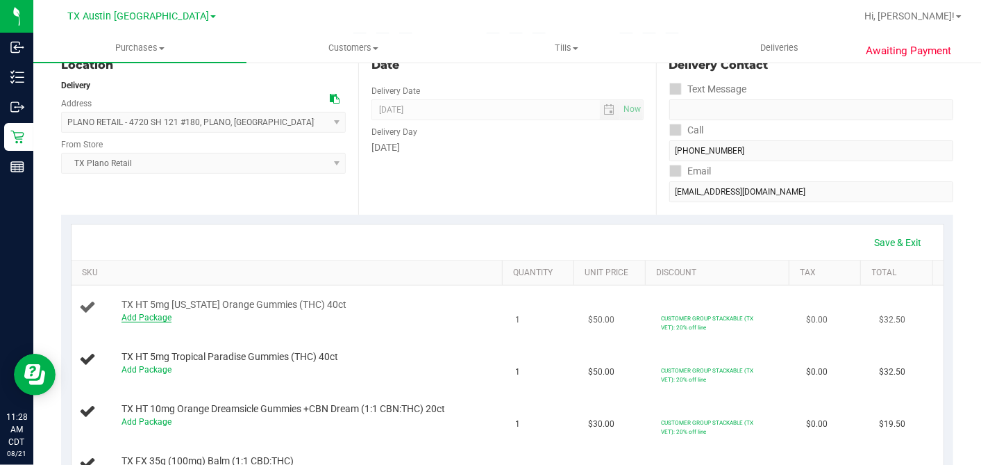
click at [158, 319] on link "Add Package" at bounding box center [147, 317] width 50 height 10
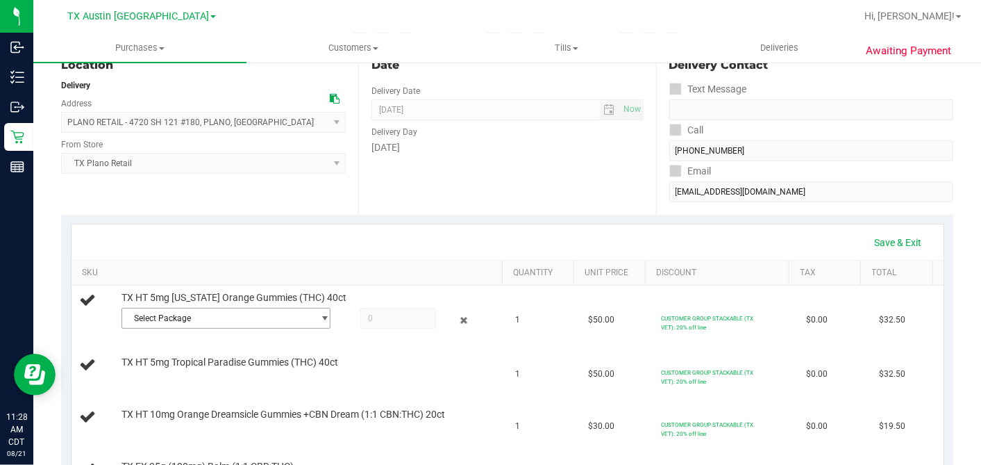
click at [158, 319] on span "Select Package" at bounding box center [217, 317] width 190 height 19
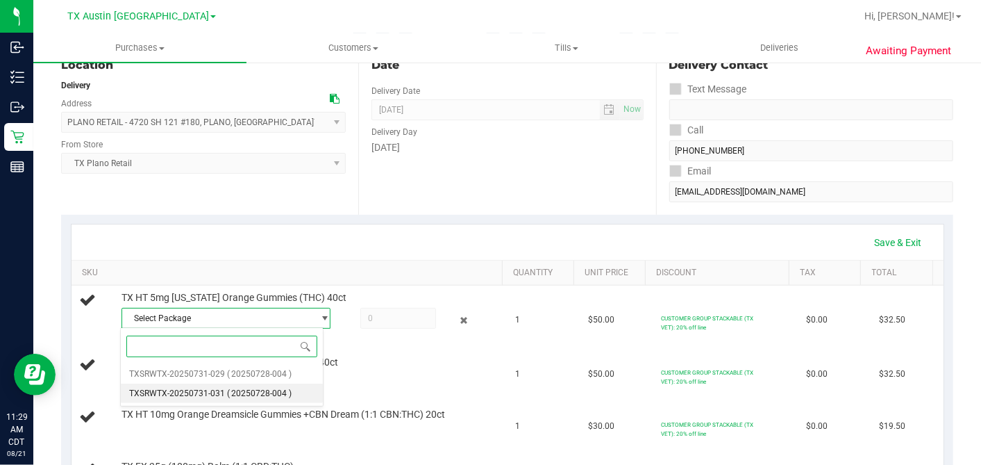
click at [250, 397] on span "( 20250728-004 )" at bounding box center [259, 393] width 65 height 10
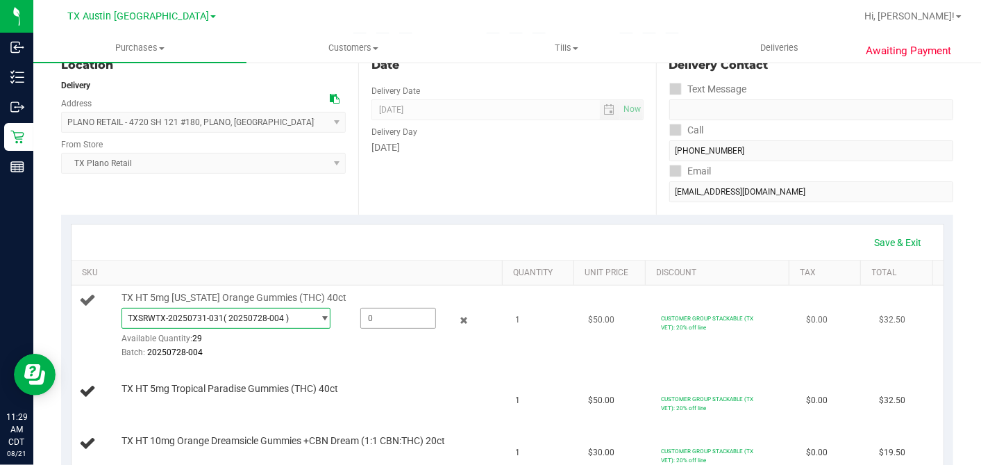
click at [383, 313] on span at bounding box center [398, 318] width 76 height 21
click at [381, 314] on input "text" at bounding box center [398, 317] width 74 height 19
type input "1"
type input "1.0000"
click at [383, 339] on div "TXSRWTX-20250731-031 ( 20250728-004 ) TXSRWTX-20250731-029 TXSRWTX-20250731-031…" at bounding box center [311, 333] width 378 height 51
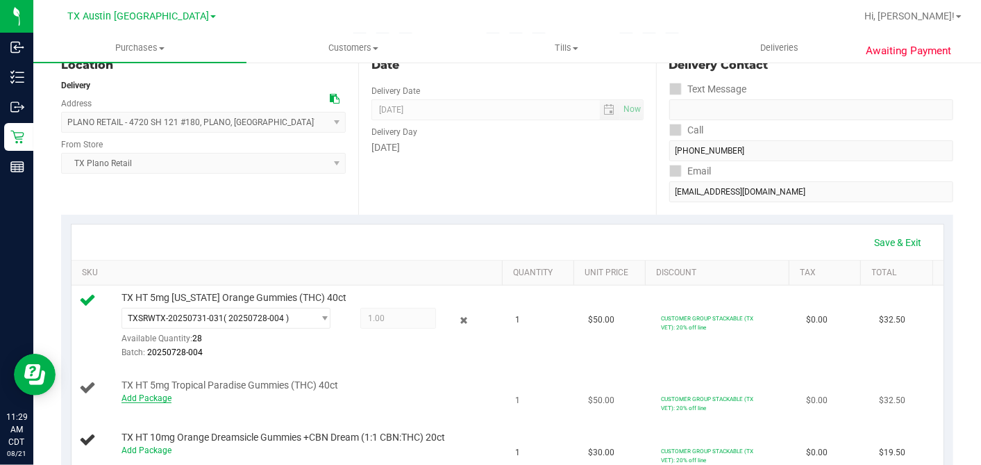
click at [151, 397] on link "Add Package" at bounding box center [147, 398] width 50 height 10
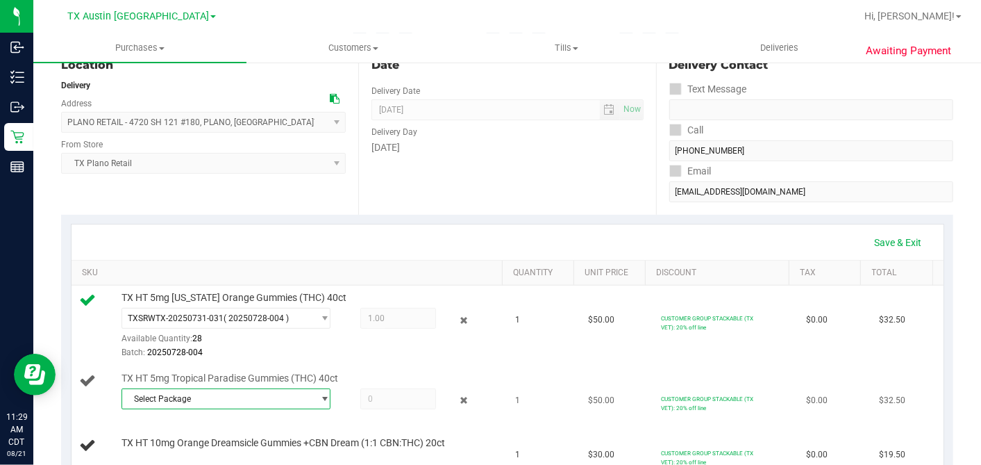
click at [192, 397] on span "Select Package" at bounding box center [217, 398] width 190 height 19
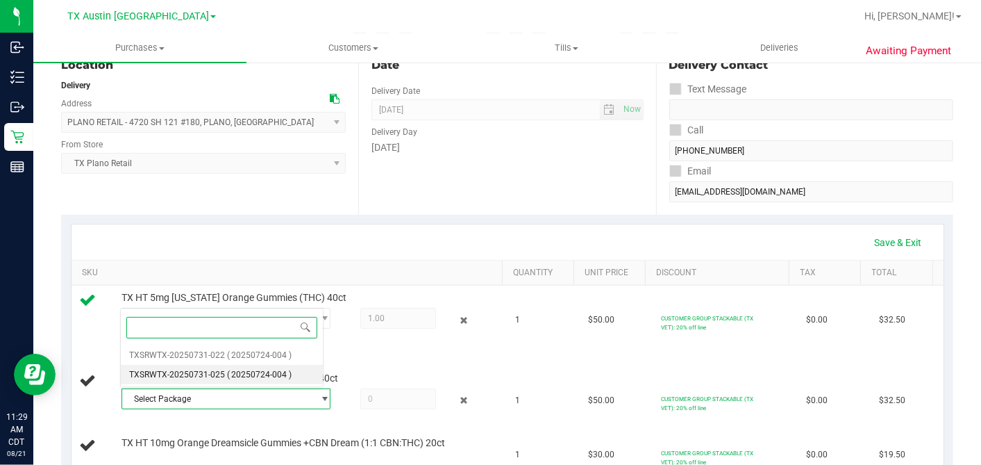
click at [248, 373] on span "( 20250724-004 )" at bounding box center [259, 374] width 65 height 10
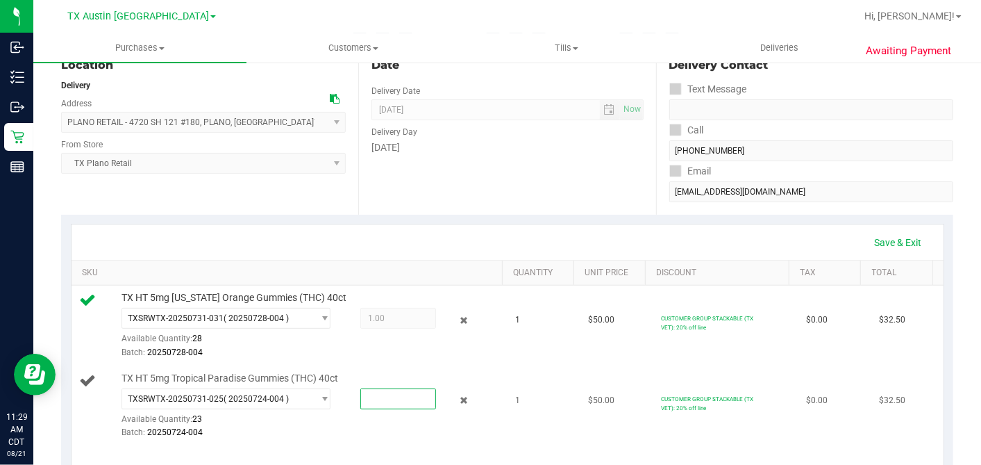
click at [370, 394] on span at bounding box center [398, 398] width 76 height 21
click at [374, 397] on input "text" at bounding box center [398, 398] width 74 height 19
type input "1"
type input "1.0000"
click at [382, 397] on div "TXSRWTX-20250731-025 ( 20250724-004 ) TXSRWTX-20250731-022 TXSRWTX-20250731-025…" at bounding box center [311, 413] width 378 height 51
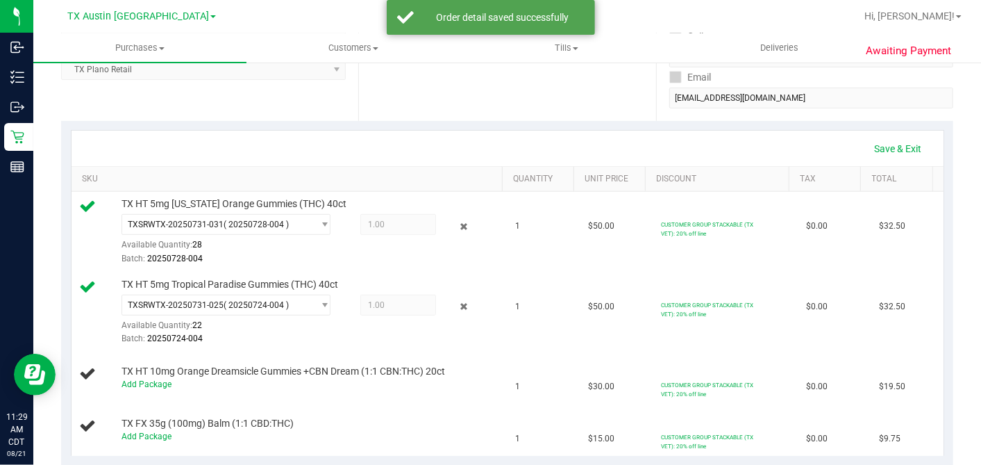
scroll to position [308, 0]
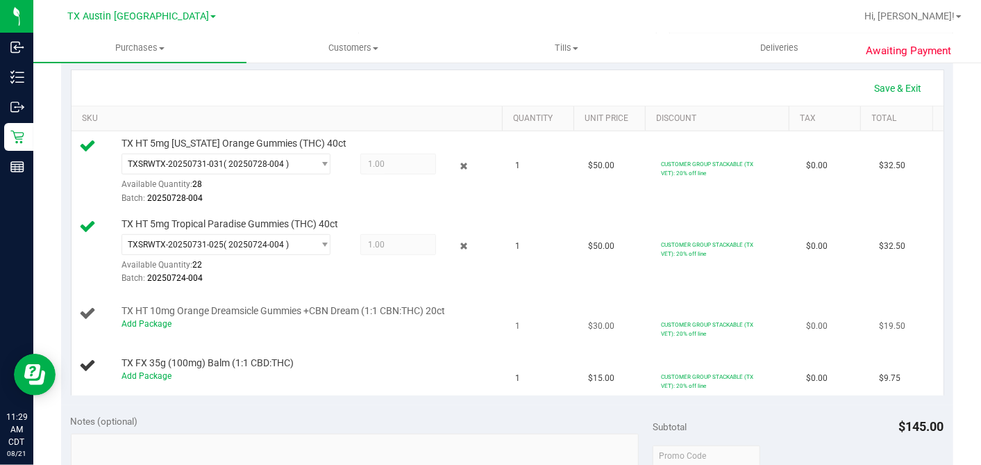
click at [169, 324] on div "Add Package" at bounding box center [311, 323] width 378 height 13
click at [162, 321] on link "Add Package" at bounding box center [147, 324] width 50 height 10
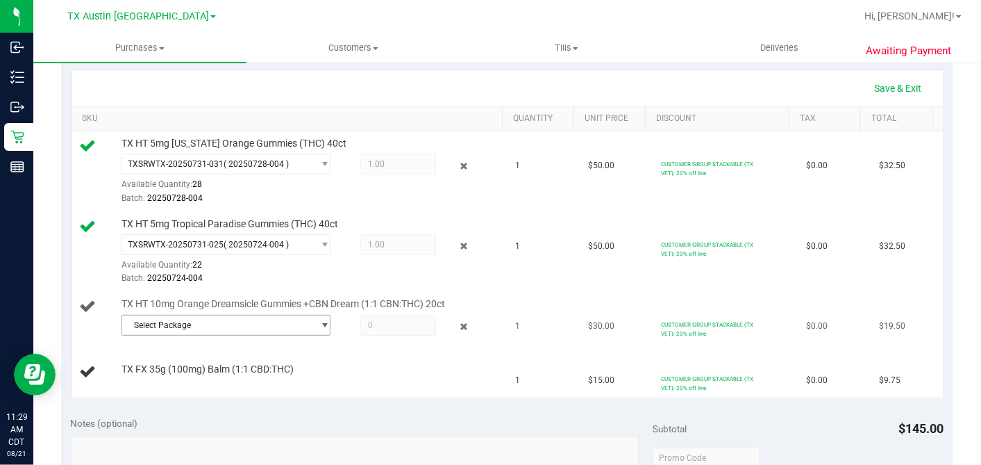
click at [170, 327] on span "Select Package" at bounding box center [217, 324] width 190 height 19
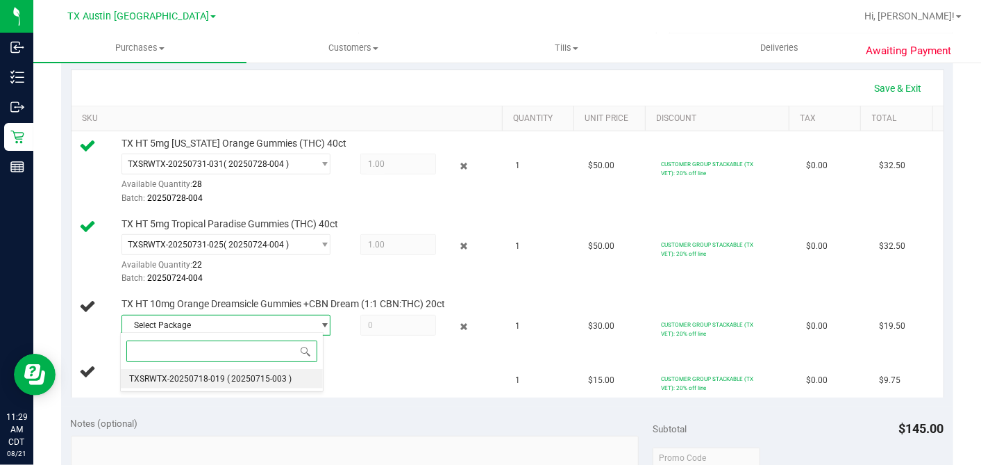
click at [227, 376] on span "( 20250715-003 )" at bounding box center [259, 379] width 65 height 10
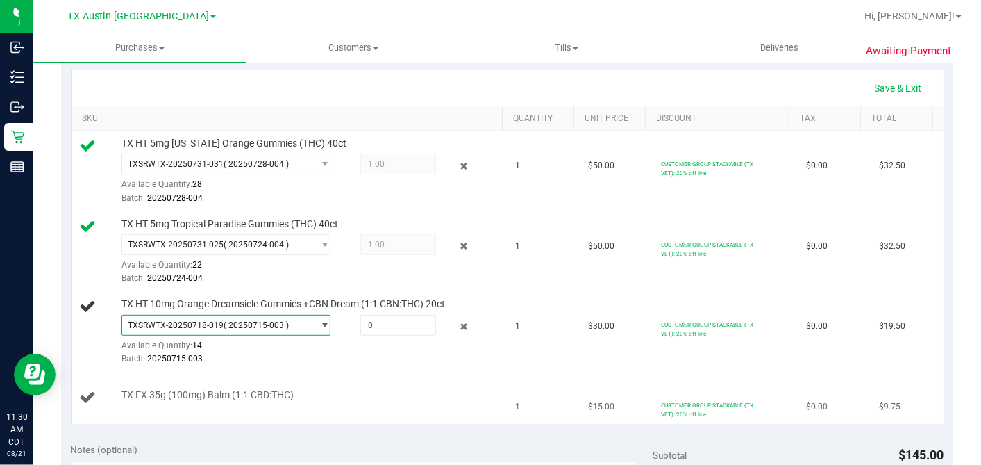
click at [333, 374] on td "TX FX 35g (100mg) Balm (1:1 CBD:THC)" at bounding box center [290, 397] width 436 height 51
click at [382, 322] on span at bounding box center [398, 325] width 76 height 21
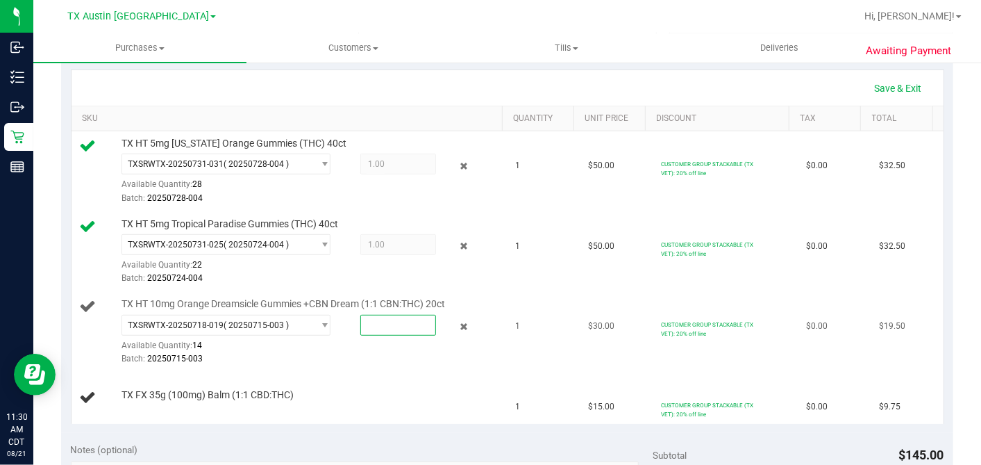
type input "1"
type input "1.0000"
click at [392, 359] on div "Batch: 20250715-003" at bounding box center [311, 358] width 378 height 13
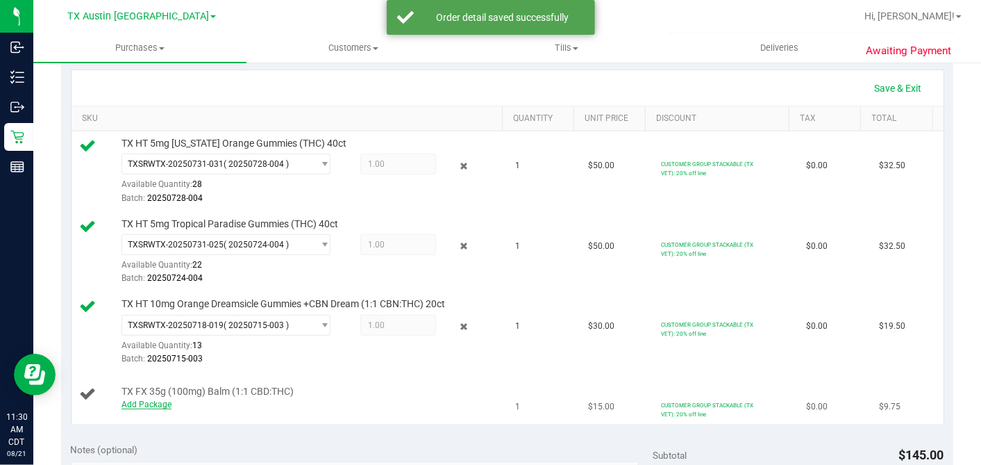
click at [153, 397] on link "Add Package" at bounding box center [147, 404] width 50 height 10
drag, startPoint x: 153, startPoint y: 398, endPoint x: 180, endPoint y: 397, distance: 26.4
click at [180, 397] on span "Select Package" at bounding box center [217, 404] width 190 height 19
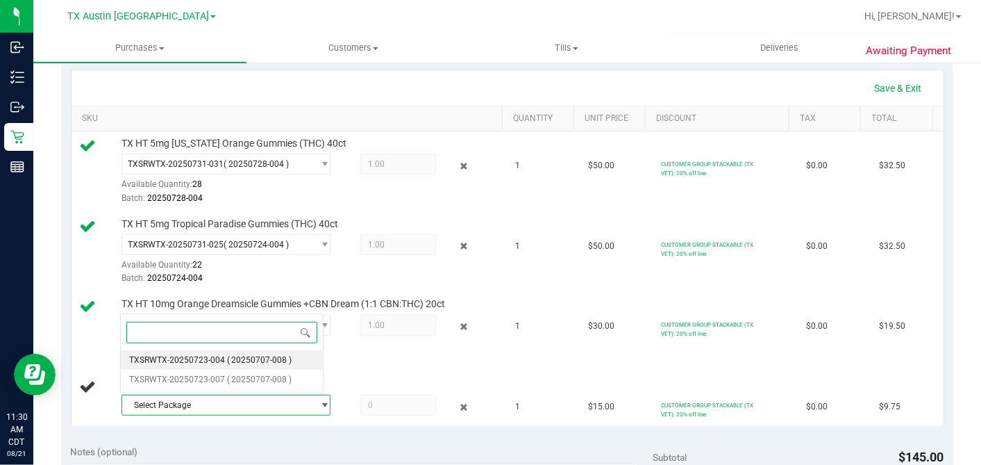
click at [221, 357] on span "TXSRWTX-20250723-004" at bounding box center [177, 360] width 96 height 10
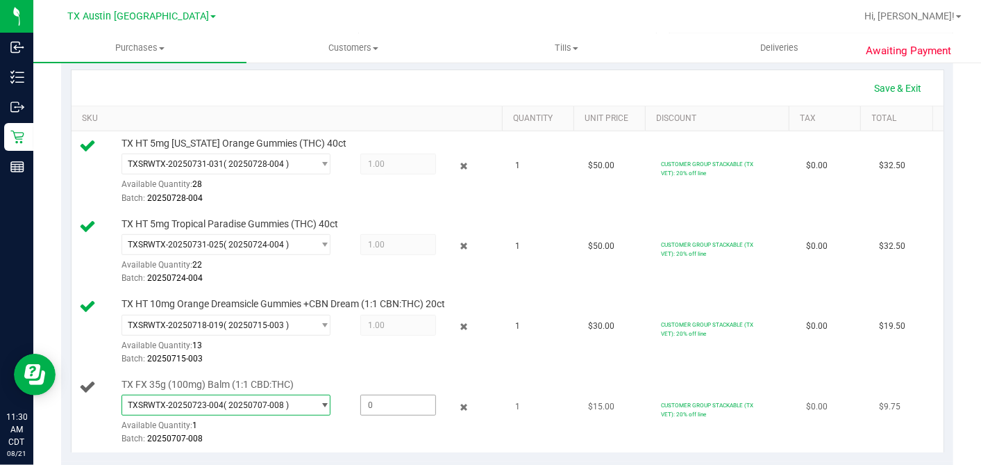
click at [366, 397] on span at bounding box center [398, 404] width 76 height 21
type input "1"
type input "1.0000"
click at [399, 397] on div "TXSRWTX-20250723-004 ( 20250707-008 ) TXSRWTX-20250723-004 TXSRWTX-20250723-007…" at bounding box center [311, 419] width 378 height 51
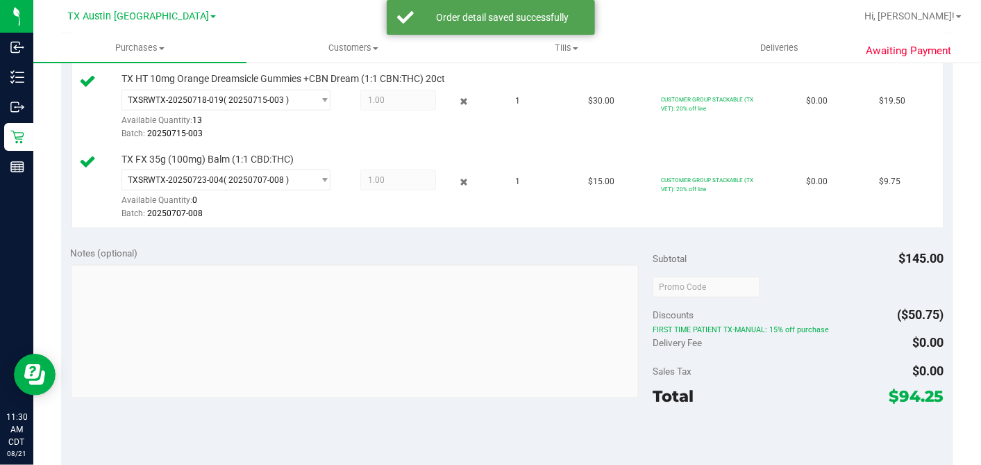
scroll to position [694, 0]
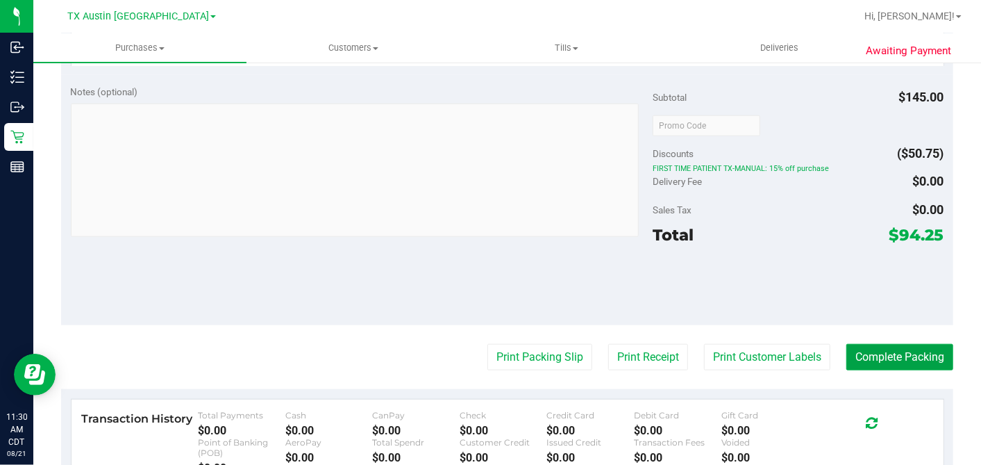
drag, startPoint x: 884, startPoint y: 352, endPoint x: 829, endPoint y: 336, distance: 57.1
click at [883, 353] on button "Complete Packing" at bounding box center [899, 357] width 107 height 26
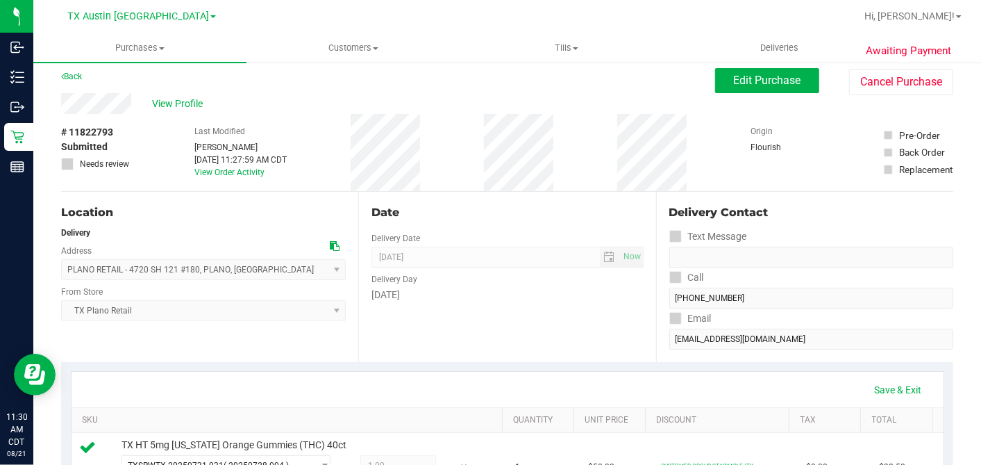
scroll to position [0, 0]
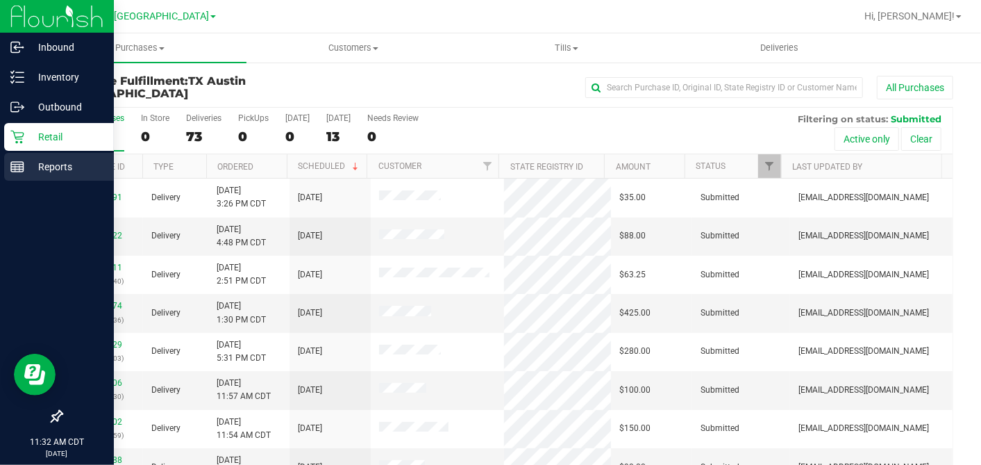
click at [27, 167] on p "Reports" at bounding box center [65, 166] width 83 height 17
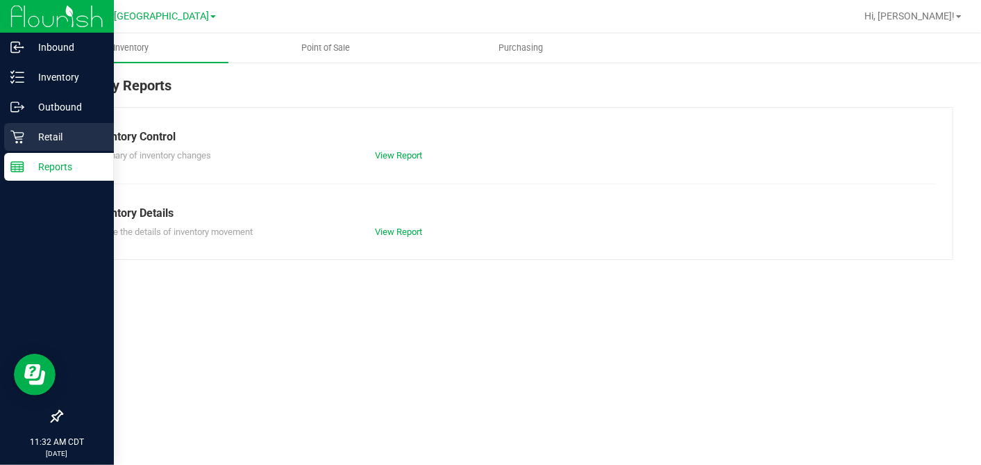
click at [51, 140] on p "Retail" at bounding box center [65, 136] width 83 height 17
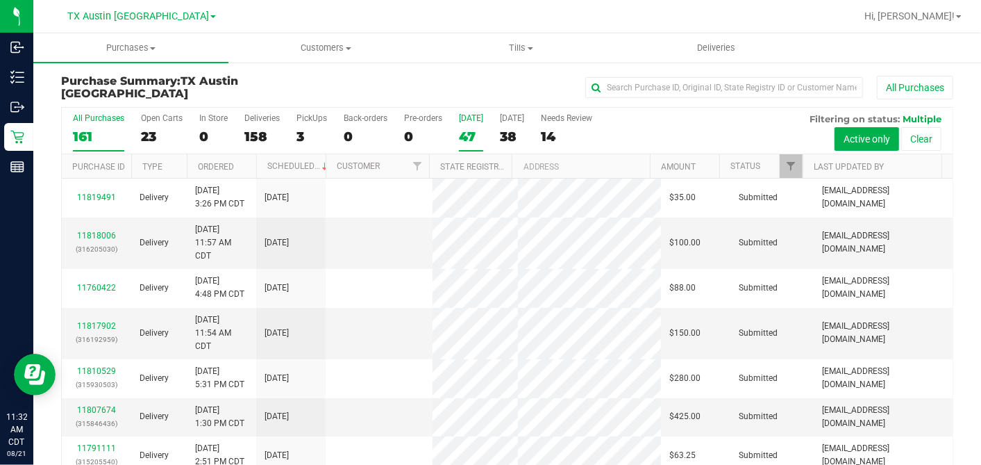
click at [468, 131] on div "47" at bounding box center [471, 136] width 24 height 16
click at [0, 0] on input "Today 47" at bounding box center [0, 0] width 0 height 0
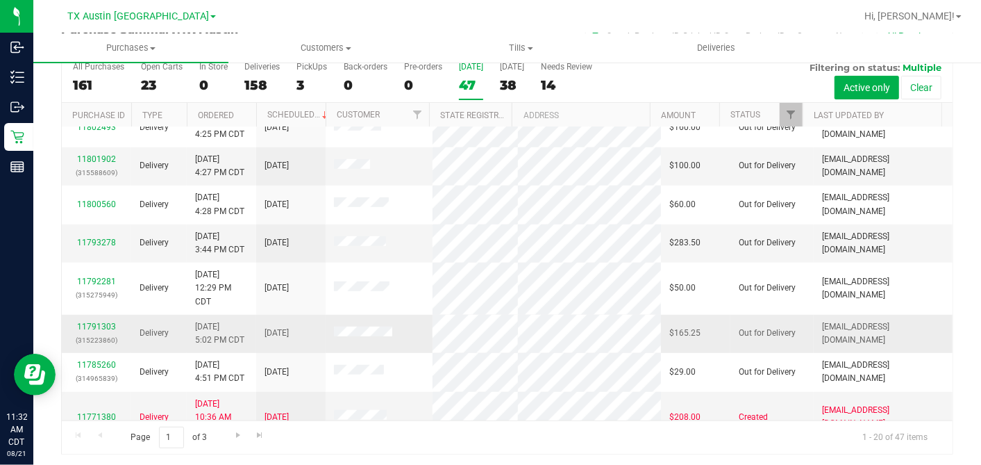
scroll to position [646, 0]
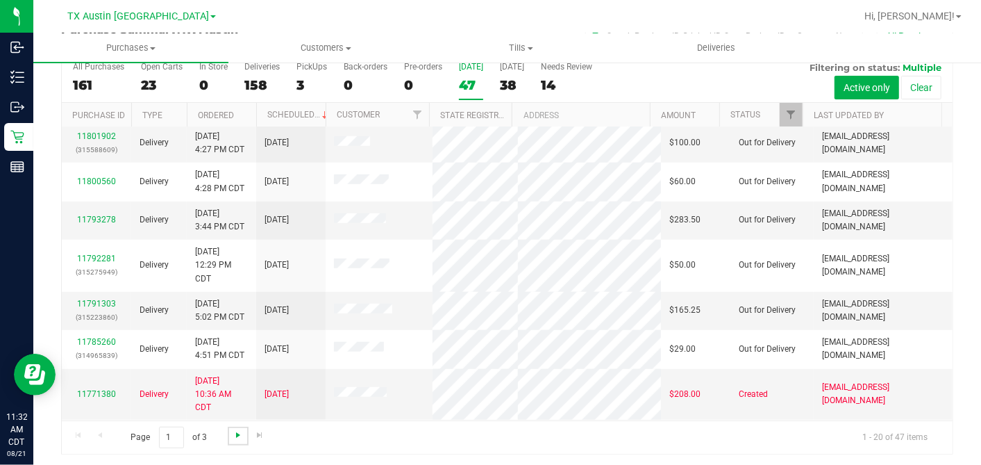
click at [240, 397] on span "Go to the next page" at bounding box center [238, 434] width 11 height 11
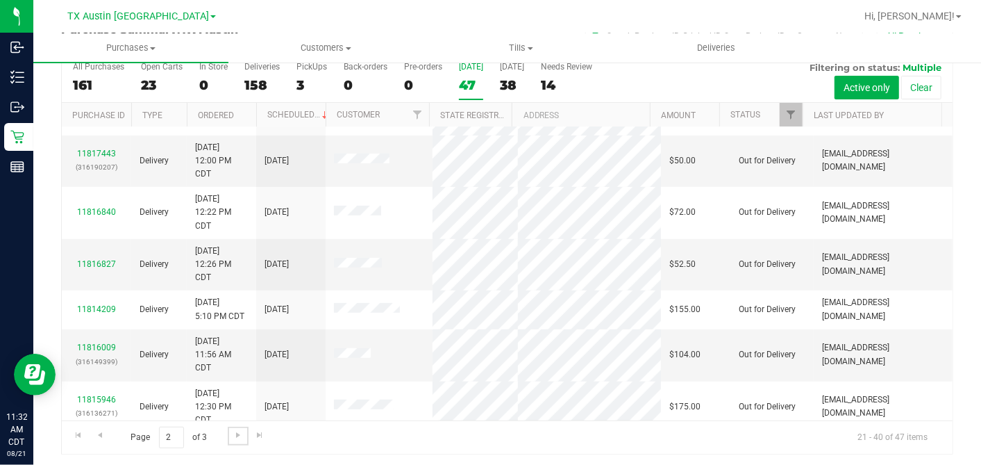
scroll to position [308, 0]
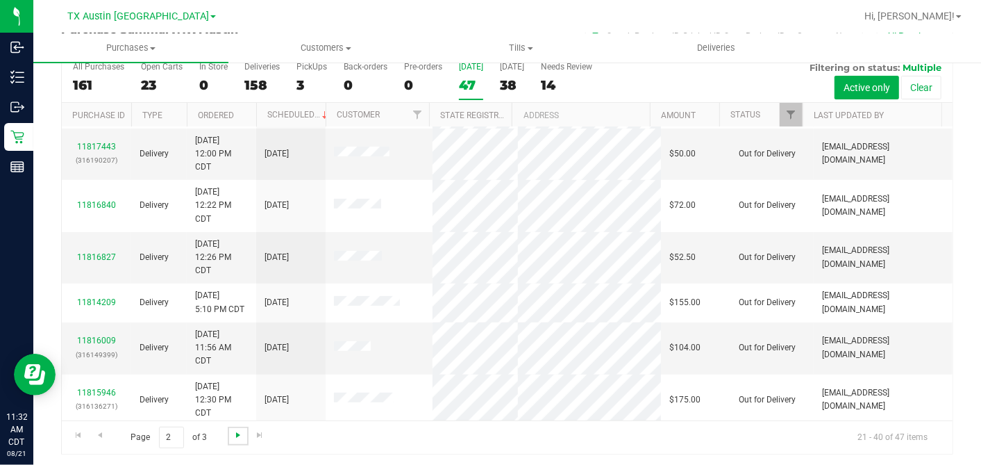
click at [240, 397] on span "Go to the next page" at bounding box center [238, 434] width 11 height 11
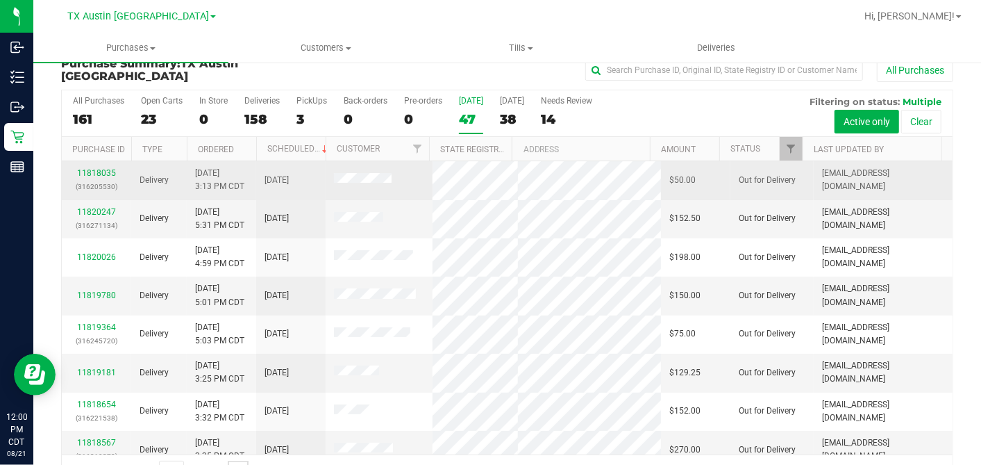
scroll to position [0, 0]
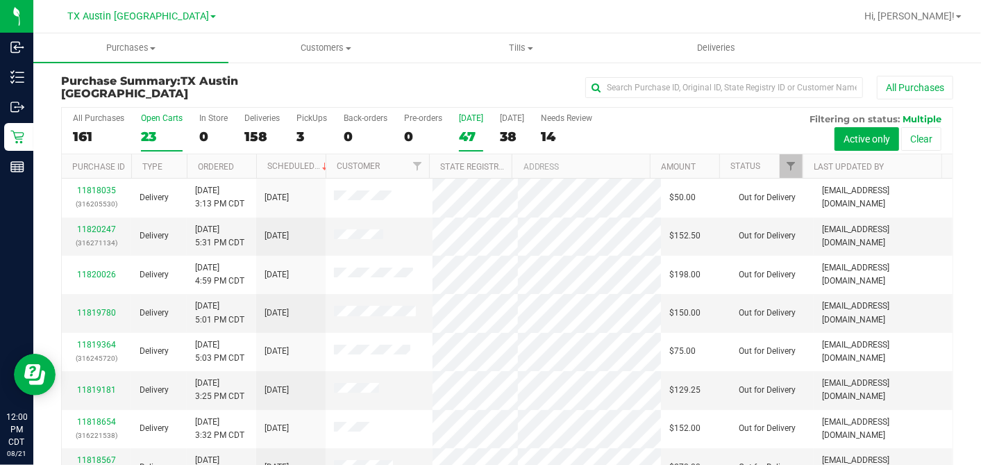
click at [159, 130] on div "23" at bounding box center [162, 136] width 42 height 16
click at [0, 0] on input "Open Carts 23" at bounding box center [0, 0] width 0 height 0
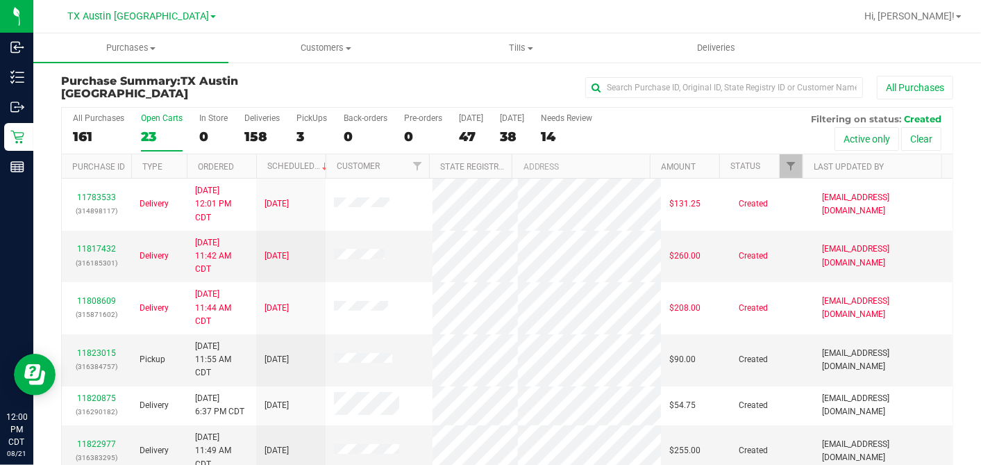
click at [244, 160] on th "Ordered" at bounding box center [221, 166] width 69 height 24
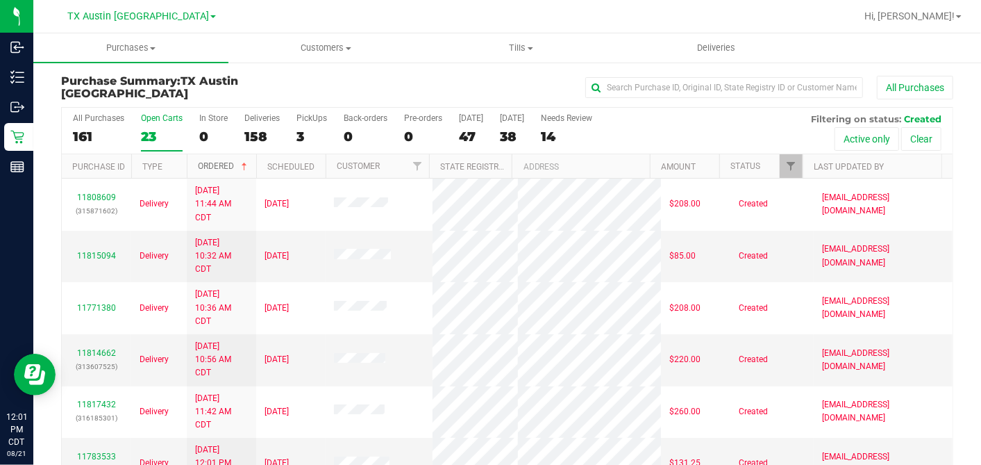
click at [246, 163] on span at bounding box center [244, 166] width 11 height 11
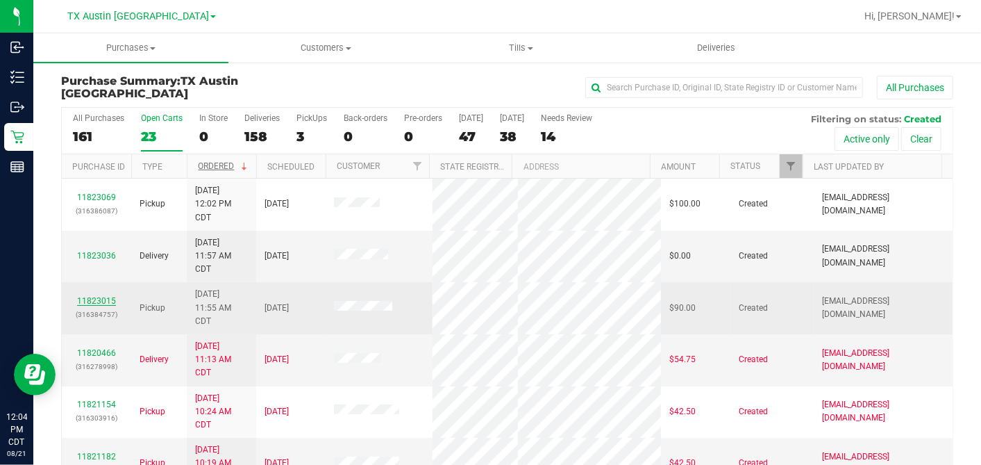
click at [107, 299] on link "11823015" at bounding box center [96, 301] width 39 height 10
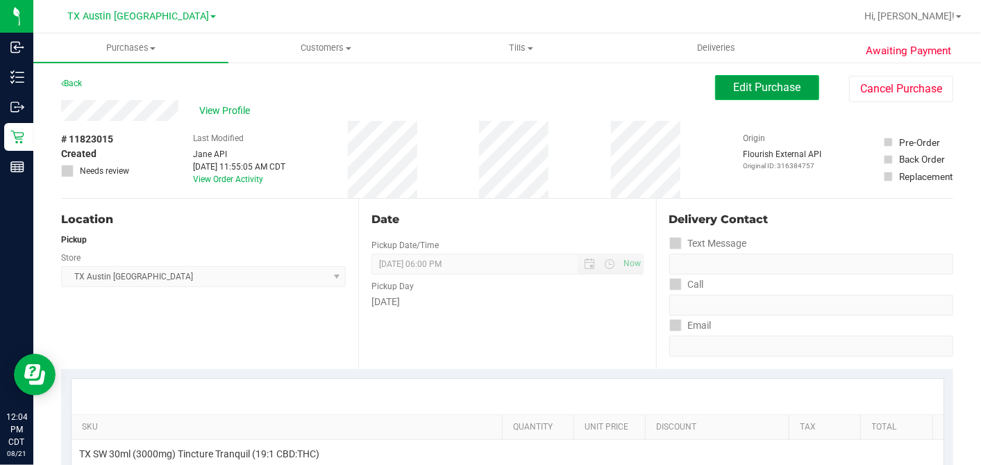
click at [746, 85] on span "Edit Purchase" at bounding box center [767, 87] width 67 height 13
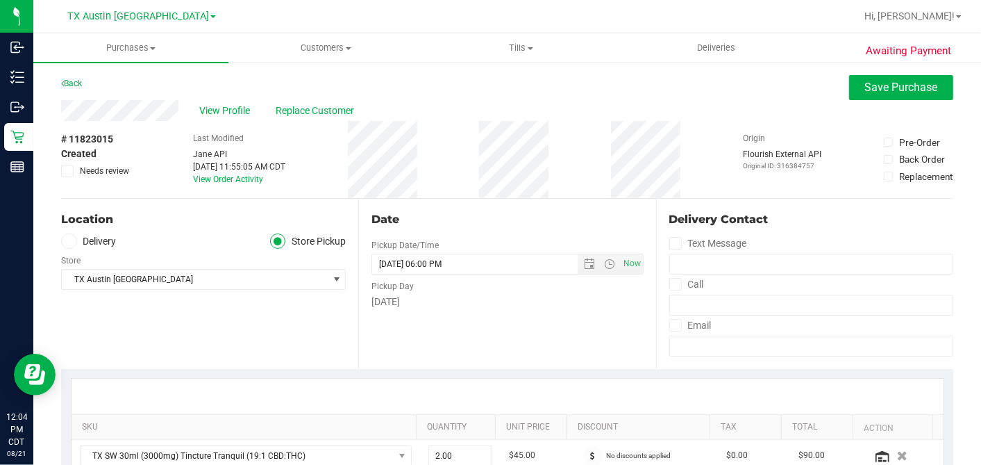
click at [74, 247] on label "Delivery" at bounding box center [89, 241] width 56 height 16
click at [0, 0] on input "Delivery" at bounding box center [0, 0] width 0 height 0
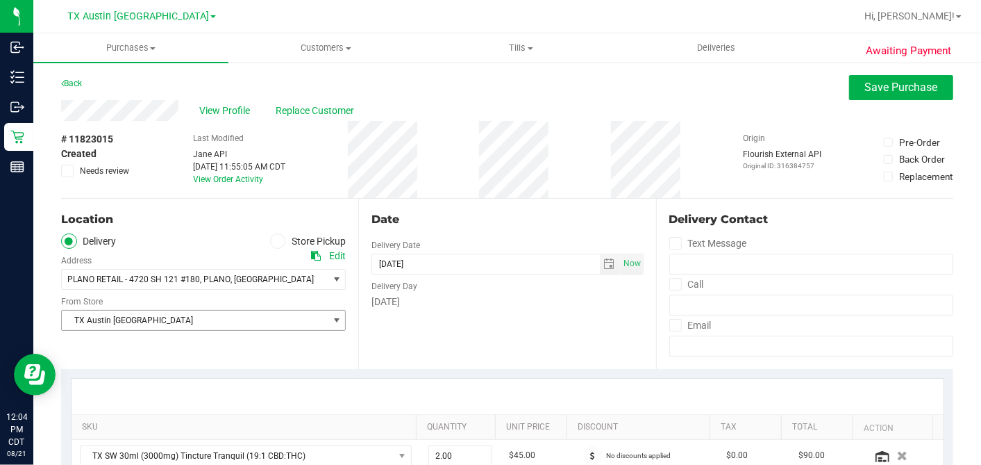
click at [181, 322] on span "TX Austin [GEOGRAPHIC_DATA]" at bounding box center [195, 319] width 266 height 19
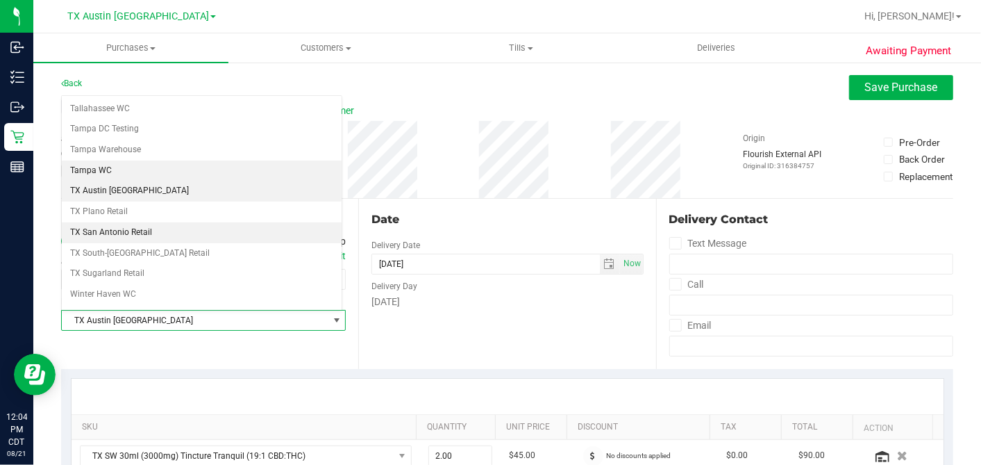
scroll to position [987, 0]
click at [135, 184] on li "TX Plano Retail" at bounding box center [202, 194] width 280 height 21
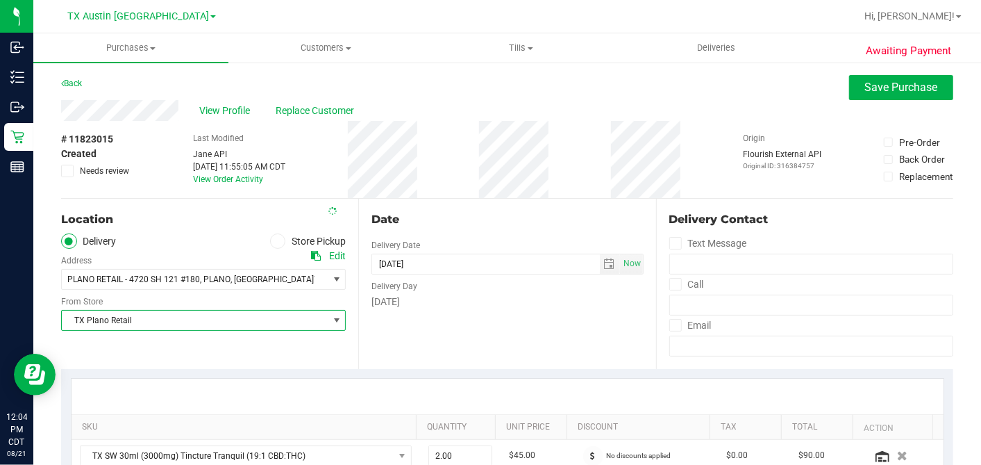
click at [479, 200] on div "Date Delivery Date 08/22/2025 Now 08/22/2025 06:00 PM Now Delivery Day Friday" at bounding box center [506, 284] width 297 height 170
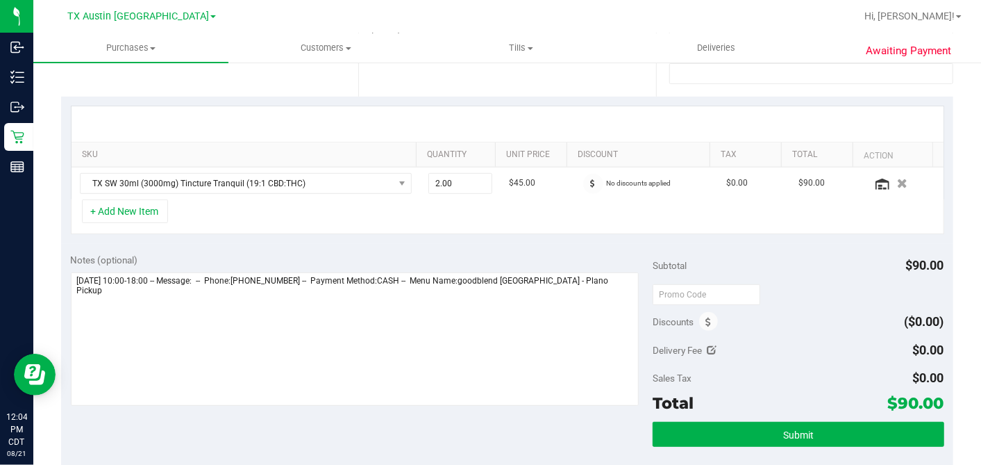
scroll to position [308, 0]
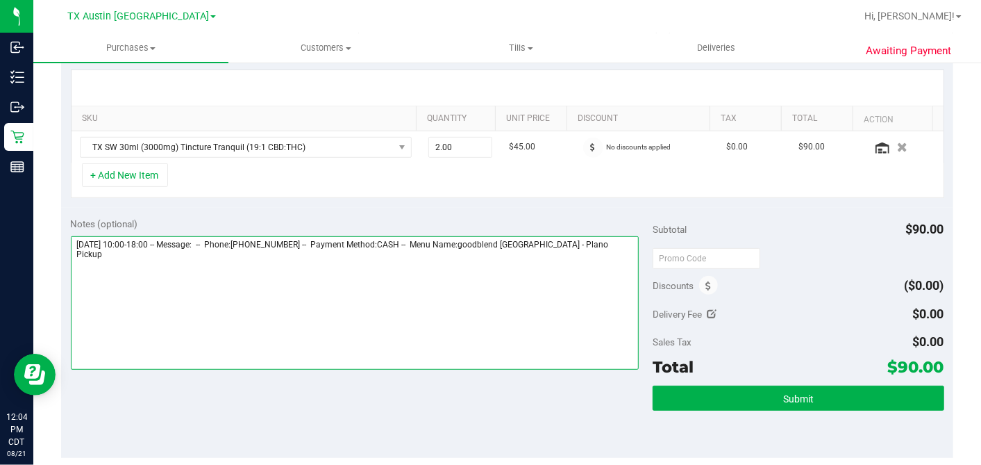
click at [605, 240] on textarea at bounding box center [355, 302] width 569 height 133
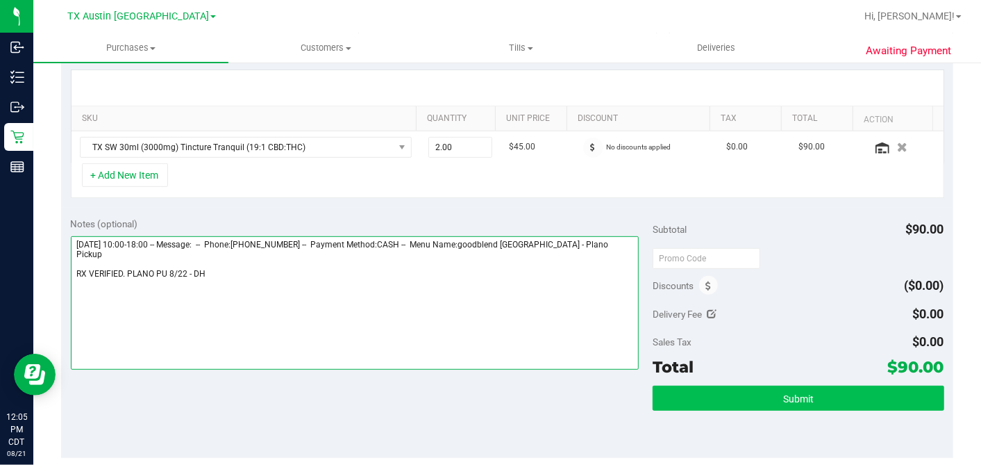
type textarea "Friday 08/22/2025 10:00-18:00 -- Message: -- Phone:2142365799 -- Payment Method…"
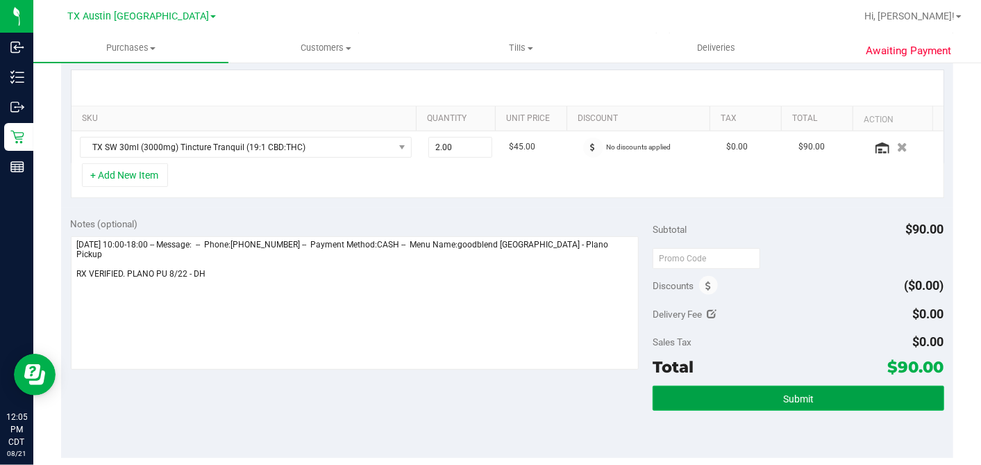
click at [769, 397] on button "Submit" at bounding box center [798, 397] width 291 height 25
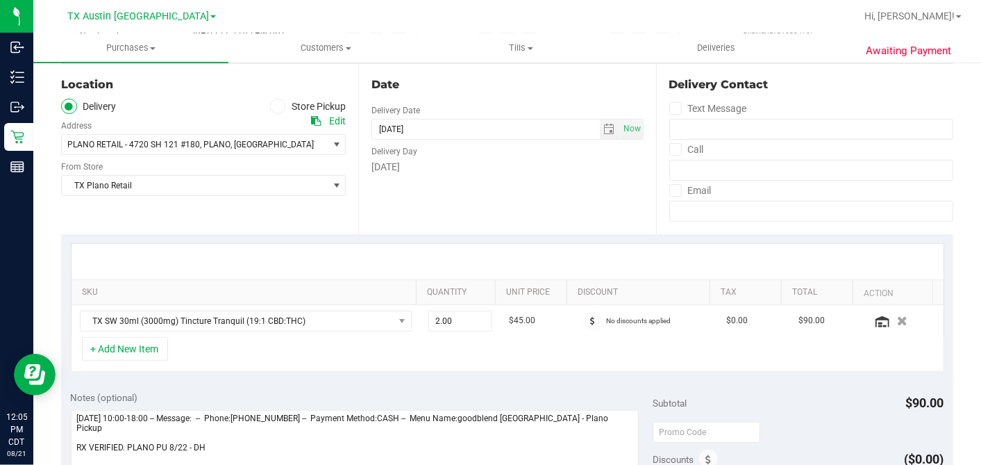
scroll to position [0, 0]
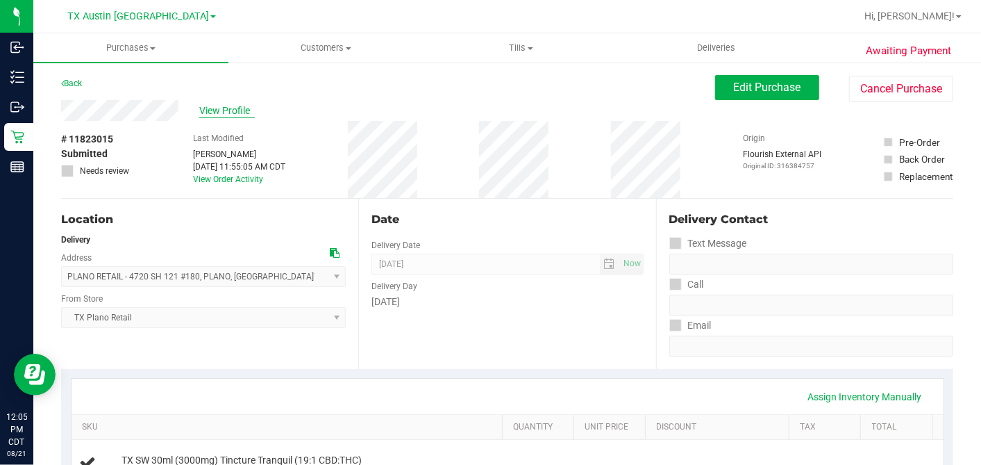
click at [230, 112] on span "View Profile" at bounding box center [227, 110] width 56 height 15
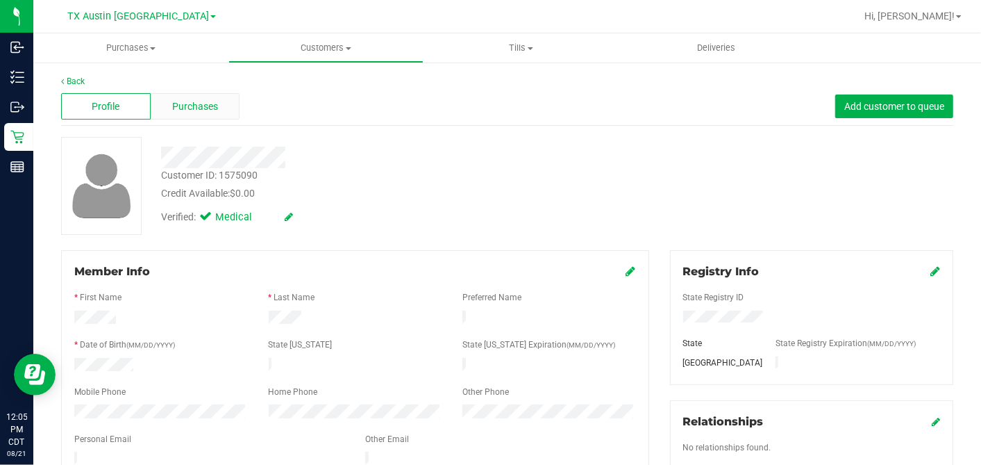
click at [208, 111] on span "Purchases" at bounding box center [195, 106] width 46 height 15
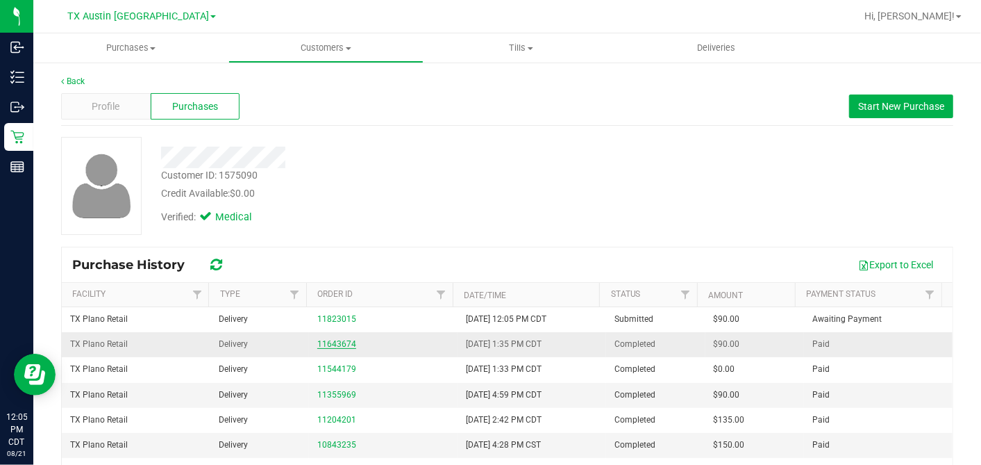
click at [327, 341] on link "11643674" at bounding box center [336, 344] width 39 height 10
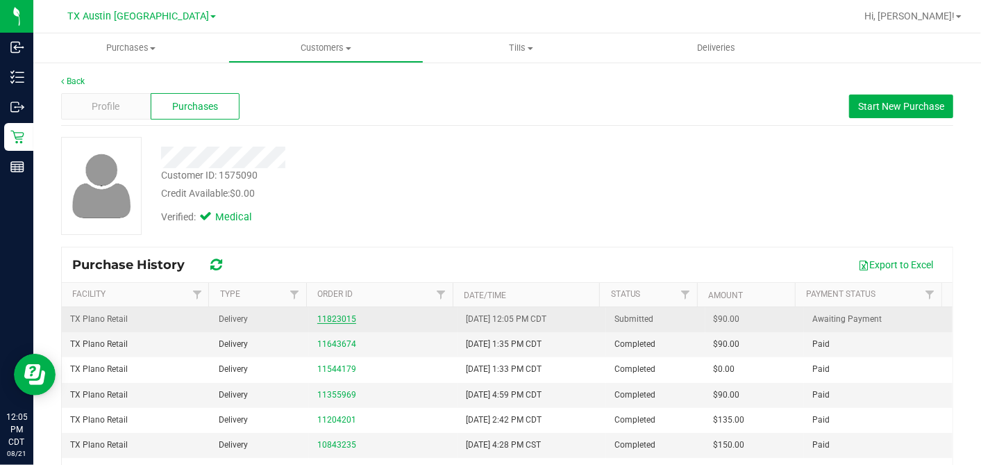
click at [331, 317] on link "11823015" at bounding box center [336, 319] width 39 height 10
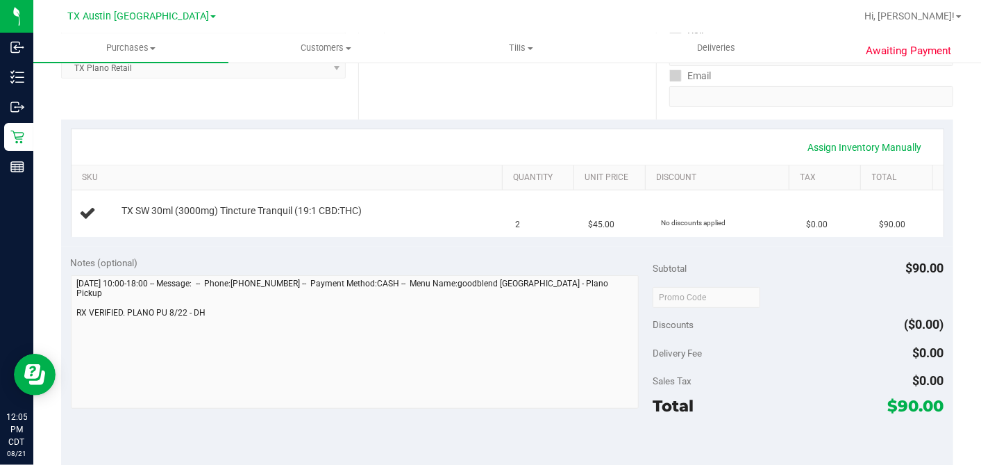
scroll to position [385, 0]
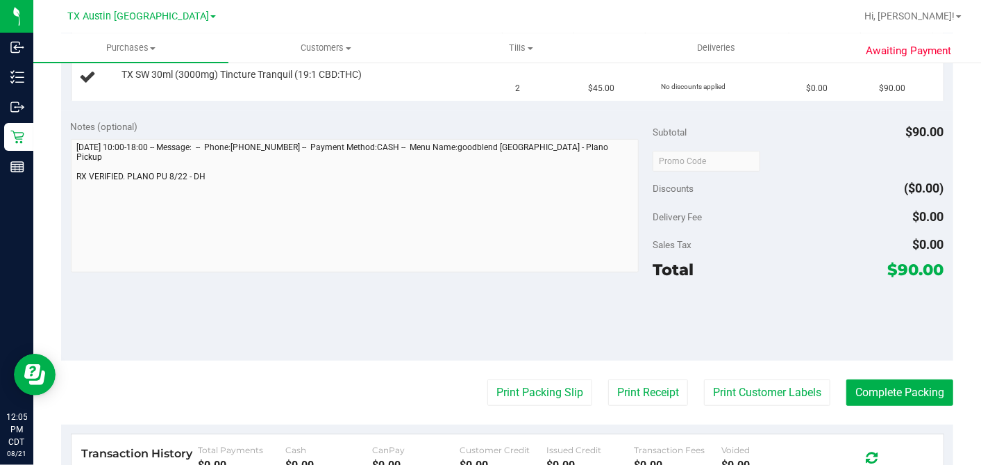
click at [883, 269] on span "$90.00" at bounding box center [916, 269] width 56 height 19
copy span "90.00"
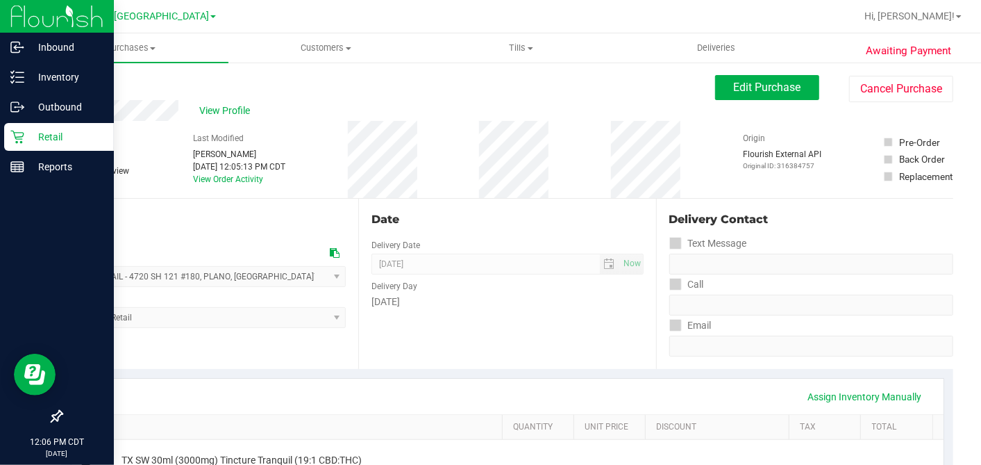
click at [35, 137] on p "Retail" at bounding box center [65, 136] width 83 height 17
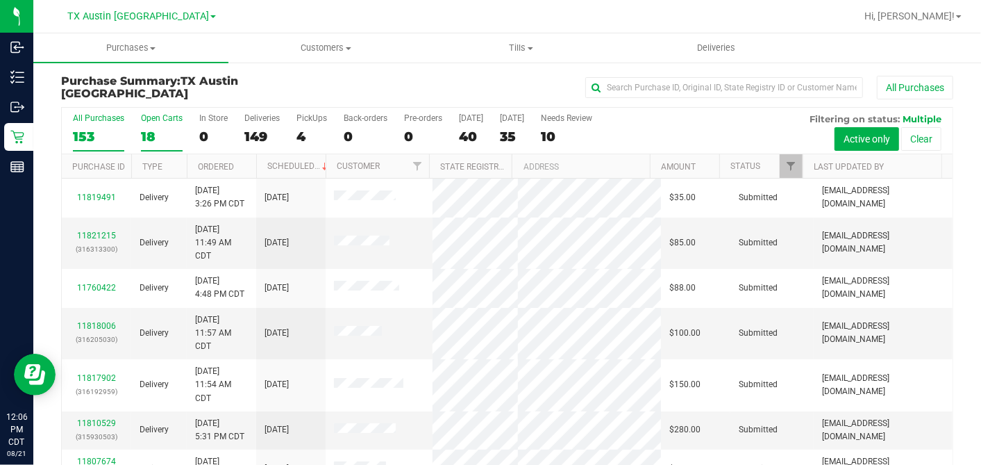
click at [151, 133] on div "18" at bounding box center [162, 136] width 42 height 16
click at [0, 0] on input "Open Carts 18" at bounding box center [0, 0] width 0 height 0
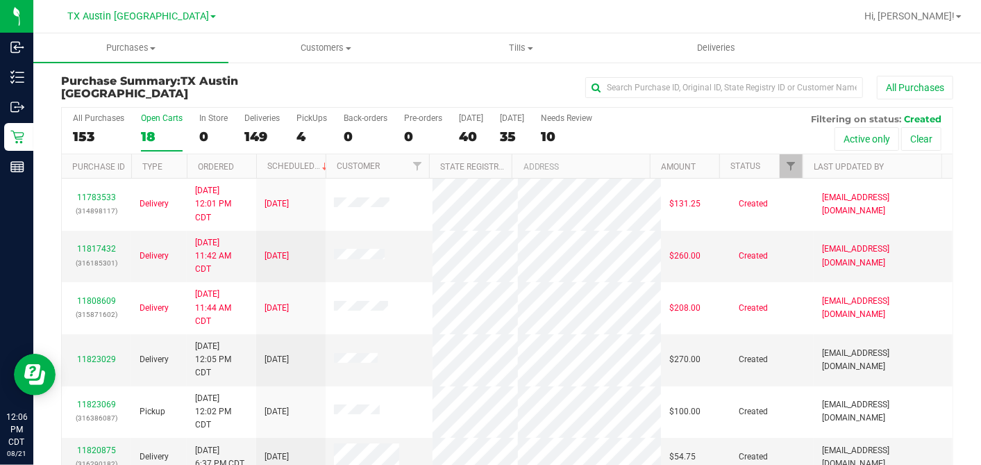
click at [251, 162] on th "Ordered" at bounding box center [221, 166] width 69 height 24
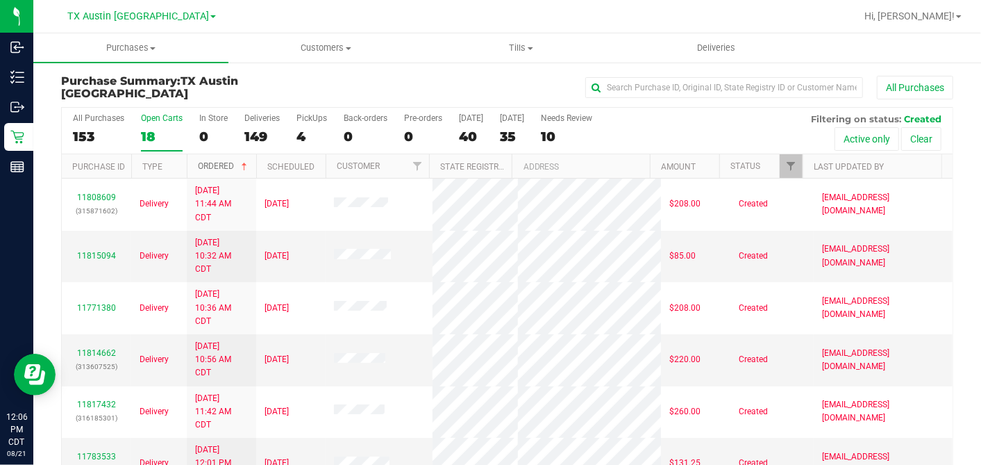
click at [249, 162] on span at bounding box center [244, 166] width 11 height 11
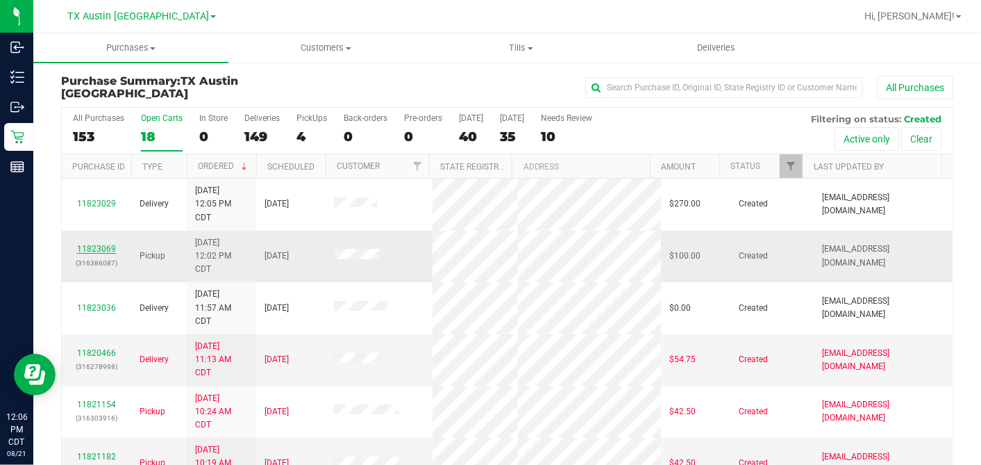
click at [109, 246] on link "11823069" at bounding box center [96, 249] width 39 height 10
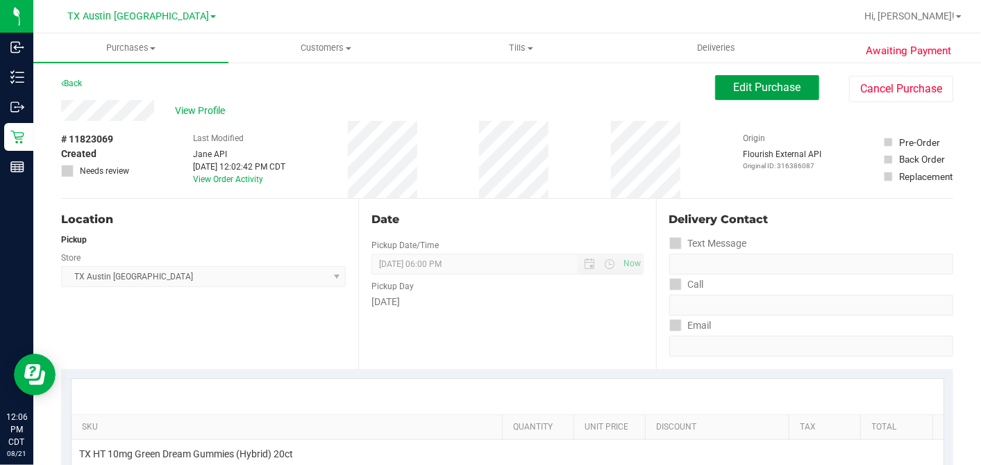
click at [722, 98] on button "Edit Purchase" at bounding box center [767, 87] width 104 height 25
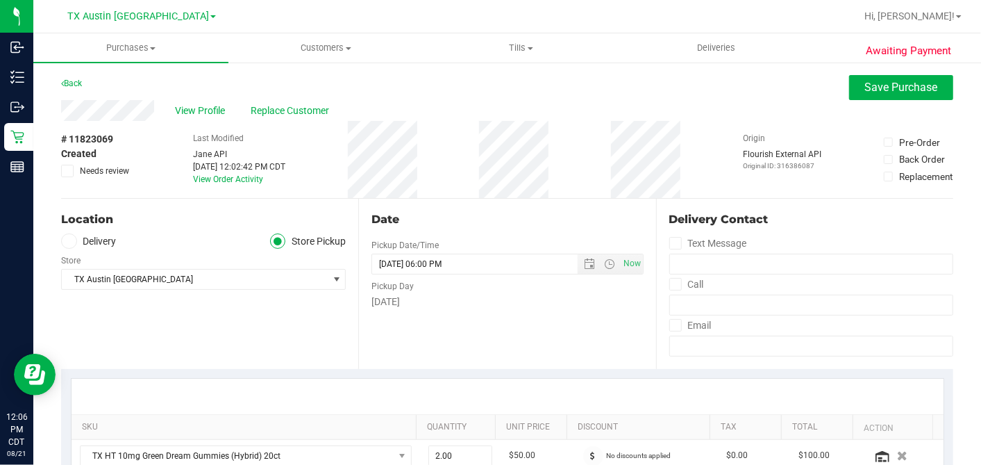
click at [76, 244] on label "Delivery" at bounding box center [89, 241] width 56 height 16
click at [0, 0] on input "Delivery" at bounding box center [0, 0] width 0 height 0
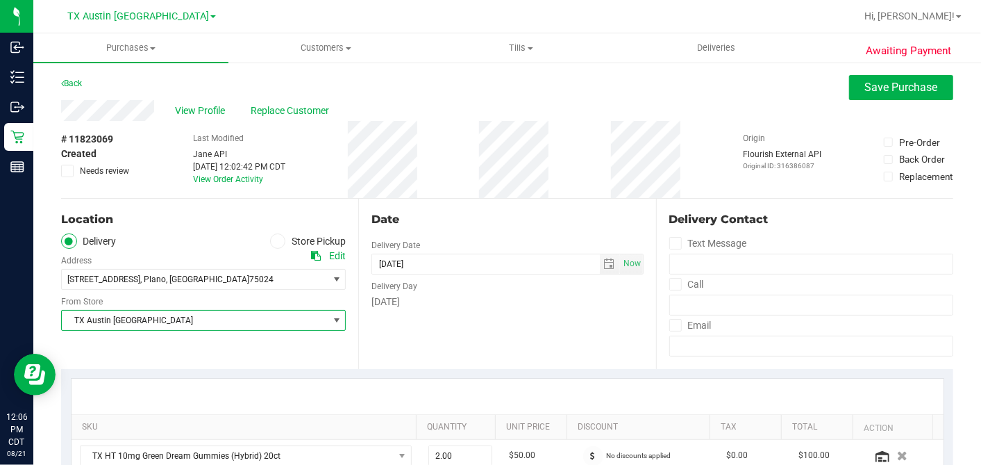
click at [165, 317] on span "TX Austin [GEOGRAPHIC_DATA]" at bounding box center [195, 319] width 266 height 19
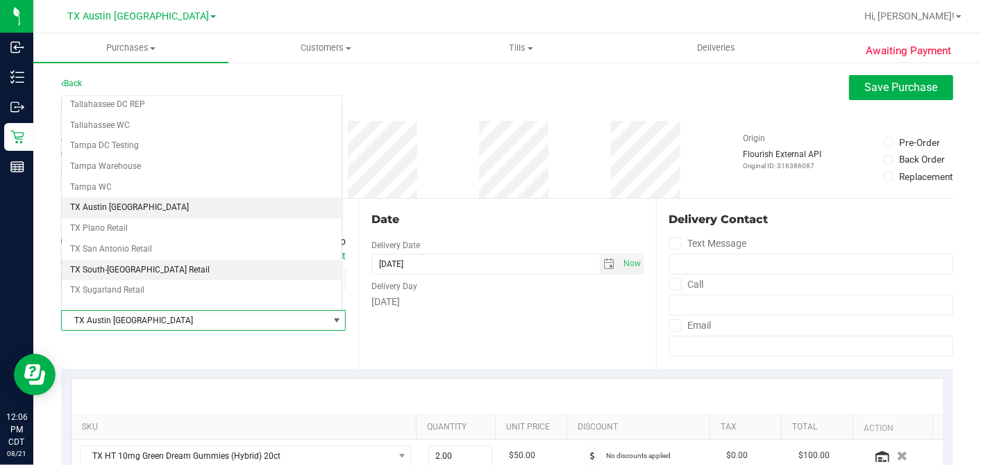
scroll to position [987, 0]
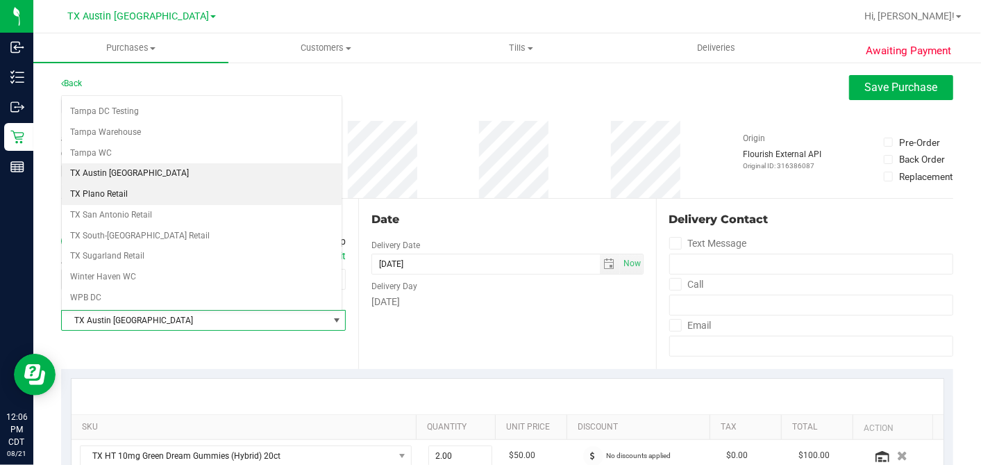
click at [119, 184] on li "TX Plano Retail" at bounding box center [202, 194] width 280 height 21
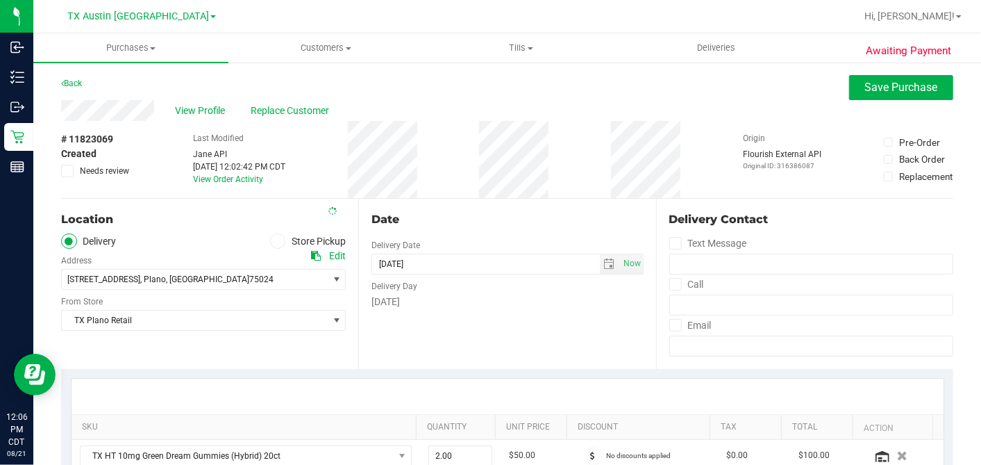
click at [505, 214] on div "Date" at bounding box center [508, 219] width 272 height 17
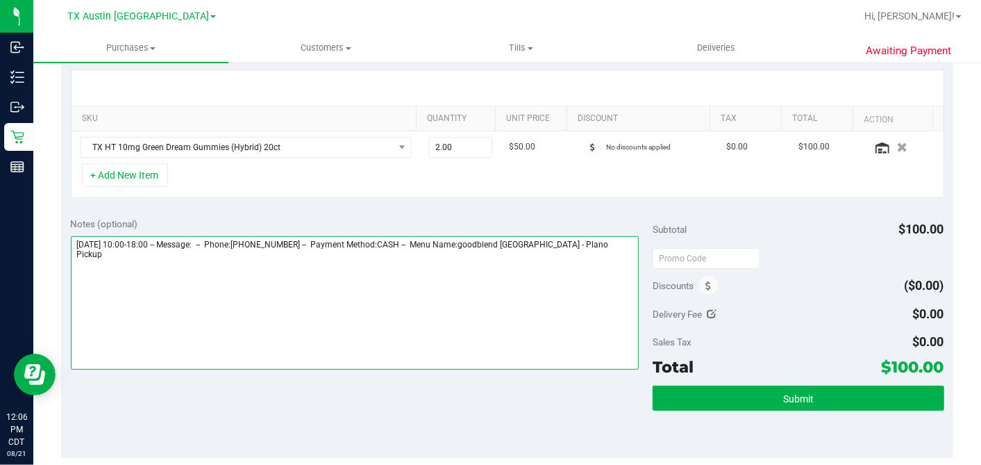
click at [591, 248] on textarea at bounding box center [355, 302] width 569 height 133
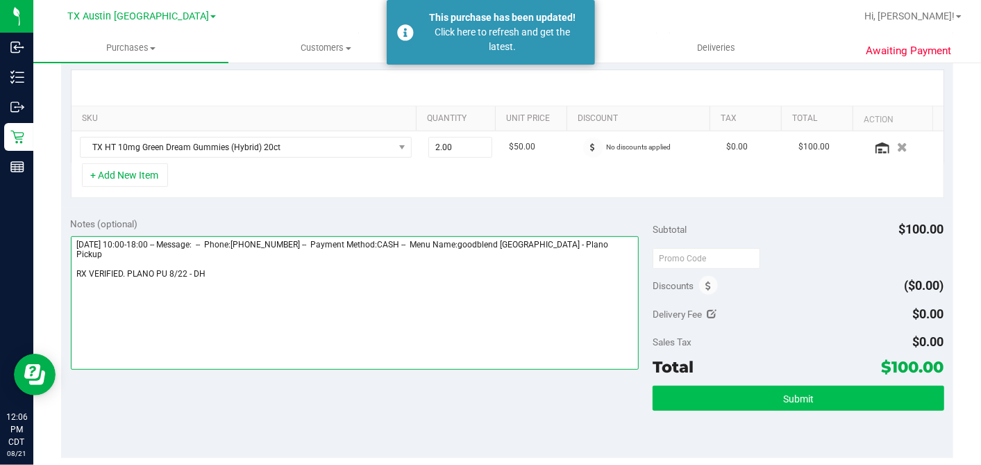
type textarea "Friday 08/22/2025 10:00-18:00 -- Message: -- Phone:2149842230 -- Payment Method…"
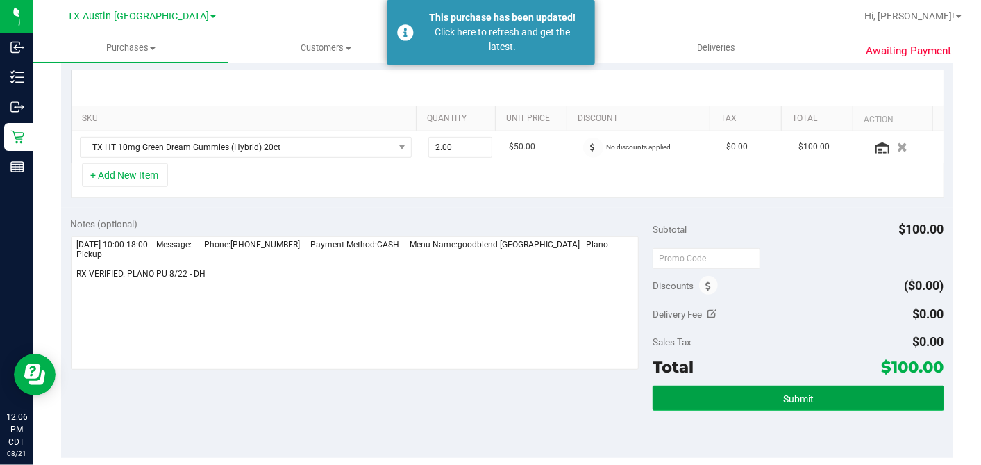
click at [799, 397] on span "Submit" at bounding box center [798, 398] width 31 height 11
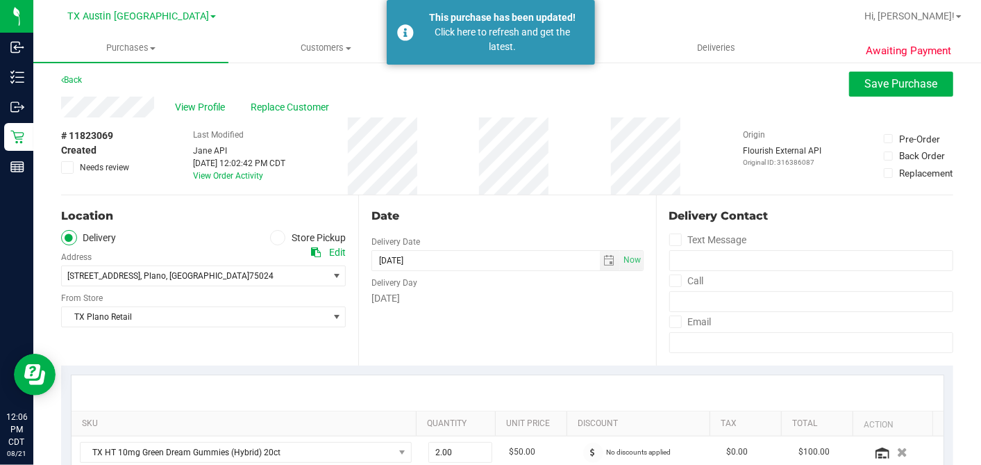
scroll to position [0, 0]
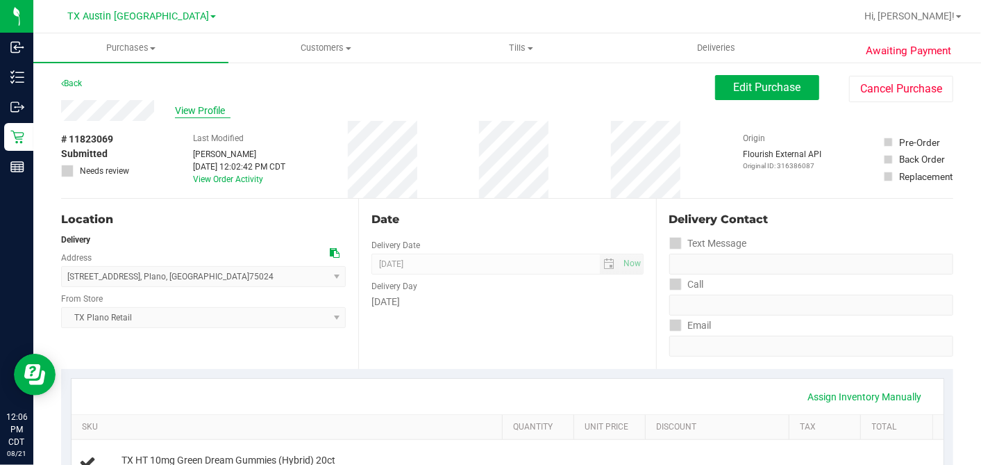
click at [204, 107] on span "View Profile" at bounding box center [203, 110] width 56 height 15
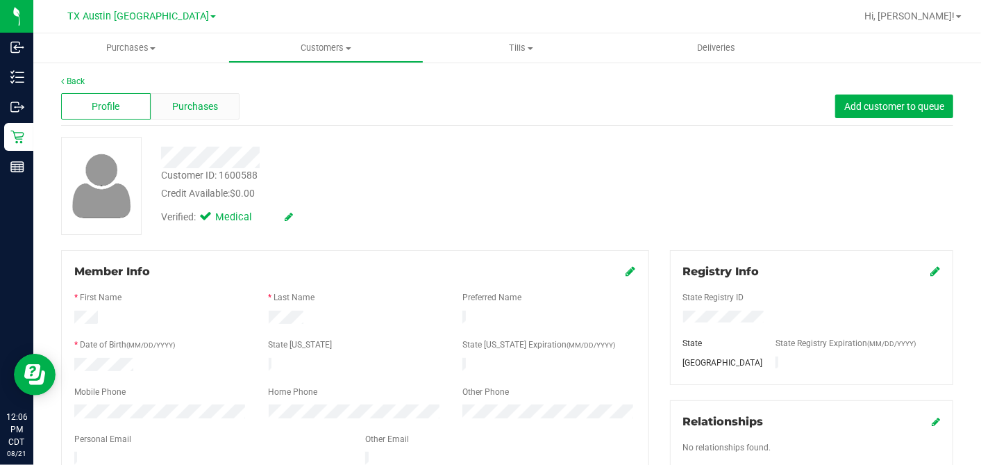
click at [177, 104] on span "Purchases" at bounding box center [195, 106] width 46 height 15
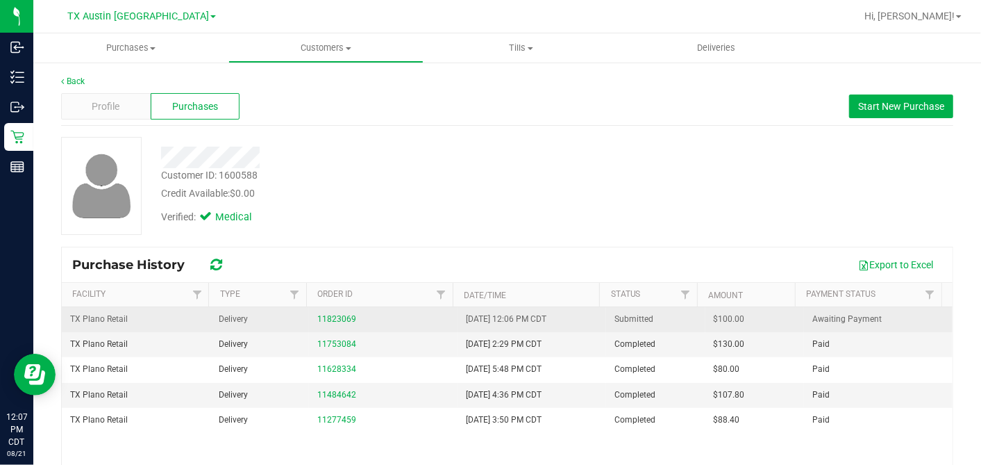
click at [714, 319] on span "$100.00" at bounding box center [729, 318] width 31 height 13
click at [714, 318] on span "$100.00" at bounding box center [729, 318] width 31 height 13
copy span "100.00"
click at [333, 320] on link "11823069" at bounding box center [336, 319] width 39 height 10
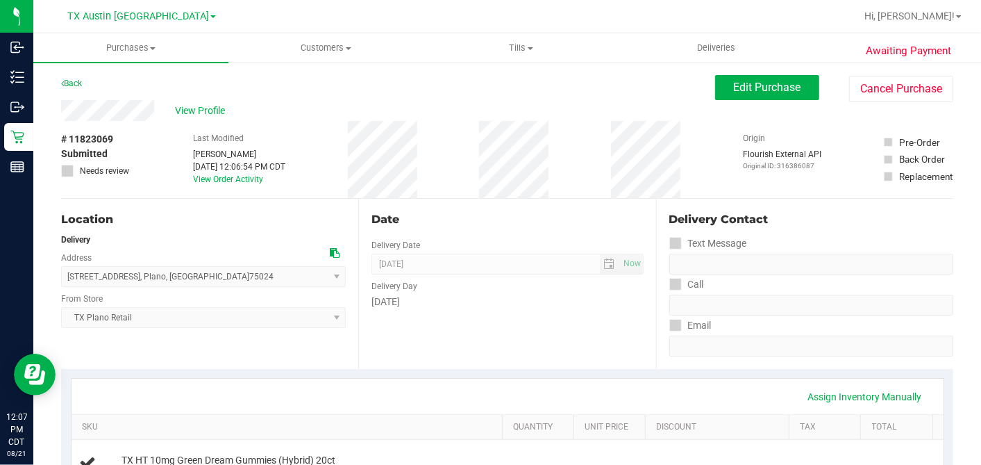
click at [285, 221] on div "Location" at bounding box center [203, 219] width 285 height 17
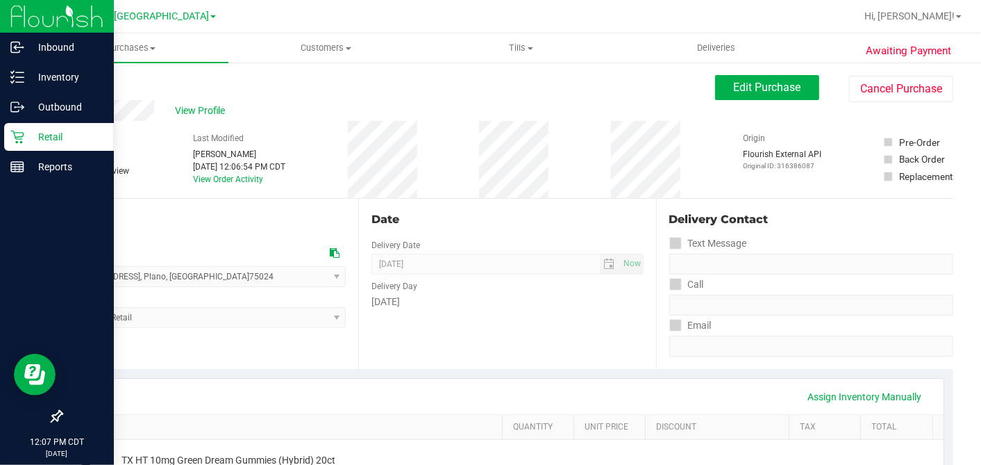
click at [18, 137] on icon at bounding box center [16, 137] width 13 height 13
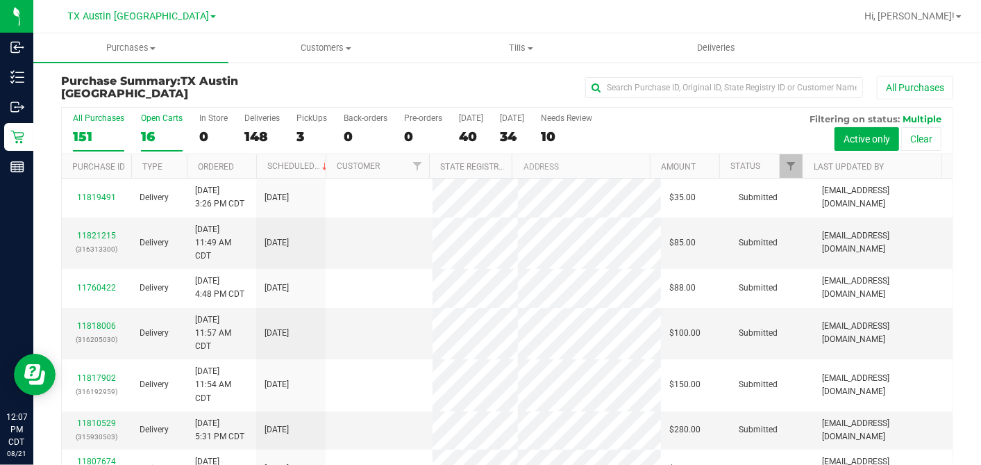
click at [149, 133] on div "16" at bounding box center [162, 136] width 42 height 16
click at [0, 0] on input "Open Carts 16" at bounding box center [0, 0] width 0 height 0
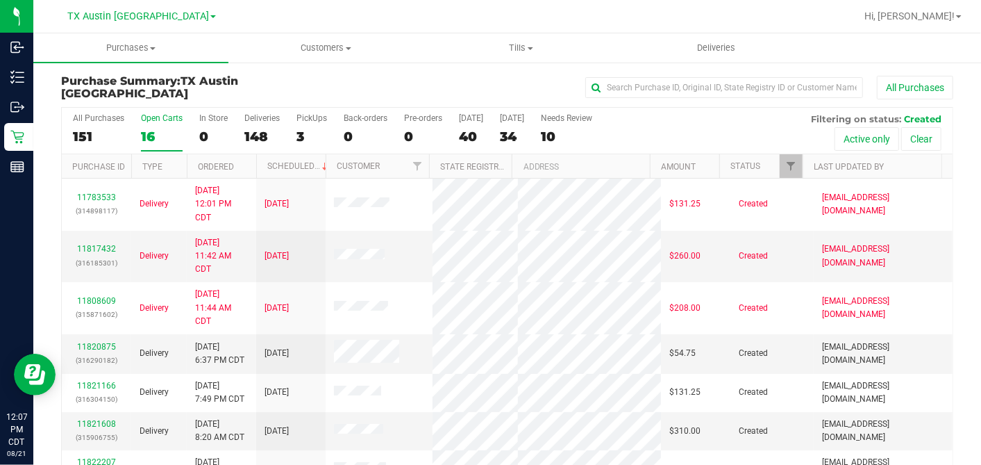
click at [240, 163] on th "Ordered" at bounding box center [221, 166] width 69 height 24
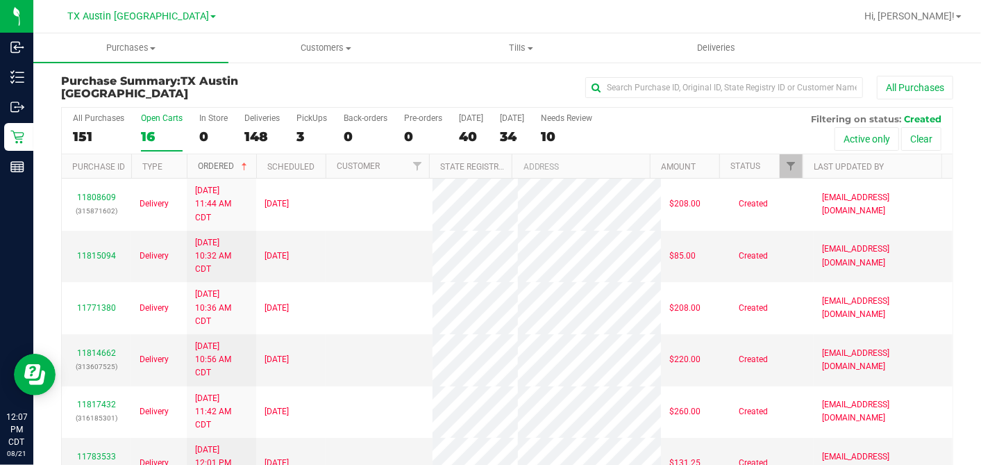
click at [246, 164] on span at bounding box center [244, 166] width 11 height 11
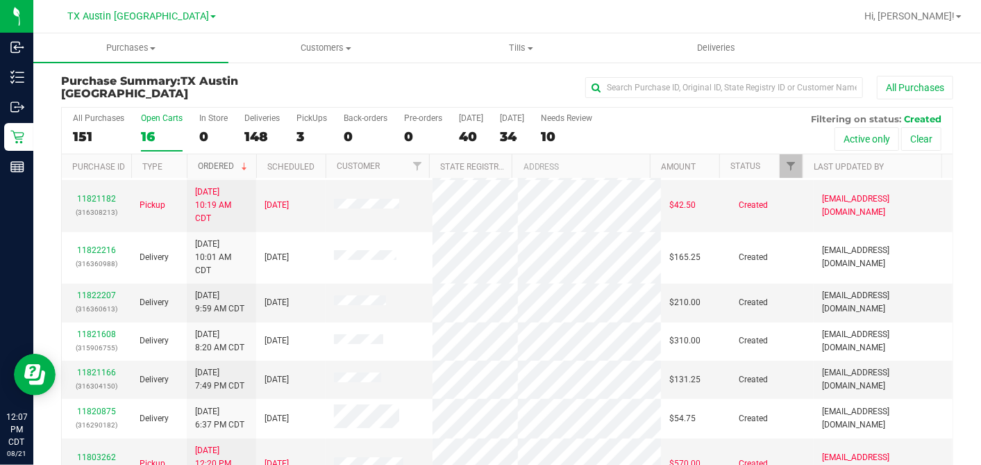
scroll to position [231, 0]
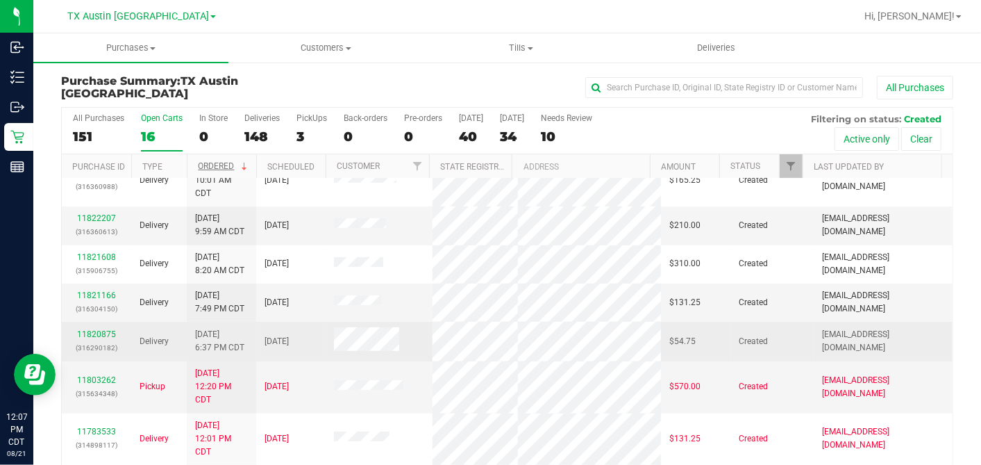
click at [101, 334] on div "11820875 (316290182)" at bounding box center [96, 341] width 53 height 26
click at [101, 331] on link "11820875" at bounding box center [96, 334] width 39 height 10
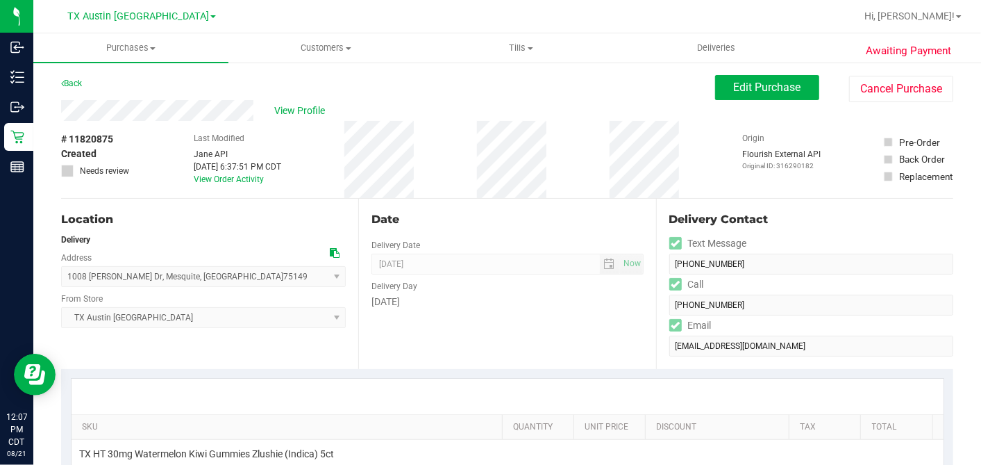
click at [353, 117] on div "View Profile" at bounding box center [388, 110] width 654 height 21
click at [283, 105] on span "View Profile" at bounding box center [302, 110] width 56 height 15
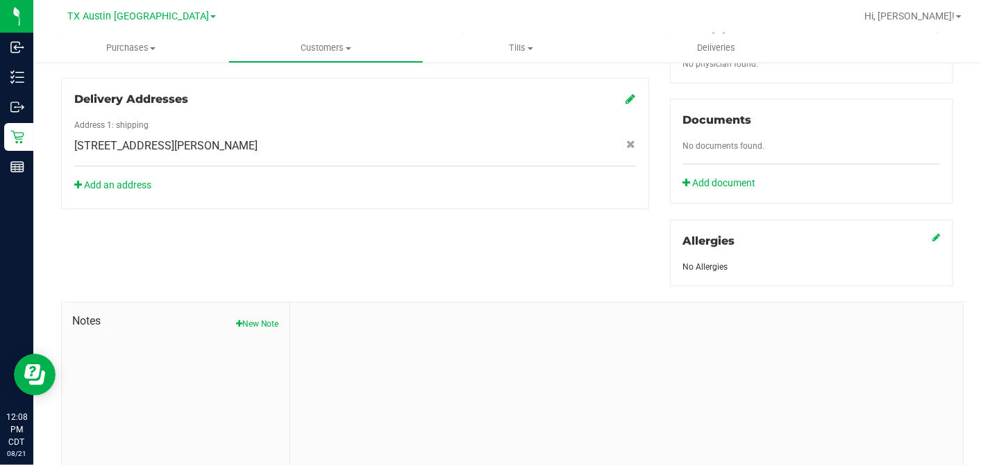
scroll to position [521, 0]
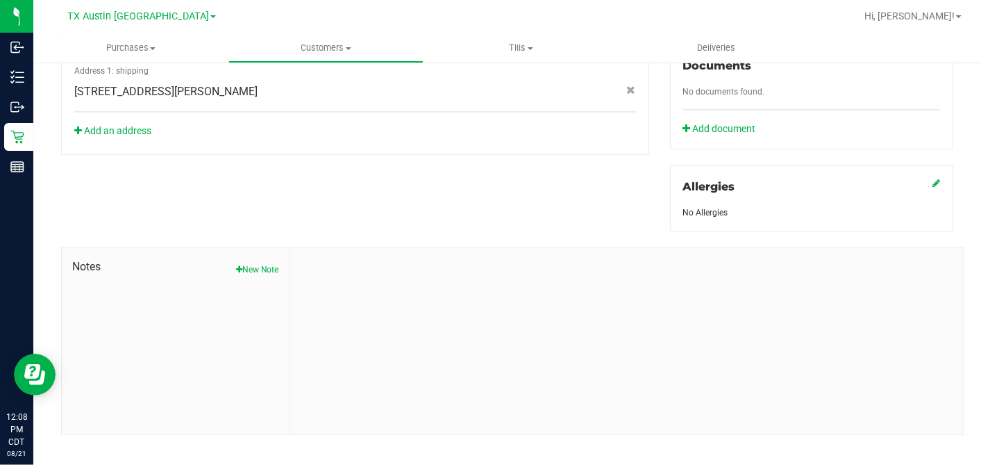
click at [248, 263] on button "New Note" at bounding box center [257, 269] width 43 height 12
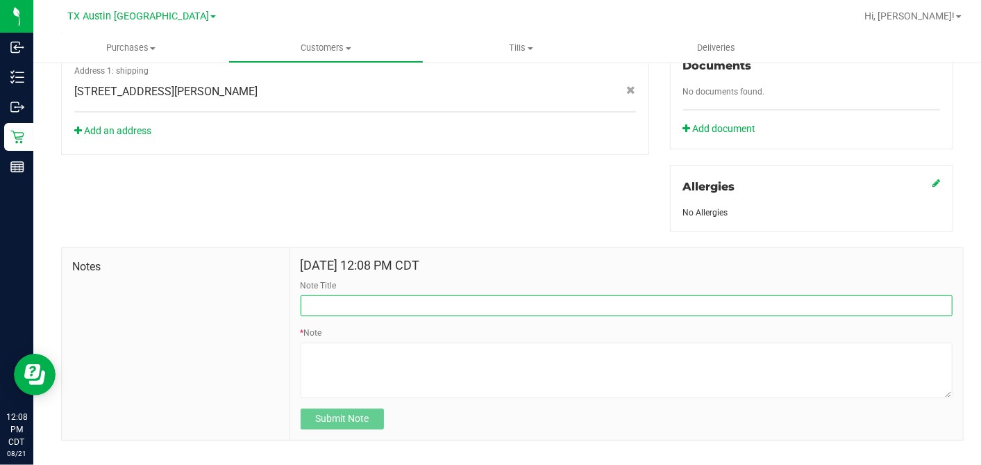
click at [397, 295] on input "Note Title" at bounding box center [627, 305] width 652 height 21
type input "CURT"
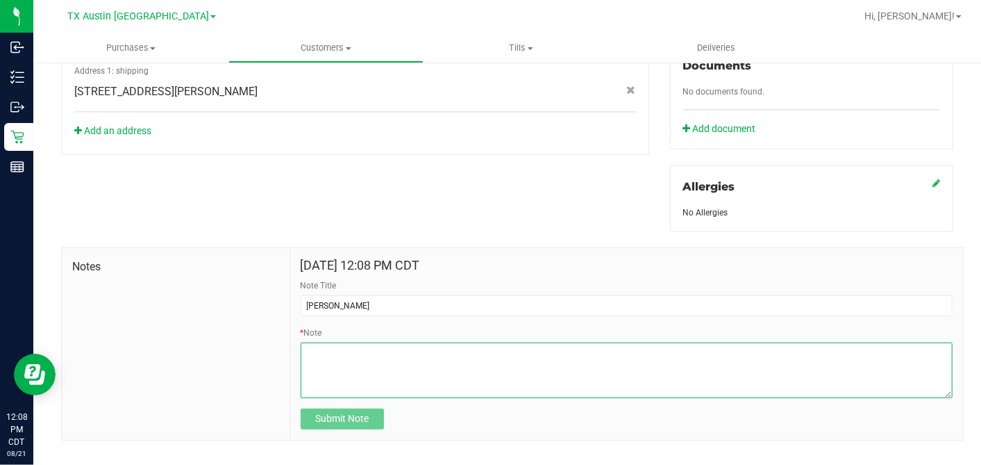
paste textarea "Patient Name: Rosalind Gathrite Address: 1008 SABRINA DR MESQUITE,, TX, 75149 P…"
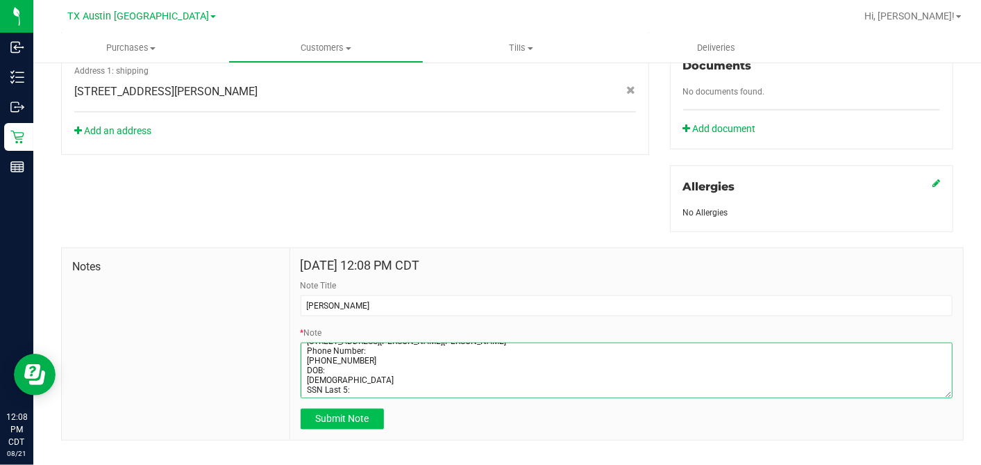
type textarea "Patient Name: Rosalind Gathrite Address: 1008 SABRINA DR MESQUITE,, TX, 75149 P…"
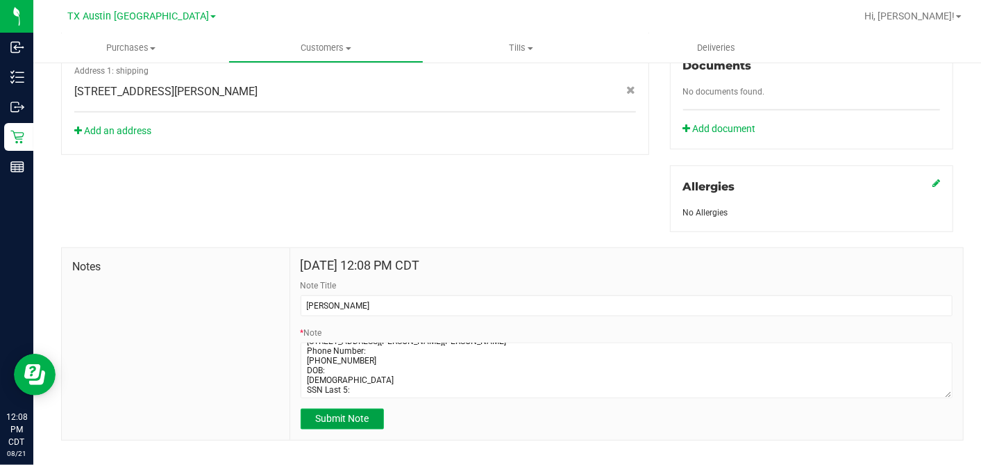
click at [359, 397] on span "Submit Note" at bounding box center [341, 417] width 53 height 11
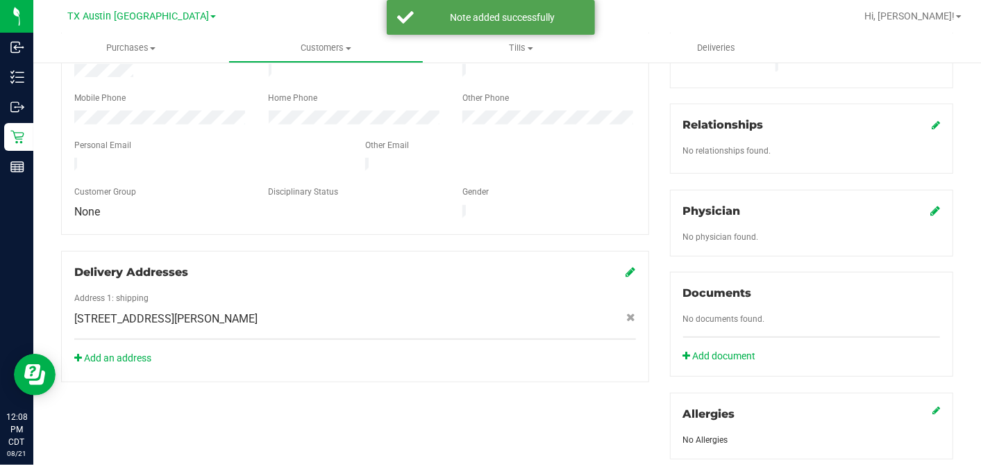
scroll to position [290, 0]
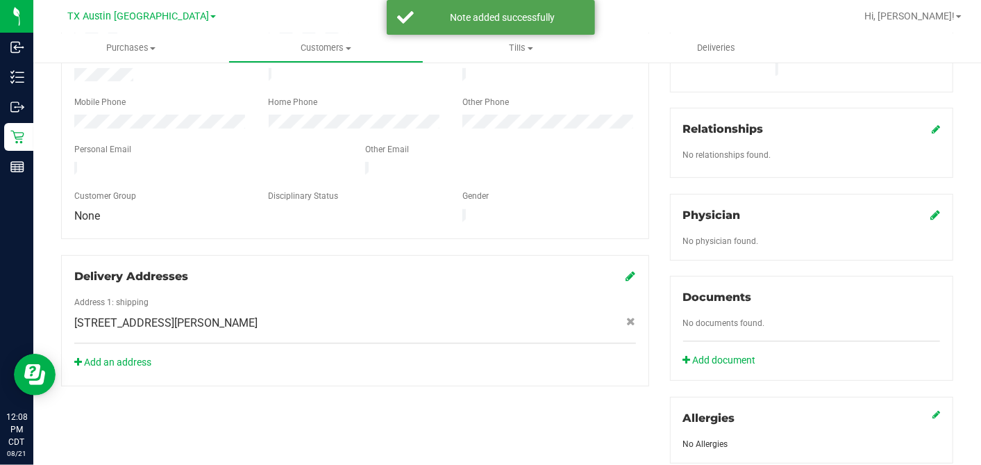
click at [883, 209] on icon at bounding box center [936, 214] width 10 height 11
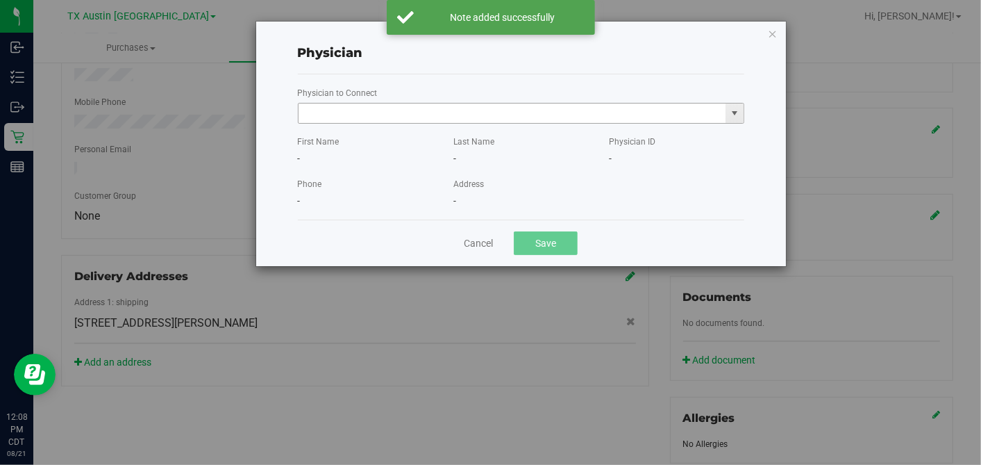
click at [493, 117] on input "text" at bounding box center [513, 112] width 428 height 19
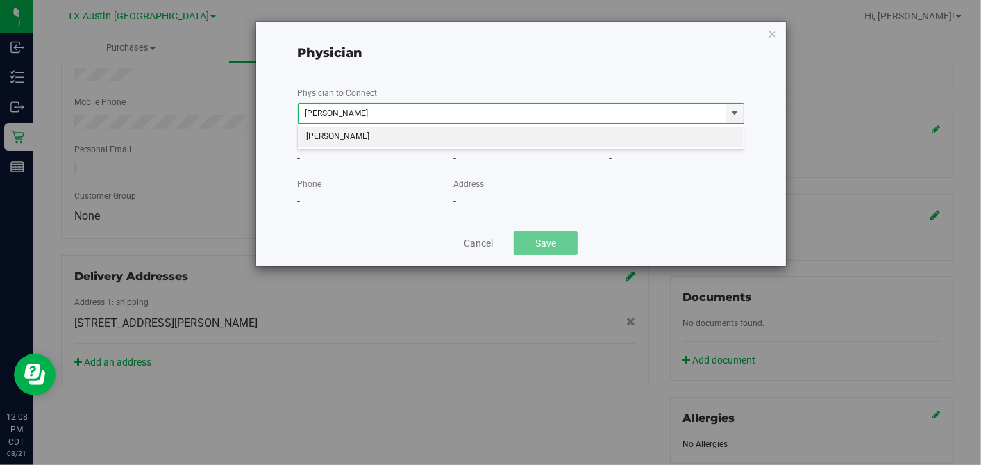
click at [482, 139] on li "AHMAD ABAZID" at bounding box center [521, 136] width 446 height 21
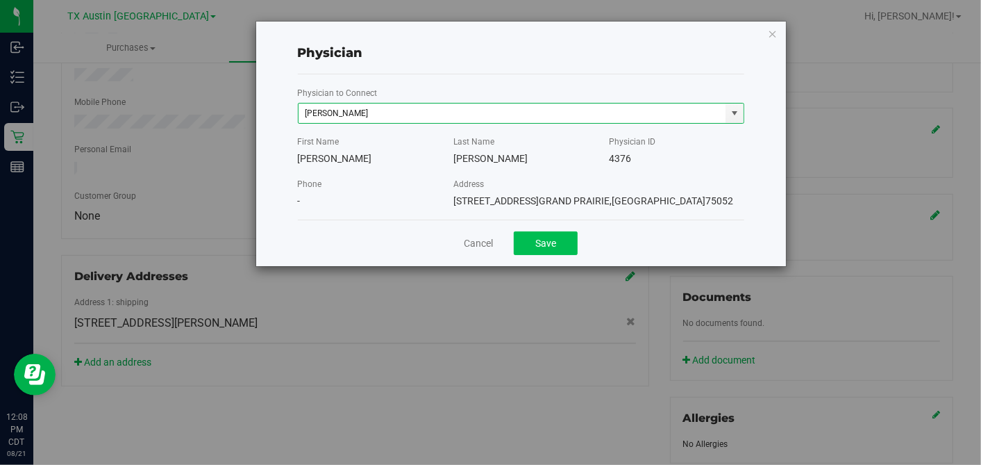
type input "AHMAD ABAZID"
click at [553, 244] on button "Save" at bounding box center [546, 243] width 64 height 24
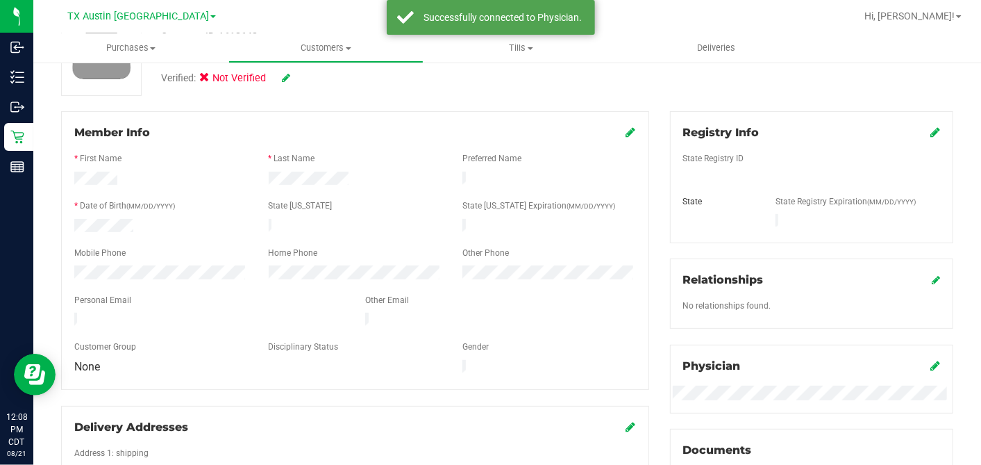
scroll to position [135, 0]
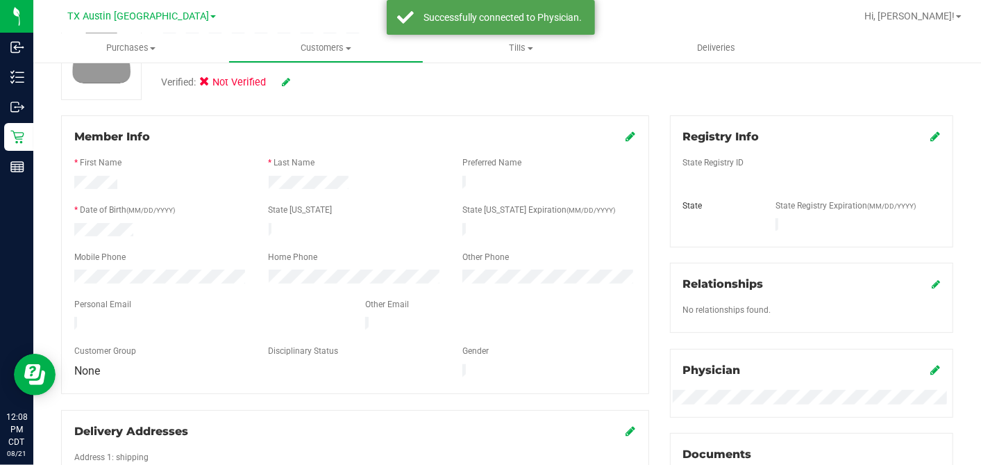
click at [883, 135] on icon at bounding box center [936, 136] width 10 height 11
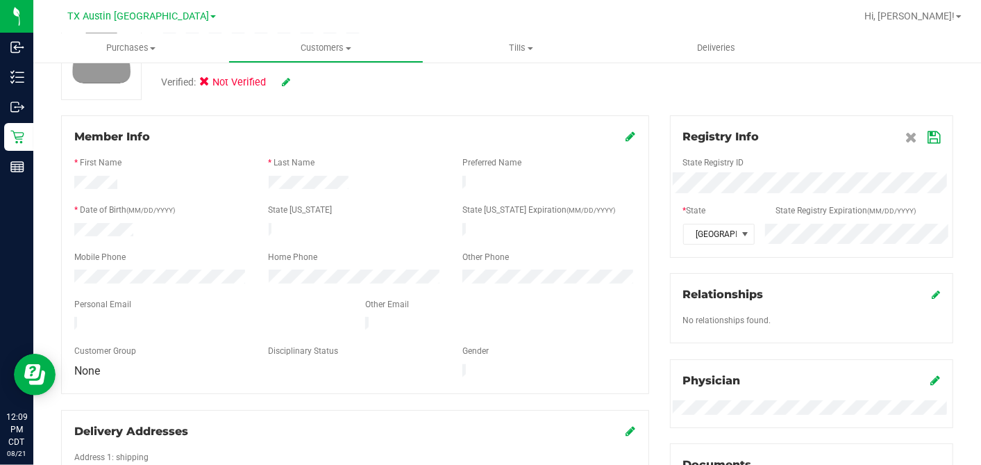
click at [883, 135] on icon at bounding box center [934, 137] width 12 height 11
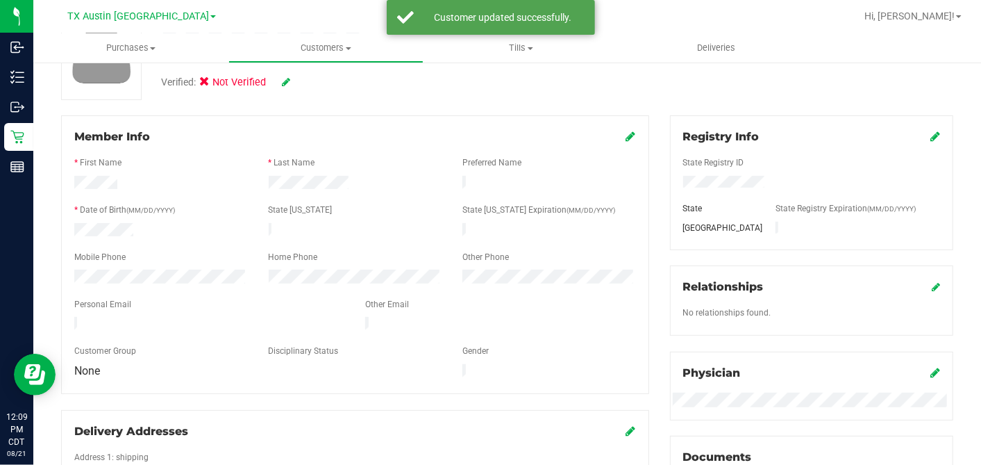
click at [626, 137] on icon at bounding box center [631, 136] width 10 height 11
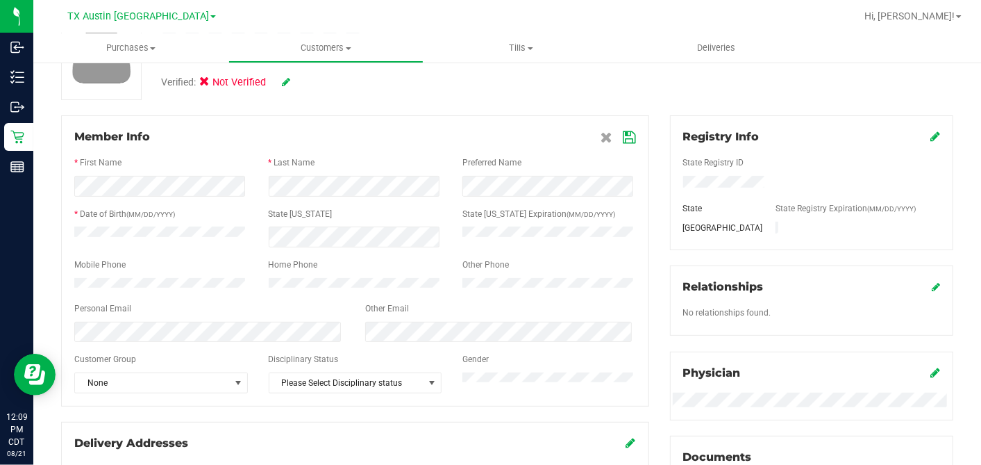
click at [624, 135] on icon at bounding box center [630, 137] width 12 height 11
click at [285, 79] on icon at bounding box center [286, 82] width 8 height 10
click at [216, 81] on label "Medical" at bounding box center [231, 84] width 58 height 18
click at [0, 0] on input "Medical" at bounding box center [0, 0] width 0 height 0
click at [310, 83] on icon at bounding box center [304, 83] width 11 height 10
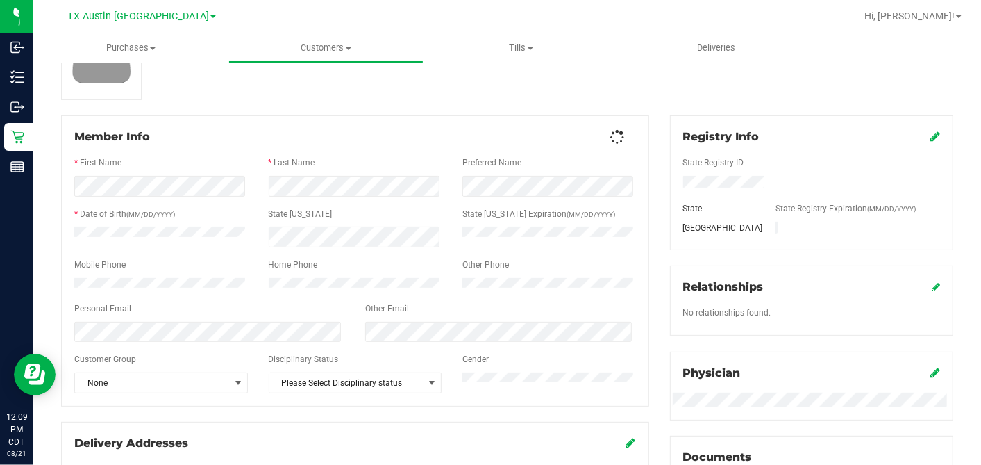
click at [387, 96] on div at bounding box center [507, 51] width 913 height 98
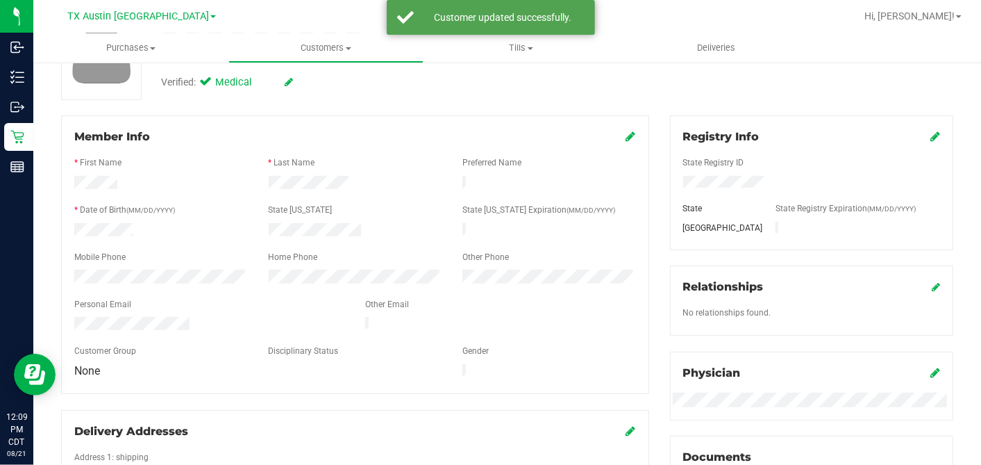
click at [626, 132] on icon at bounding box center [631, 136] width 10 height 11
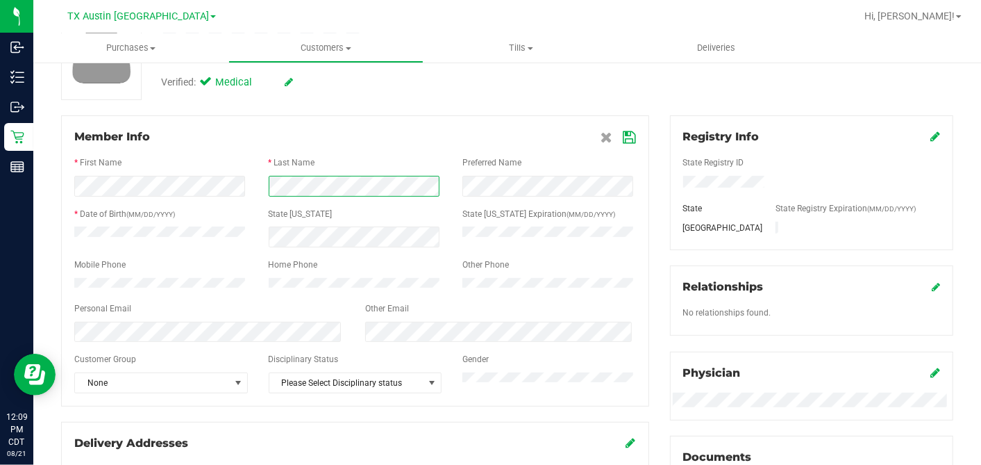
click at [0, 178] on html "Inbound Inventory Outbound Retail Reports 12:09 PM CDT 08/21/2025 08/21 TX Aust…" at bounding box center [490, 232] width 981 height 465
click at [624, 133] on icon at bounding box center [630, 137] width 12 height 11
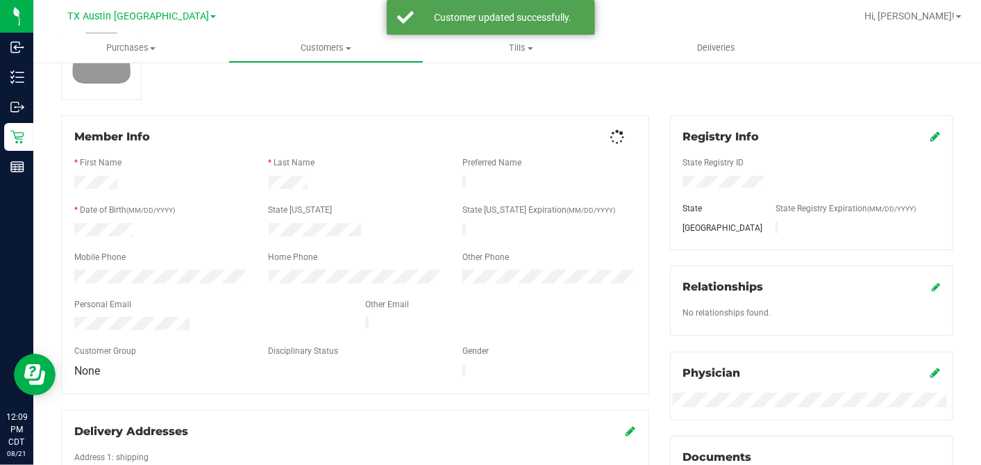
click at [624, 101] on div "Back Profile Purchases Add customer to queue Member Info * First Name * Last Na…" at bounding box center [507, 387] width 892 height 894
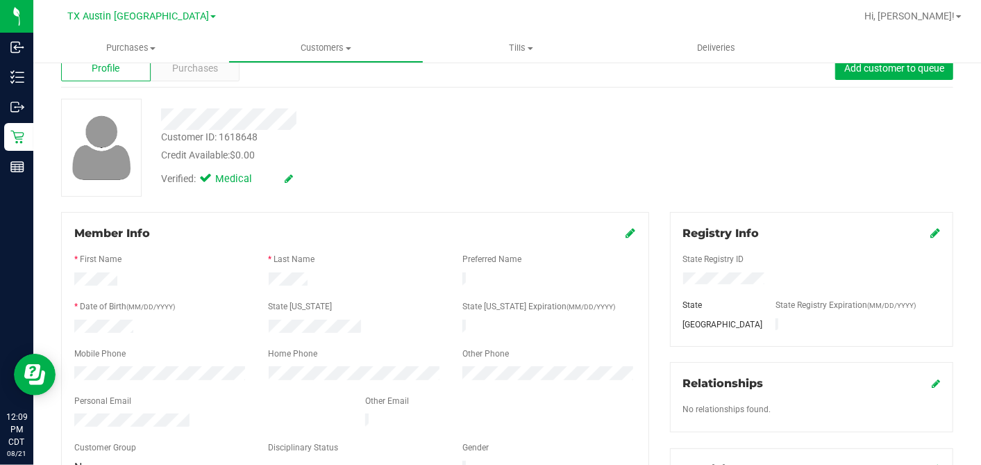
scroll to position [0, 0]
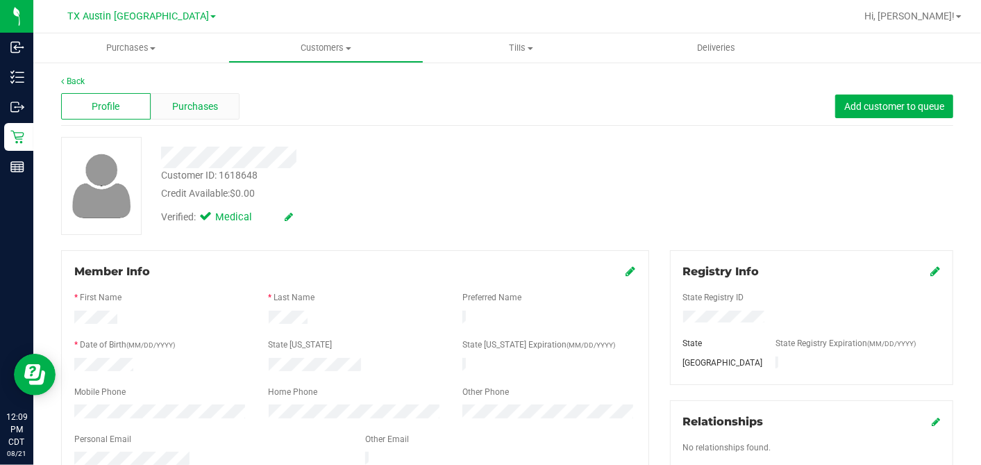
click at [206, 101] on span "Purchases" at bounding box center [195, 106] width 46 height 15
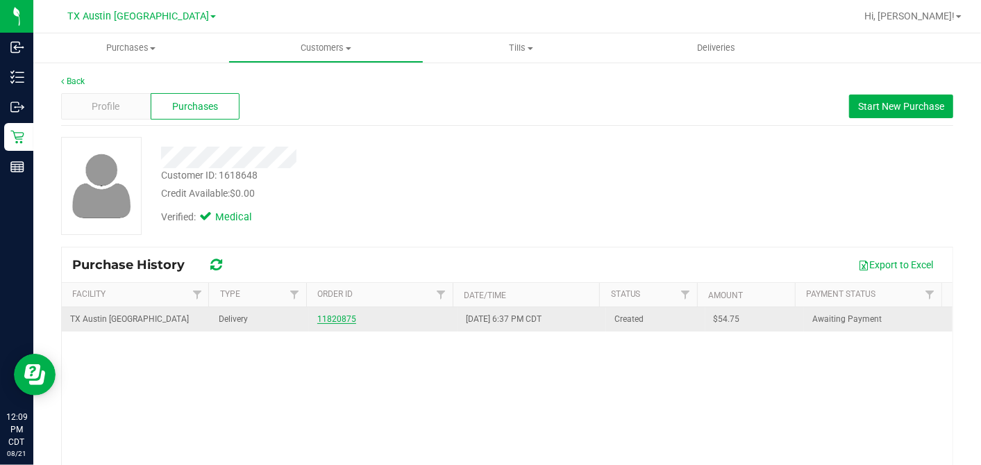
click at [326, 318] on link "11820875" at bounding box center [336, 319] width 39 height 10
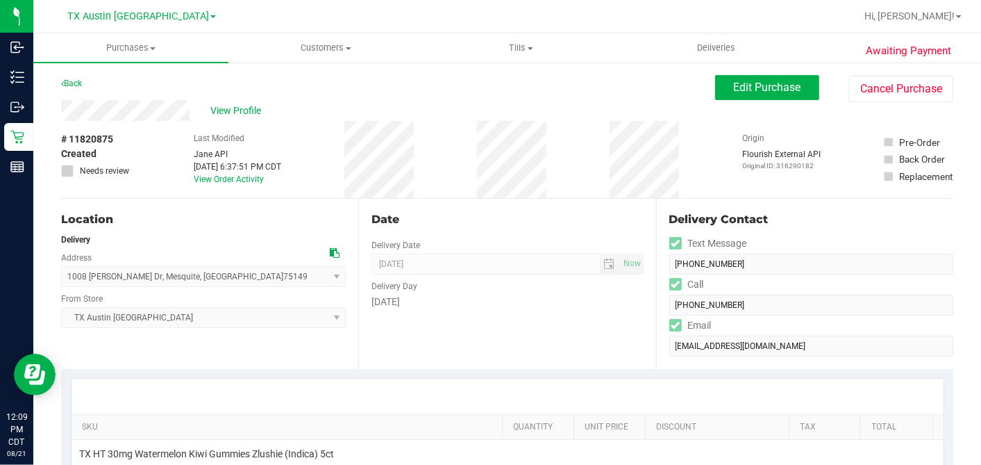
click at [332, 251] on icon at bounding box center [335, 253] width 10 height 10
click at [734, 86] on span "Edit Purchase" at bounding box center [767, 87] width 67 height 13
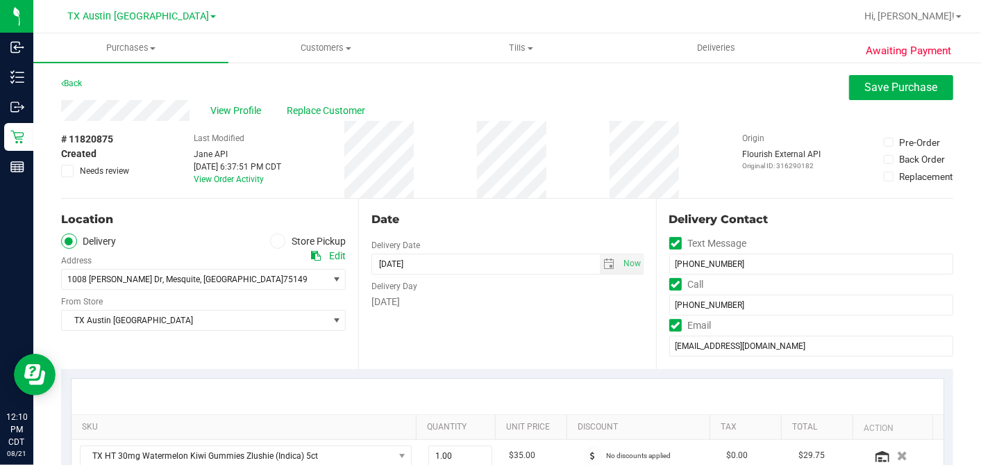
scroll to position [385, 0]
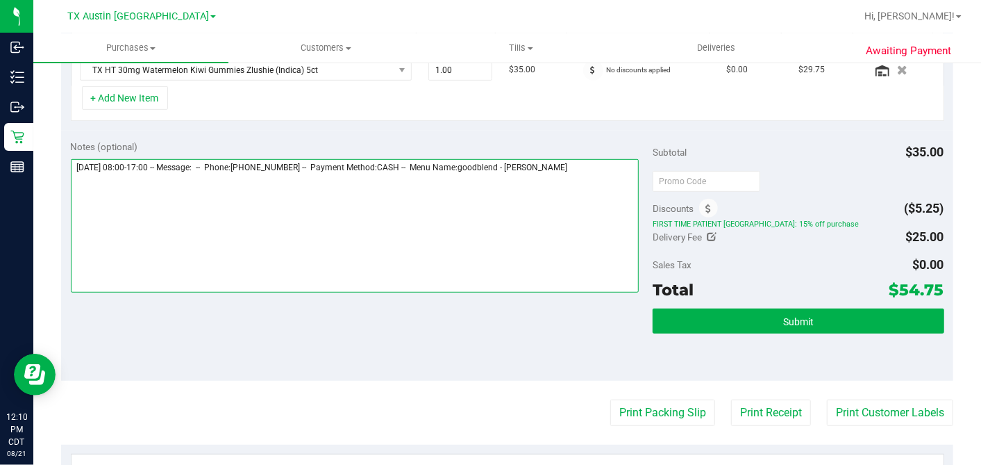
click at [603, 174] on textarea at bounding box center [355, 225] width 569 height 133
click at [307, 224] on textarea at bounding box center [355, 225] width 569 height 133
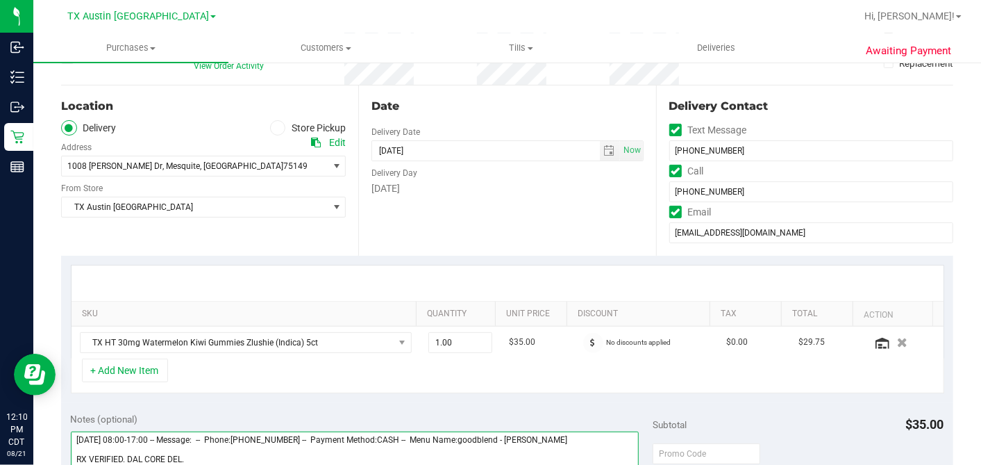
scroll to position [0, 0]
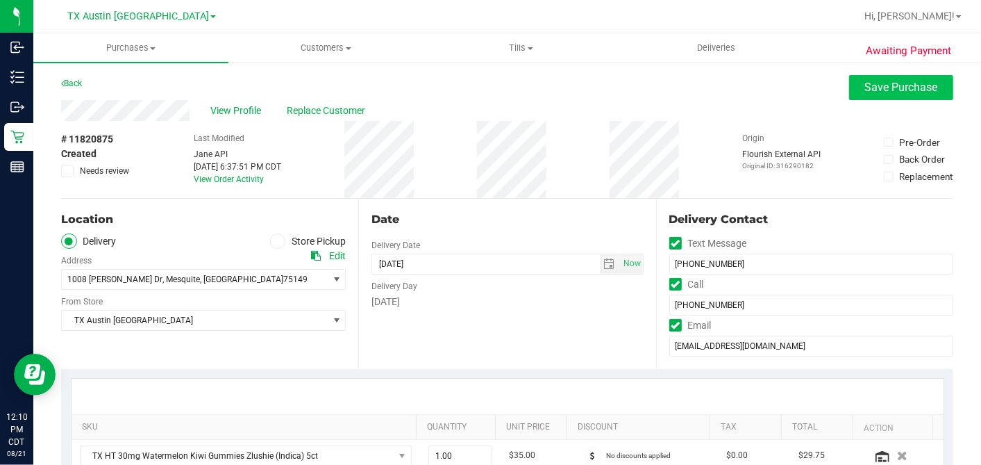
type textarea "Friday 08/22/2025 08:00-17:00 -- Message: -- Phone:9727466373 -- Payment Method…"
click at [883, 92] on span "Save Purchase" at bounding box center [901, 87] width 73 height 13
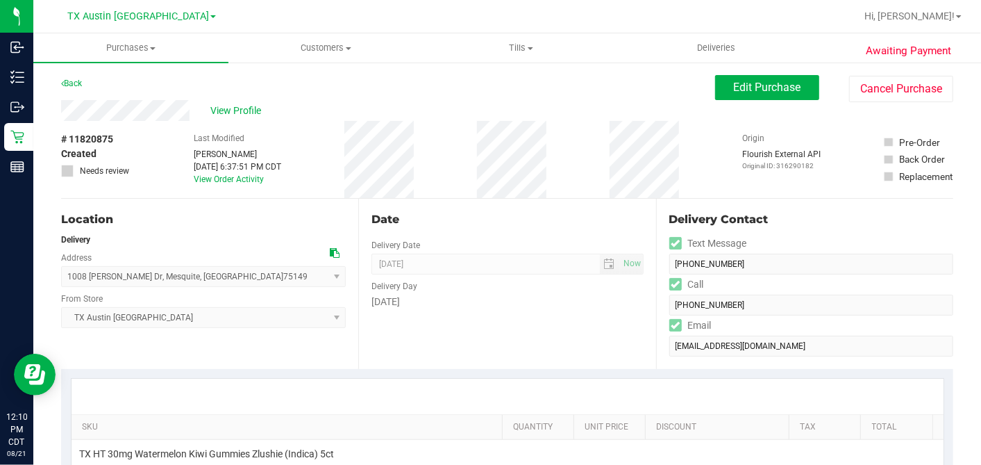
click at [249, 108] on span "View Profile" at bounding box center [238, 110] width 56 height 15
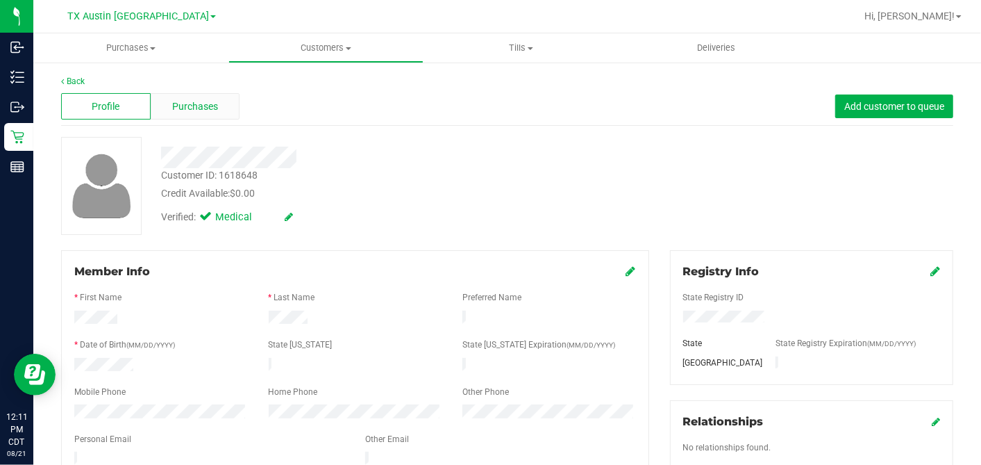
click at [230, 106] on div "Purchases" at bounding box center [196, 106] width 90 height 26
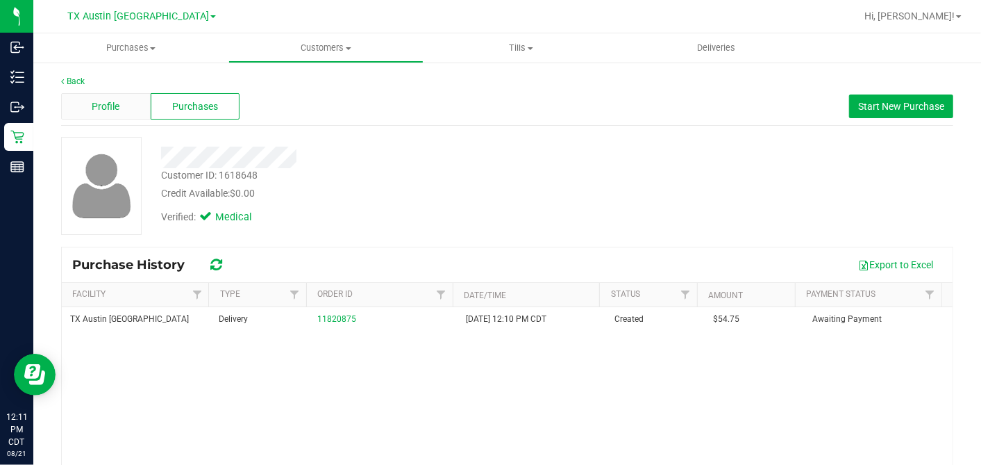
click at [134, 105] on div "Profile" at bounding box center [106, 106] width 90 height 26
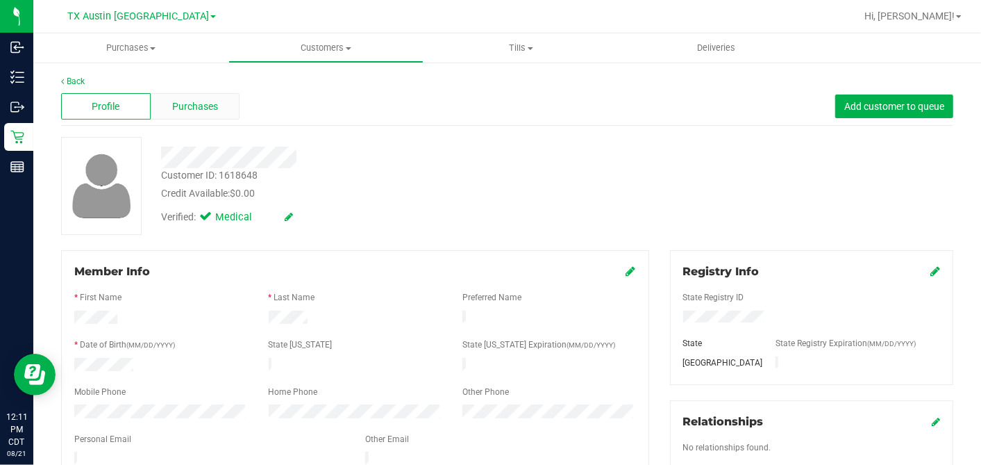
click at [210, 104] on span "Purchases" at bounding box center [195, 106] width 46 height 15
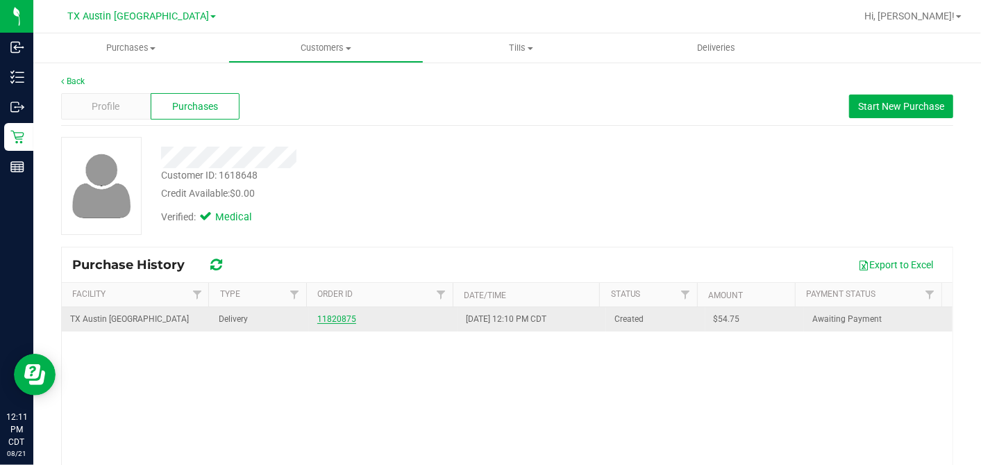
click at [341, 317] on link "11820875" at bounding box center [336, 319] width 39 height 10
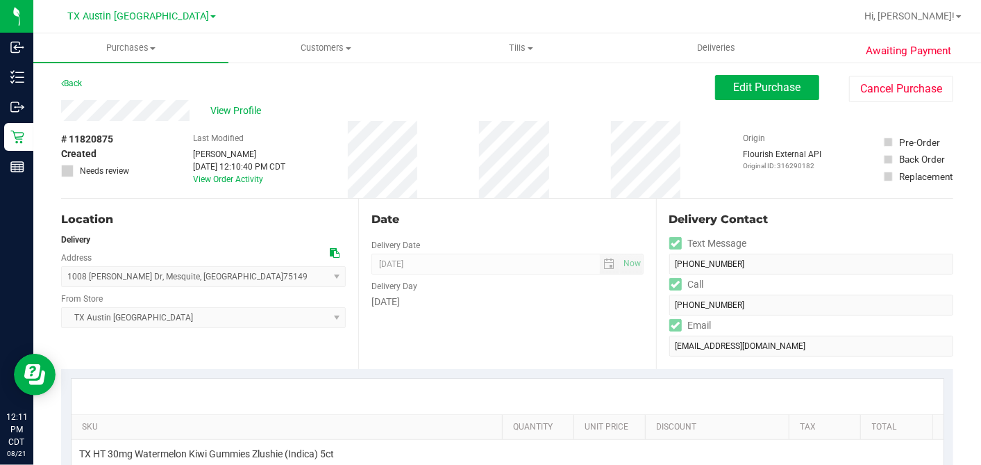
click at [460, 224] on div "Date" at bounding box center [508, 219] width 272 height 17
click at [448, 199] on div "Date Delivery Date 08/22/2025 Now 08/22/2025 07:00 AM Now Delivery Day Friday" at bounding box center [506, 284] width 297 height 170
click at [246, 110] on span "View Profile" at bounding box center [238, 110] width 56 height 15
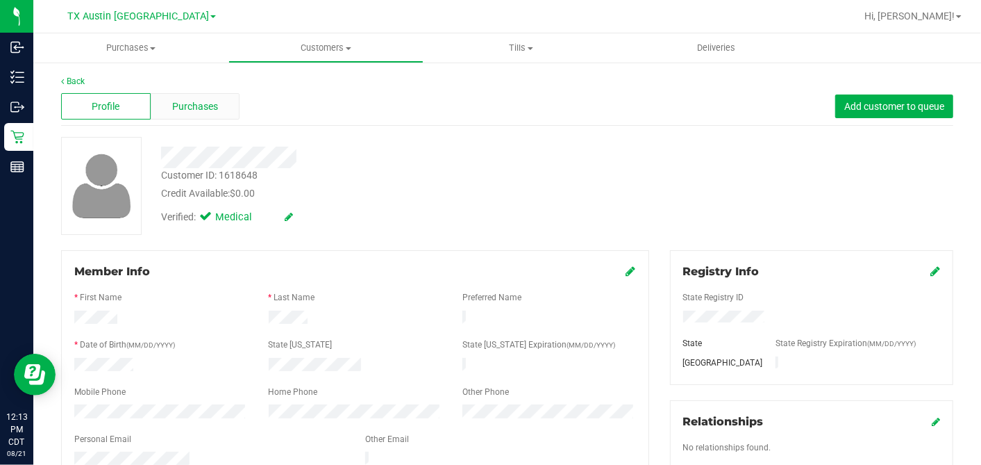
click at [194, 108] on span "Purchases" at bounding box center [195, 106] width 46 height 15
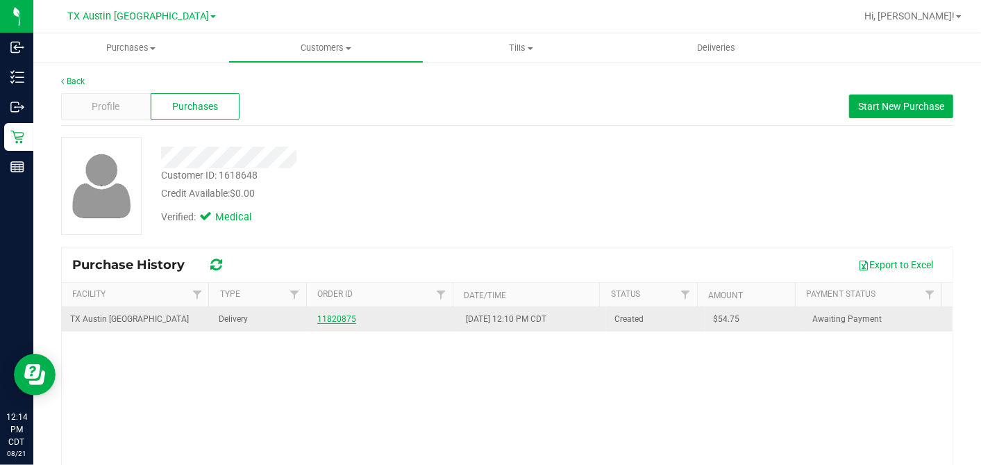
click at [335, 317] on link "11820875" at bounding box center [336, 319] width 39 height 10
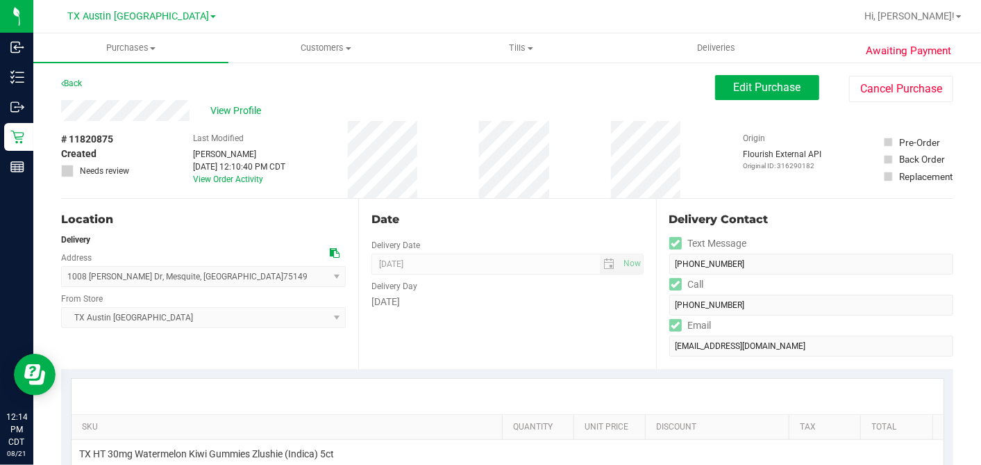
click at [530, 220] on div "Date" at bounding box center [508, 219] width 272 height 17
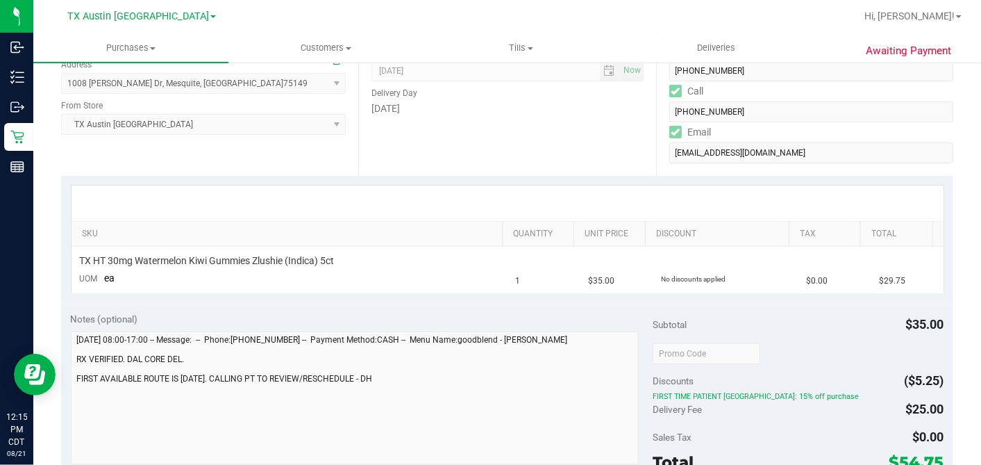
scroll to position [308, 0]
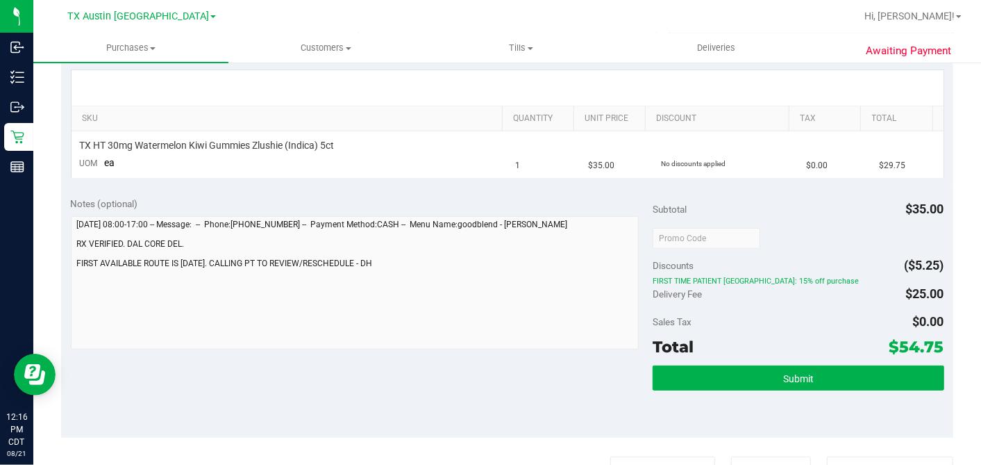
click at [608, 199] on div "Notes (optional)" at bounding box center [362, 204] width 583 height 14
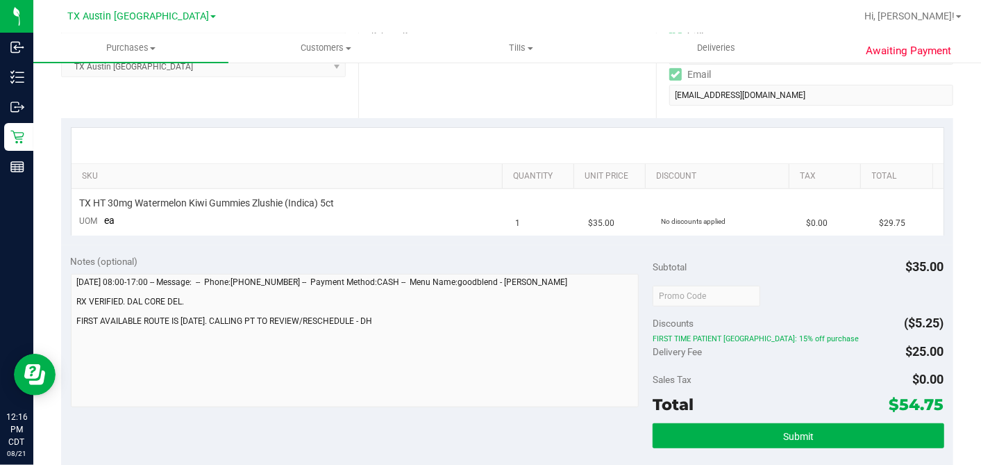
scroll to position [231, 0]
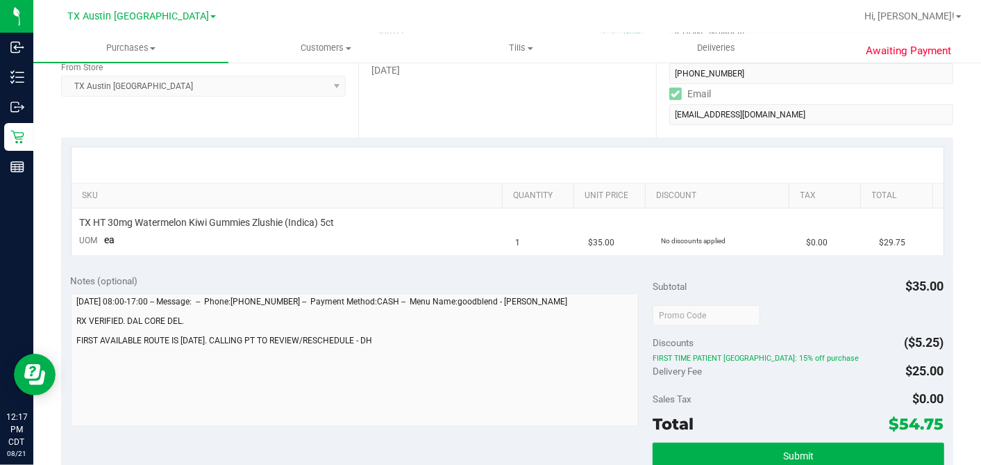
click at [853, 331] on div "Discounts ($5.25)" at bounding box center [798, 342] width 291 height 25
click at [839, 330] on div "Discounts ($5.25)" at bounding box center [798, 342] width 291 height 25
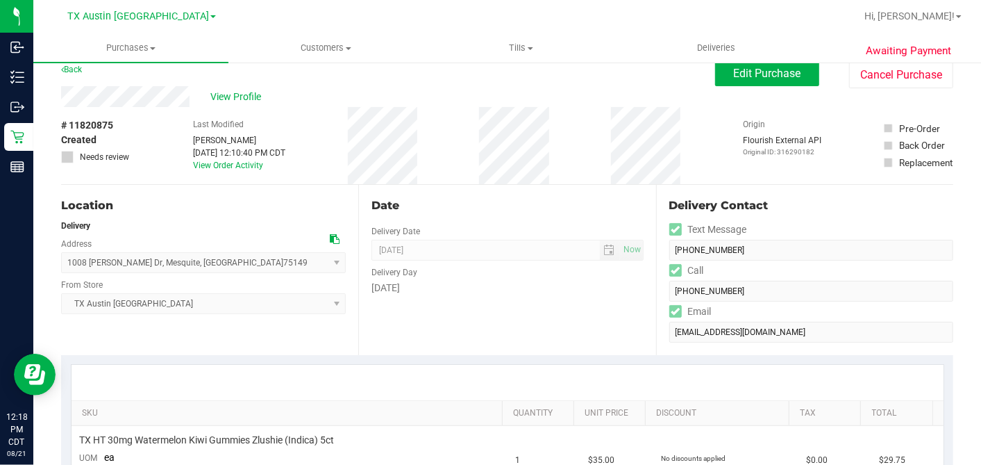
scroll to position [0, 0]
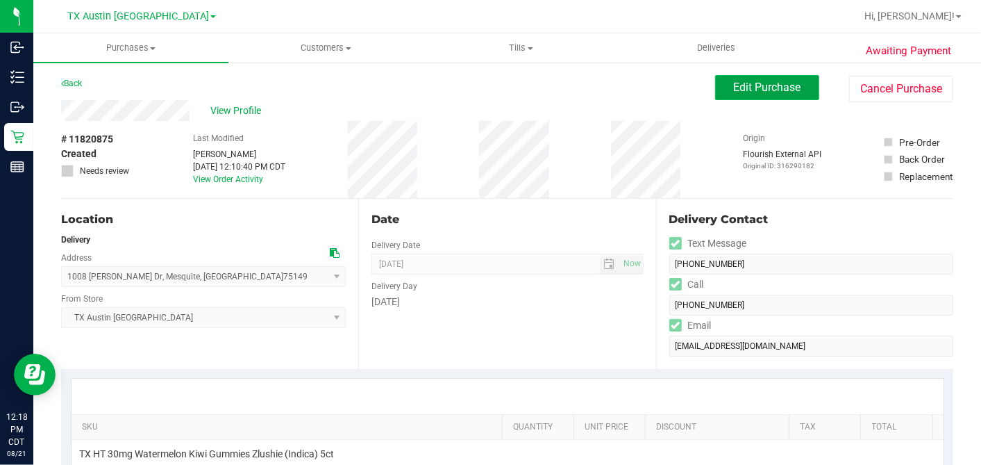
click at [721, 95] on button "Edit Purchase" at bounding box center [767, 87] width 104 height 25
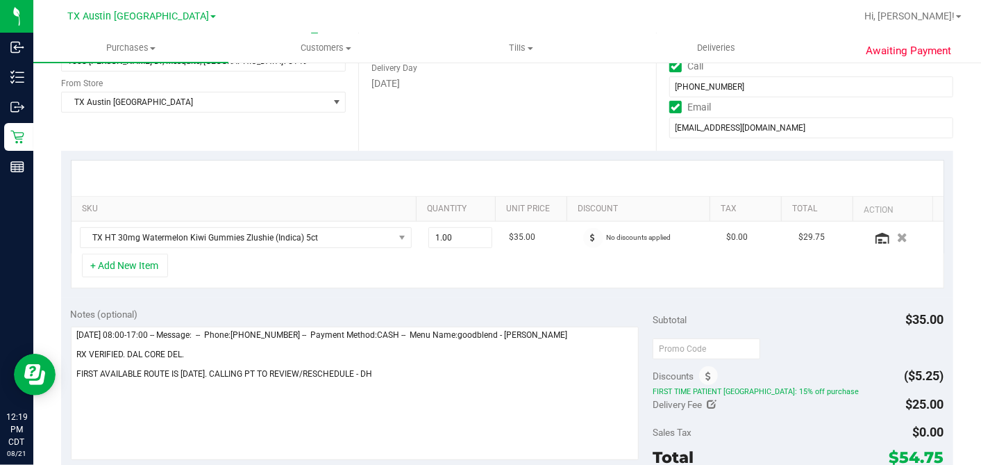
scroll to position [308, 0]
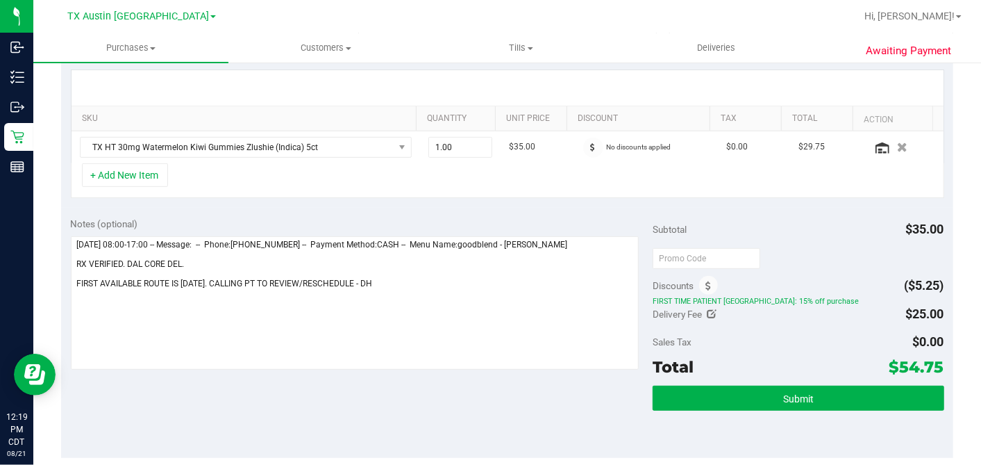
click at [592, 208] on div "Notes (optional) Subtotal $35.00 Discounts ($5.25) FIRST TIME PATIENT TX: 15% o…" at bounding box center [507, 333] width 892 height 250
click at [523, 210] on div "Notes (optional) Subtotal $35.00 Discounts ($5.25) FIRST TIME PATIENT TX: 15% o…" at bounding box center [507, 333] width 892 height 250
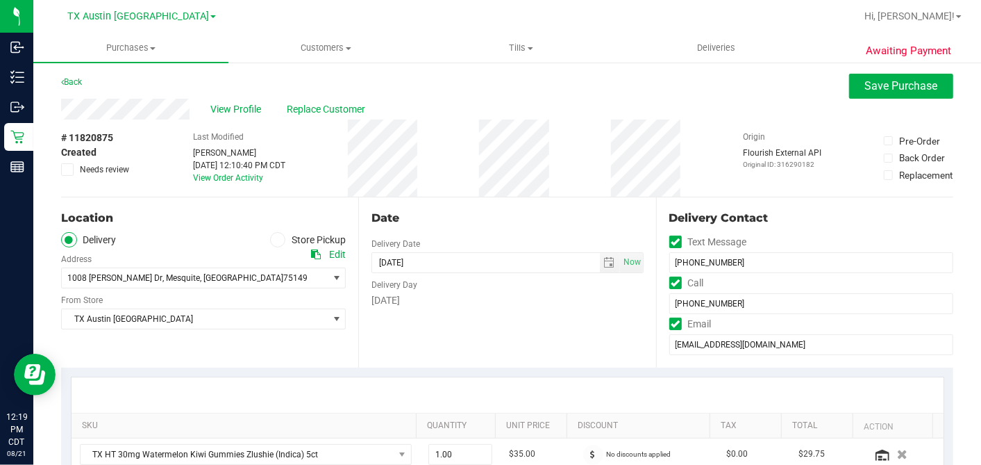
scroll to position [0, 0]
drag, startPoint x: 598, startPoint y: 265, endPoint x: 587, endPoint y: 269, distance: 11.9
click at [604, 267] on span "select" at bounding box center [609, 263] width 11 height 11
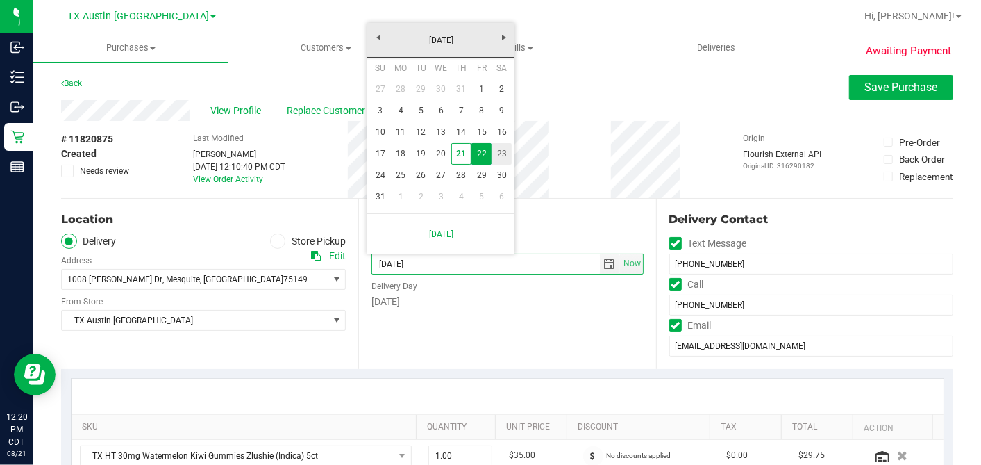
click at [501, 153] on link "23" at bounding box center [502, 154] width 20 height 22
type input "08/23/2025"
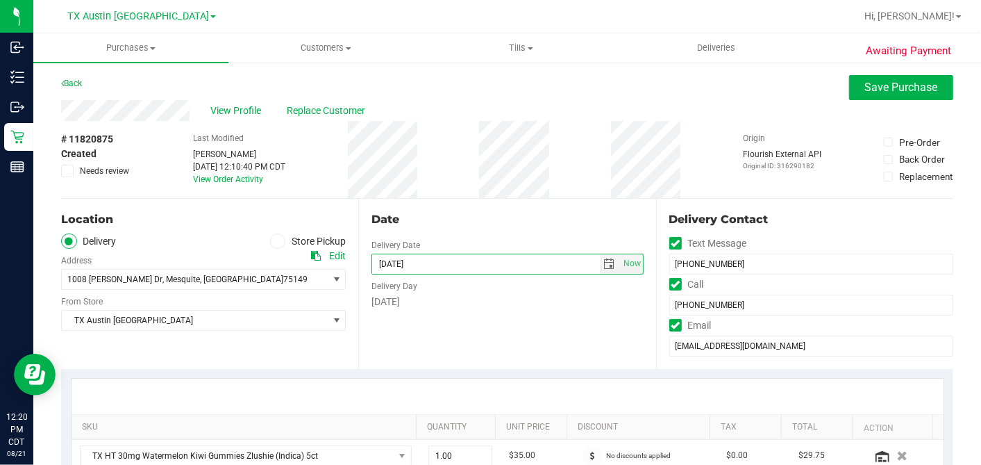
drag, startPoint x: 512, startPoint y: 320, endPoint x: 496, endPoint y: 306, distance: 21.2
click at [512, 319] on div "Date Delivery Date 08/23/2025 Now 08/23/2025 07:00 AM Now Delivery Day Saturday" at bounding box center [506, 284] width 297 height 170
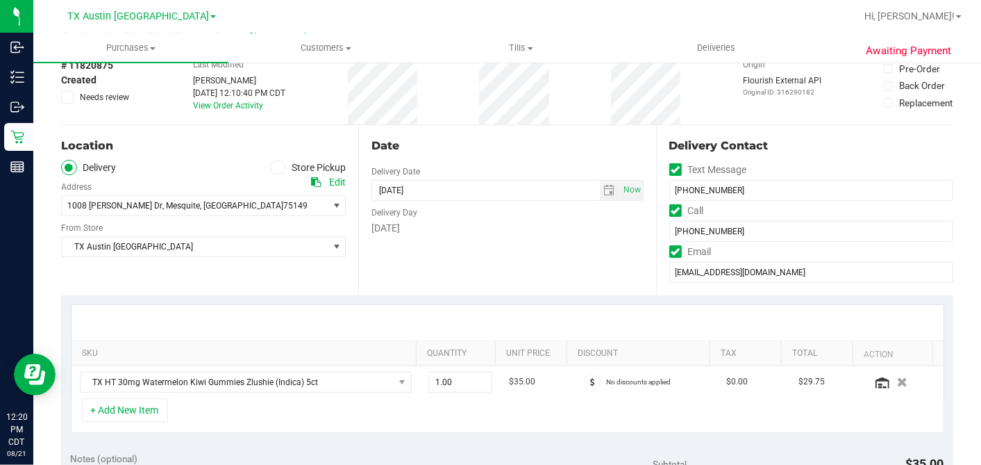
scroll to position [231, 0]
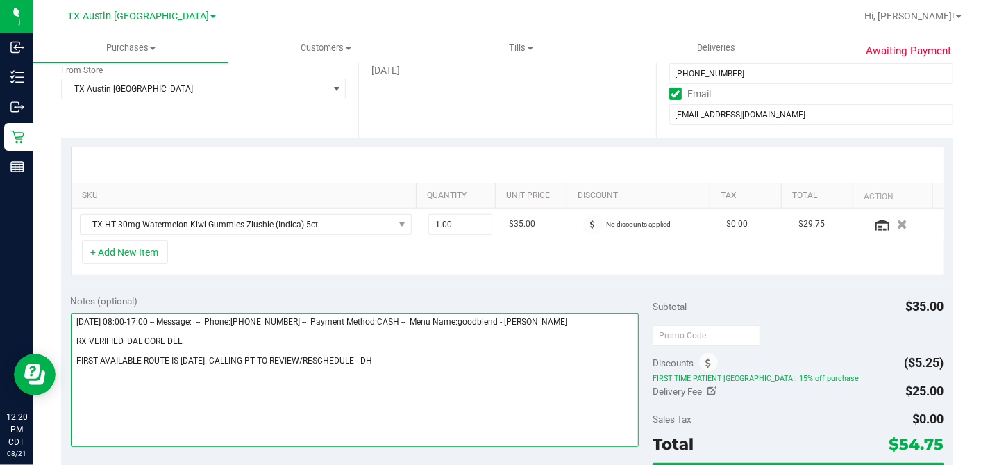
click at [362, 357] on textarea at bounding box center [355, 379] width 569 height 133
click at [341, 324] on textarea at bounding box center [355, 379] width 569 height 133
click at [281, 331] on textarea at bounding box center [355, 379] width 569 height 133
click at [236, 333] on textarea at bounding box center [355, 379] width 569 height 133
click at [214, 339] on textarea at bounding box center [355, 379] width 569 height 133
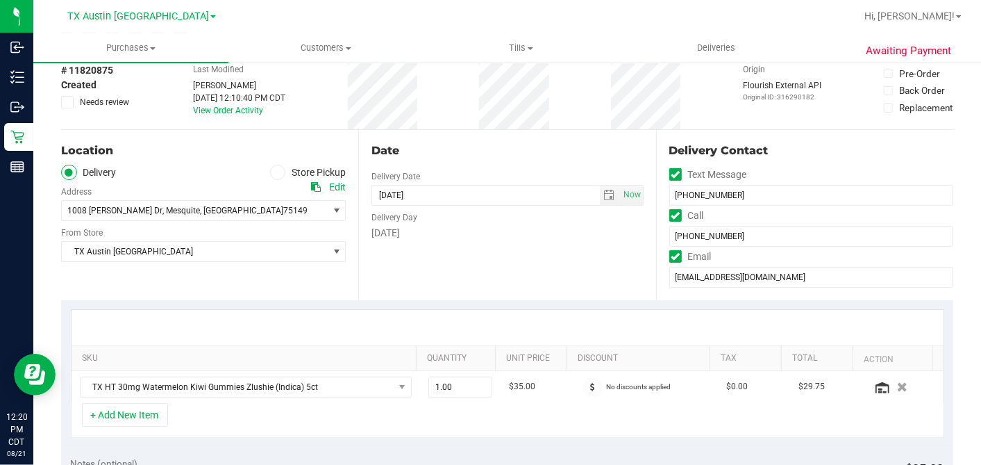
scroll to position [0, 0]
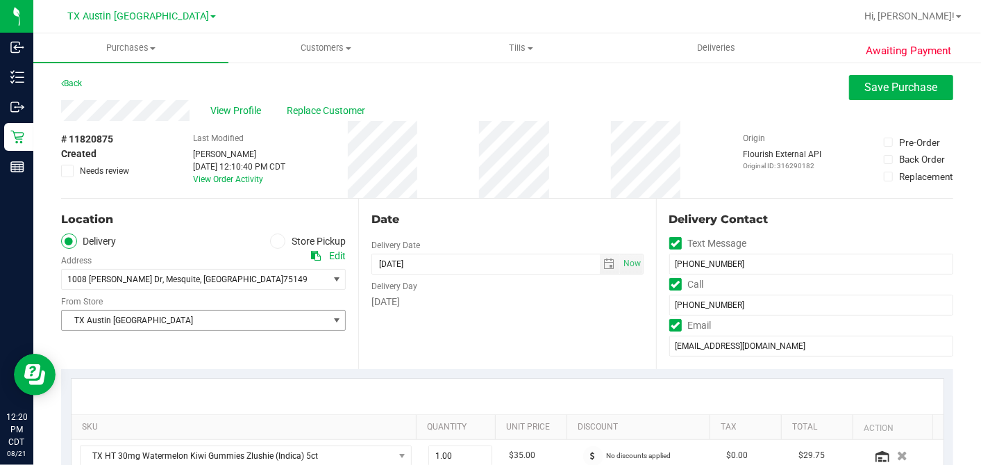
type textarea "Friday 08/22/2025 08:00-17:00 -- Message: -- Phone:9727466373 -- Payment Method…"
click at [206, 317] on span "TX Austin [GEOGRAPHIC_DATA]" at bounding box center [195, 319] width 266 height 19
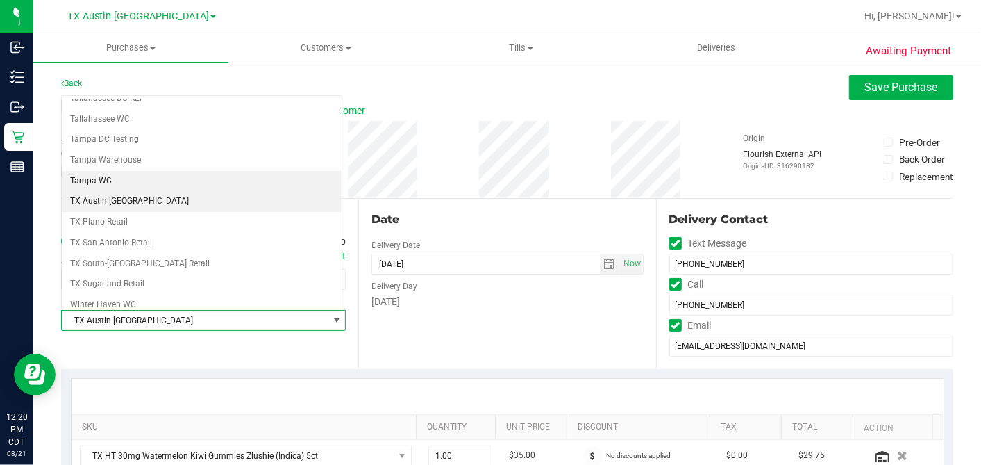
scroll to position [987, 0]
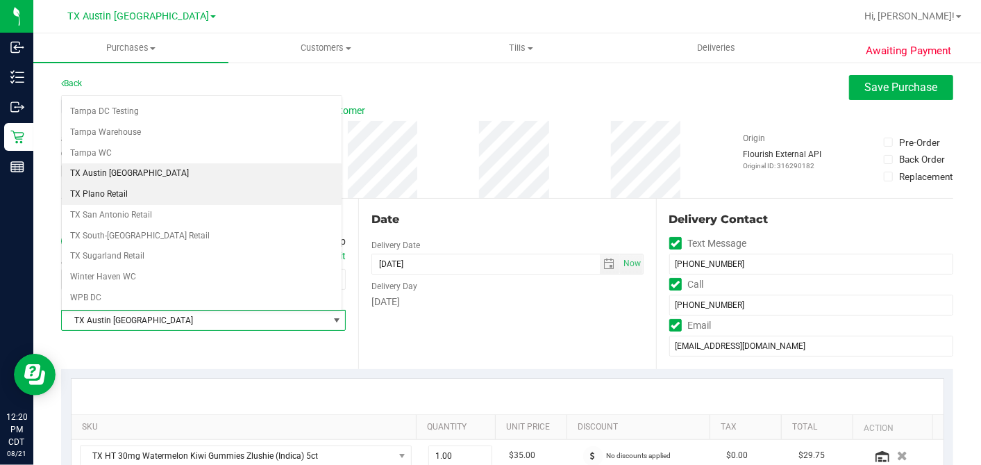
click at [188, 184] on li "TX Plano Retail" at bounding box center [202, 194] width 280 height 21
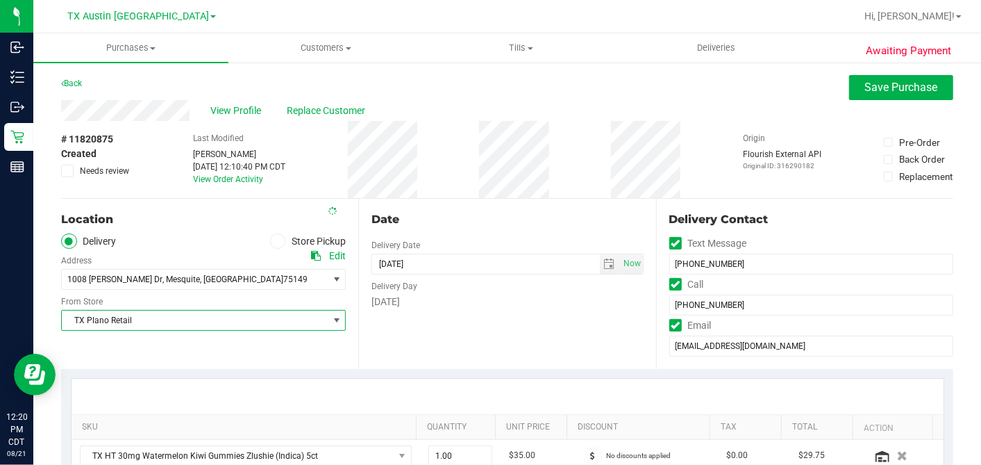
click at [480, 208] on div "Date Delivery Date 08/23/2025 Now 08/23/2025 07:00 AM Now Delivery Day Saturday" at bounding box center [506, 284] width 297 height 170
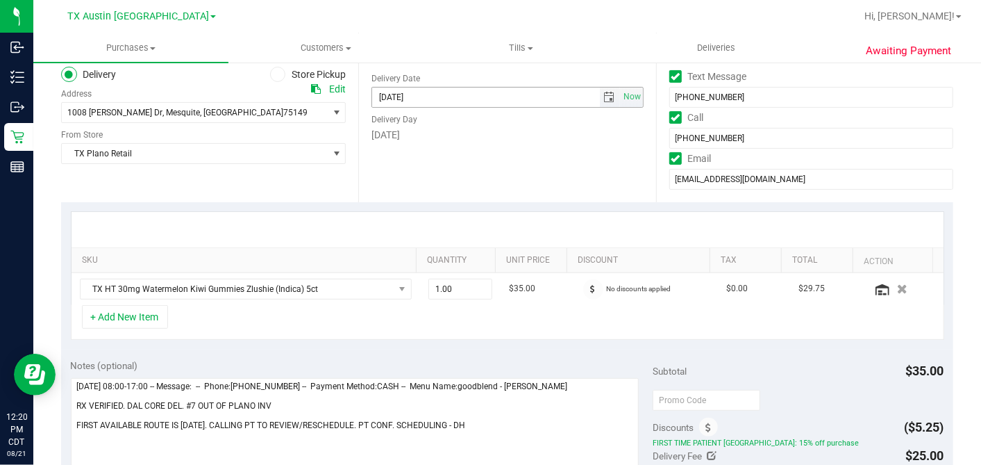
scroll to position [231, 0]
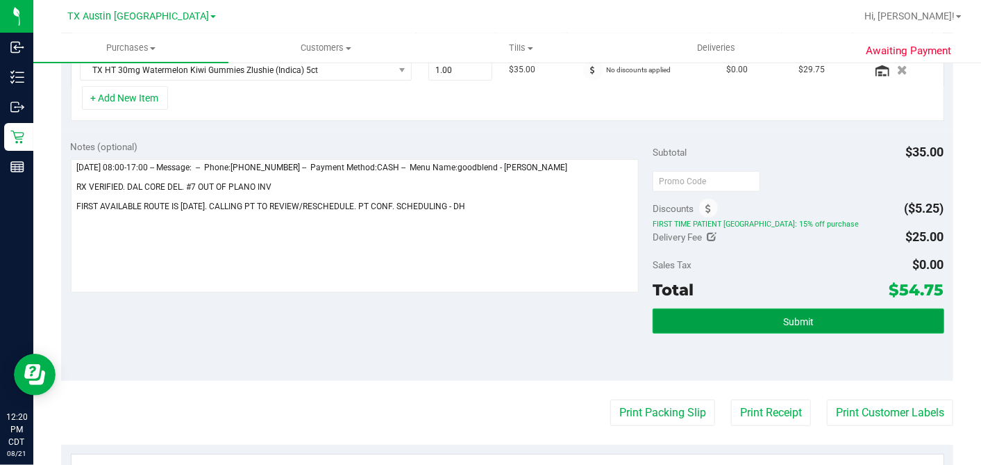
click at [749, 313] on button "Submit" at bounding box center [798, 320] width 291 height 25
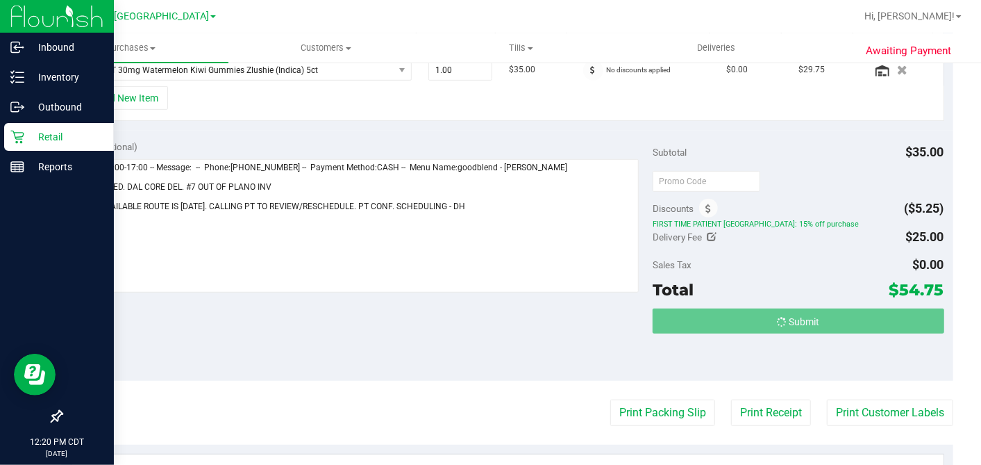
scroll to position [388, 0]
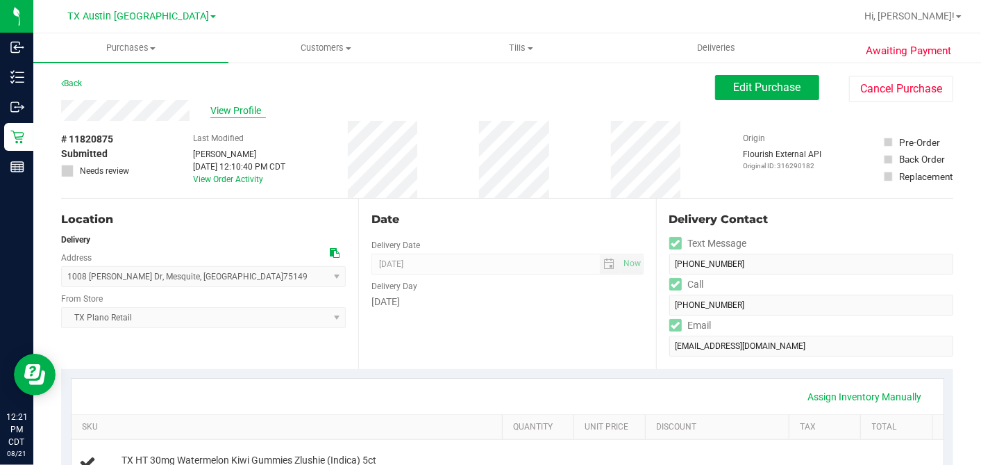
click at [244, 110] on span "View Profile" at bounding box center [238, 110] width 56 height 15
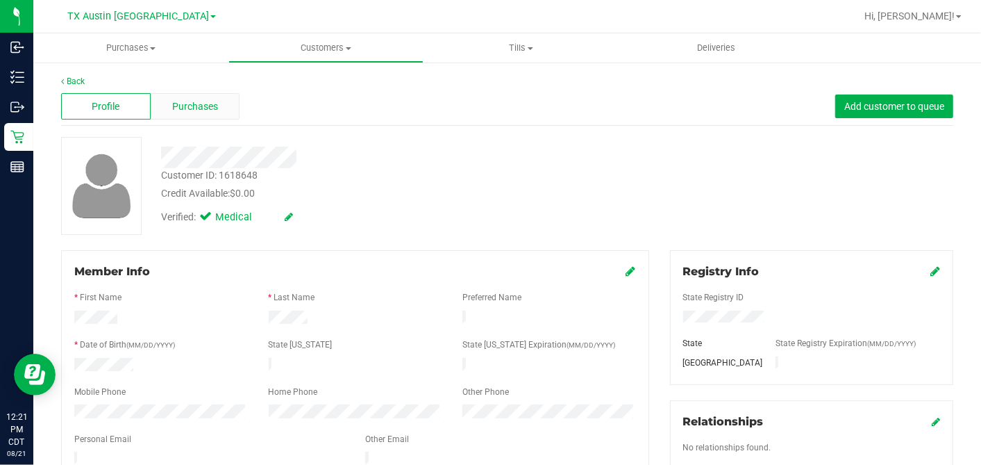
click at [194, 93] on div "Purchases" at bounding box center [196, 106] width 90 height 26
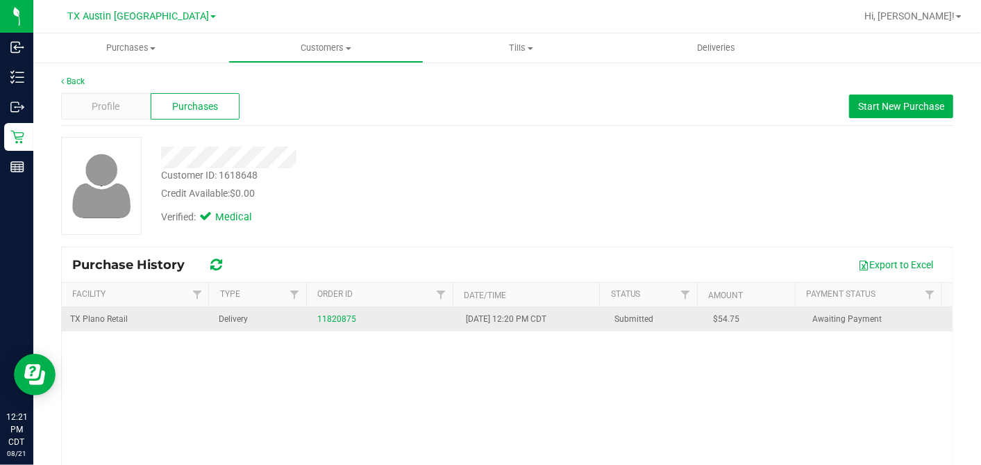
click at [714, 317] on span "$54.75" at bounding box center [727, 318] width 26 height 13
copy span "54.75"
click at [335, 317] on link "11820875" at bounding box center [336, 319] width 39 height 10
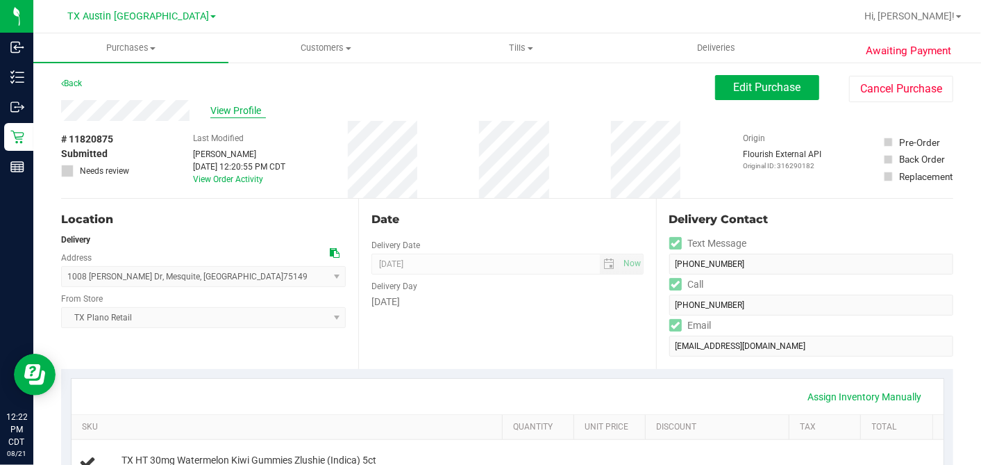
click at [226, 104] on span "View Profile" at bounding box center [238, 110] width 56 height 15
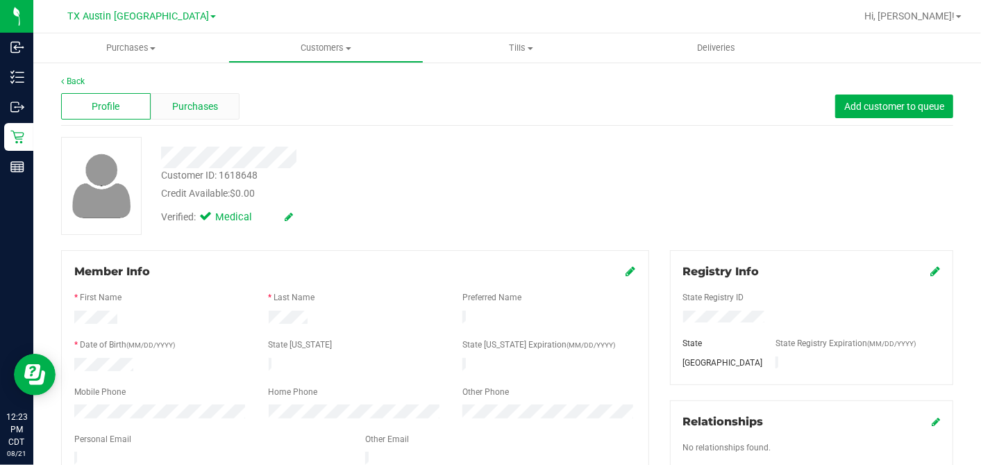
click at [187, 106] on span "Purchases" at bounding box center [195, 106] width 46 height 15
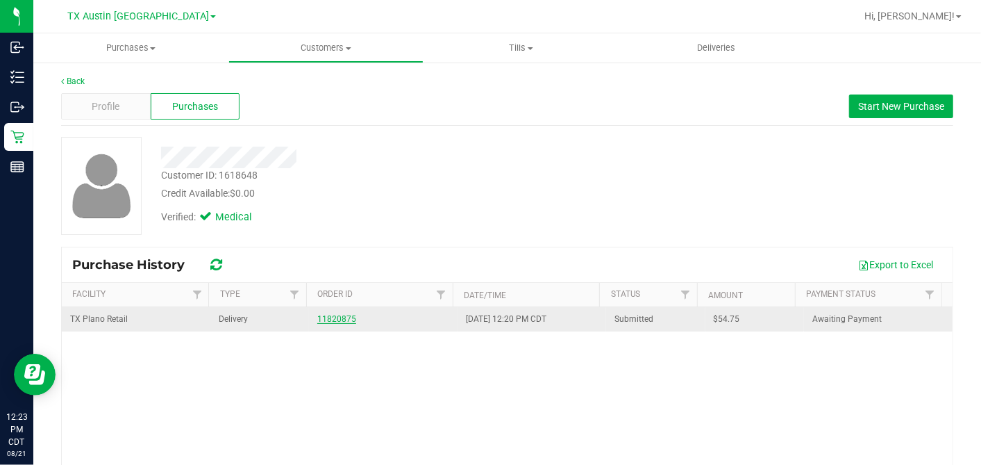
click at [337, 315] on link "11820875" at bounding box center [336, 319] width 39 height 10
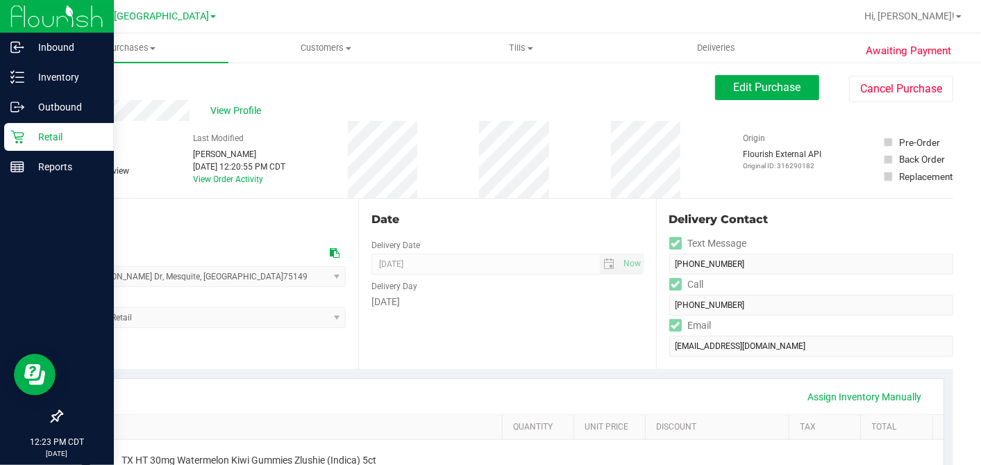
click at [19, 140] on icon at bounding box center [17, 137] width 14 height 14
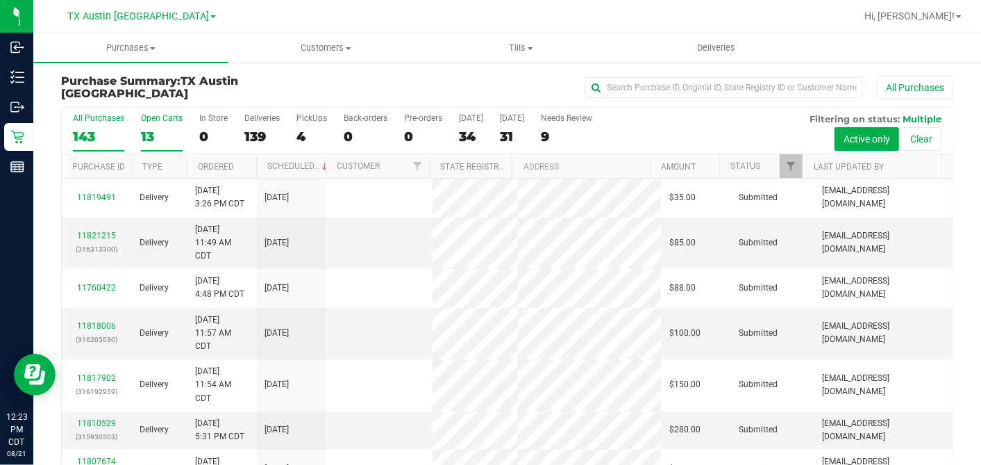
click at [149, 133] on div "13" at bounding box center [162, 136] width 42 height 16
click at [0, 0] on input "Open Carts 13" at bounding box center [0, 0] width 0 height 0
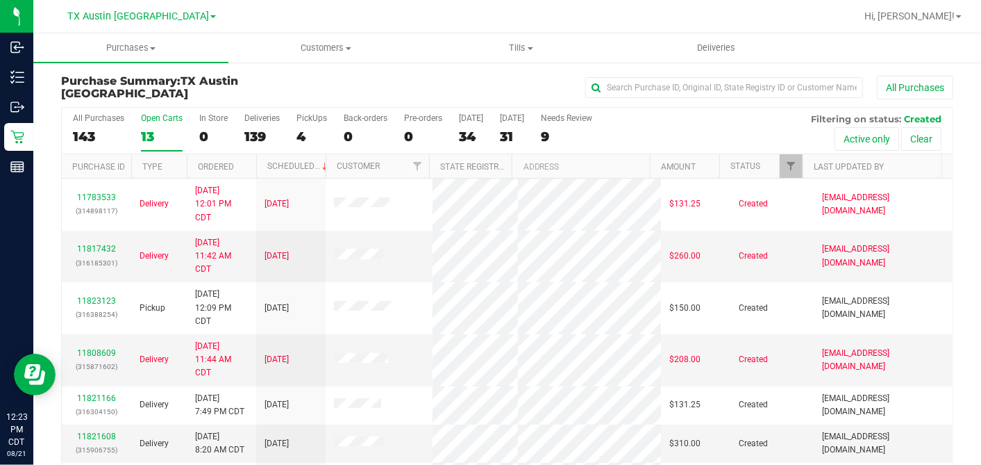
click at [247, 163] on th "Ordered" at bounding box center [221, 166] width 69 height 24
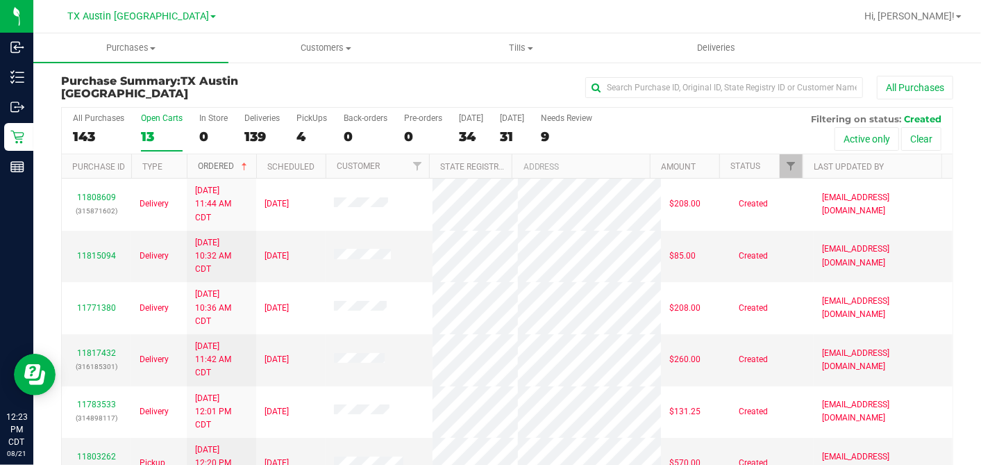
click at [247, 163] on span at bounding box center [244, 166] width 11 height 11
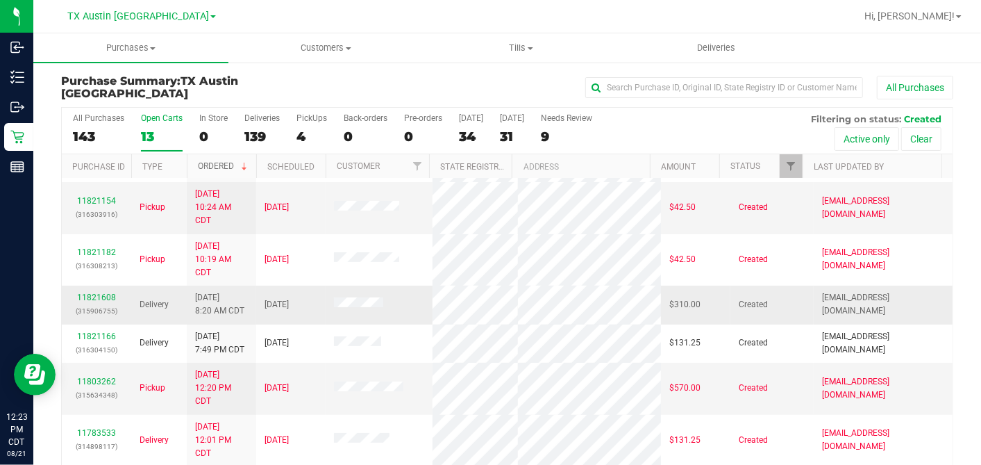
scroll to position [154, 0]
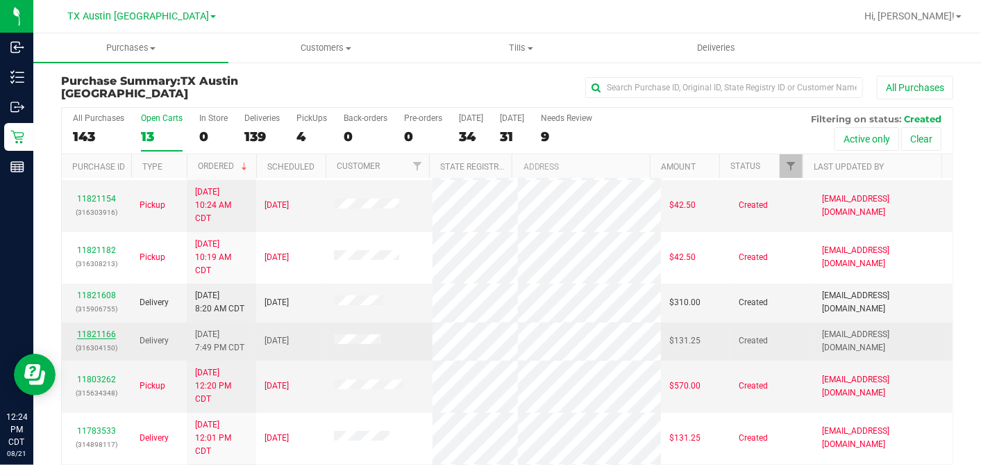
click at [101, 329] on link "11821166" at bounding box center [96, 334] width 39 height 10
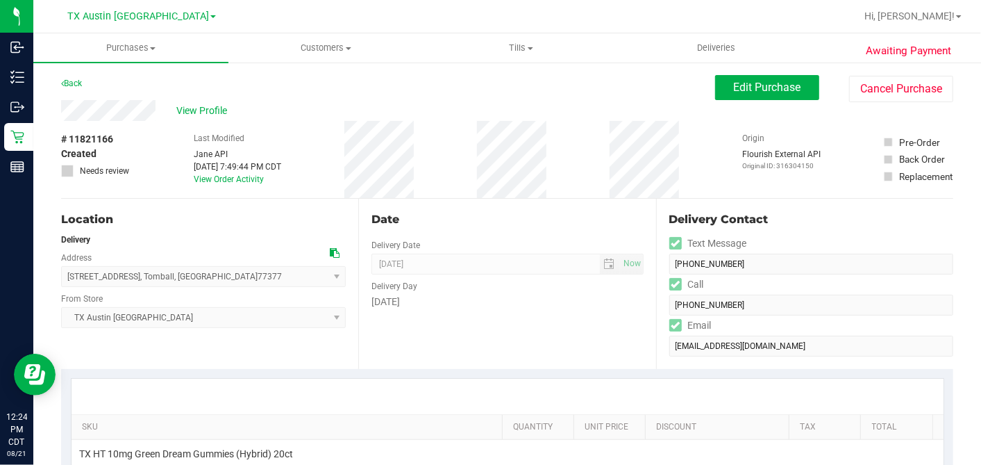
click at [142, 133] on div "# 11821166 Created Needs review Last Modified Jane API Aug 20, 2025 7:49:44 PM …" at bounding box center [507, 159] width 892 height 77
click at [214, 117] on div "View Profile" at bounding box center [388, 110] width 654 height 21
click at [195, 100] on div "View Profile" at bounding box center [388, 110] width 654 height 21
click at [194, 106] on span "View Profile" at bounding box center [204, 110] width 56 height 15
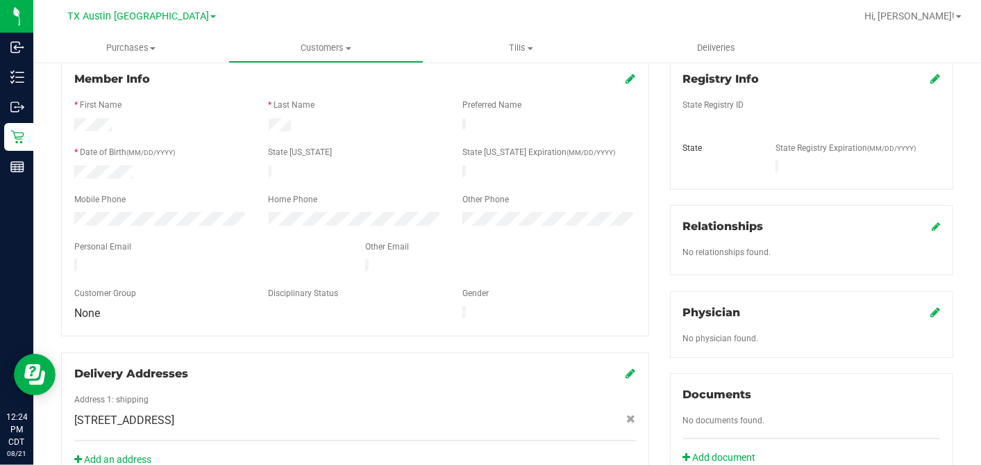
scroll to position [521, 0]
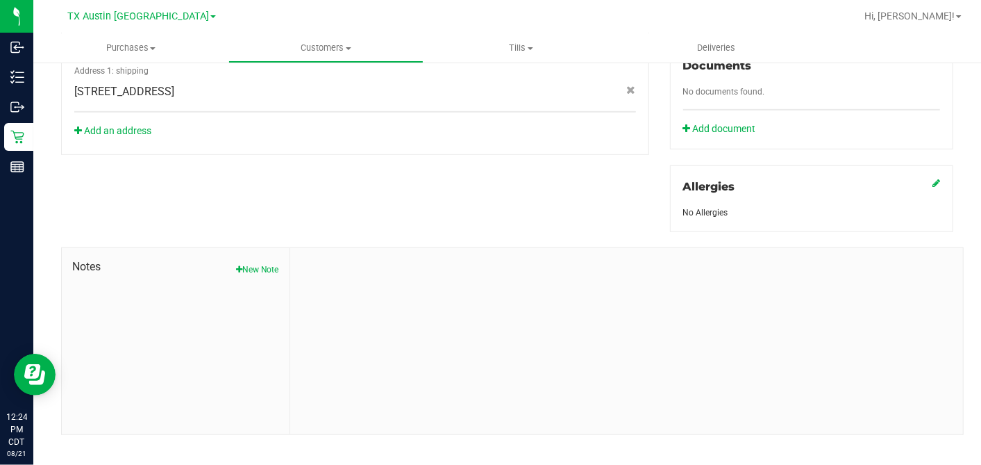
click at [264, 260] on div "Notes New Note" at bounding box center [176, 341] width 228 height 186
click at [267, 263] on button "New Note" at bounding box center [257, 269] width 43 height 12
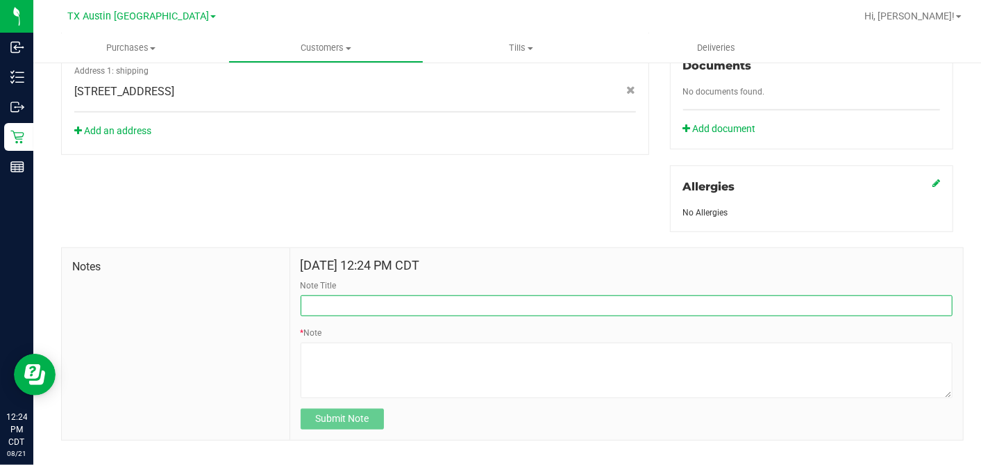
click at [341, 295] on input "Note Title" at bounding box center [627, 305] width 652 height 21
drag, startPoint x: 337, startPoint y: 288, endPoint x: 186, endPoint y: 285, distance: 150.7
click at [187, 285] on div "Notes Aug 21, 2025 12:24 PM CDT Note Title curt * Note Please enter a note Subm…" at bounding box center [512, 350] width 903 height 206
type input "CURT"
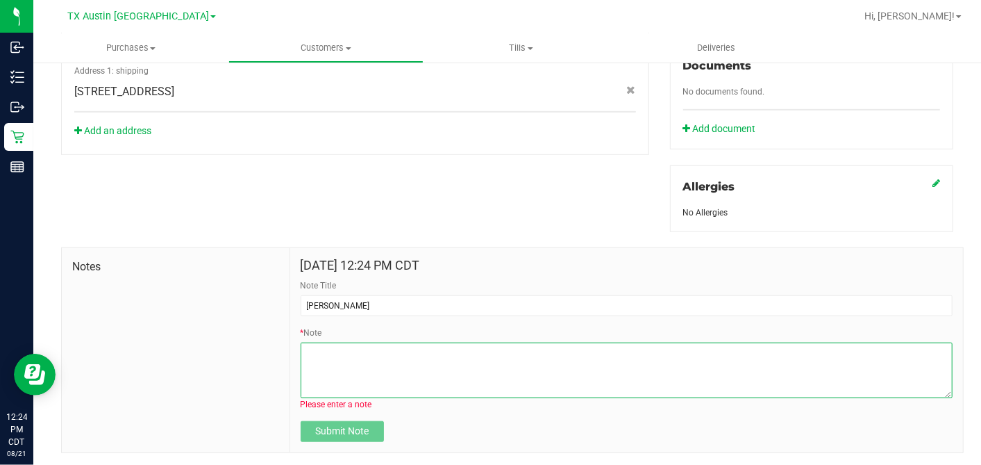
paste textarea "Patient Name: Richard L Gray Address: 12730 Robins Crest Dr Tomball, TX, 77377 …"
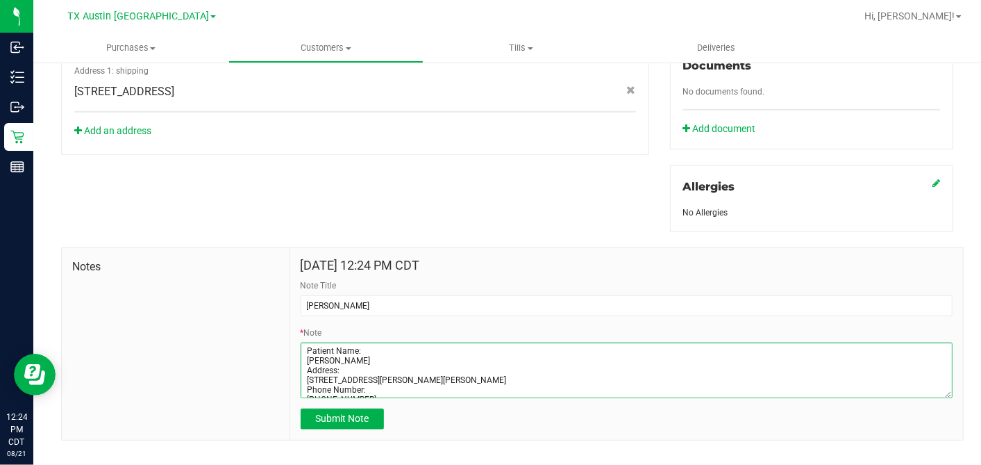
scroll to position [56, 0]
type textarea "Patient Name: Richard L Gray Address: 12730 Robins Crest Dr Tomball, TX, 77377 …"
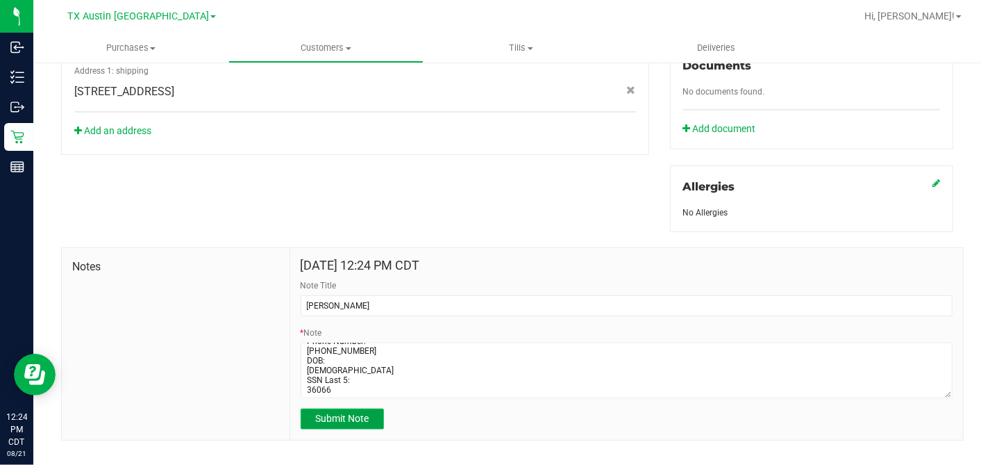
click at [351, 397] on button "Submit Note" at bounding box center [342, 418] width 83 height 21
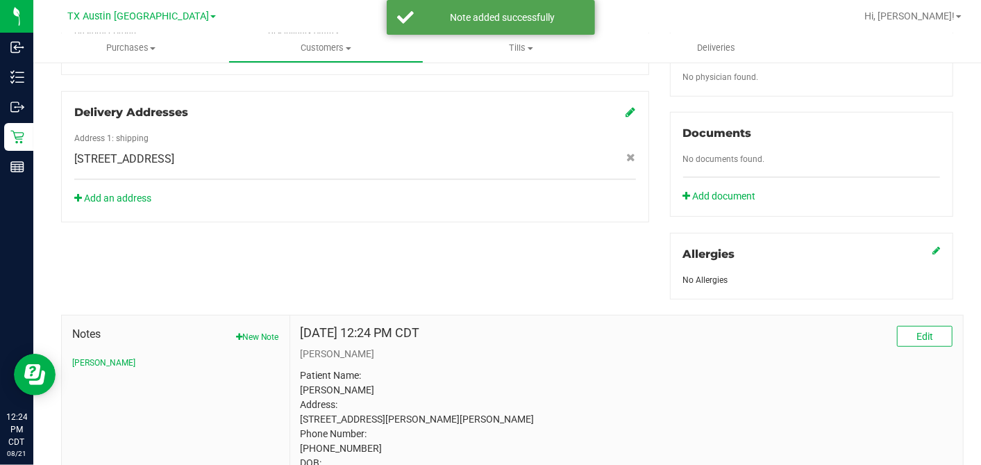
scroll to position [290, 0]
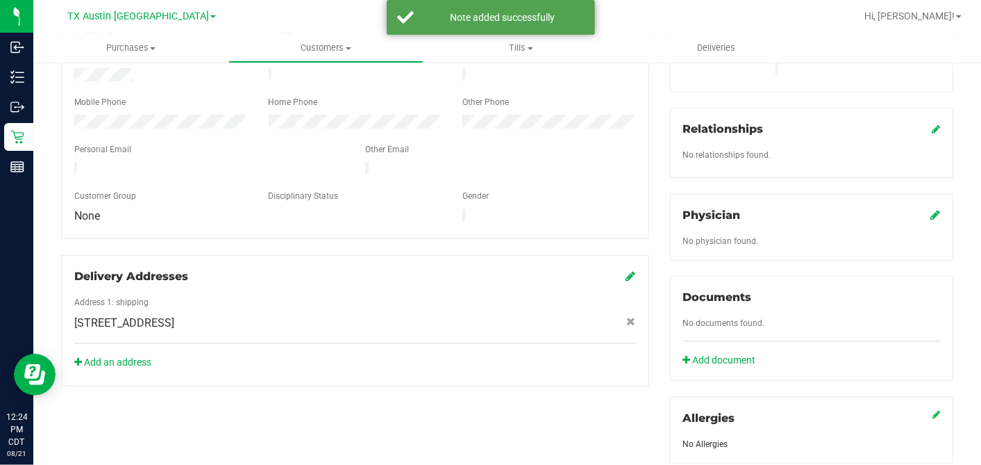
click at [883, 197] on div "Physician No physician found." at bounding box center [811, 227] width 283 height 67
click at [883, 209] on icon at bounding box center [936, 214] width 10 height 11
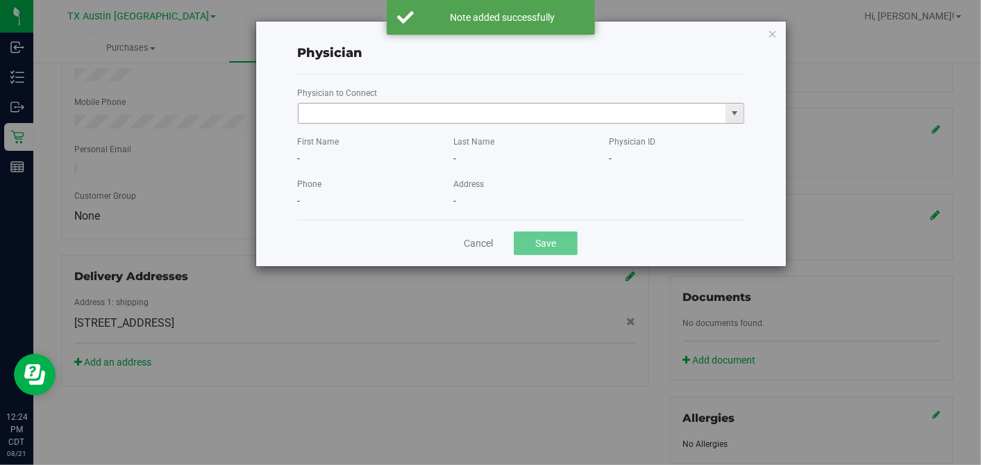
click at [486, 120] on input "text" at bounding box center [513, 112] width 428 height 19
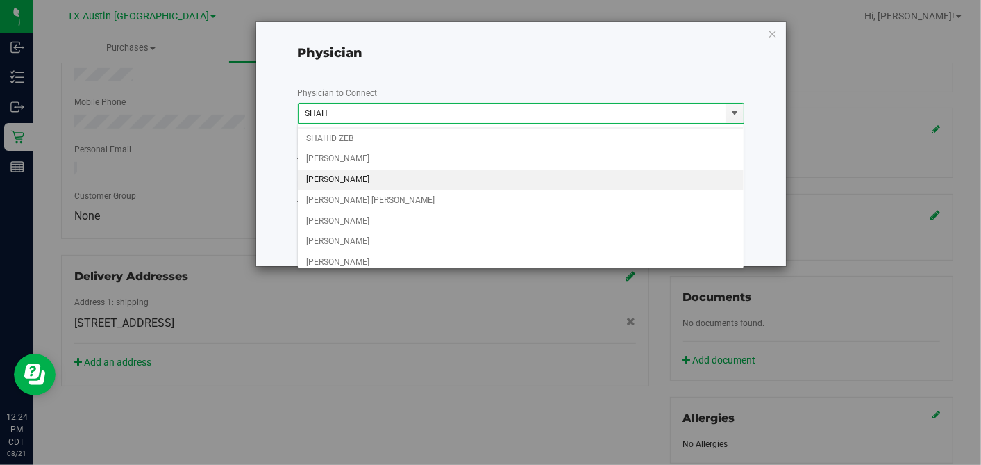
scroll to position [144, 0]
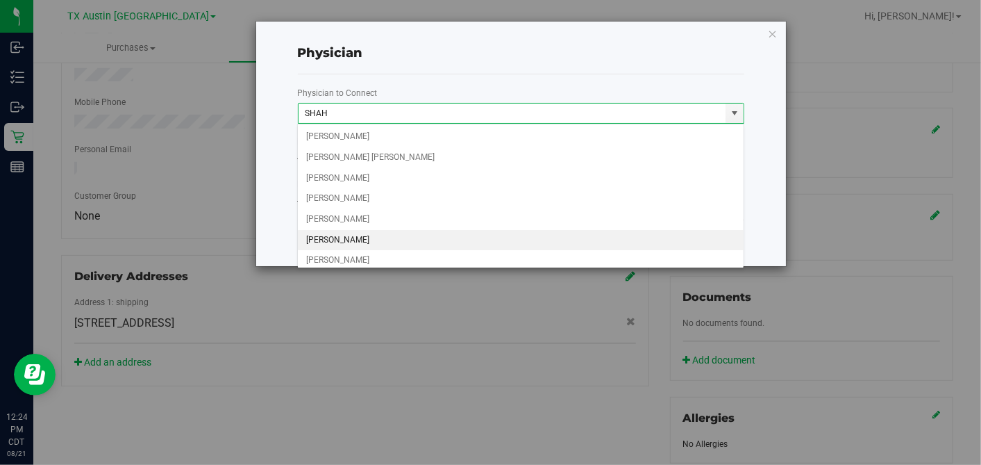
click at [340, 236] on li "Zulfiqar Shah" at bounding box center [521, 240] width 446 height 21
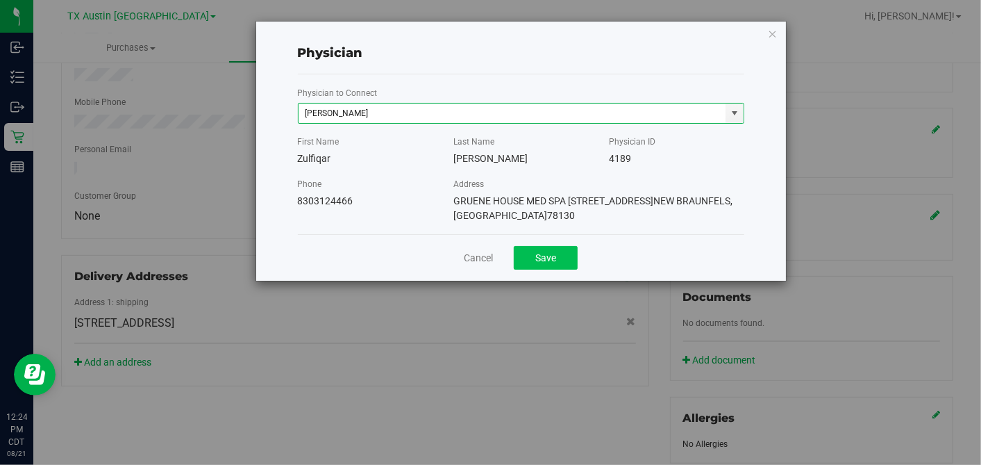
type input "Zulfiqar Shah"
drag, startPoint x: 545, startPoint y: 252, endPoint x: 499, endPoint y: 272, distance: 50.7
click at [546, 251] on button "Save" at bounding box center [546, 258] width 64 height 24
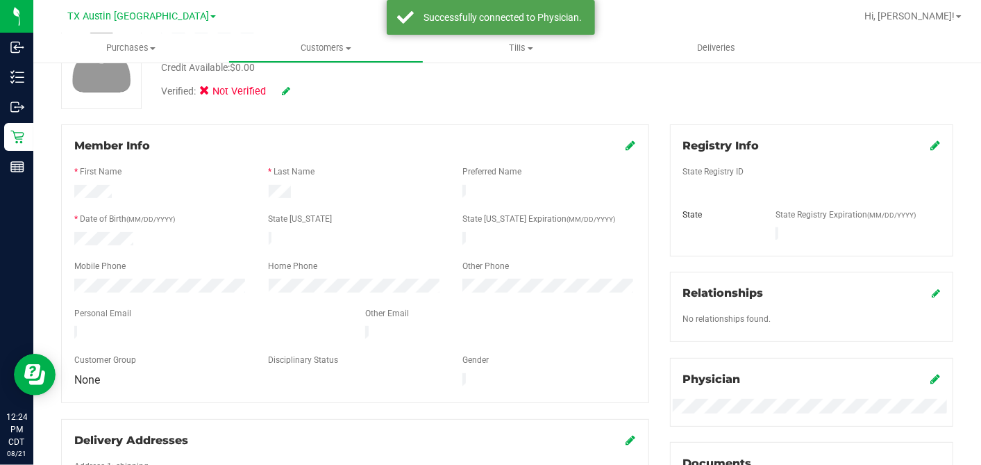
scroll to position [58, 0]
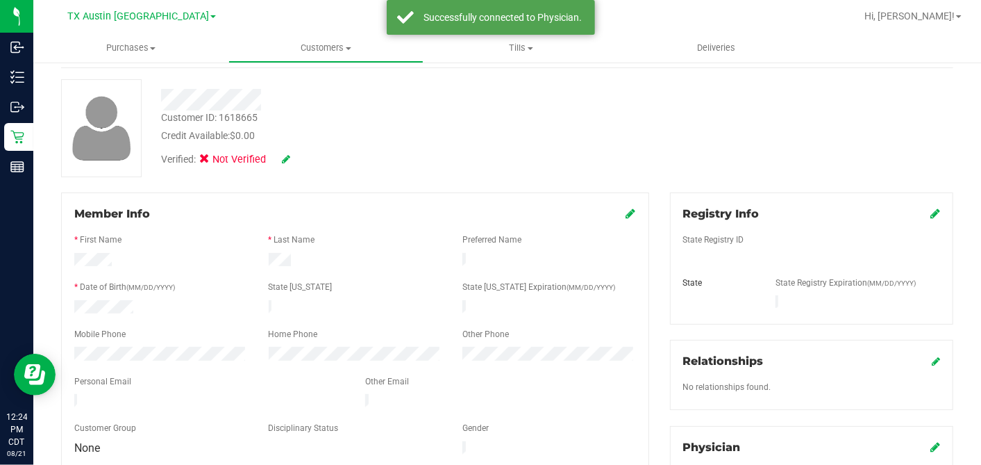
click at [883, 212] on icon at bounding box center [936, 213] width 10 height 11
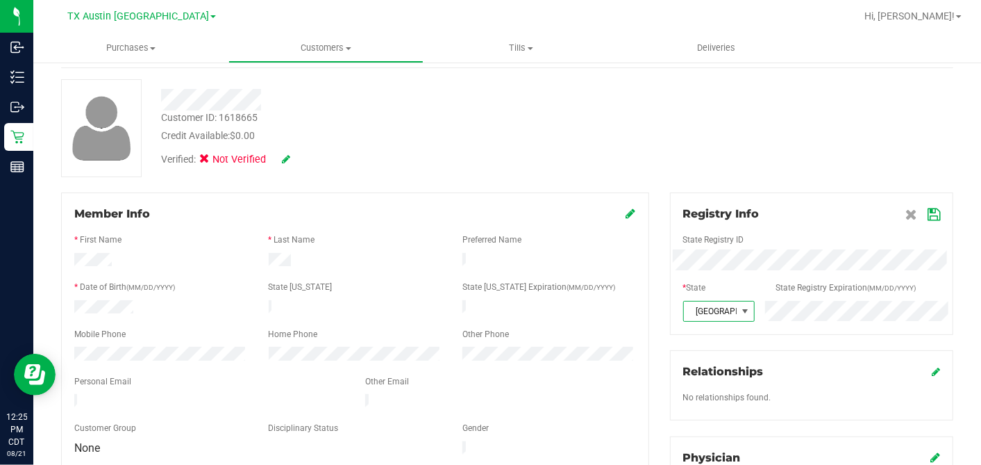
click at [883, 213] on span at bounding box center [923, 214] width 35 height 17
click at [883, 214] on icon at bounding box center [934, 214] width 12 height 11
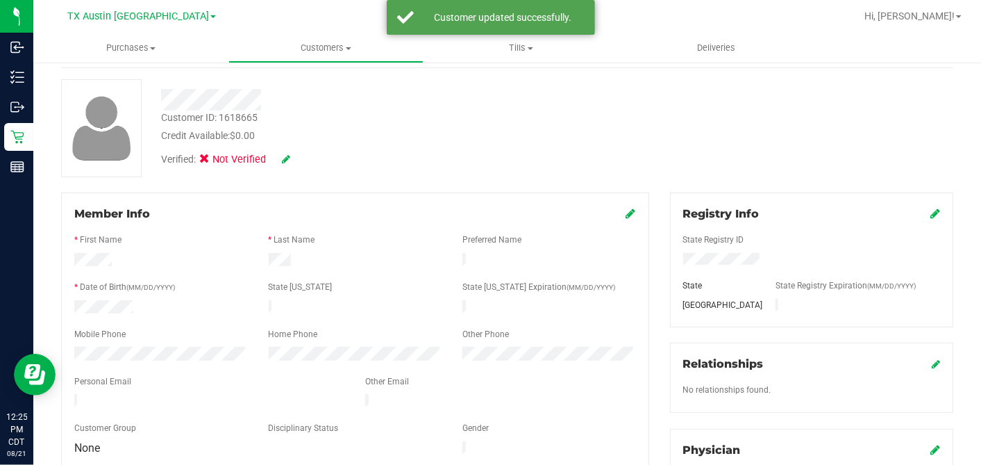
click at [283, 154] on icon at bounding box center [286, 159] width 8 height 10
click at [201, 160] on span "Verified:" at bounding box center [181, 161] width 41 height 18
click at [210, 161] on icon at bounding box center [208, 161] width 9 height 0
click at [0, 0] on input "Medical" at bounding box center [0, 0] width 0 height 0
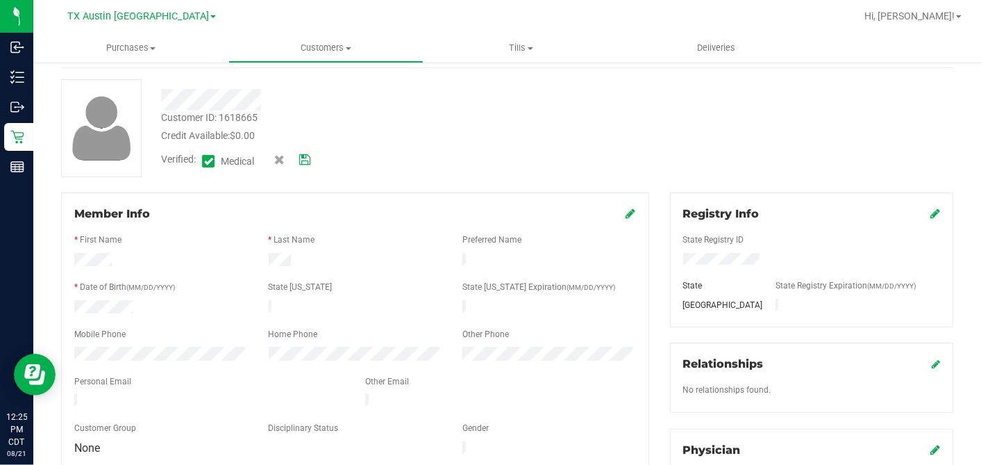
click at [304, 157] on icon at bounding box center [304, 160] width 11 height 10
click at [412, 170] on div at bounding box center [507, 128] width 913 height 98
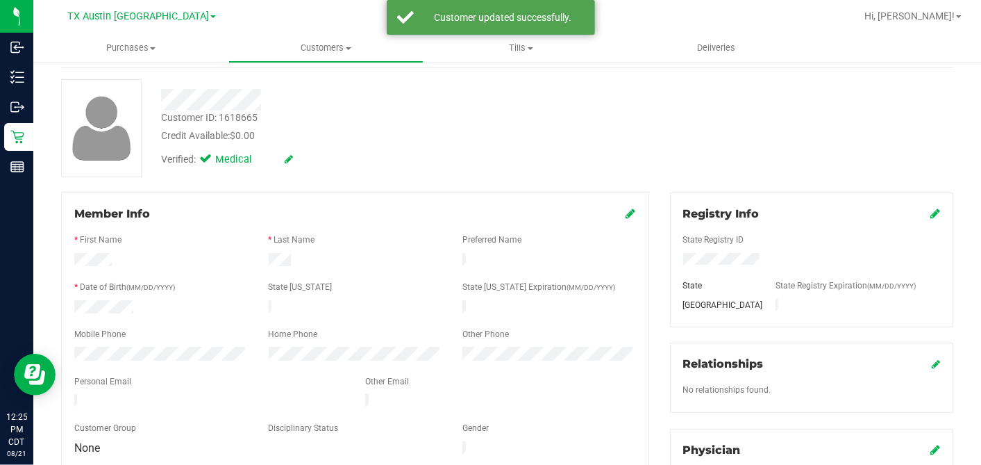
click at [626, 212] on icon at bounding box center [631, 213] width 10 height 11
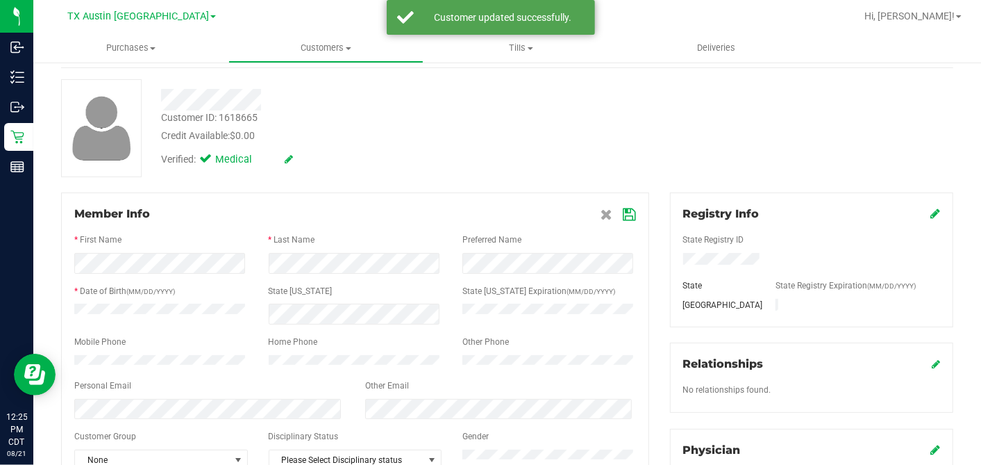
click at [624, 213] on icon at bounding box center [630, 214] width 12 height 11
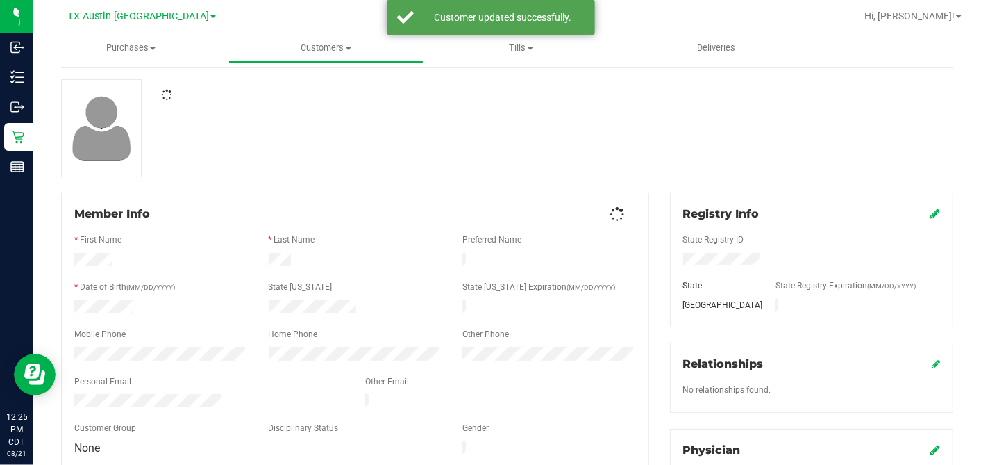
click at [604, 159] on div at bounding box center [507, 128] width 913 height 98
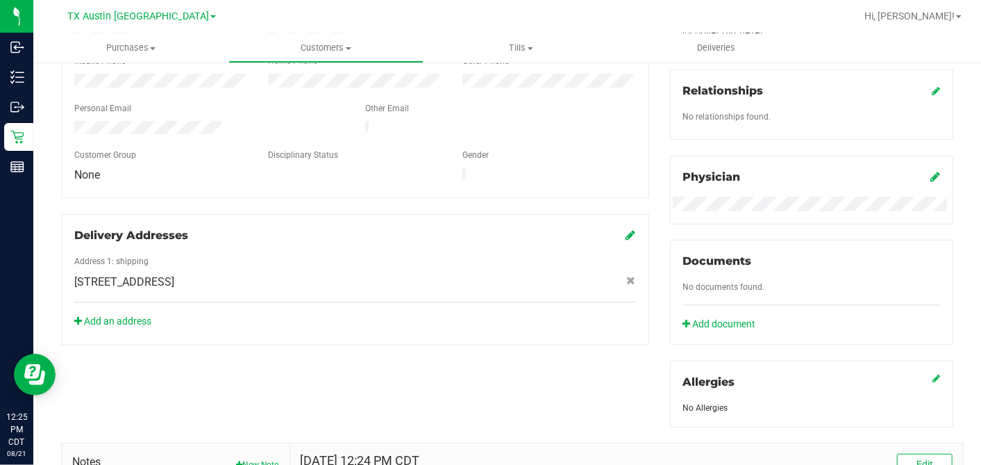
scroll to position [0, 0]
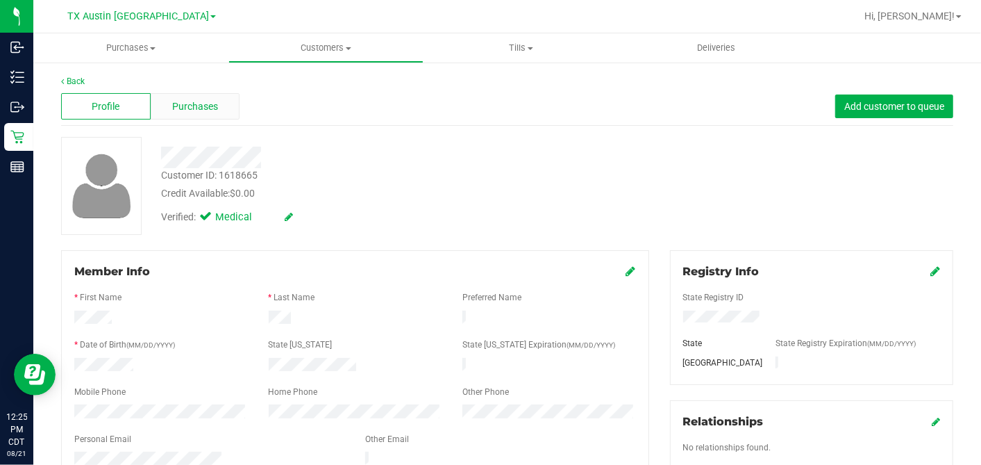
click at [200, 109] on span "Purchases" at bounding box center [195, 106] width 46 height 15
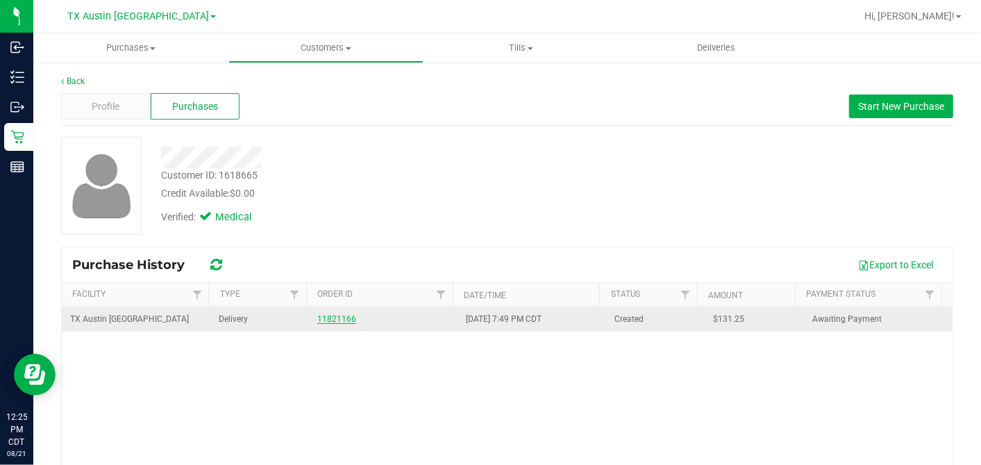
click at [335, 318] on link "11821166" at bounding box center [336, 319] width 39 height 10
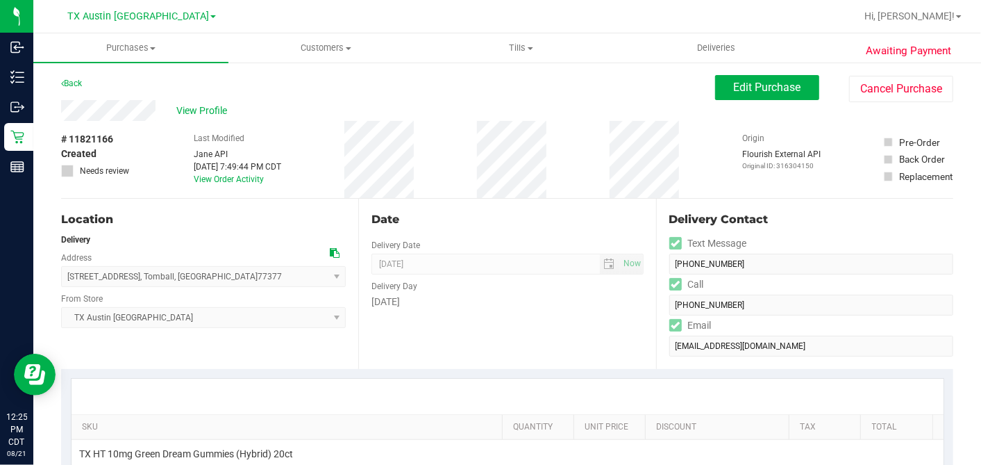
click at [466, 200] on div "Date Delivery Date [DATE] Now [DATE] 05:00 PM Now Delivery Day [DATE]" at bounding box center [506, 284] width 297 height 170
click at [333, 248] on icon at bounding box center [335, 253] width 10 height 10
click at [753, 90] on span "Edit Purchase" at bounding box center [767, 87] width 67 height 13
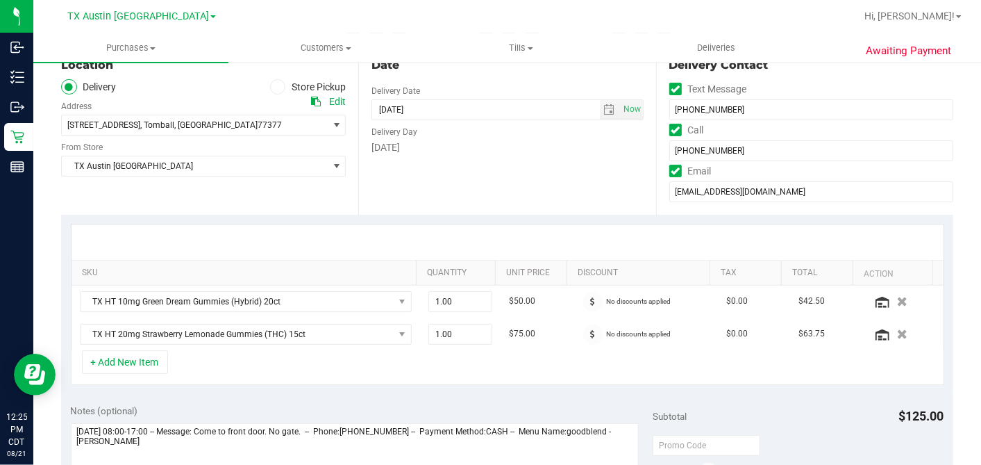
scroll to position [308, 0]
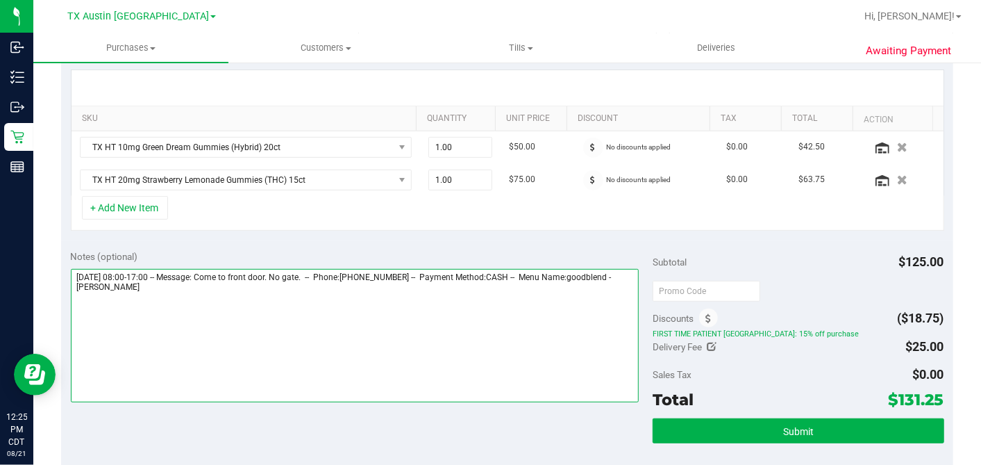
click at [294, 303] on textarea at bounding box center [355, 335] width 569 height 133
click at [210, 320] on textarea at bounding box center [355, 335] width 569 height 133
click at [203, 319] on textarea at bounding box center [355, 335] width 569 height 133
click at [236, 301] on textarea at bounding box center [355, 335] width 569 height 133
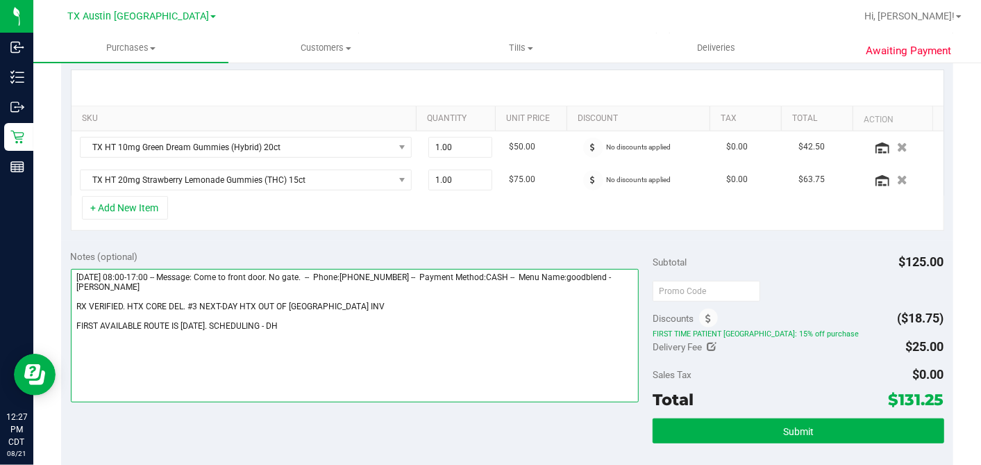
type textarea "Friday 08/22/2025 08:00-17:00 -- Message: Come to front door. No gate. -- Phone…"
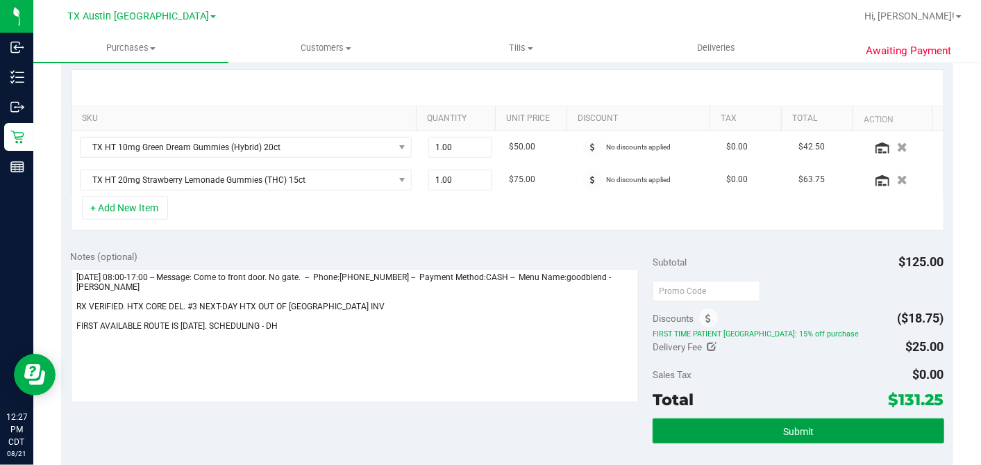
drag, startPoint x: 764, startPoint y: 428, endPoint x: 696, endPoint y: 408, distance: 71.0
click at [764, 397] on button "Submit" at bounding box center [798, 430] width 291 height 25
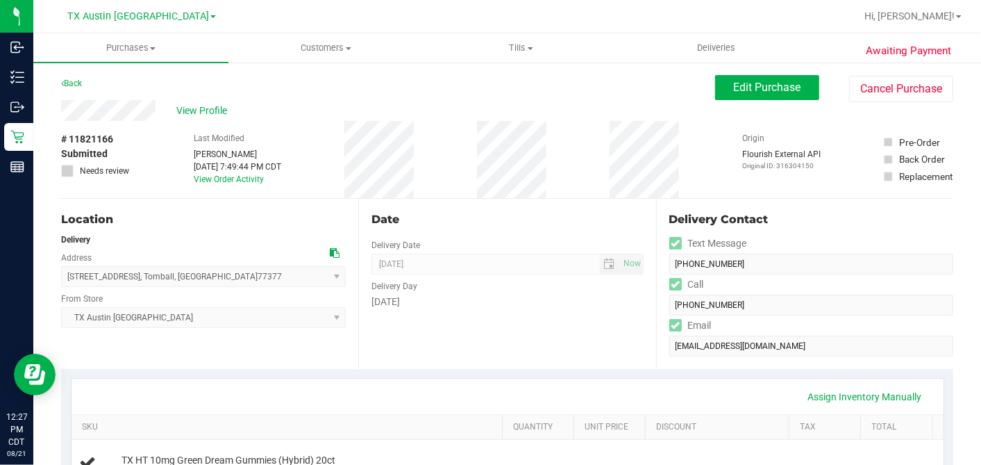
click at [294, 215] on div "Location" at bounding box center [203, 219] width 285 height 17
click at [209, 111] on span "View Profile" at bounding box center [204, 110] width 56 height 15
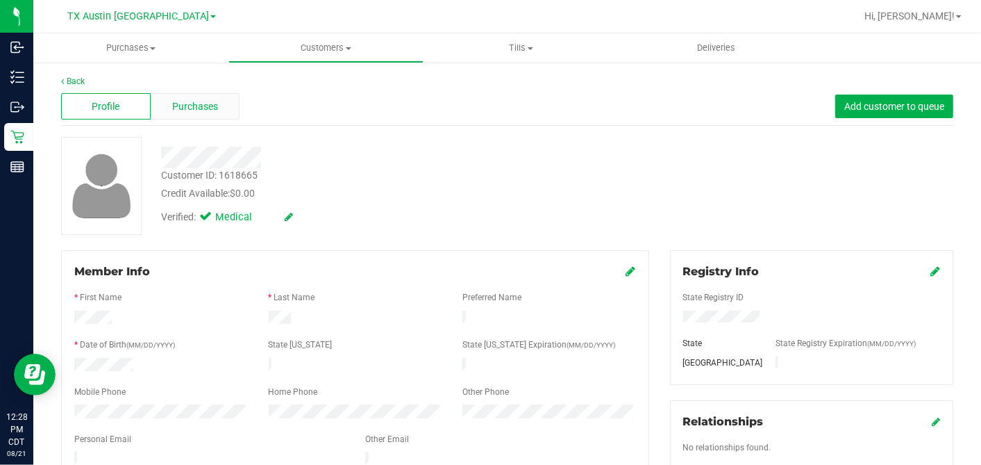
click at [210, 114] on div "Purchases" at bounding box center [196, 106] width 90 height 26
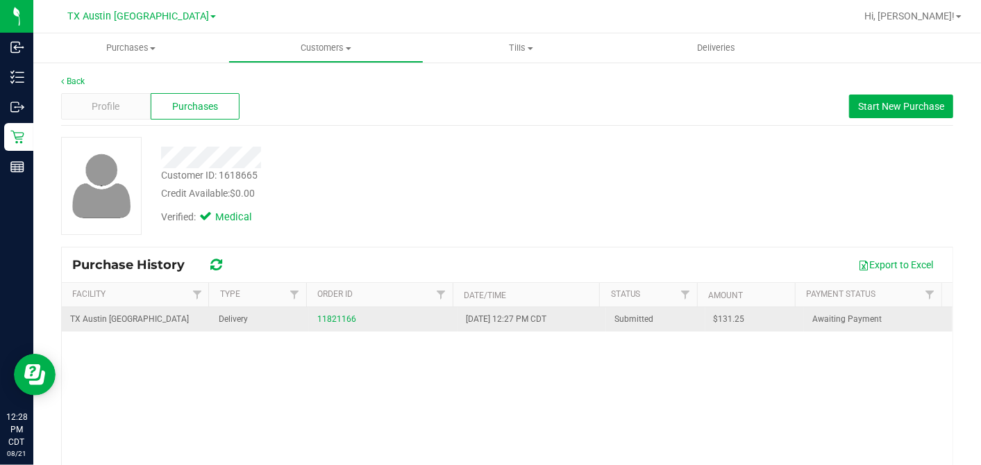
click at [715, 319] on span "$131.25" at bounding box center [729, 318] width 31 height 13
copy span "131.25"
click at [335, 318] on link "11821166" at bounding box center [336, 319] width 39 height 10
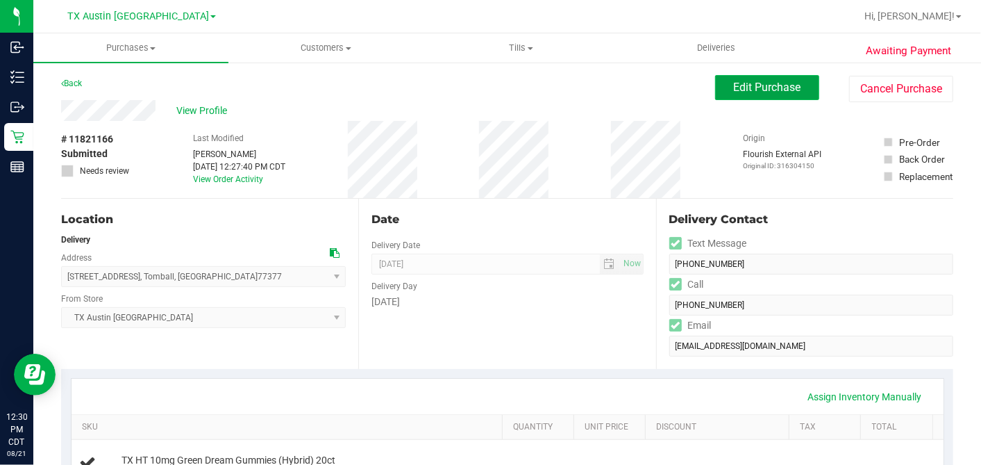
click at [761, 95] on button "Edit Purchase" at bounding box center [767, 87] width 104 height 25
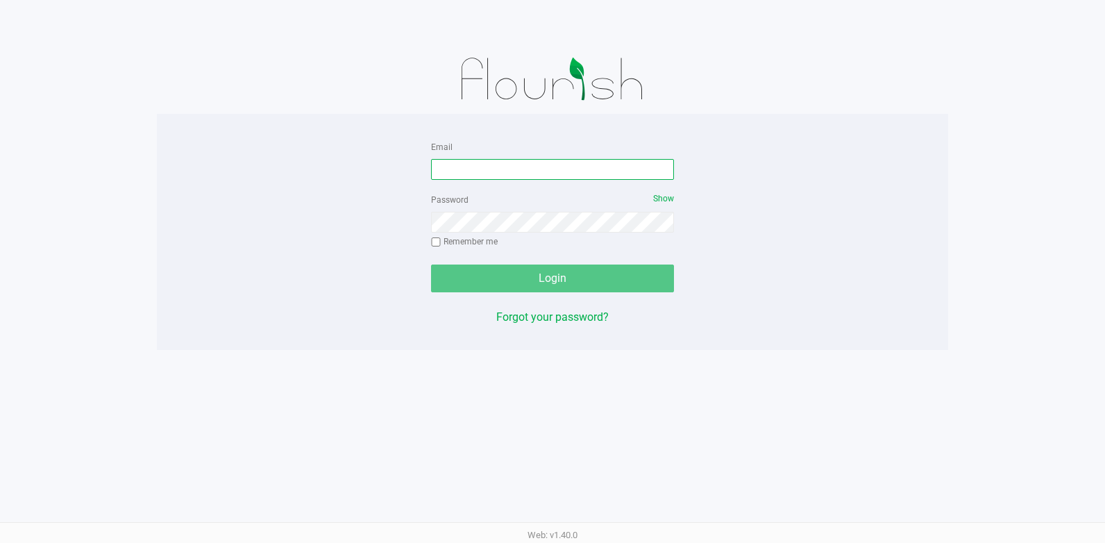
click at [492, 169] on input "Email" at bounding box center [552, 169] width 243 height 21
type input "[EMAIL_ADDRESS][DOMAIN_NAME]"
click at [500, 269] on div "Login" at bounding box center [552, 279] width 243 height 28
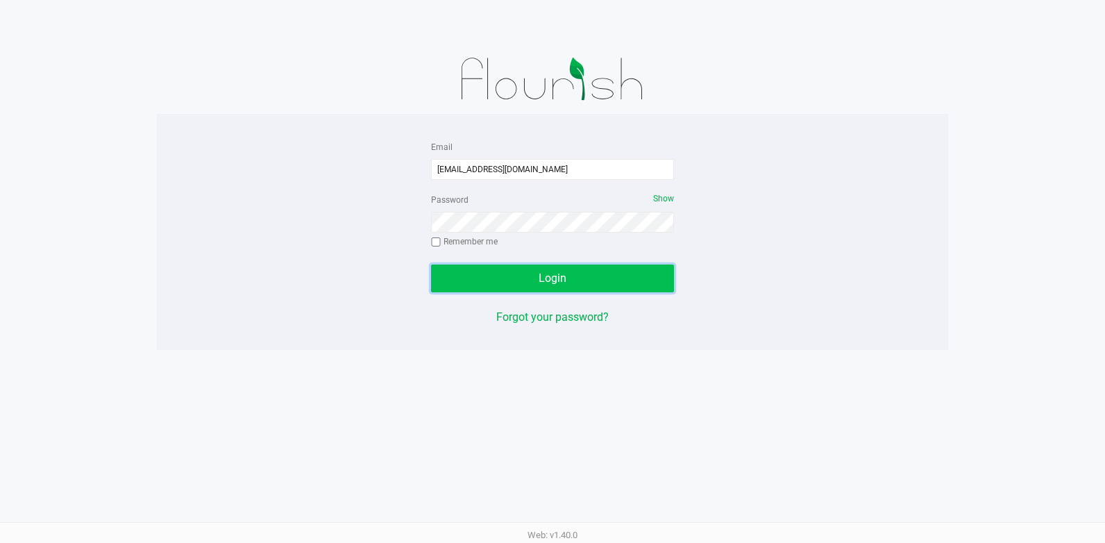
click at [591, 274] on button "Login" at bounding box center [552, 279] width 243 height 28
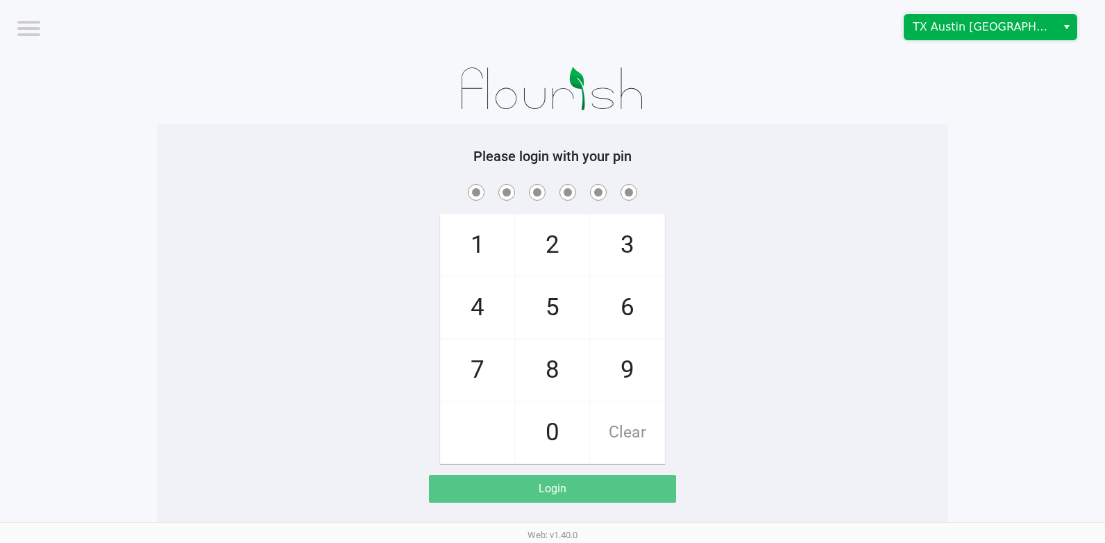
click at [950, 30] on span "TX Austin [GEOGRAPHIC_DATA]" at bounding box center [980, 27] width 135 height 17
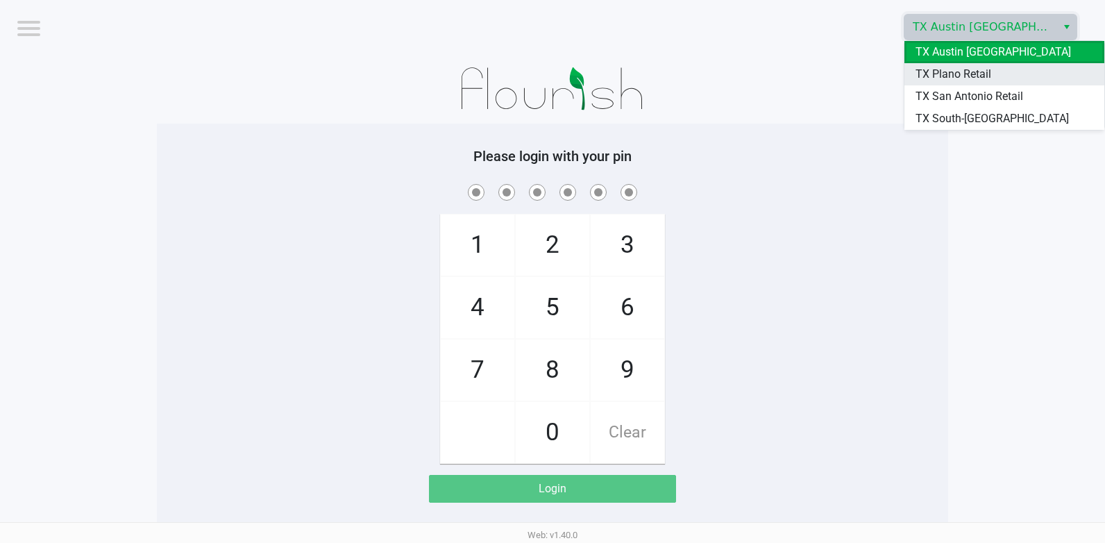
click at [935, 72] on span "TX Plano Retail" at bounding box center [954, 74] width 76 height 17
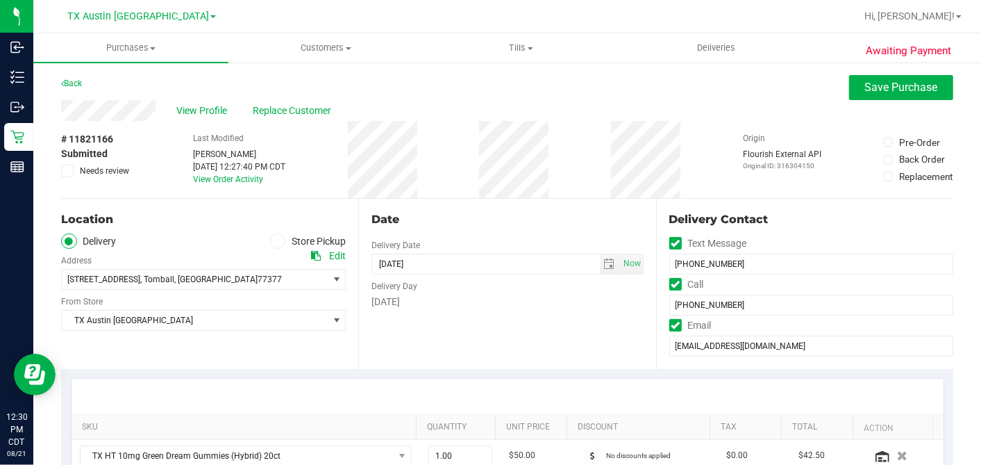
scroll to position [385, 0]
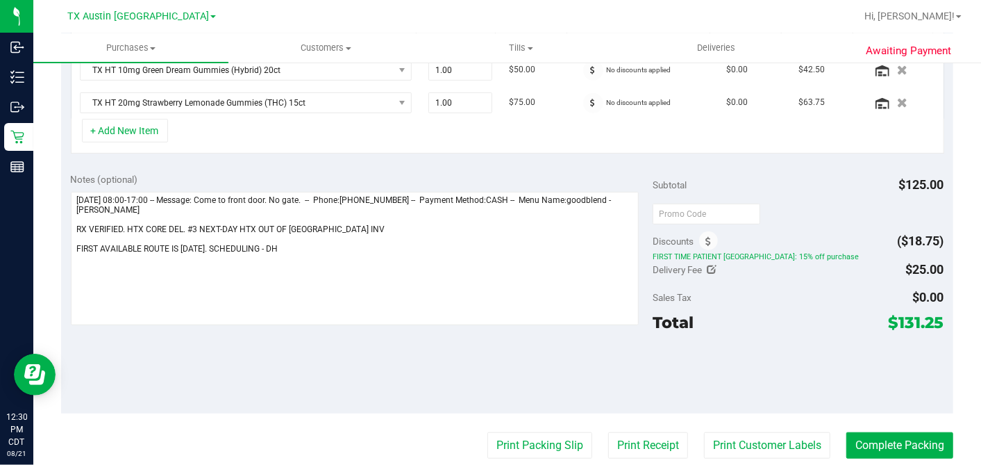
click at [708, 266] on icon at bounding box center [713, 270] width 10 height 10
type input "$25.00"
click at [886, 268] on span "$25.00 25" at bounding box center [892, 272] width 103 height 24
drag, startPoint x: 865, startPoint y: 267, endPoint x: 800, endPoint y: 268, distance: 64.6
click at [800, 268] on div "$25.00 25" at bounding box center [871, 270] width 145 height 27
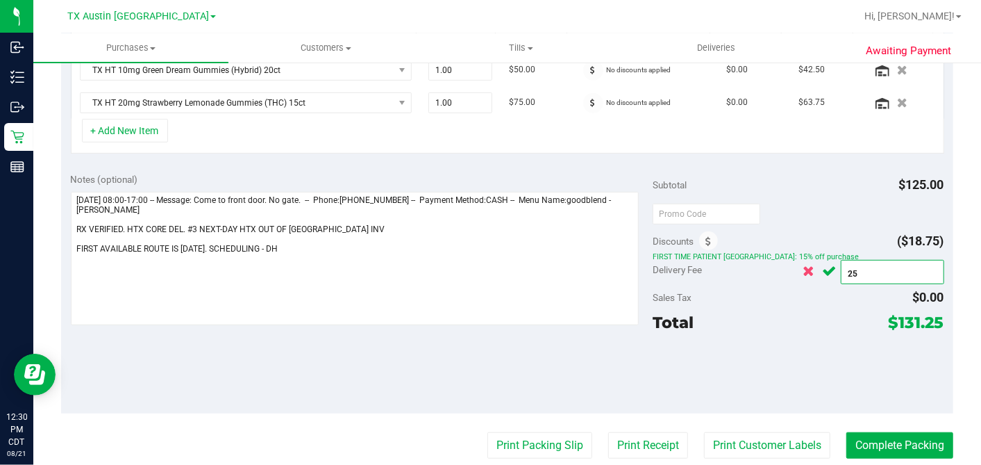
type input "0"
type input "$0.00"
click at [823, 269] on icon "Cancel button" at bounding box center [830, 271] width 14 height 10
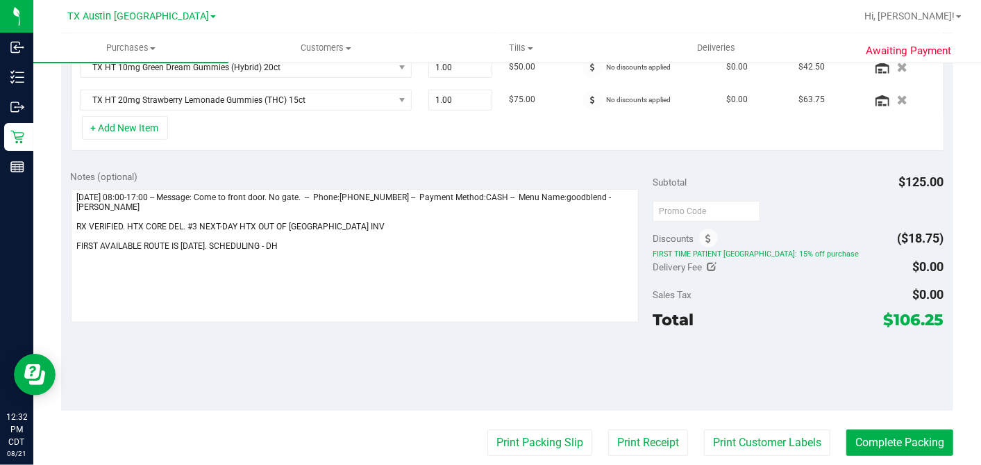
click at [890, 317] on span "$106.25" at bounding box center [914, 319] width 60 height 19
drag, startPoint x: 890, startPoint y: 317, endPoint x: 875, endPoint y: 317, distance: 15.3
click at [865, 314] on div "Total $106.25" at bounding box center [798, 319] width 291 height 25
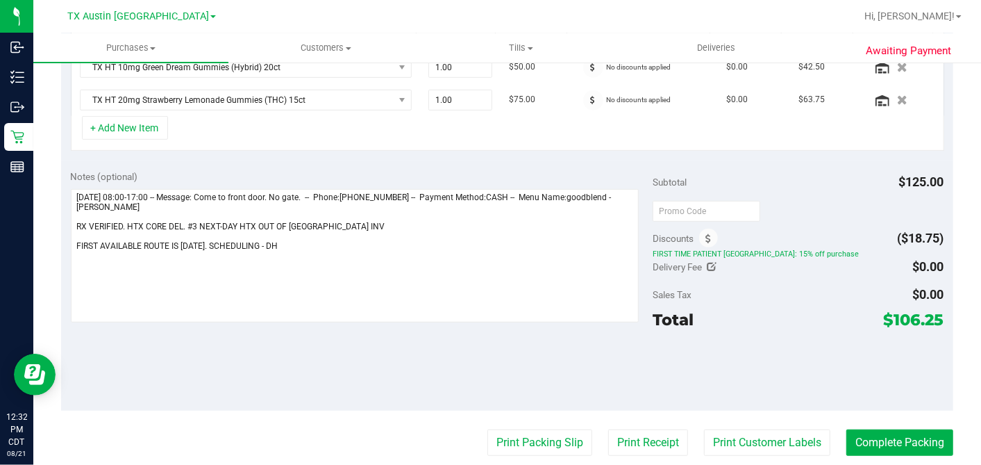
drag, startPoint x: 881, startPoint y: 315, endPoint x: 931, endPoint y: 319, distance: 49.4
click at [931, 319] on span "$106.25" at bounding box center [914, 319] width 60 height 19
copy span "106.25"
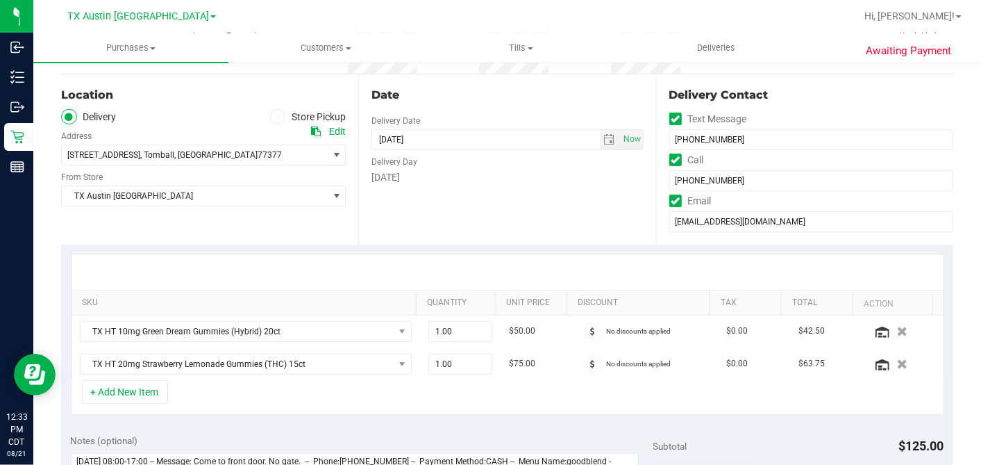
scroll to position [0, 0]
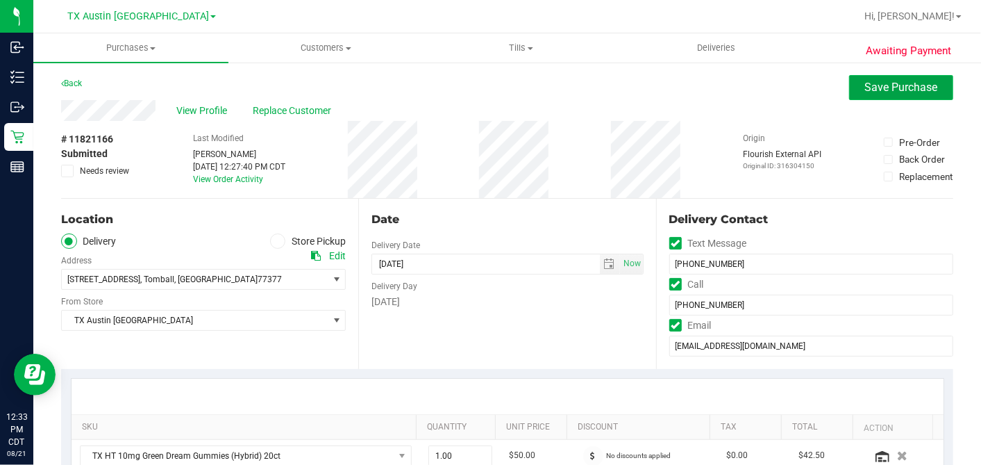
click at [894, 85] on span "Save Purchase" at bounding box center [901, 87] width 73 height 13
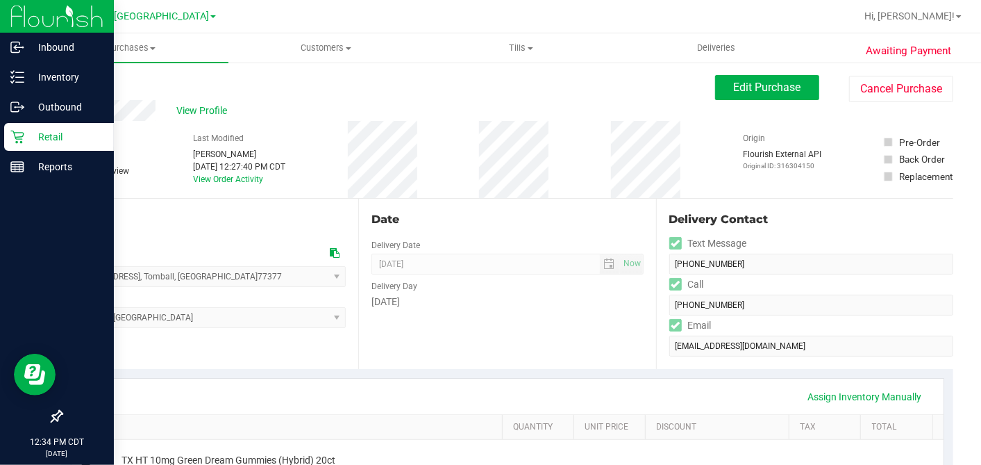
click at [31, 135] on p "Retail" at bounding box center [65, 136] width 83 height 17
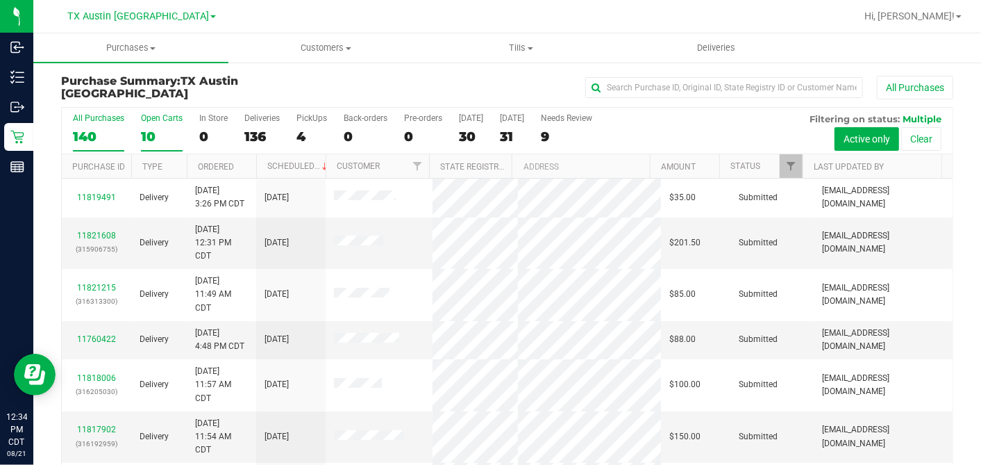
click at [154, 138] on div "10" at bounding box center [162, 136] width 42 height 16
click at [0, 0] on input "Open Carts 10" at bounding box center [0, 0] width 0 height 0
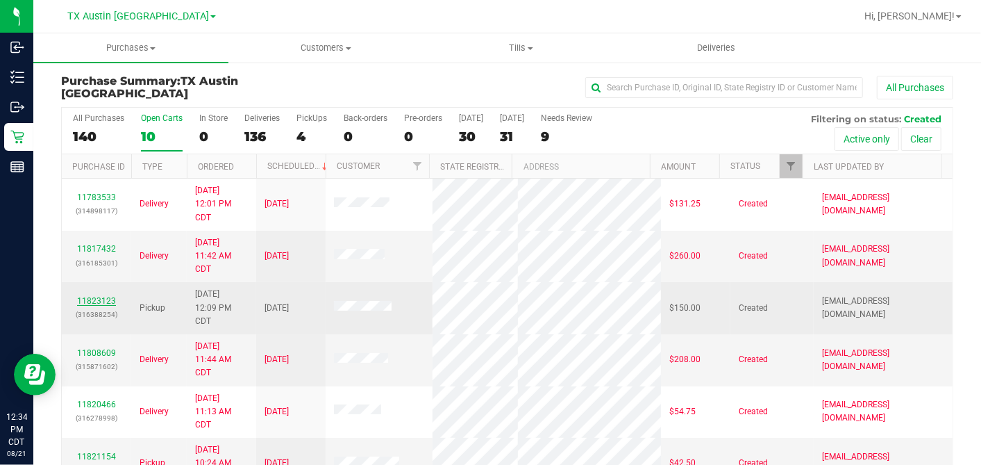
click at [88, 299] on link "11823123" at bounding box center [96, 301] width 39 height 10
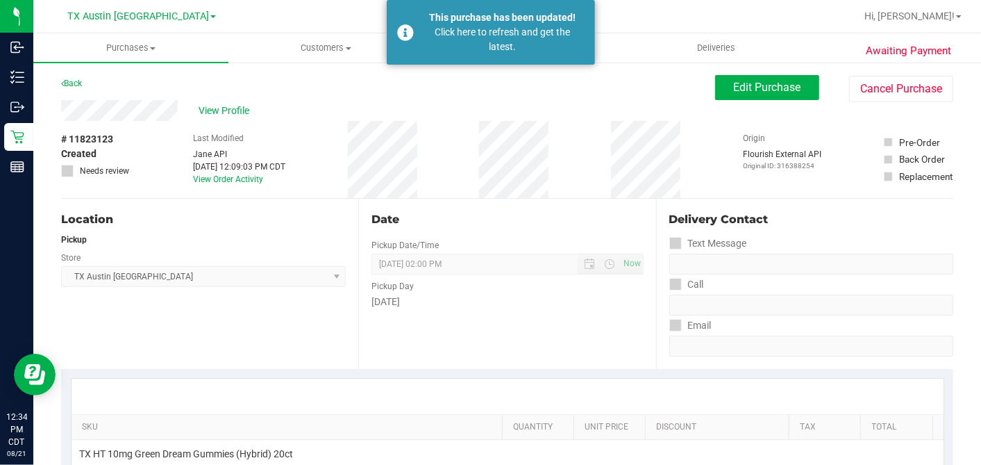
click at [285, 133] on div "Last Modified [PERSON_NAME] API [DATE] 12:09:03 PM CDT View Order Activity" at bounding box center [239, 159] width 92 height 77
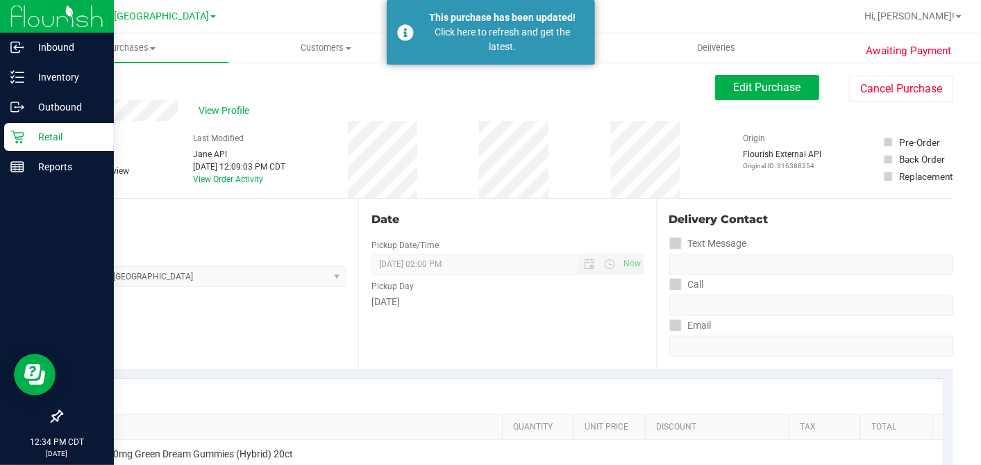
click at [16, 128] on div "Retail" at bounding box center [59, 137] width 110 height 28
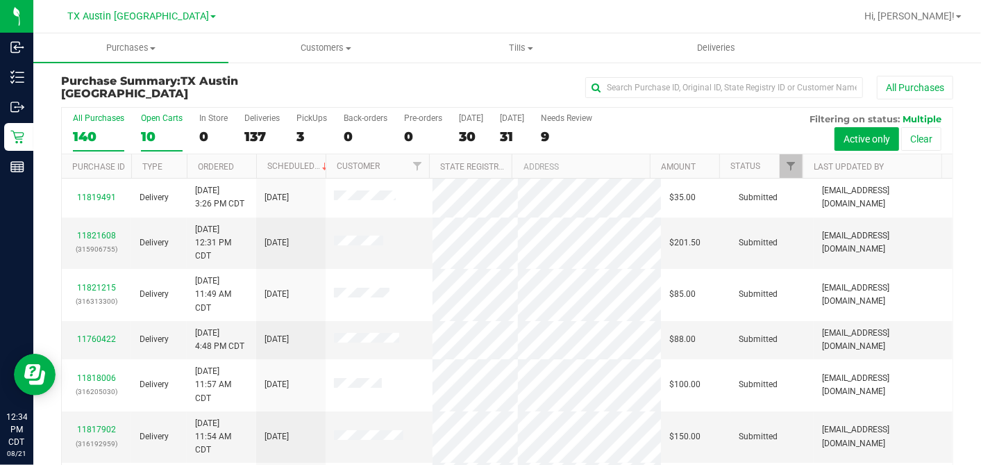
click at [155, 133] on div "10" at bounding box center [162, 136] width 42 height 16
click at [0, 0] on input "Open Carts 10" at bounding box center [0, 0] width 0 height 0
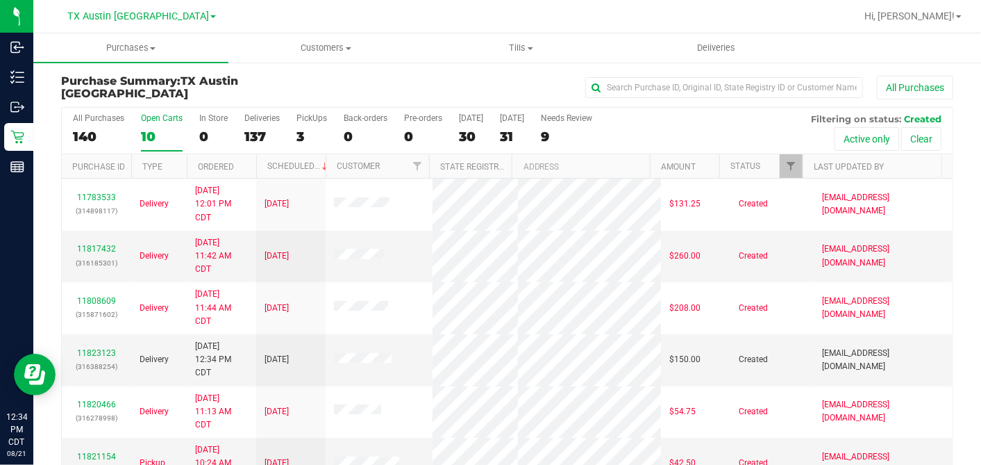
click at [250, 165] on th "Ordered" at bounding box center [221, 166] width 69 height 24
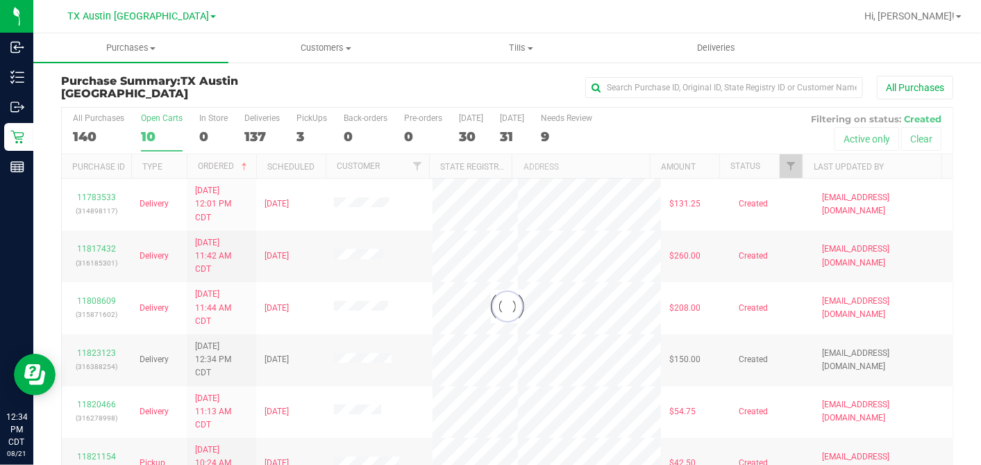
click at [248, 165] on div at bounding box center [507, 306] width 891 height 397
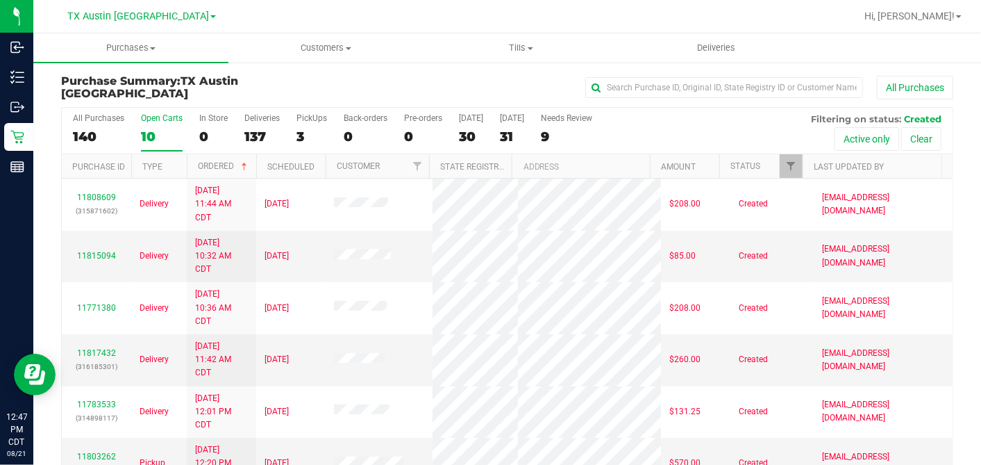
click at [251, 168] on th "Ordered" at bounding box center [221, 166] width 69 height 24
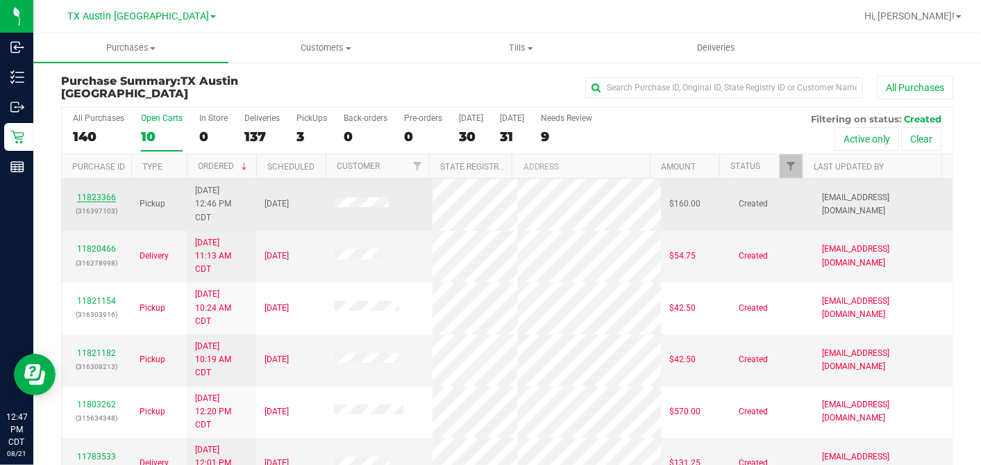
click at [99, 194] on link "11823366" at bounding box center [96, 197] width 39 height 10
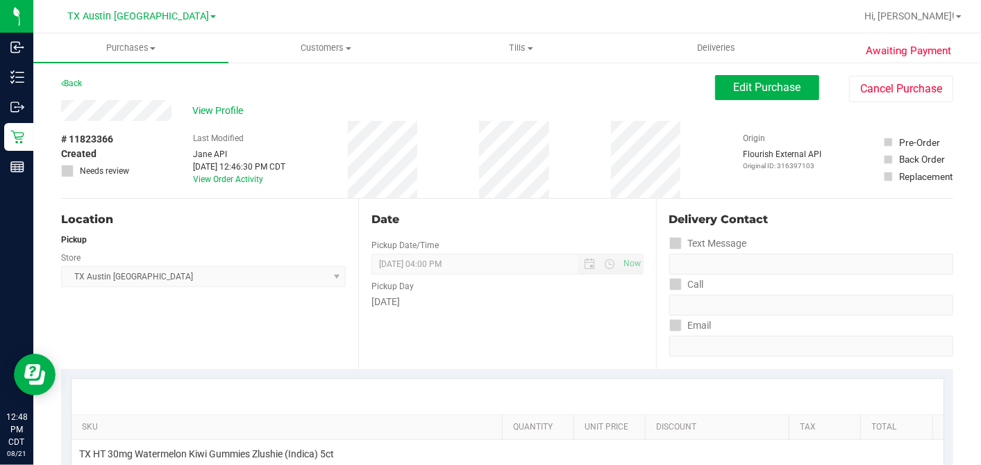
click at [224, 101] on div "View Profile" at bounding box center [388, 110] width 654 height 21
click at [230, 128] on div "Last Modified [PERSON_NAME] API [DATE] 12:46:30 PM CDT View Order Activity" at bounding box center [239, 159] width 92 height 77
click at [220, 113] on span "View Profile" at bounding box center [220, 110] width 56 height 15
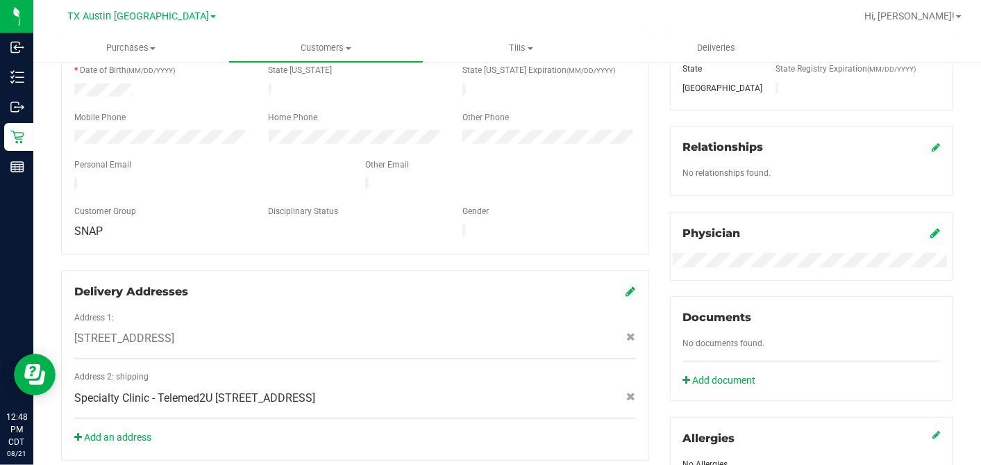
scroll to position [540, 0]
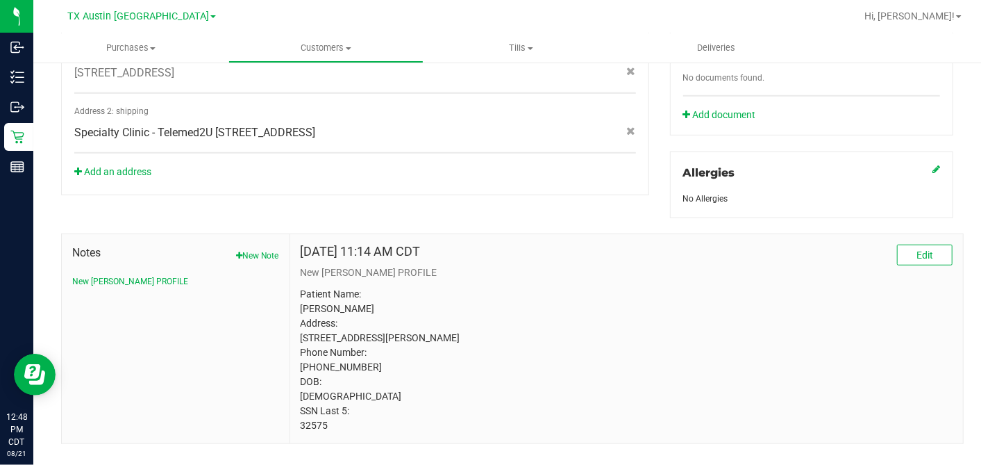
click at [317, 433] on p "Patient Name: [PERSON_NAME] Address: [STREET_ADDRESS][PERSON_NAME] Phone Number…" at bounding box center [627, 360] width 652 height 146
copy p "32575"
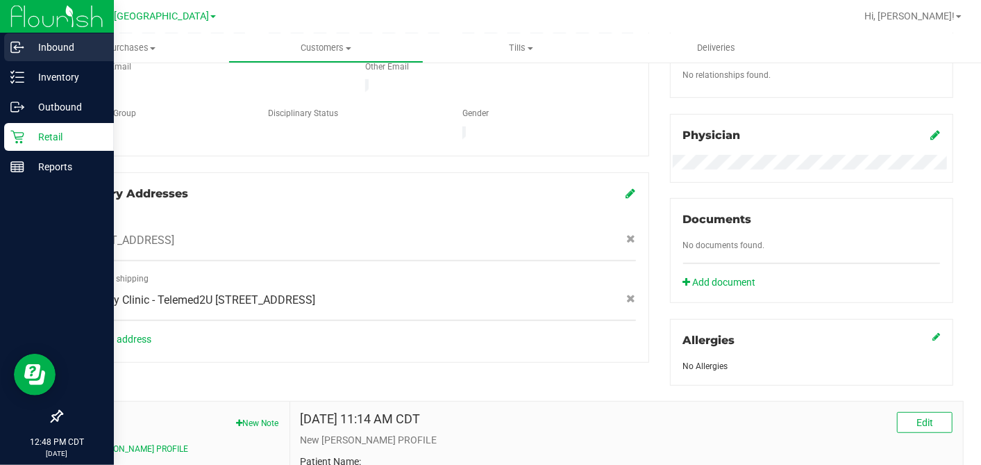
scroll to position [231, 0]
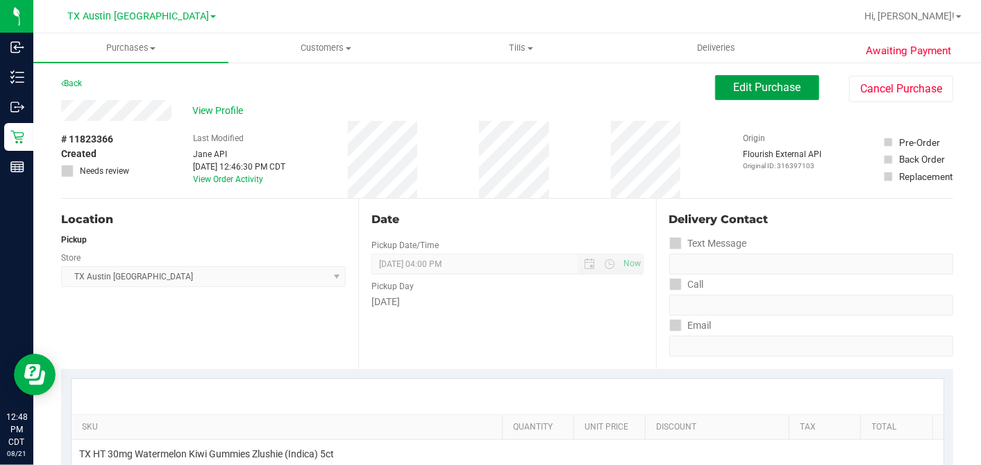
click at [716, 96] on button "Edit Purchase" at bounding box center [767, 87] width 104 height 25
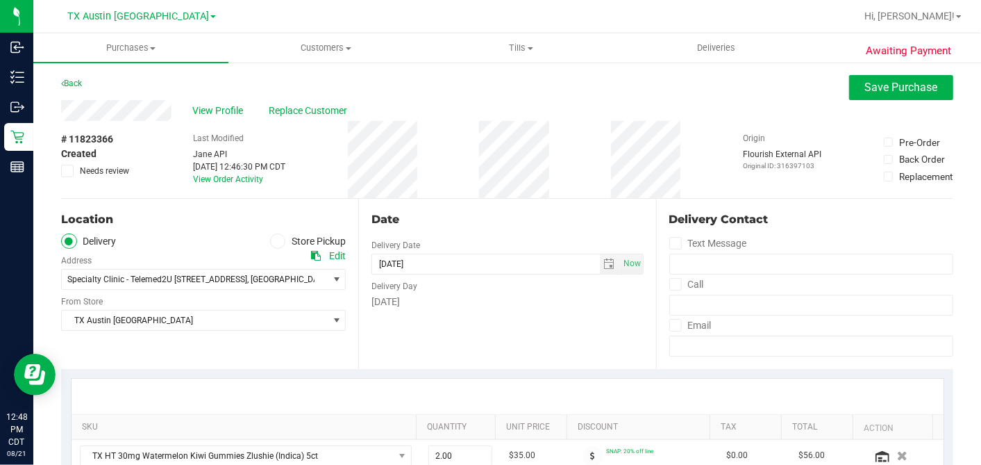
click at [472, 324] on div "Date Delivery Date [DATE] Now [DATE] 04:00 PM Now Delivery Day [DATE]" at bounding box center [506, 284] width 297 height 170
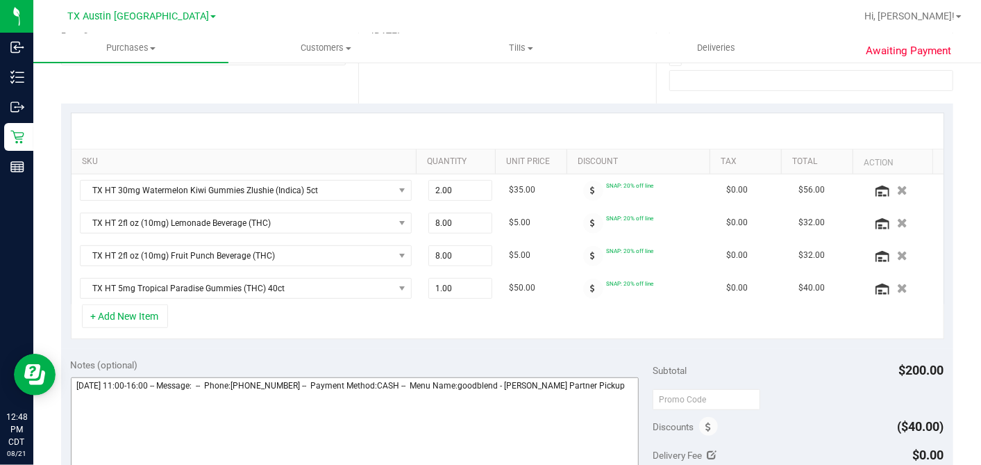
scroll to position [385, 0]
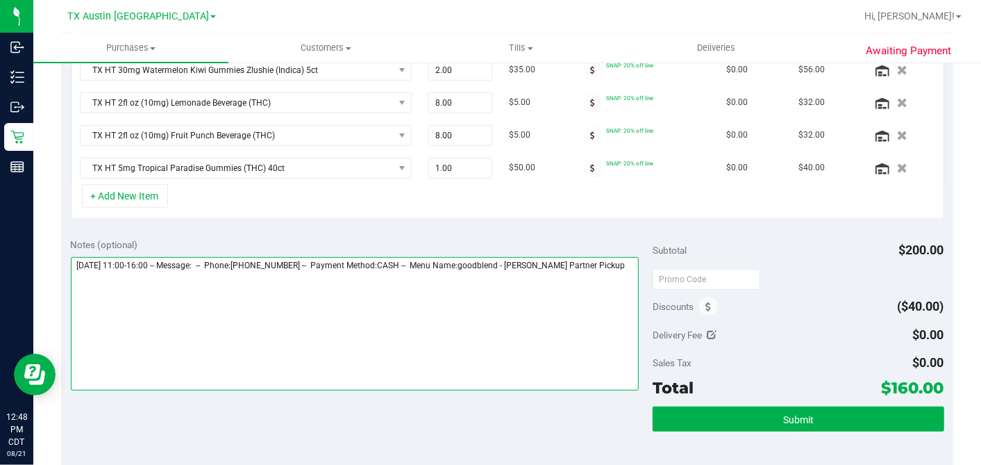
click at [607, 273] on textarea at bounding box center [355, 323] width 569 height 133
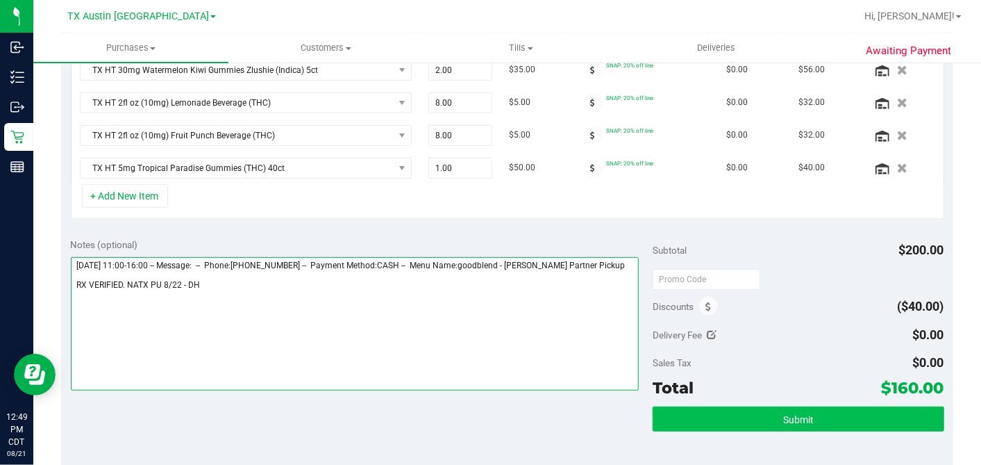
type textarea "[DATE] 11:00-16:00 -- Message: -- Phone:[PHONE_NUMBER] -- Payment Method:CASH -…"
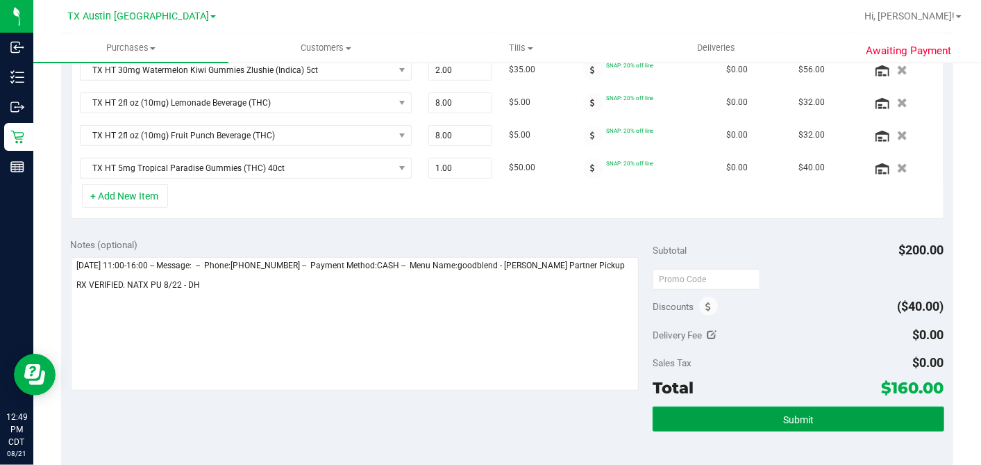
click at [719, 413] on button "Submit" at bounding box center [798, 418] width 291 height 25
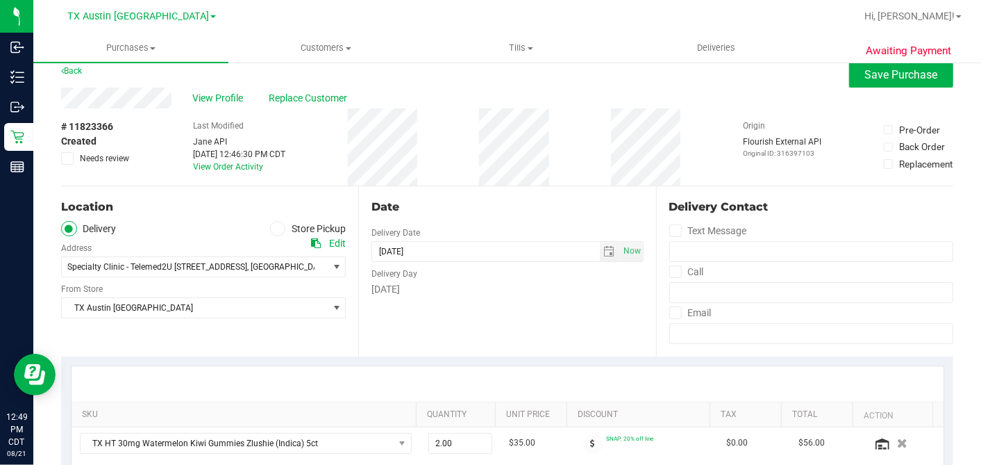
scroll to position [0, 0]
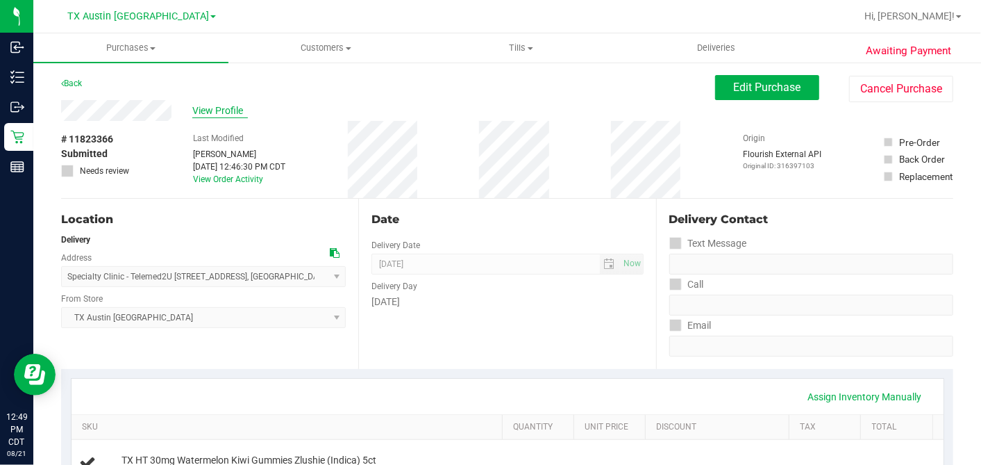
click at [218, 110] on span "View Profile" at bounding box center [220, 110] width 56 height 15
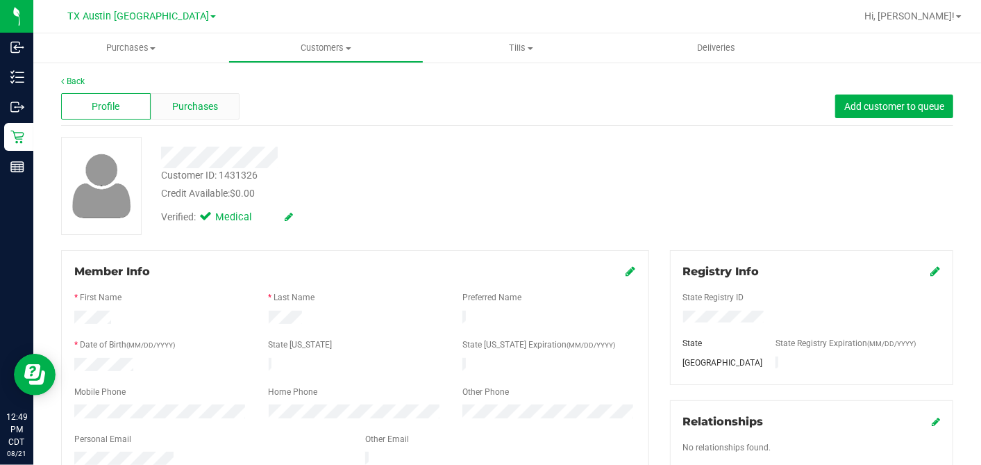
click at [185, 115] on div "Purchases" at bounding box center [196, 106] width 90 height 26
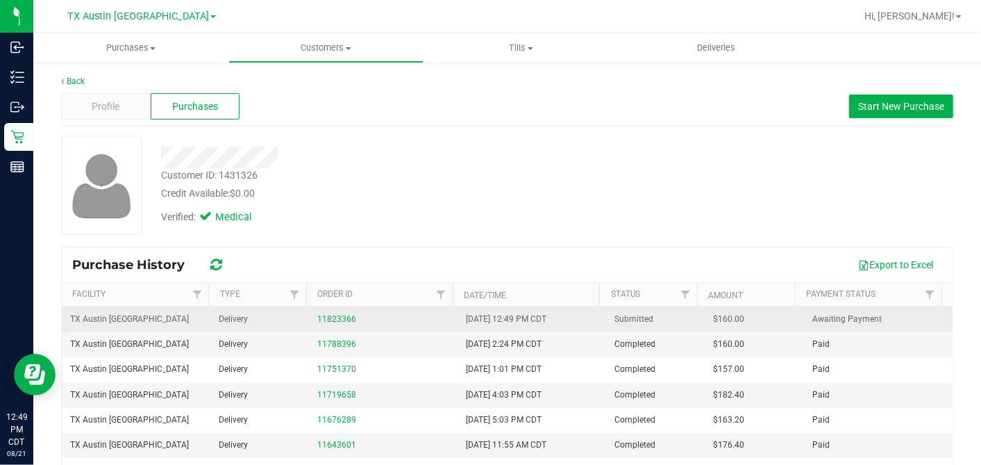
click at [714, 315] on span "$160.00" at bounding box center [729, 318] width 31 height 13
copy span "160.00"
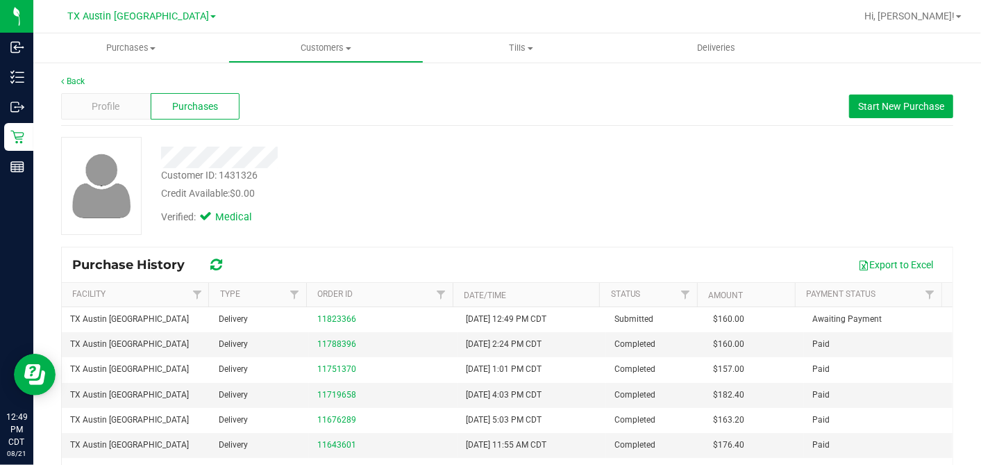
click at [370, 216] on div "Verified: Medical" at bounding box center [379, 216] width 457 height 31
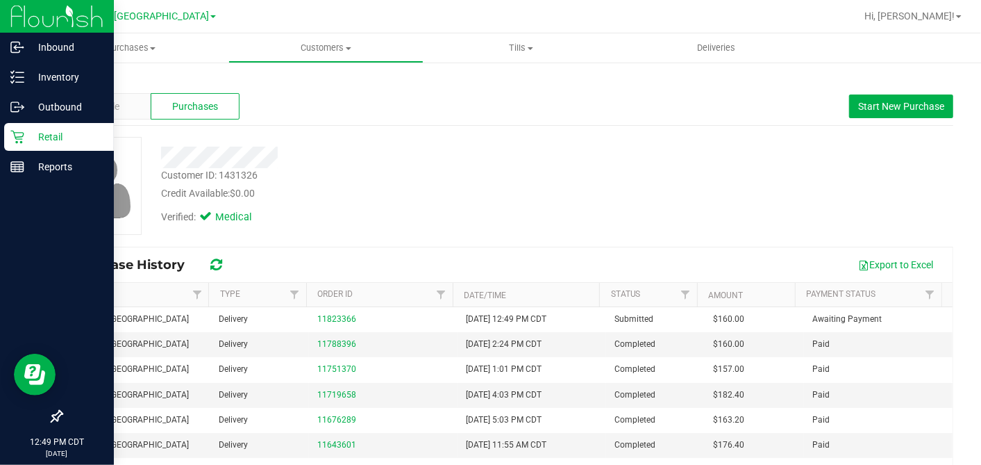
click at [39, 133] on p "Retail" at bounding box center [65, 136] width 83 height 17
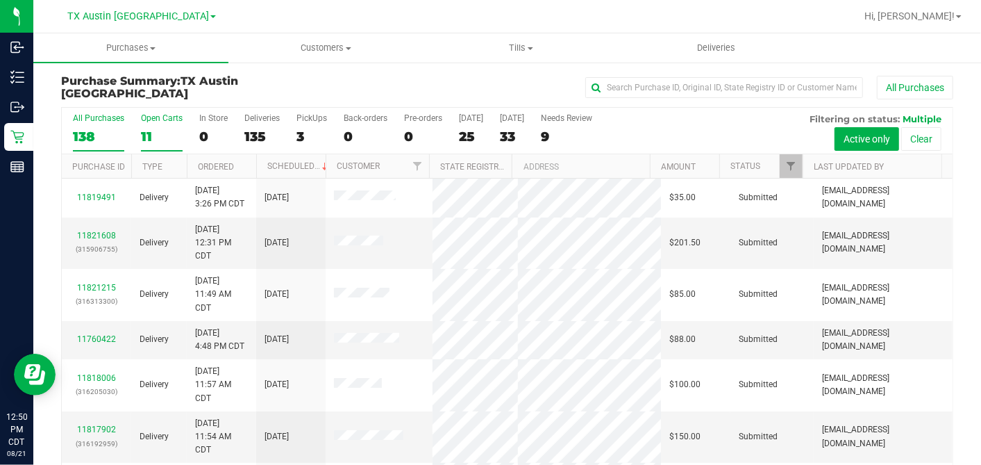
click at [169, 128] on div "11" at bounding box center [162, 136] width 42 height 16
click at [0, 0] on input "Open Carts 11" at bounding box center [0, 0] width 0 height 0
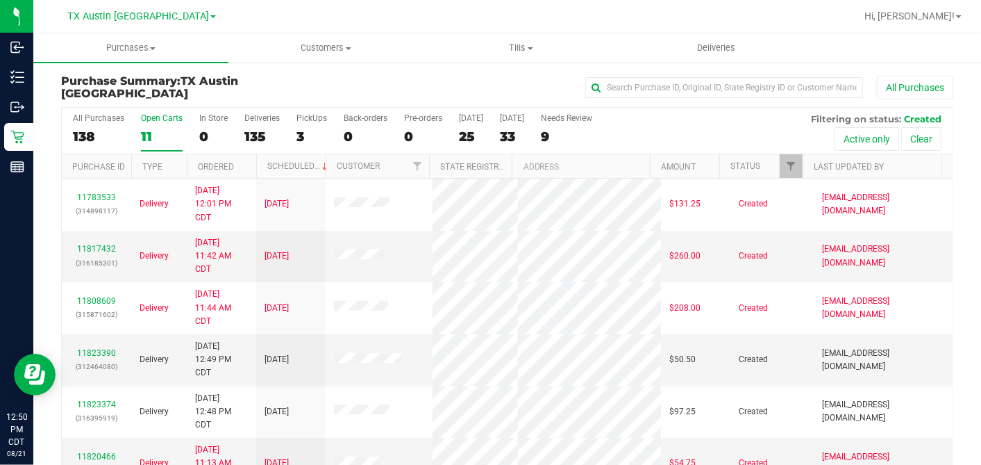
click at [247, 166] on th "Ordered" at bounding box center [221, 166] width 69 height 24
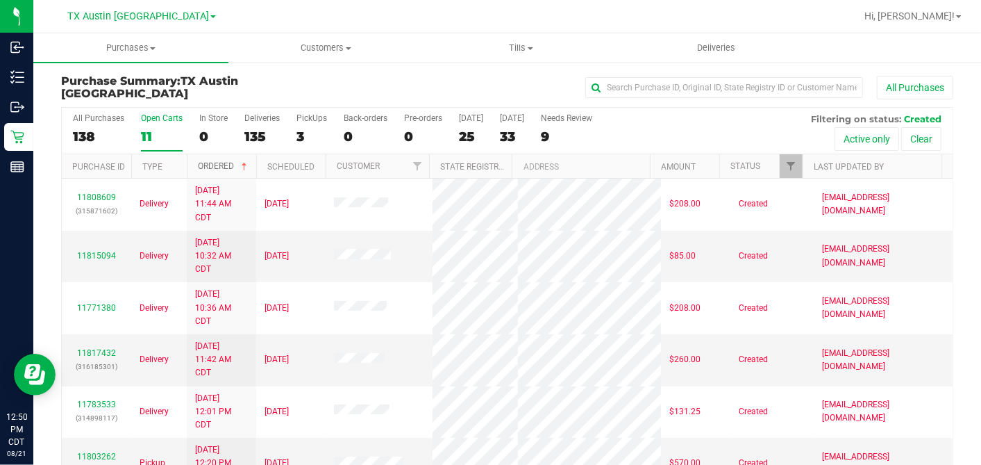
click at [247, 167] on span at bounding box center [244, 166] width 11 height 11
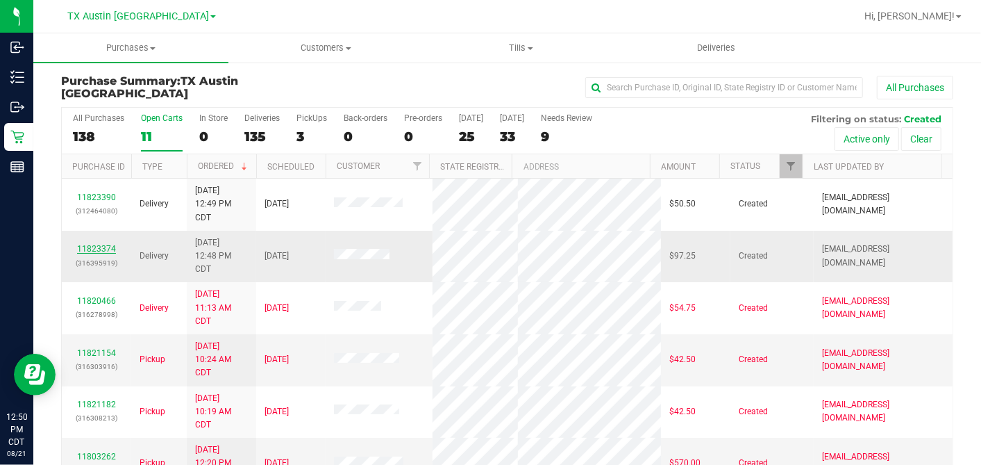
click at [107, 244] on link "11823374" at bounding box center [96, 249] width 39 height 10
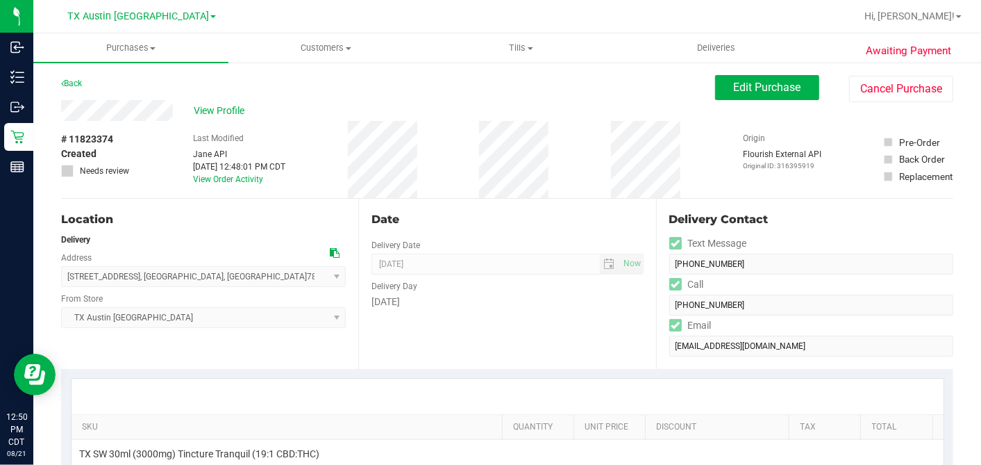
drag, startPoint x: 152, startPoint y: 129, endPoint x: 151, endPoint y: 122, distance: 7.8
click at [151, 125] on div "# 11823374 Created Needs review Last Modified [PERSON_NAME] API [DATE] 12:48:01…" at bounding box center [507, 159] width 892 height 77
click at [306, 221] on div "Location" at bounding box center [203, 219] width 285 height 17
click at [447, 178] on div "# 11823374 Created Needs review Last Modified [PERSON_NAME] API [DATE] 12:48:01…" at bounding box center [507, 159] width 892 height 77
click at [443, 181] on div "# 11823374 Created Needs review Last Modified [PERSON_NAME] API [DATE] 12:48:01…" at bounding box center [507, 159] width 892 height 77
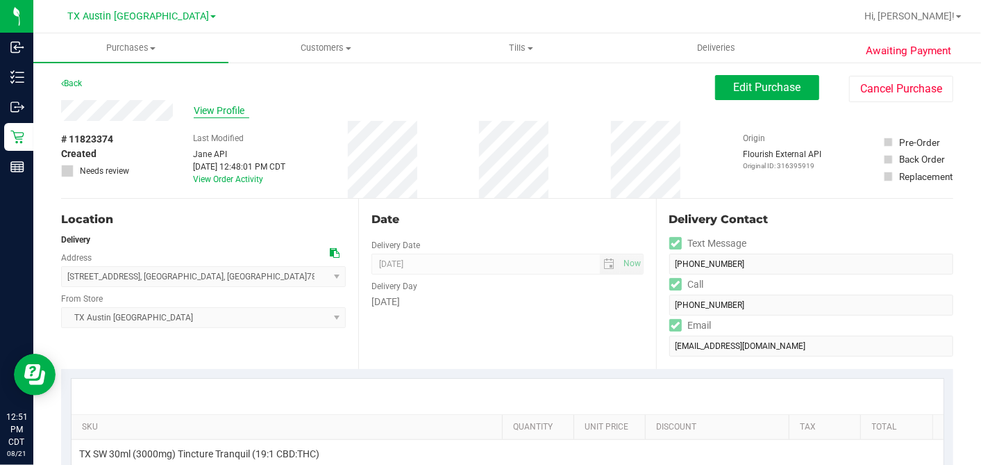
click at [224, 113] on span "View Profile" at bounding box center [222, 110] width 56 height 15
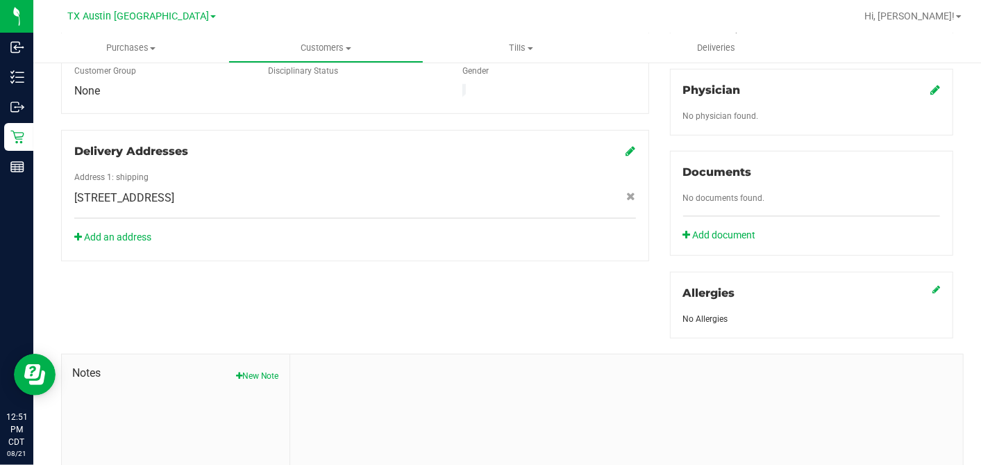
scroll to position [521, 0]
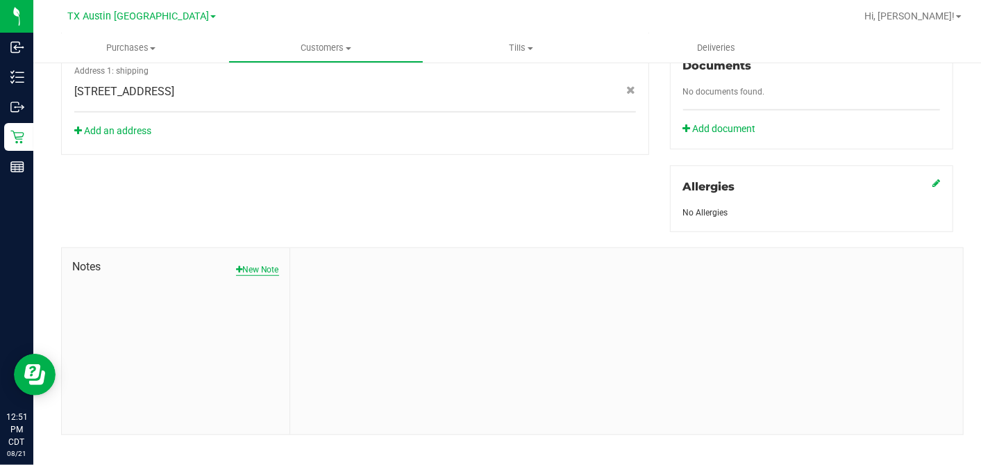
click at [242, 263] on button "New Note" at bounding box center [257, 269] width 43 height 12
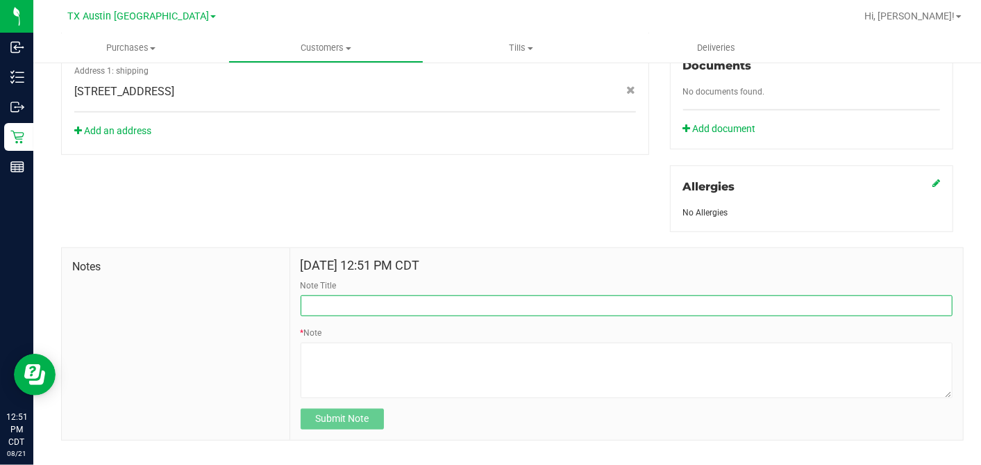
click at [372, 295] on input "Note Title" at bounding box center [627, 305] width 652 height 21
type input "[PERSON_NAME]"
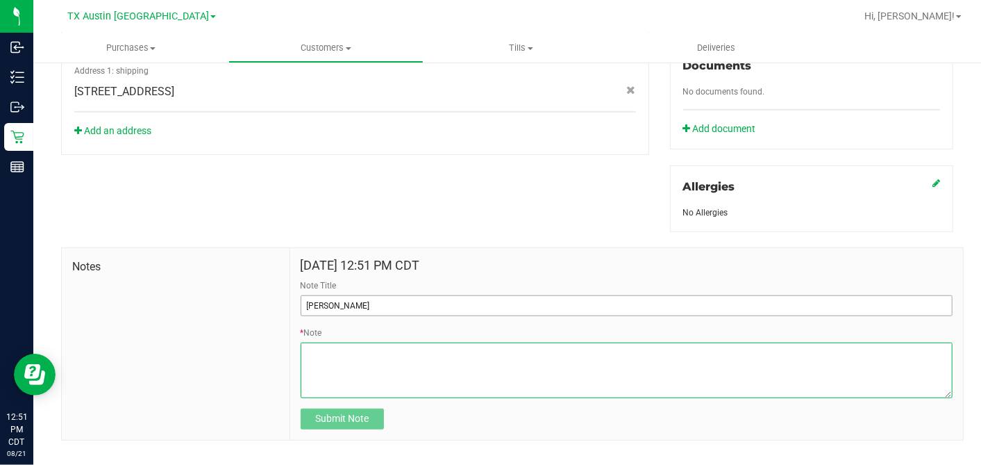
paste textarea "Patient Name: [PERSON_NAME] Address: [STREET_ADDRESS][PERSON_NAME] Phone Number…"
type textarea "Patient Name: [PERSON_NAME] Address: [STREET_ADDRESS][PERSON_NAME] Phone Number…"
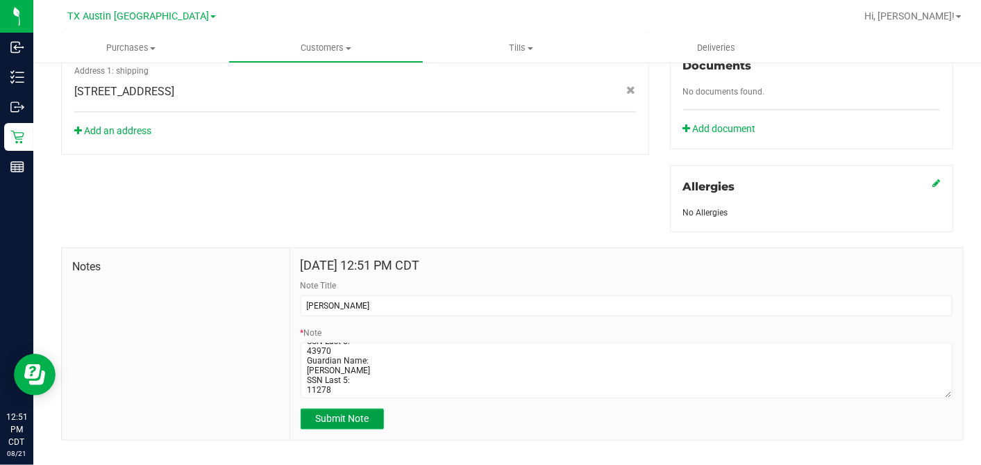
click at [347, 412] on span "Submit Note" at bounding box center [341, 417] width 53 height 11
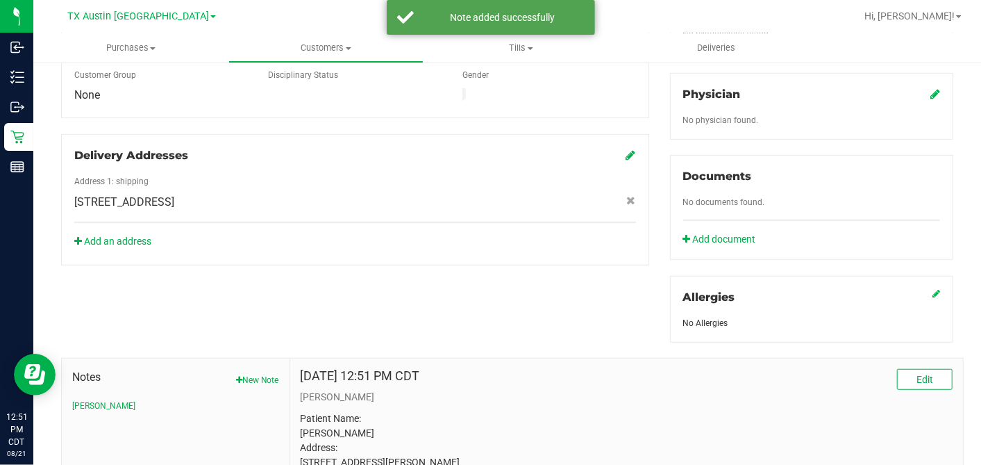
scroll to position [367, 0]
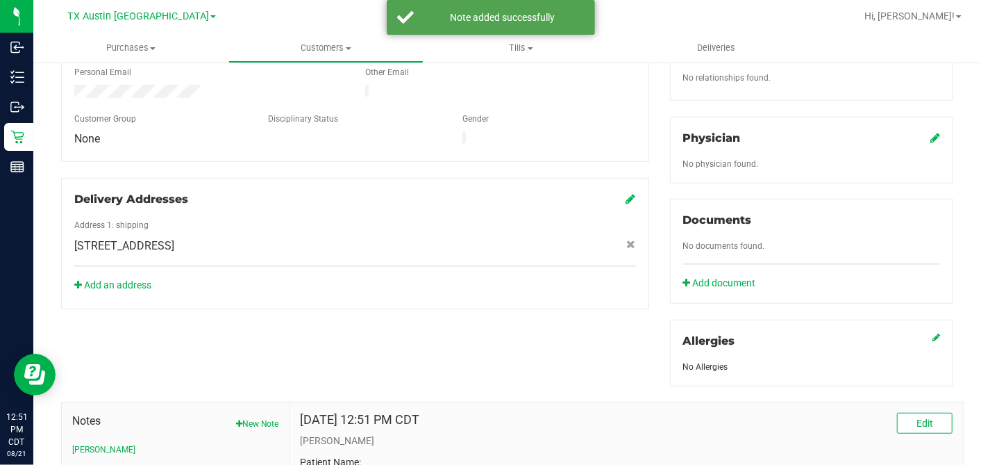
click at [931, 132] on icon at bounding box center [936, 137] width 10 height 11
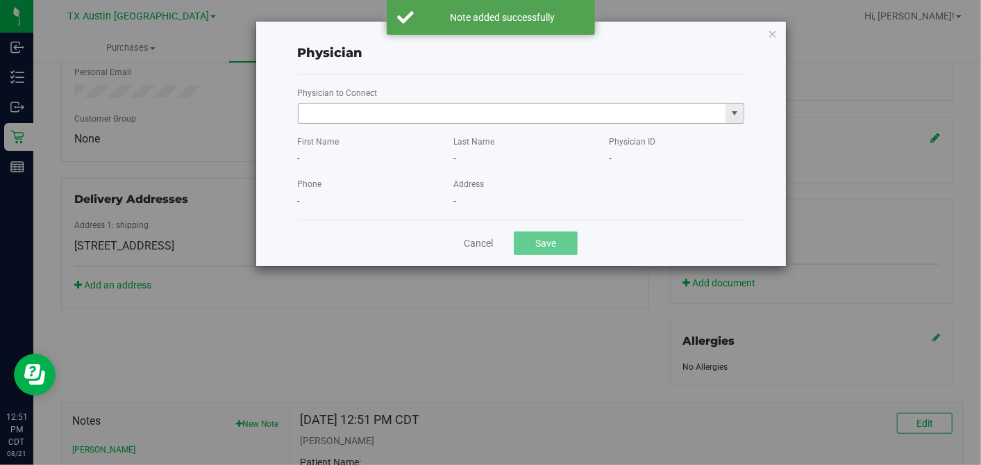
click at [386, 103] on input "text" at bounding box center [513, 112] width 428 height 19
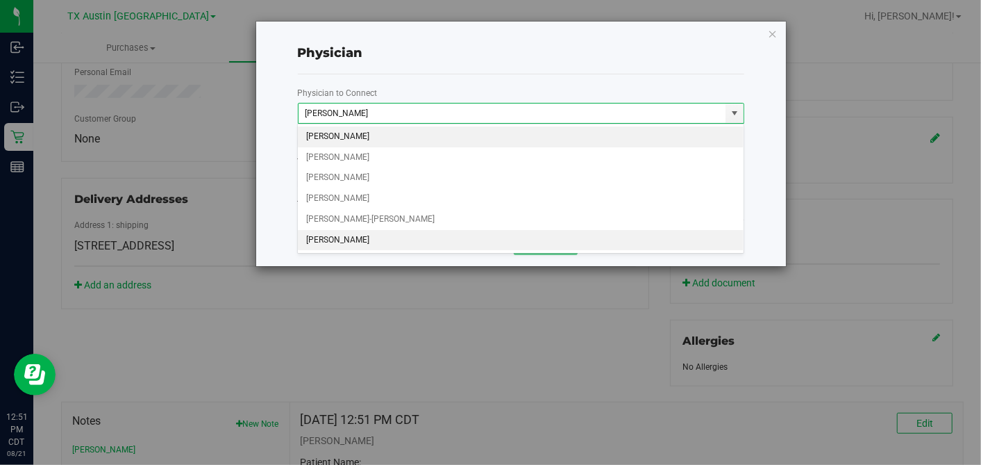
click at [392, 236] on li "[PERSON_NAME]" at bounding box center [521, 240] width 446 height 21
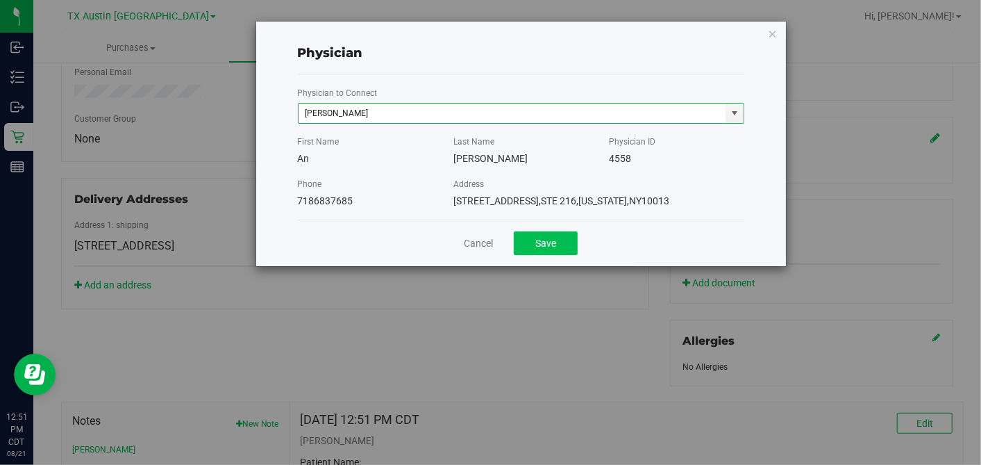
type input "[PERSON_NAME]"
click at [544, 246] on button "Save" at bounding box center [546, 243] width 64 height 24
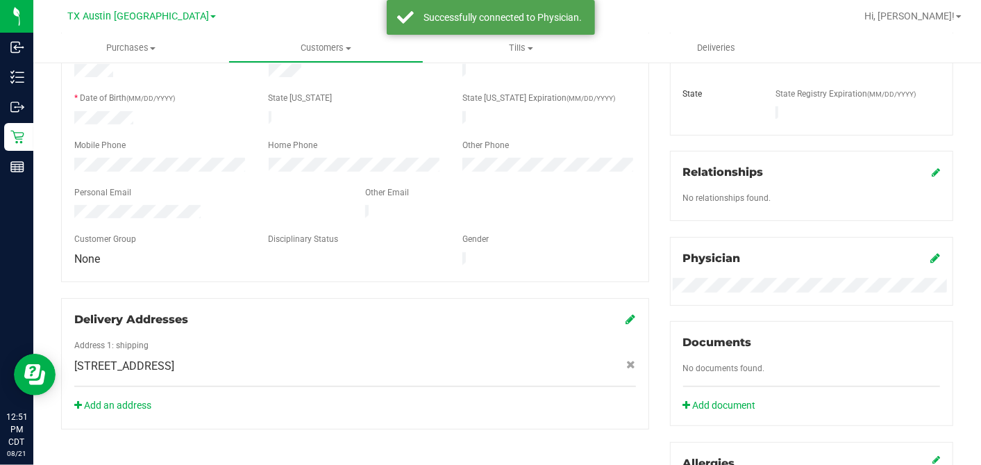
scroll to position [135, 0]
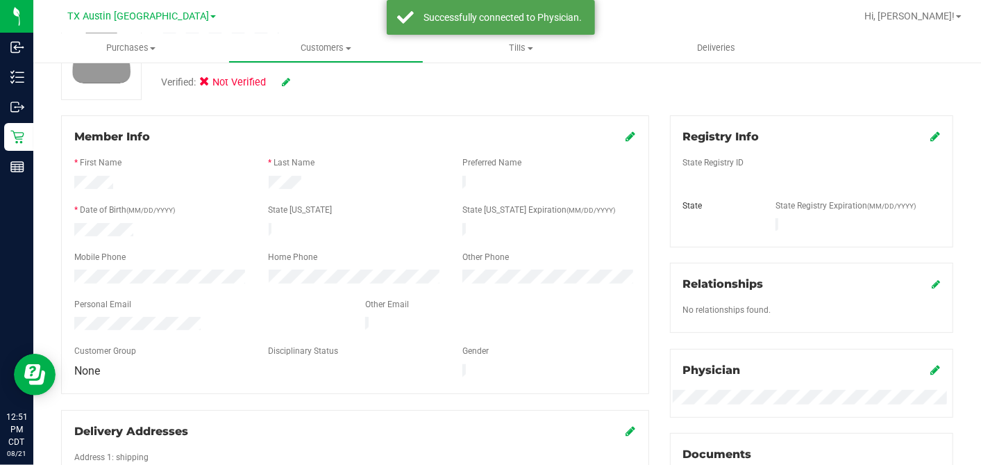
click at [931, 134] on icon at bounding box center [936, 136] width 10 height 11
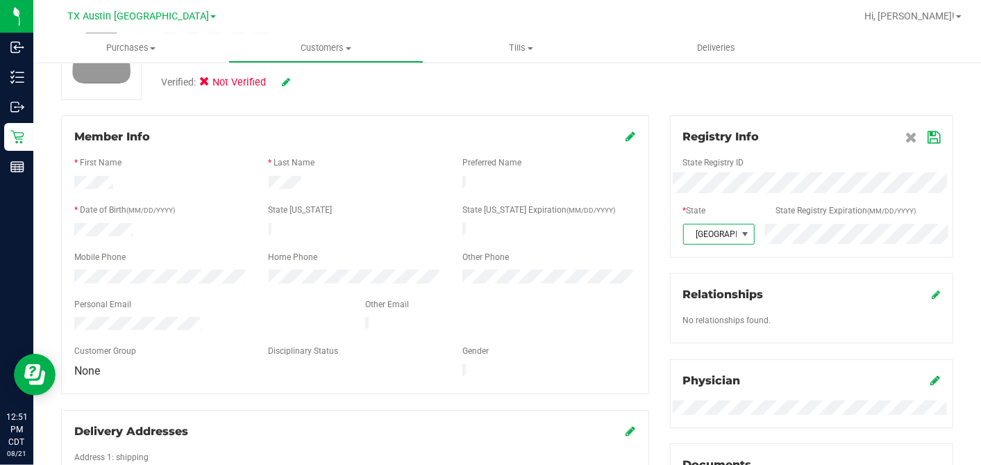
click at [928, 132] on icon at bounding box center [934, 137] width 12 height 11
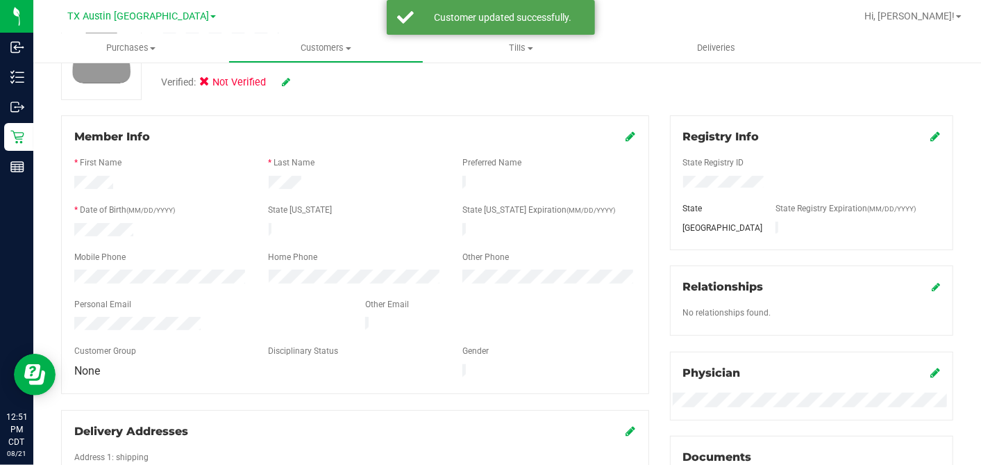
click at [617, 141] on div "Member Info" at bounding box center [355, 136] width 562 height 17
click at [626, 137] on icon at bounding box center [631, 136] width 10 height 11
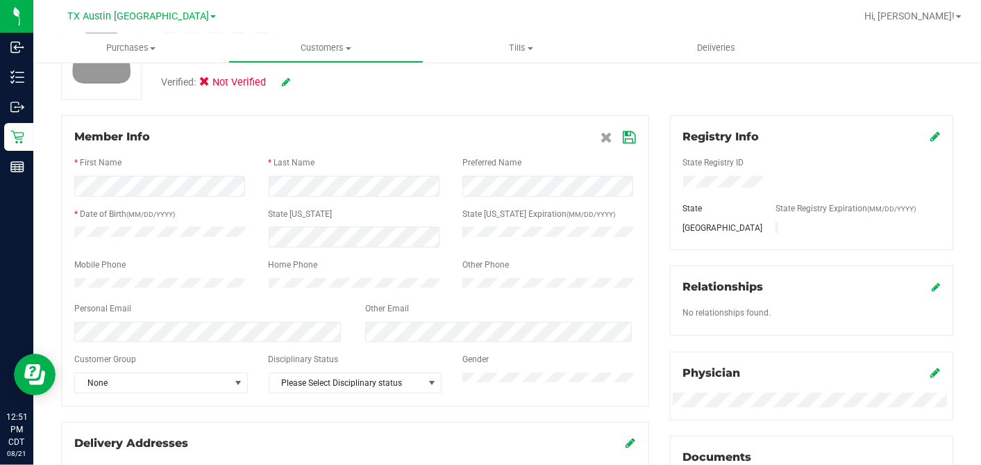
click at [624, 136] on icon at bounding box center [630, 137] width 12 height 11
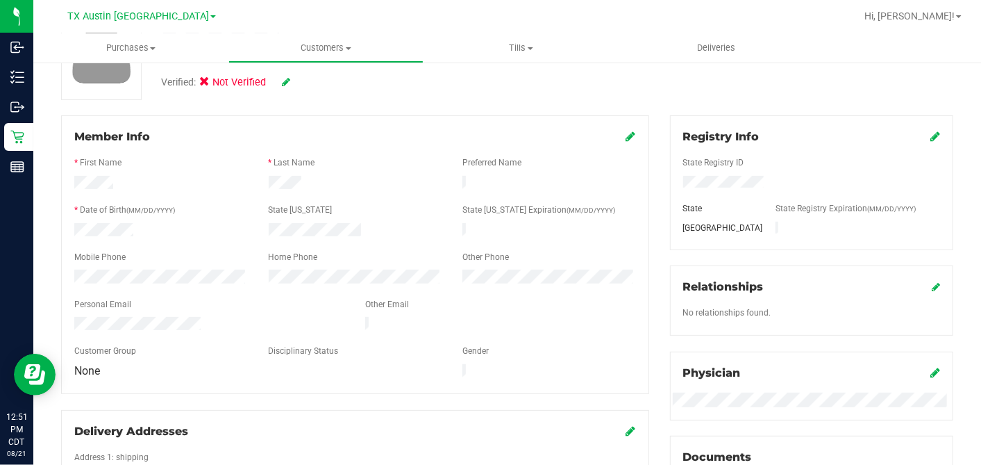
click at [284, 78] on icon at bounding box center [286, 82] width 8 height 10
drag, startPoint x: 207, startPoint y: 87, endPoint x: 220, endPoint y: 87, distance: 13.2
click at [206, 84] on icon at bounding box center [208, 84] width 9 height 0
click at [0, 0] on input "Medical" at bounding box center [0, 0] width 0 height 0
click at [304, 85] on icon at bounding box center [304, 83] width 11 height 10
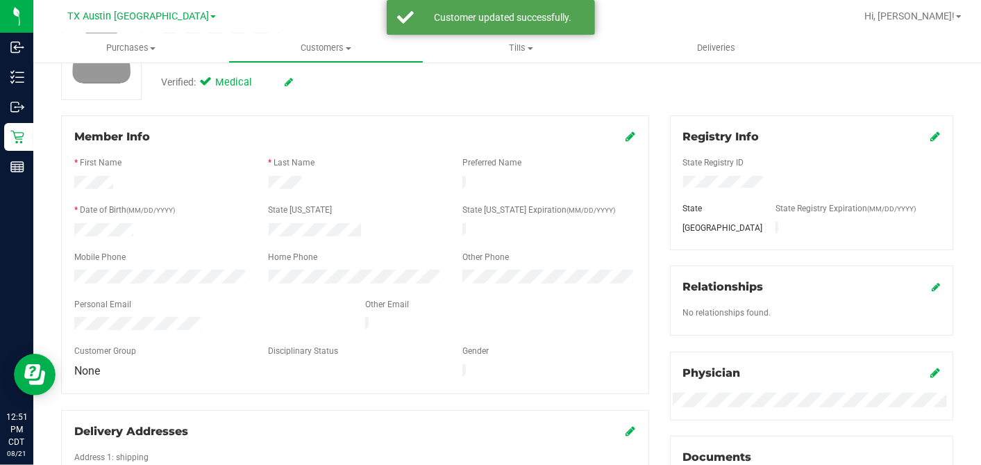
click at [456, 108] on div "Back Profile Purchases Add customer to queue Customer ID: 1618735 Credit Availa…" at bounding box center [507, 423] width 892 height 967
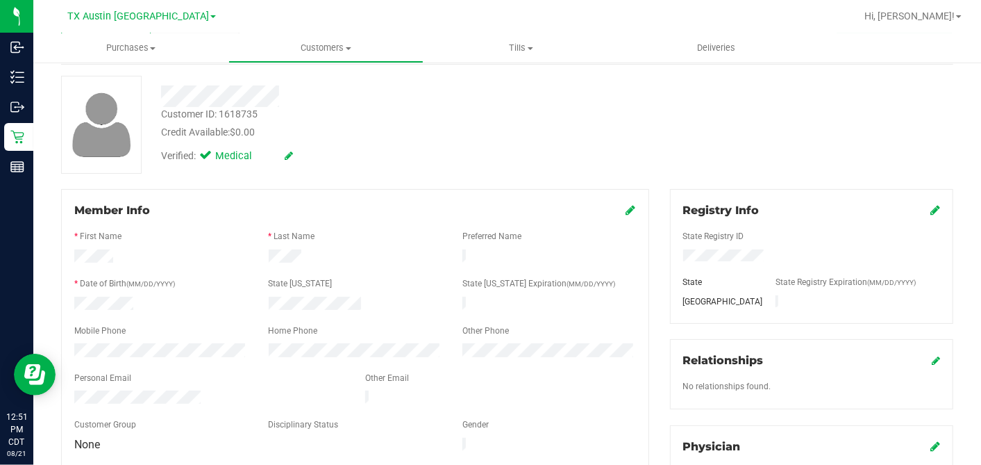
scroll to position [0, 0]
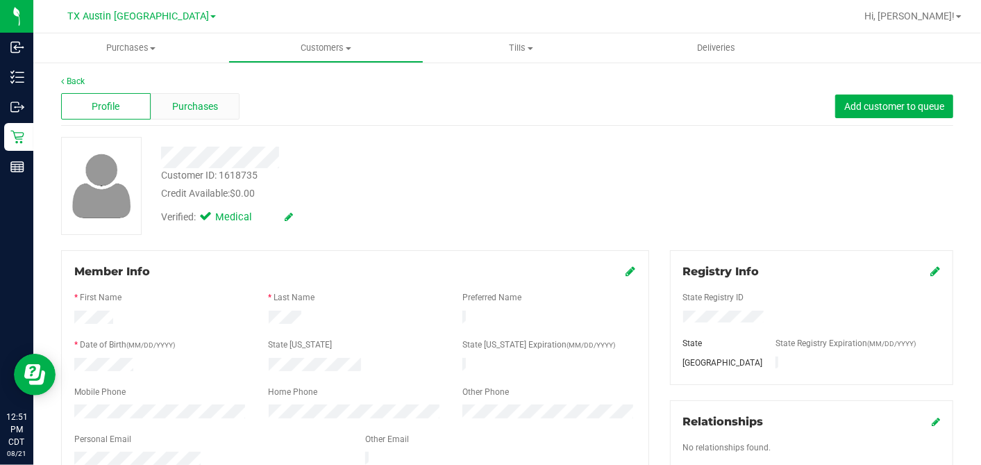
click at [197, 106] on span "Purchases" at bounding box center [195, 106] width 46 height 15
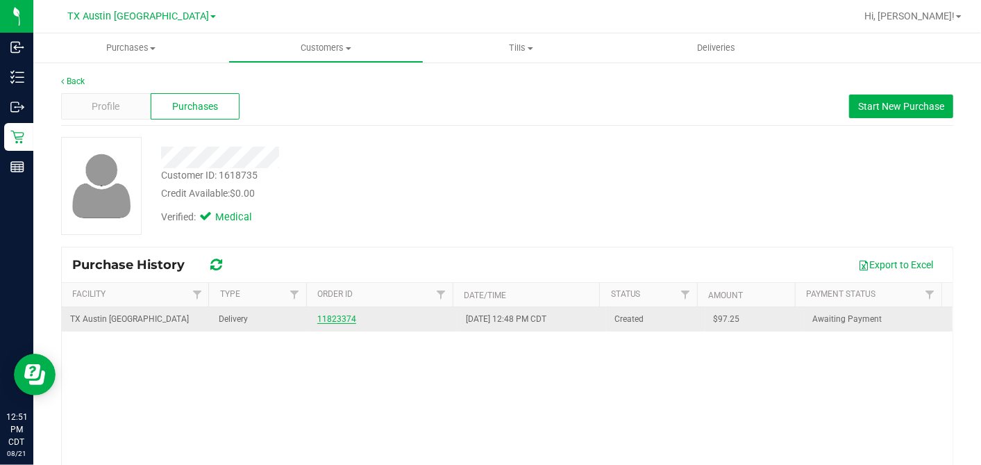
click at [334, 317] on link "11823374" at bounding box center [336, 319] width 39 height 10
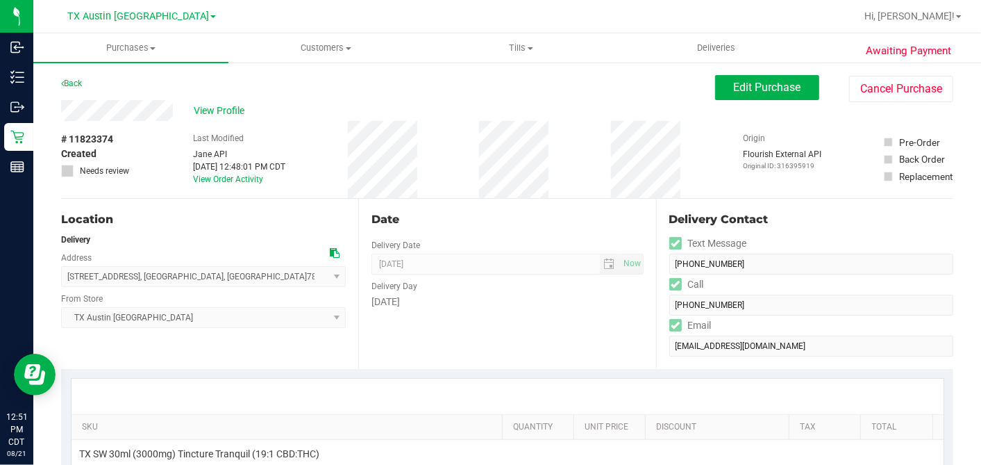
click at [330, 250] on icon at bounding box center [335, 253] width 10 height 10
drag, startPoint x: 763, startPoint y: 93, endPoint x: 753, endPoint y: 98, distance: 11.5
click at [763, 93] on span "Edit Purchase" at bounding box center [767, 87] width 67 height 13
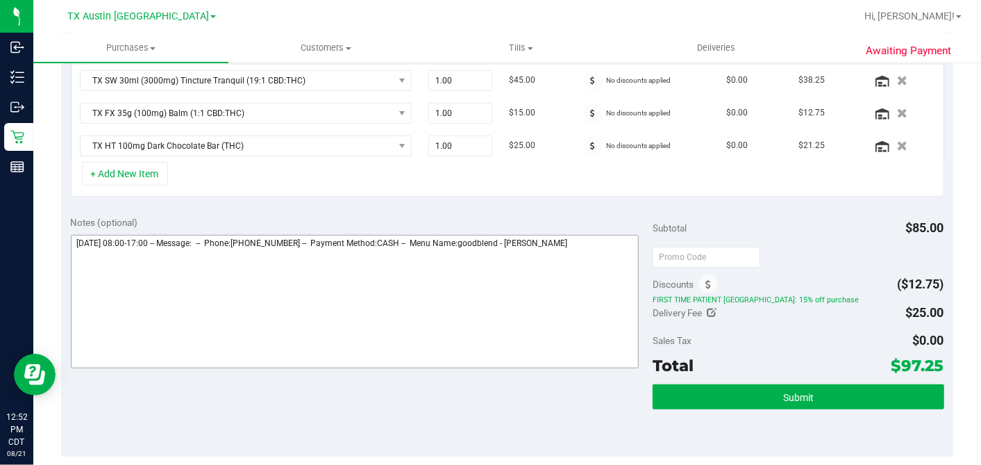
scroll to position [385, 0]
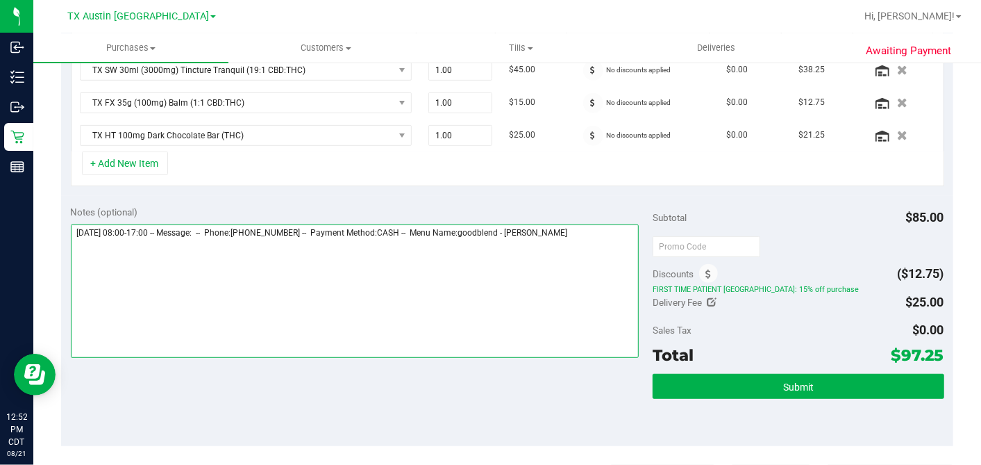
click at [593, 226] on textarea at bounding box center [355, 290] width 569 height 133
click at [234, 264] on textarea at bounding box center [355, 290] width 569 height 133
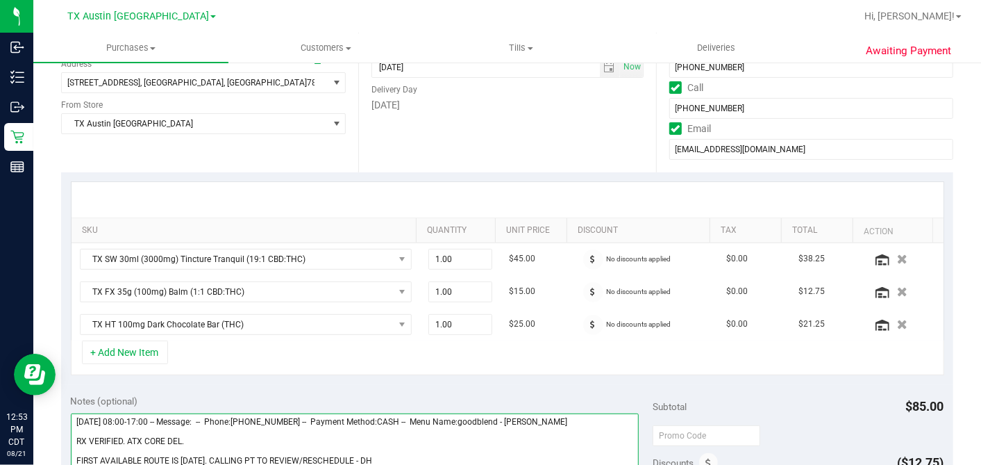
scroll to position [0, 0]
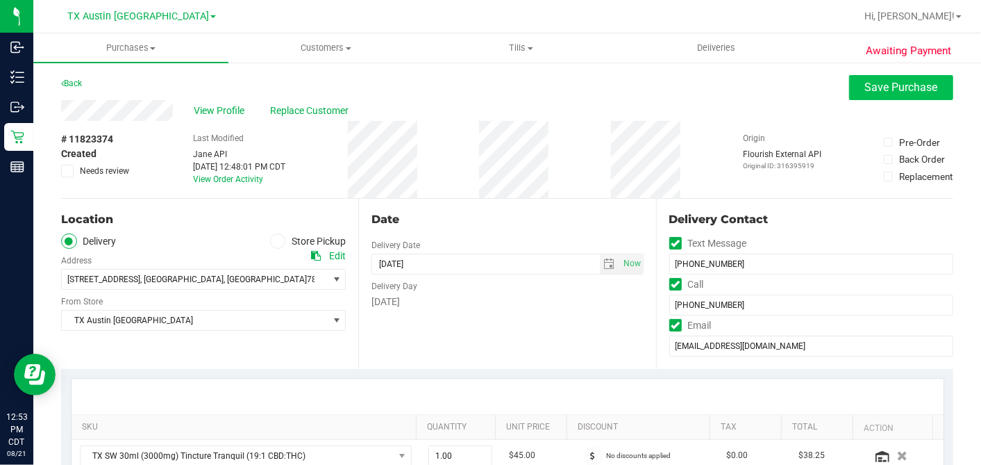
type textarea "Friday 08/22/2025 08:00-17:00 -- Message: -- Phone:9792185388 -- Payment Method…"
click at [865, 91] on span "Save Purchase" at bounding box center [901, 87] width 73 height 13
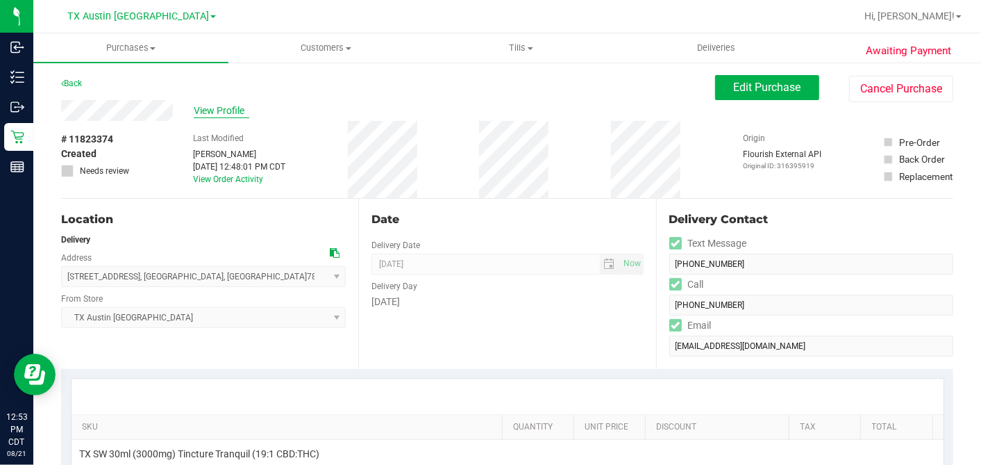
click at [240, 103] on span "View Profile" at bounding box center [222, 110] width 56 height 15
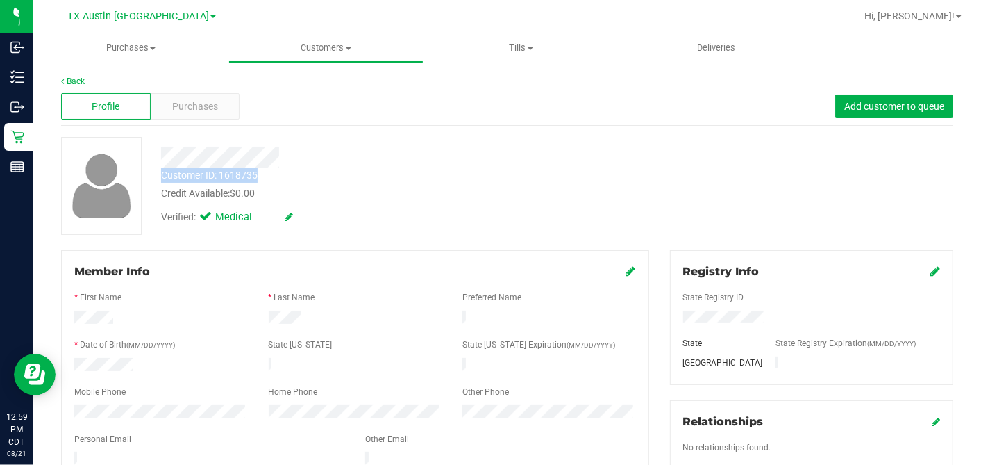
click at [467, 166] on div "Customer ID: 1618735 Credit Available: $0.00 Verified: Medical" at bounding box center [379, 184] width 457 height 94
click at [479, 184] on div "Customer ID: 1618735 Credit Available: $0.00" at bounding box center [379, 184] width 457 height 33
click at [214, 113] on div "Purchases" at bounding box center [196, 106] width 90 height 26
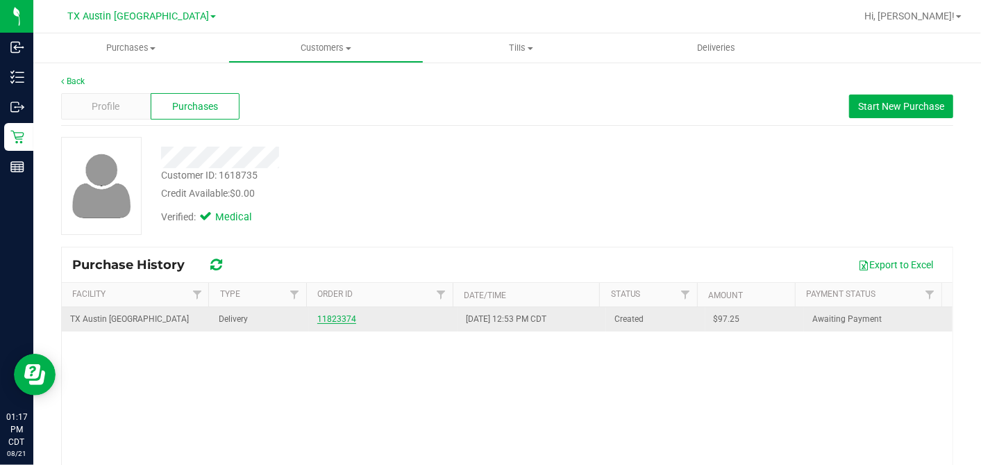
click at [325, 321] on link "11823374" at bounding box center [336, 319] width 39 height 10
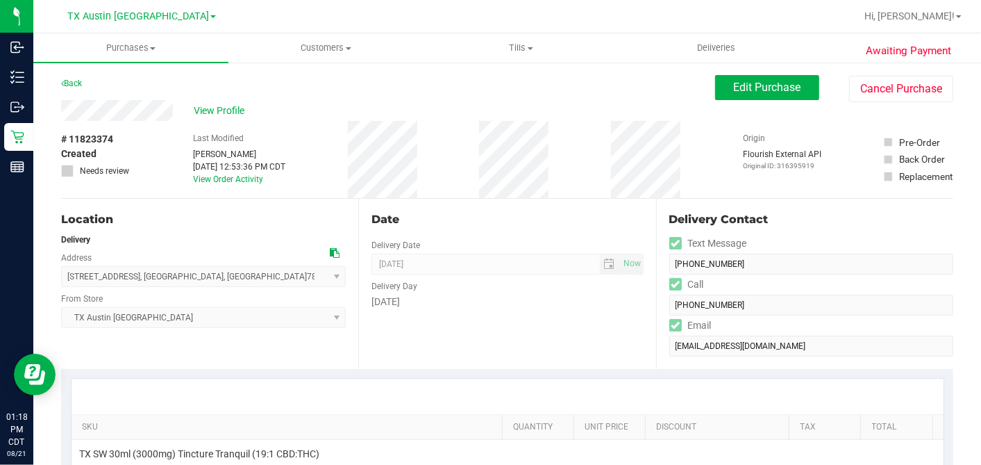
click at [539, 230] on div "Date Delivery Date 08/22/2025 Now 08/22/2025 07:00 AM Now Delivery Day Friday" at bounding box center [506, 284] width 297 height 170
click at [588, 223] on div "Date" at bounding box center [508, 219] width 272 height 17
click at [234, 105] on span "View Profile" at bounding box center [222, 110] width 56 height 15
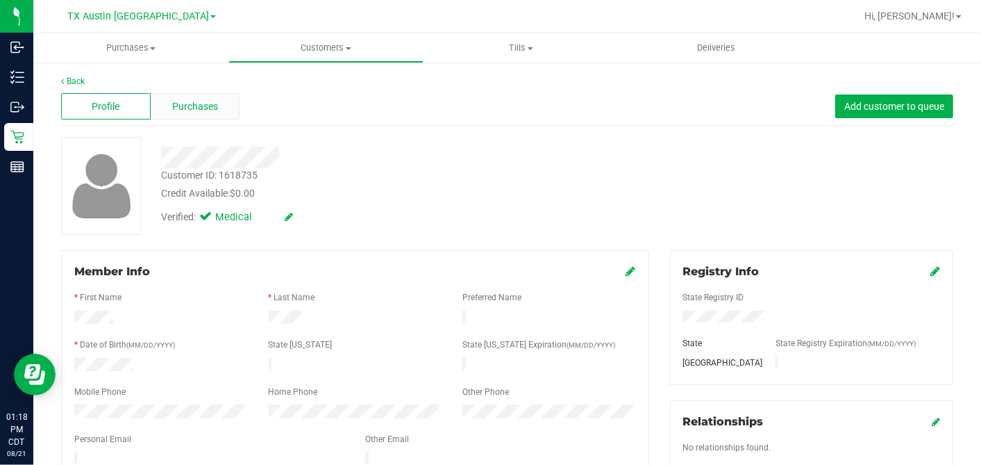
click at [203, 98] on div "Purchases" at bounding box center [196, 106] width 90 height 26
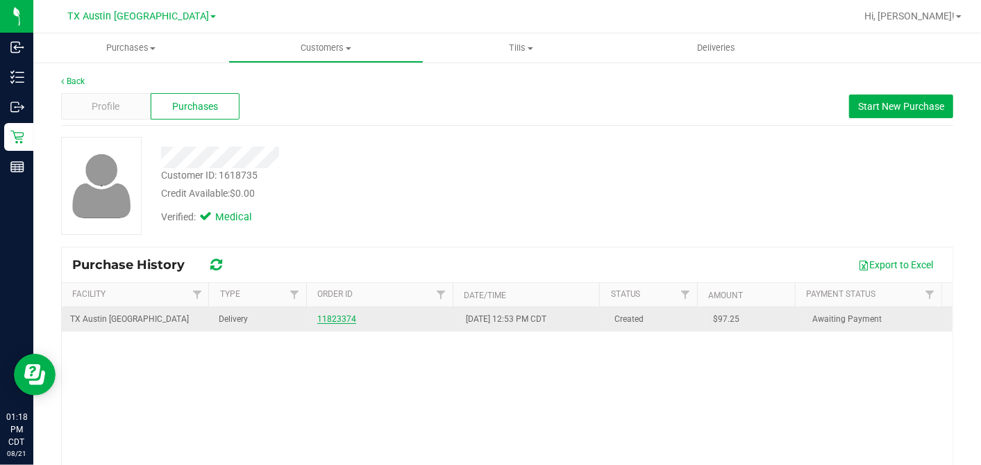
click at [343, 315] on link "11823374" at bounding box center [336, 319] width 39 height 10
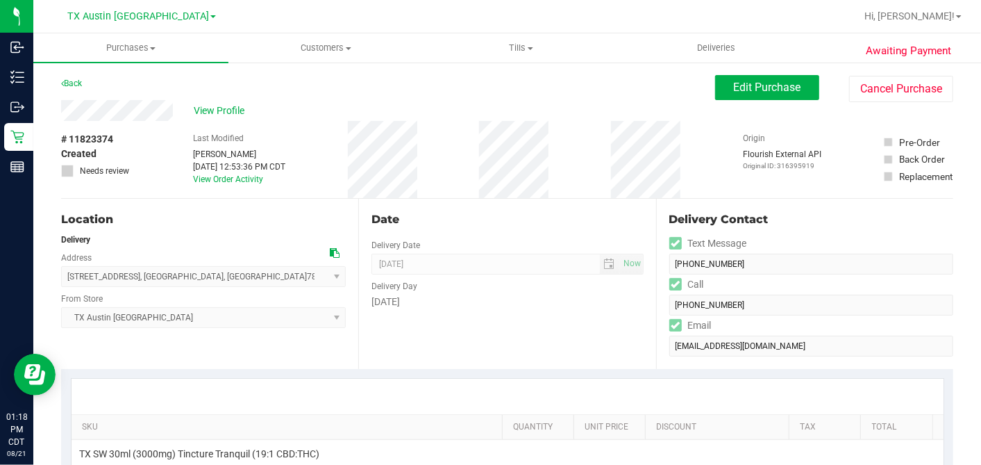
click at [564, 222] on div "Date" at bounding box center [508, 219] width 272 height 17
click at [732, 96] on button "Edit Purchase" at bounding box center [767, 87] width 104 height 25
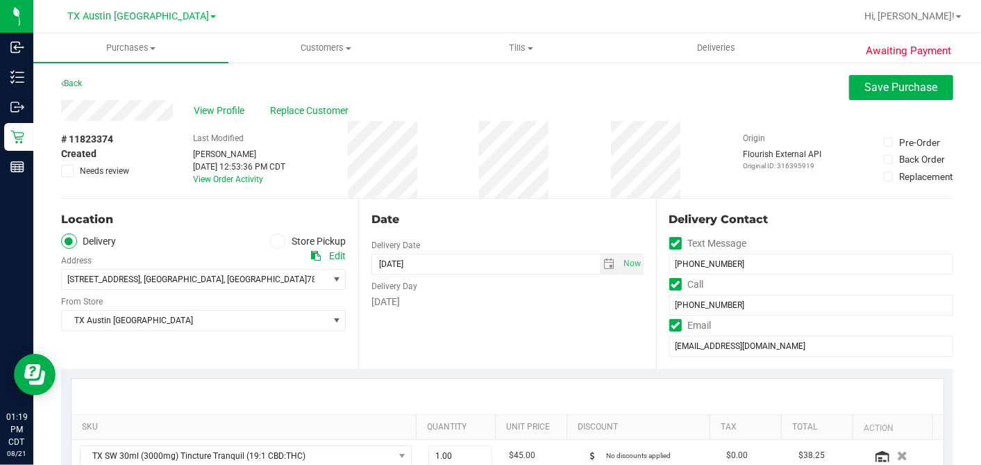
click at [200, 238] on ul "Delivery Store Pickup" at bounding box center [203, 241] width 285 height 16
click at [440, 306] on div "[DATE]" at bounding box center [508, 301] width 272 height 15
click at [608, 262] on span "select" at bounding box center [610, 263] width 20 height 19
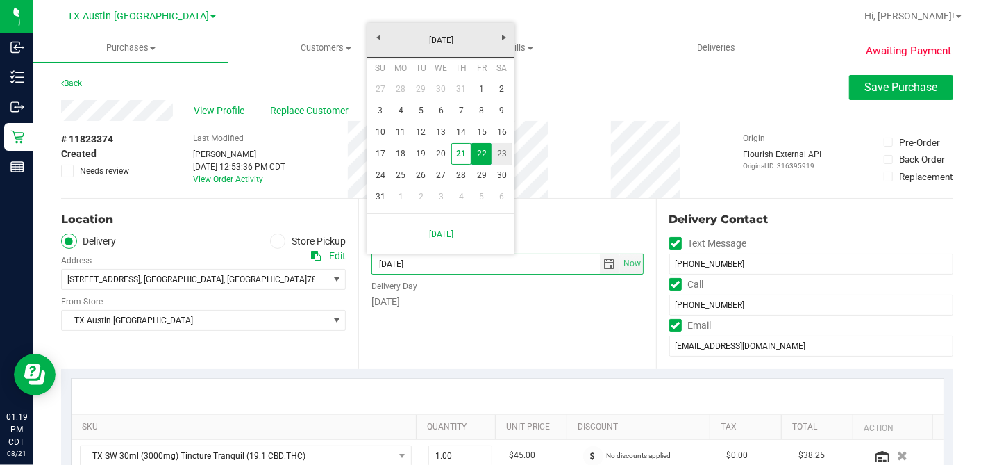
click at [503, 154] on link "23" at bounding box center [502, 154] width 20 height 22
type input "08/23/2025"
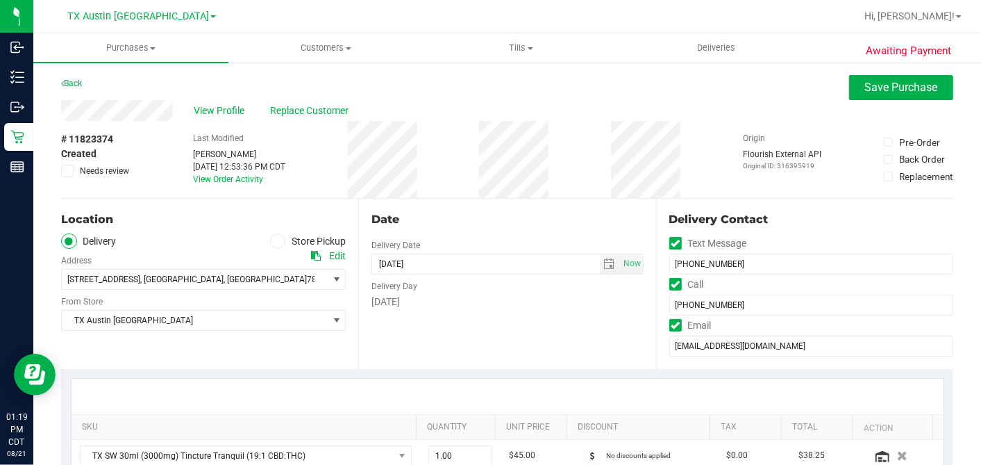
drag, startPoint x: 529, startPoint y: 322, endPoint x: 521, endPoint y: 316, distance: 9.4
click at [529, 320] on div "Date Delivery Date 08/23/2025 Now 08/23/2025 07:00 AM Now Delivery Day Saturday" at bounding box center [506, 284] width 297 height 170
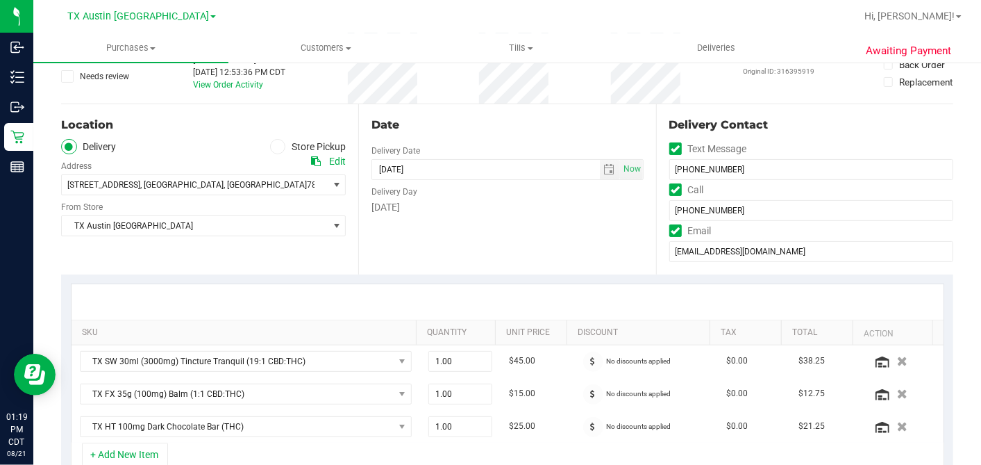
scroll to position [308, 0]
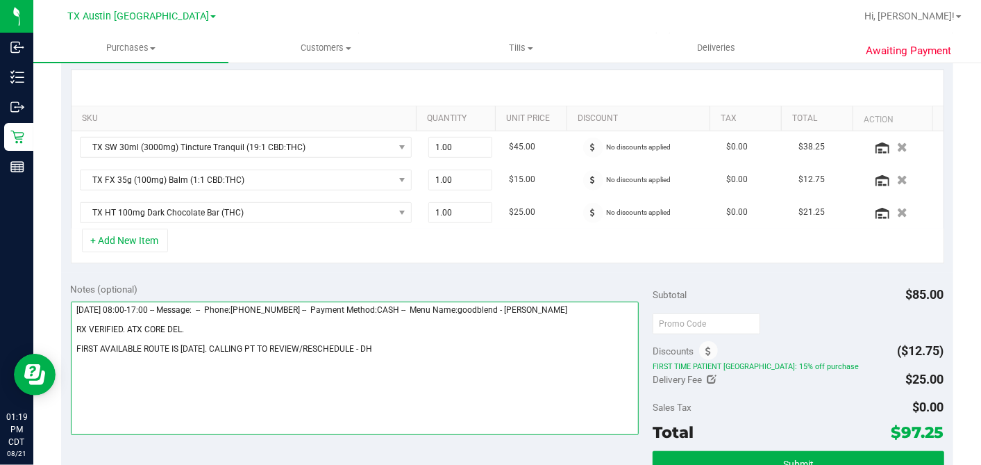
click at [230, 327] on textarea at bounding box center [355, 367] width 569 height 133
click at [362, 342] on textarea at bounding box center [355, 367] width 569 height 133
click at [430, 347] on textarea at bounding box center [355, 367] width 569 height 133
click at [430, 345] on textarea at bounding box center [355, 367] width 569 height 133
click at [375, 344] on textarea at bounding box center [355, 367] width 569 height 133
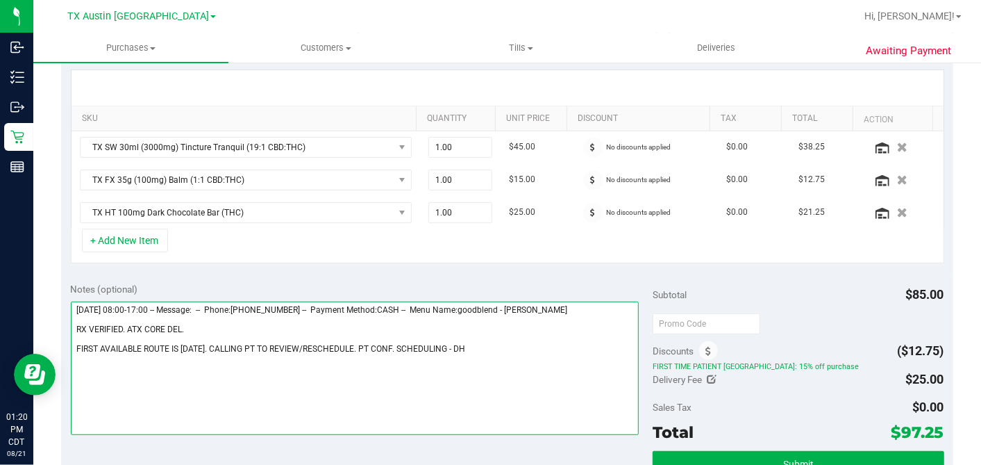
click at [375, 343] on textarea at bounding box center [355, 367] width 569 height 133
click at [238, 329] on textarea at bounding box center [355, 367] width 569 height 133
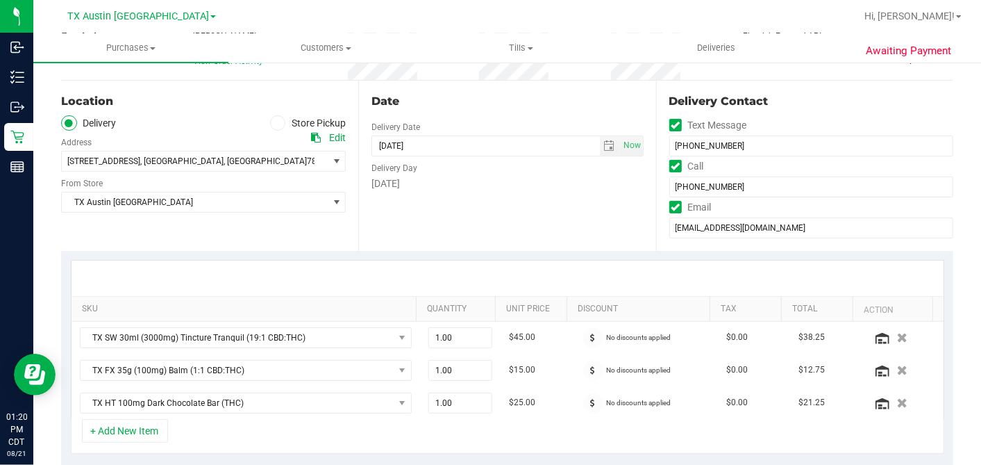
scroll to position [77, 0]
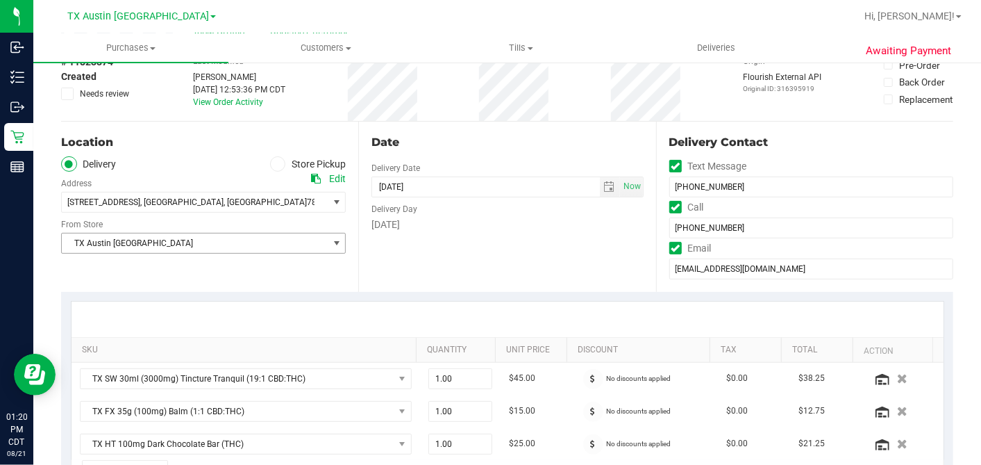
type textarea "Friday 08/22/2025 08:00-17:00 -- Message: -- Phone:9792185388 -- Payment Method…"
click at [205, 244] on span "TX Austin [GEOGRAPHIC_DATA]" at bounding box center [195, 242] width 266 height 19
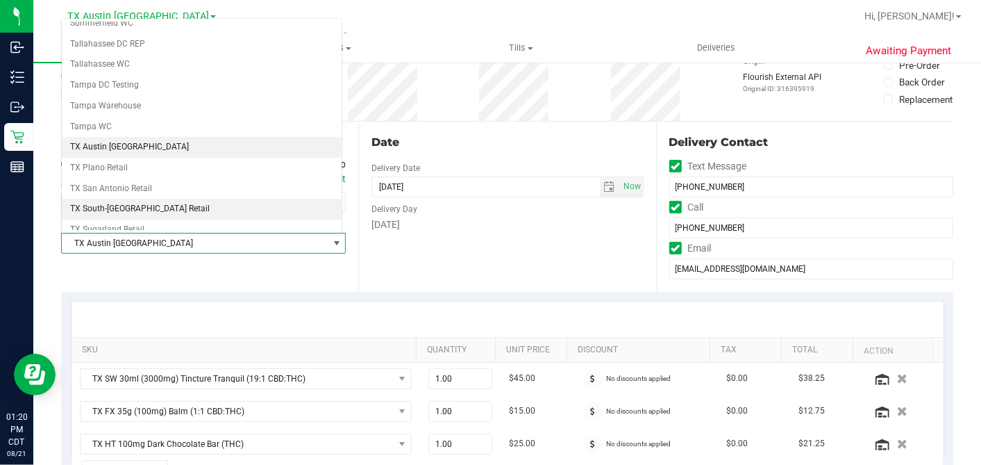
scroll to position [987, 0]
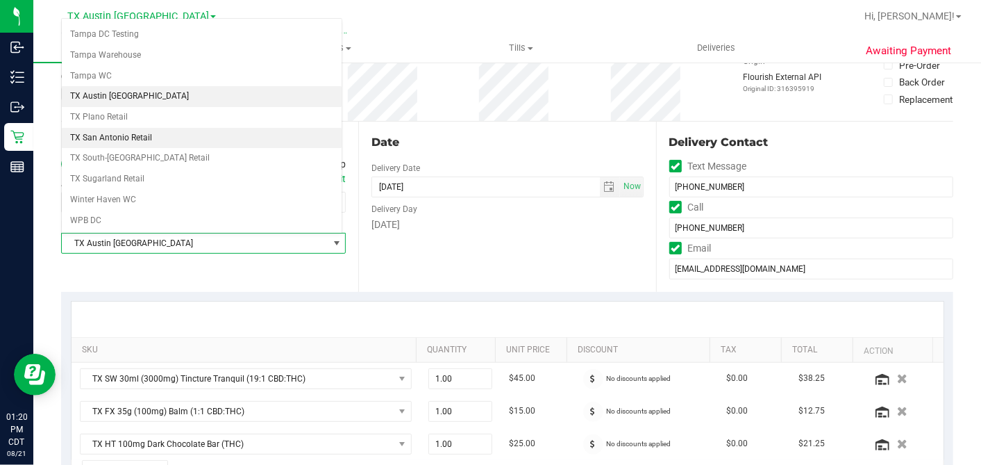
click at [162, 128] on li "TX San Antonio Retail" at bounding box center [202, 138] width 280 height 21
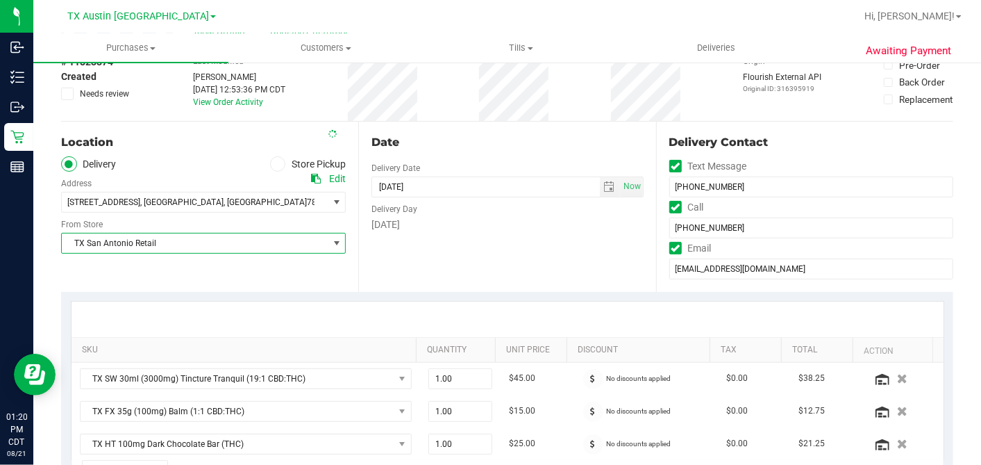
click at [521, 234] on div "Date Delivery Date 08/23/2025 Now 08/23/2025 07:00 AM Now Delivery Day Saturday" at bounding box center [506, 207] width 297 height 170
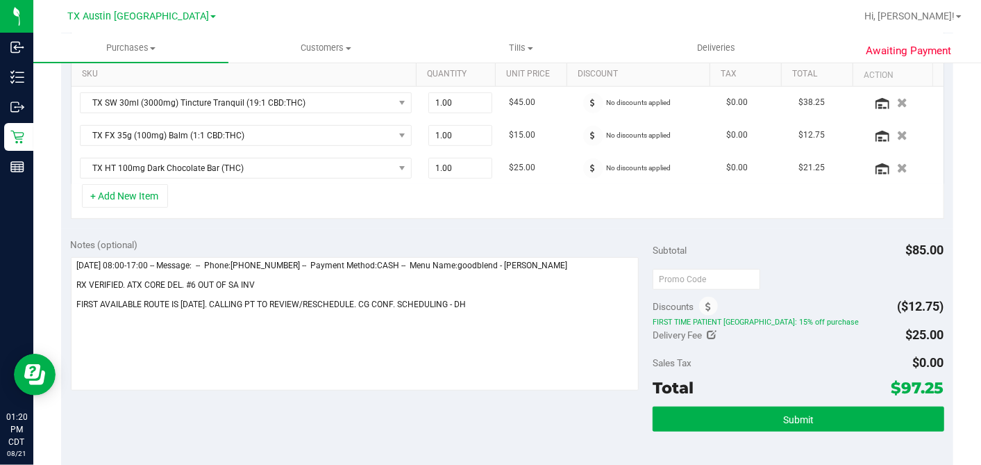
scroll to position [385, 0]
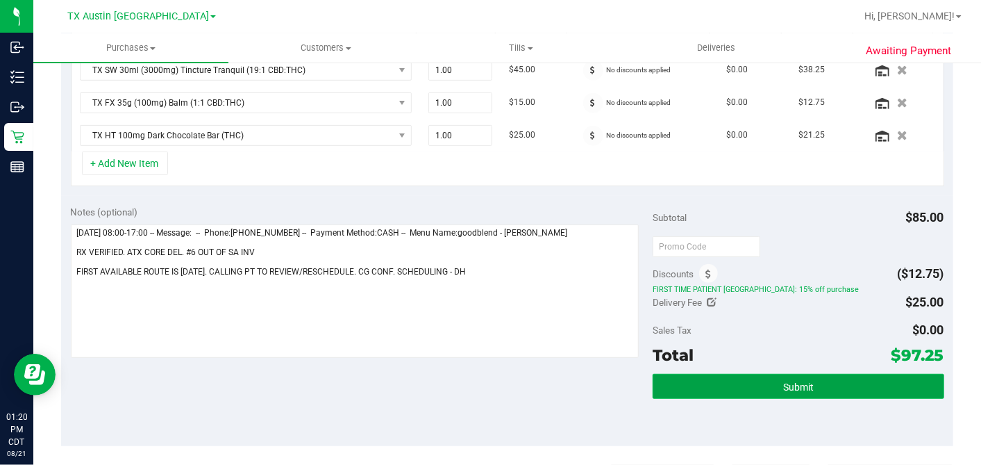
drag, startPoint x: 815, startPoint y: 384, endPoint x: 792, endPoint y: 374, distance: 25.5
click at [815, 384] on button "Submit" at bounding box center [798, 386] width 291 height 25
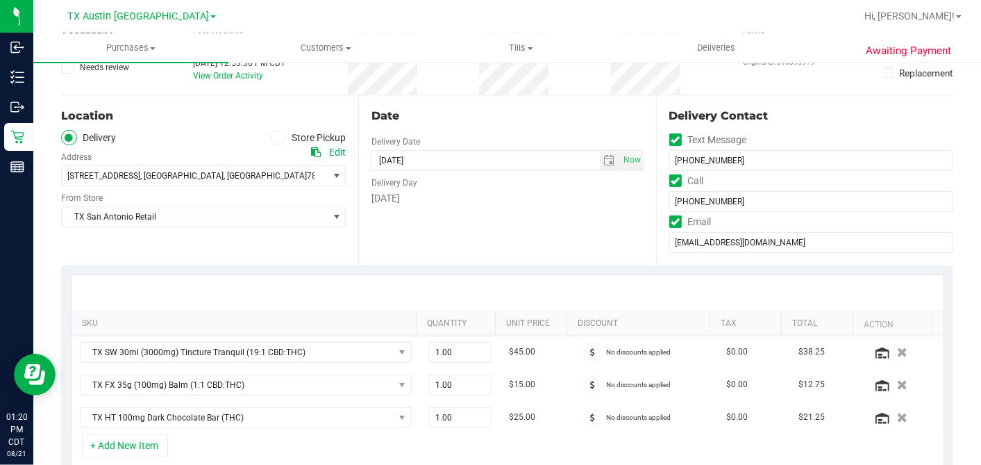
scroll to position [0, 0]
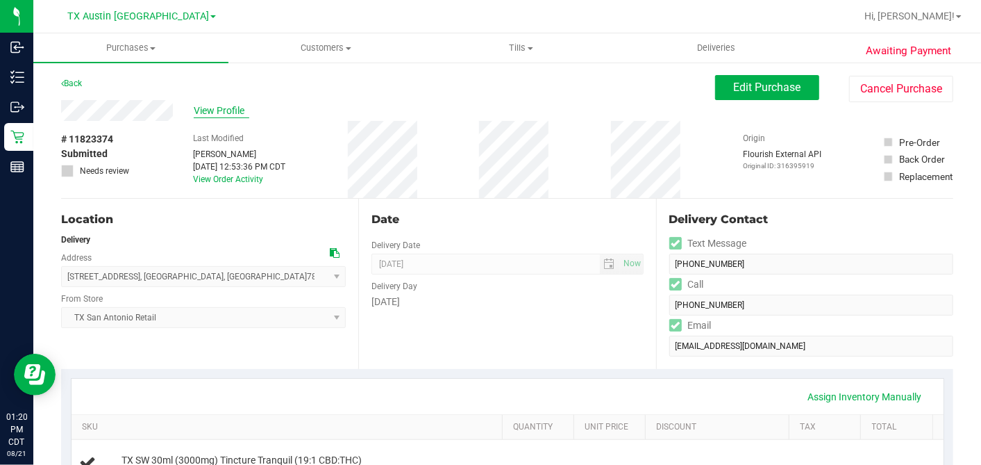
click at [220, 108] on span "View Profile" at bounding box center [222, 110] width 56 height 15
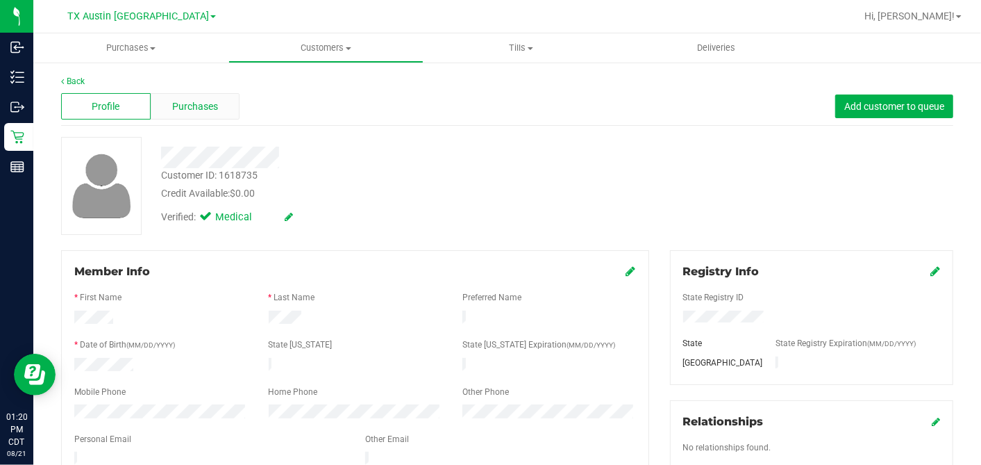
click at [193, 112] on span "Purchases" at bounding box center [195, 106] width 46 height 15
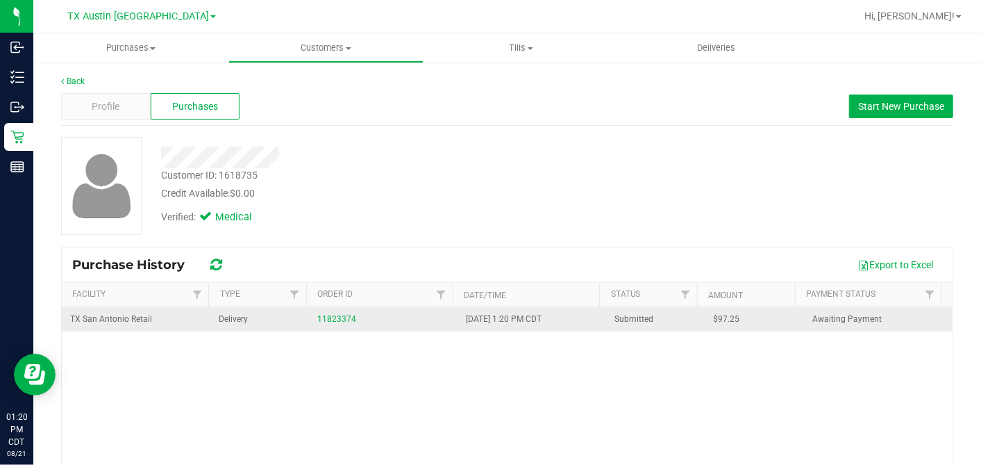
click at [714, 317] on span "$97.25" at bounding box center [727, 318] width 26 height 13
copy span "97.25"
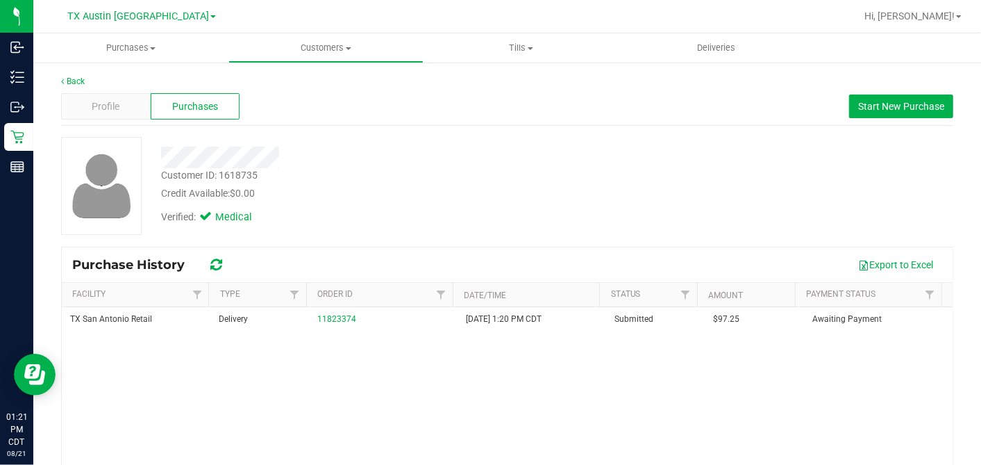
drag, startPoint x: 547, startPoint y: 183, endPoint x: 558, endPoint y: 212, distance: 31.0
click at [546, 183] on div "Customer ID: 1618735 Credit Available: $0.00" at bounding box center [379, 184] width 457 height 33
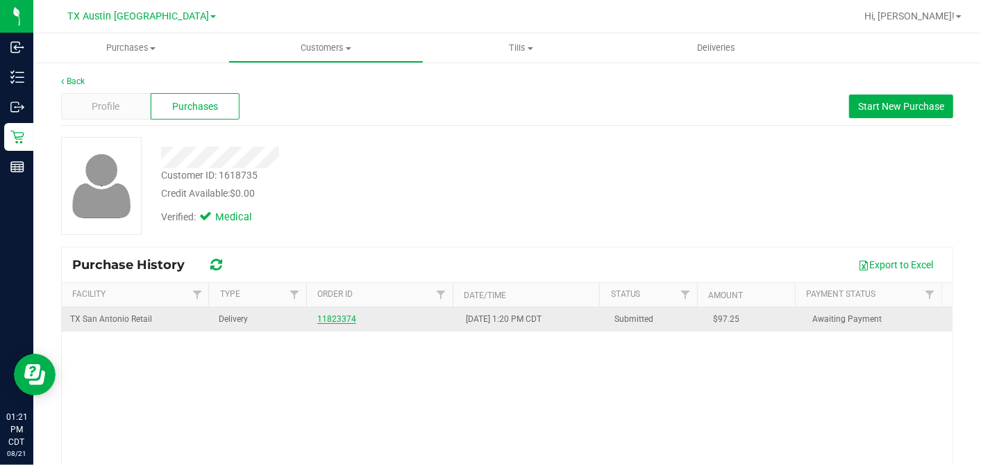
click at [330, 319] on link "11823374" at bounding box center [336, 319] width 39 height 10
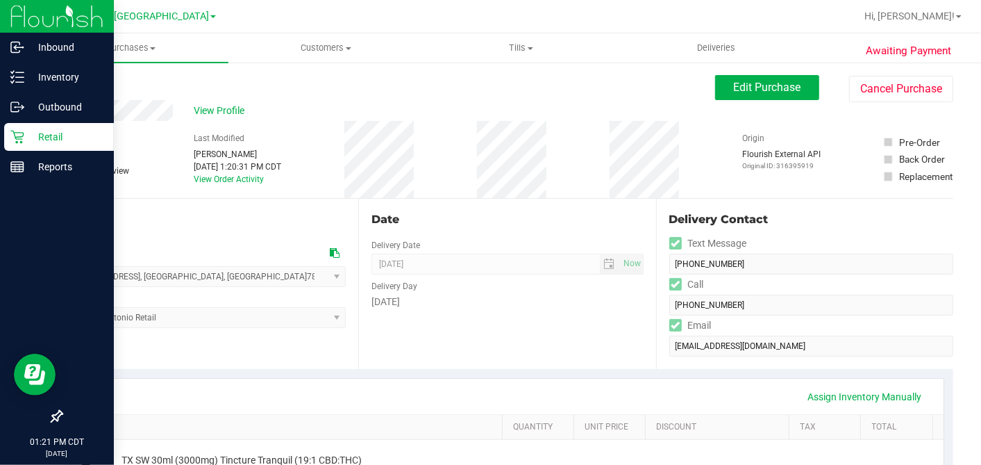
click at [19, 138] on icon at bounding box center [17, 137] width 14 height 14
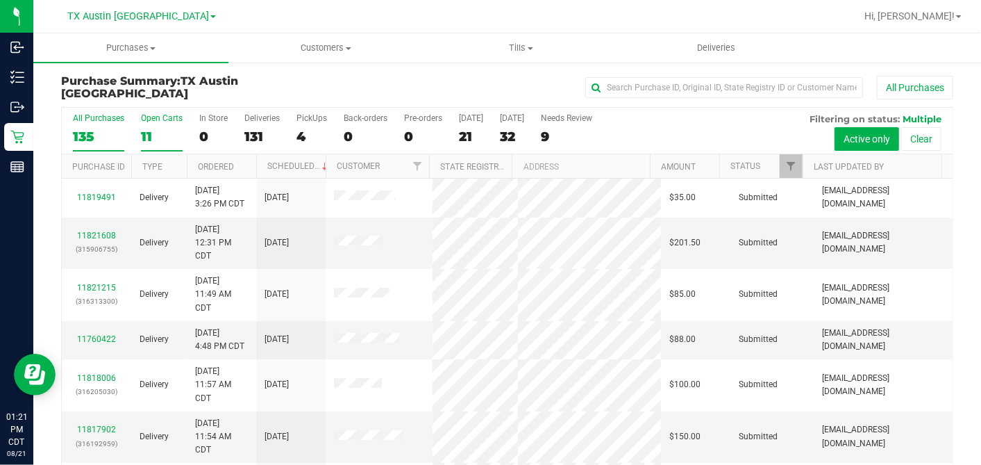
click at [144, 131] on div "11" at bounding box center [162, 136] width 42 height 16
click at [0, 0] on input "Open Carts 11" at bounding box center [0, 0] width 0 height 0
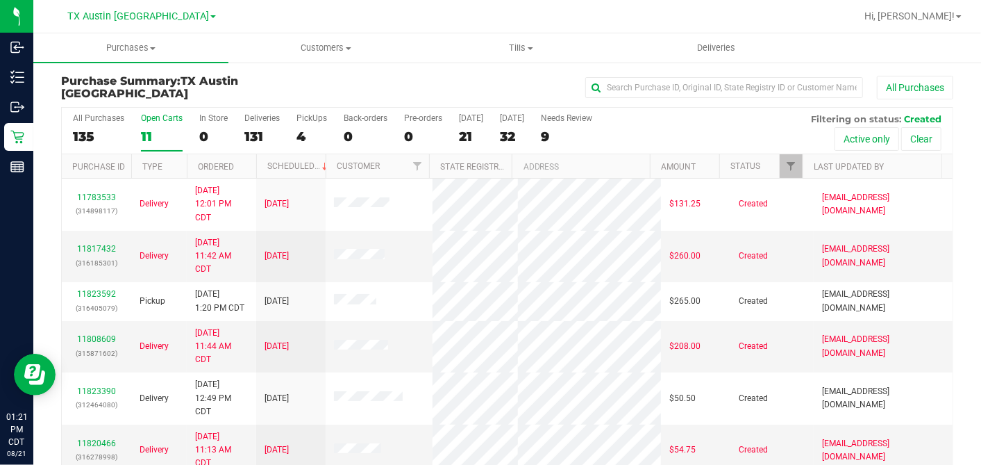
click at [242, 167] on th "Ordered" at bounding box center [221, 166] width 69 height 24
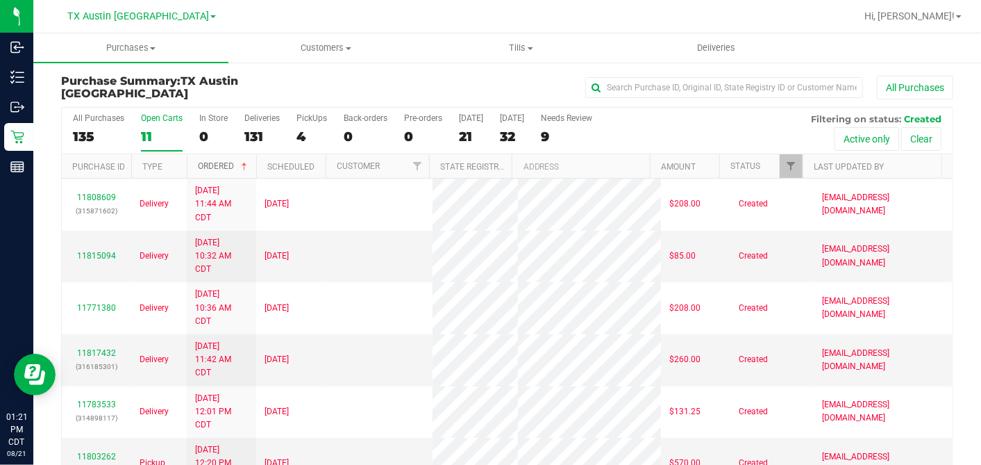
click at [242, 168] on span at bounding box center [244, 166] width 11 height 11
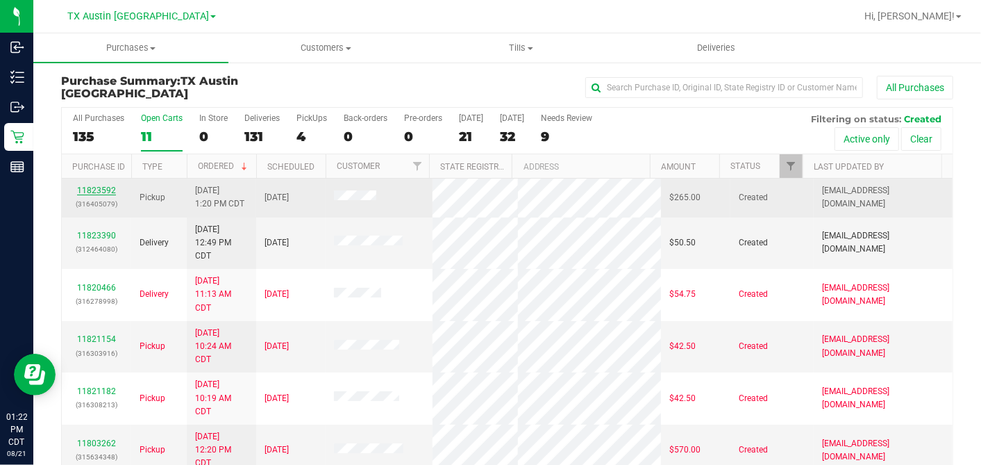
click at [100, 189] on link "11823592" at bounding box center [96, 190] width 39 height 10
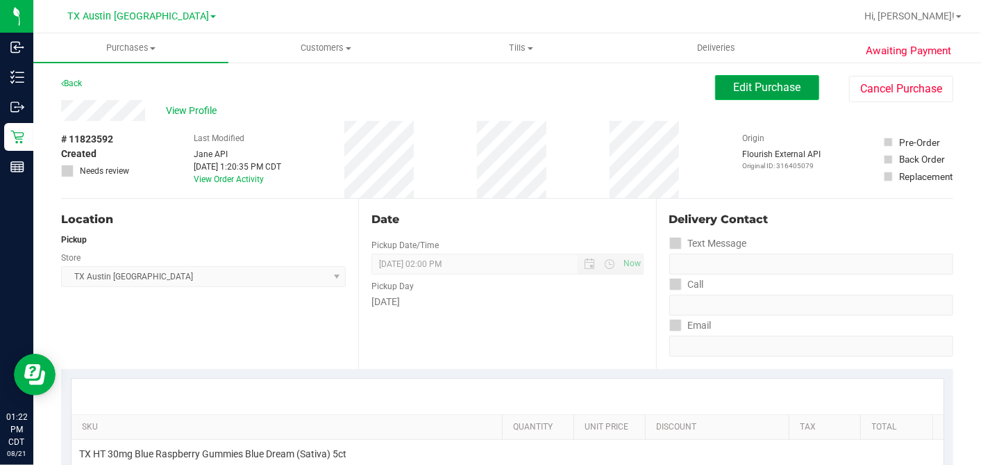
click at [721, 97] on button "Edit Purchase" at bounding box center [767, 87] width 104 height 25
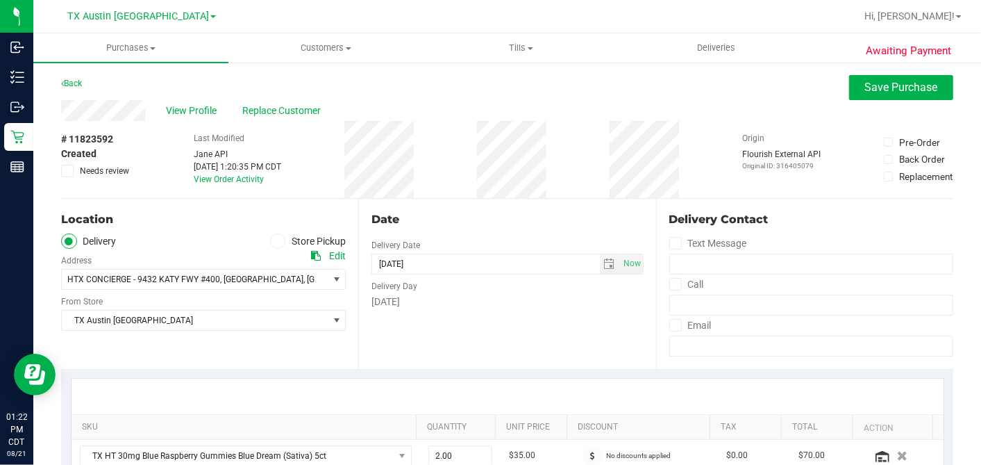
click at [546, 323] on div "Date Delivery Date 08/25/2025 Now 08/25/2025 02:00 PM Now Delivery Day Monday" at bounding box center [506, 284] width 297 height 170
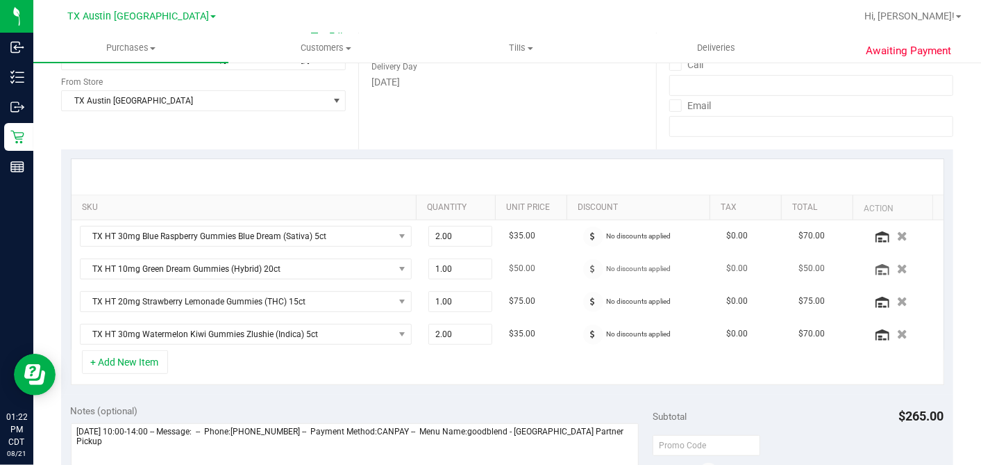
scroll to position [308, 0]
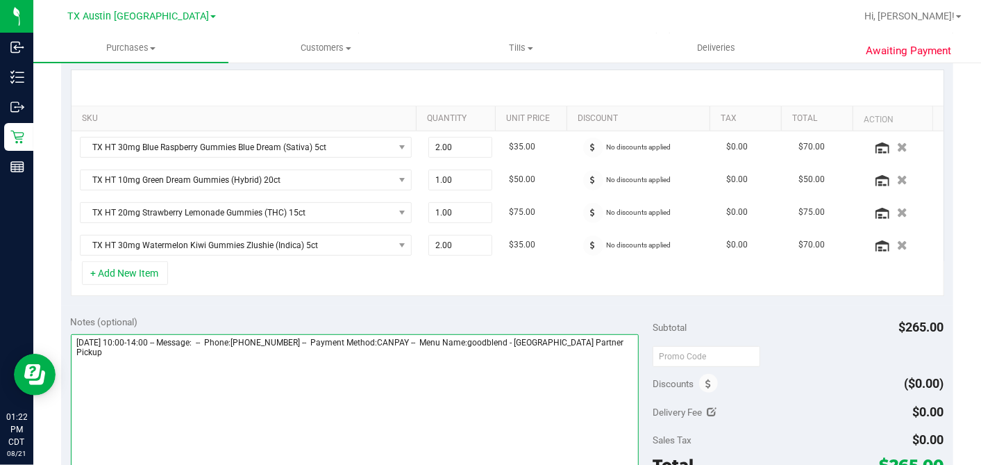
click at [436, 355] on textarea at bounding box center [355, 400] width 569 height 133
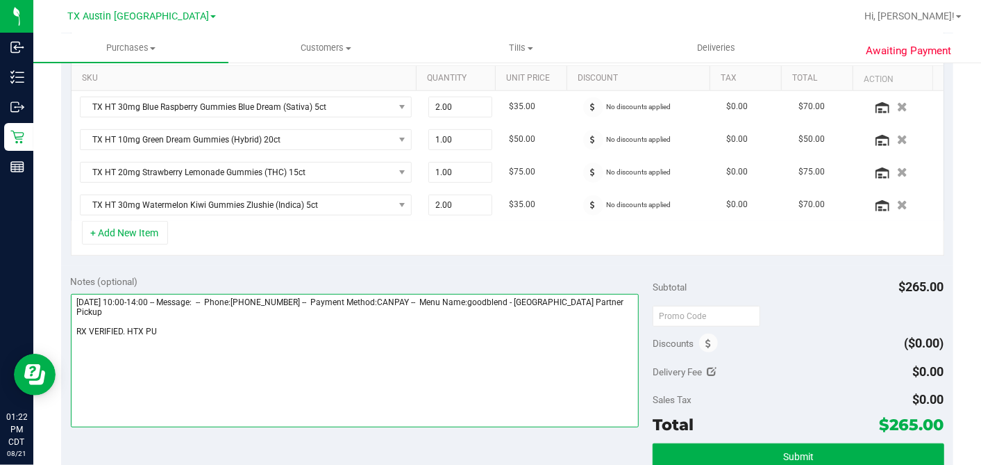
scroll to position [462, 0]
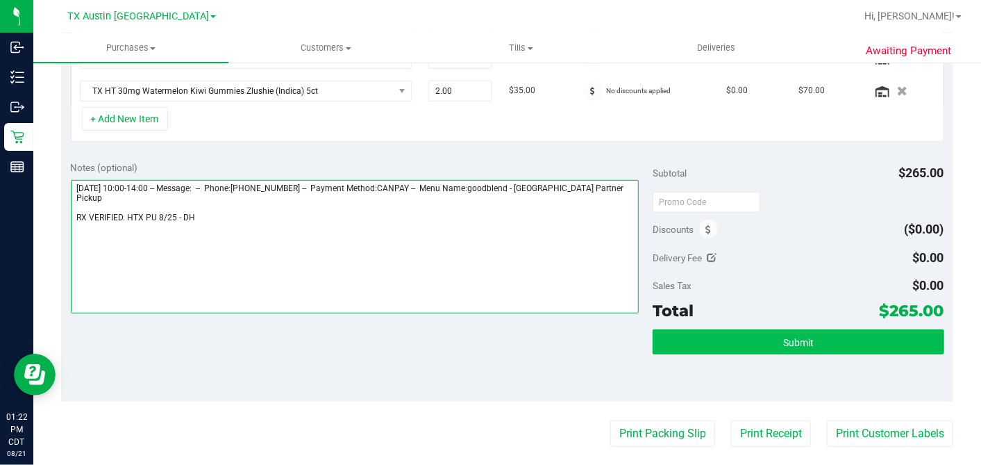
type textarea "Monday 08/25/2025 10:00-14:00 -- Message: -- Phone:2014076265 -- Payment Method…"
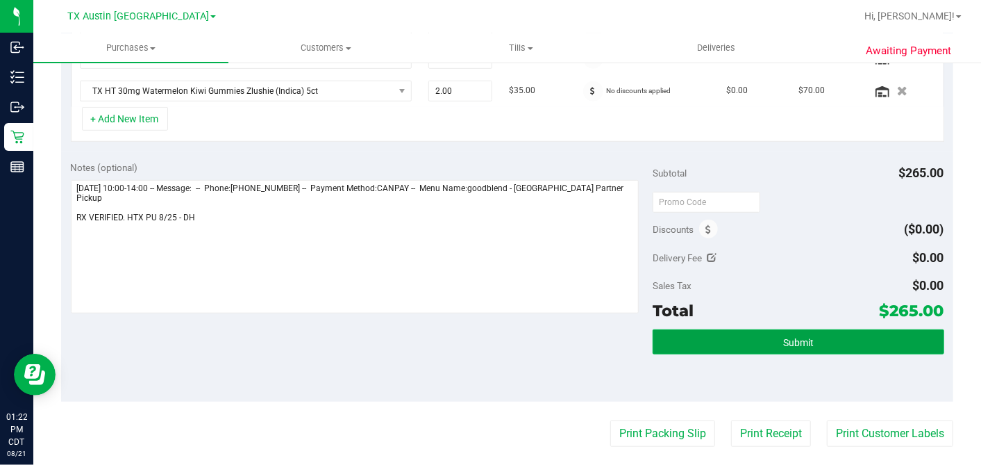
click at [741, 341] on button "Submit" at bounding box center [798, 341] width 291 height 25
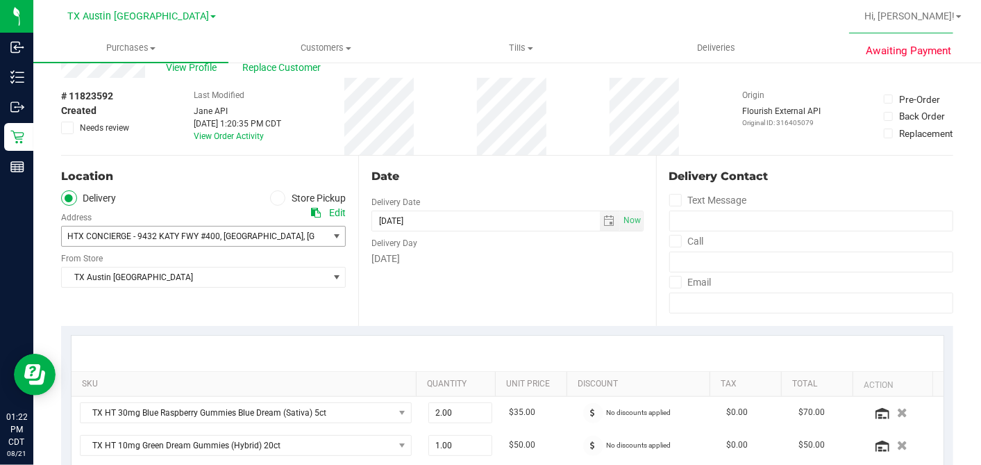
scroll to position [0, 0]
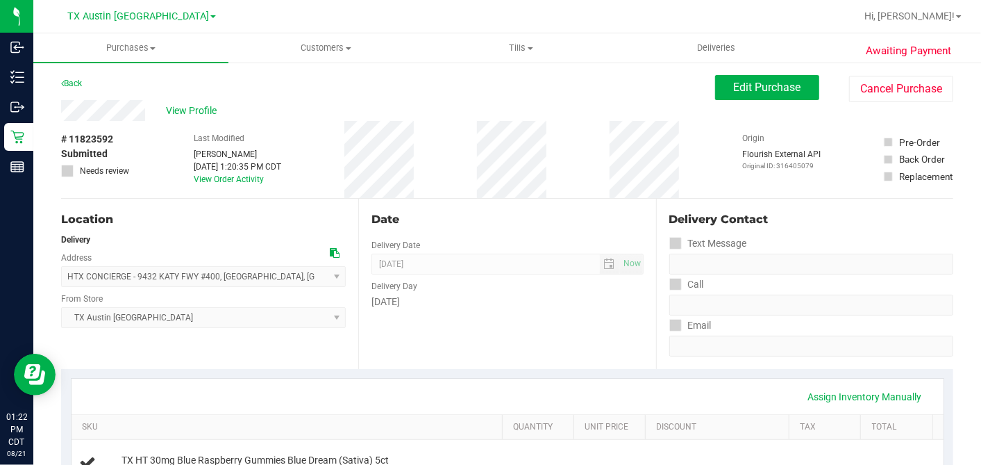
click at [197, 101] on div "View Profile" at bounding box center [388, 110] width 654 height 21
click at [195, 111] on span "View Profile" at bounding box center [194, 110] width 56 height 15
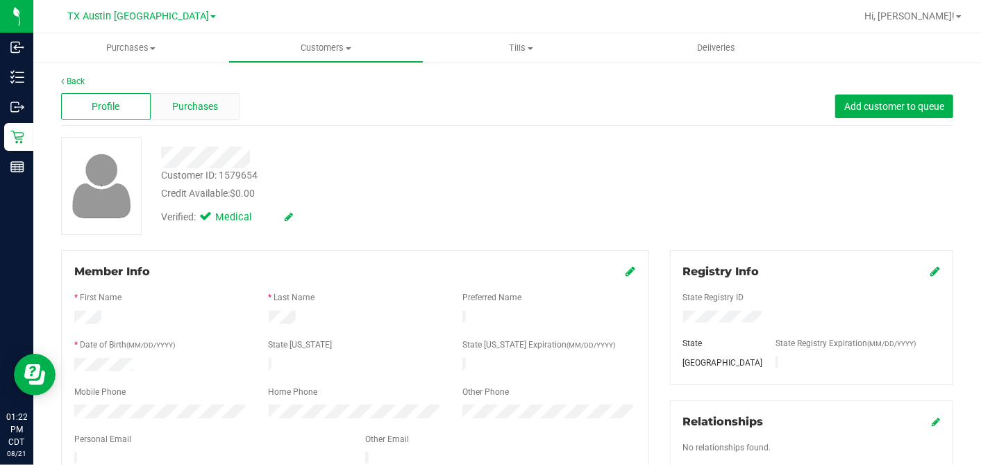
click at [187, 108] on span "Purchases" at bounding box center [195, 106] width 46 height 15
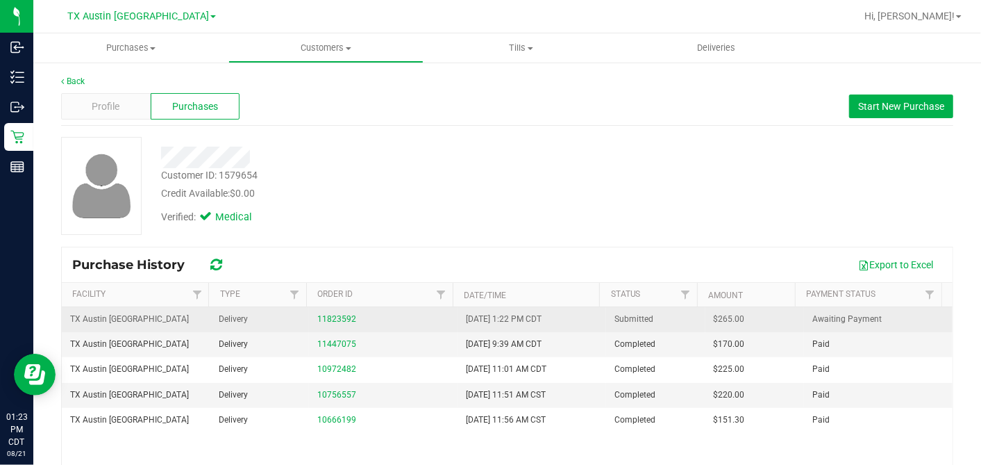
click at [714, 317] on span "$265.00" at bounding box center [729, 318] width 31 height 13
copy span "265.00"
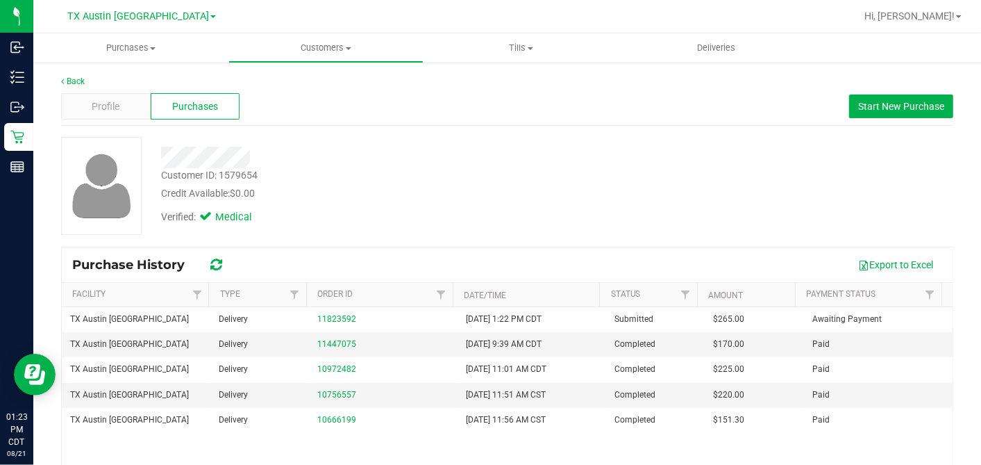
drag, startPoint x: 392, startPoint y: 192, endPoint x: 358, endPoint y: 196, distance: 35.0
click at [392, 192] on div "Credit Available: $0.00" at bounding box center [379, 193] width 436 height 15
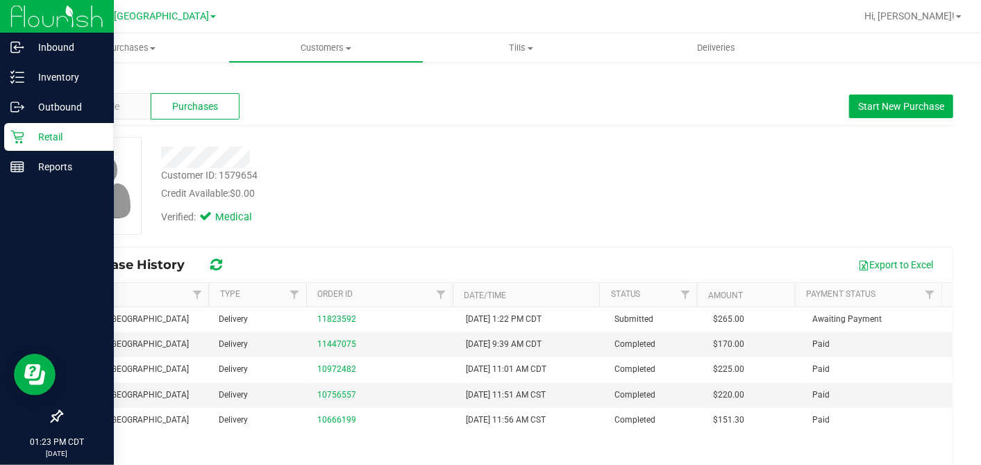
drag, startPoint x: 22, startPoint y: 131, endPoint x: 68, endPoint y: 142, distance: 47.0
click at [22, 131] on icon at bounding box center [17, 137] width 14 height 14
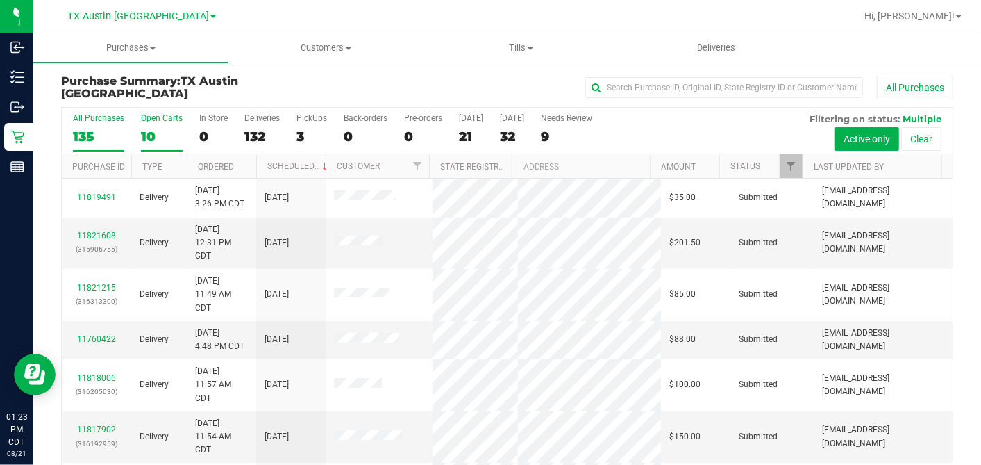
click at [154, 135] on div "10" at bounding box center [162, 136] width 42 height 16
click at [0, 0] on input "Open Carts 10" at bounding box center [0, 0] width 0 height 0
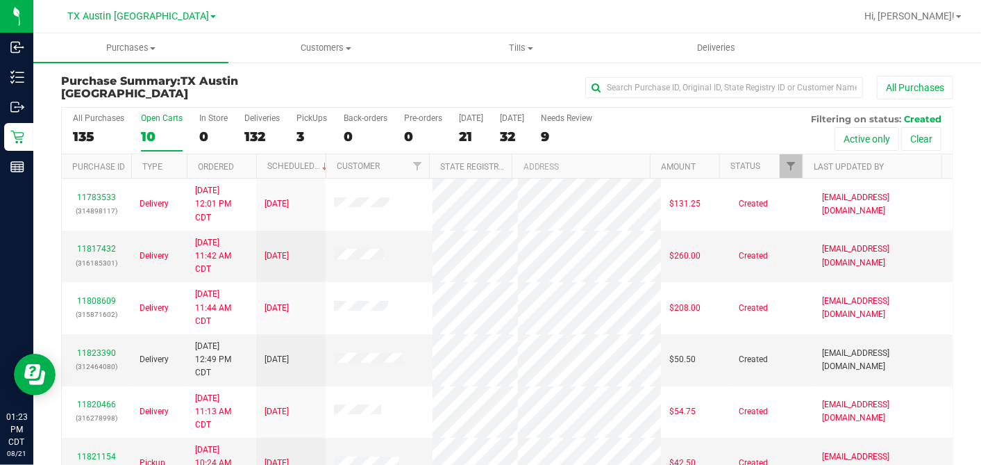
click at [245, 162] on th "Ordered" at bounding box center [221, 166] width 69 height 24
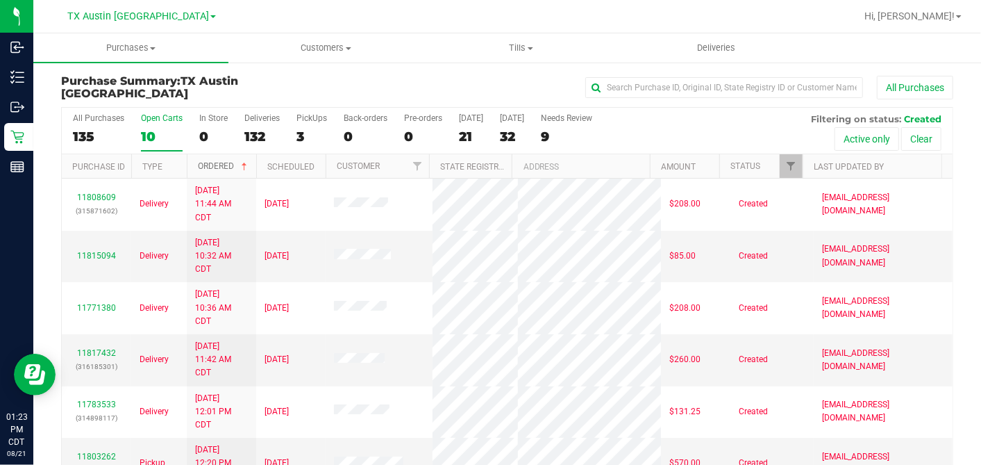
click at [245, 162] on span at bounding box center [244, 166] width 11 height 11
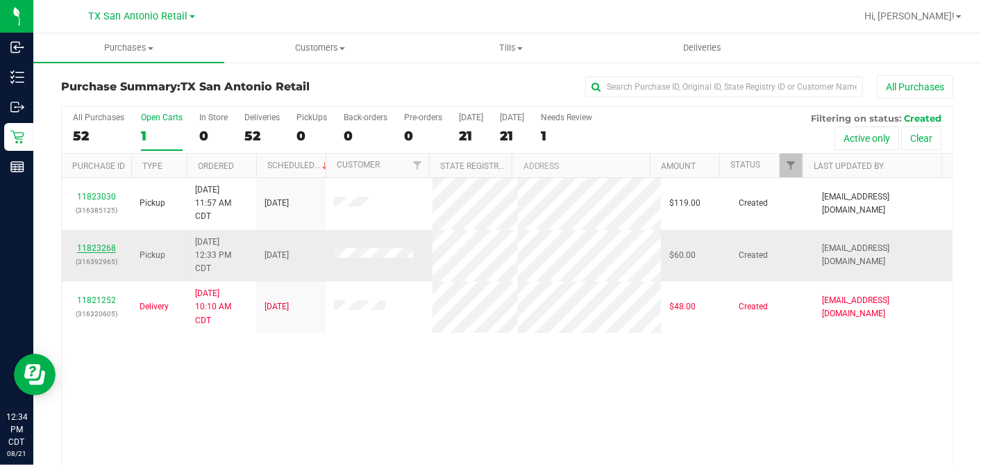
click at [105, 247] on link "11823268" at bounding box center [96, 248] width 39 height 10
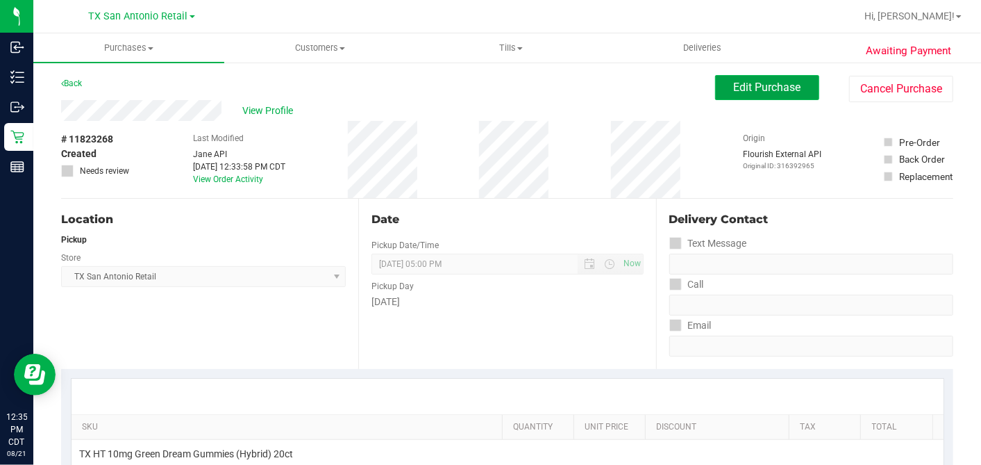
click at [744, 86] on span "Edit Purchase" at bounding box center [767, 87] width 67 height 13
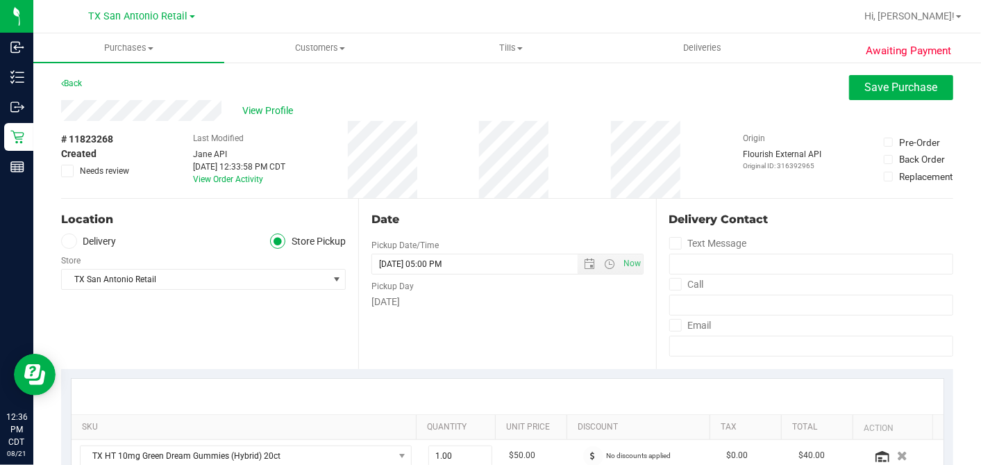
click at [69, 241] on icon at bounding box center [69, 241] width 8 height 0
click at [0, 0] on input "Delivery" at bounding box center [0, 0] width 0 height 0
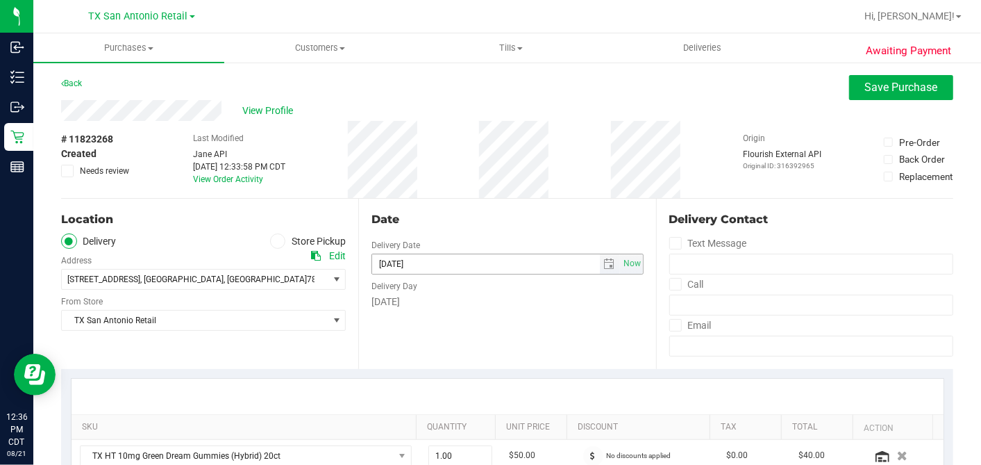
drag, startPoint x: 524, startPoint y: 331, endPoint x: 535, endPoint y: 265, distance: 66.9
click at [524, 330] on div "Date Delivery Date [DATE] Now [DATE] 05:00 PM Now Delivery Day [DATE]" at bounding box center [506, 284] width 297 height 170
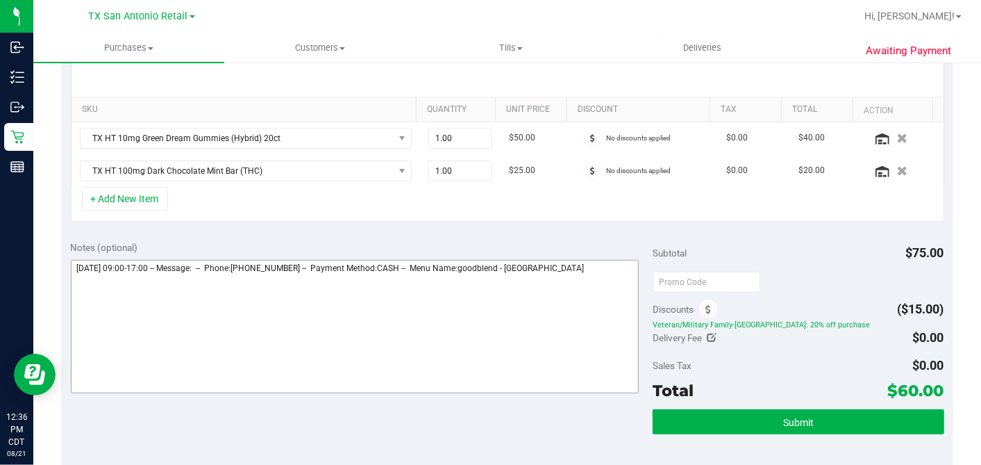
scroll to position [385, 0]
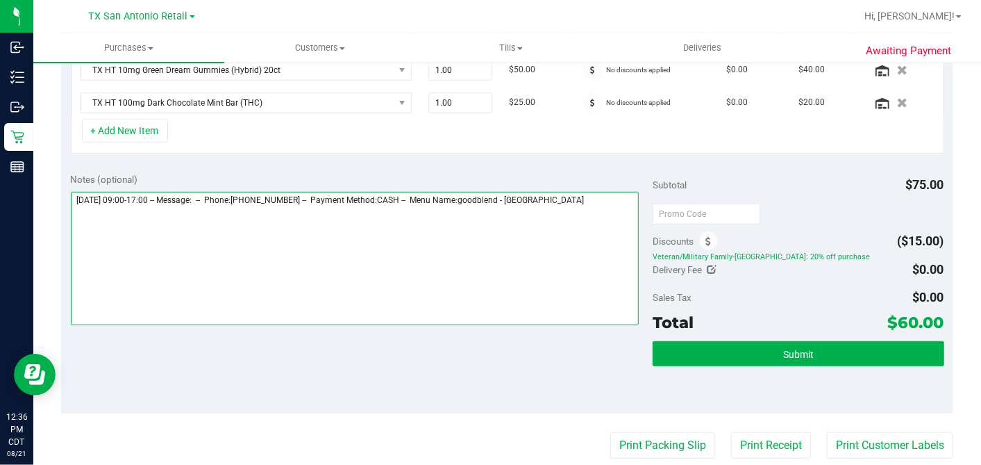
click at [588, 203] on textarea at bounding box center [355, 258] width 569 height 133
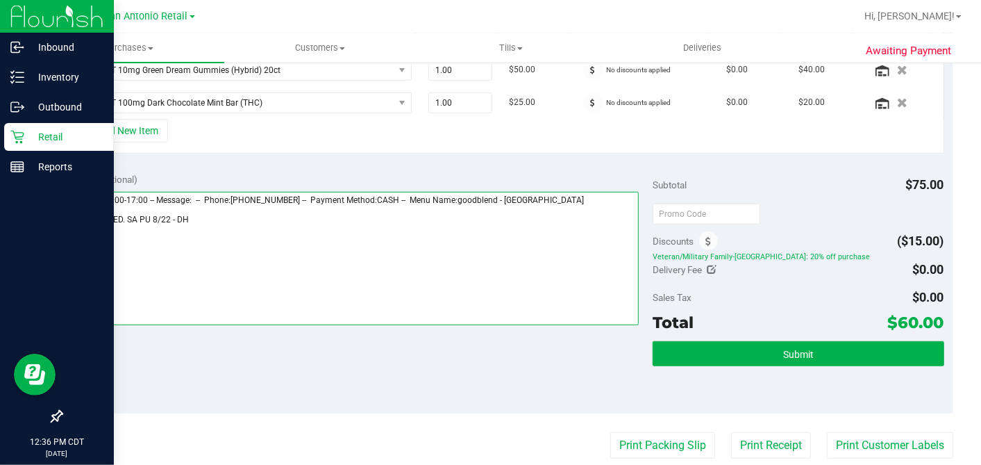
type textarea "[DATE] 09:00-17:00 -- Message: -- Phone:[PHONE_NUMBER] -- Payment Method:CASH -…"
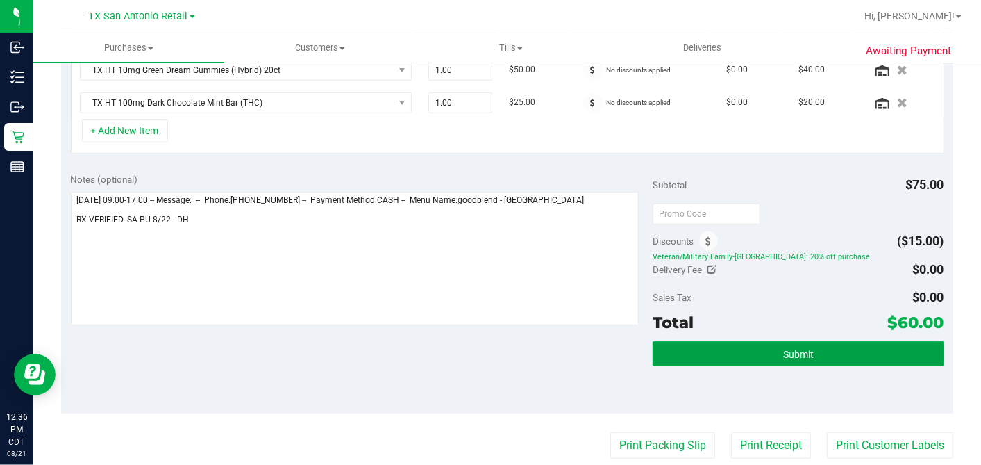
click at [831, 347] on button "Submit" at bounding box center [798, 353] width 291 height 25
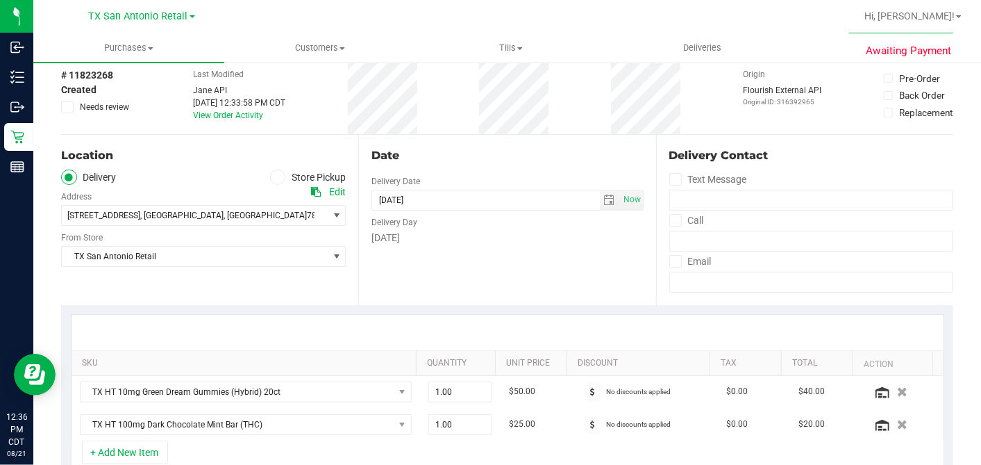
scroll to position [0, 0]
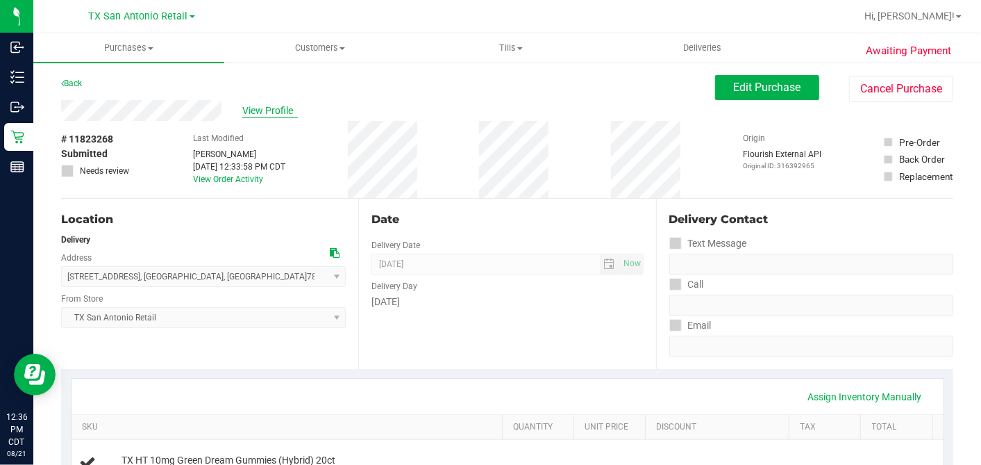
click at [254, 110] on span "View Profile" at bounding box center [270, 110] width 56 height 15
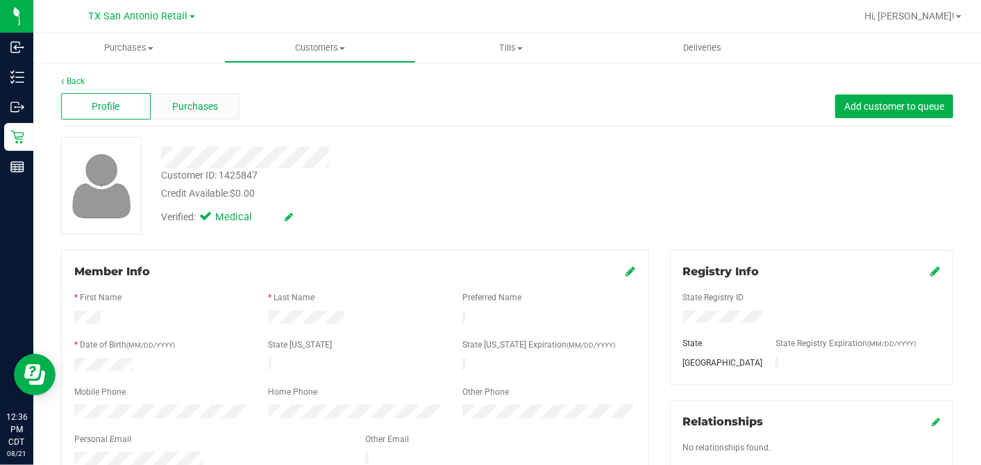
click at [192, 115] on div "Purchases" at bounding box center [196, 106] width 90 height 26
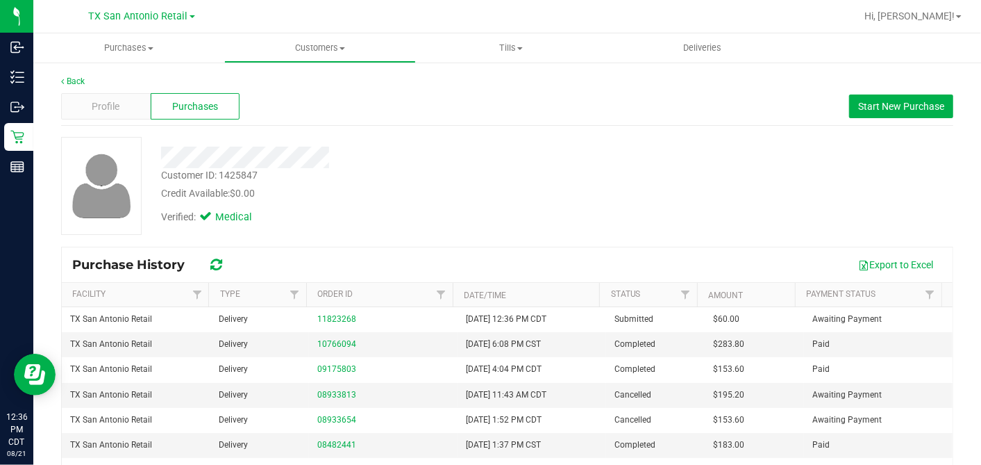
click at [406, 197] on div "Credit Available: $0.00" at bounding box center [379, 193] width 436 height 15
click at [587, 177] on div "Customer ID: 1425847 Credit Available: $0.00" at bounding box center [379, 184] width 457 height 33
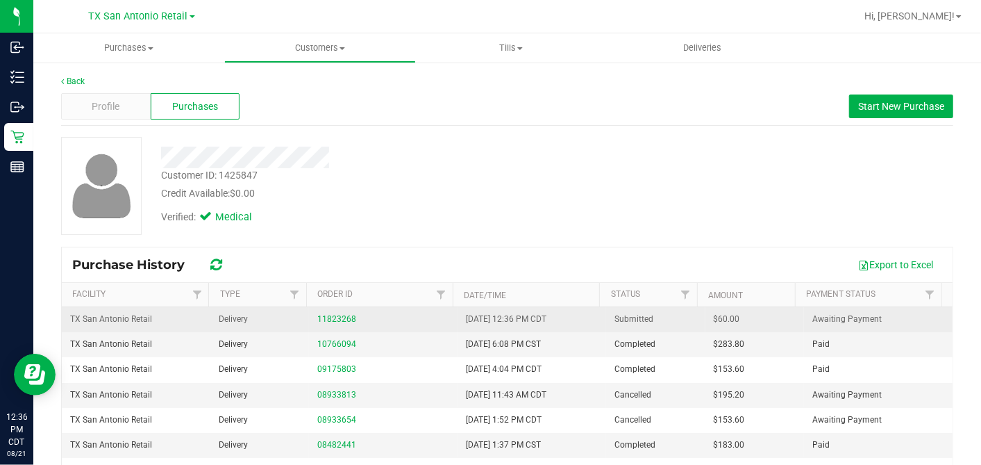
click at [714, 316] on span "$60.00" at bounding box center [727, 318] width 26 height 13
click at [714, 315] on span "$60.00" at bounding box center [727, 318] width 26 height 13
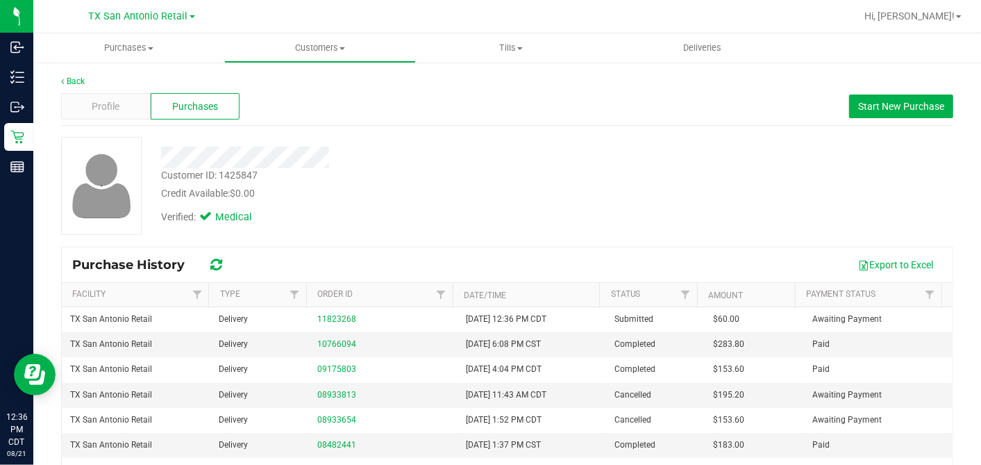
copy span "60.00"
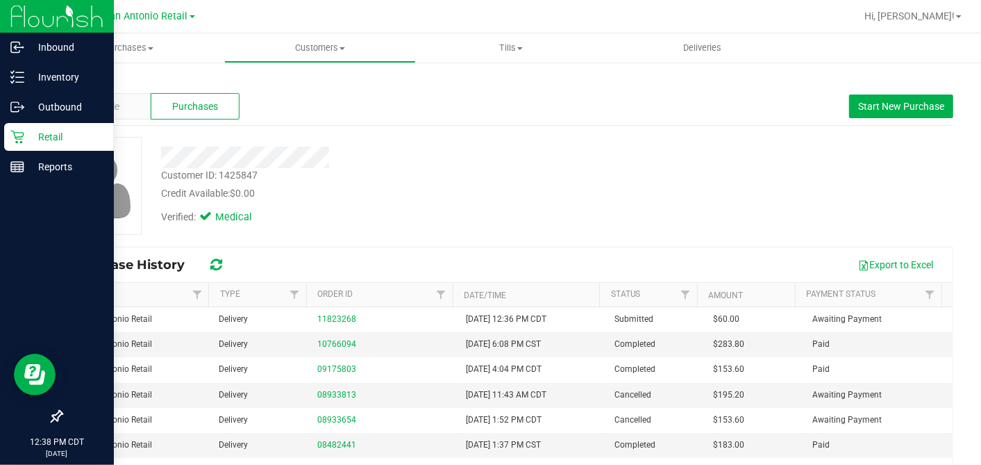
click at [25, 141] on p "Retail" at bounding box center [65, 136] width 83 height 17
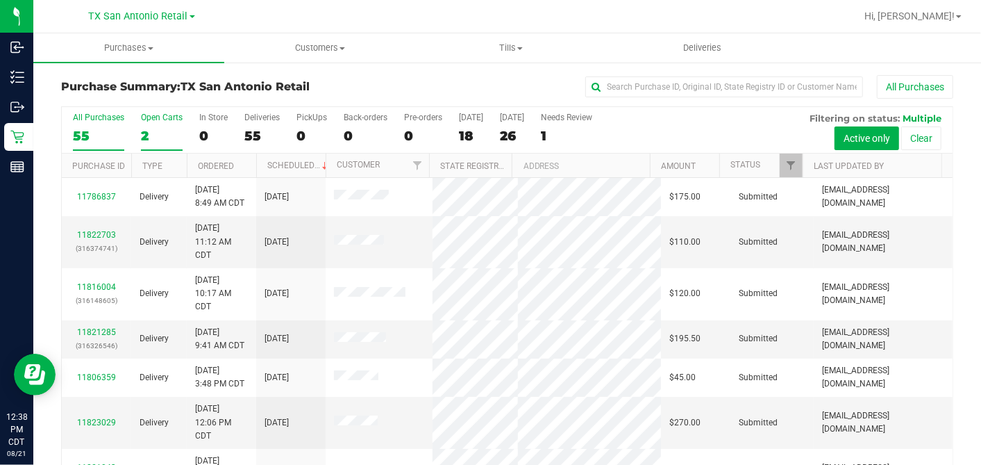
click at [144, 132] on div "2" at bounding box center [162, 136] width 42 height 16
click at [0, 0] on input "Open Carts 2" at bounding box center [0, 0] width 0 height 0
